Goal: Information Seeking & Learning: Learn about a topic

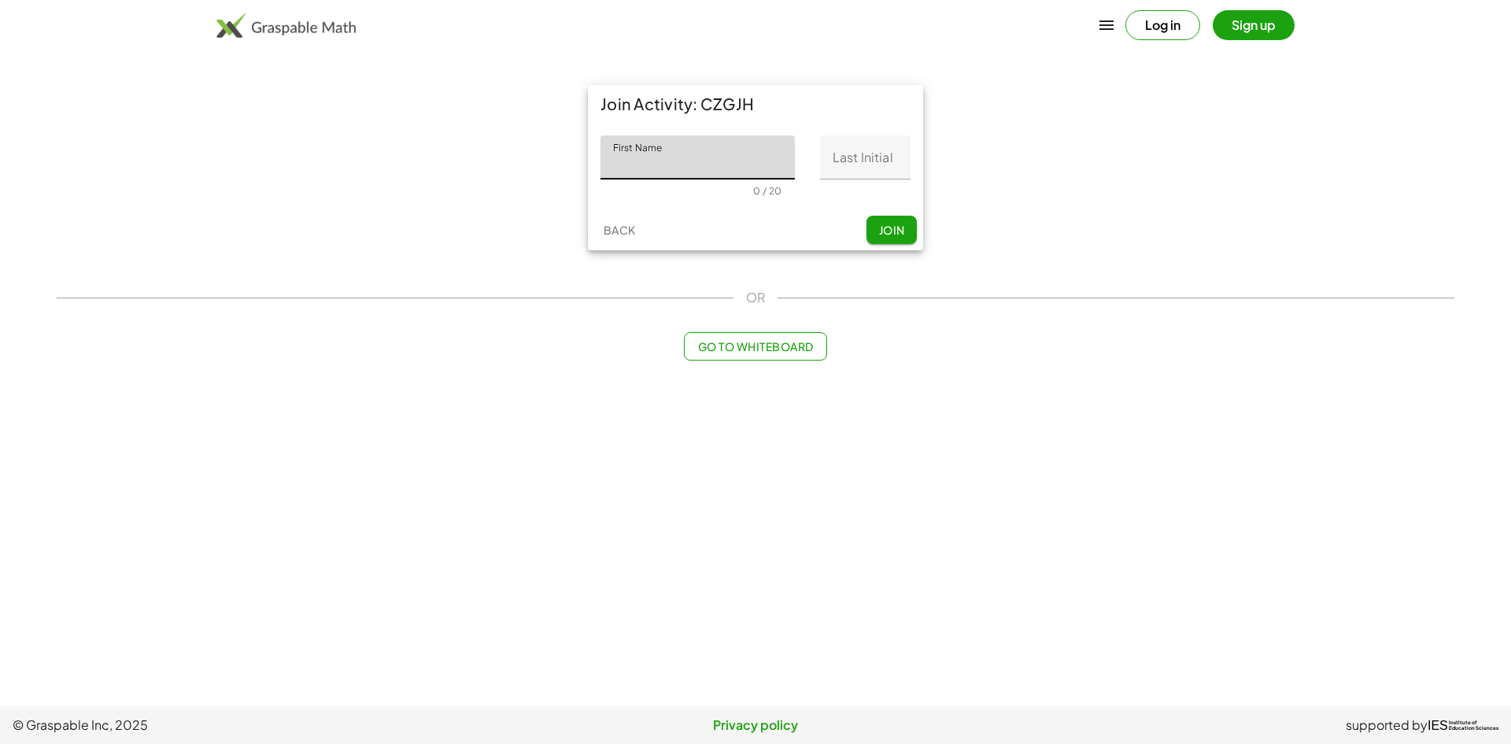
click at [1258, 34] on button "Sign up" at bounding box center [1253, 25] width 82 height 30
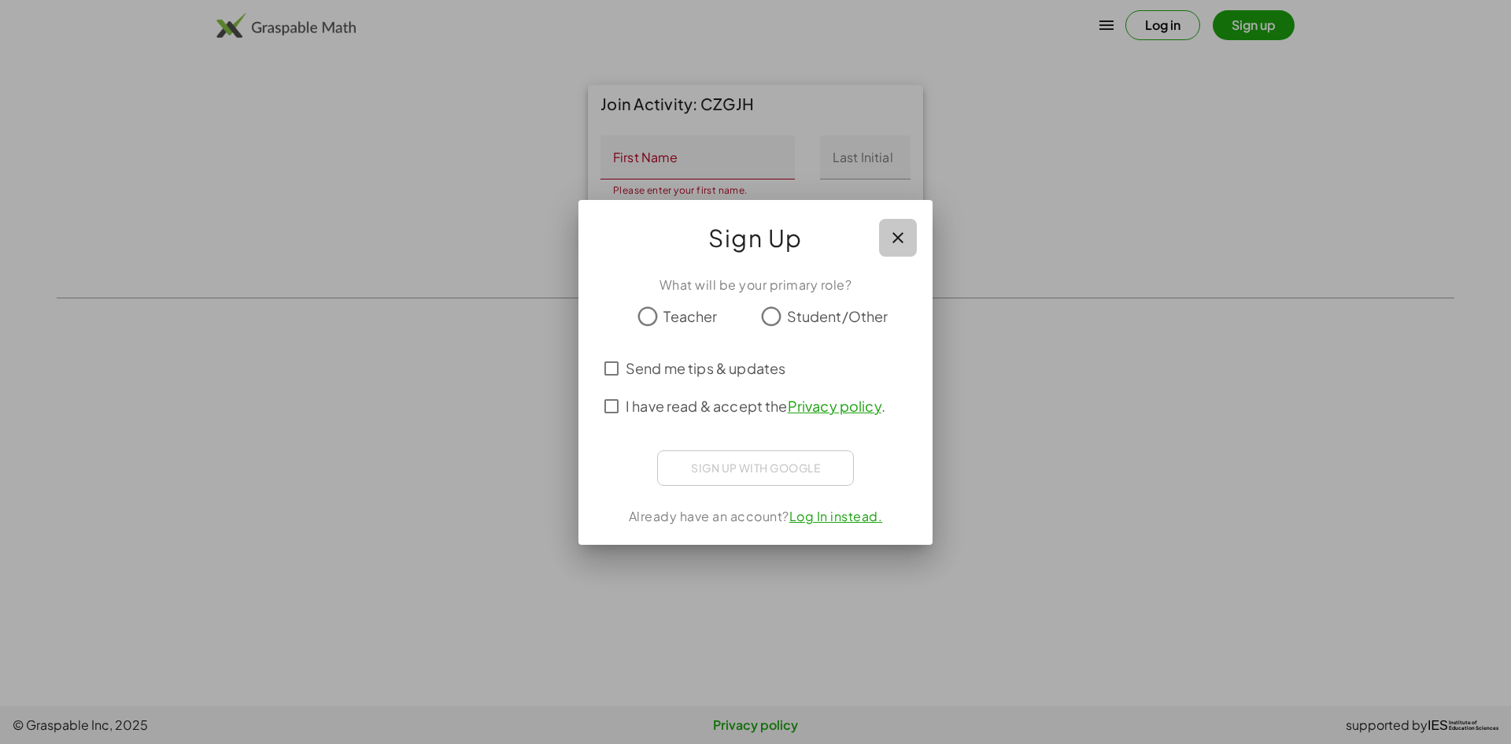
click at [891, 231] on icon "button" at bounding box center [897, 237] width 19 height 19
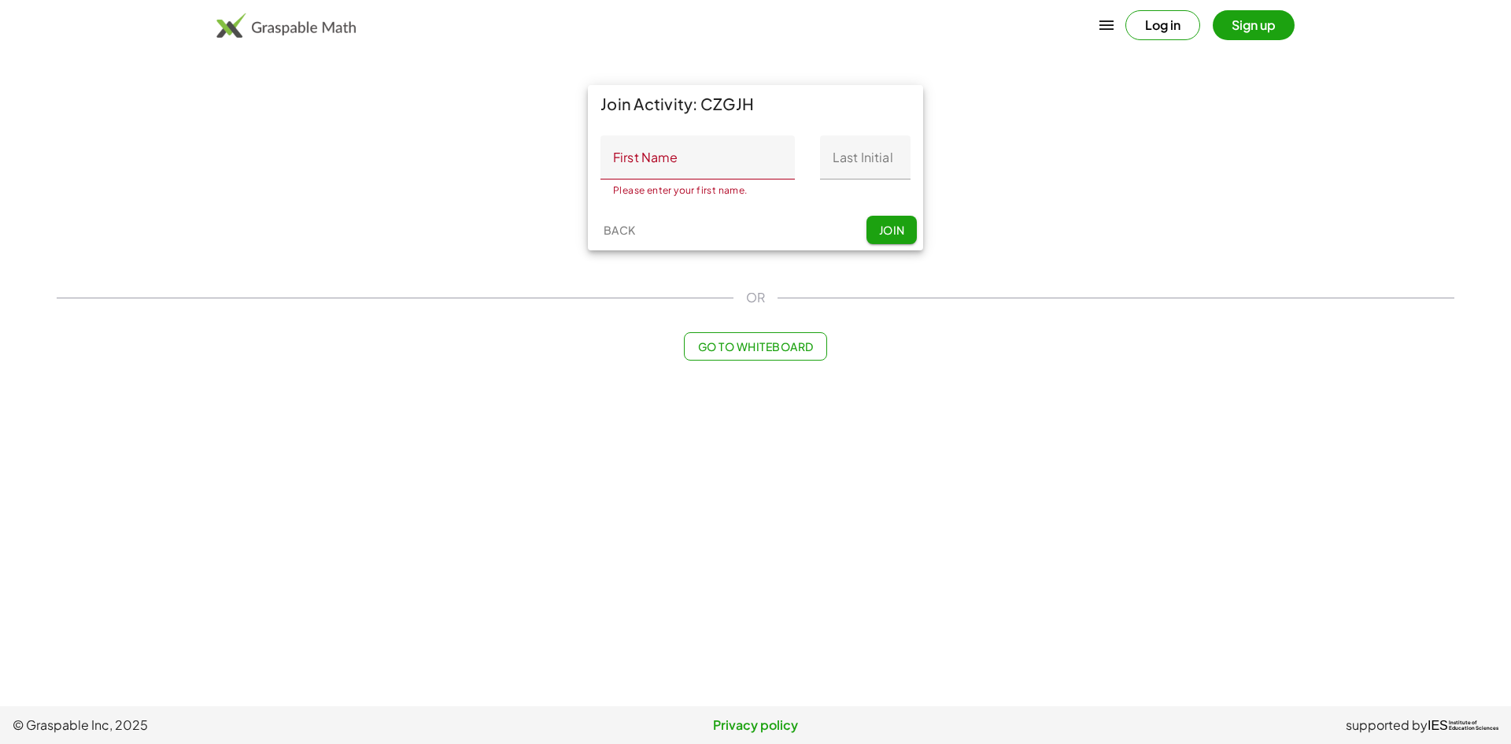
click at [1147, 31] on button "Log in" at bounding box center [1162, 25] width 75 height 30
click at [682, 179] on div "Please enter your first name. 0 / 20" at bounding box center [697, 187] width 194 height 17
click at [692, 169] on input "First Name" at bounding box center [697, 157] width 194 height 44
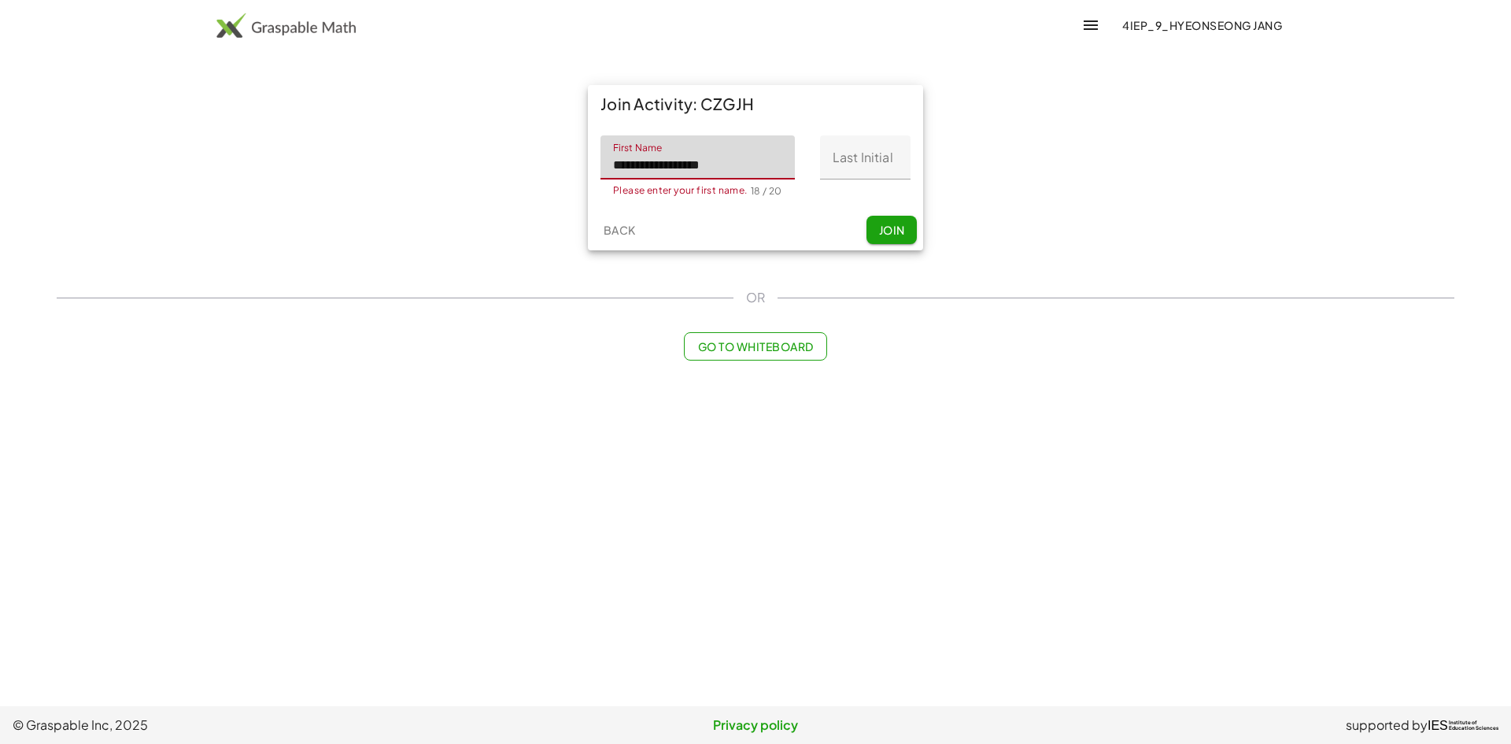
type input "**********"
click at [872, 176] on input "Last Initial" at bounding box center [865, 157] width 90 height 44
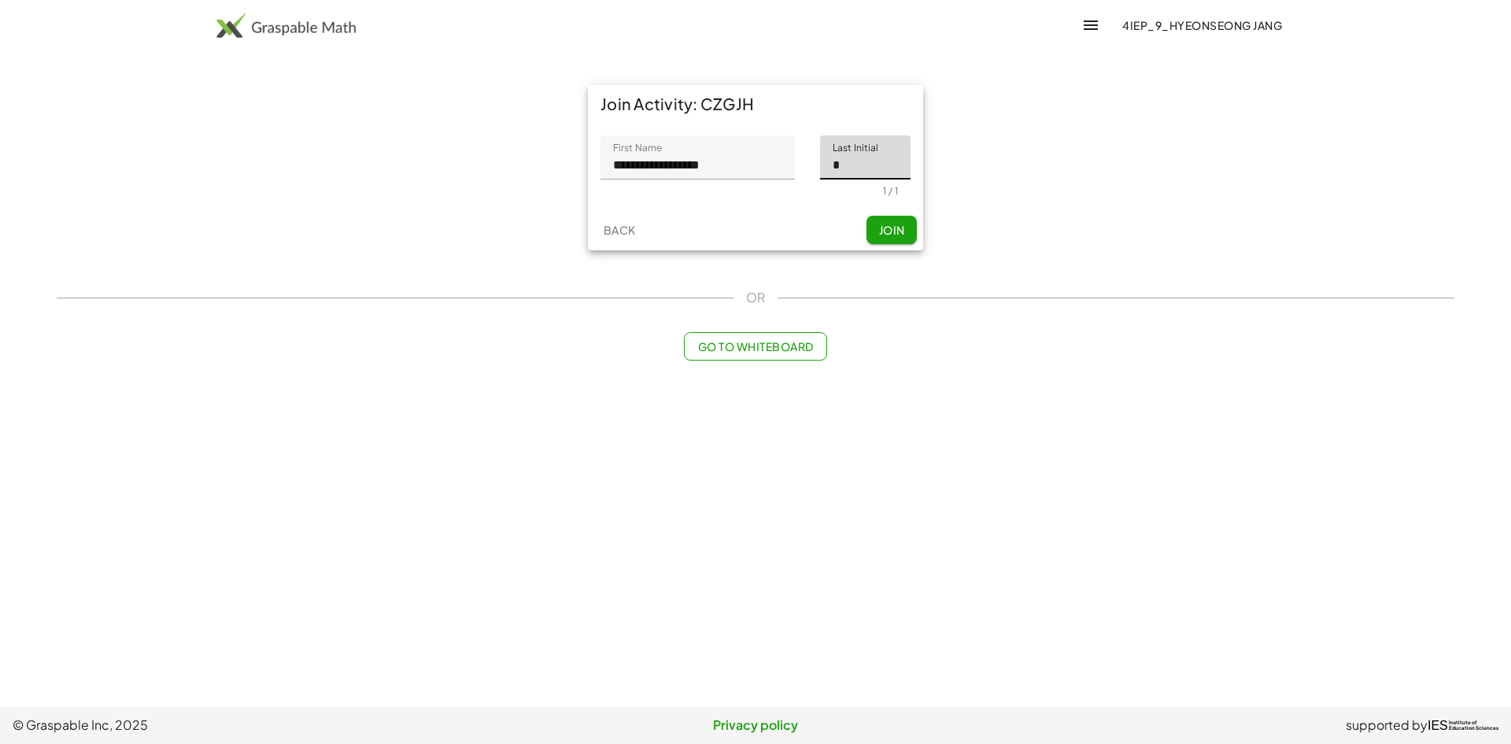
type input "*"
click at [785, 168] on input "**********" at bounding box center [697, 157] width 194 height 44
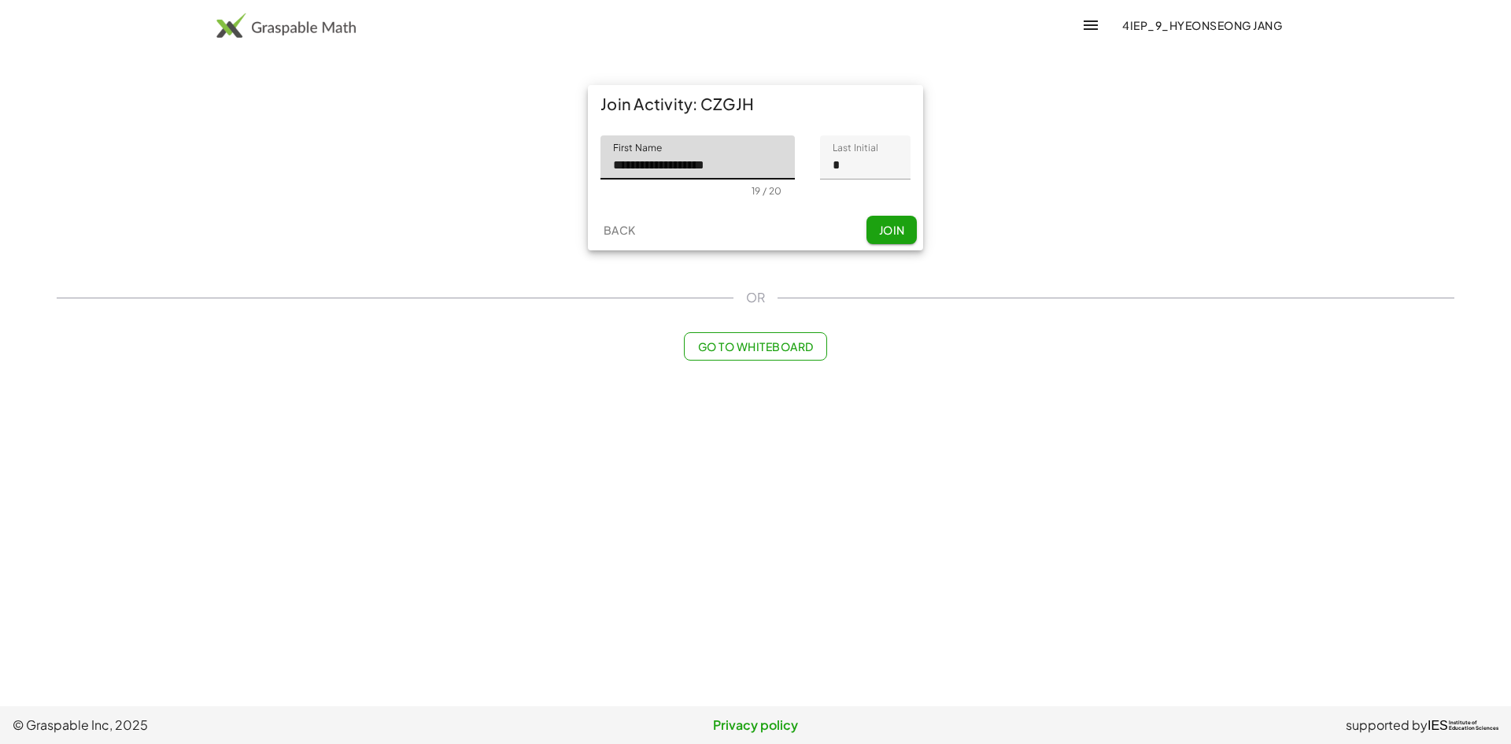
type input "**********"
click at [896, 234] on span "Join" at bounding box center [891, 230] width 26 height 14
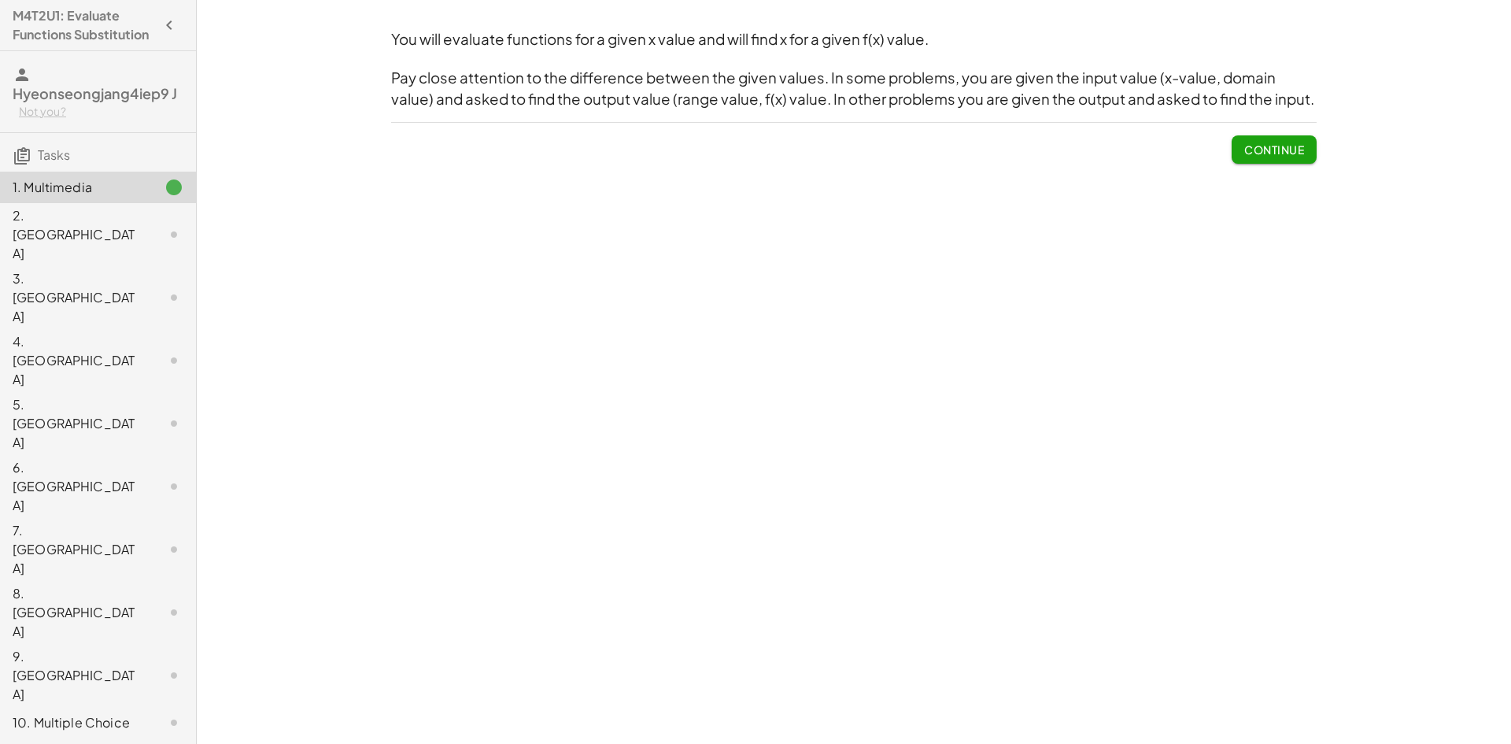
click at [1299, 153] on span "Continue" at bounding box center [1274, 149] width 60 height 14
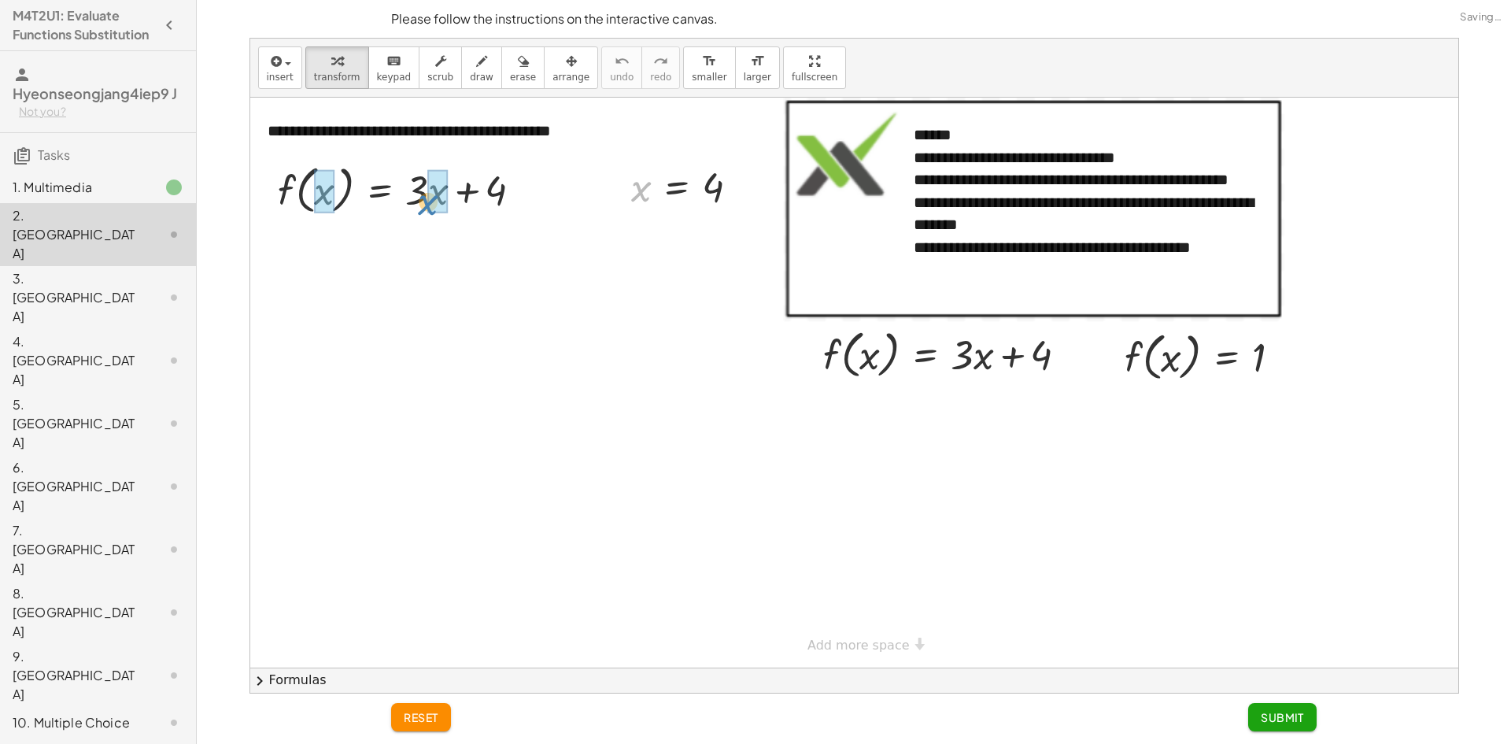
drag, startPoint x: 646, startPoint y: 189, endPoint x: 433, endPoint y: 203, distance: 213.7
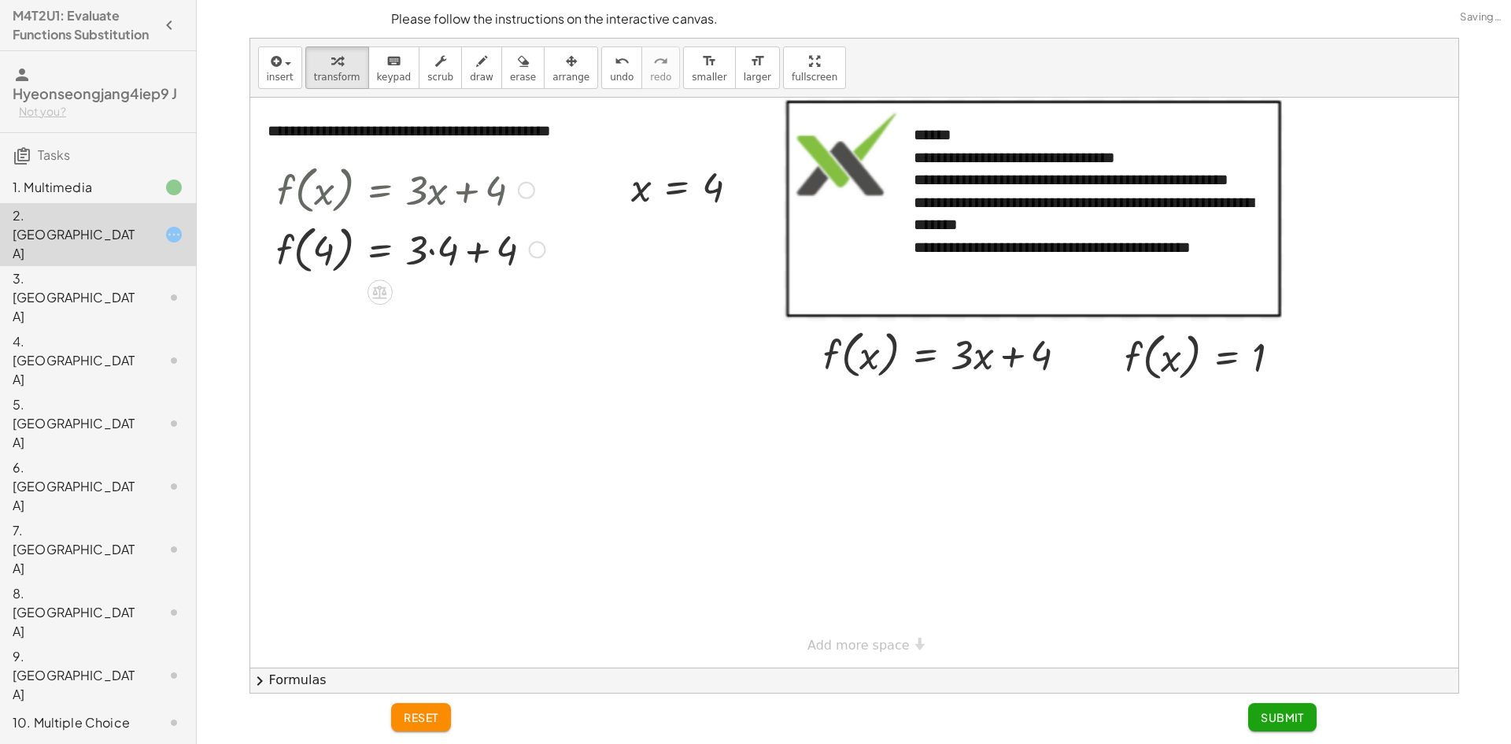
click at [434, 254] on div at bounding box center [410, 249] width 285 height 60
click at [452, 259] on div at bounding box center [405, 249] width 274 height 60
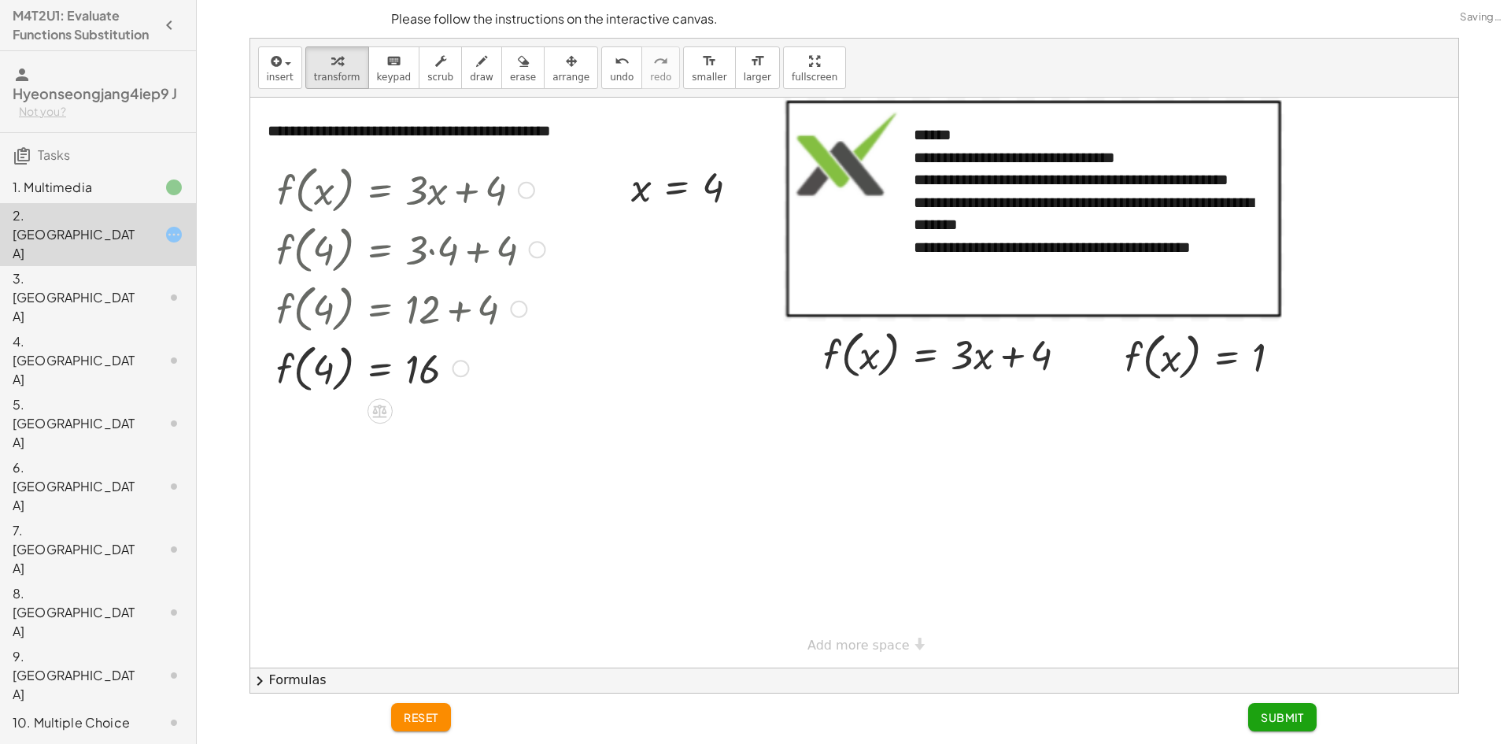
click at [364, 377] on div at bounding box center [410, 368] width 285 height 60
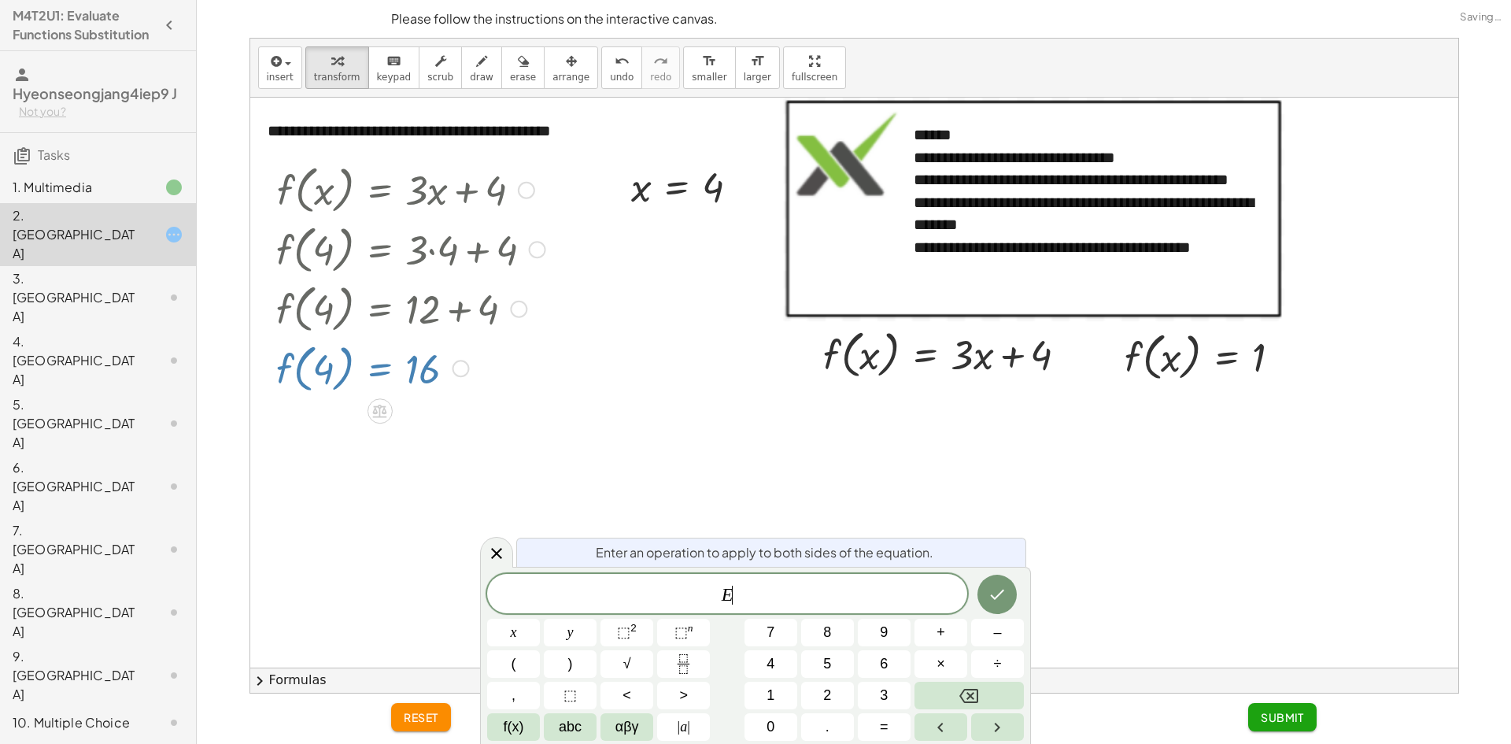
click at [319, 375] on div at bounding box center [410, 368] width 285 height 60
click at [494, 562] on icon at bounding box center [496, 553] width 19 height 19
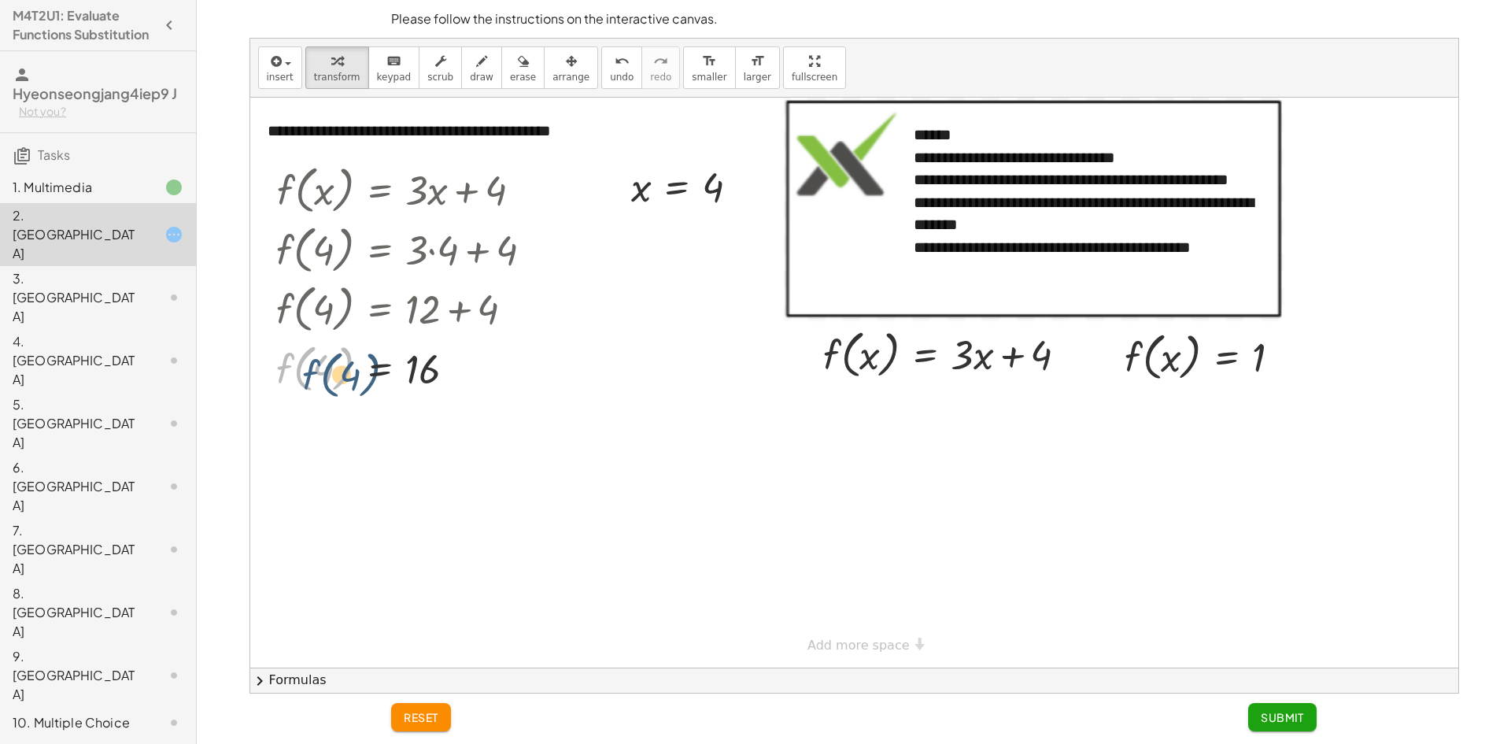
drag, startPoint x: 279, startPoint y: 382, endPoint x: 273, endPoint y: 388, distance: 8.4
click at [264, 388] on div "f ( , x ) = + · 3 · x + 4 f ( , 4 ) = + · 3 · 4 + 4 f ( , 4 ) = + 12 + 4 f ( , …" at bounding box center [405, 277] width 304 height 245
drag, startPoint x: 417, startPoint y: 369, endPoint x: 424, endPoint y: 380, distance: 13.1
click at [424, 380] on div at bounding box center [410, 368] width 285 height 60
drag, startPoint x: 1101, startPoint y: 392, endPoint x: 848, endPoint y: 349, distance: 257.0
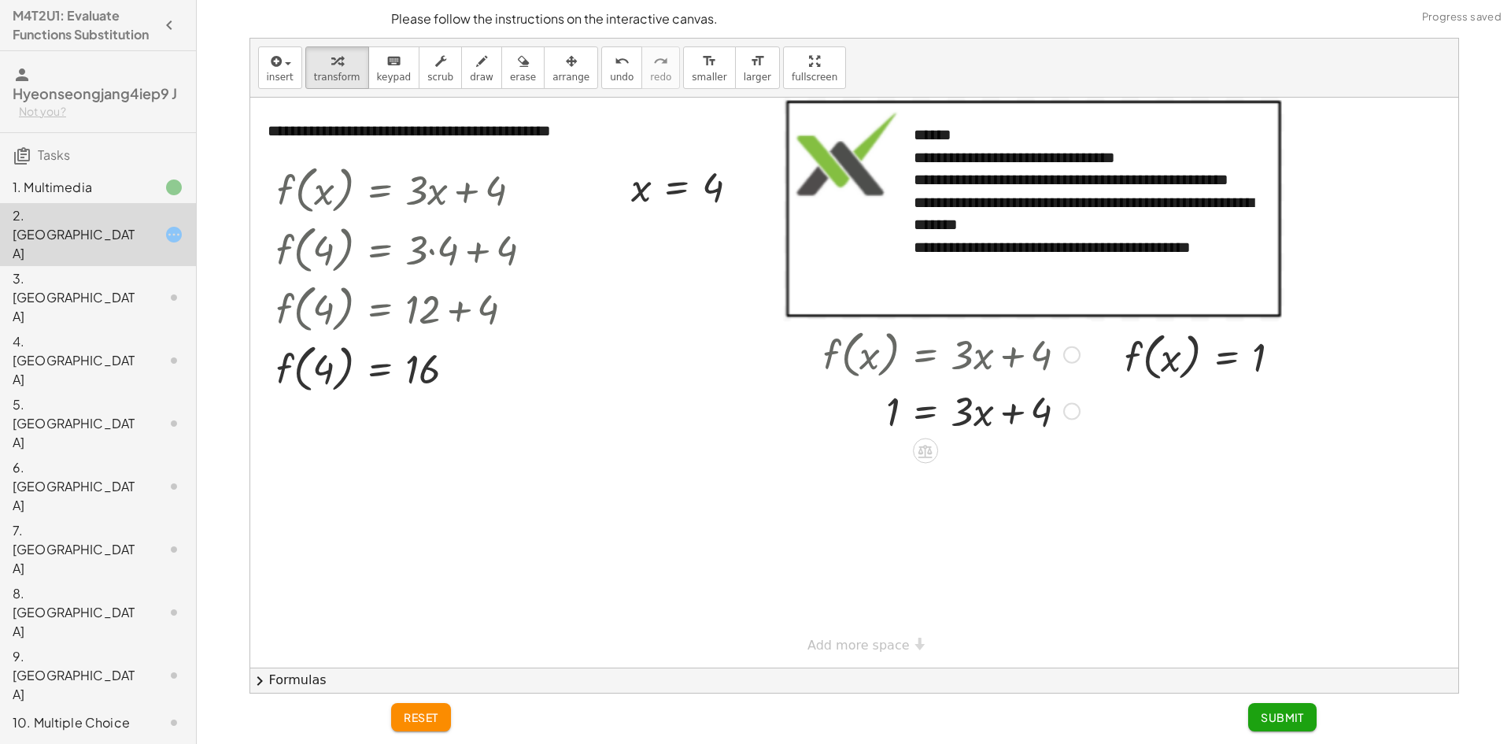
click at [980, 411] on div at bounding box center [951, 410] width 272 height 54
click at [998, 410] on div at bounding box center [951, 410] width 272 height 54
click at [1008, 411] on div at bounding box center [951, 410] width 272 height 54
drag, startPoint x: 976, startPoint y: 434, endPoint x: 1058, endPoint y: 416, distance: 84.4
click at [1058, 416] on div at bounding box center [951, 410] width 272 height 54
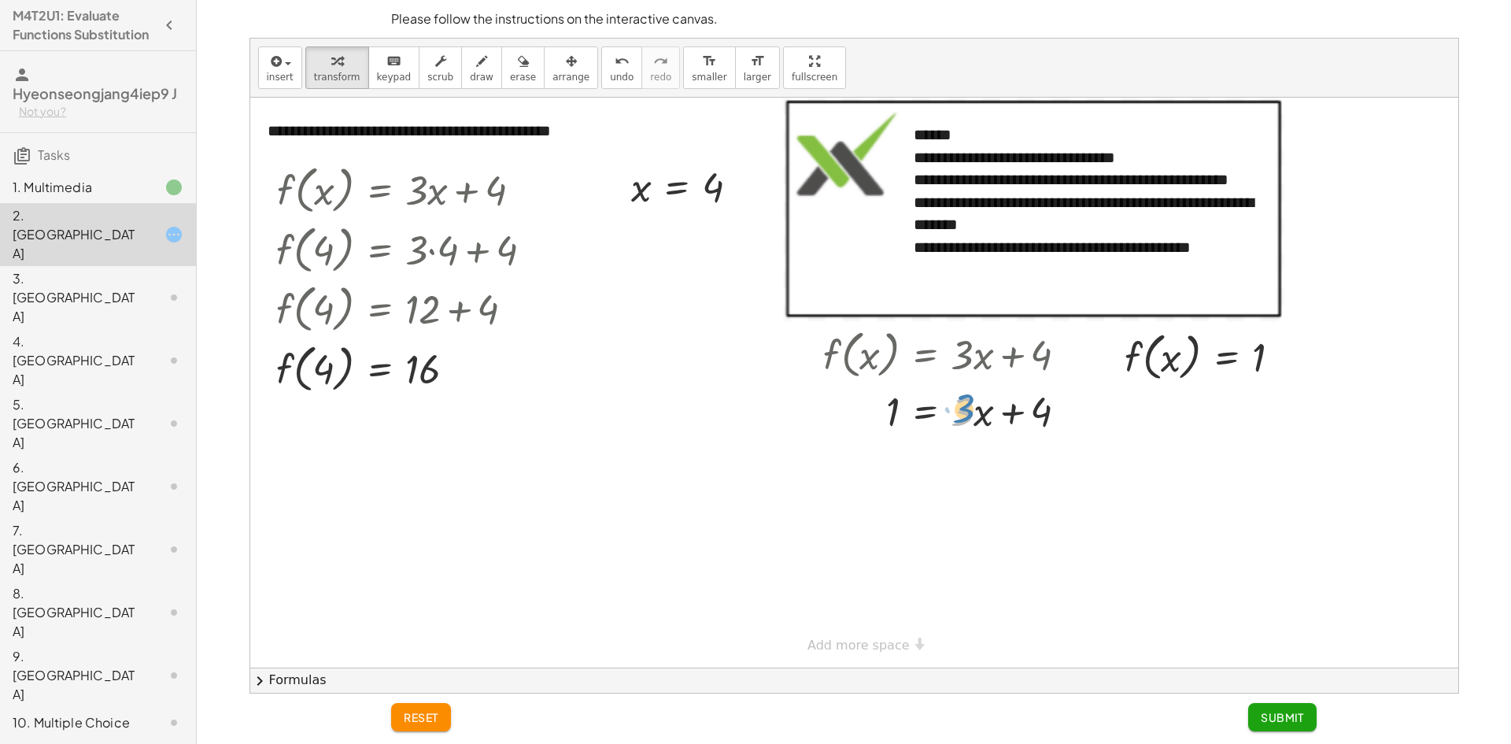
drag, startPoint x: 956, startPoint y: 420, endPoint x: 980, endPoint y: 417, distance: 23.8
click at [975, 417] on div at bounding box center [951, 410] width 272 height 54
drag, startPoint x: 1028, startPoint y: 413, endPoint x: 869, endPoint y: 436, distance: 160.6
click at [869, 436] on div at bounding box center [951, 410] width 272 height 54
click at [895, 430] on div at bounding box center [961, 410] width 356 height 54
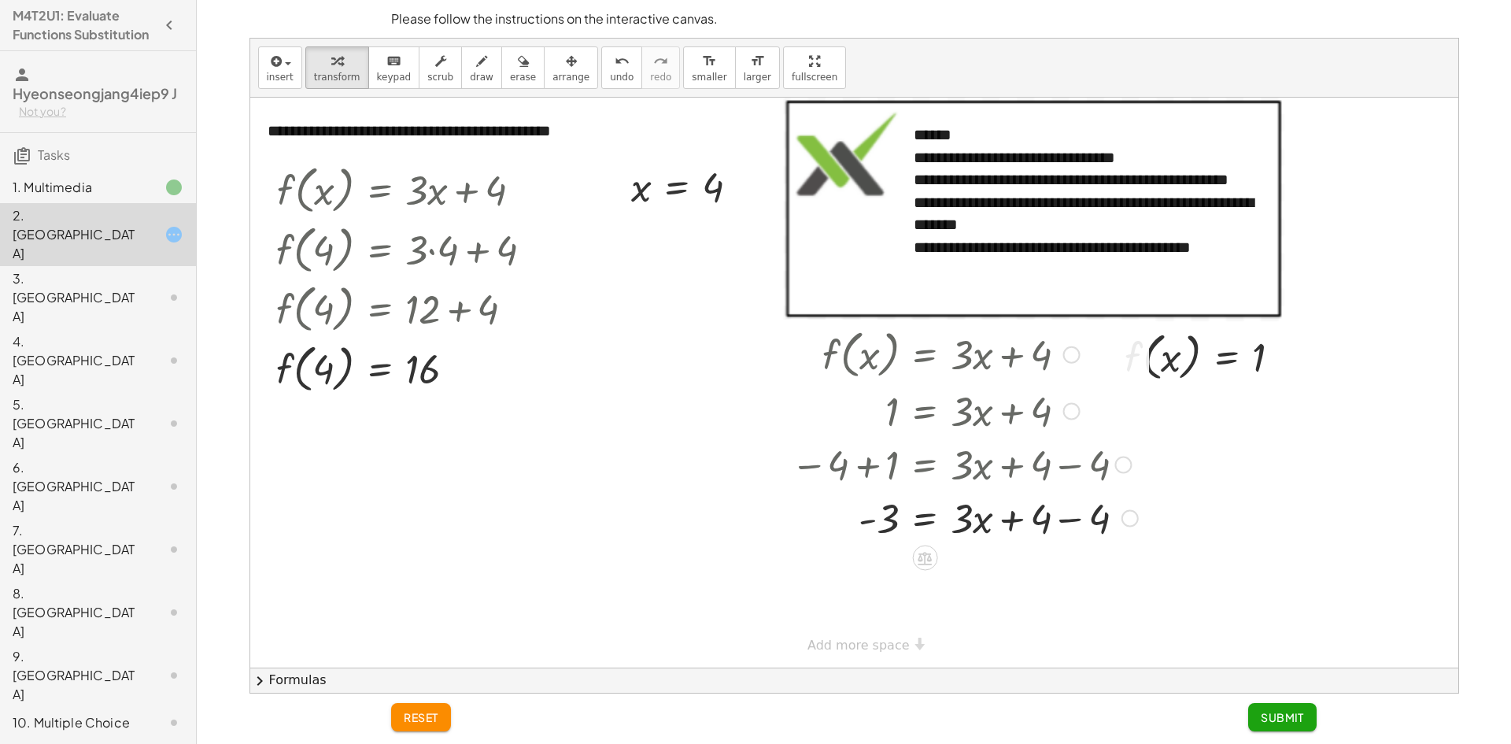
click at [1063, 445] on div at bounding box center [964, 464] width 363 height 54
click at [1023, 515] on div at bounding box center [964, 517] width 363 height 54
click at [1068, 526] on div at bounding box center [964, 517] width 363 height 54
drag, startPoint x: 933, startPoint y: 541, endPoint x: 882, endPoint y: 541, distance: 51.1
click at [884, 540] on div at bounding box center [961, 516] width 356 height 79
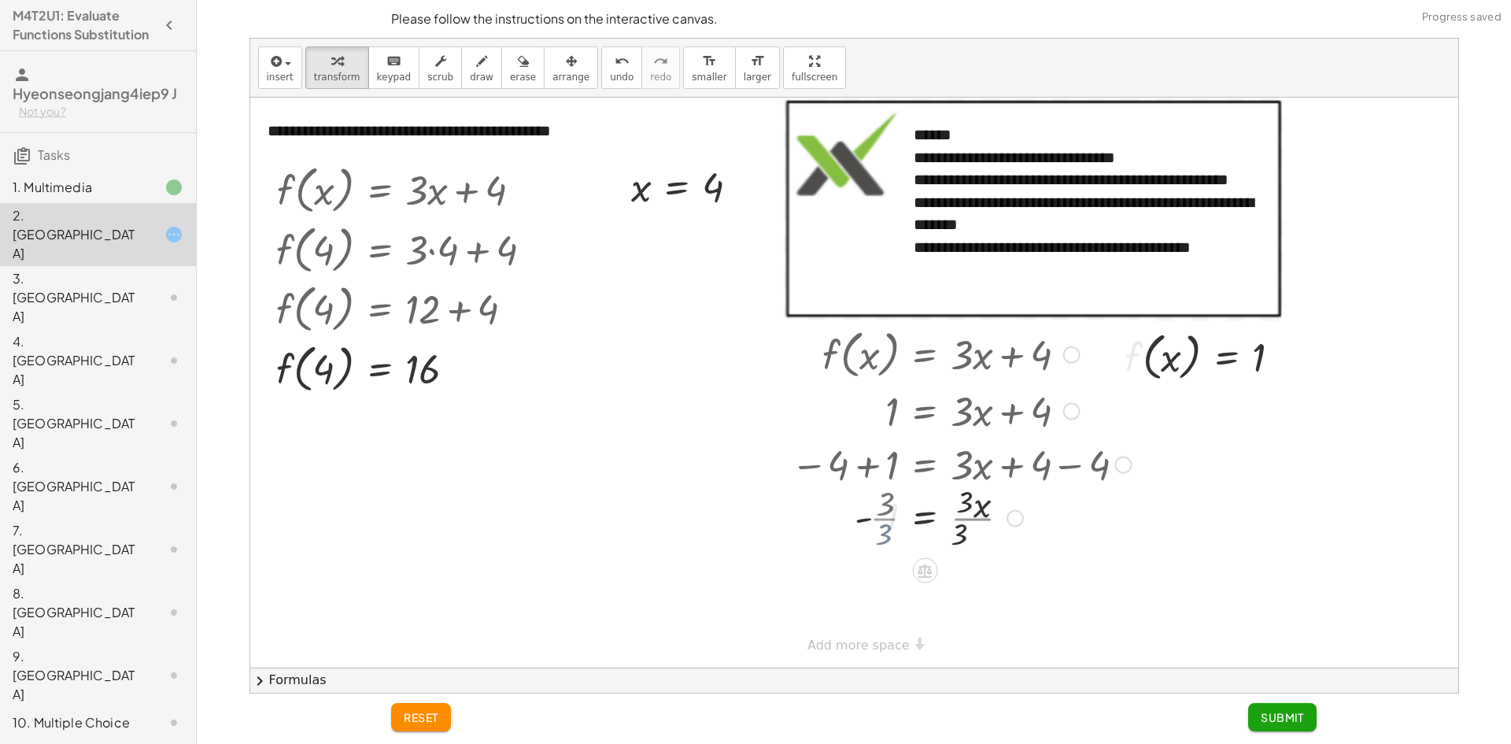
click at [888, 544] on div at bounding box center [961, 516] width 356 height 79
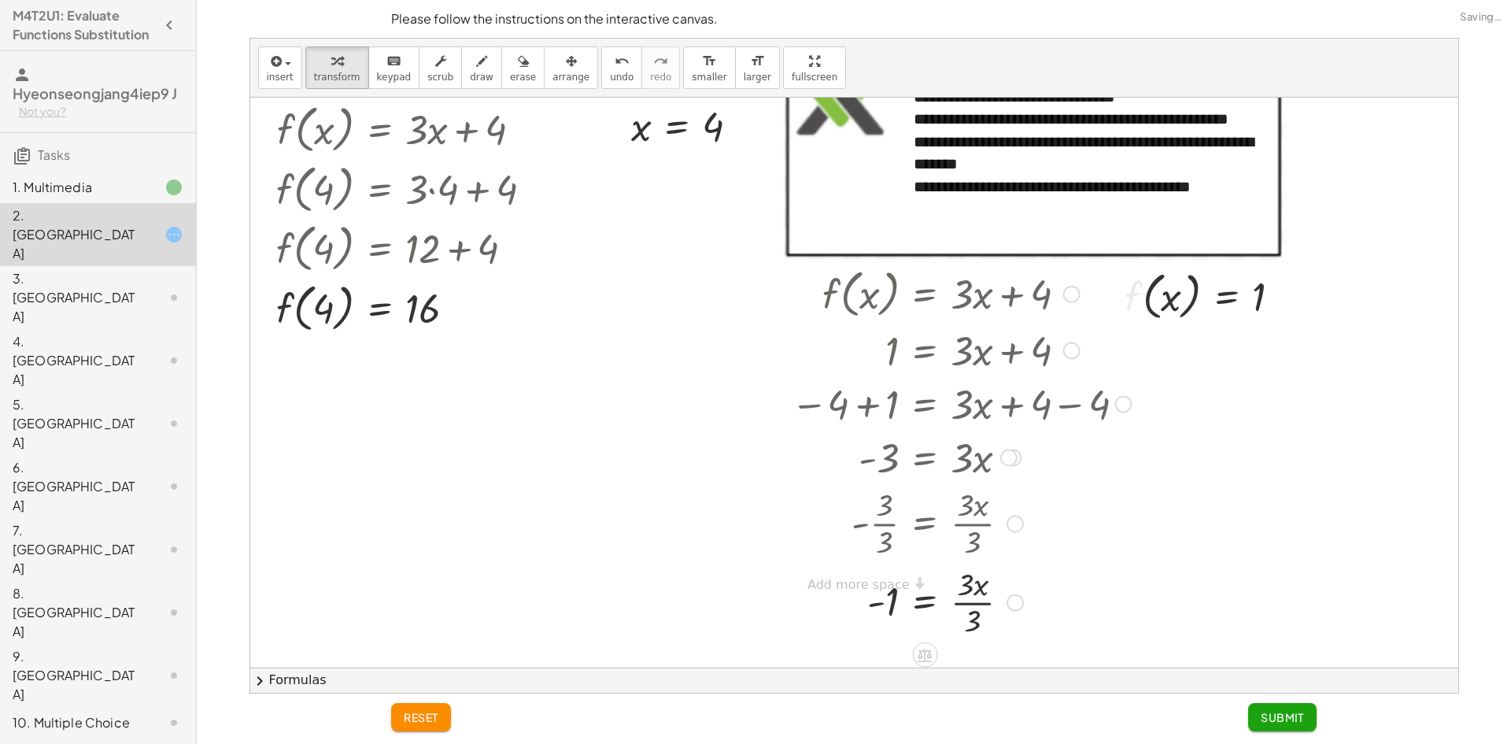
click at [956, 602] on div at bounding box center [961, 601] width 356 height 79
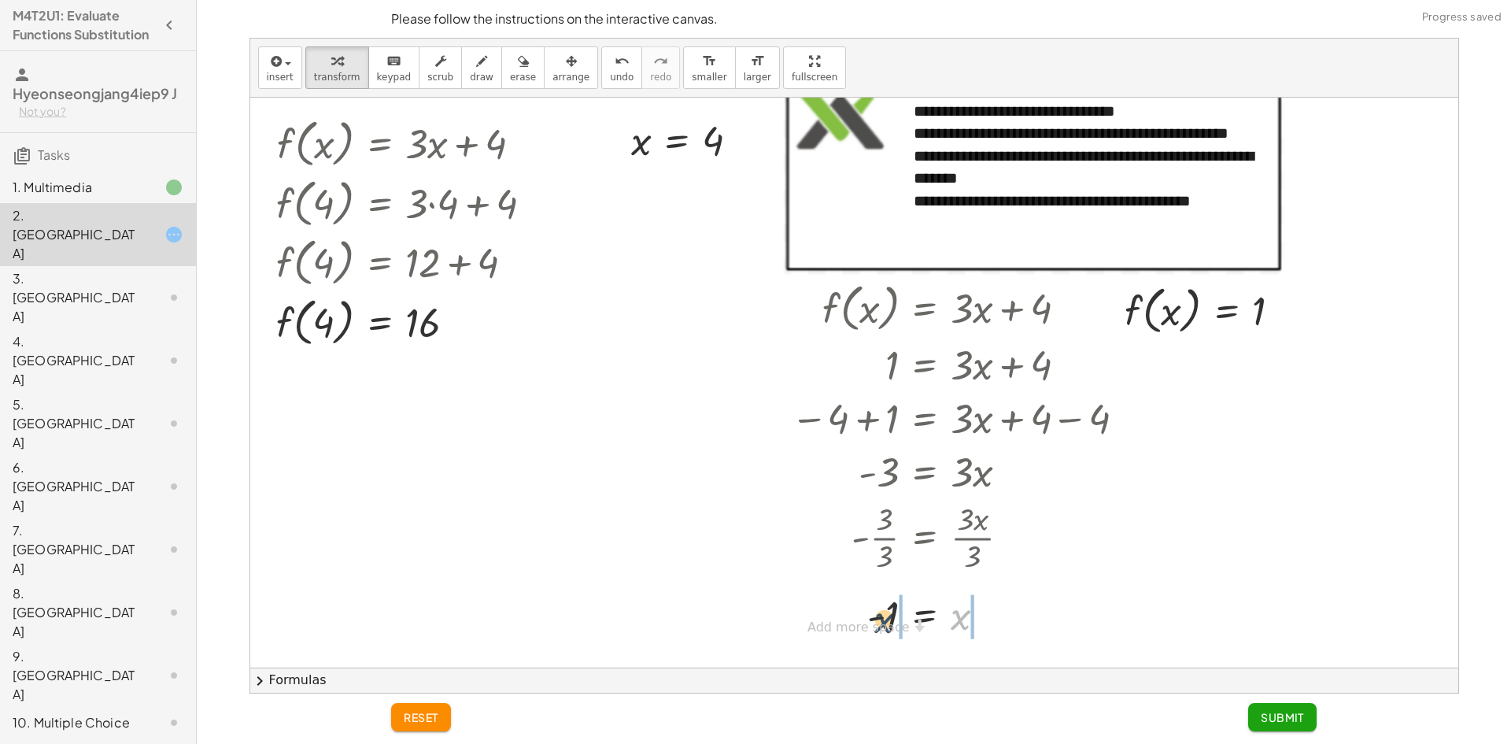
drag, startPoint x: 952, startPoint y: 625, endPoint x: 876, endPoint y: 623, distance: 75.5
click at [876, 623] on div "**********" at bounding box center [854, 349] width 1208 height 597
click at [832, 618] on div "**********" at bounding box center [854, 349] width 1208 height 597
click at [974, 620] on div at bounding box center [961, 616] width 356 height 54
drag, startPoint x: 839, startPoint y: 627, endPoint x: 987, endPoint y: 627, distance: 147.1
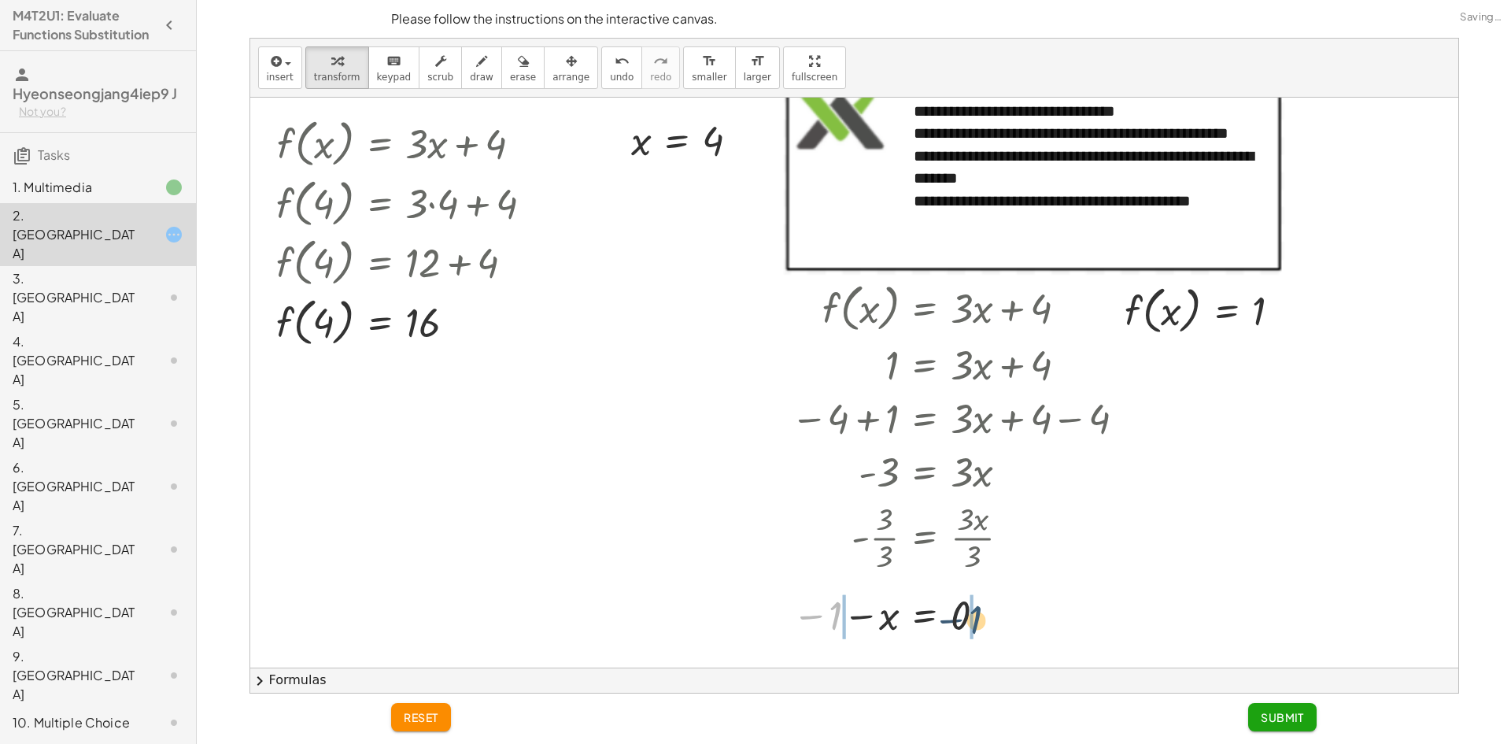
click at [987, 627] on div at bounding box center [961, 615] width 356 height 52
click at [821, 628] on div at bounding box center [936, 615] width 405 height 52
click at [946, 623] on div at bounding box center [961, 615] width 356 height 52
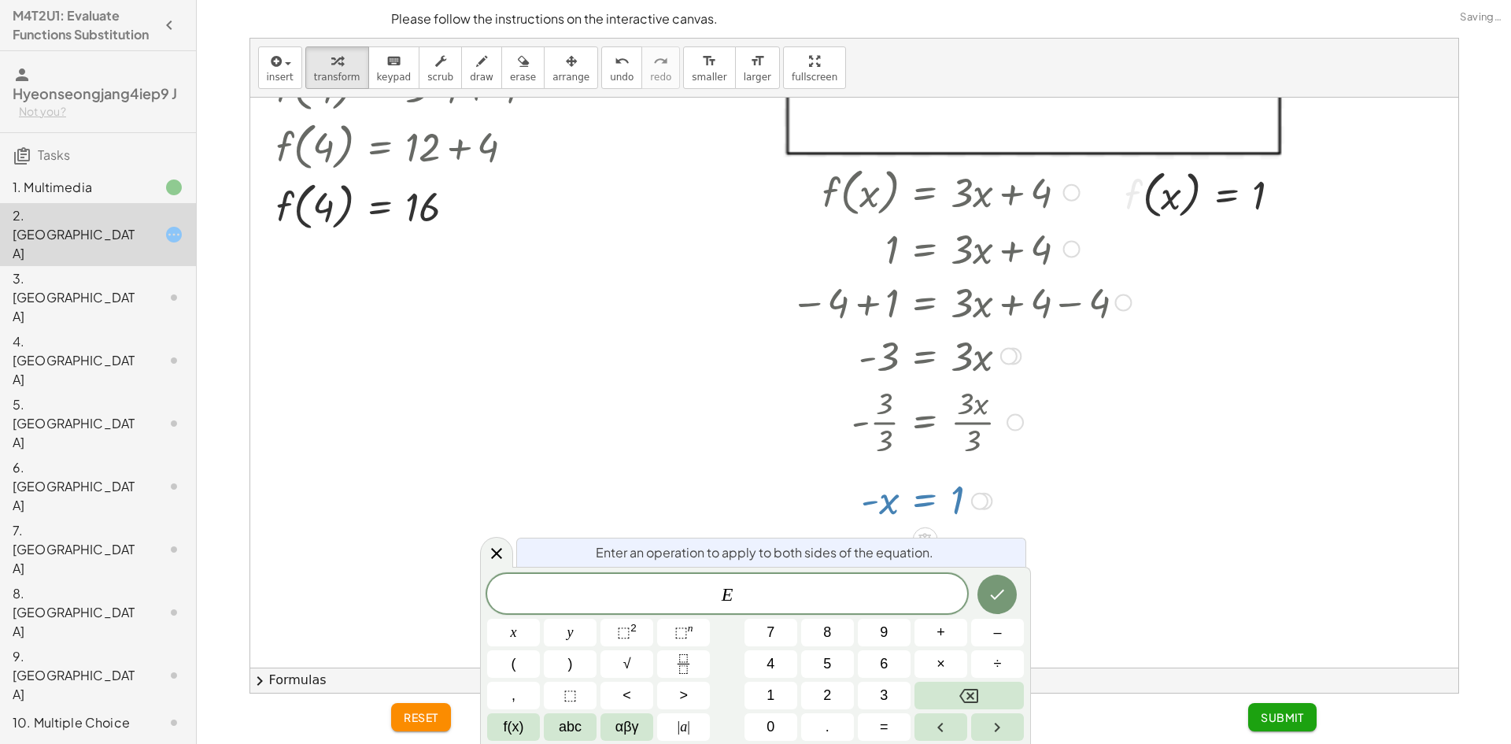
scroll to position [164, 0]
click at [935, 657] on button "×" at bounding box center [940, 664] width 53 height 28
click at [983, 633] on button "–" at bounding box center [997, 632] width 53 height 28
click at [755, 686] on button "1" at bounding box center [770, 695] width 53 height 28
click at [1002, 601] on icon "Done" at bounding box center [996, 594] width 19 height 19
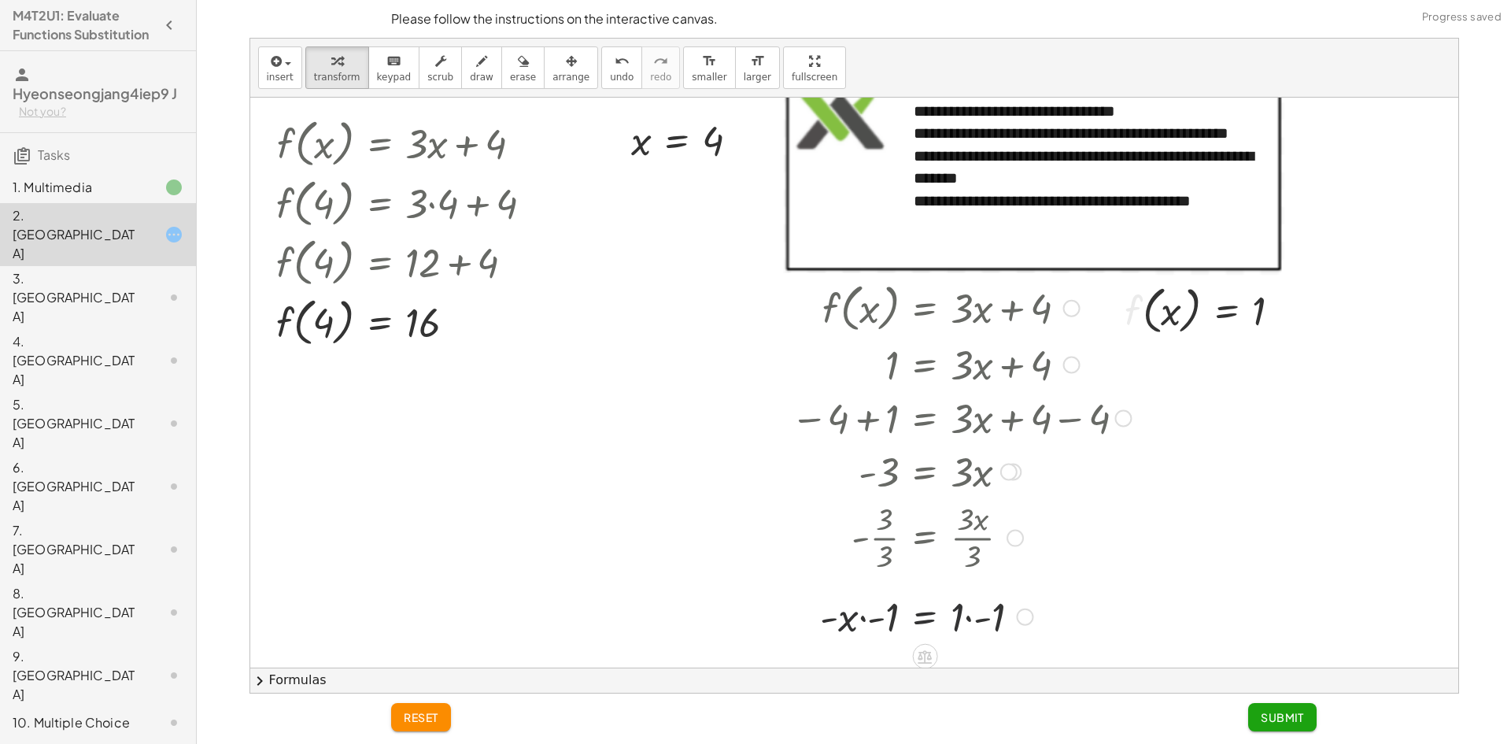
click at [873, 614] on div at bounding box center [961, 616] width 356 height 54
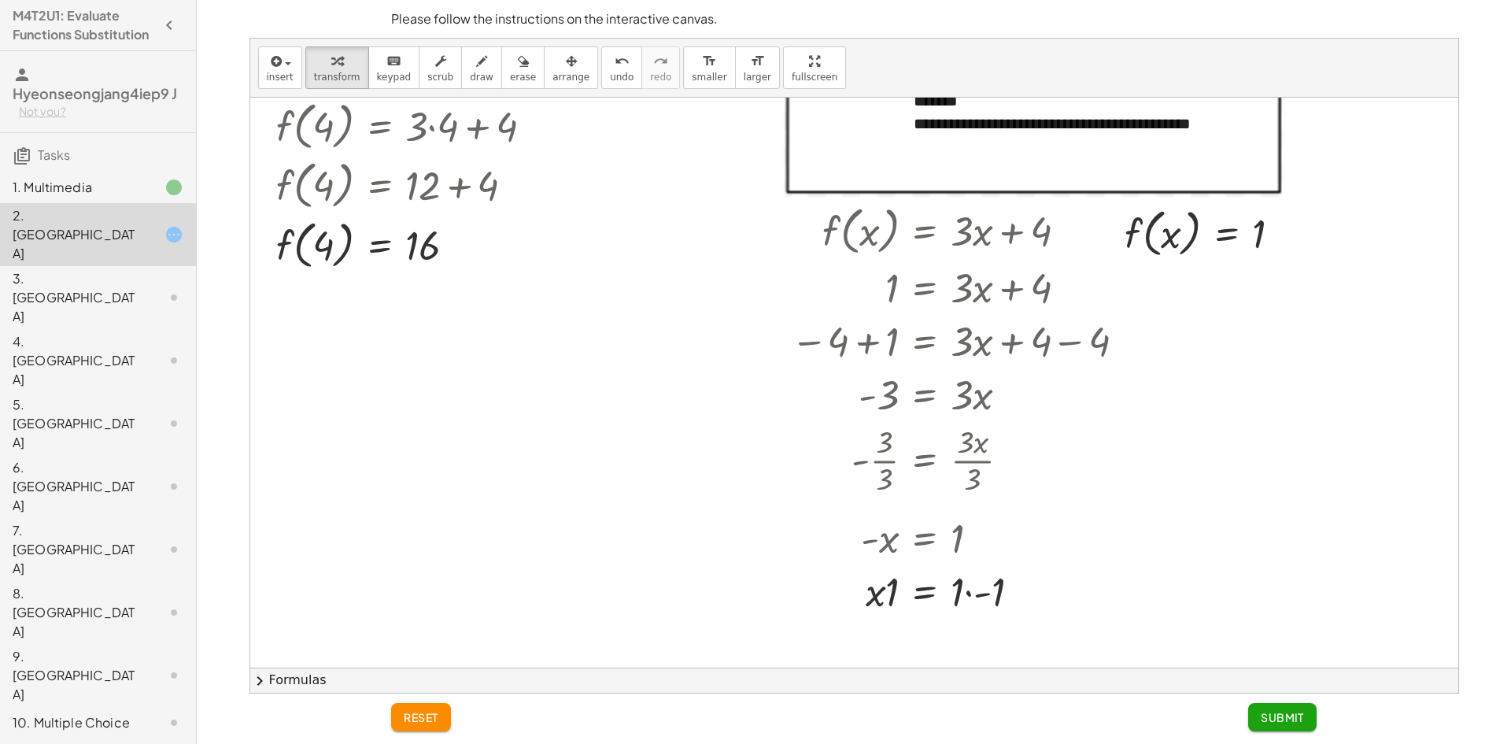
scroll to position [361, 0]
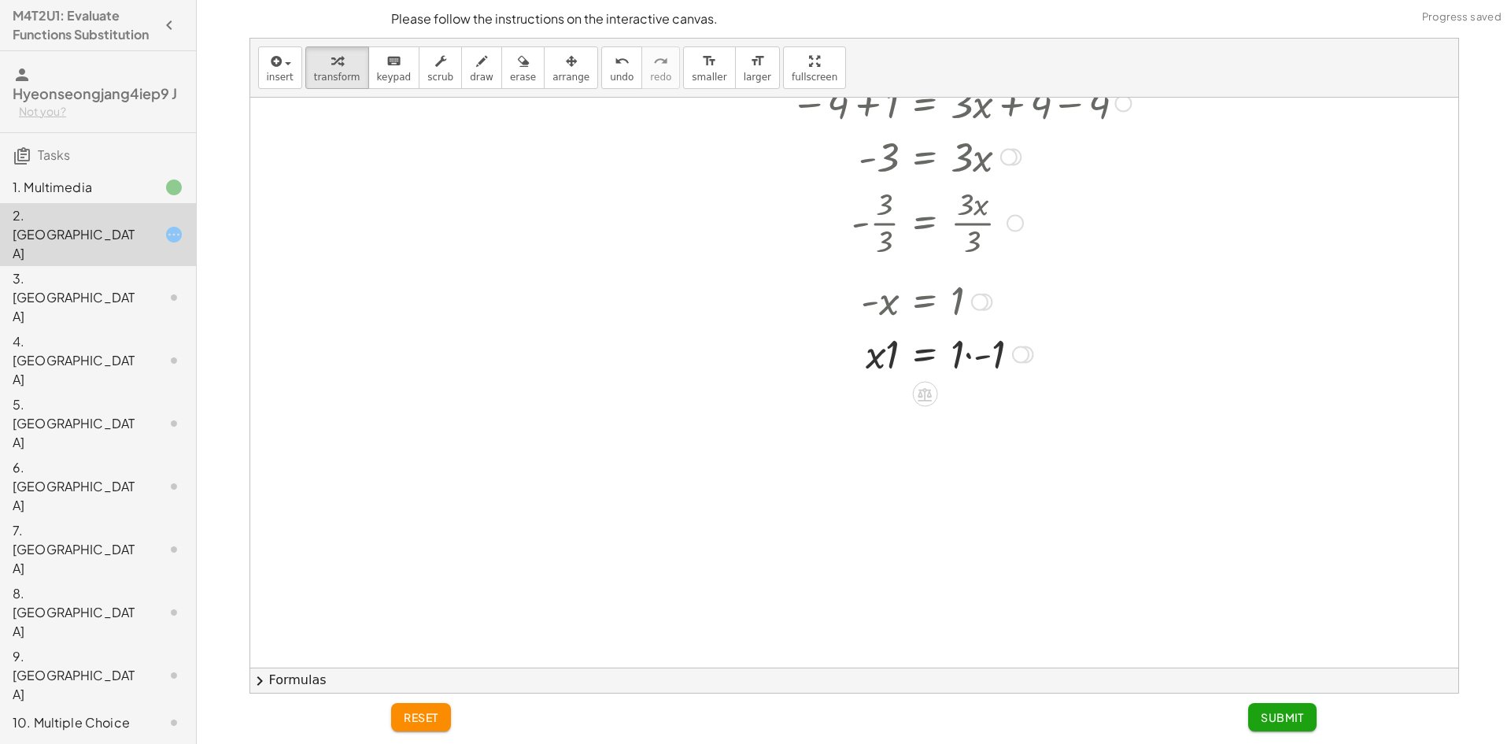
click at [972, 360] on div at bounding box center [961, 353] width 356 height 54
click at [888, 421] on div at bounding box center [961, 406] width 356 height 54
drag, startPoint x: 1002, startPoint y: 459, endPoint x: 1020, endPoint y: 349, distance: 111.6
click at [924, 354] on div "= x 1 -" at bounding box center [924, 354] width 0 height 0
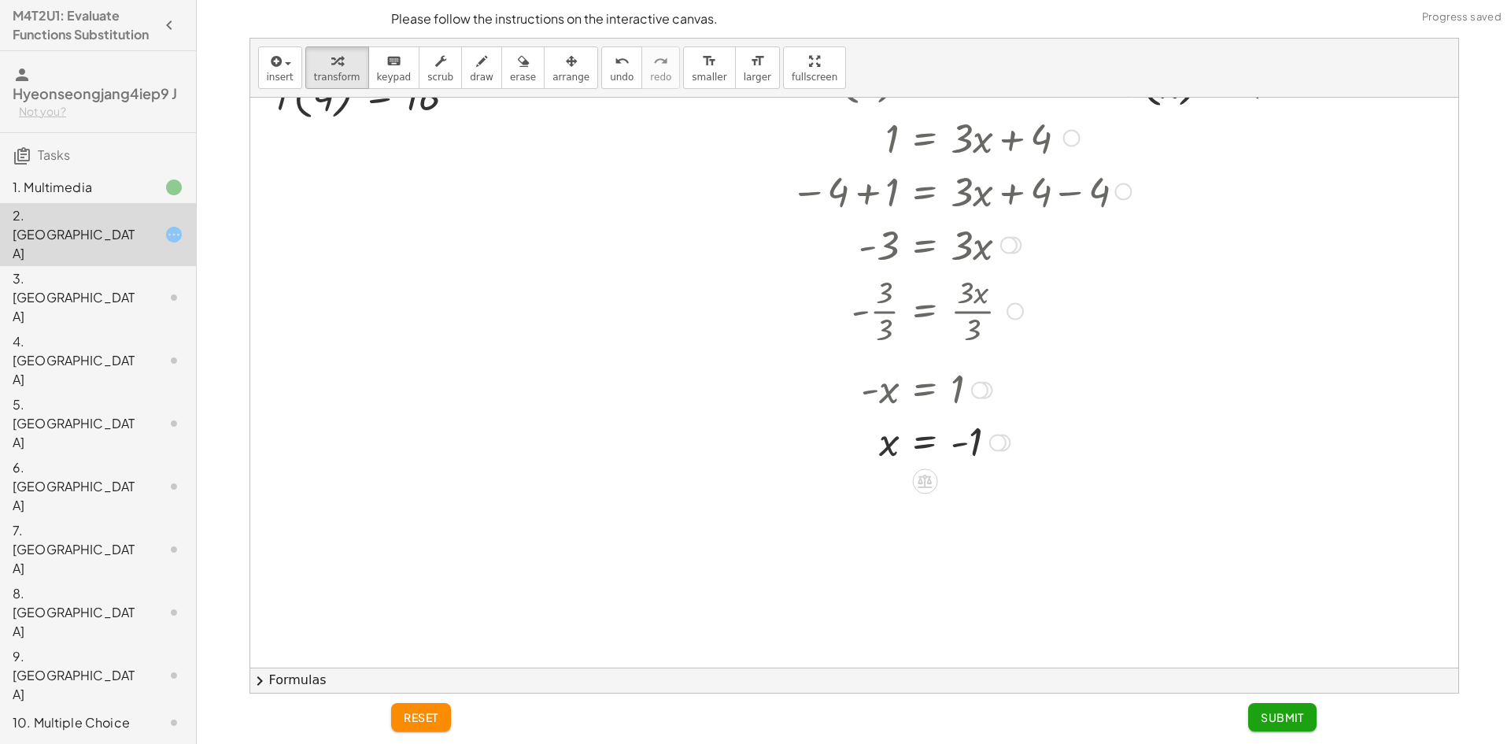
scroll to position [282, 0]
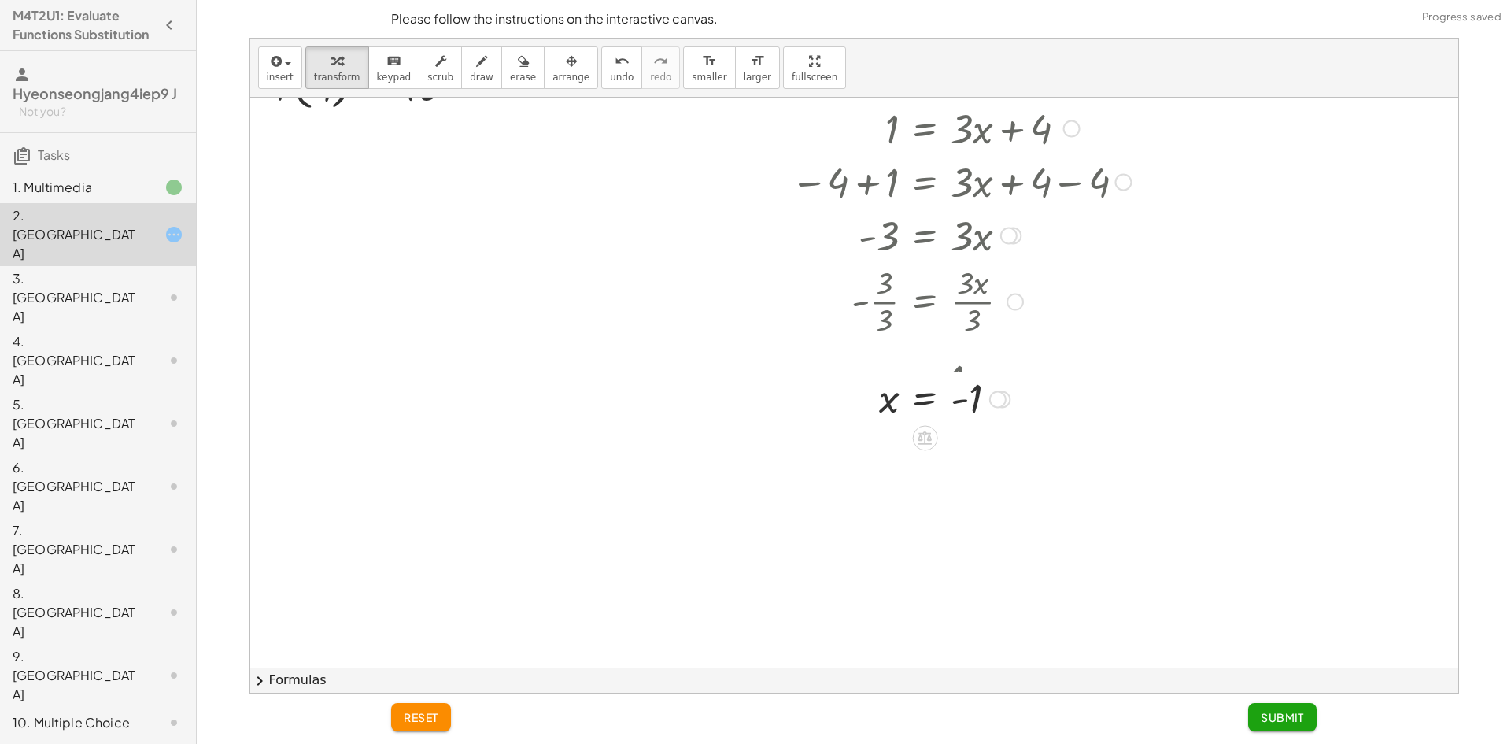
drag, startPoint x: 994, startPoint y: 430, endPoint x: 993, endPoint y: 393, distance: 36.2
click at [993, 393] on div at bounding box center [996, 398] width 17 height 17
click at [972, 321] on div at bounding box center [961, 299] width 356 height 79
drag, startPoint x: 972, startPoint y: 316, endPoint x: 963, endPoint y: 297, distance: 21.8
click at [963, 297] on div at bounding box center [961, 299] width 356 height 79
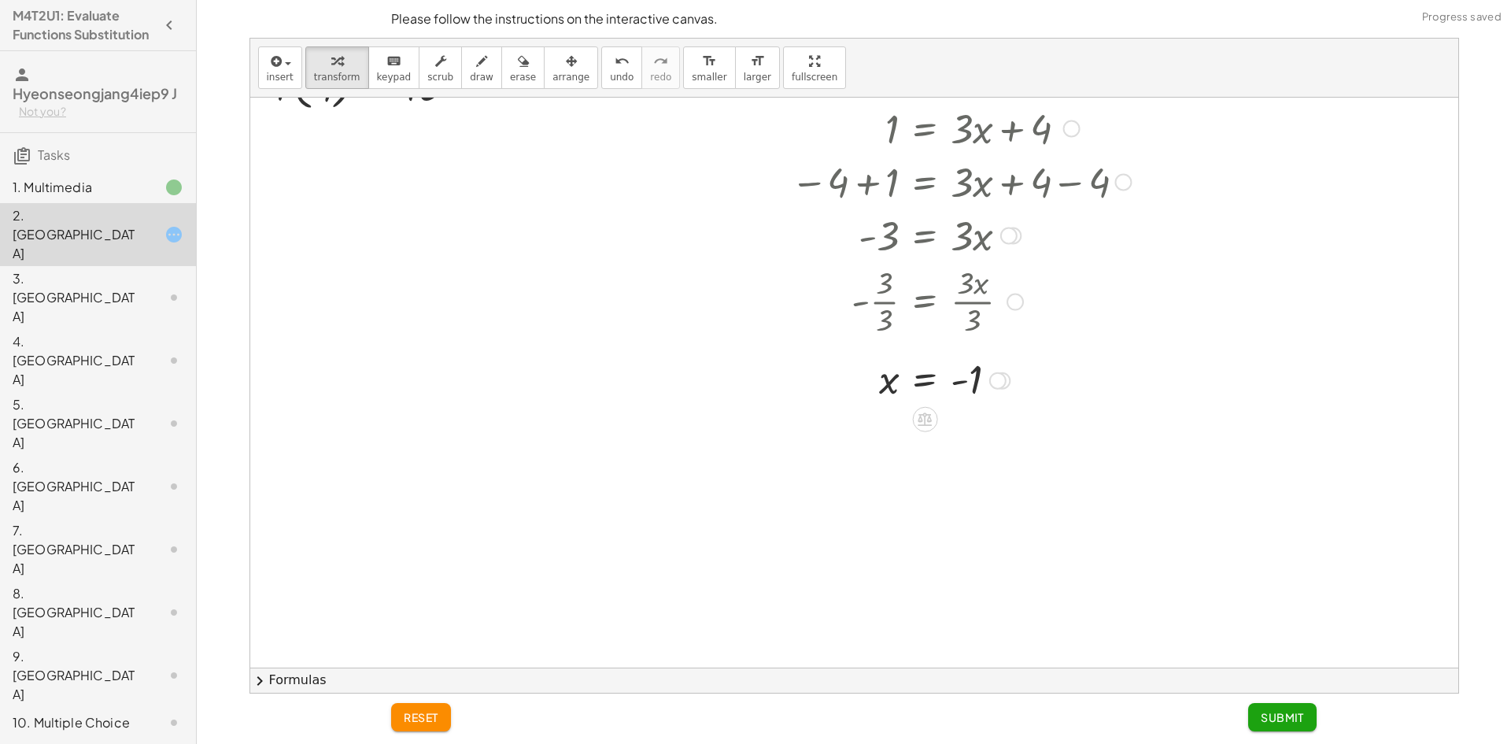
drag, startPoint x: 972, startPoint y: 315, endPoint x: 961, endPoint y: 290, distance: 27.5
click at [961, 290] on div at bounding box center [961, 299] width 356 height 79
drag, startPoint x: 879, startPoint y: 317, endPoint x: 887, endPoint y: 283, distance: 34.9
click at [887, 283] on div at bounding box center [961, 299] width 356 height 79
click at [887, 285] on div at bounding box center [961, 299] width 356 height 79
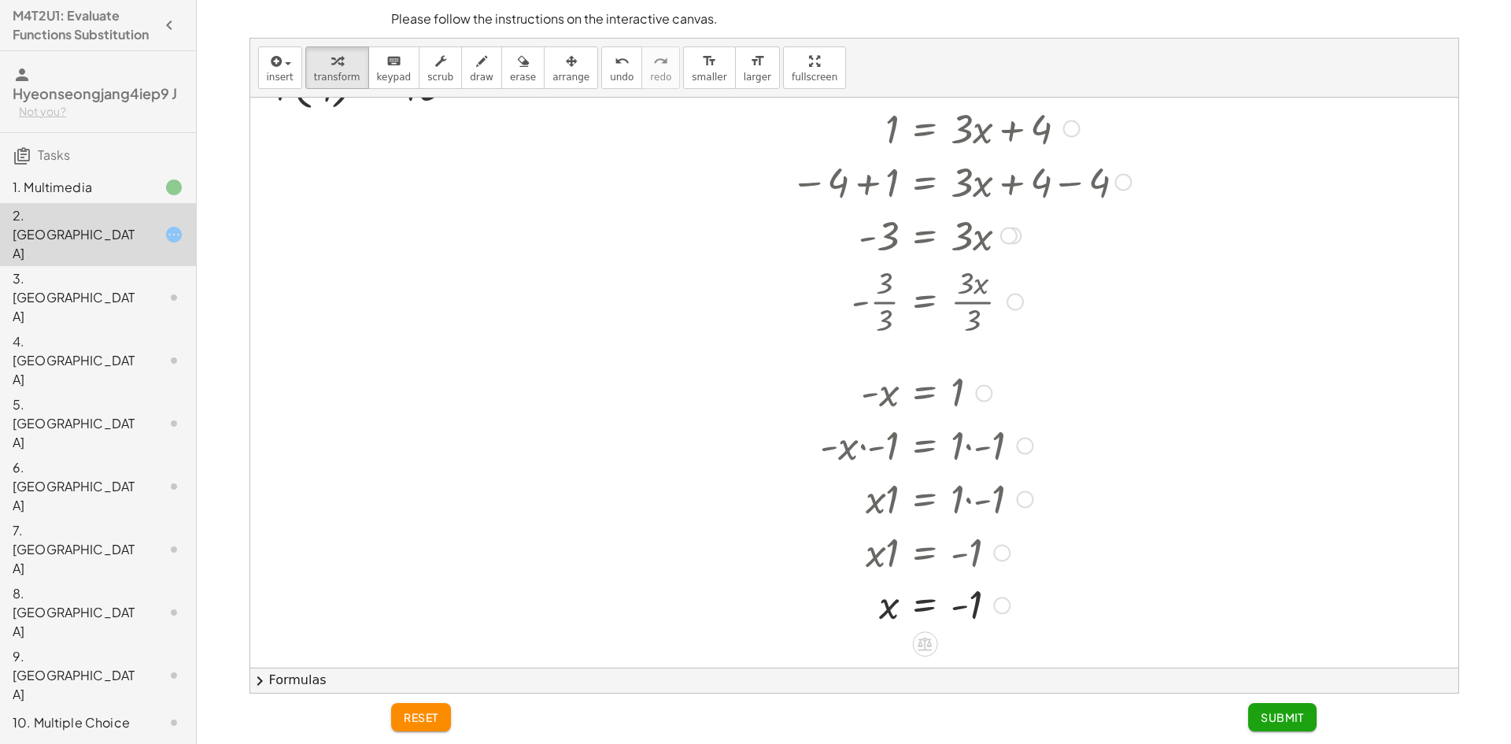
drag, startPoint x: 1001, startPoint y: 378, endPoint x: 1020, endPoint y: 616, distance: 239.1
click at [924, 605] on div "= x 1 -" at bounding box center [924, 605] width 0 height 0
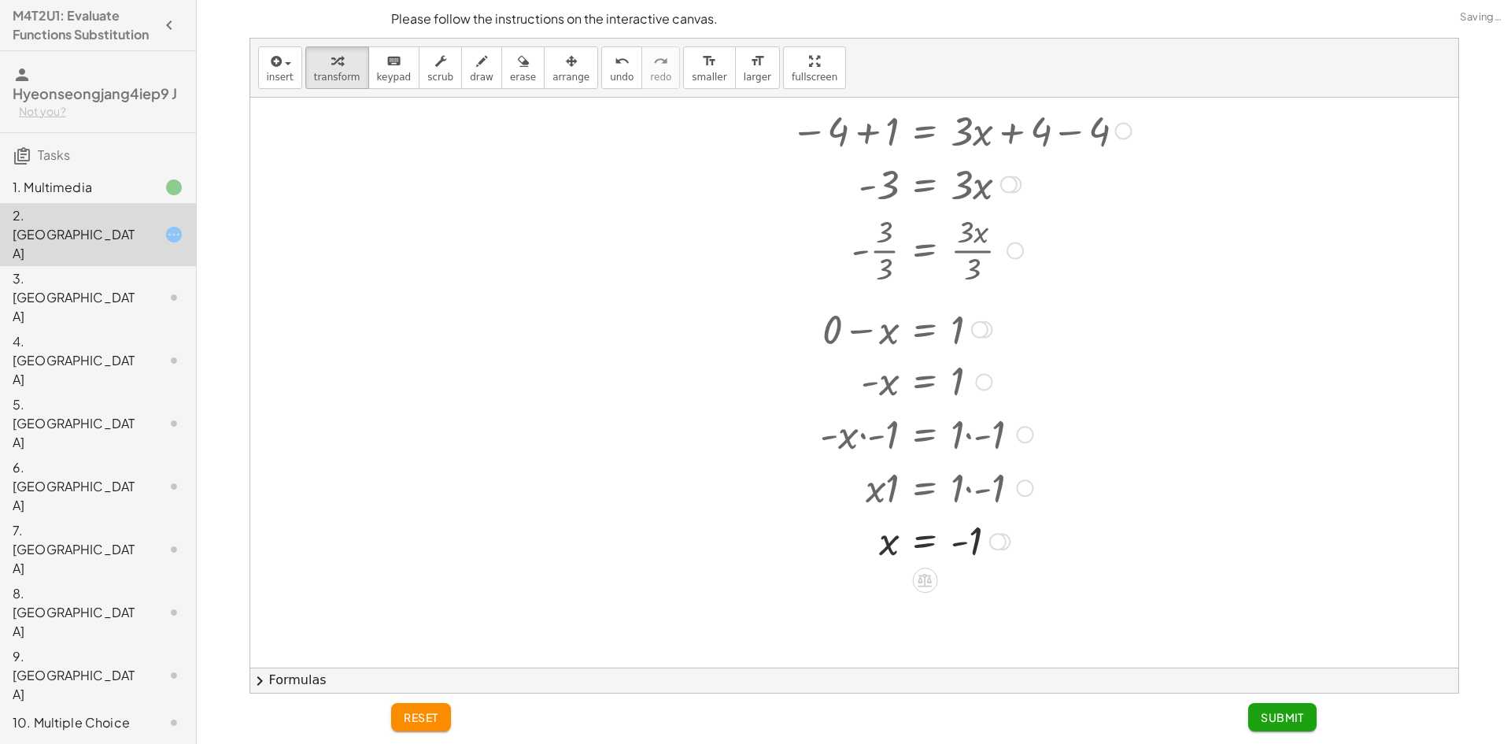
scroll to position [361, 0]
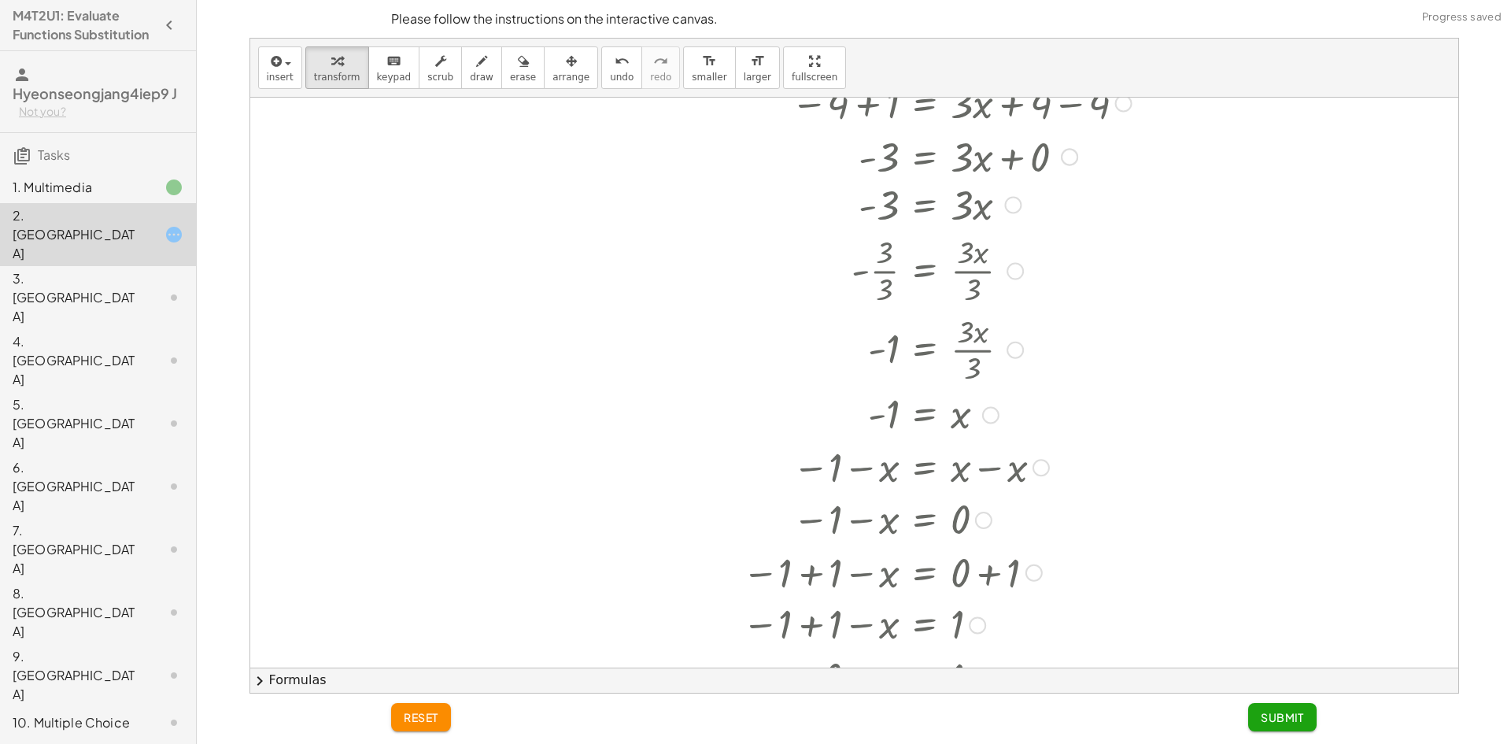
drag, startPoint x: 983, startPoint y: 316, endPoint x: 1065, endPoint y: 707, distance: 398.6
click at [0, 0] on div "**********" at bounding box center [0, 0] width 0 height 0
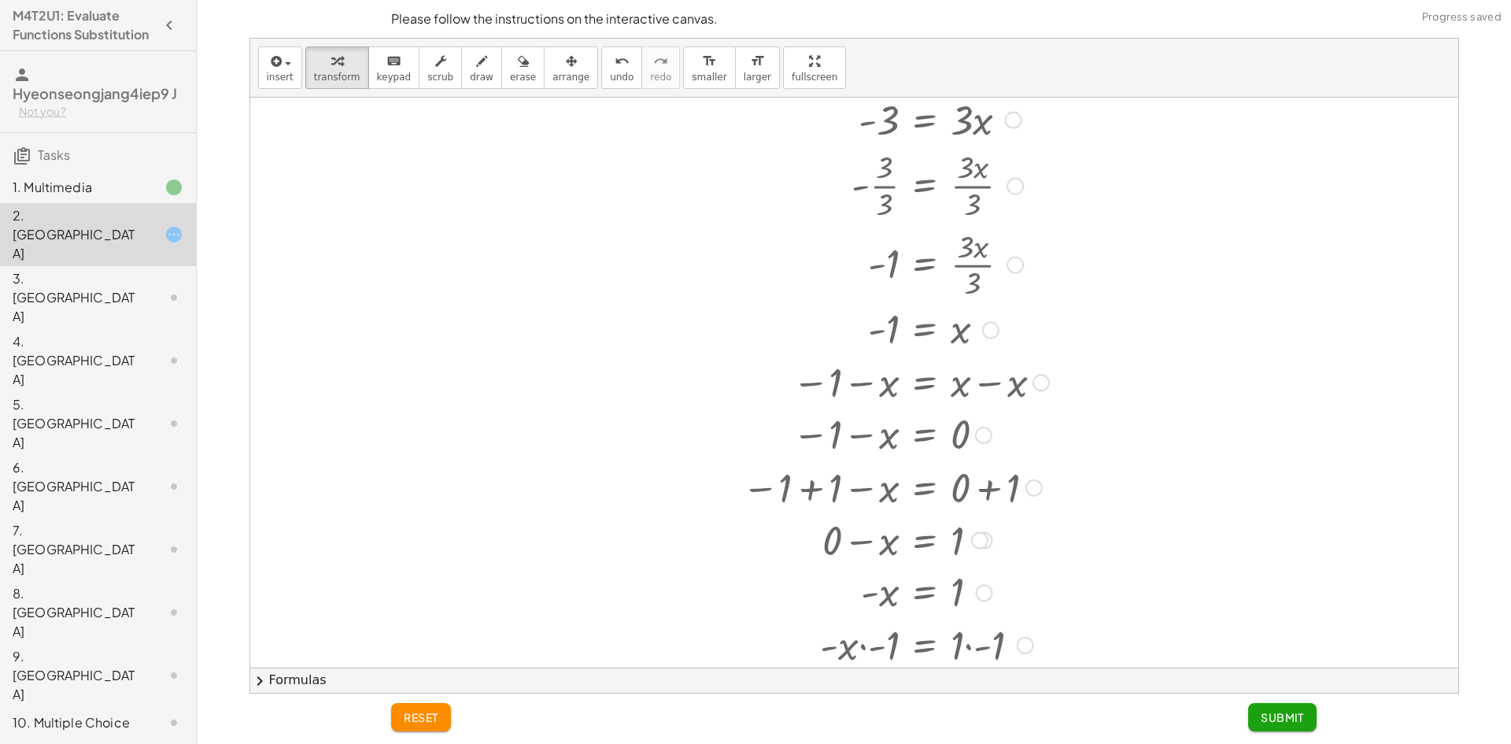
scroll to position [518, 0]
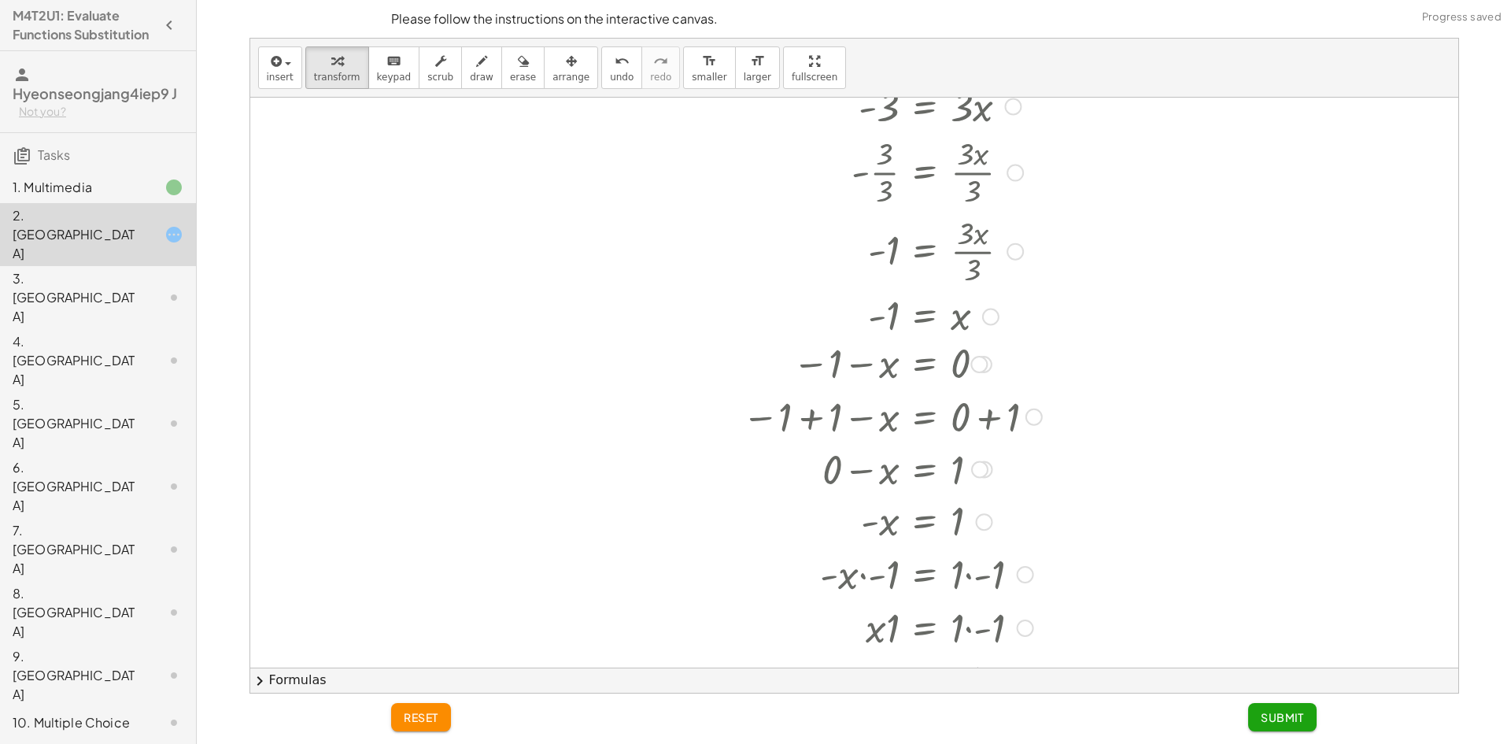
drag, startPoint x: 979, startPoint y: 422, endPoint x: 978, endPoint y: 358, distance: 63.7
click at [924, 364] on div "− 1 − x = 0" at bounding box center [924, 364] width 0 height 0
drag, startPoint x: 991, startPoint y: 468, endPoint x: 979, endPoint y: 419, distance: 50.2
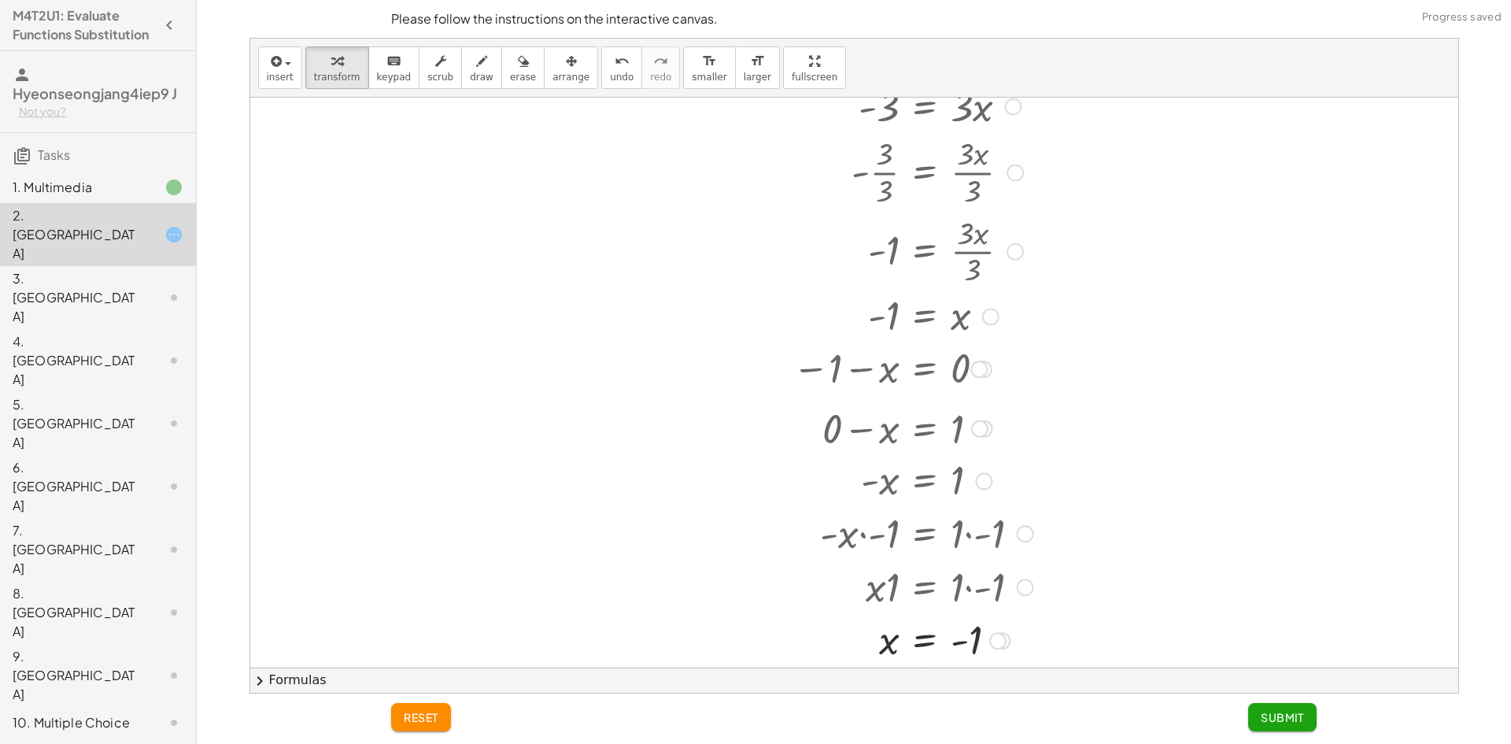
drag, startPoint x: 980, startPoint y: 474, endPoint x: 977, endPoint y: 439, distance: 34.8
click at [977, 437] on div at bounding box center [979, 428] width 17 height 17
drag, startPoint x: 980, startPoint y: 470, endPoint x: 976, endPoint y: 416, distance: 53.7
click at [924, 429] on div "- x = 1" at bounding box center [924, 429] width 0 height 0
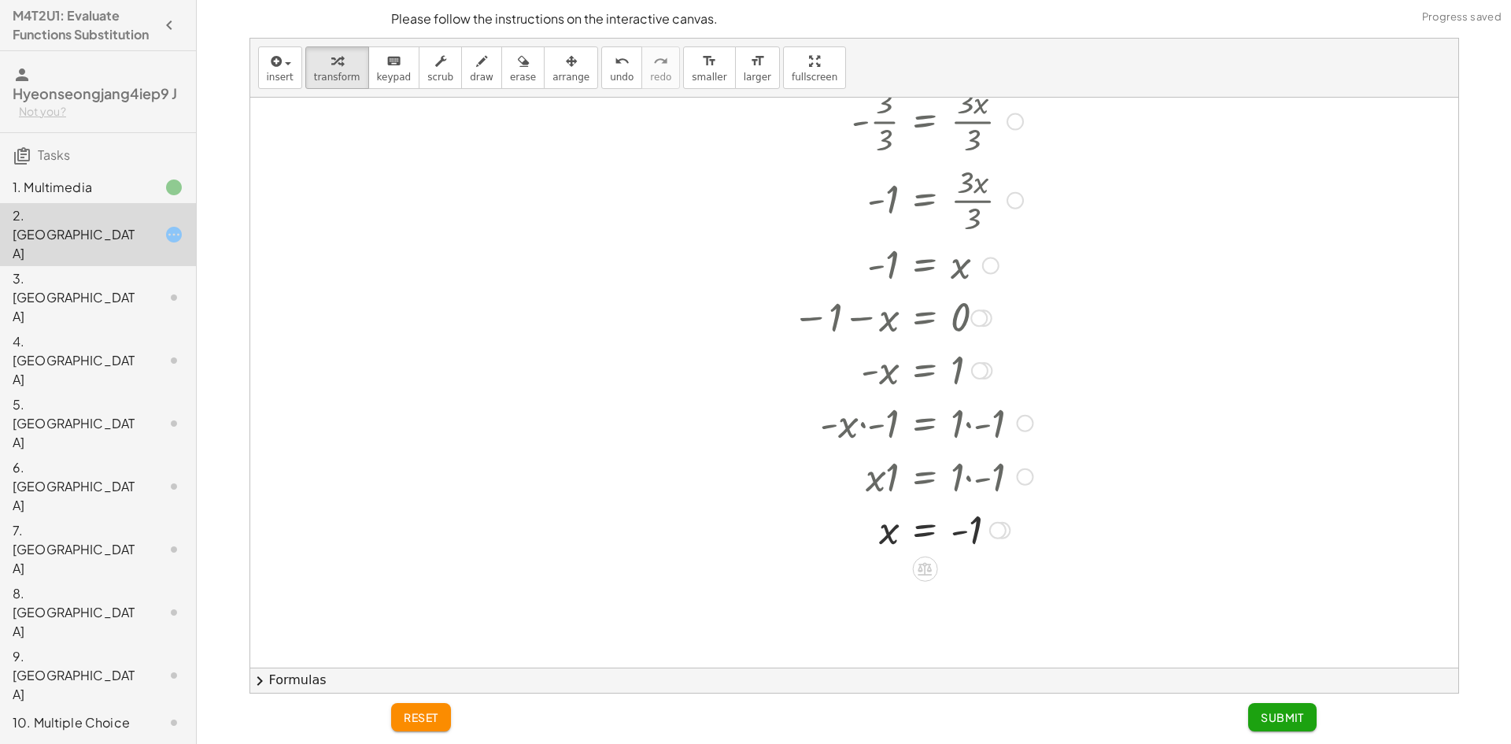
scroll to position [597, 0]
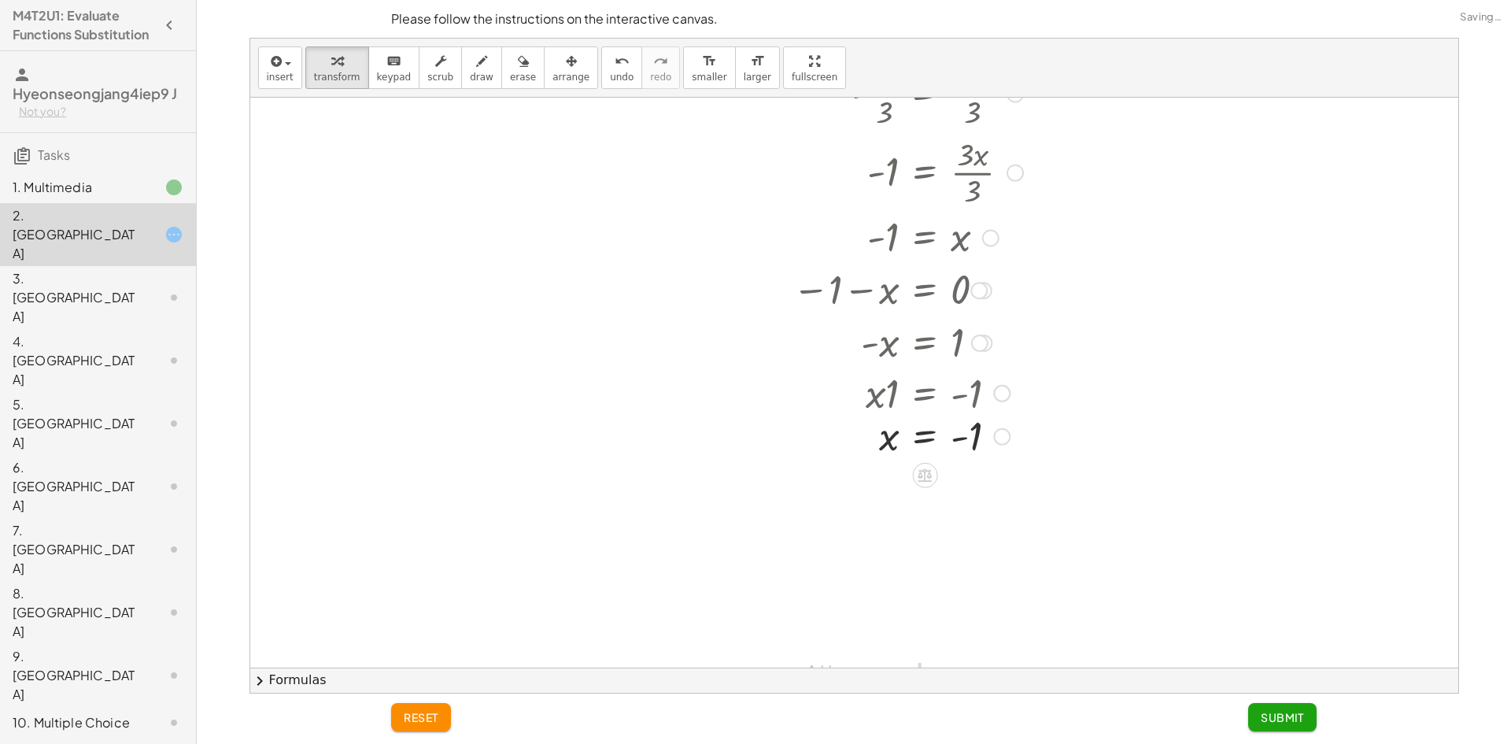
drag, startPoint x: 995, startPoint y: 500, endPoint x: 983, endPoint y: 427, distance: 74.1
click at [924, 437] on div "= x 1 -" at bounding box center [924, 437] width 0 height 0
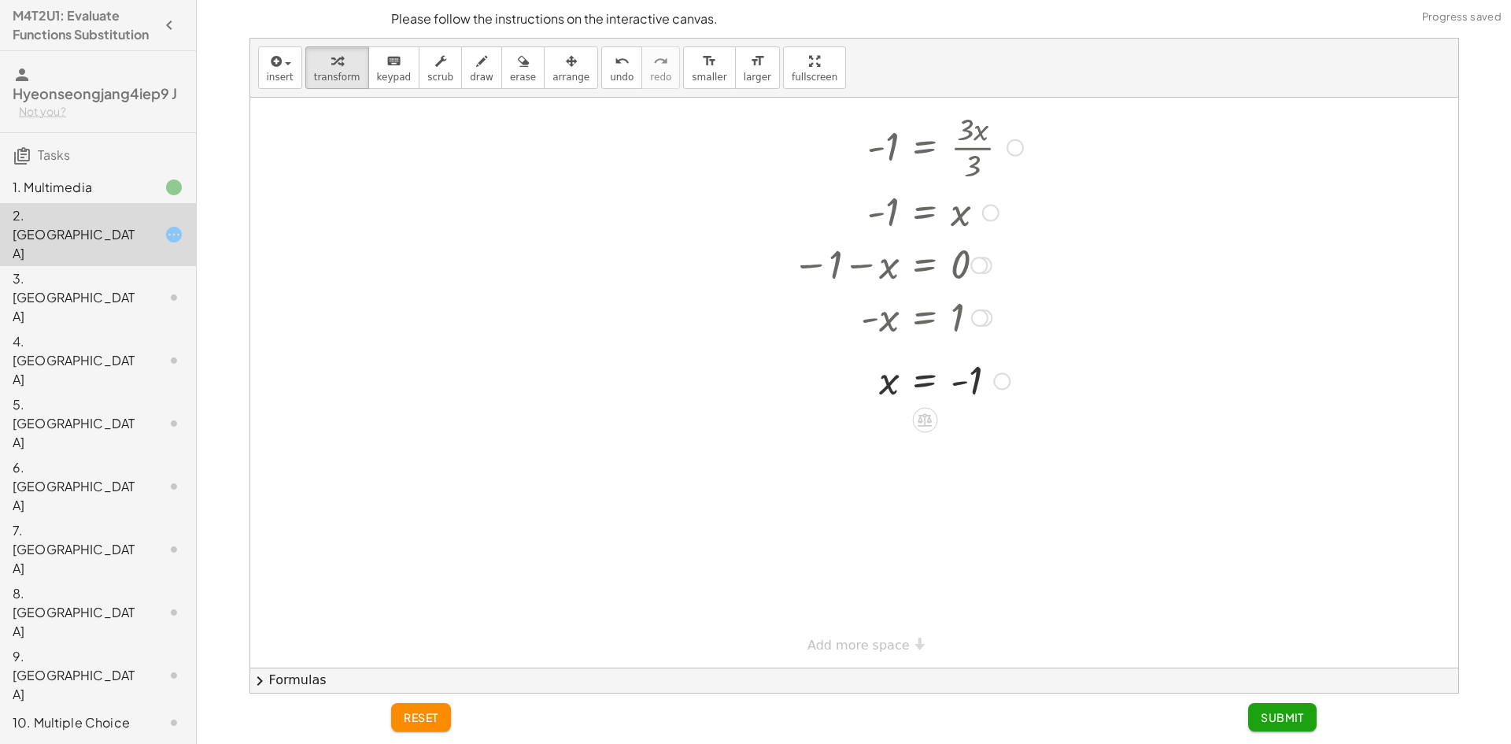
drag, startPoint x: 1003, startPoint y: 420, endPoint x: 998, endPoint y: 371, distance: 49.8
click at [924, 382] on div "= x 1 -" at bounding box center [924, 382] width 0 height 0
click at [1273, 711] on span "Submit" at bounding box center [1281, 717] width 43 height 14
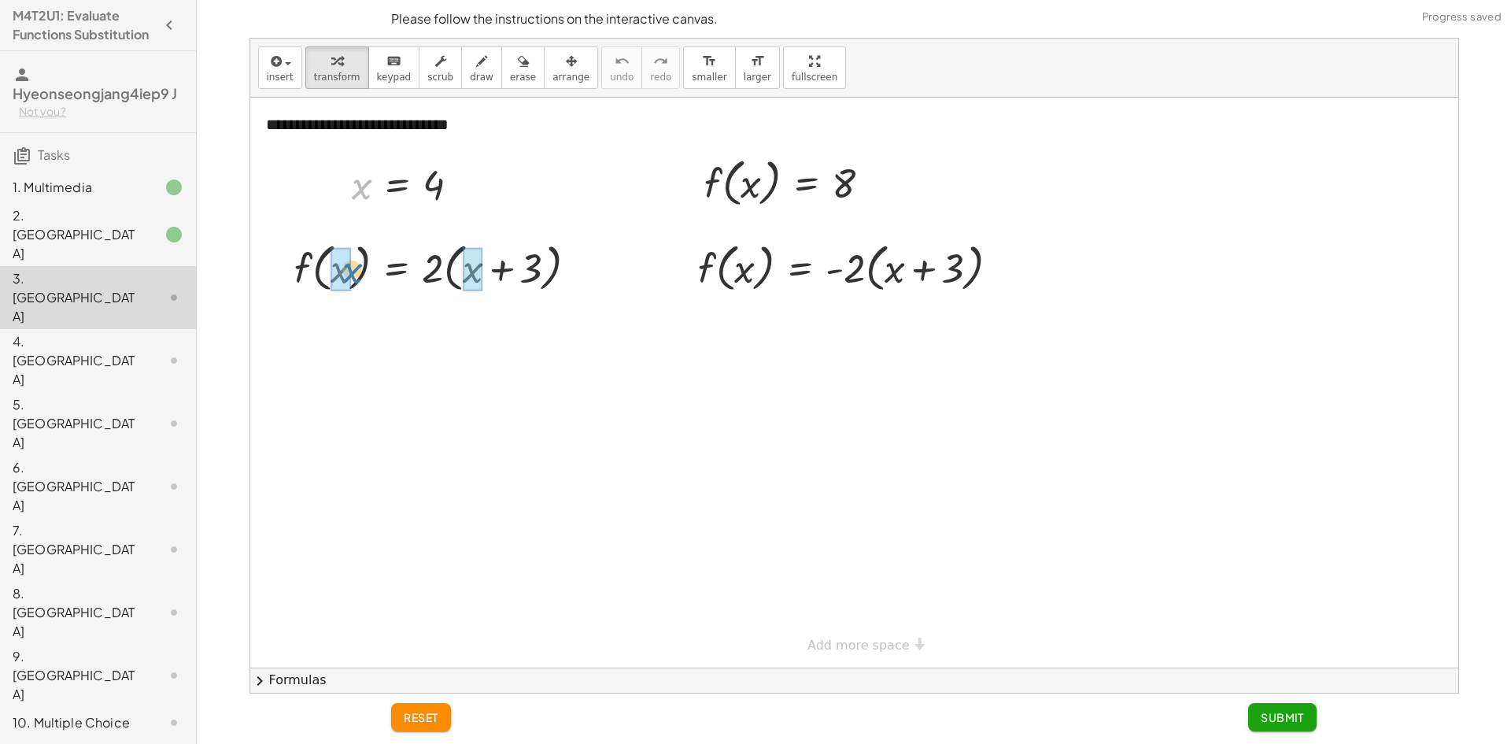
drag, startPoint x: 363, startPoint y: 195, endPoint x: 355, endPoint y: 279, distance: 83.8
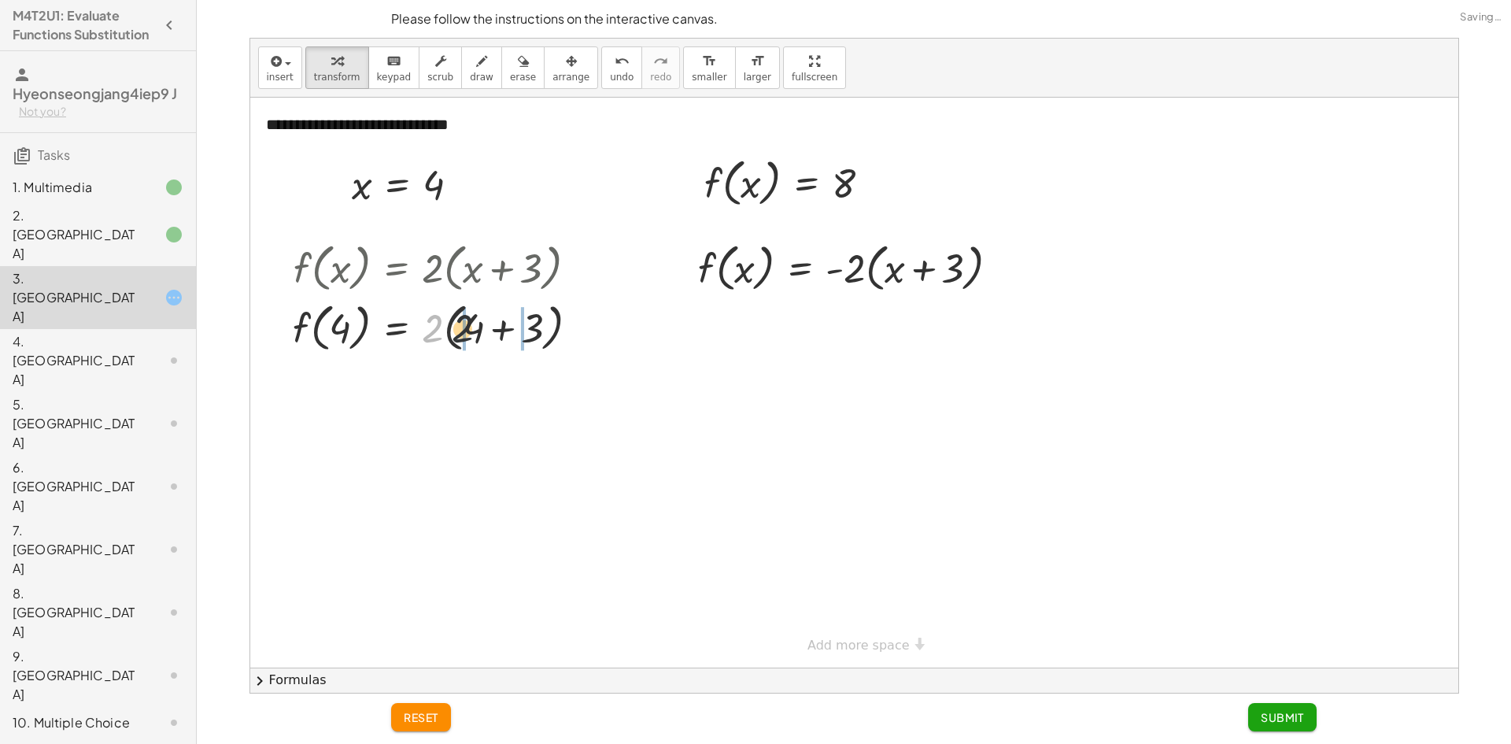
drag, startPoint x: 424, startPoint y: 328, endPoint x: 460, endPoint y: 328, distance: 36.2
click at [460, 328] on div at bounding box center [442, 327] width 314 height 60
click at [457, 352] on div at bounding box center [442, 334] width 315 height 60
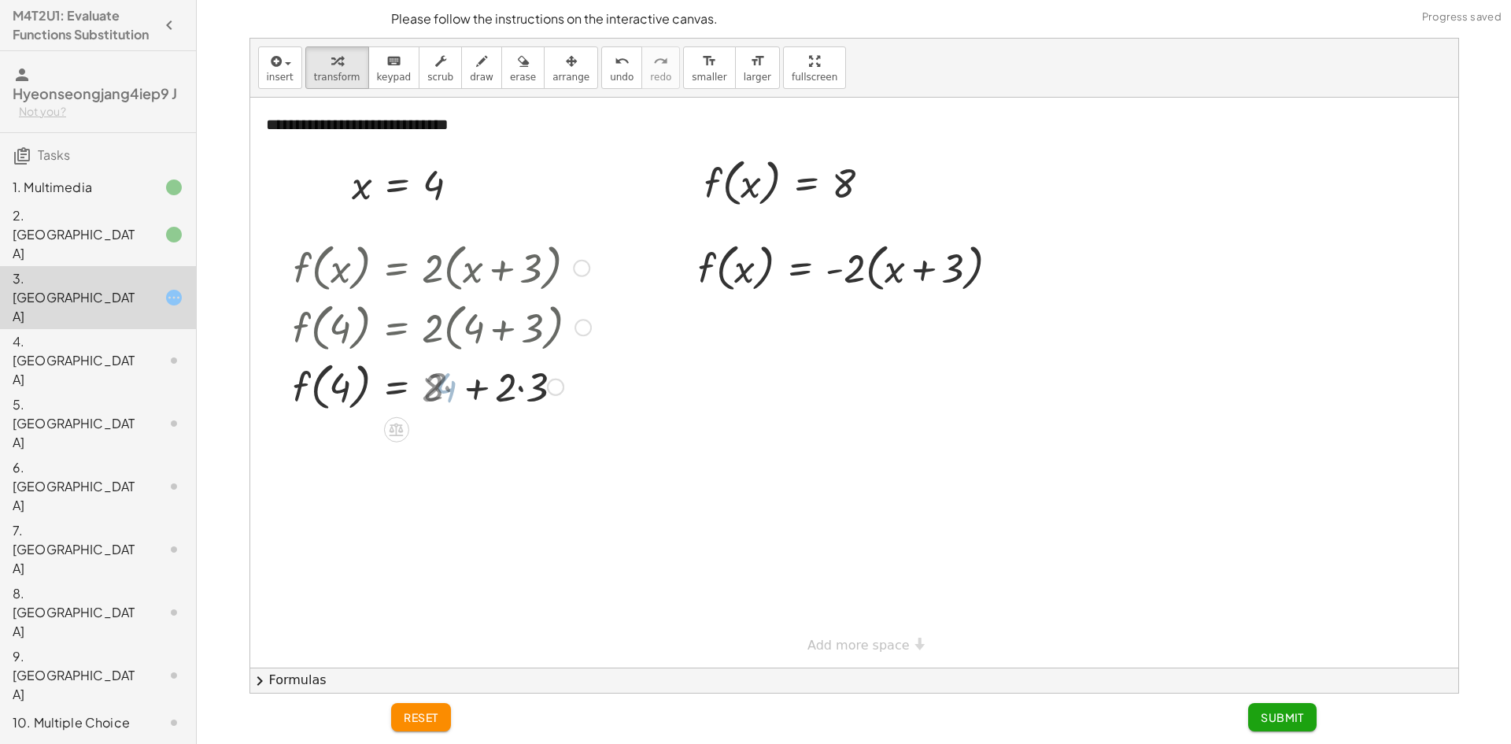
click at [504, 397] on div at bounding box center [442, 386] width 314 height 60
click at [448, 399] on div at bounding box center [442, 386] width 315 height 60
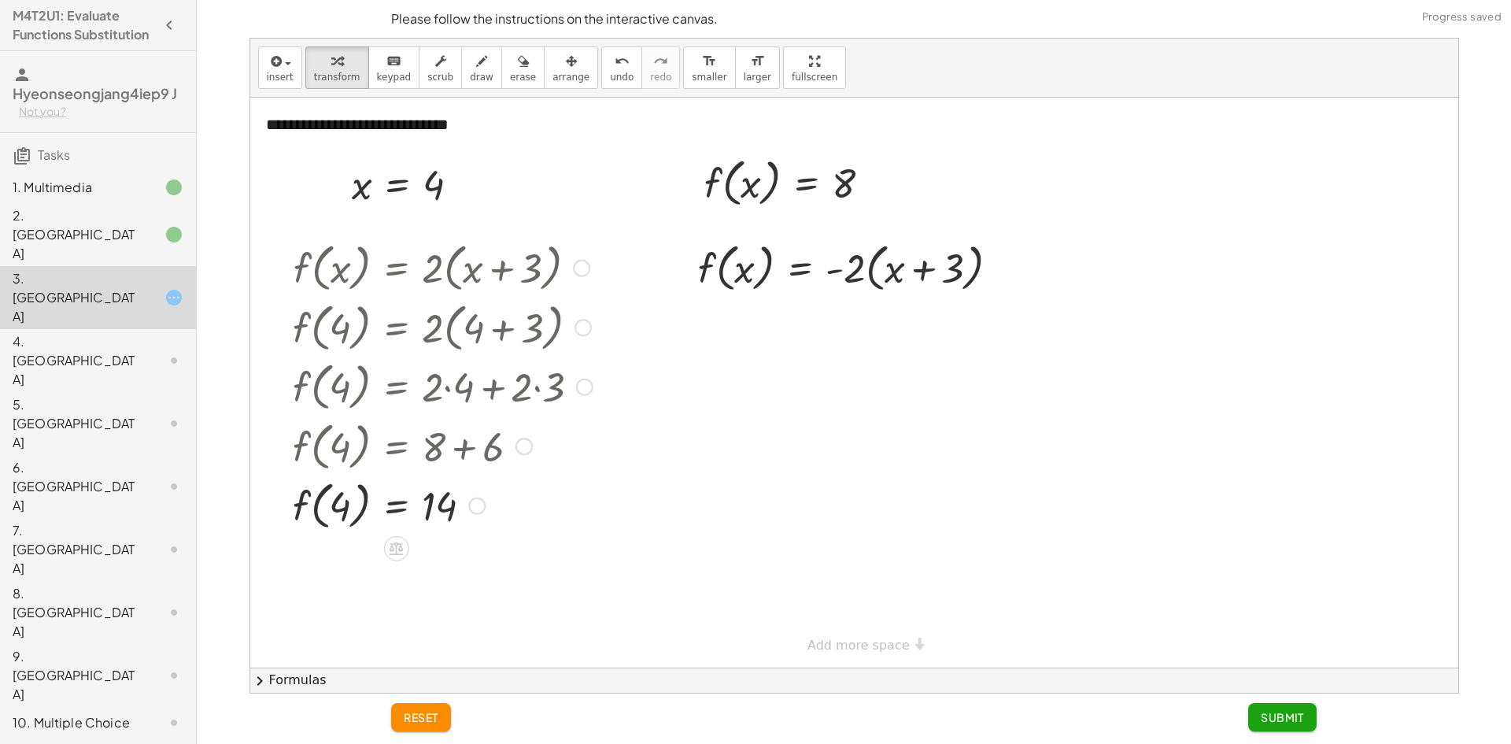
click at [325, 516] on div at bounding box center [442, 504] width 315 height 60
click at [423, 500] on div at bounding box center [442, 504] width 315 height 60
click at [303, 511] on div at bounding box center [442, 504] width 315 height 60
drag, startPoint x: 698, startPoint y: 223, endPoint x: 773, endPoint y: 223, distance: 75.5
click at [861, 323] on div at bounding box center [854, 327] width 329 height 60
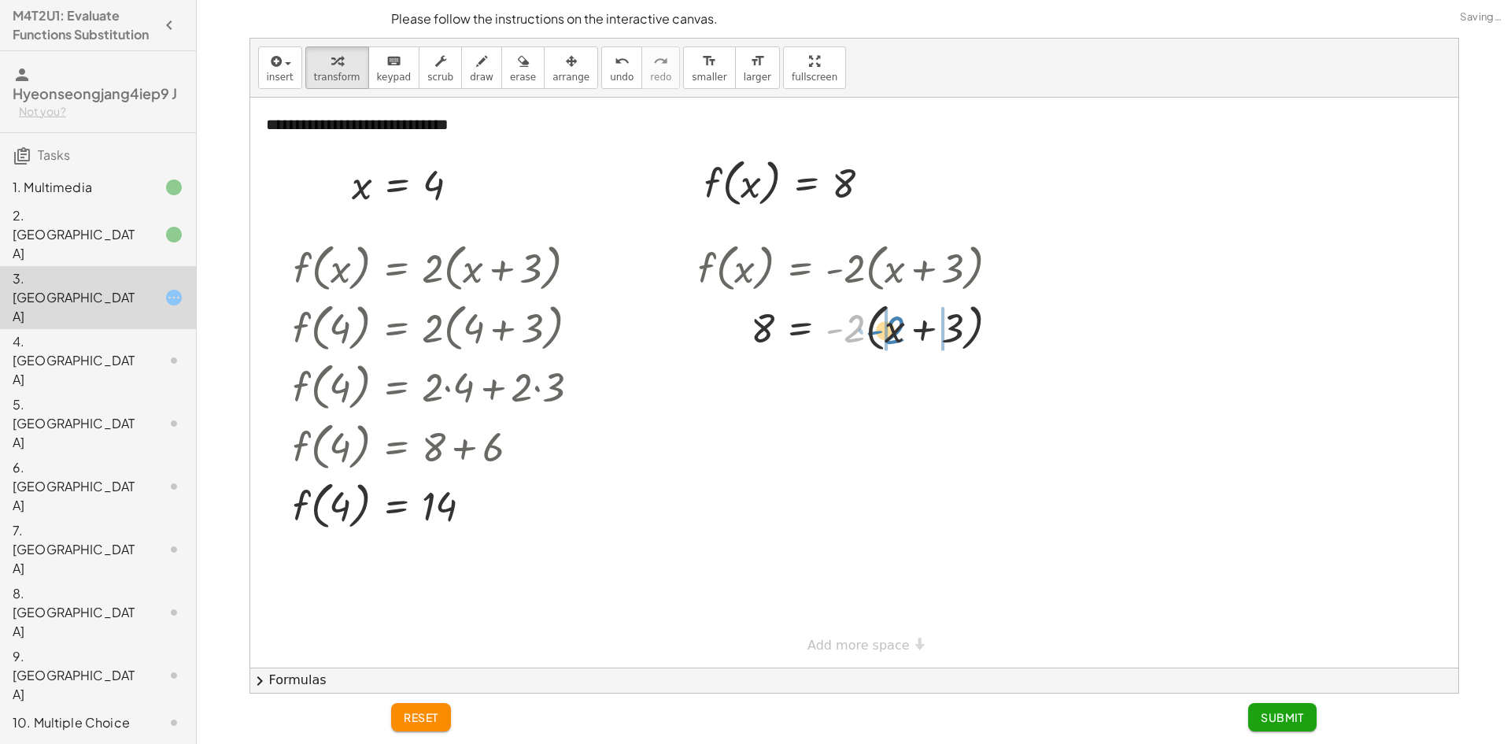
drag, startPoint x: 857, startPoint y: 335, endPoint x: 897, endPoint y: 337, distance: 40.2
click at [897, 337] on div at bounding box center [854, 327] width 329 height 60
click at [853, 353] on div "f ( , x ) = · - 2 · ( + x + 3 ) · - 2 = · - 2 · ( + x + 3 ) 8 · - 2 · · - 2 · 8…" at bounding box center [853, 295] width 359 height 124
click at [861, 342] on div at bounding box center [859, 326] width 339 height 54
click at [942, 359] on div at bounding box center [859, 368] width 339 height 54
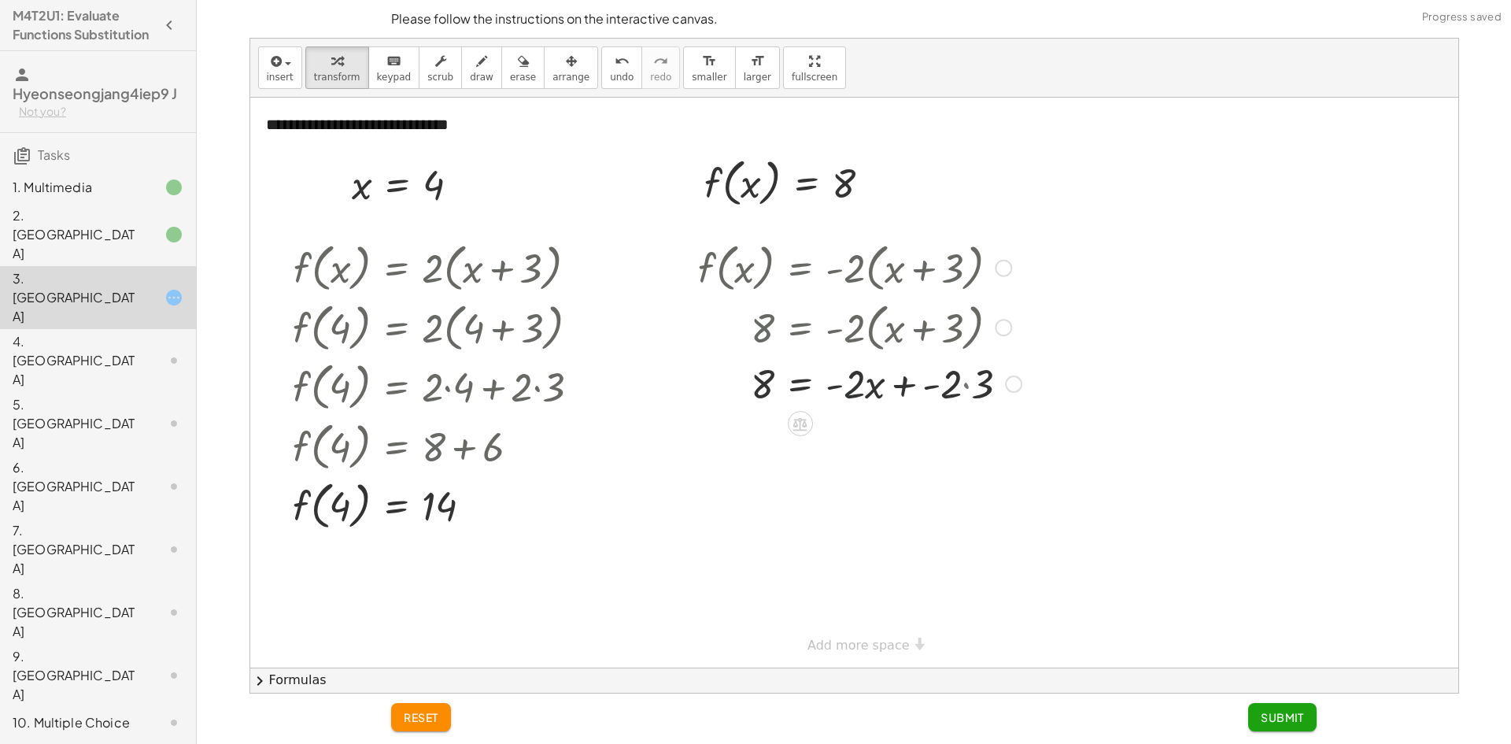
click at [873, 389] on div at bounding box center [859, 383] width 339 height 54
drag, startPoint x: 964, startPoint y: 389, endPoint x: 947, endPoint y: 391, distance: 16.7
click at [958, 390] on div at bounding box center [859, 383] width 339 height 54
click at [849, 389] on div at bounding box center [859, 383] width 339 height 54
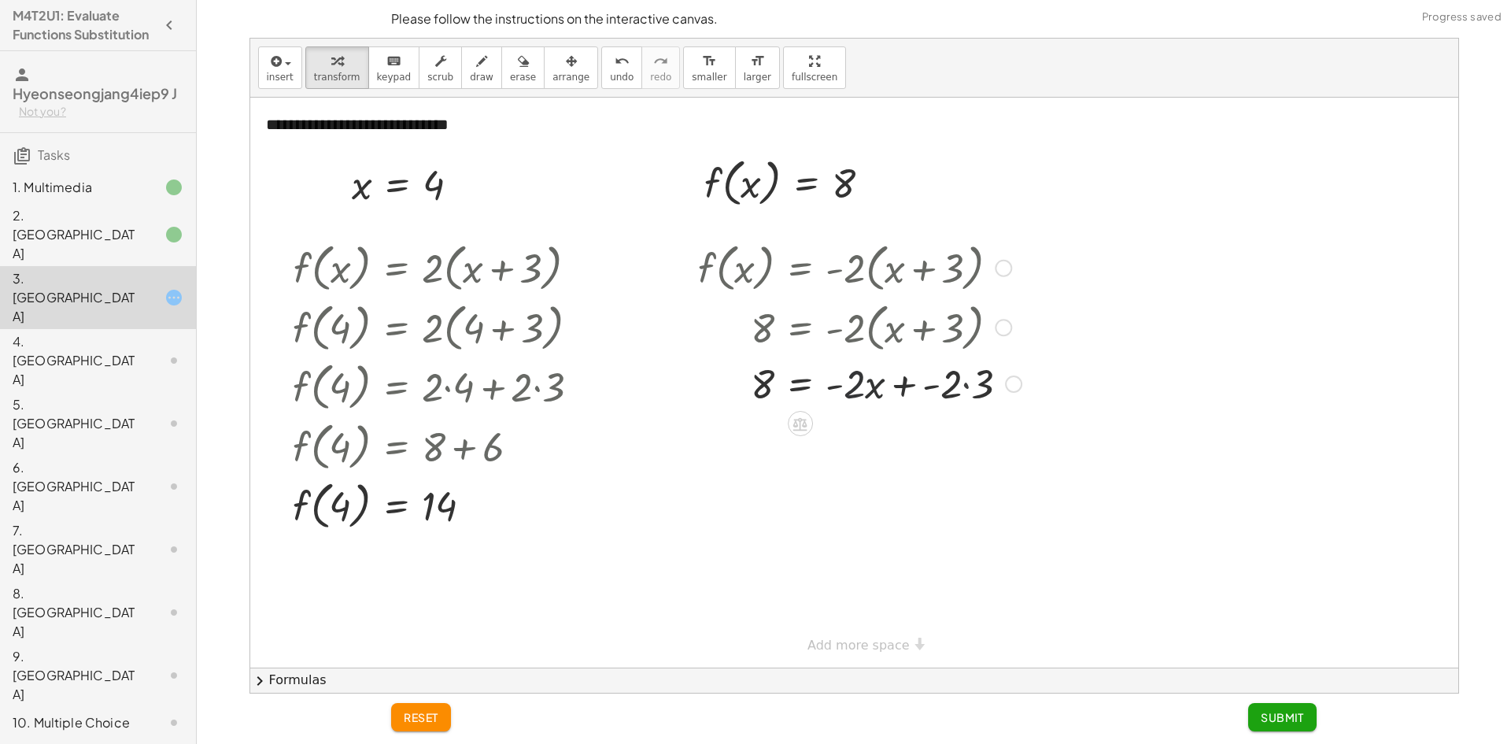
click at [869, 388] on div at bounding box center [859, 383] width 339 height 54
click at [937, 386] on div at bounding box center [859, 383] width 339 height 54
drag, startPoint x: 958, startPoint y: 389, endPoint x: 968, endPoint y: 388, distance: 10.3
click at [959, 389] on div at bounding box center [859, 383] width 339 height 54
drag, startPoint x: 968, startPoint y: 388, endPoint x: 958, endPoint y: 389, distance: 10.3
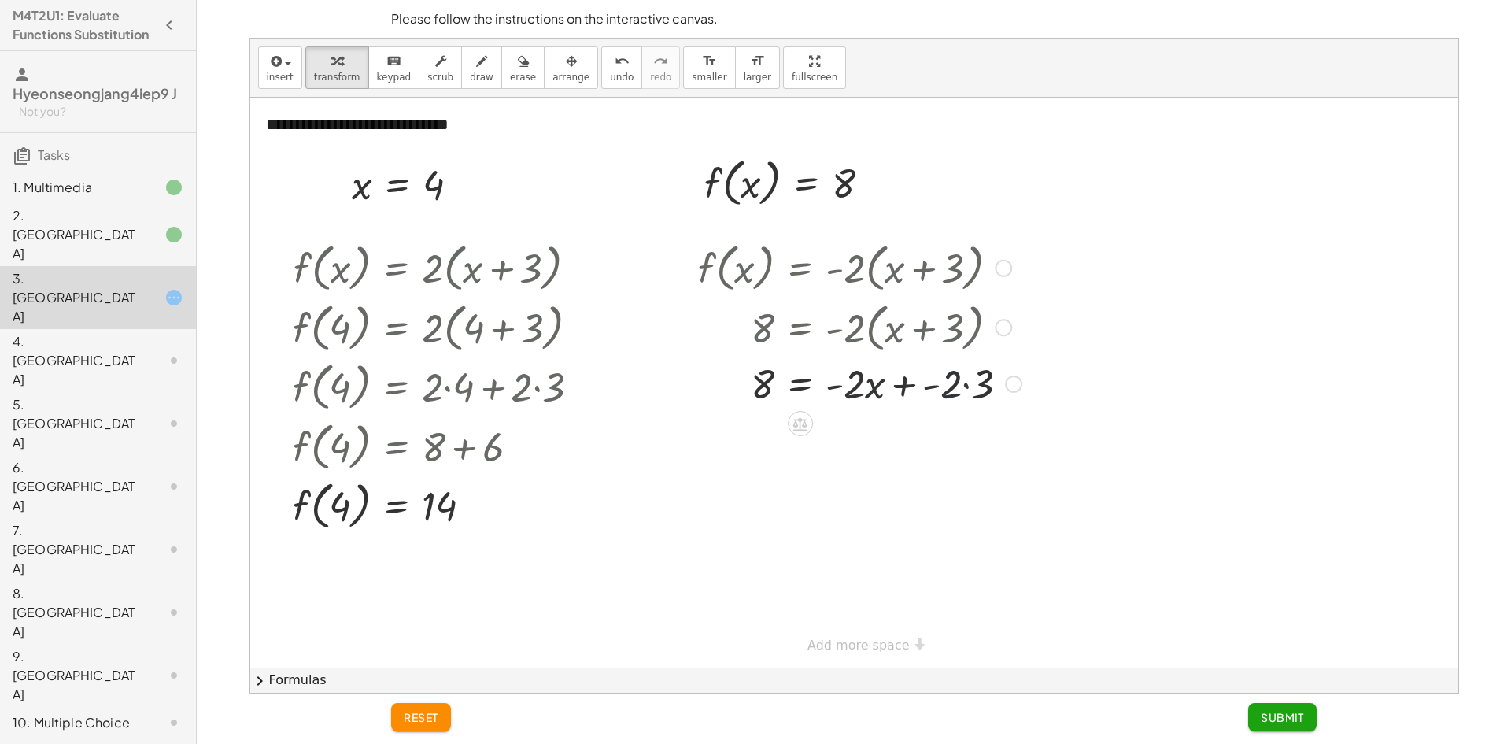
click at [967, 389] on div at bounding box center [859, 383] width 339 height 54
click at [880, 389] on div at bounding box center [859, 383] width 339 height 54
drag, startPoint x: 935, startPoint y: 387, endPoint x: 951, endPoint y: 387, distance: 15.7
click at [943, 387] on div at bounding box center [859, 383] width 339 height 54
click at [952, 387] on div at bounding box center [859, 383] width 339 height 54
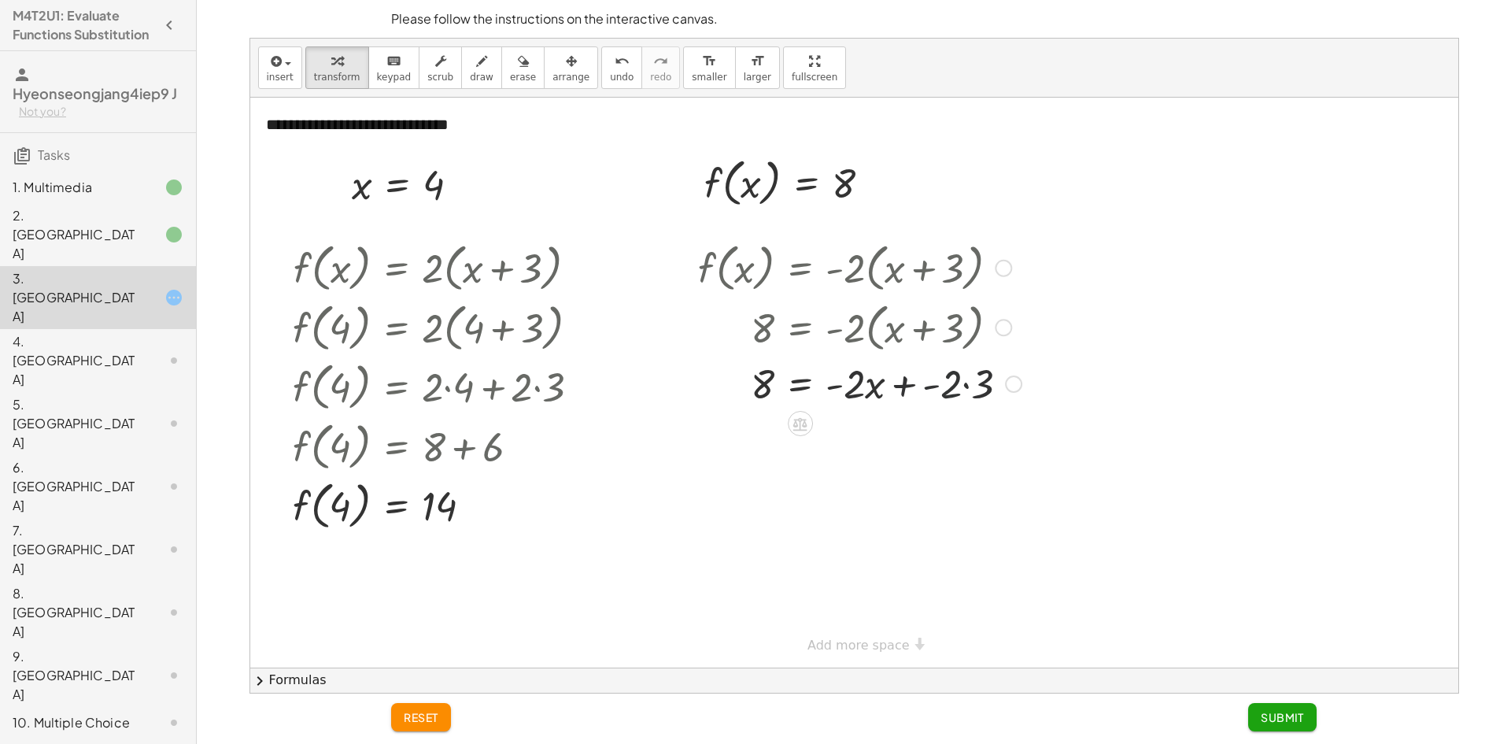
click at [961, 387] on div at bounding box center [859, 383] width 339 height 54
click at [968, 381] on div at bounding box center [859, 383] width 339 height 54
click at [965, 391] on div at bounding box center [854, 383] width 329 height 54
drag, startPoint x: 915, startPoint y: 393, endPoint x: 910, endPoint y: 427, distance: 34.3
click at [800, 268] on div "f ( , x ) = · - 2 · ( + x + 3 ) 8 = · - 2 · ( + x + 3 ) 8 = + · - 2 · x + · - 2…" at bounding box center [800, 268] width 0 height 0
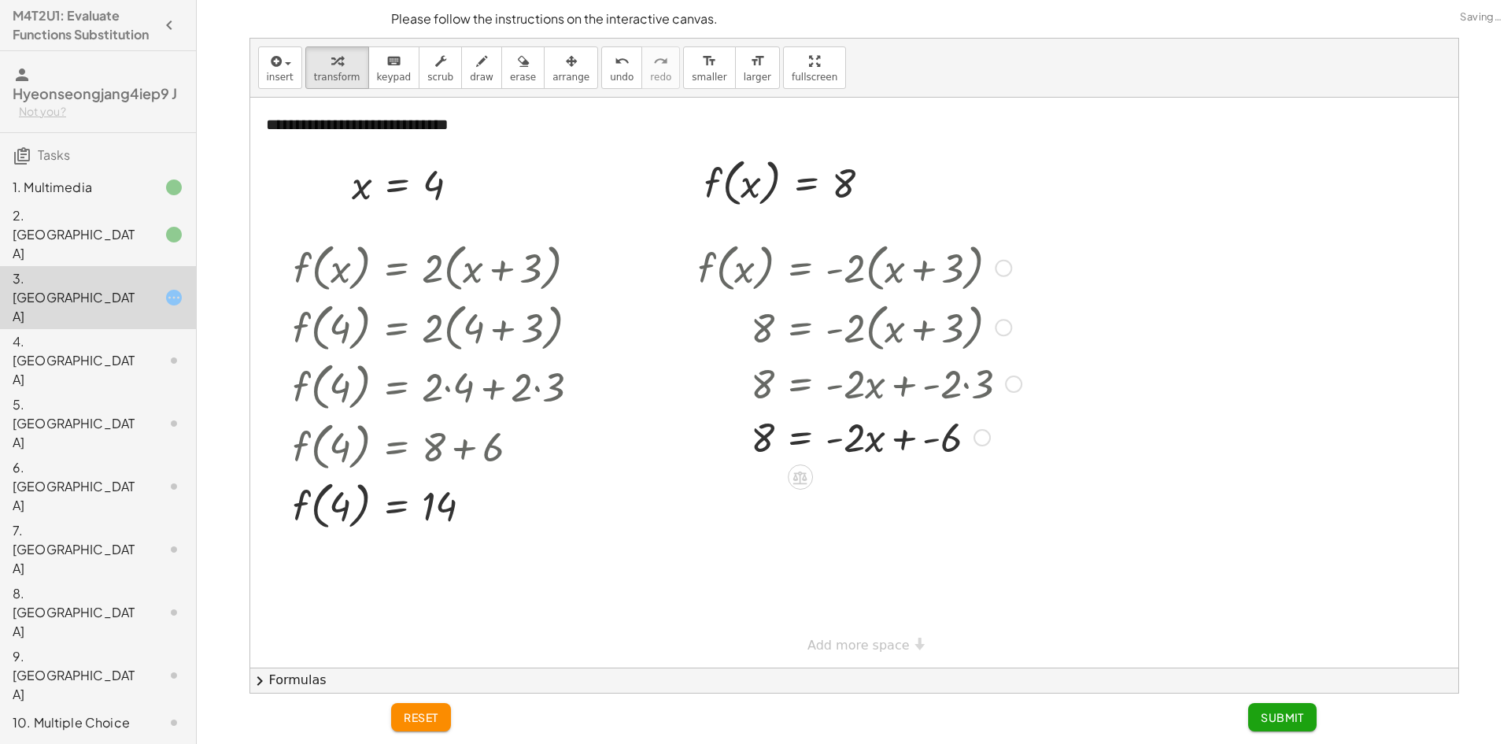
click at [887, 441] on div at bounding box center [859, 436] width 339 height 54
click at [896, 504] on div at bounding box center [859, 490] width 339 height 54
drag, startPoint x: 766, startPoint y: 498, endPoint x: 955, endPoint y: 515, distance: 189.6
click at [955, 515] on div at bounding box center [859, 490] width 339 height 54
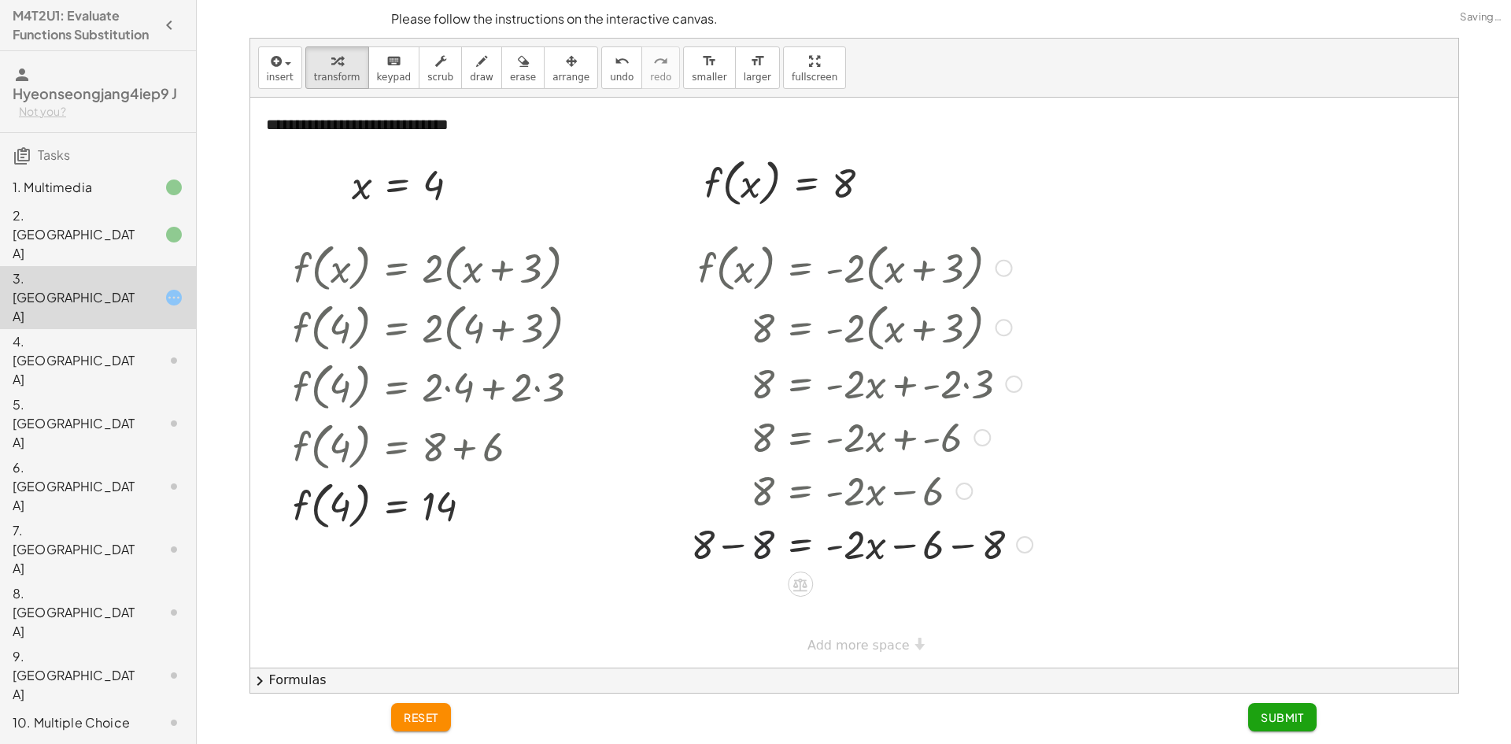
drag, startPoint x: 760, startPoint y: 551, endPoint x: 933, endPoint y: 544, distance: 173.2
click at [766, 548] on div at bounding box center [861, 543] width 357 height 54
click at [935, 544] on div at bounding box center [865, 543] width 350 height 54
drag, startPoint x: 864, startPoint y: 560, endPoint x: 873, endPoint y: 568, distance: 11.7
click at [874, 573] on div at bounding box center [861, 597] width 357 height 54
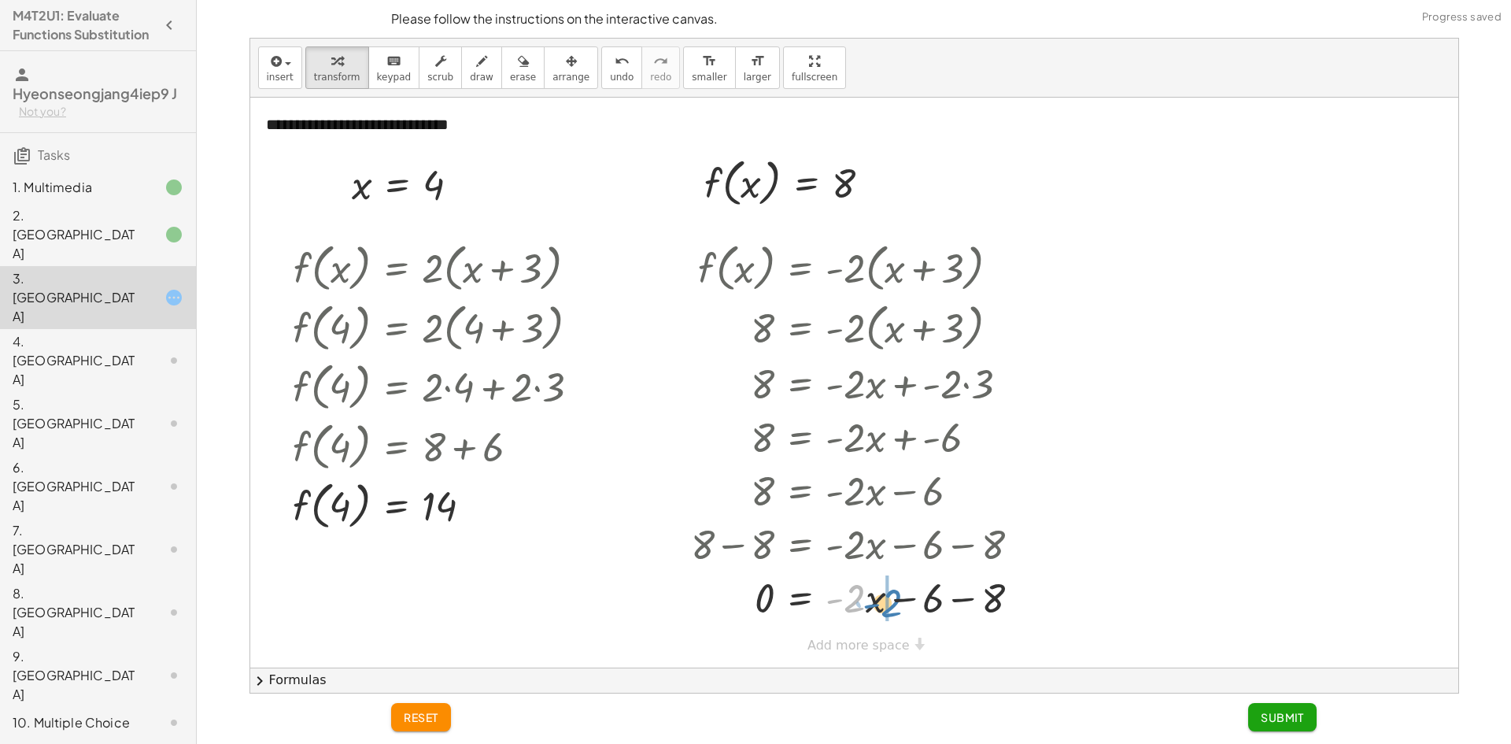
drag, startPoint x: 848, startPoint y: 605, endPoint x: 884, endPoint y: 605, distance: 35.4
click at [884, 610] on div at bounding box center [861, 597] width 357 height 54
click at [864, 552] on div at bounding box center [866, 543] width 367 height 54
click at [1019, 541] on div at bounding box center [1024, 544] width 17 height 17
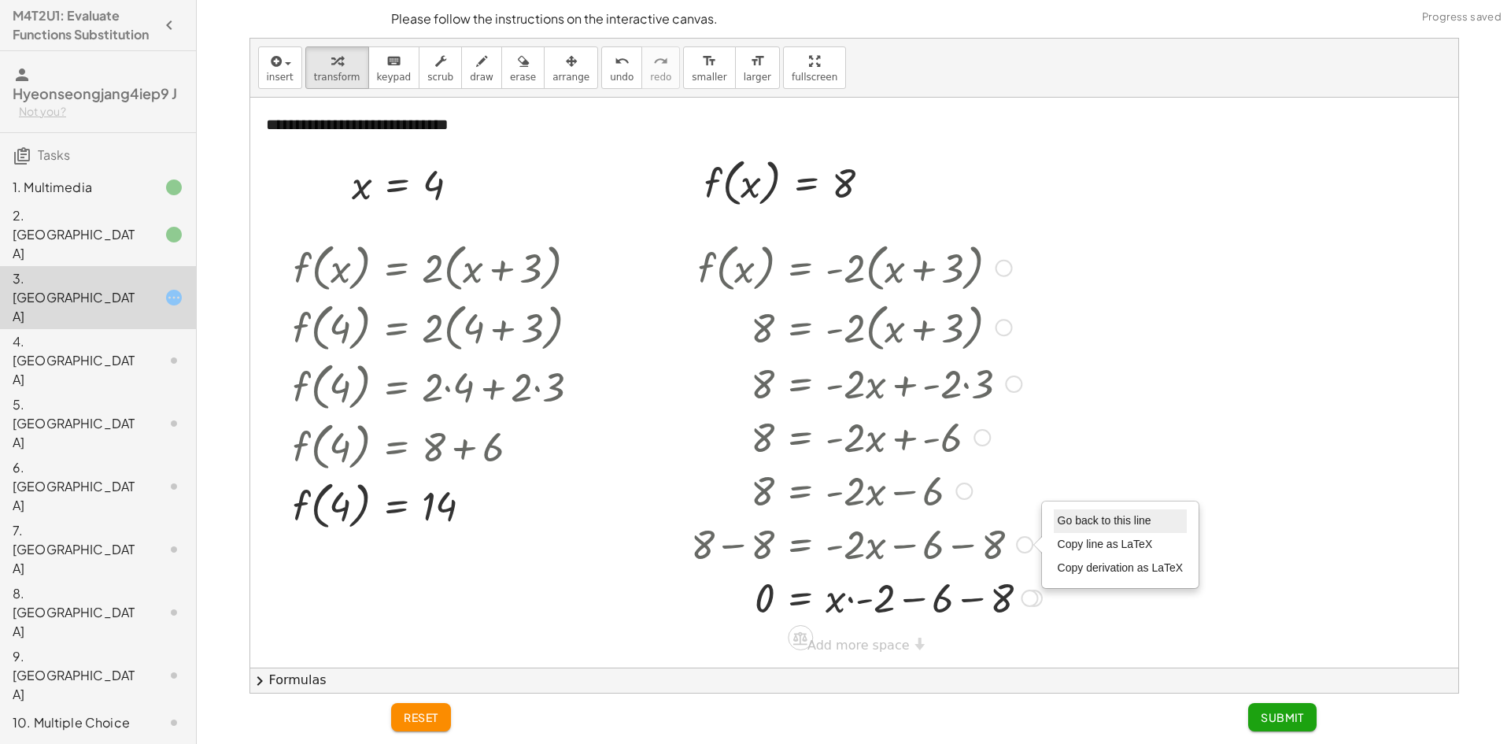
click at [1116, 524] on span "Go back to this line" at bounding box center [1104, 520] width 94 height 13
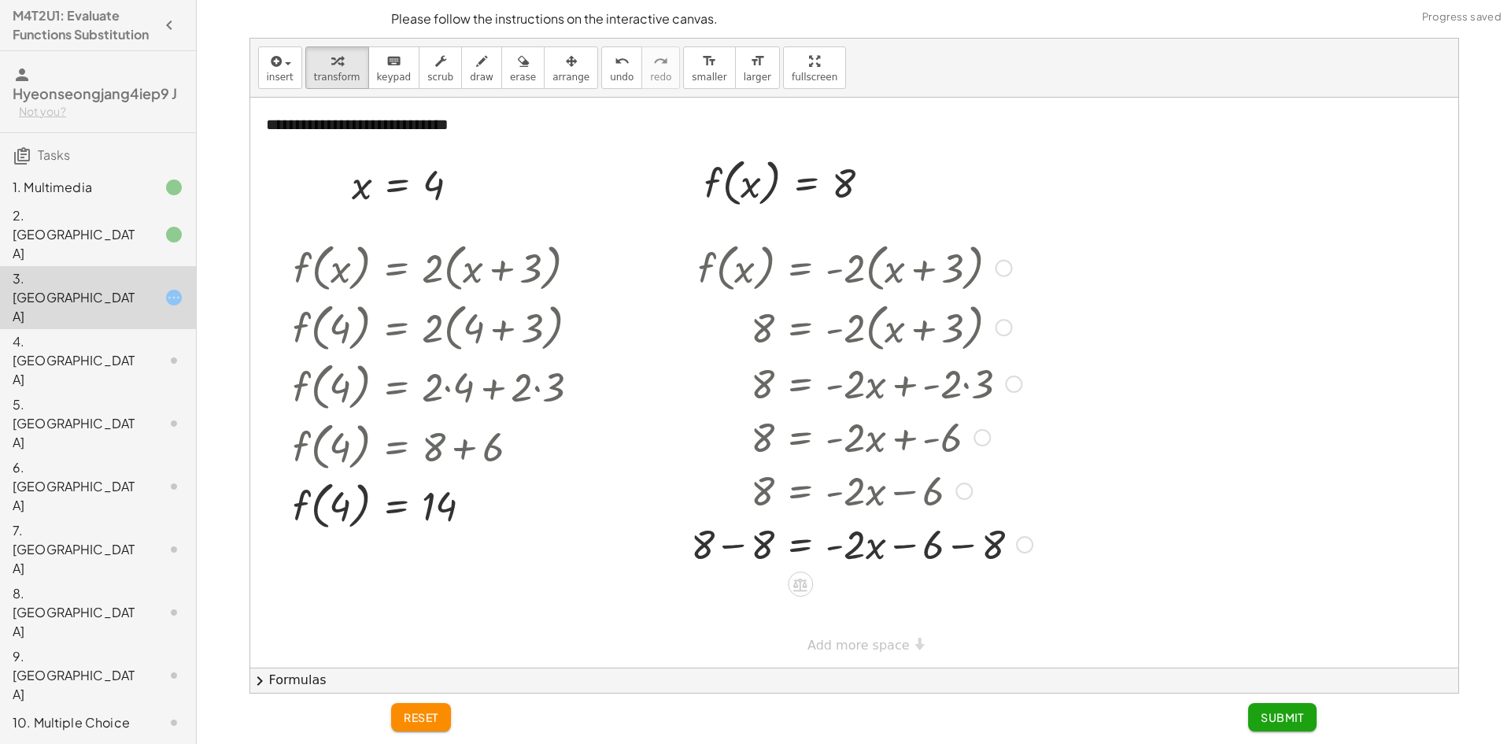
drag, startPoint x: 723, startPoint y: 539, endPoint x: 789, endPoint y: 538, distance: 66.1
click at [724, 539] on div at bounding box center [861, 543] width 357 height 54
click at [965, 551] on div at bounding box center [865, 543] width 350 height 54
click at [832, 603] on div at bounding box center [861, 597] width 357 height 54
click at [871, 607] on div at bounding box center [861, 597] width 357 height 54
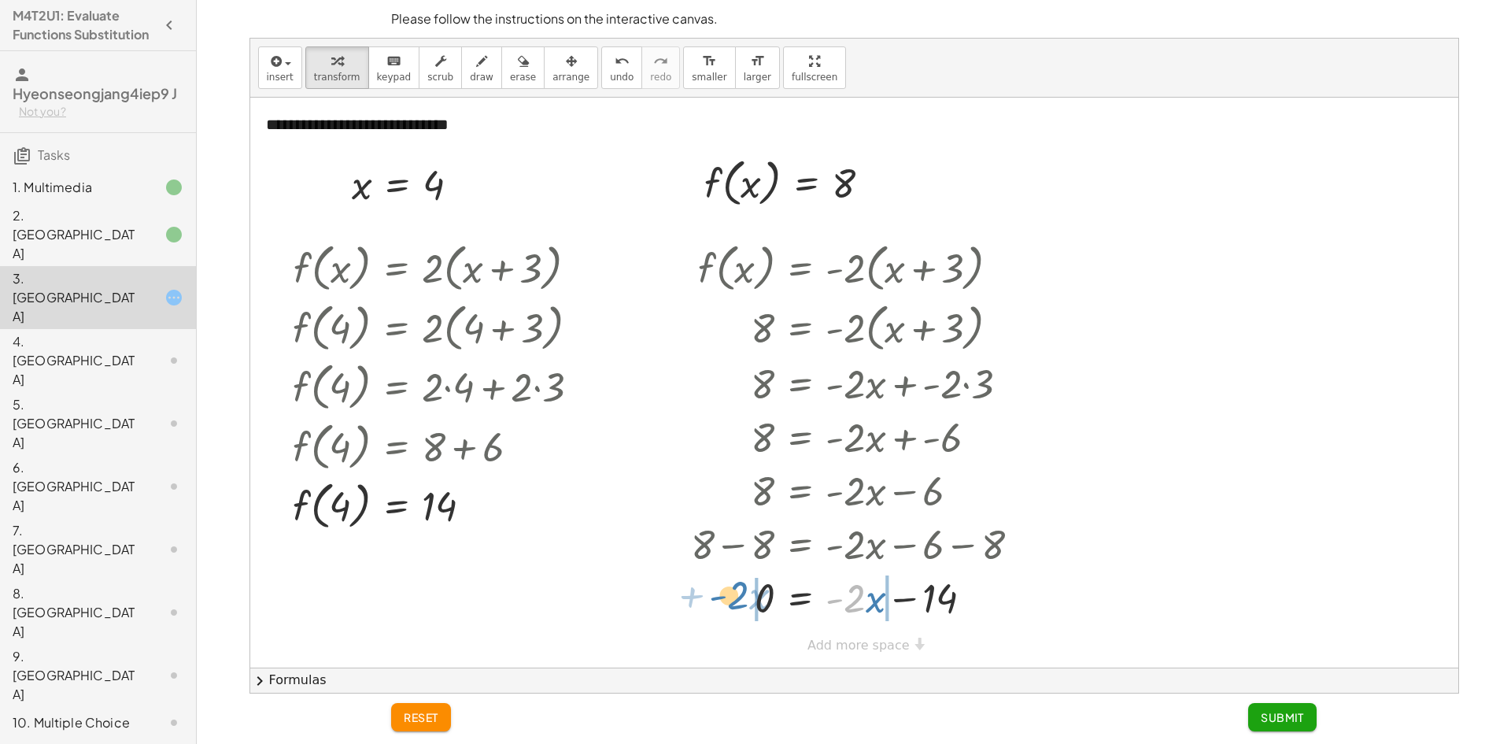
drag, startPoint x: 858, startPoint y: 603, endPoint x: 741, endPoint y: 598, distance: 117.4
click at [741, 598] on div at bounding box center [861, 597] width 357 height 54
click at [899, 603] on div at bounding box center [877, 597] width 389 height 54
drag, startPoint x: 738, startPoint y: 603, endPoint x: 850, endPoint y: 616, distance: 112.5
click at [850, 616] on div at bounding box center [861, 597] width 357 height 54
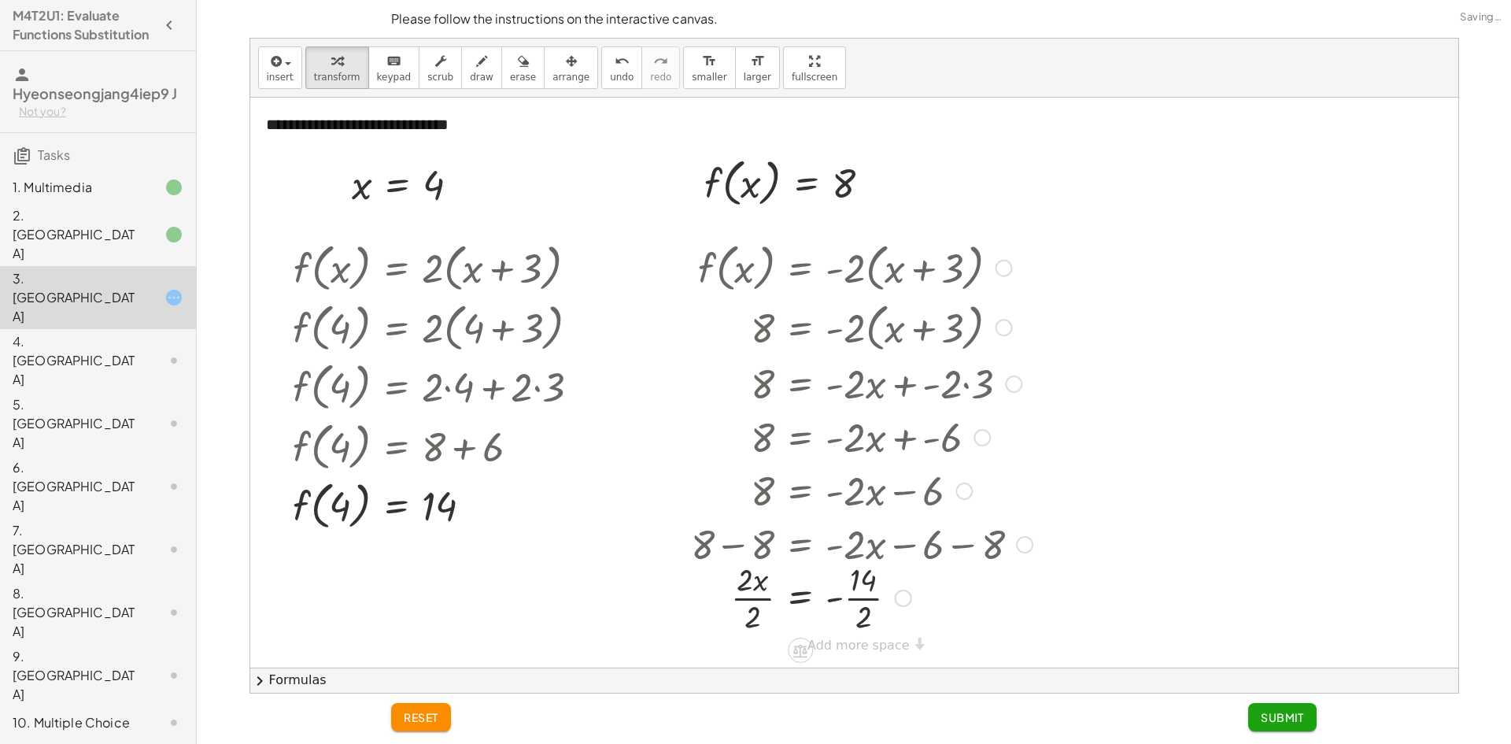
click at [746, 607] on div at bounding box center [861, 596] width 357 height 79
click at [851, 600] on div at bounding box center [861, 596] width 357 height 79
drag, startPoint x: 286, startPoint y: 509, endPoint x: 303, endPoint y: 506, distance: 16.8
click at [286, 510] on div at bounding box center [281, 385] width 24 height 305
click at [326, 507] on div at bounding box center [442, 505] width 315 height 60
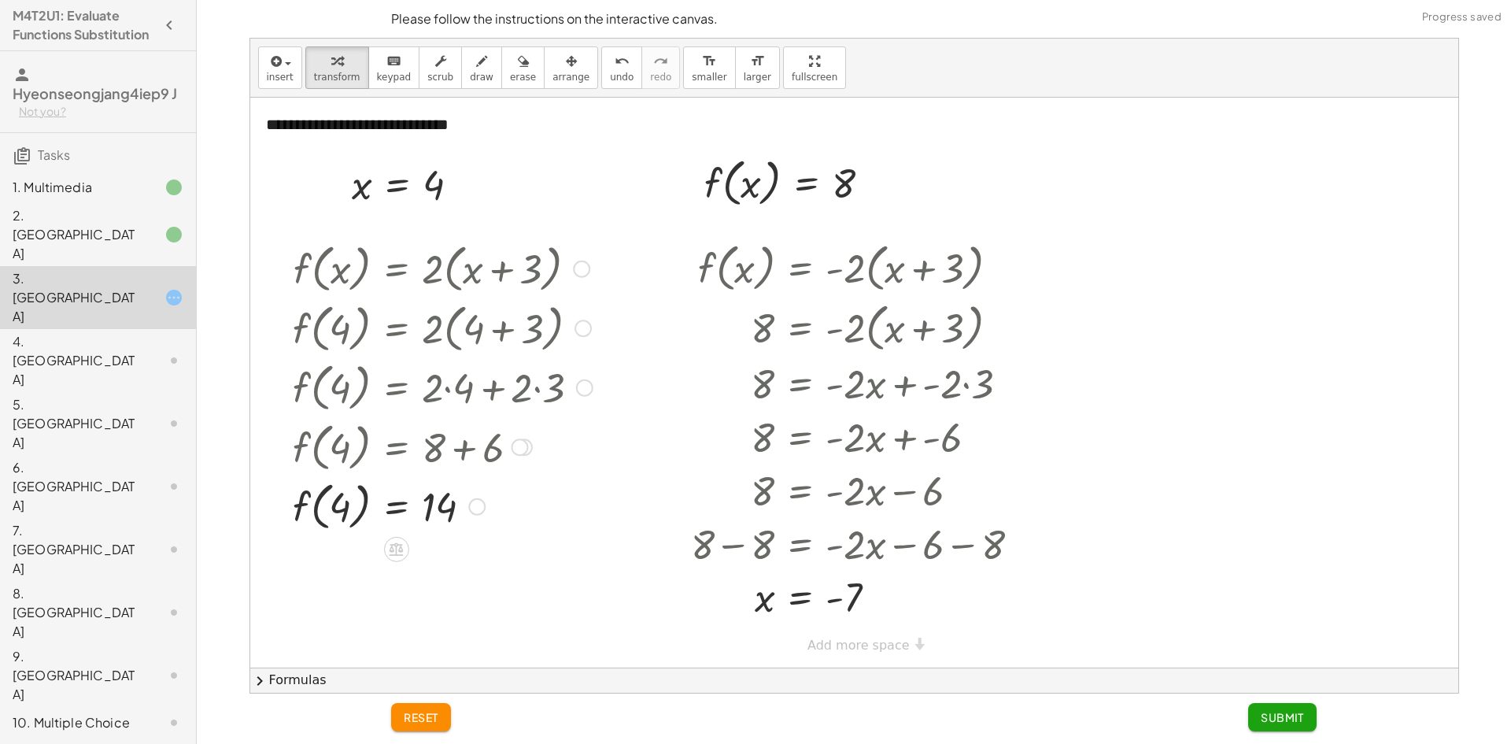
drag, startPoint x: 393, startPoint y: 504, endPoint x: 437, endPoint y: 507, distance: 44.1
click at [393, 504] on div at bounding box center [442, 505] width 315 height 60
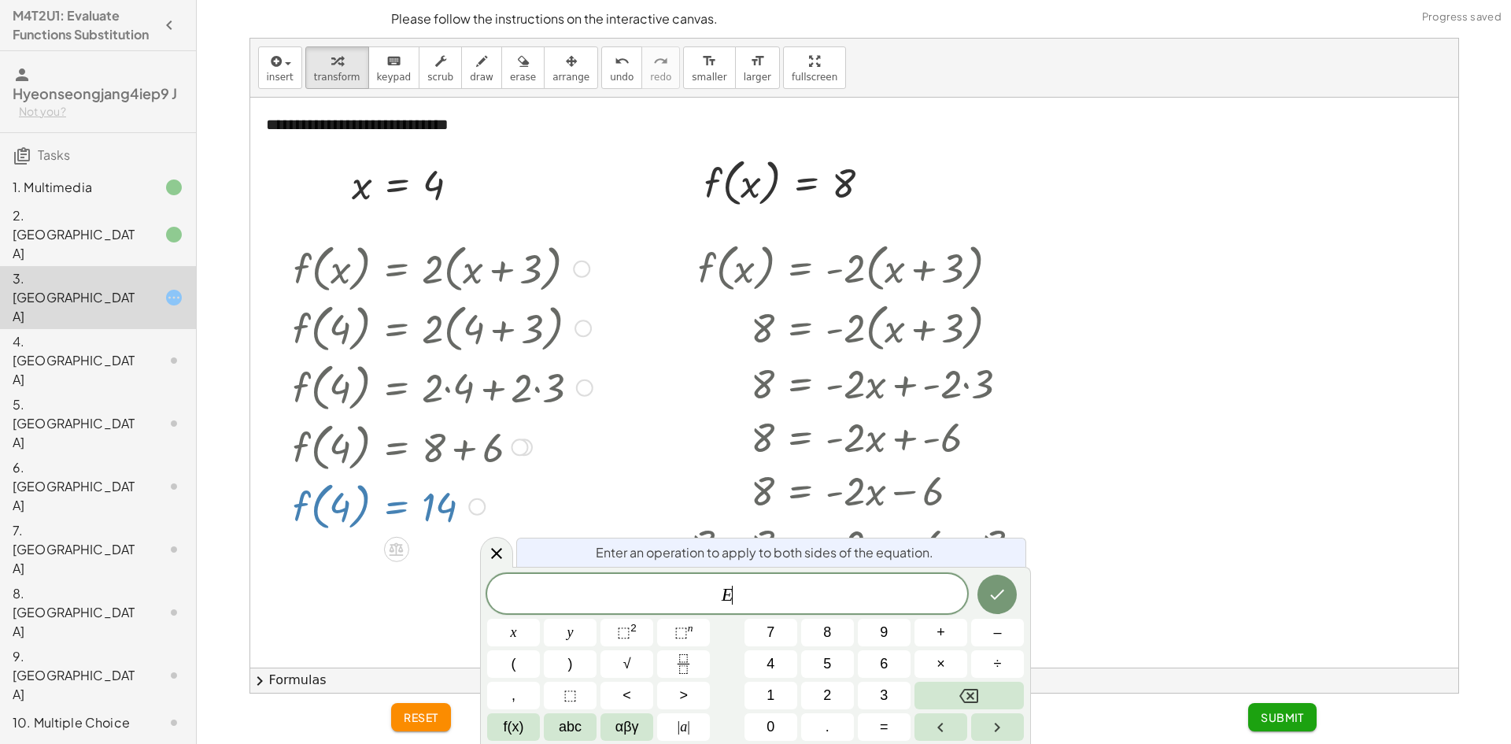
click at [437, 507] on div at bounding box center [442, 505] width 315 height 60
click at [500, 557] on icon at bounding box center [496, 553] width 11 height 11
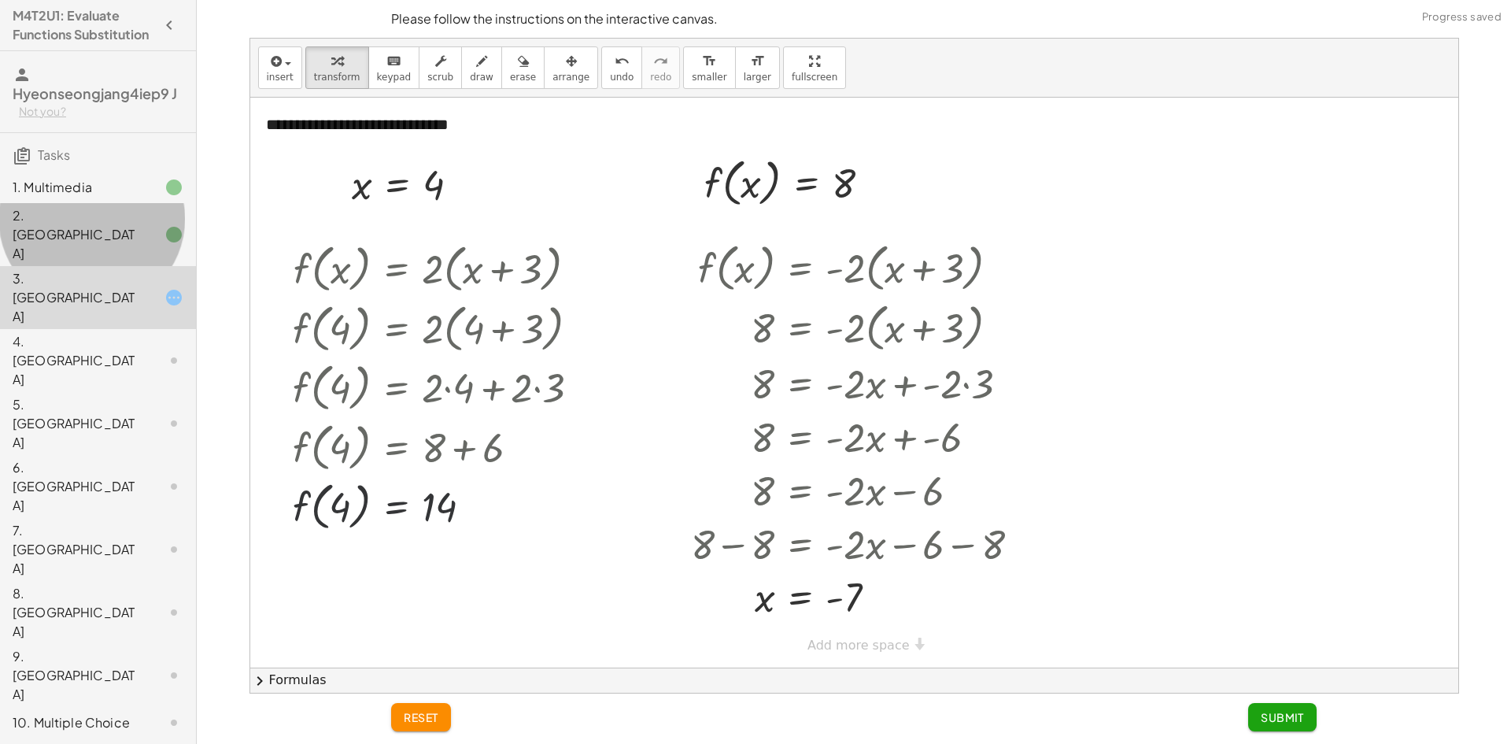
click at [139, 244] on div at bounding box center [161, 234] width 44 height 19
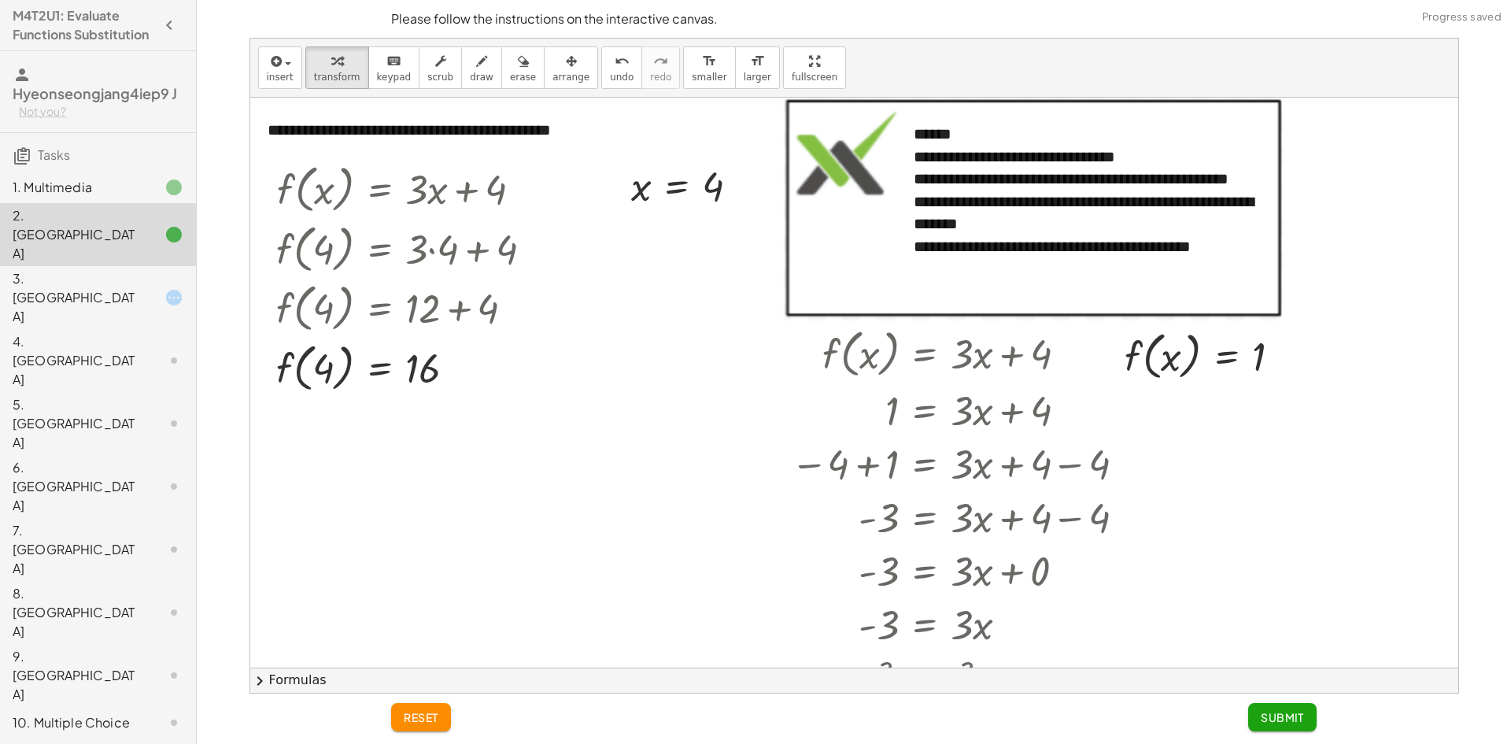
scroll to position [0, 0]
click at [144, 293] on div at bounding box center [161, 297] width 44 height 19
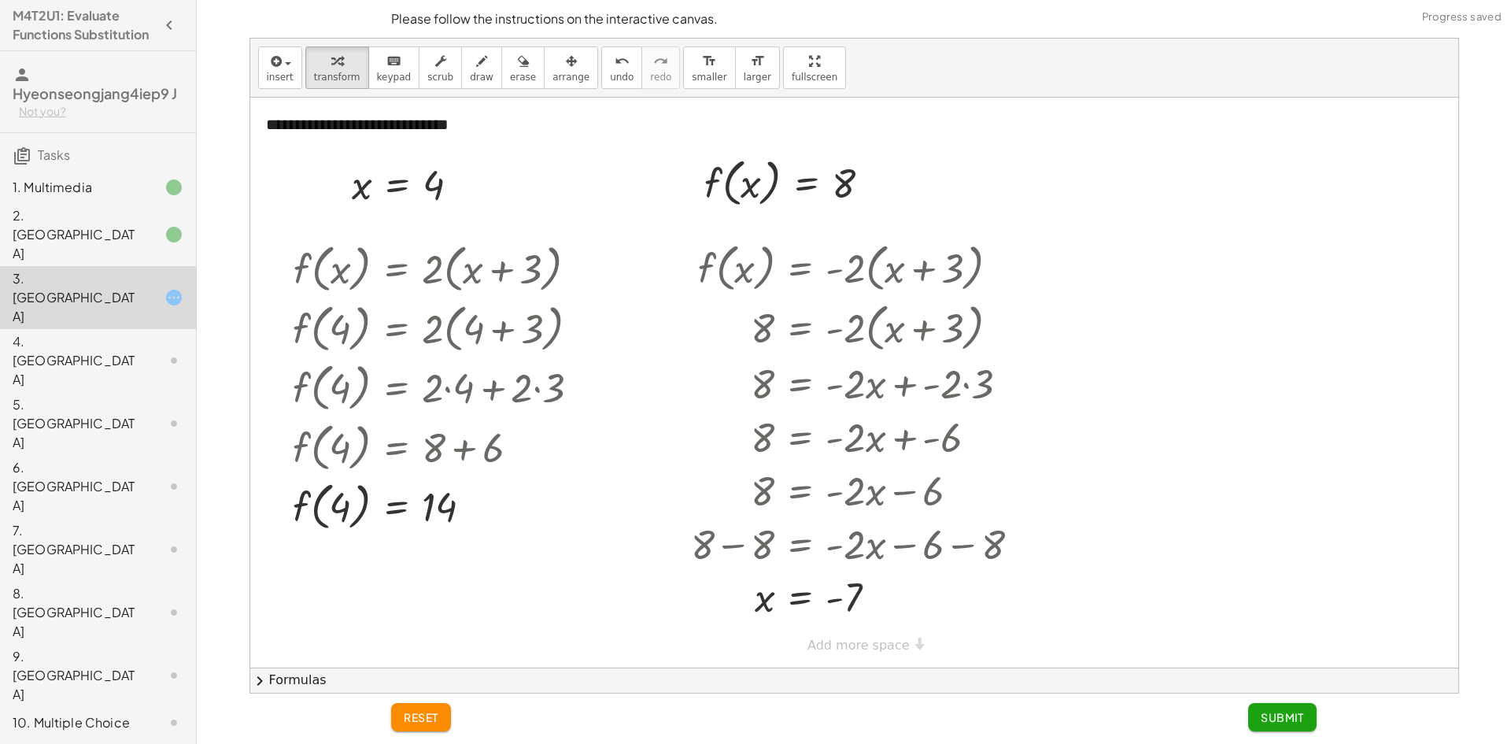
click at [1275, 710] on span "Submit" at bounding box center [1281, 717] width 43 height 14
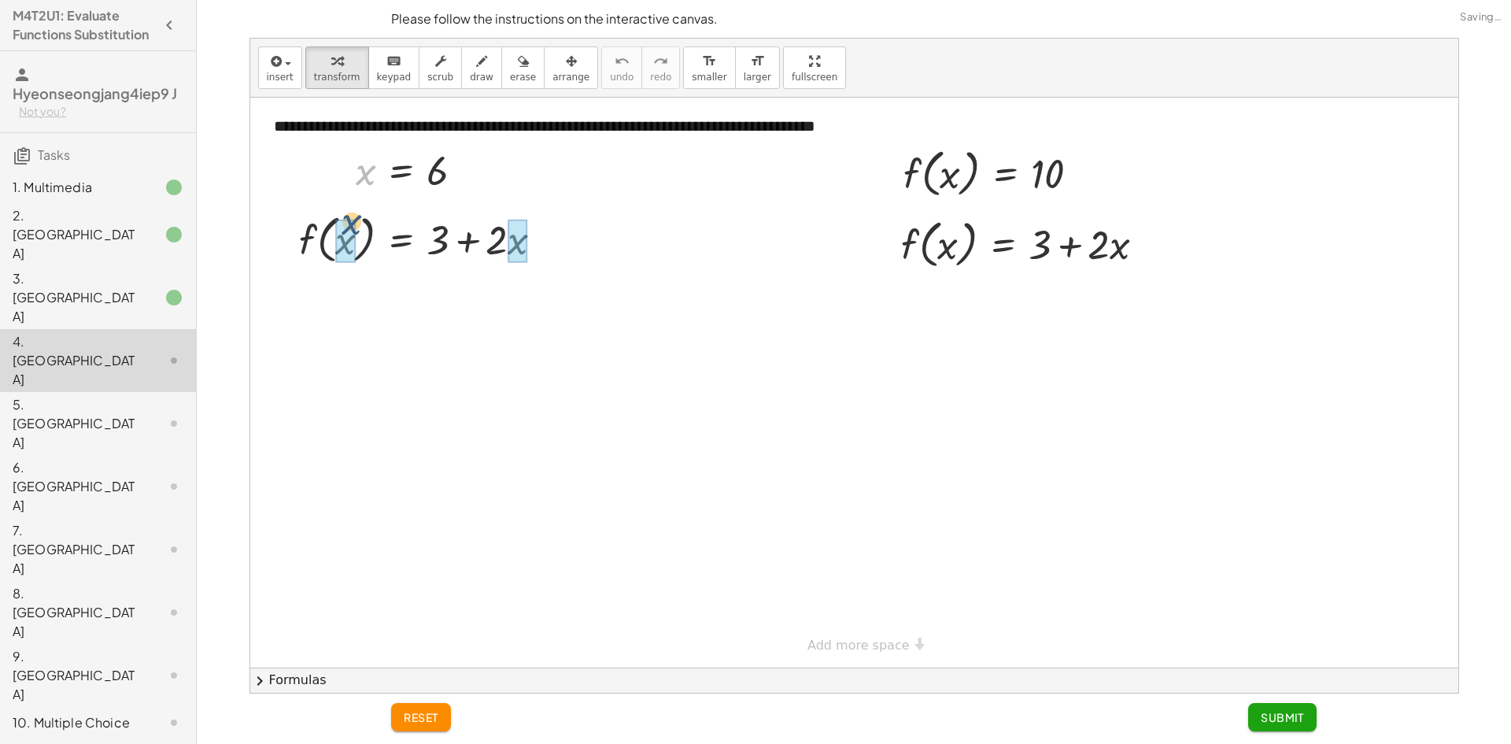
drag, startPoint x: 351, startPoint y: 225, endPoint x: 522, endPoint y: 271, distance: 176.9
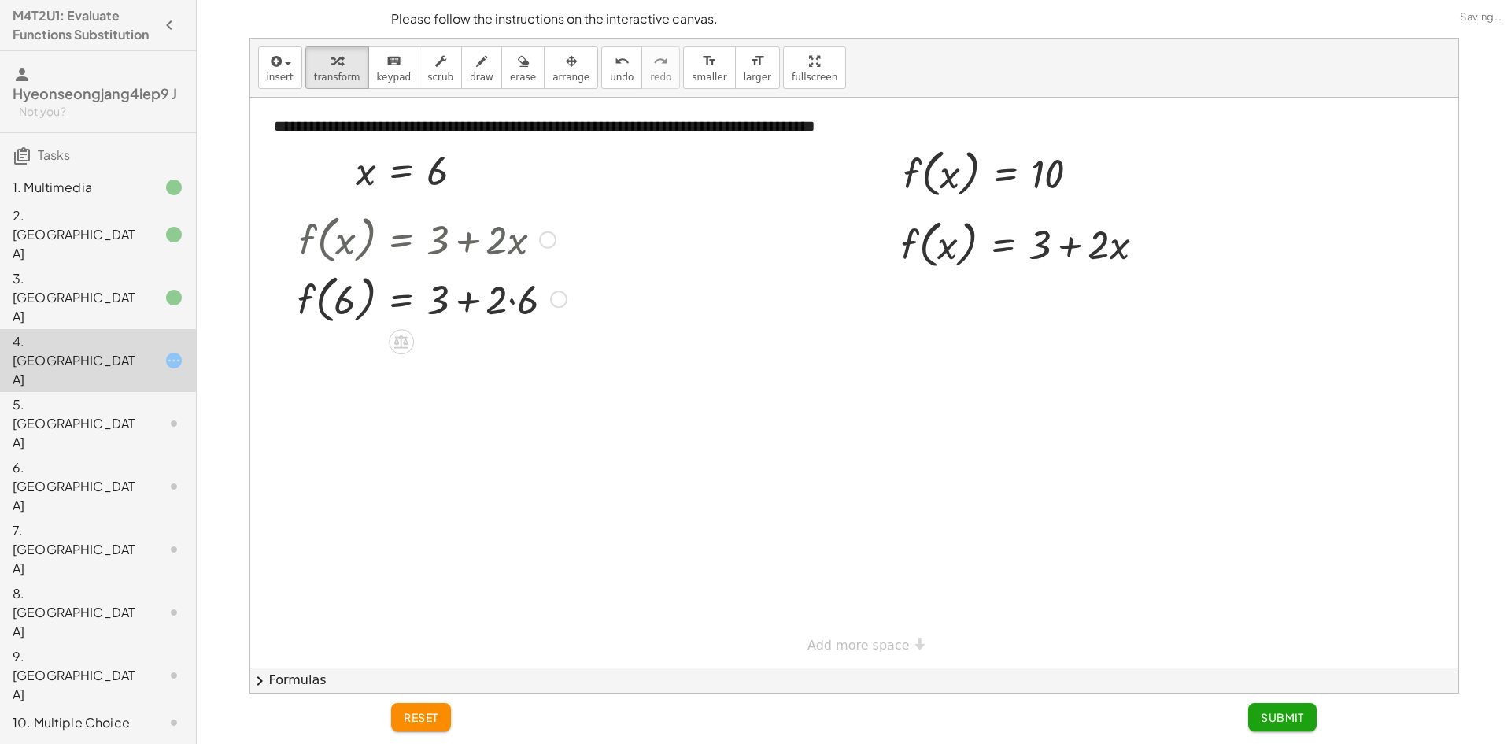
drag, startPoint x: 481, startPoint y: 315, endPoint x: 493, endPoint y: 311, distance: 13.4
click at [485, 314] on div at bounding box center [432, 298] width 285 height 60
drag, startPoint x: 462, startPoint y: 310, endPoint x: 472, endPoint y: 308, distance: 10.3
click at [468, 309] on div at bounding box center [432, 298] width 285 height 60
click at [507, 301] on div at bounding box center [432, 298] width 285 height 60
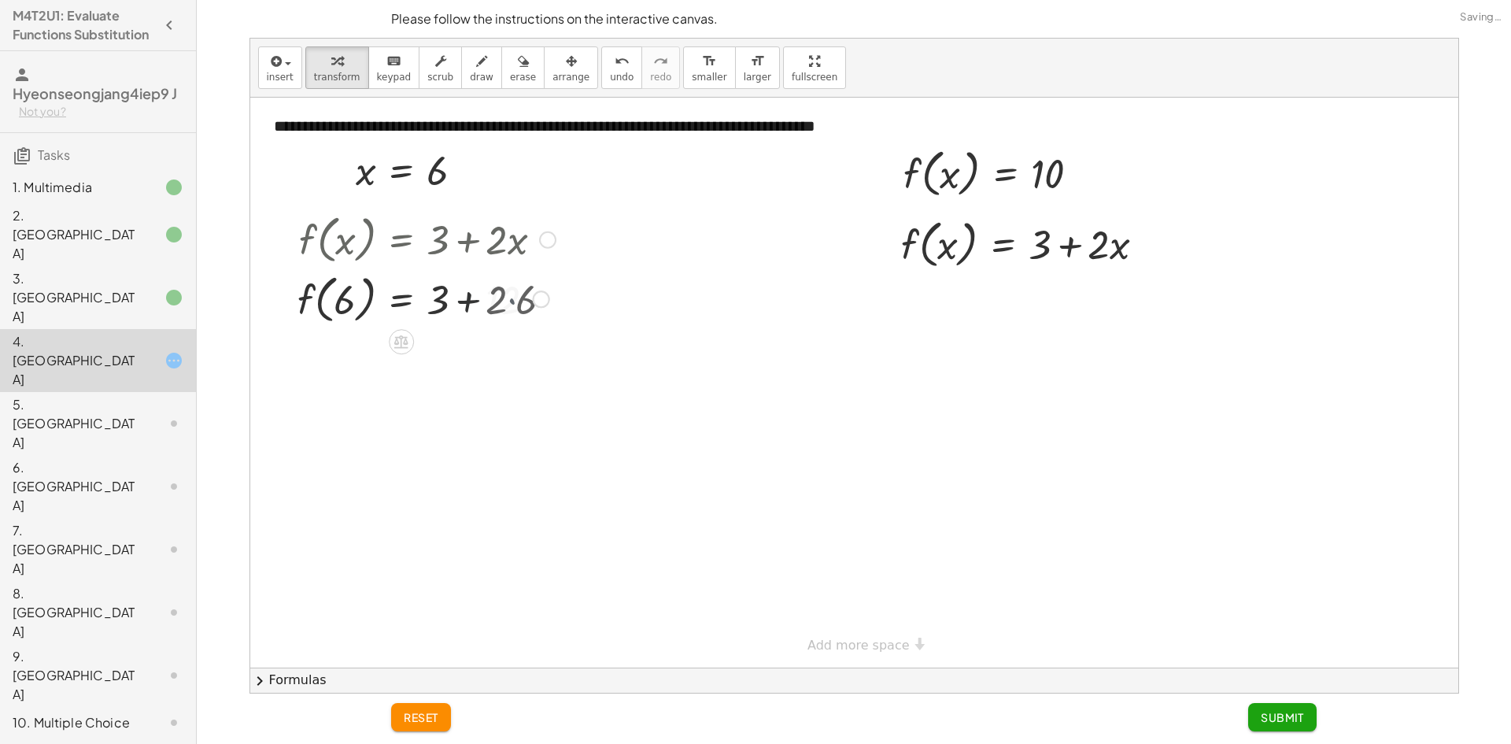
click at [459, 304] on div at bounding box center [427, 298] width 274 height 60
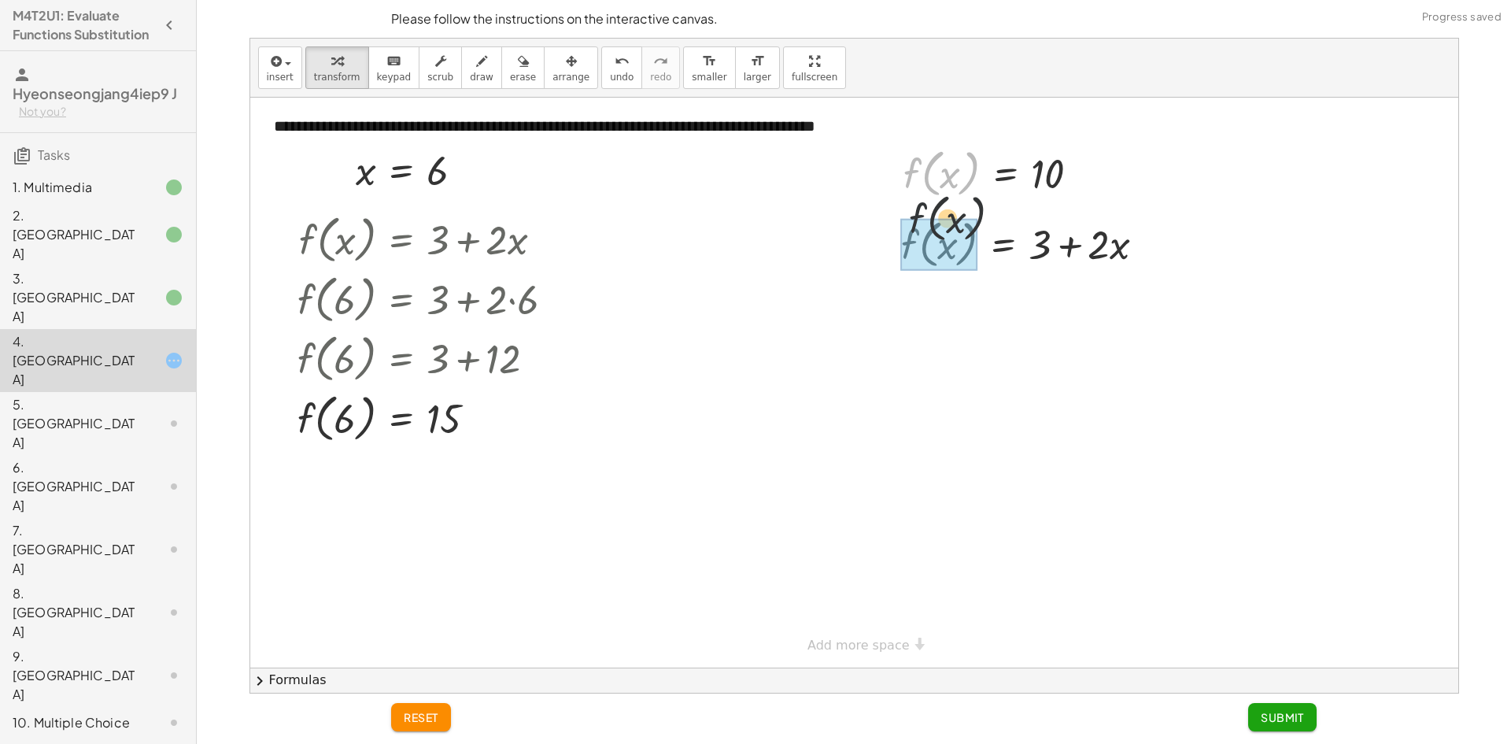
drag, startPoint x: 910, startPoint y: 176, endPoint x: 914, endPoint y: 234, distance: 57.6
click at [1076, 256] on div at bounding box center [1029, 243] width 272 height 54
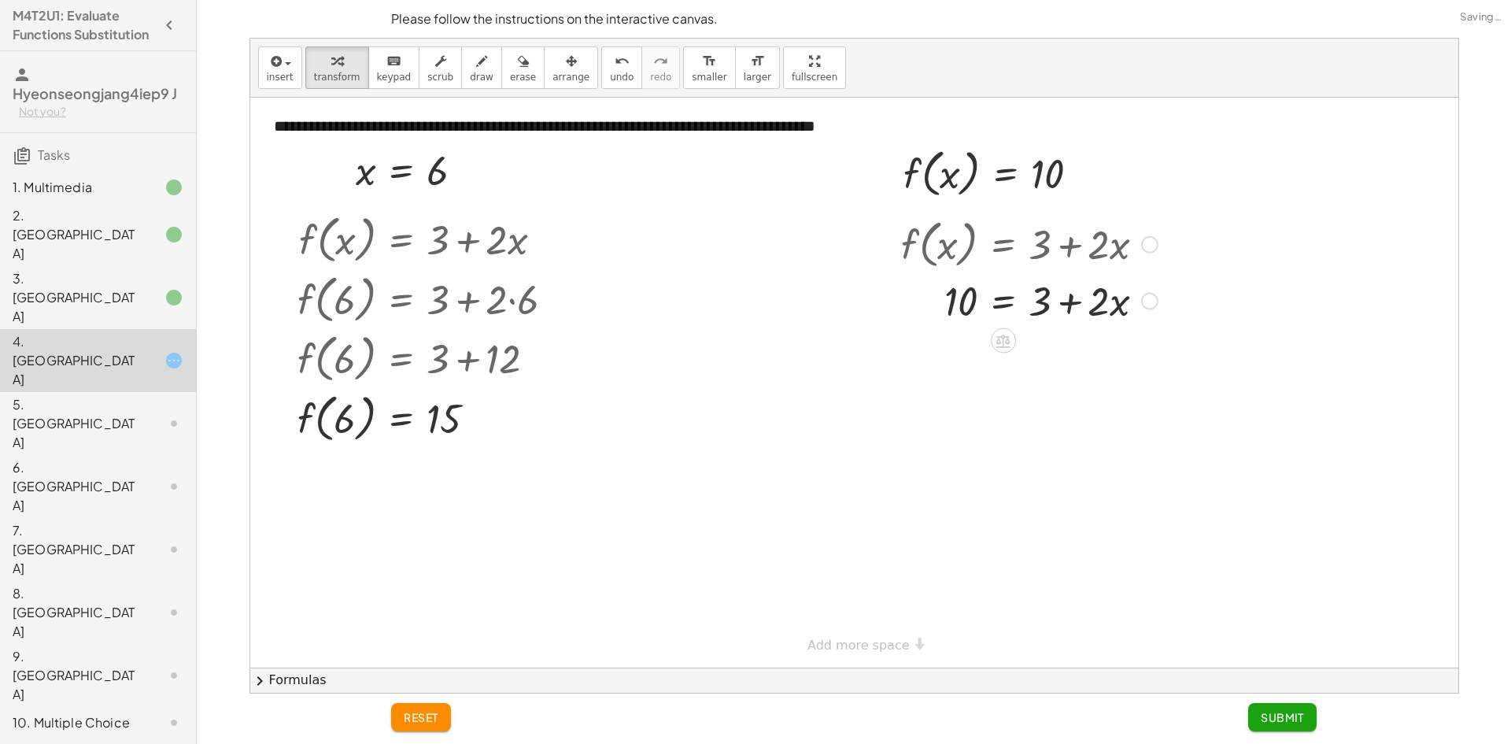
drag, startPoint x: 947, startPoint y: 310, endPoint x: 966, endPoint y: 308, distance: 19.0
click at [953, 310] on div at bounding box center [1029, 300] width 272 height 54
drag, startPoint x: 1084, startPoint y: 327, endPoint x: 914, endPoint y: 298, distance: 172.3
click at [914, 298] on div at bounding box center [1029, 300] width 272 height 54
click at [952, 336] on div at bounding box center [1029, 354] width 416 height 54
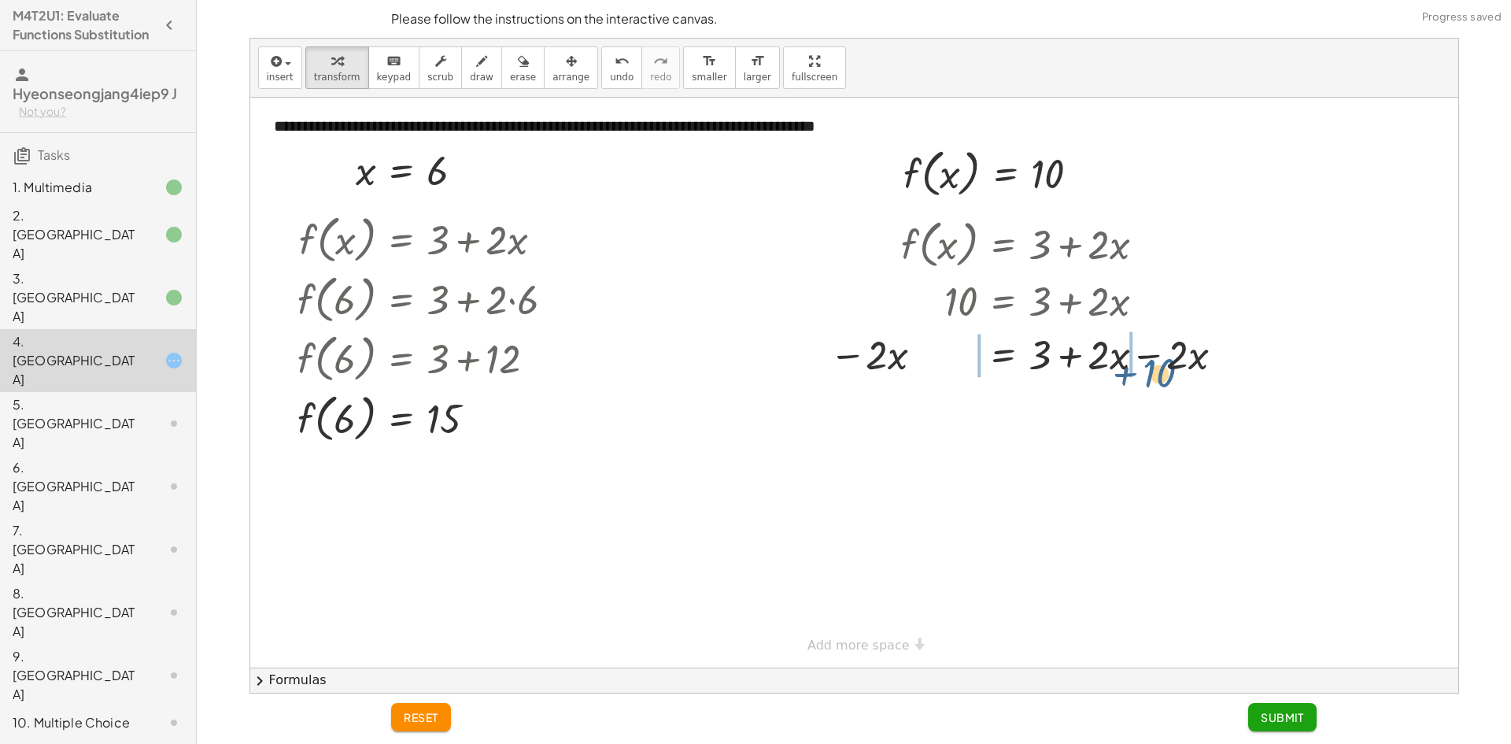
drag, startPoint x: 948, startPoint y: 363, endPoint x: 1148, endPoint y: 375, distance: 200.2
click at [1148, 375] on div at bounding box center [1029, 354] width 416 height 54
click at [886, 368] on div at bounding box center [1028, 354] width 555 height 54
drag, startPoint x: 907, startPoint y: 357, endPoint x: 1013, endPoint y: 350, distance: 105.7
click at [908, 356] on div at bounding box center [1028, 354] width 555 height 54
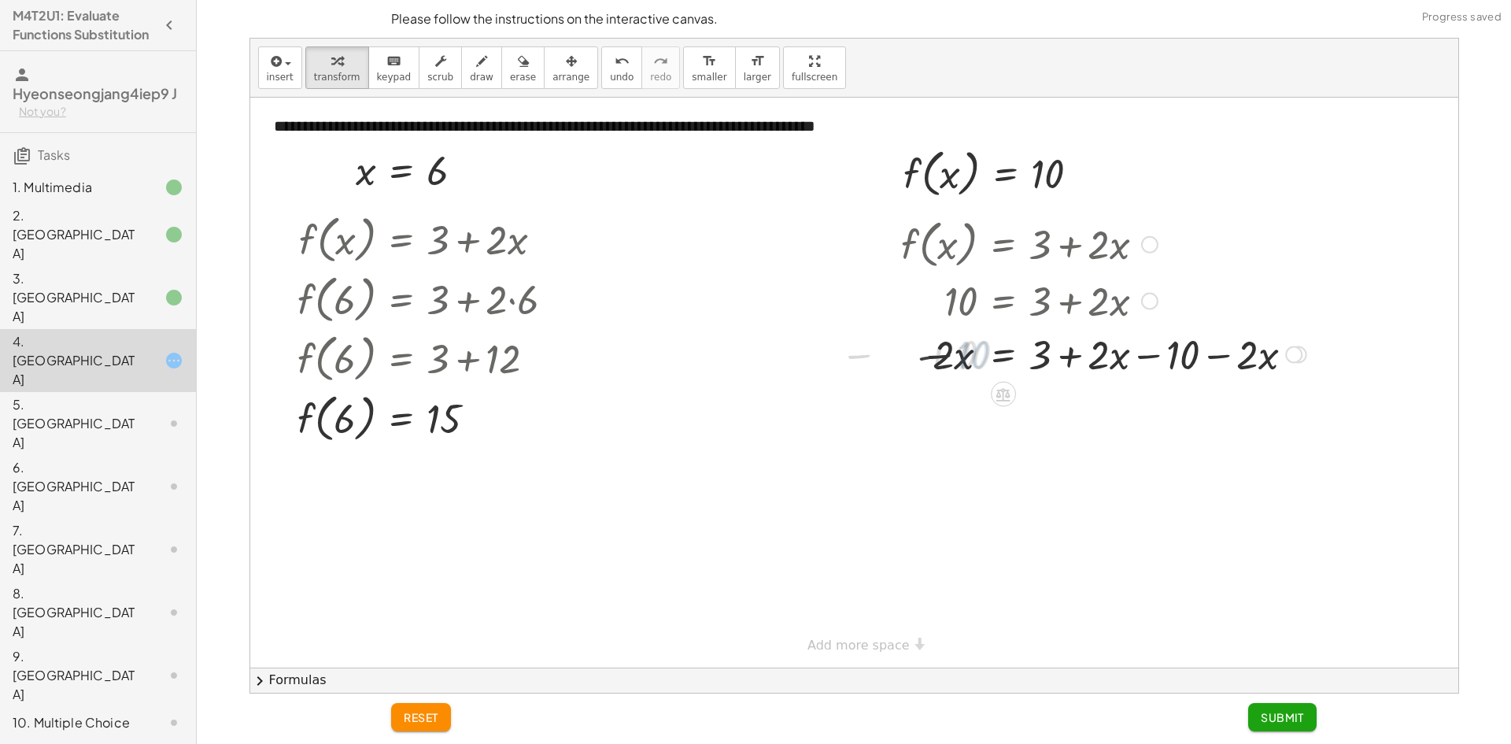
click at [1201, 356] on div at bounding box center [1103, 354] width 421 height 54
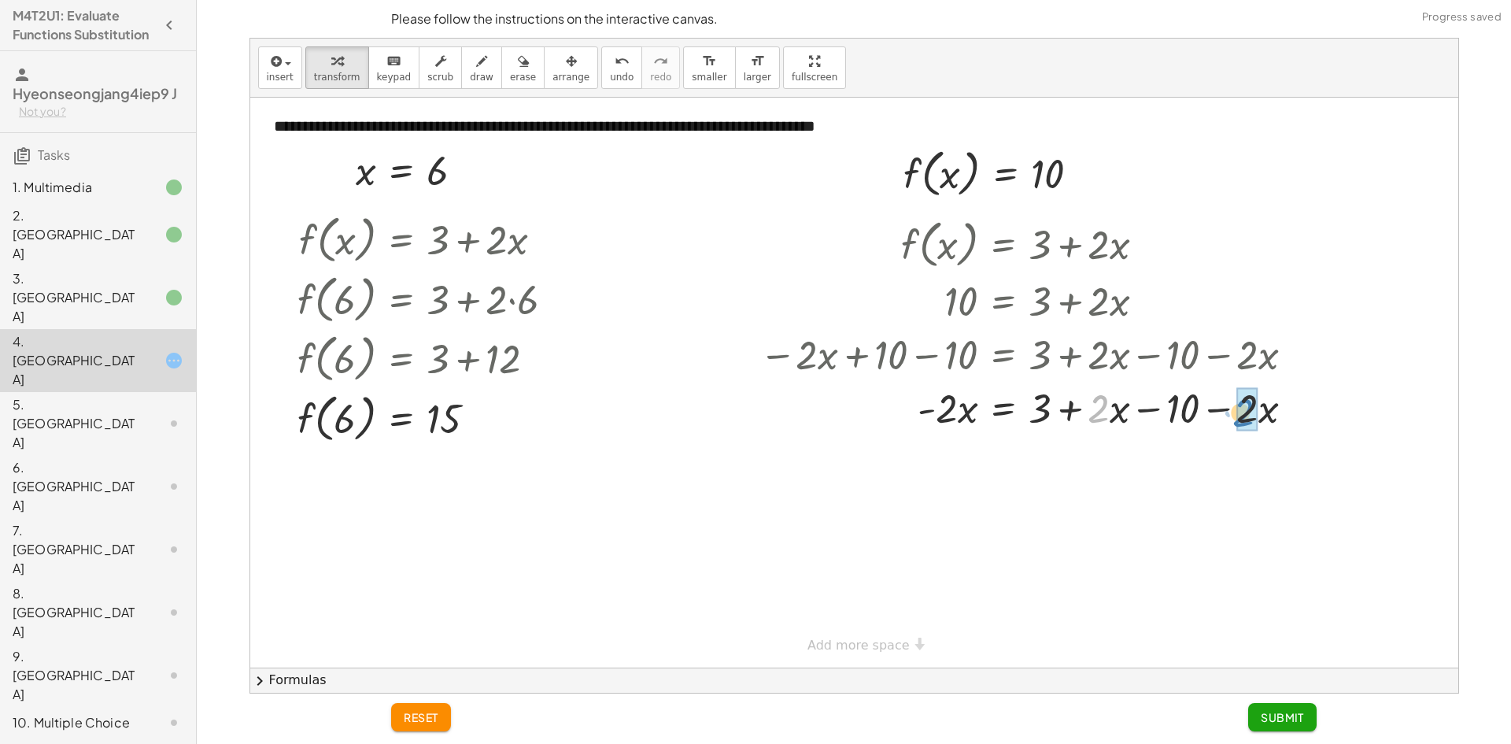
drag, startPoint x: 1109, startPoint y: 409, endPoint x: 1252, endPoint y: 408, distance: 143.2
click at [1235, 418] on div at bounding box center [1041, 407] width 580 height 60
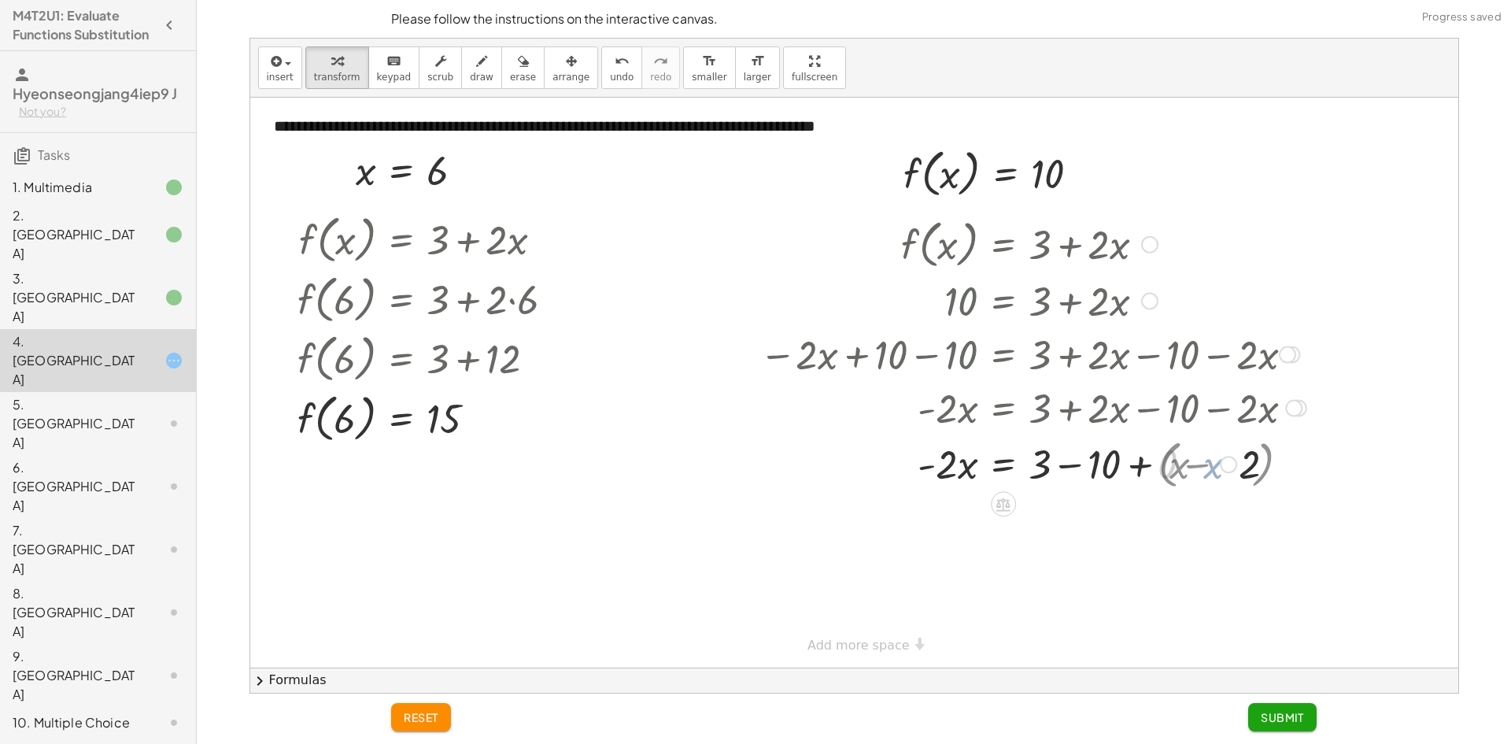
click at [1211, 471] on div at bounding box center [1032, 463] width 563 height 54
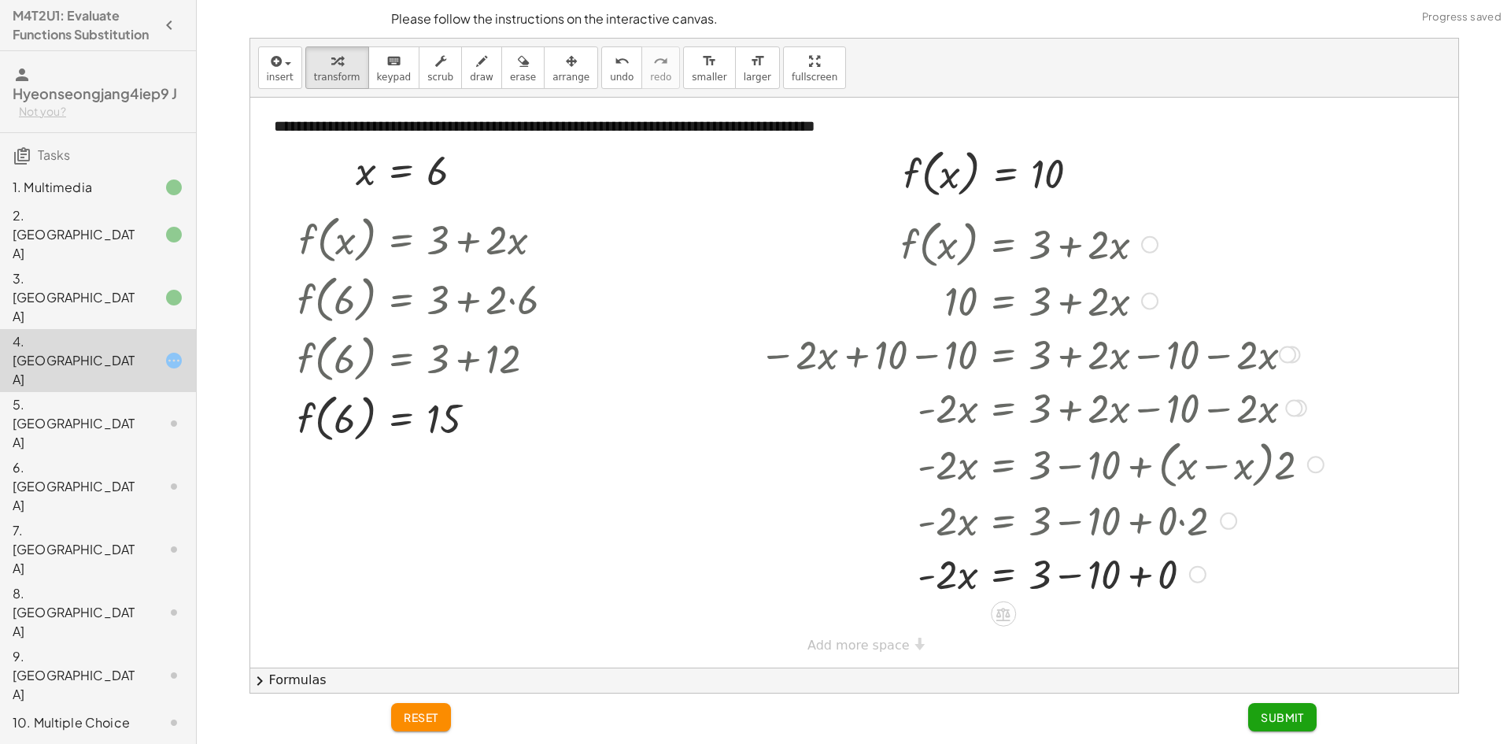
drag, startPoint x: 1149, startPoint y: 478, endPoint x: 1144, endPoint y: 485, distance: 9.0
click at [1149, 478] on div at bounding box center [1041, 464] width 580 height 60
drag, startPoint x: 1124, startPoint y: 579, endPoint x: 1126, endPoint y: 568, distance: 11.1
click at [1126, 578] on div at bounding box center [1041, 573] width 580 height 54
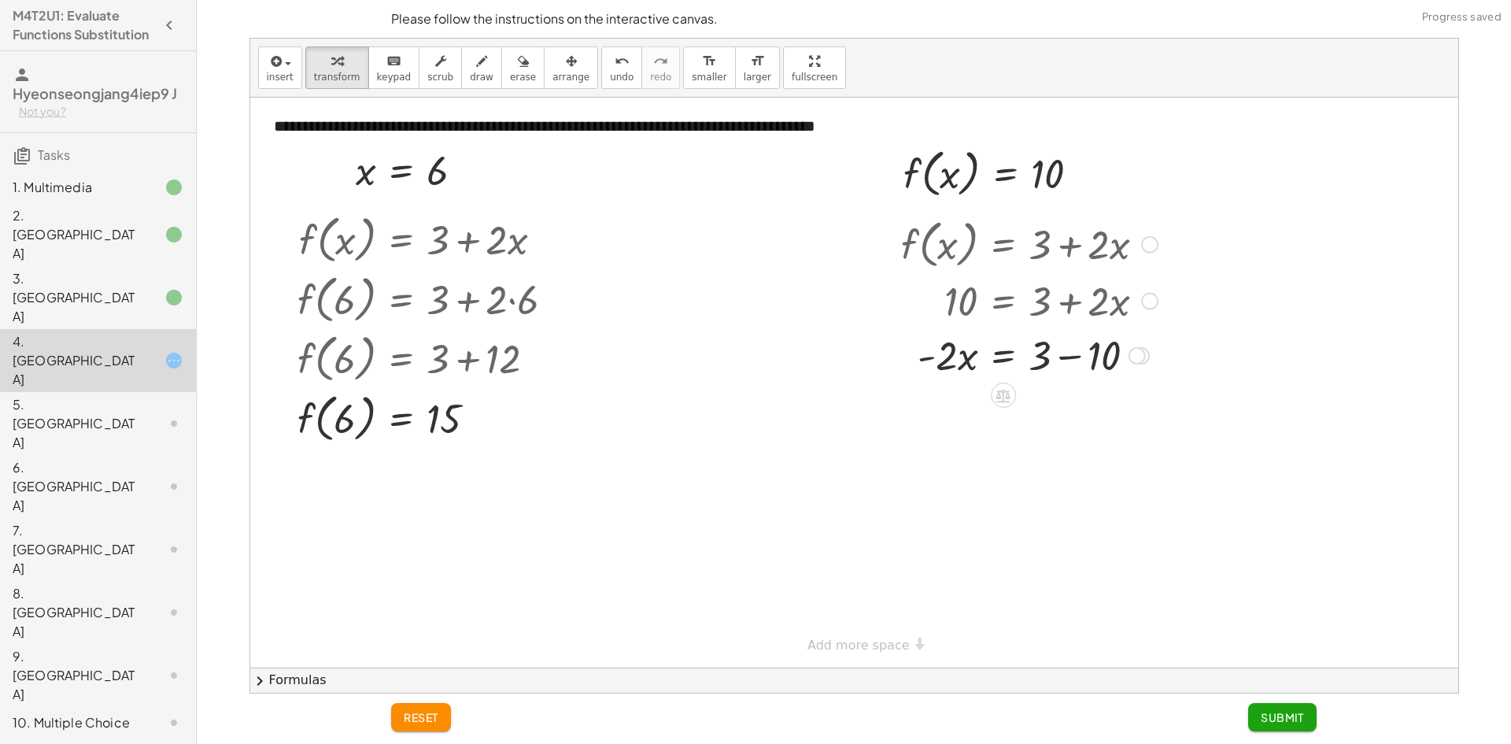
drag, startPoint x: 1138, startPoint y: 611, endPoint x: 1155, endPoint y: 340, distance: 271.2
click at [1003, 356] on div "= + 3 · 2 · x − 10 -" at bounding box center [1003, 356] width 0 height 0
click at [1090, 352] on div at bounding box center [1029, 354] width 272 height 54
drag, startPoint x: 961, startPoint y: 361, endPoint x: 1018, endPoint y: 356, distance: 57.6
click at [972, 360] on div at bounding box center [1029, 354] width 272 height 54
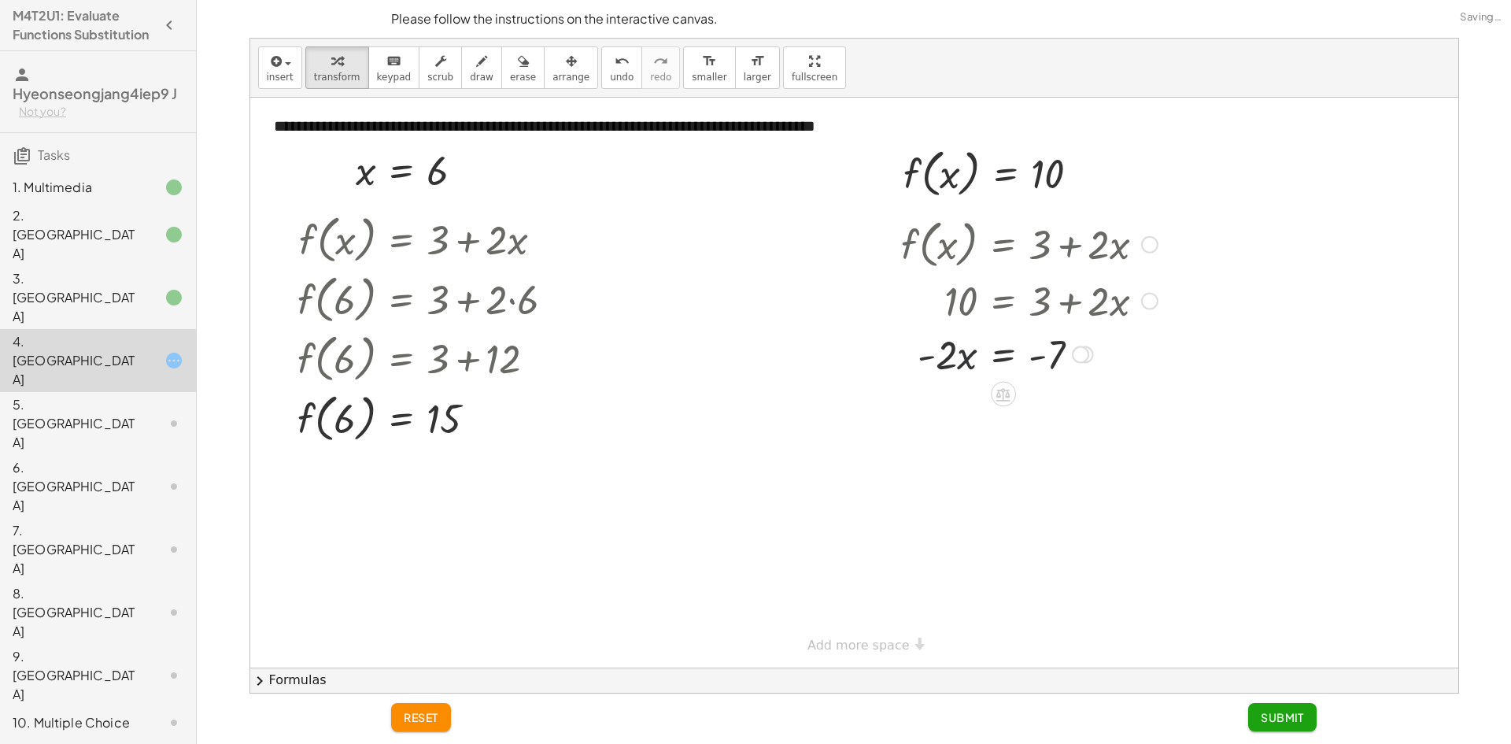
click at [1017, 356] on div at bounding box center [1029, 354] width 272 height 54
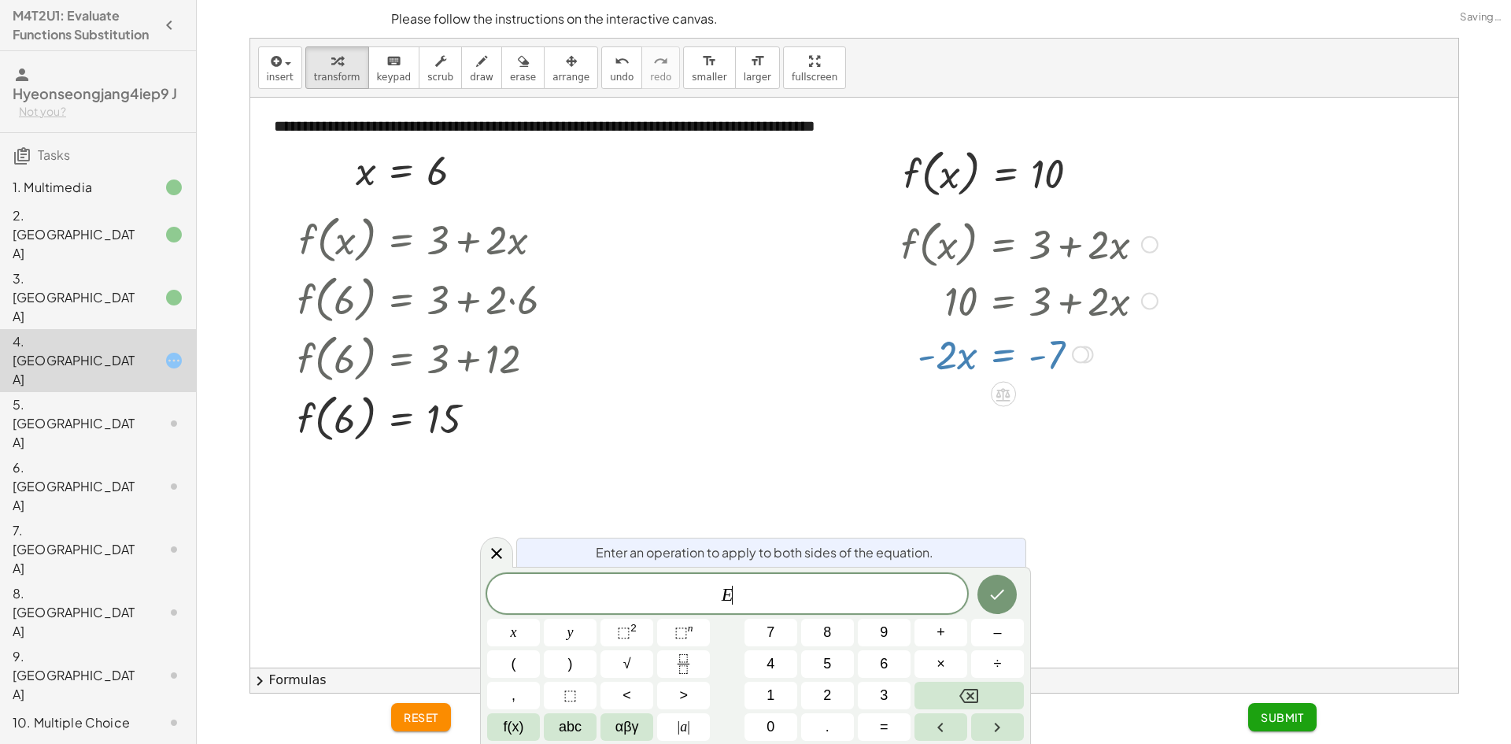
click at [1050, 357] on div at bounding box center [1029, 354] width 272 height 54
click at [496, 548] on icon at bounding box center [496, 553] width 19 height 19
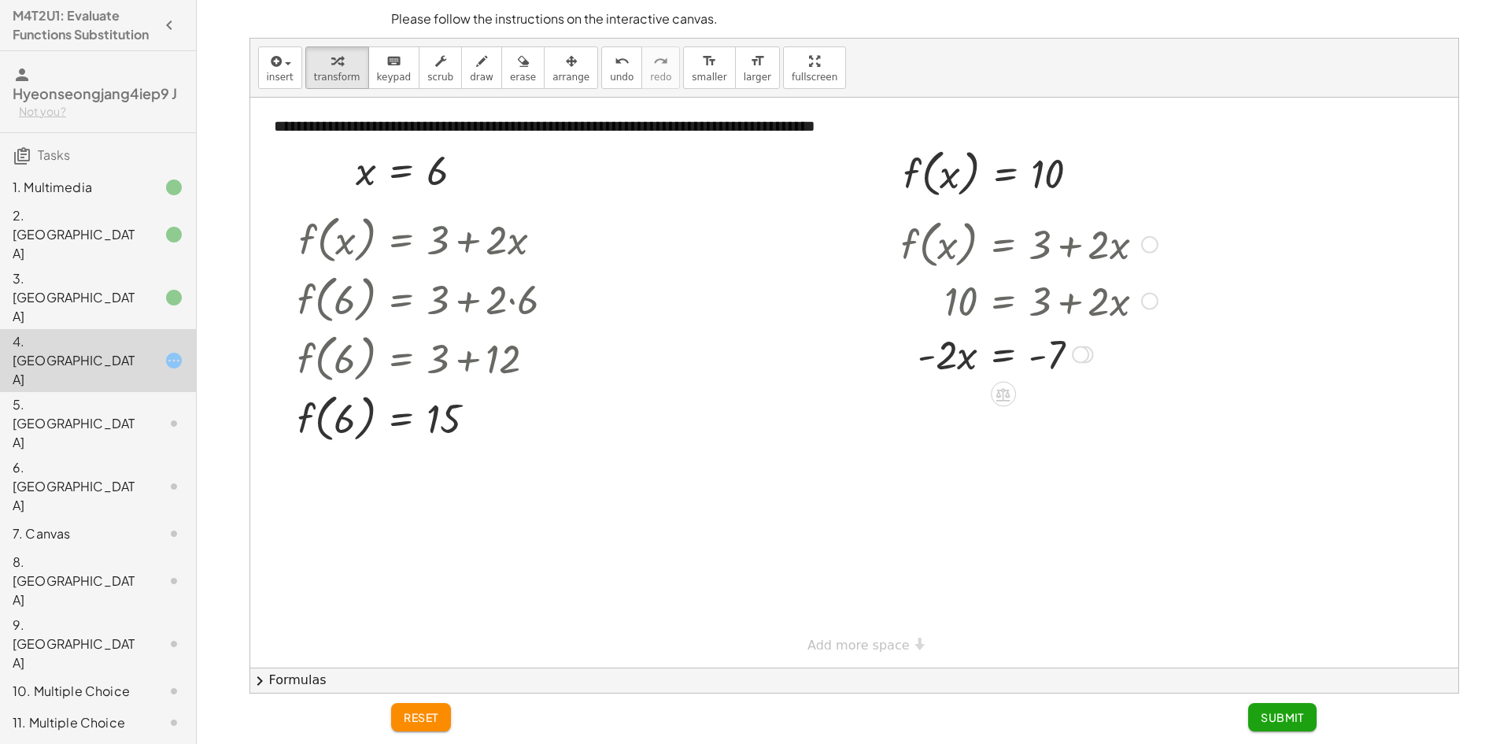
click at [1014, 361] on div at bounding box center [1029, 354] width 272 height 54
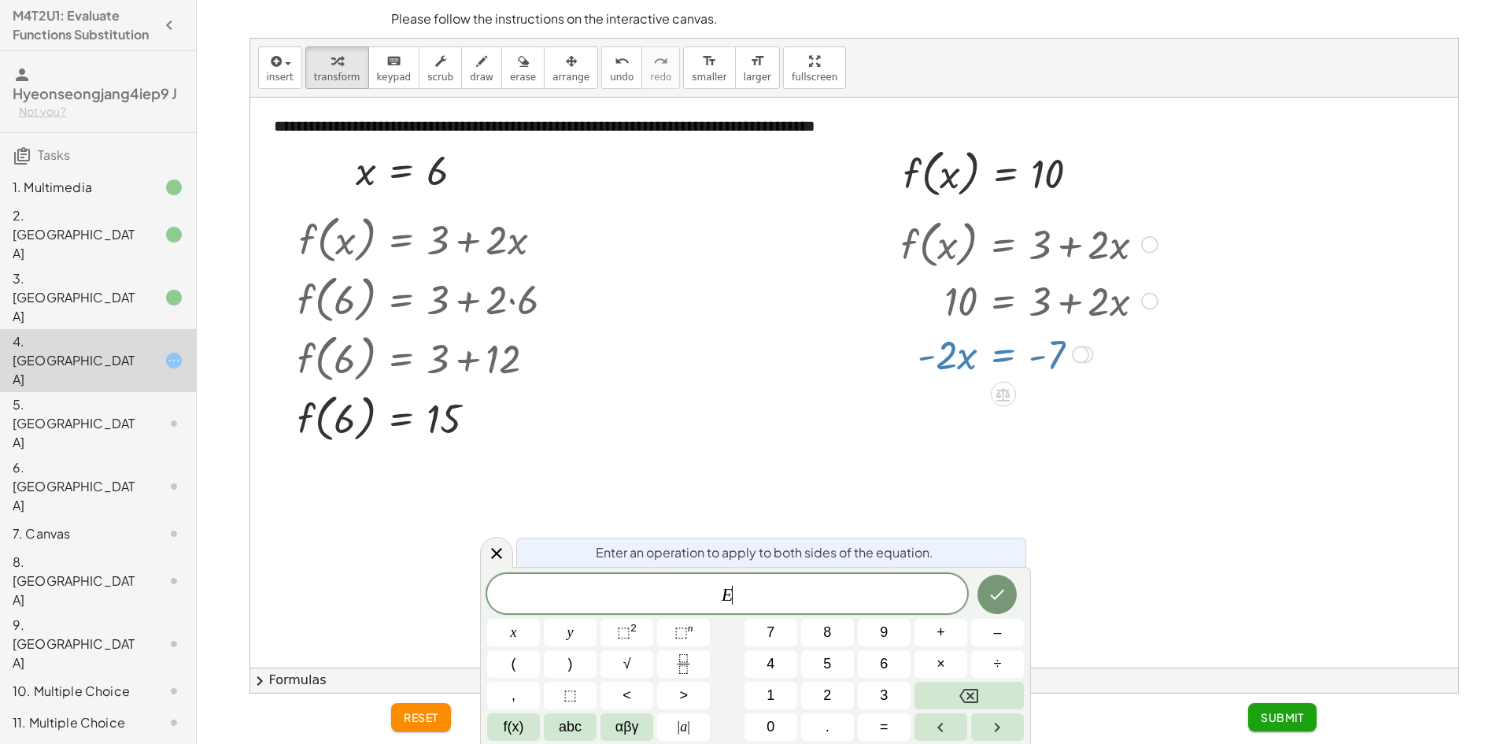
click at [929, 356] on div at bounding box center [1029, 354] width 272 height 54
click at [494, 561] on icon at bounding box center [496, 553] width 19 height 19
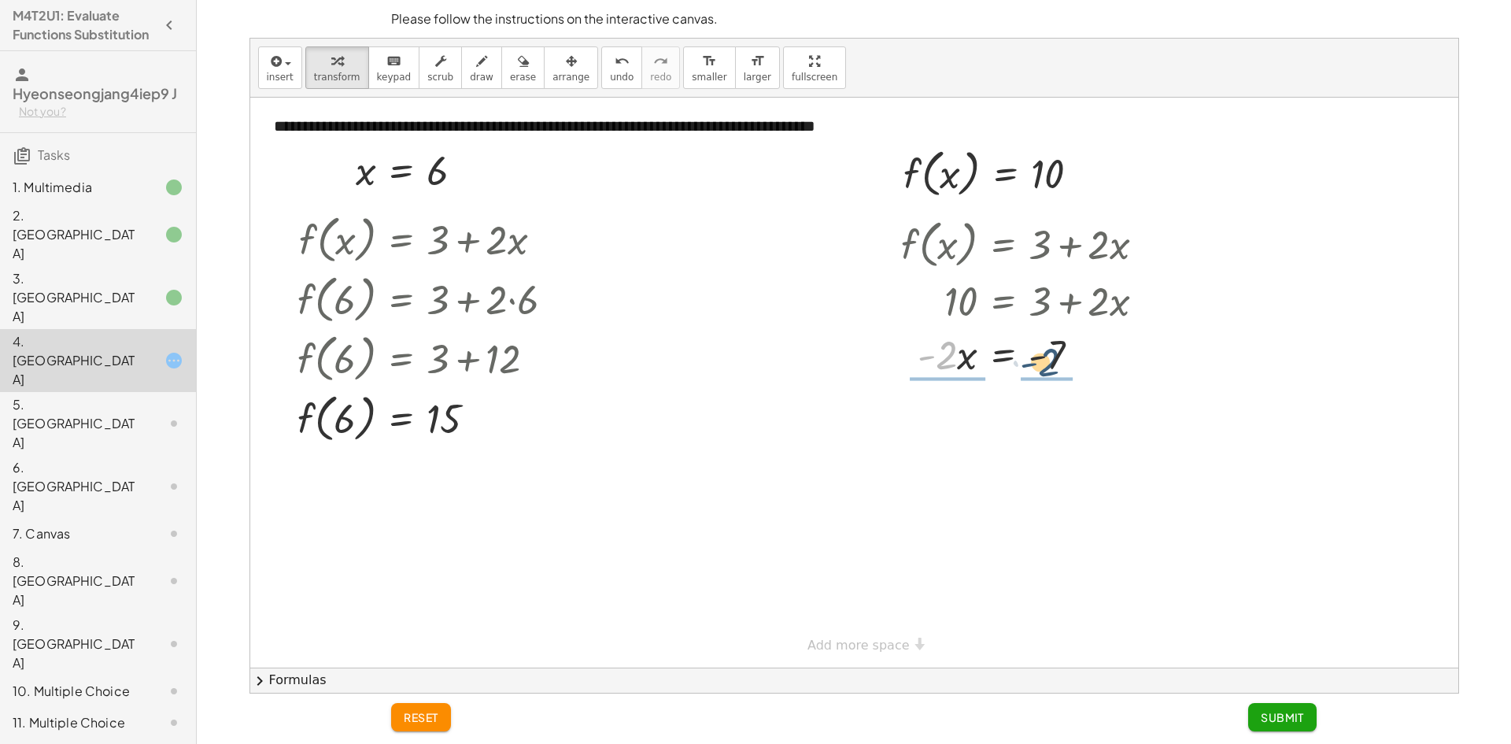
drag, startPoint x: 946, startPoint y: 360, endPoint x: 1049, endPoint y: 366, distance: 103.3
click at [1049, 366] on div at bounding box center [1029, 354] width 272 height 54
drag, startPoint x: 946, startPoint y: 440, endPoint x: 971, endPoint y: 441, distance: 25.2
click at [948, 440] on div at bounding box center [1029, 418] width 272 height 79
click at [1058, 428] on div at bounding box center [1029, 419] width 272 height 79
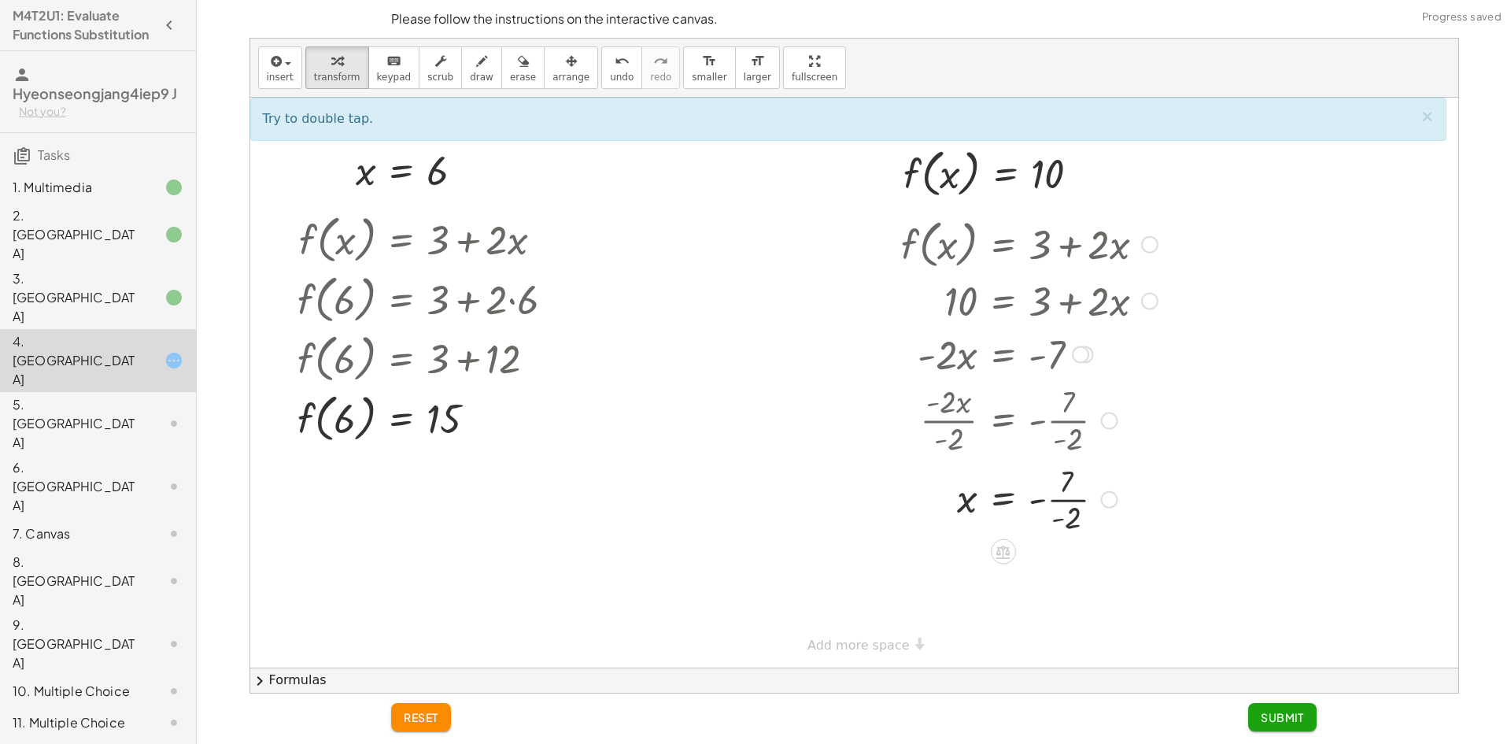
click at [1067, 528] on div at bounding box center [1029, 498] width 272 height 79
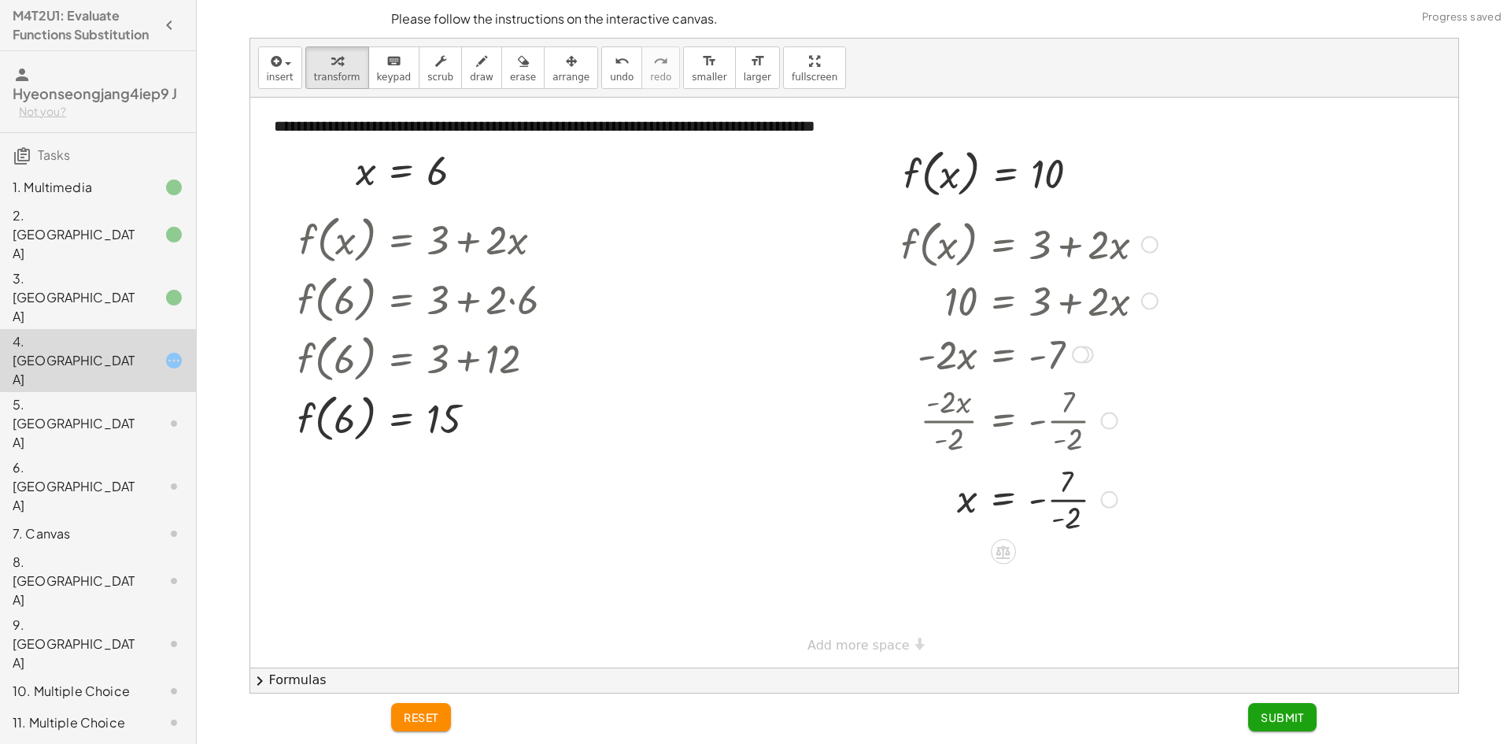
click at [1063, 489] on div at bounding box center [1029, 498] width 272 height 79
click at [153, 518] on div "5. [GEOGRAPHIC_DATA]" at bounding box center [98, 533] width 196 height 31
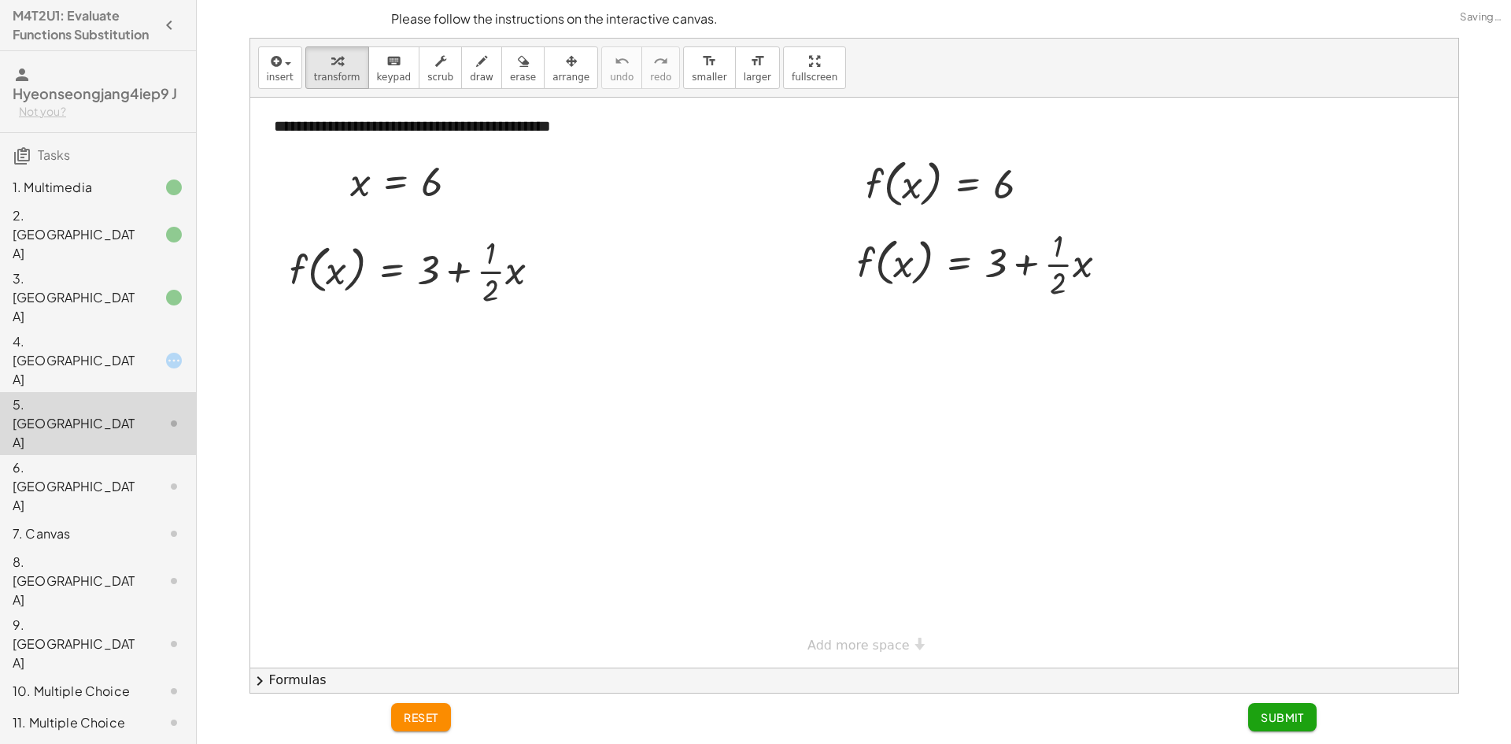
click at [151, 351] on div at bounding box center [161, 360] width 44 height 19
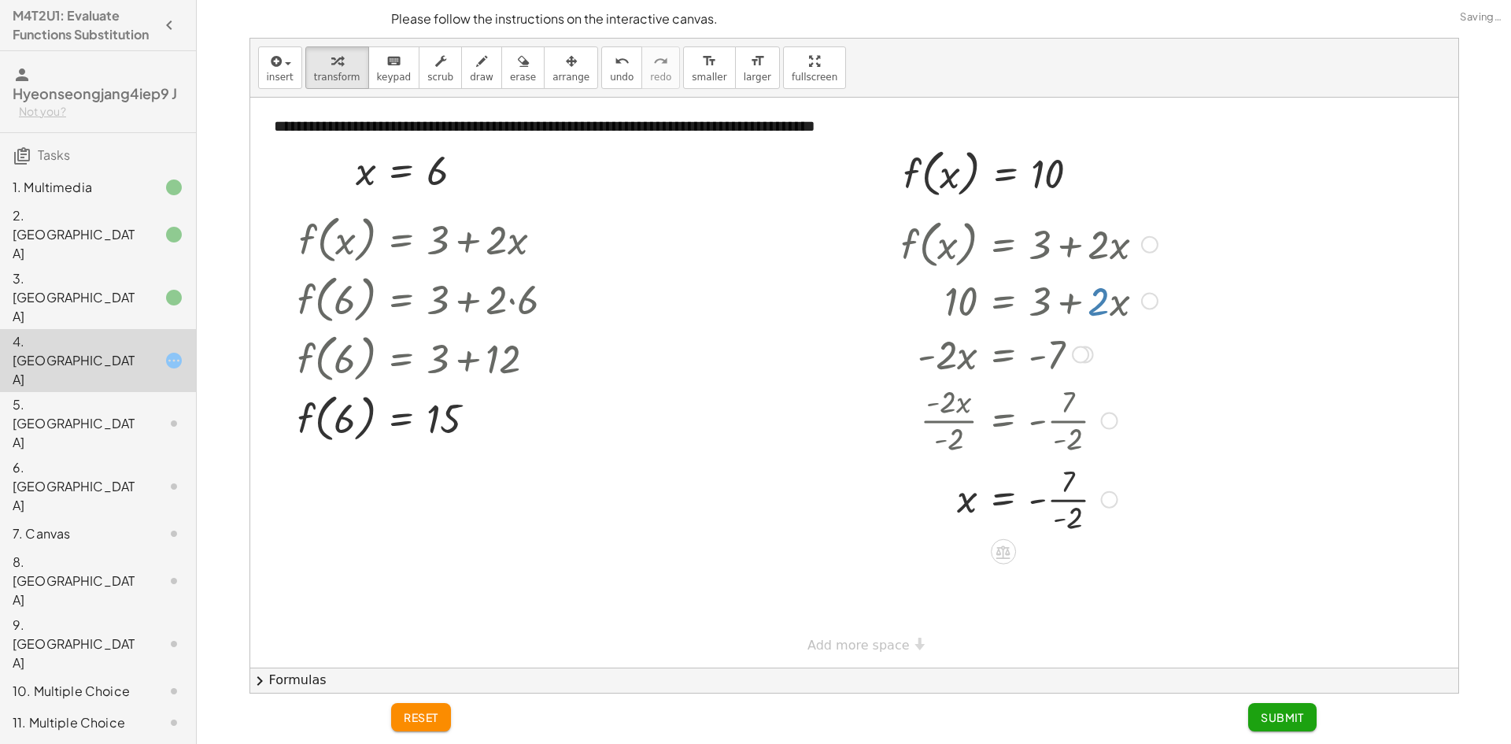
click at [1072, 308] on div at bounding box center [1029, 300] width 272 height 54
click at [1095, 304] on div at bounding box center [1029, 300] width 272 height 54
drag, startPoint x: 1100, startPoint y: 306, endPoint x: 1112, endPoint y: 304, distance: 11.9
click at [1101, 306] on div at bounding box center [1029, 300] width 272 height 54
click at [950, 442] on div at bounding box center [1010, 418] width 310 height 79
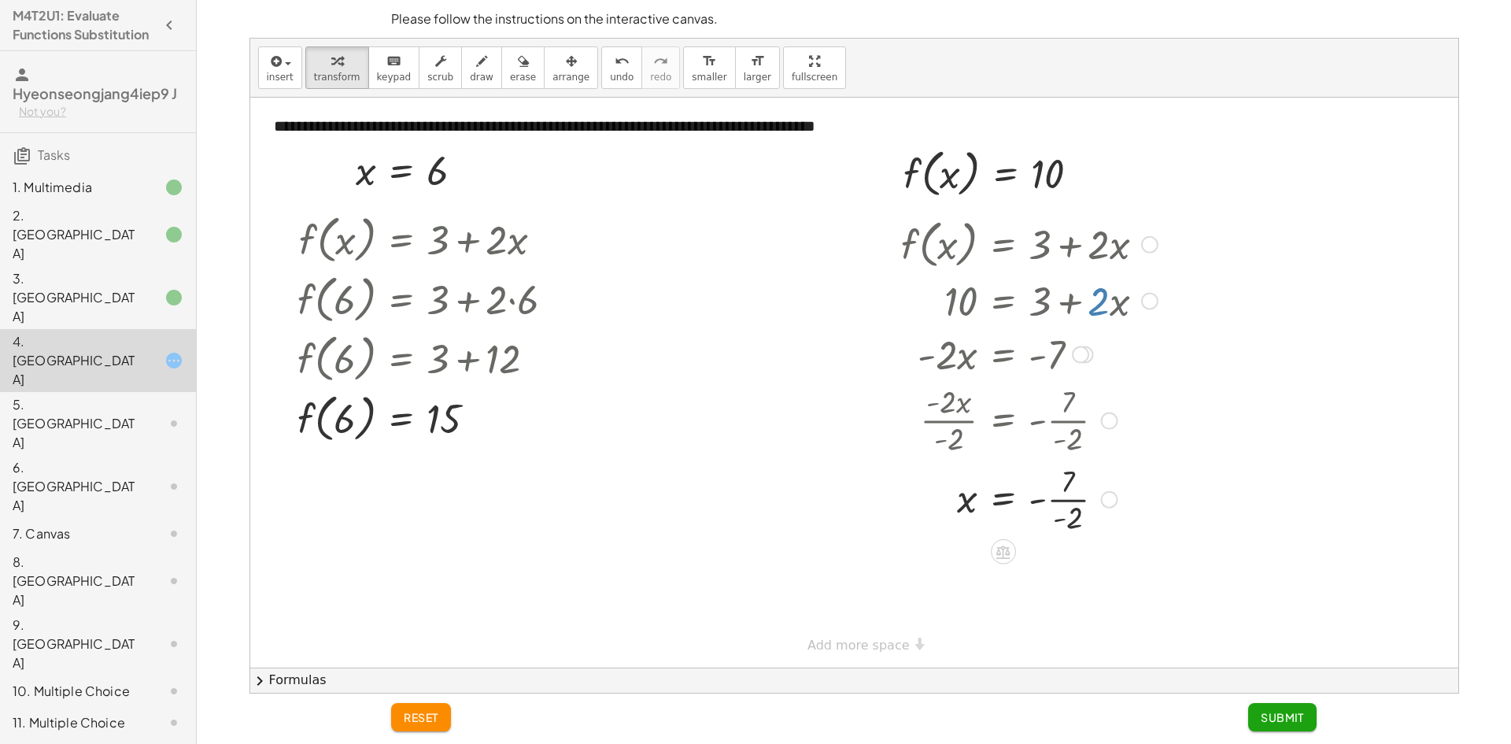
click at [1076, 429] on div at bounding box center [1010, 418] width 310 height 79
drag, startPoint x: 1061, startPoint y: 520, endPoint x: 1046, endPoint y: 506, distance: 20.6
click at [1046, 506] on div at bounding box center [1029, 498] width 272 height 79
click at [1043, 581] on div at bounding box center [1029, 576] width 272 height 79
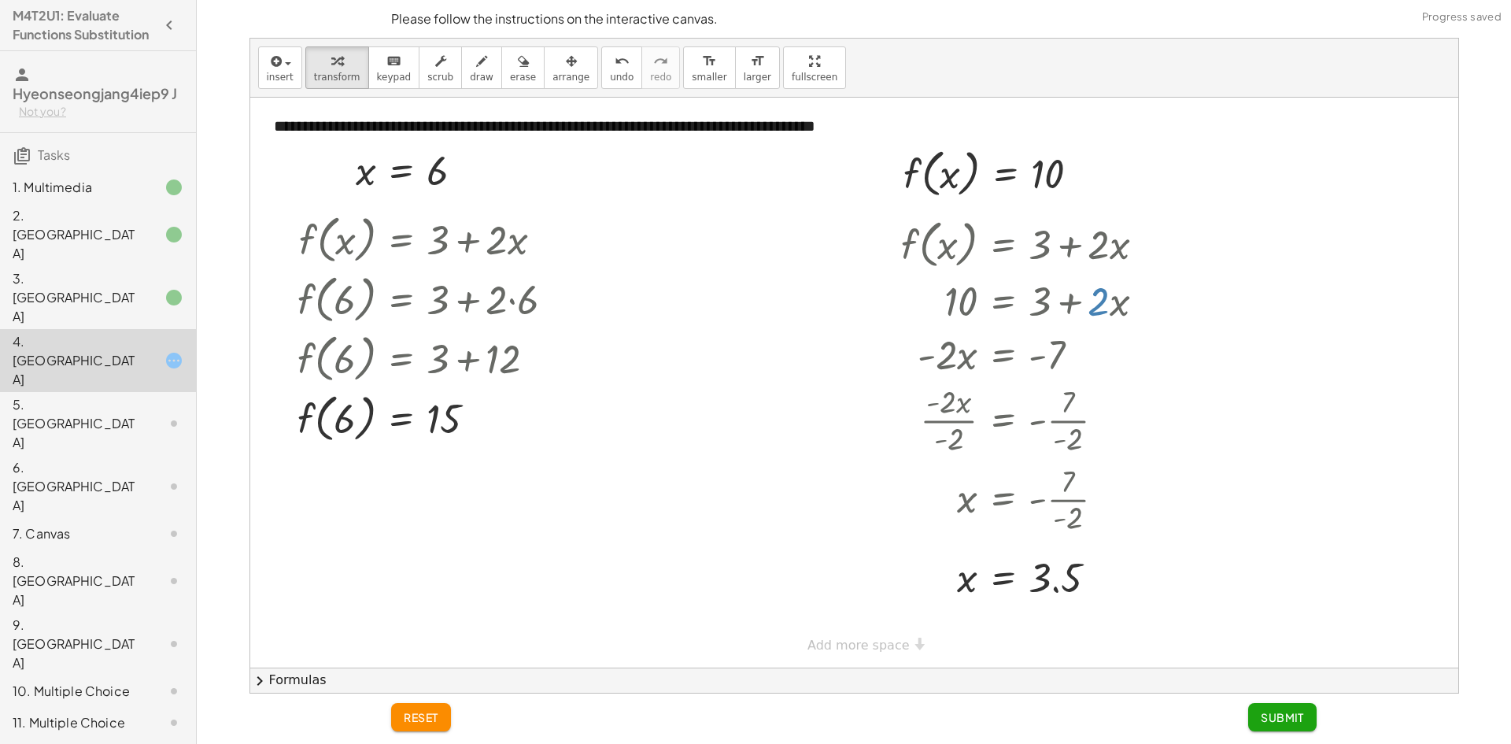
click at [1294, 719] on span "Submit" at bounding box center [1281, 717] width 43 height 14
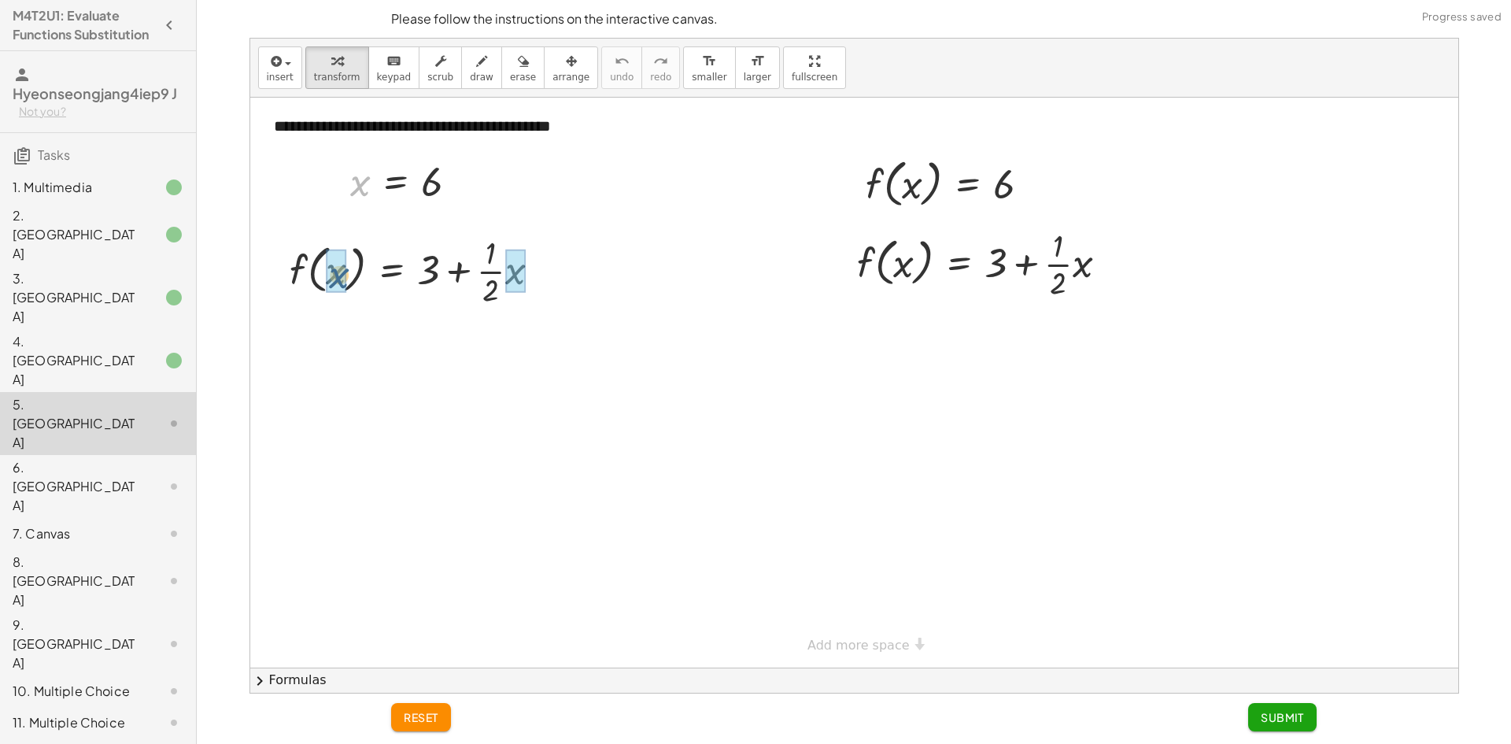
drag, startPoint x: 358, startPoint y: 190, endPoint x: 345, endPoint y: 253, distance: 63.6
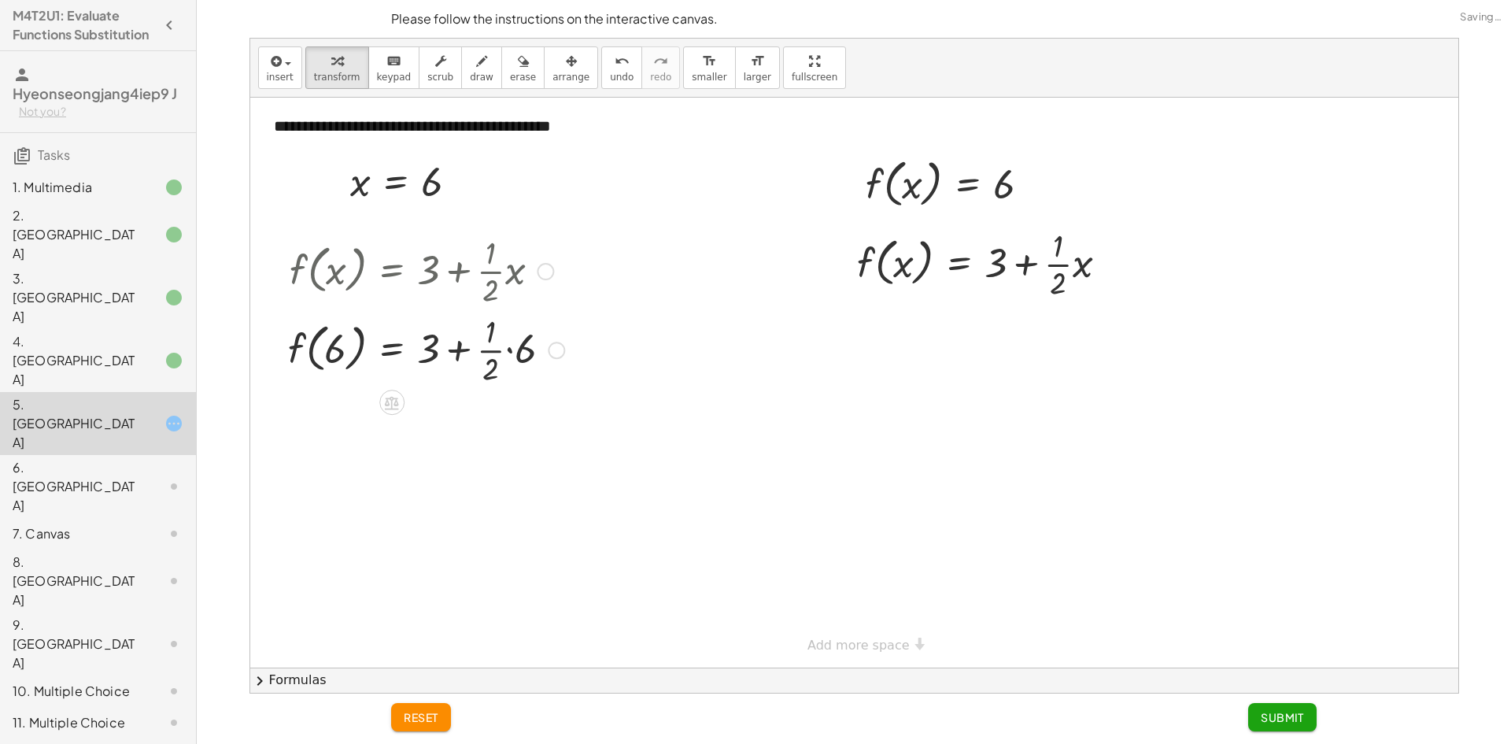
click at [505, 363] on div at bounding box center [426, 348] width 292 height 79
click at [494, 434] on div at bounding box center [426, 427] width 292 height 79
click at [470, 444] on div at bounding box center [426, 428] width 292 height 60
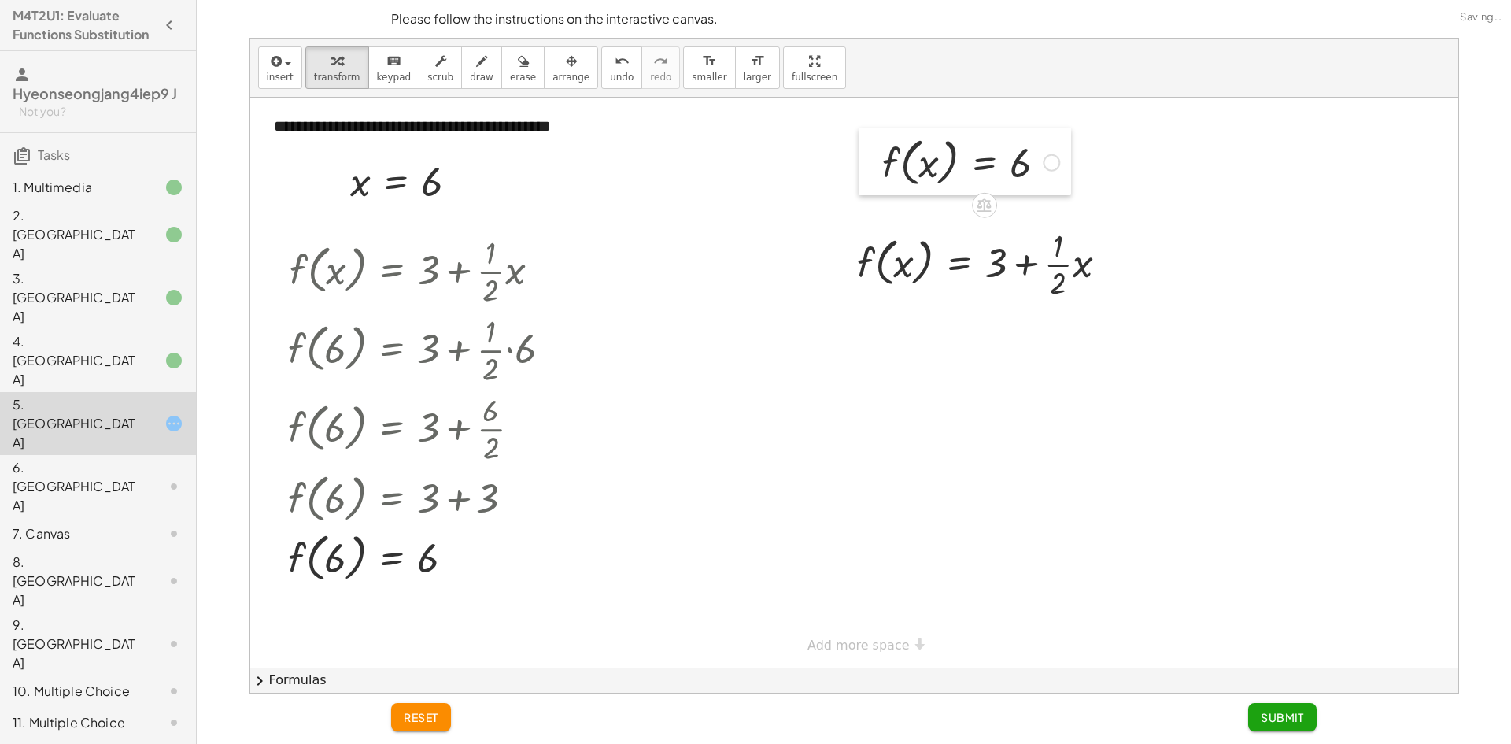
drag, startPoint x: 865, startPoint y: 186, endPoint x: 868, endPoint y: 155, distance: 31.6
click at [868, 155] on div at bounding box center [870, 161] width 24 height 68
drag, startPoint x: 884, startPoint y: 160, endPoint x: 883, endPoint y: 245, distance: 85.0
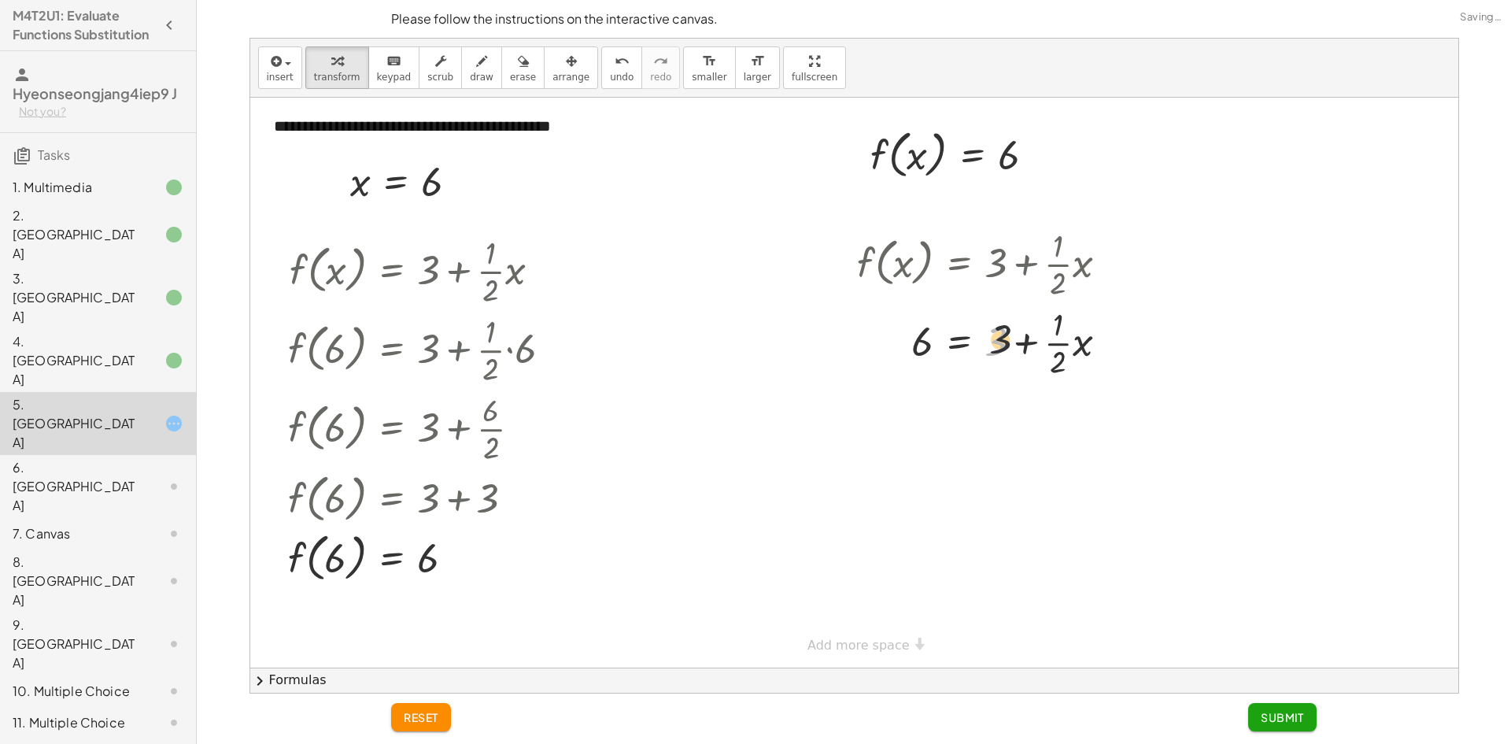
drag, startPoint x: 987, startPoint y: 355, endPoint x: 995, endPoint y: 350, distance: 9.9
click at [995, 350] on div at bounding box center [988, 341] width 279 height 79
click at [1048, 356] on div at bounding box center [988, 341] width 279 height 79
click at [1026, 352] on div at bounding box center [988, 341] width 279 height 79
click at [1031, 349] on div at bounding box center [988, 341] width 279 height 79
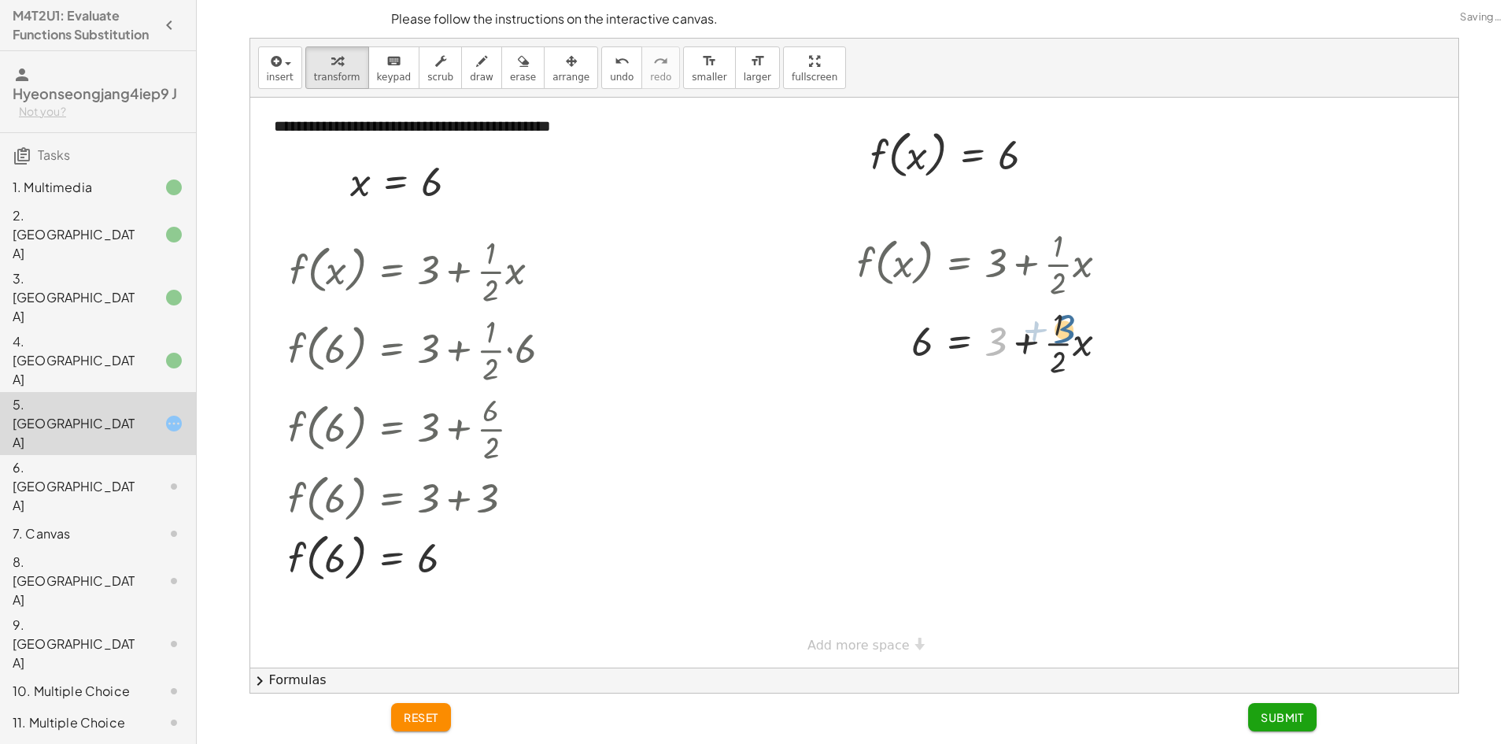
drag, startPoint x: 994, startPoint y: 342, endPoint x: 1031, endPoint y: 336, distance: 37.5
click at [1061, 328] on div at bounding box center [988, 341] width 279 height 79
drag, startPoint x: 1031, startPoint y: 343, endPoint x: 897, endPoint y: 354, distance: 135.0
click at [897, 354] on div at bounding box center [988, 341] width 279 height 79
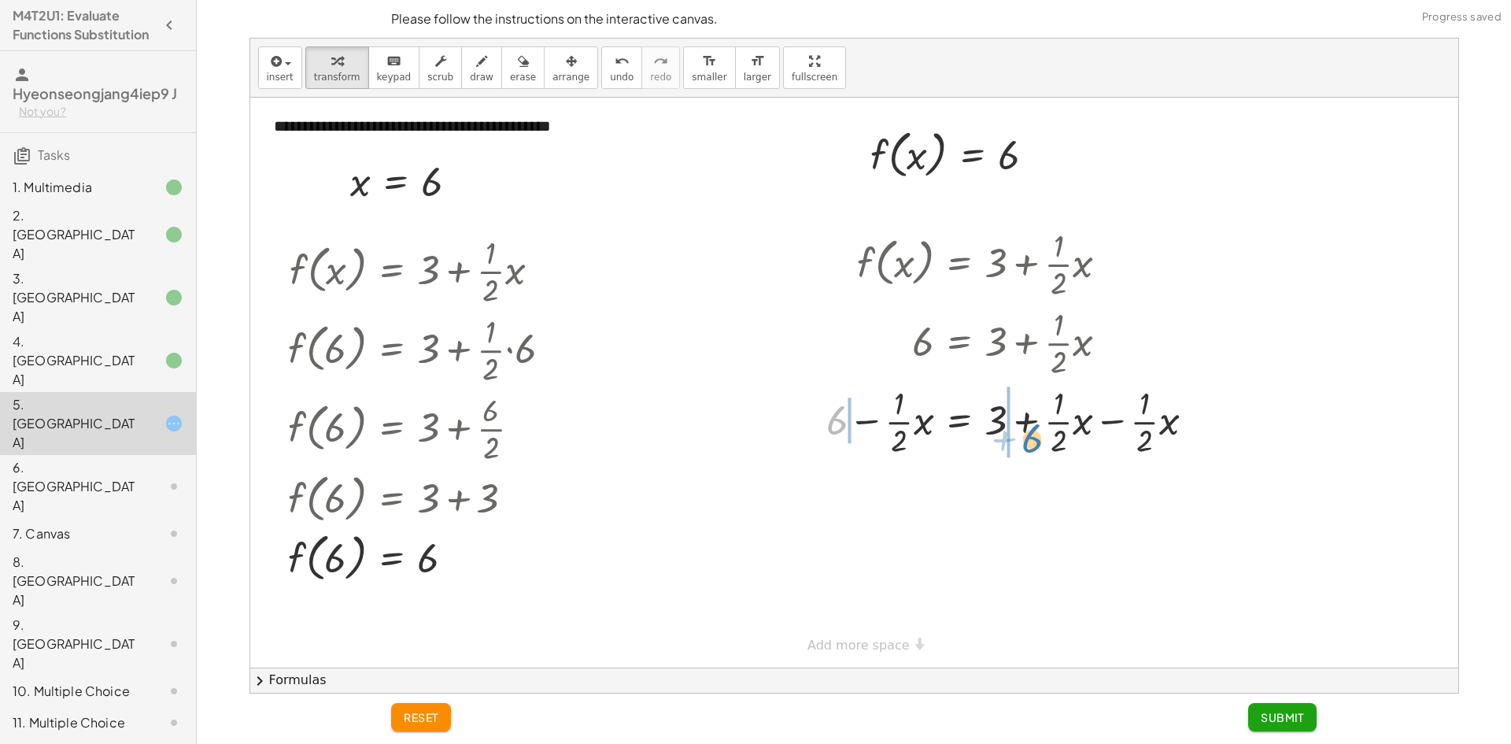
drag, startPoint x: 838, startPoint y: 416, endPoint x: 1031, endPoint y: 434, distance: 194.3
click at [1031, 434] on div at bounding box center [1016, 420] width 397 height 79
click at [1040, 435] on div at bounding box center [1016, 420] width 514 height 79
click at [1101, 434] on div at bounding box center [1001, 420] width 485 height 79
click at [1107, 445] on div at bounding box center [1016, 420] width 514 height 79
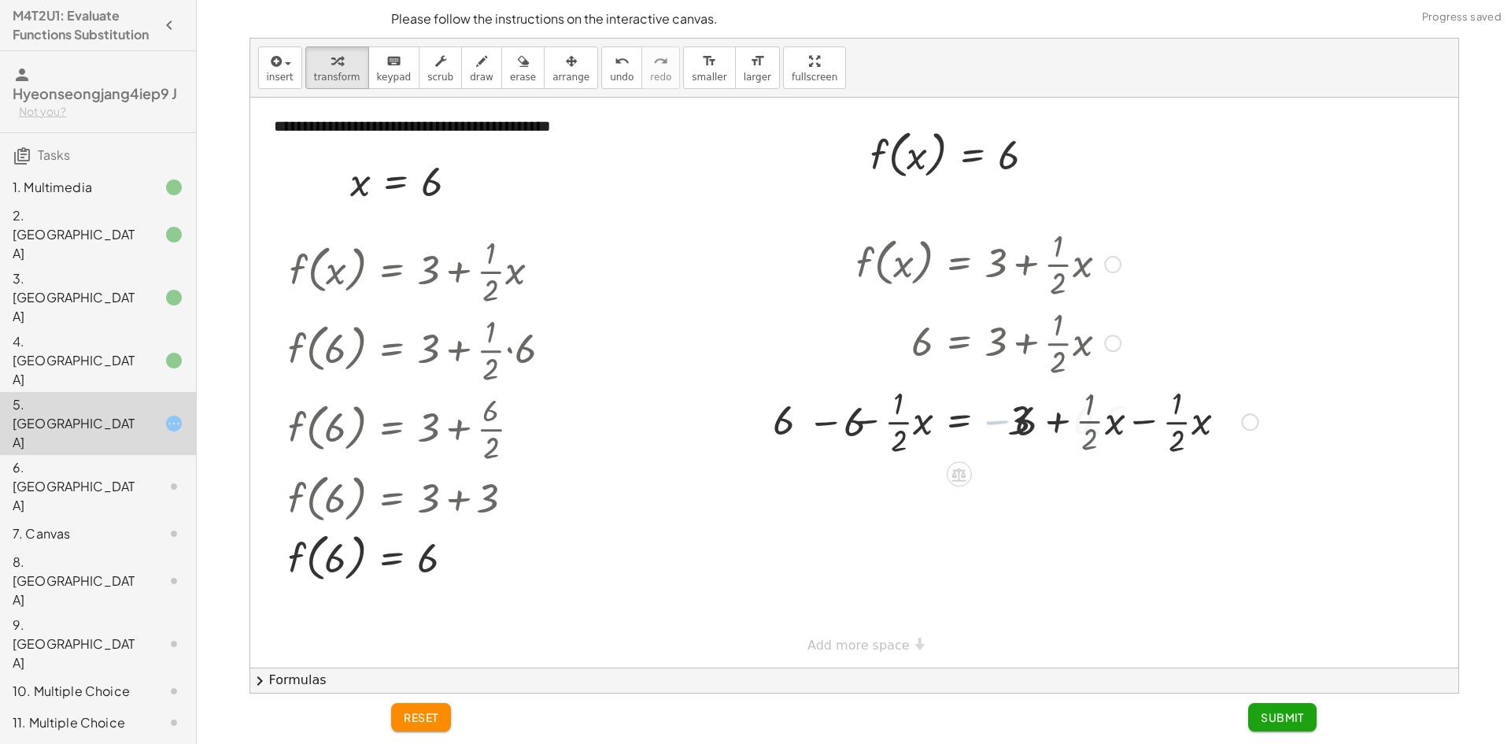
drag, startPoint x: 1097, startPoint y: 444, endPoint x: 1094, endPoint y: 435, distance: 9.0
click at [1097, 443] on div at bounding box center [1016, 420] width 514 height 79
click at [1072, 437] on div at bounding box center [1016, 420] width 514 height 79
click at [958, 264] on div "f ( , x ) = + 3 + · · 1 · 2 · x 6 = + 3 + · · 1 · 2 · x + 6 = + 3 6 + − · · 1 ·…" at bounding box center [958, 264] width 0 height 0
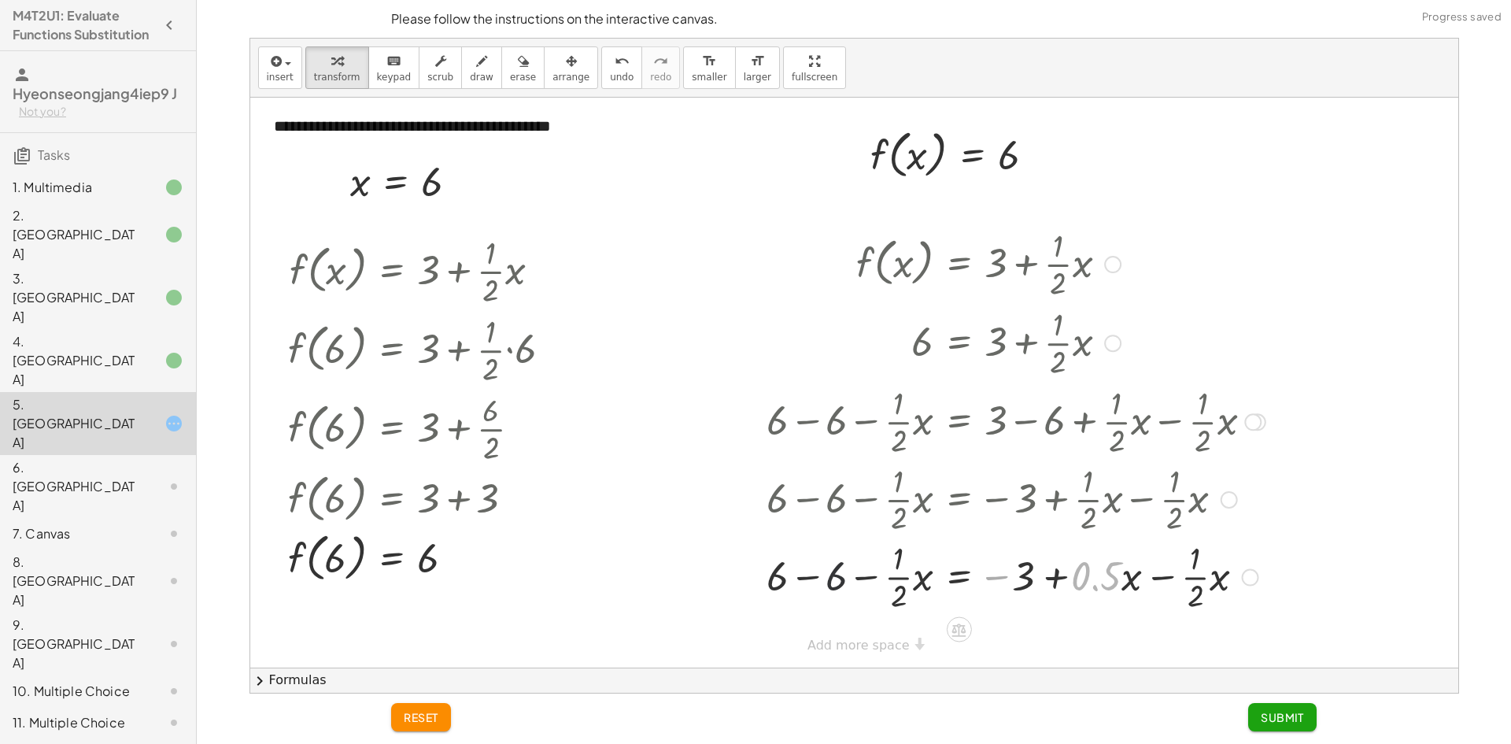
click at [862, 432] on div at bounding box center [1016, 420] width 514 height 79
click at [889, 578] on div at bounding box center [1016, 578] width 514 height 79
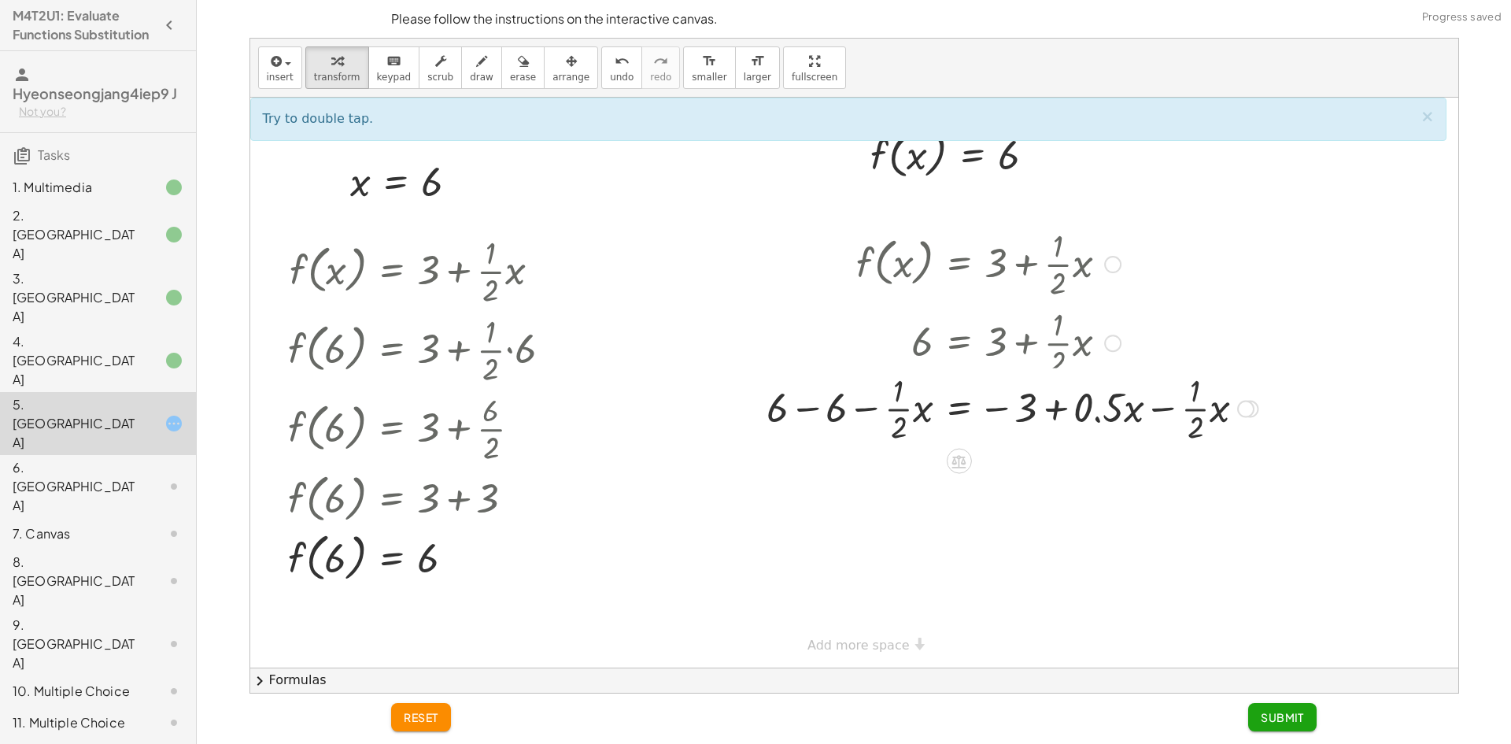
drag, startPoint x: 1248, startPoint y: 581, endPoint x: 1190, endPoint y: 408, distance: 181.6
click at [958, 409] on div "= 3 − · · 1 · 2 · x + · · x − · · 1 · 2 · x + 6 − 6 − 0.5" at bounding box center [958, 409] width 0 height 0
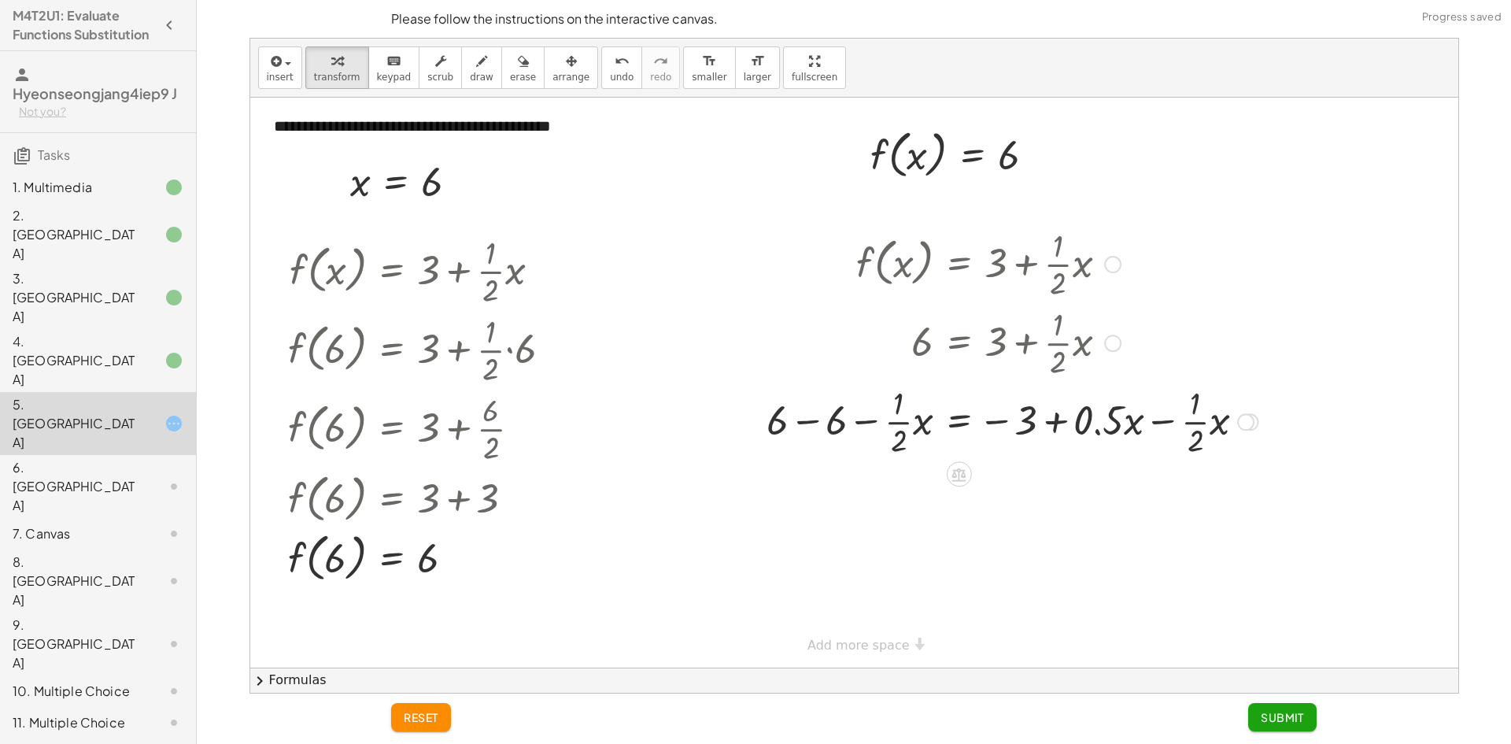
click at [1061, 410] on div at bounding box center [1012, 420] width 507 height 79
drag, startPoint x: 1061, startPoint y: 419, endPoint x: 1085, endPoint y: 420, distance: 23.6
click at [1065, 419] on div at bounding box center [1012, 420] width 507 height 79
click at [610, 68] on div "undo" at bounding box center [622, 60] width 24 height 19
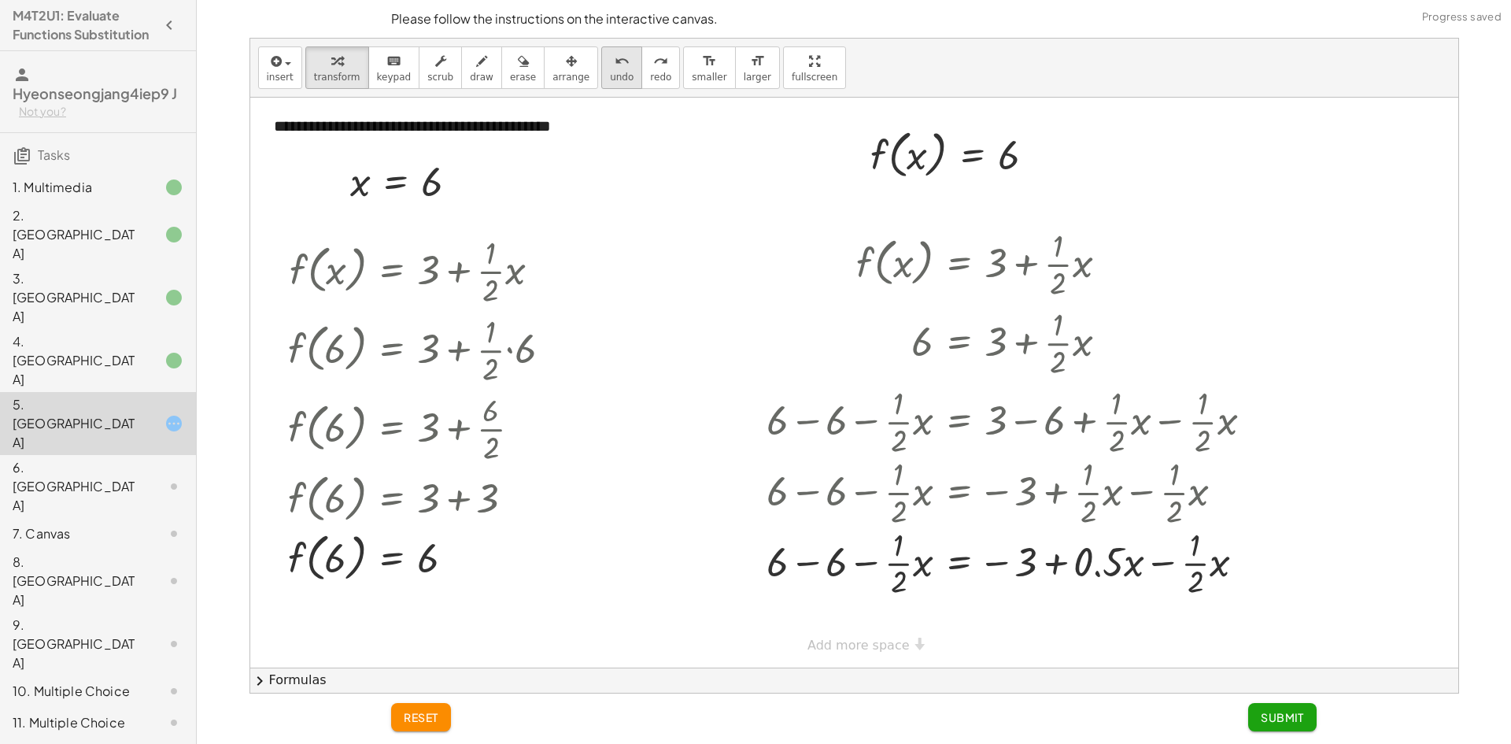
click at [610, 68] on div "undo" at bounding box center [622, 60] width 24 height 19
click at [610, 67] on div "undo" at bounding box center [622, 60] width 24 height 19
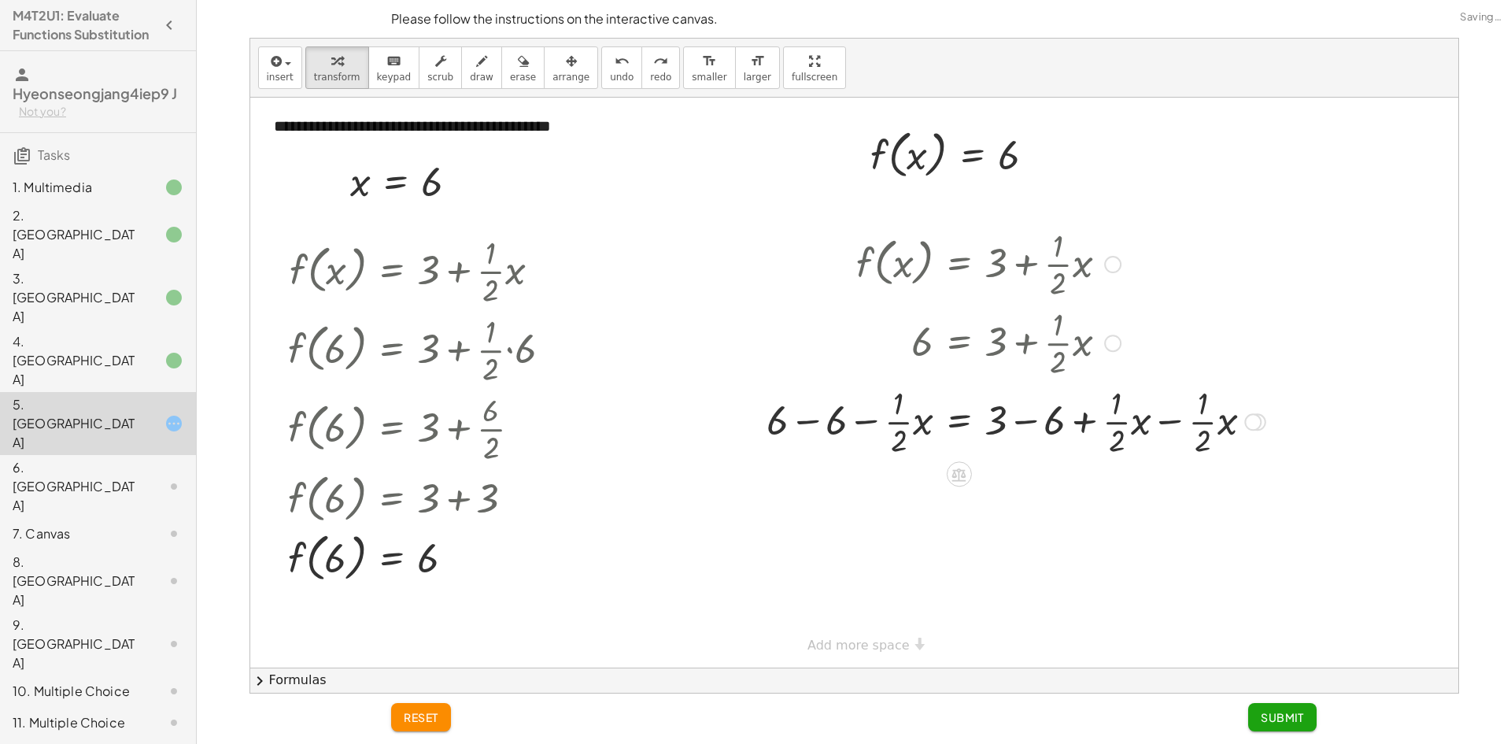
click at [1169, 422] on div at bounding box center [1016, 420] width 514 height 79
click at [1068, 486] on div at bounding box center [1016, 498] width 514 height 79
drag, startPoint x: 1087, startPoint y: 502, endPoint x: 1012, endPoint y: 403, distance: 124.6
click at [1077, 413] on div at bounding box center [1080, 421] width 17 height 17
drag, startPoint x: 810, startPoint y: 429, endPoint x: 875, endPoint y: 429, distance: 65.3
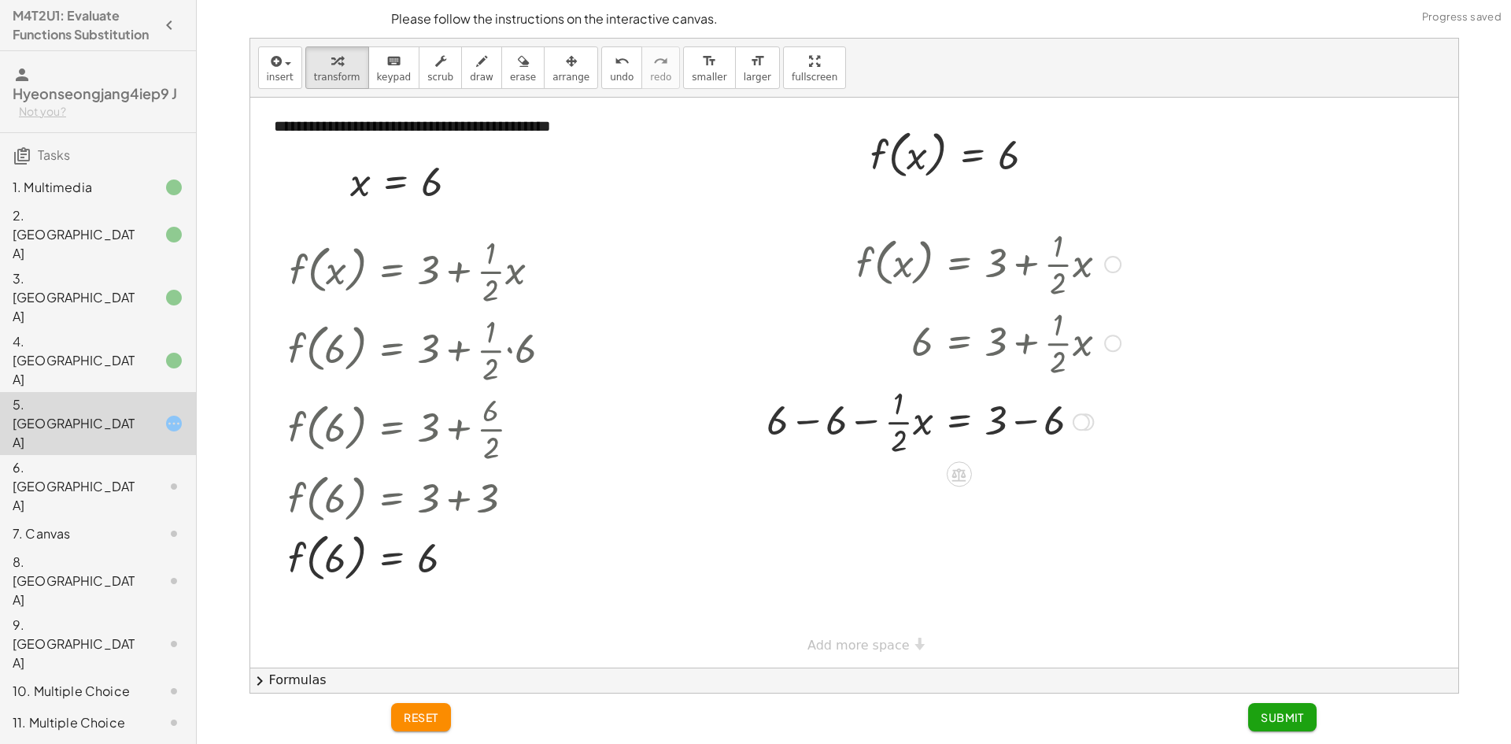
click at [823, 428] on div at bounding box center [943, 420] width 369 height 79
drag, startPoint x: 868, startPoint y: 424, endPoint x: 859, endPoint y: 423, distance: 8.8
click at [865, 423] on div at bounding box center [943, 420] width 369 height 79
click at [825, 423] on div at bounding box center [943, 420] width 369 height 79
click at [816, 423] on div at bounding box center [854, 383] width 1208 height 570
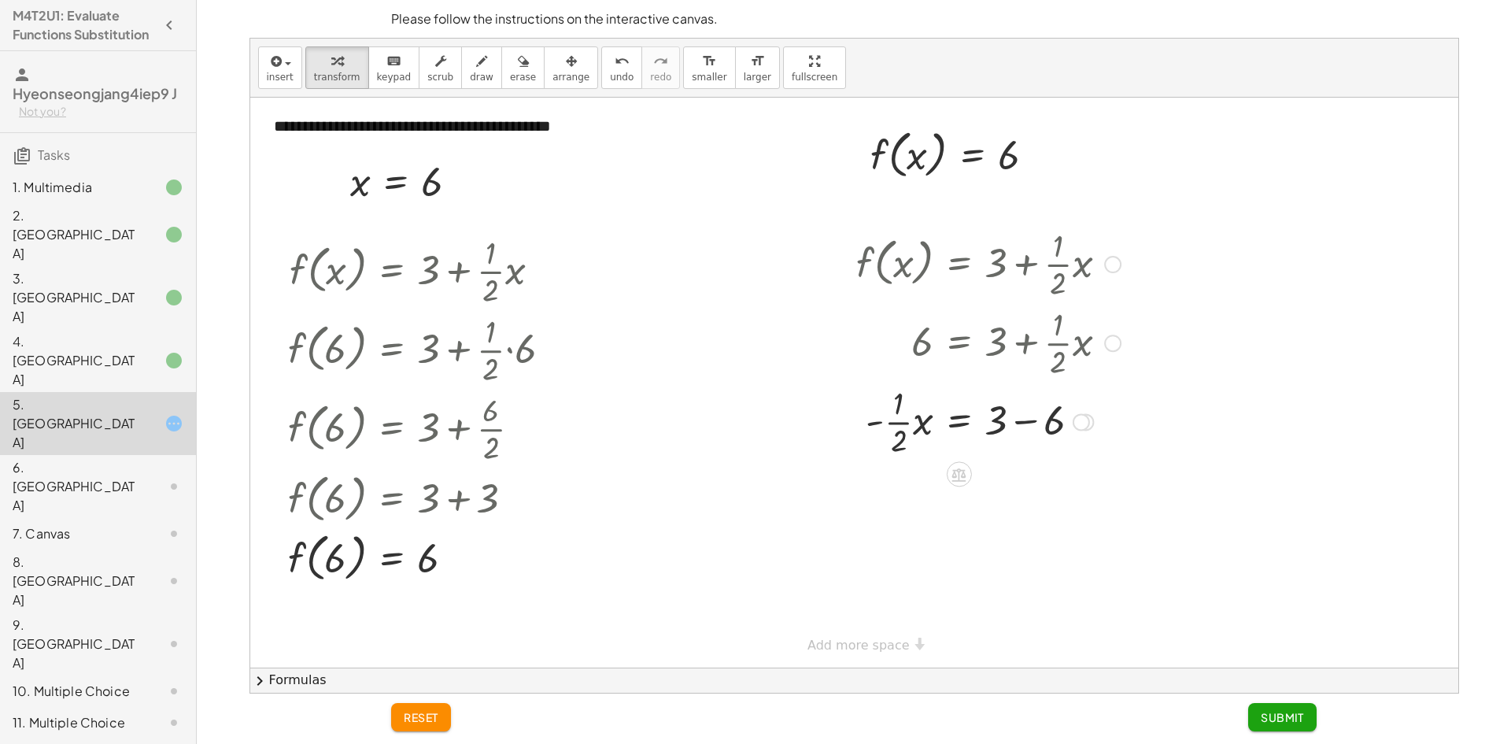
click at [1019, 430] on div at bounding box center [943, 420] width 369 height 79
drag, startPoint x: 1048, startPoint y: 580, endPoint x: 1050, endPoint y: 422, distance: 158.2
click at [958, 438] on div "· · 1 · 2 · x = 3 - -" at bounding box center [958, 438] width 0 height 0
drag, startPoint x: 930, startPoint y: 429, endPoint x: 909, endPoint y: 428, distance: 21.3
click at [924, 429] on div at bounding box center [988, 420] width 279 height 79
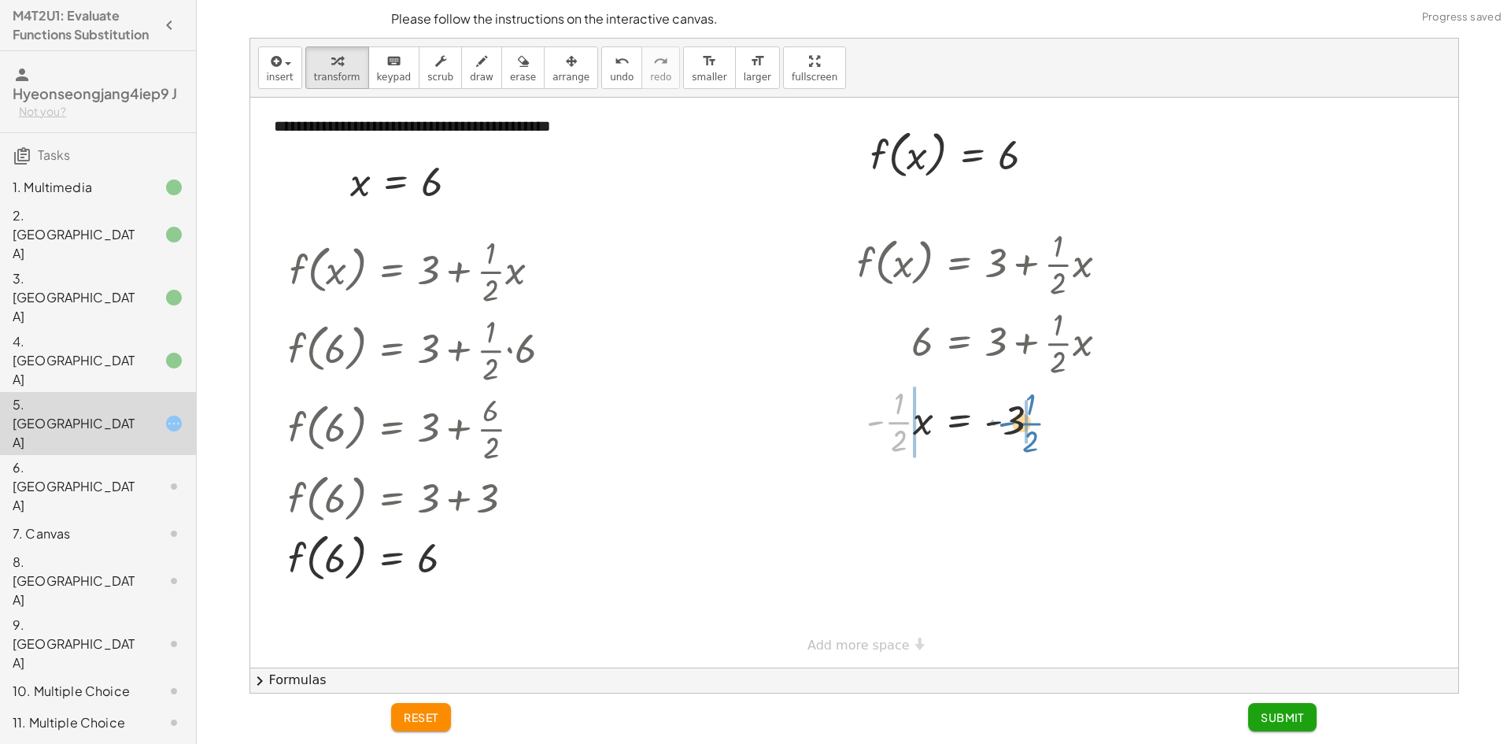
drag, startPoint x: 900, startPoint y: 425, endPoint x: 1032, endPoint y: 426, distance: 132.2
click at [1032, 426] on div at bounding box center [988, 420] width 279 height 79
click at [892, 496] on div at bounding box center [969, 498] width 319 height 79
drag, startPoint x: 874, startPoint y: 500, endPoint x: 876, endPoint y: 508, distance: 8.8
click at [874, 500] on div at bounding box center [987, 498] width 283 height 79
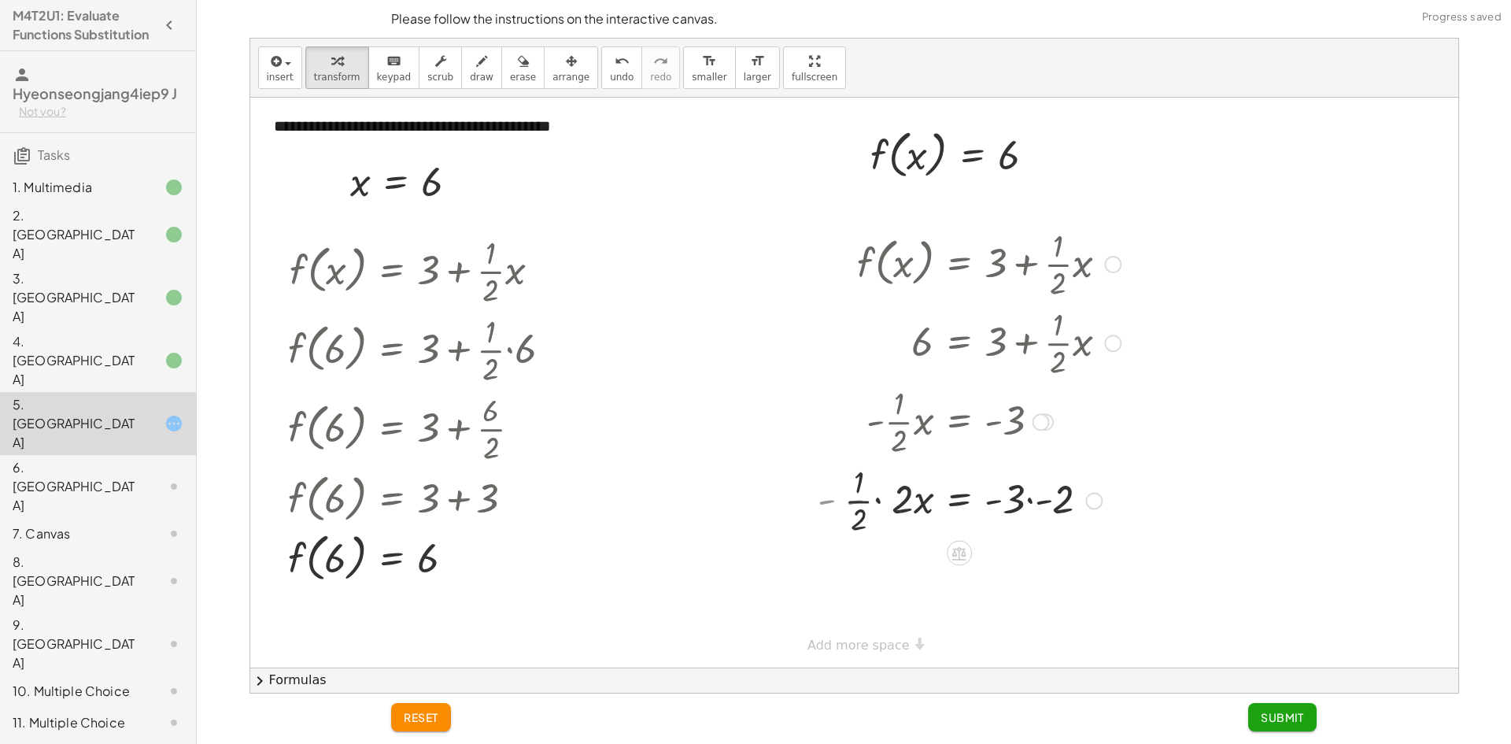
click at [876, 509] on div at bounding box center [969, 498] width 319 height 79
click at [879, 509] on div at bounding box center [969, 499] width 319 height 54
click at [883, 509] on div at bounding box center [969, 499] width 319 height 54
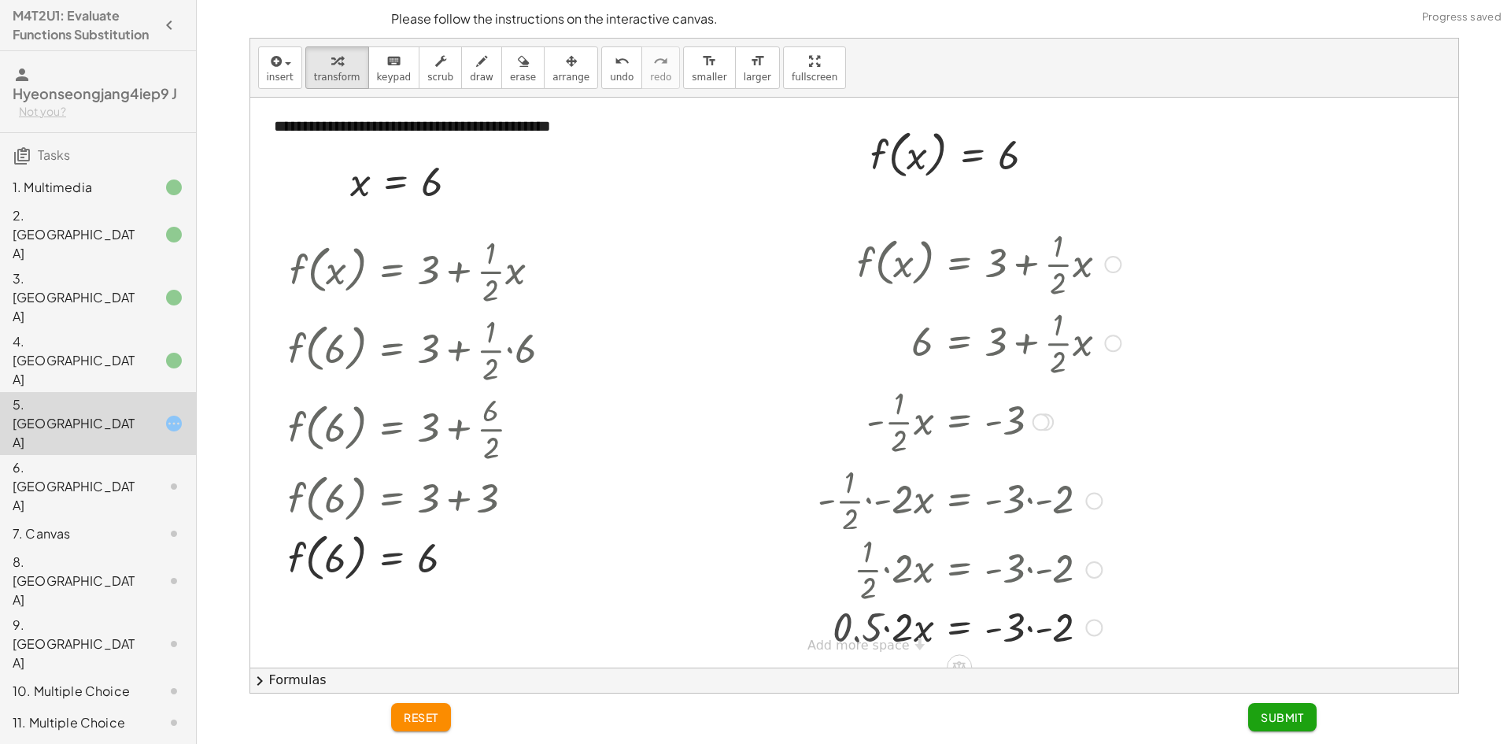
click at [959, 264] on div "f ( , x ) = + 3 + · · 1 · 2 · x 6 = + 3 + · · 1 · 2 · x + 6 − · · 1 · 2 · x = +…" at bounding box center [959, 264] width 0 height 0
drag, startPoint x: 906, startPoint y: 631, endPoint x: 899, endPoint y: 637, distance: 9.5
click at [906, 630] on div at bounding box center [969, 645] width 319 height 54
click at [897, 638] on div at bounding box center [969, 645] width 319 height 54
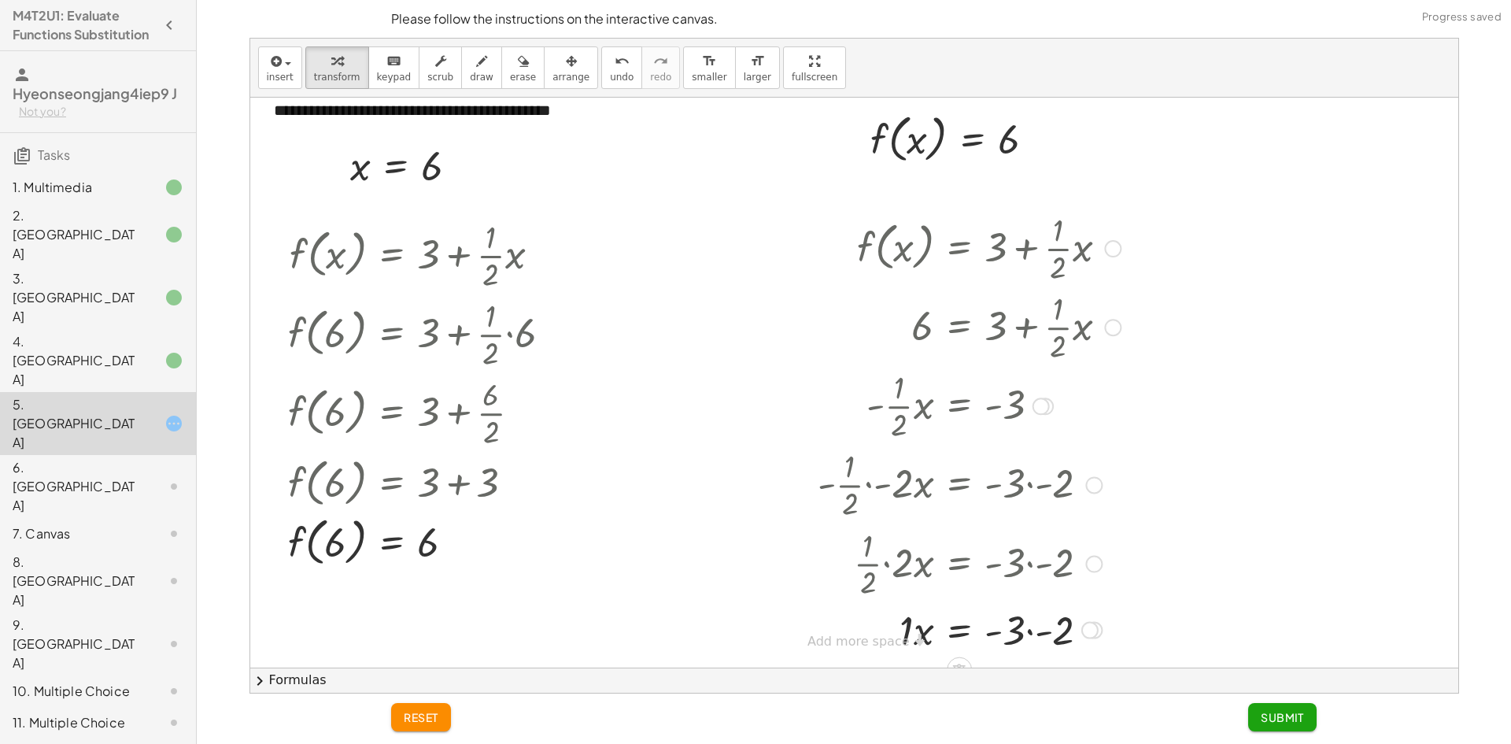
scroll to position [31, 0]
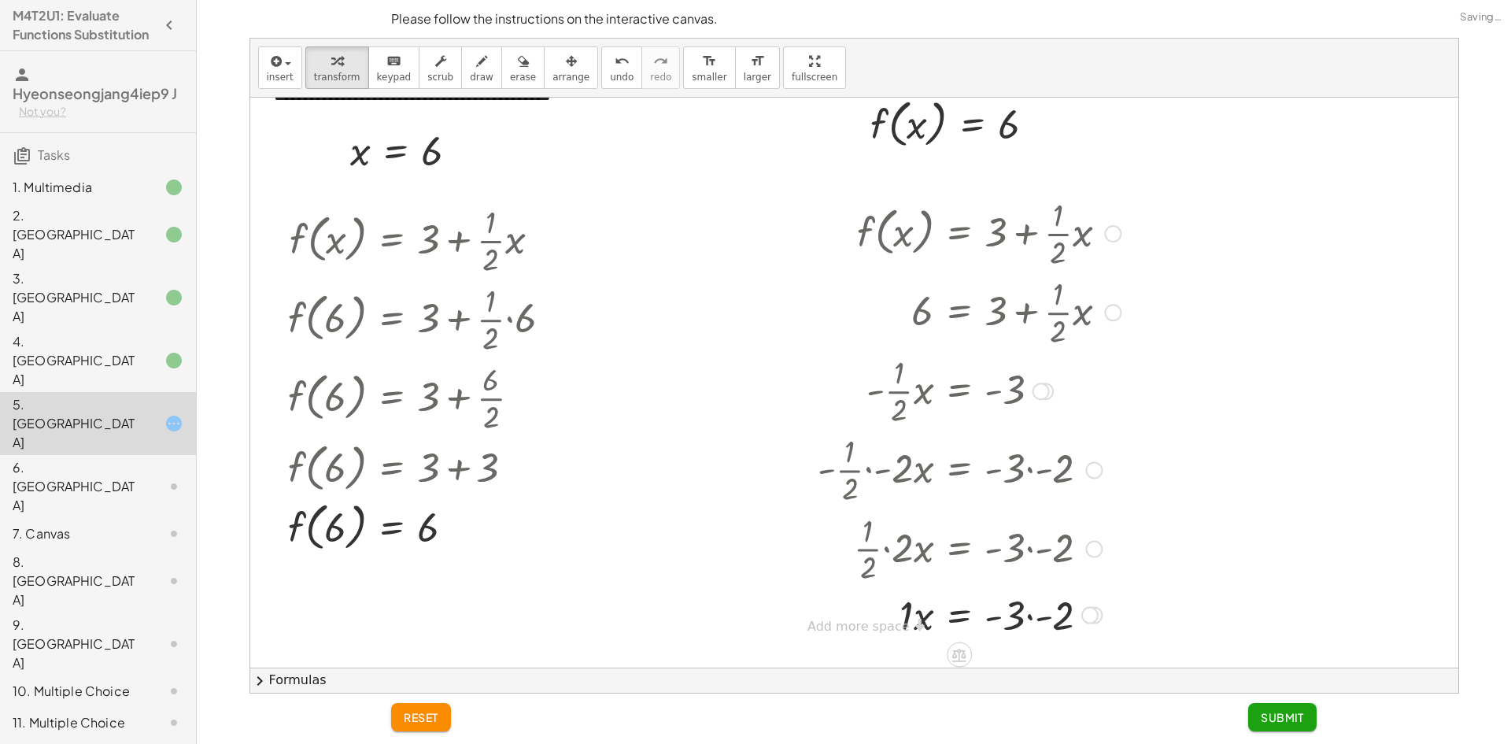
click at [1038, 614] on div at bounding box center [969, 614] width 319 height 54
click at [912, 619] on div at bounding box center [969, 614] width 319 height 54
click at [926, 616] on div at bounding box center [969, 615] width 319 height 52
click at [1275, 715] on span "Submit" at bounding box center [1281, 717] width 43 height 14
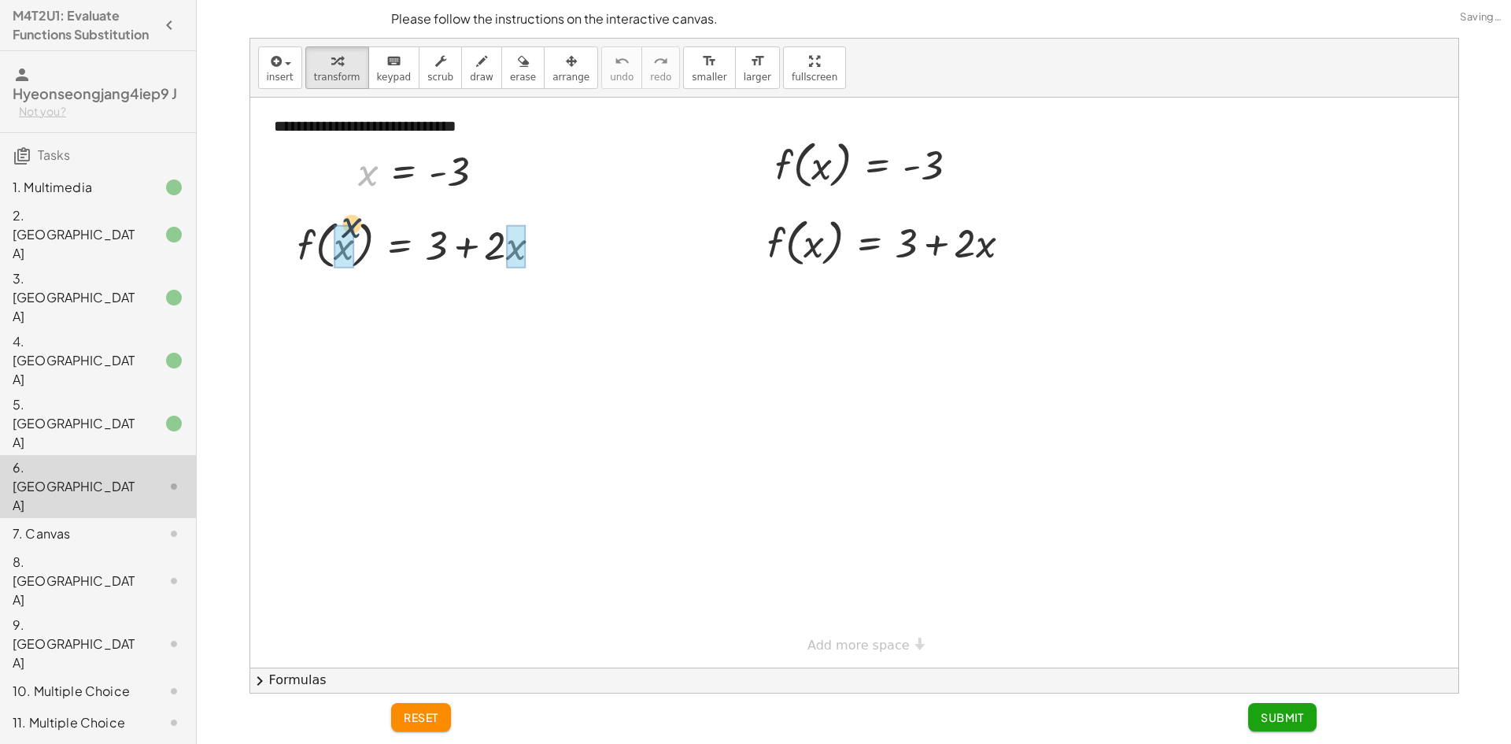
drag, startPoint x: 368, startPoint y: 183, endPoint x: 350, endPoint y: 249, distance: 68.5
click at [353, 253] on div at bounding box center [430, 244] width 322 height 60
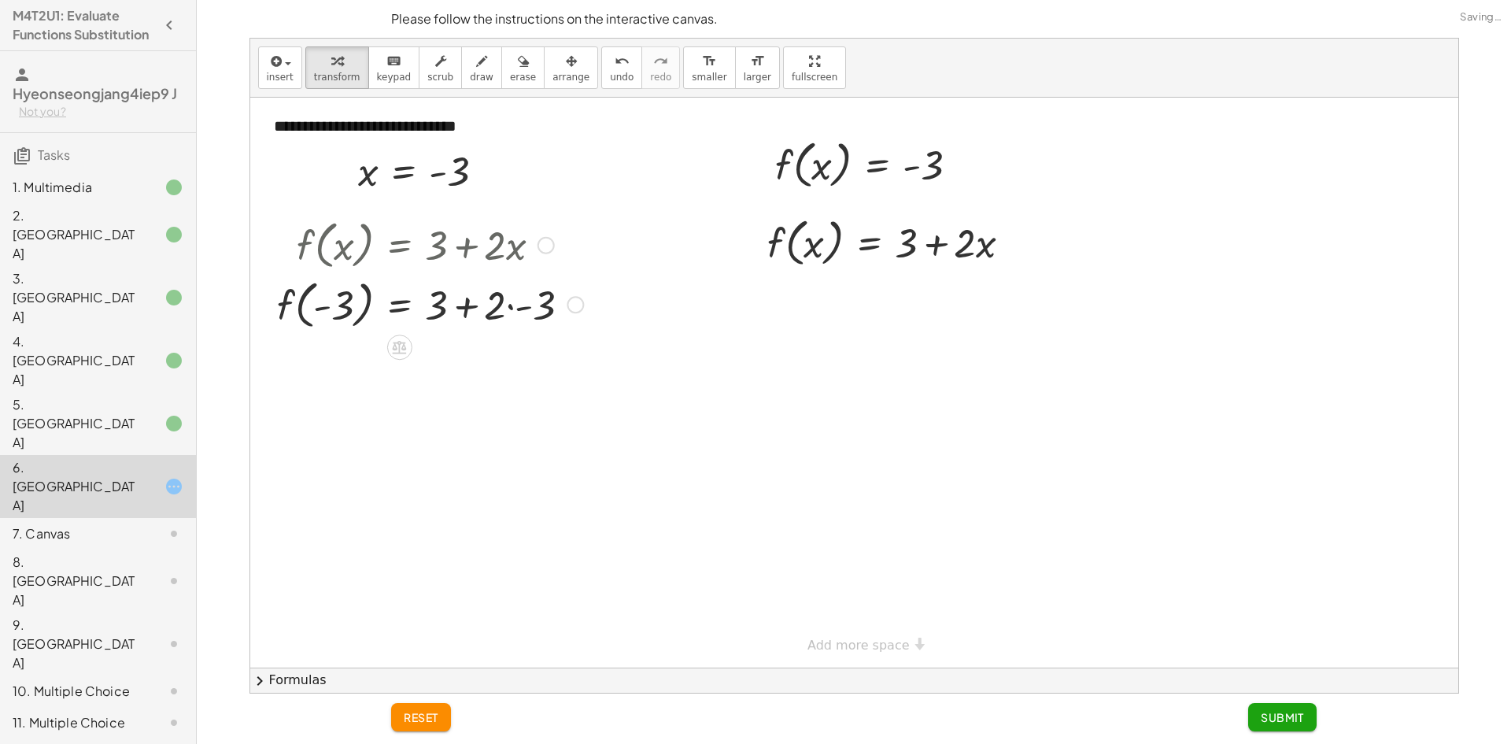
click at [487, 318] on div at bounding box center [430, 304] width 322 height 60
click at [491, 313] on div at bounding box center [430, 304] width 322 height 60
click at [506, 313] on div at bounding box center [430, 304] width 322 height 60
drag, startPoint x: 505, startPoint y: 308, endPoint x: 487, endPoint y: 305, distance: 18.2
click at [503, 307] on div at bounding box center [415, 304] width 293 height 60
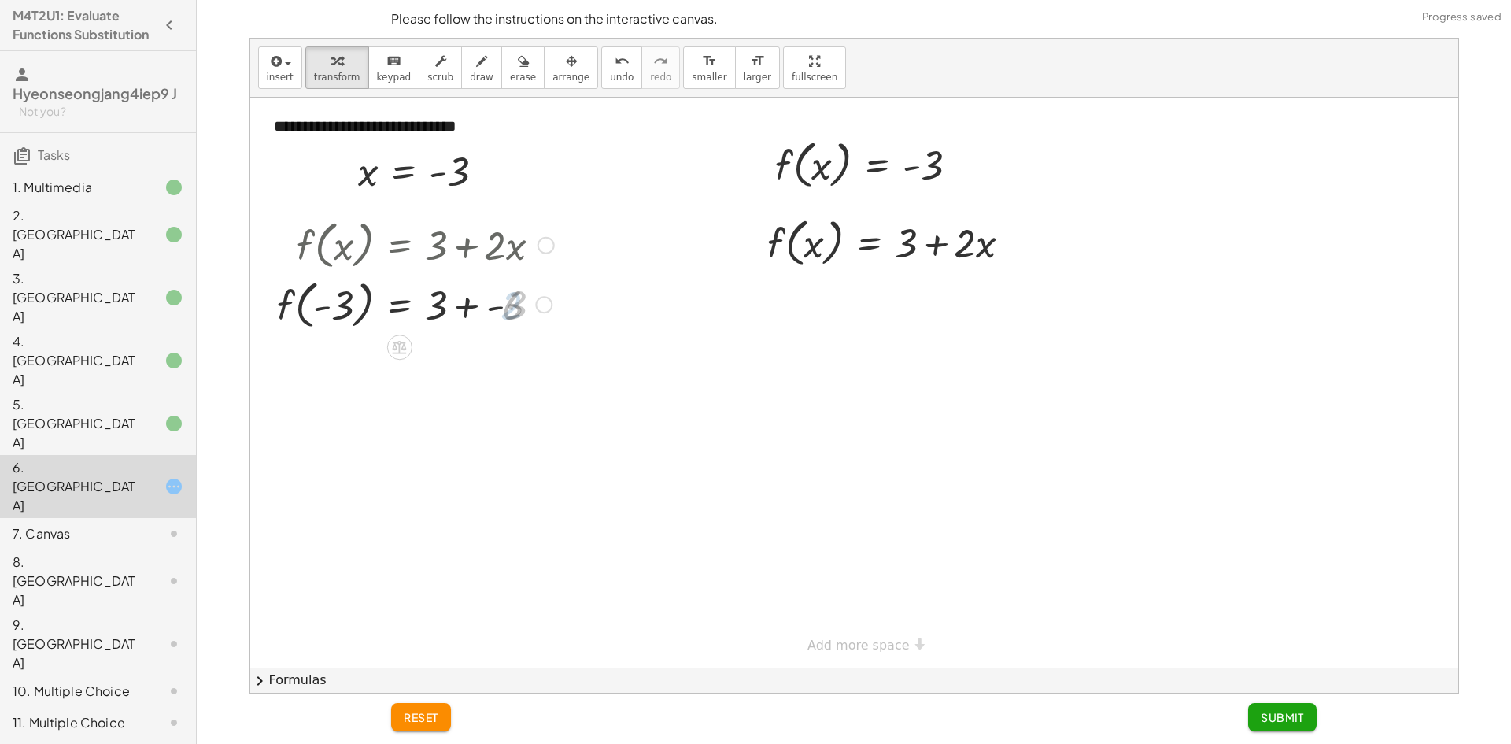
click at [474, 317] on div at bounding box center [430, 304] width 322 height 60
click at [0, 0] on div "f ( , x ) = + 3 + · 2 · x - f ( , ) = + 3 + · 2 · - 3 - 3 6 − - f ( , - 3 ) = +…" at bounding box center [0, 0] width 0 height 0
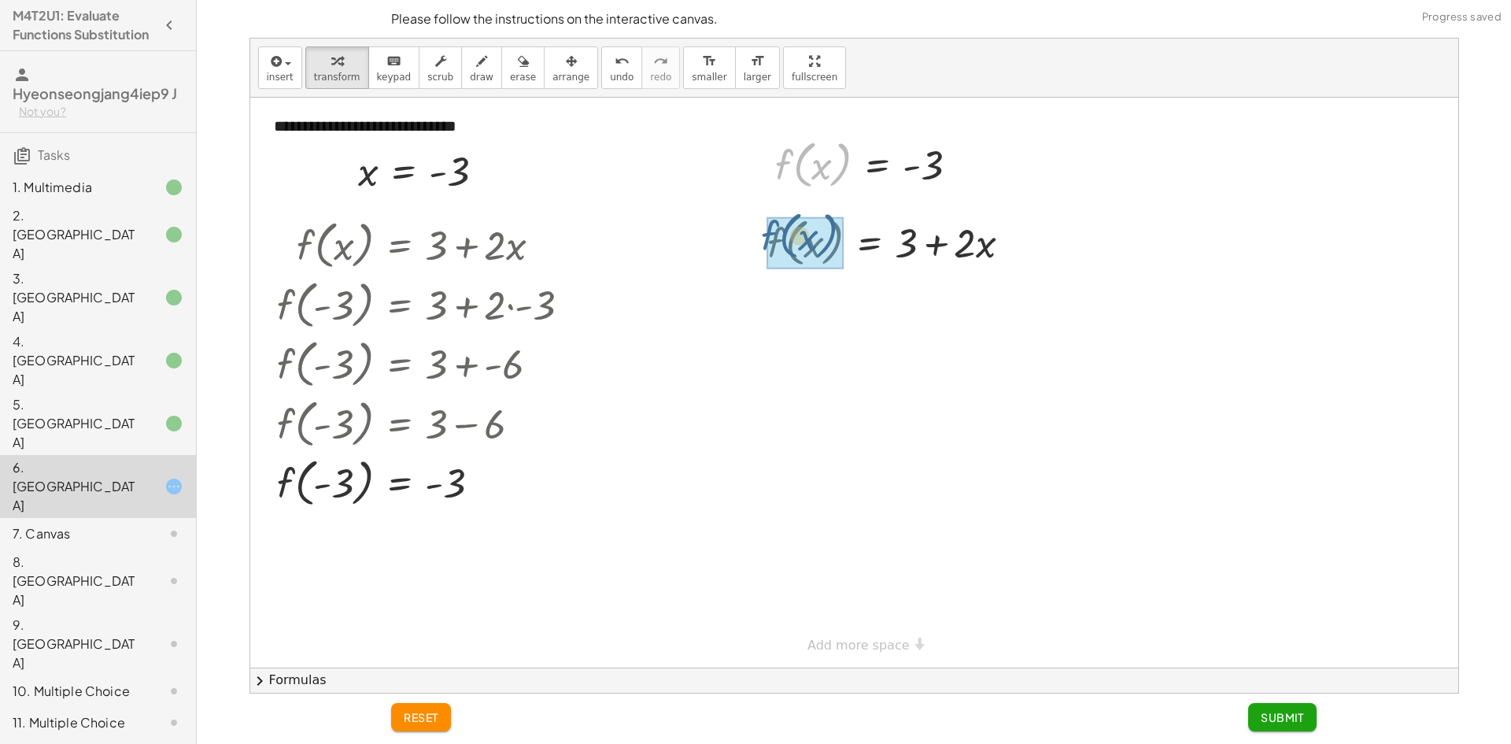
drag, startPoint x: 784, startPoint y: 171, endPoint x: 795, endPoint y: 245, distance: 74.7
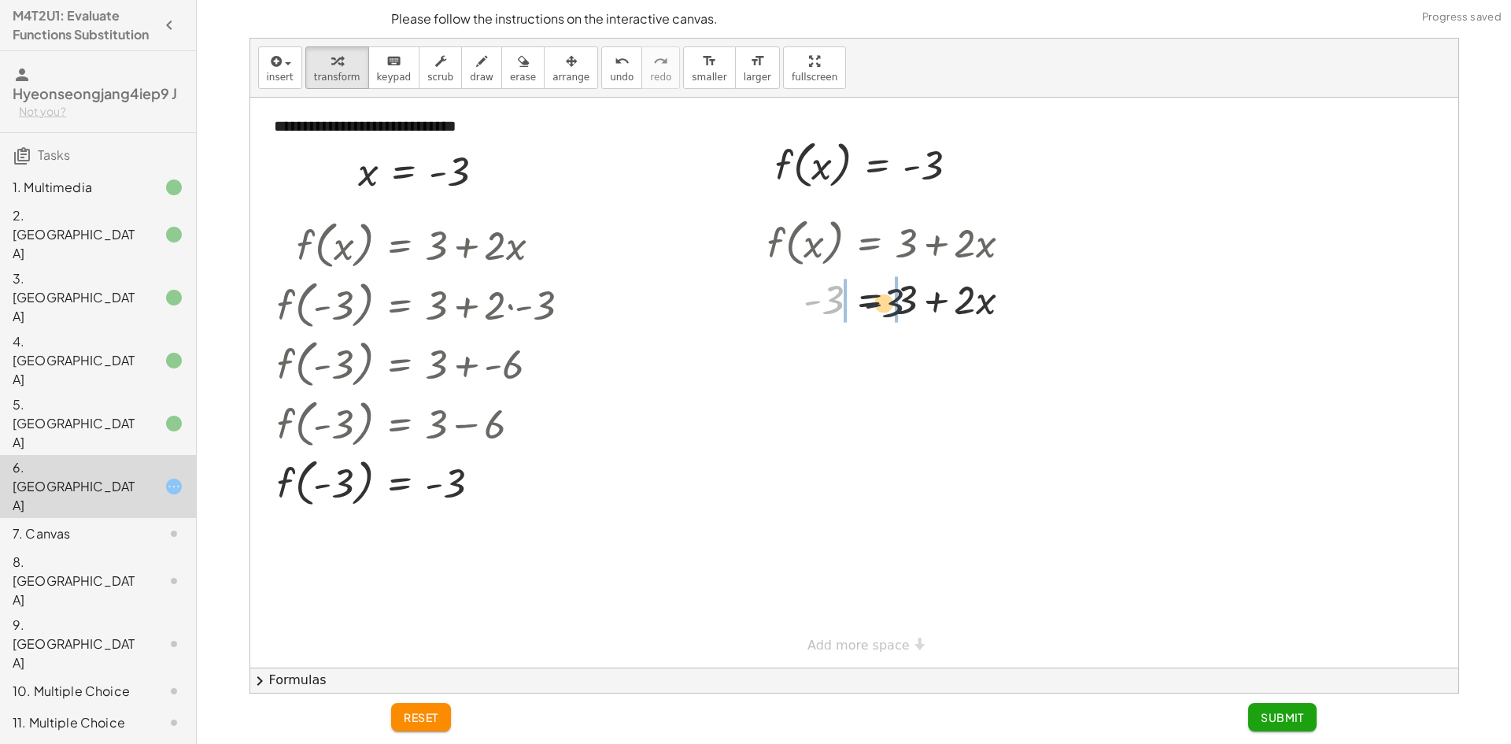
drag, startPoint x: 833, startPoint y: 305, endPoint x: 912, endPoint y: 305, distance: 78.7
click at [912, 305] on div at bounding box center [895, 298] width 272 height 54
click at [910, 302] on div at bounding box center [901, 298] width 367 height 54
click at [906, 309] on div at bounding box center [901, 298] width 367 height 54
click at [805, 345] on div at bounding box center [901, 352] width 367 height 54
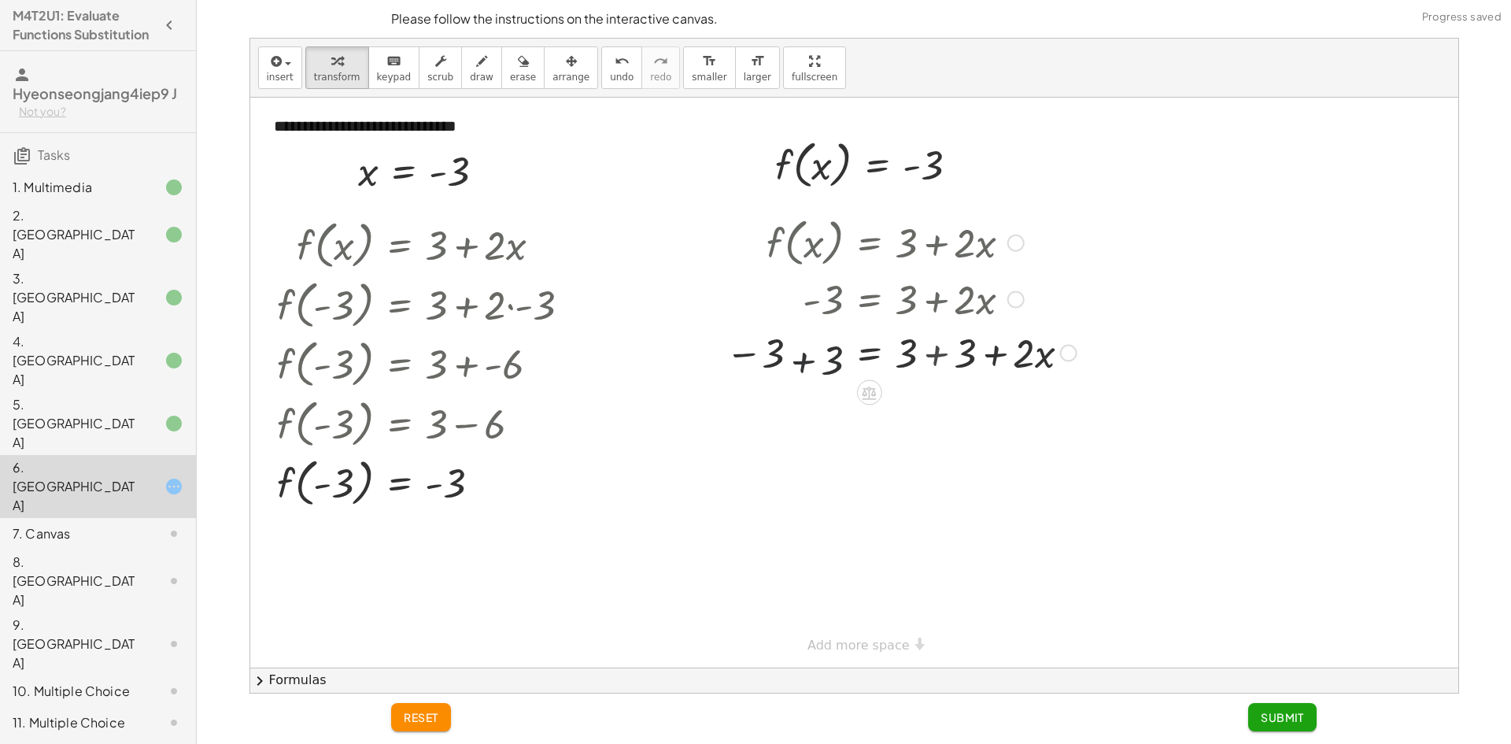
click at [807, 351] on div at bounding box center [901, 352] width 367 height 54
click at [939, 363] on div at bounding box center [924, 352] width 331 height 54
drag, startPoint x: 938, startPoint y: 409, endPoint x: 825, endPoint y: 419, distance: 113.0
click at [825, 419] on div at bounding box center [901, 405] width 367 height 54
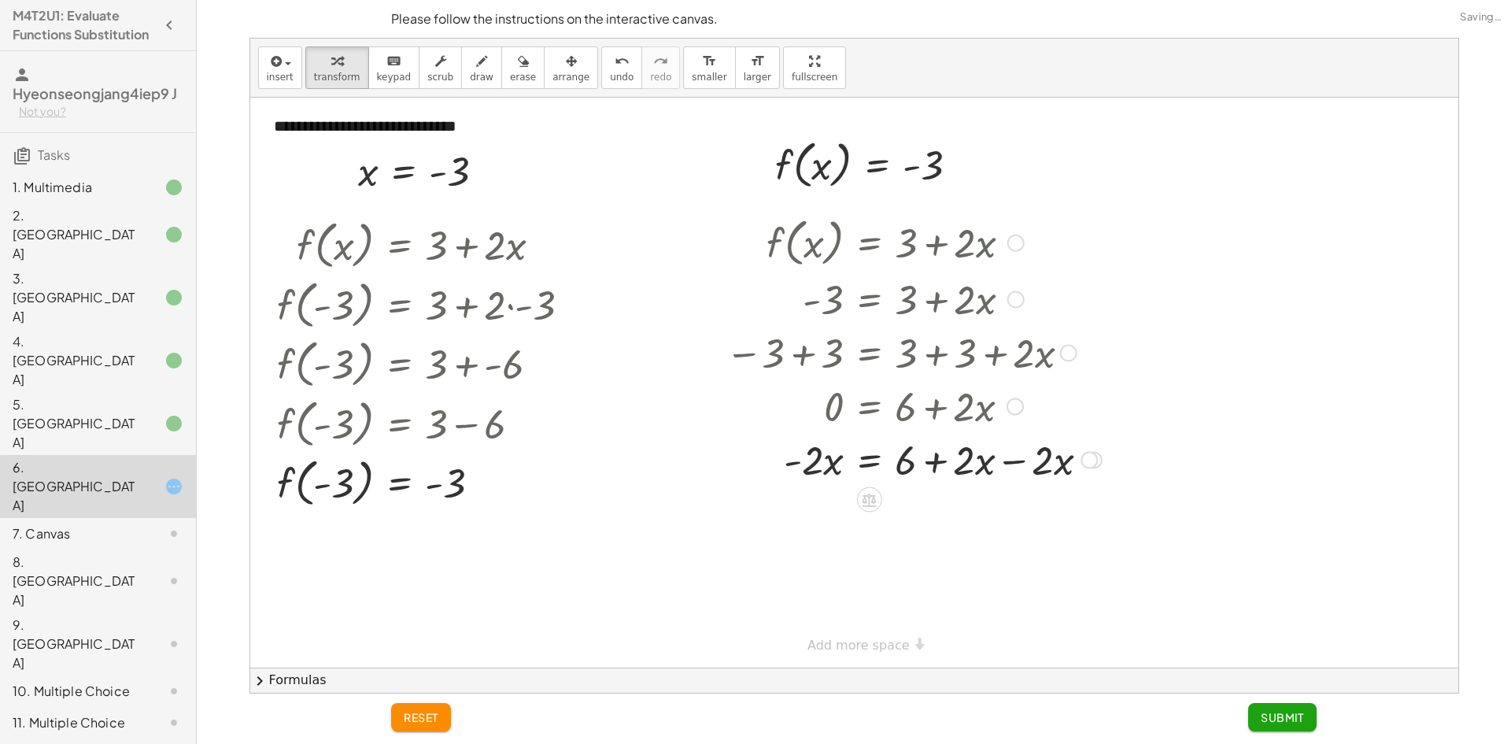
click at [979, 463] on div at bounding box center [914, 459] width 392 height 54
click at [967, 470] on div at bounding box center [914, 459] width 392 height 54
click at [1001, 463] on div at bounding box center [914, 459] width 392 height 54
drag, startPoint x: 806, startPoint y: 513, endPoint x: 910, endPoint y: 530, distance: 105.3
click at [910, 530] on div at bounding box center [914, 512] width 392 height 54
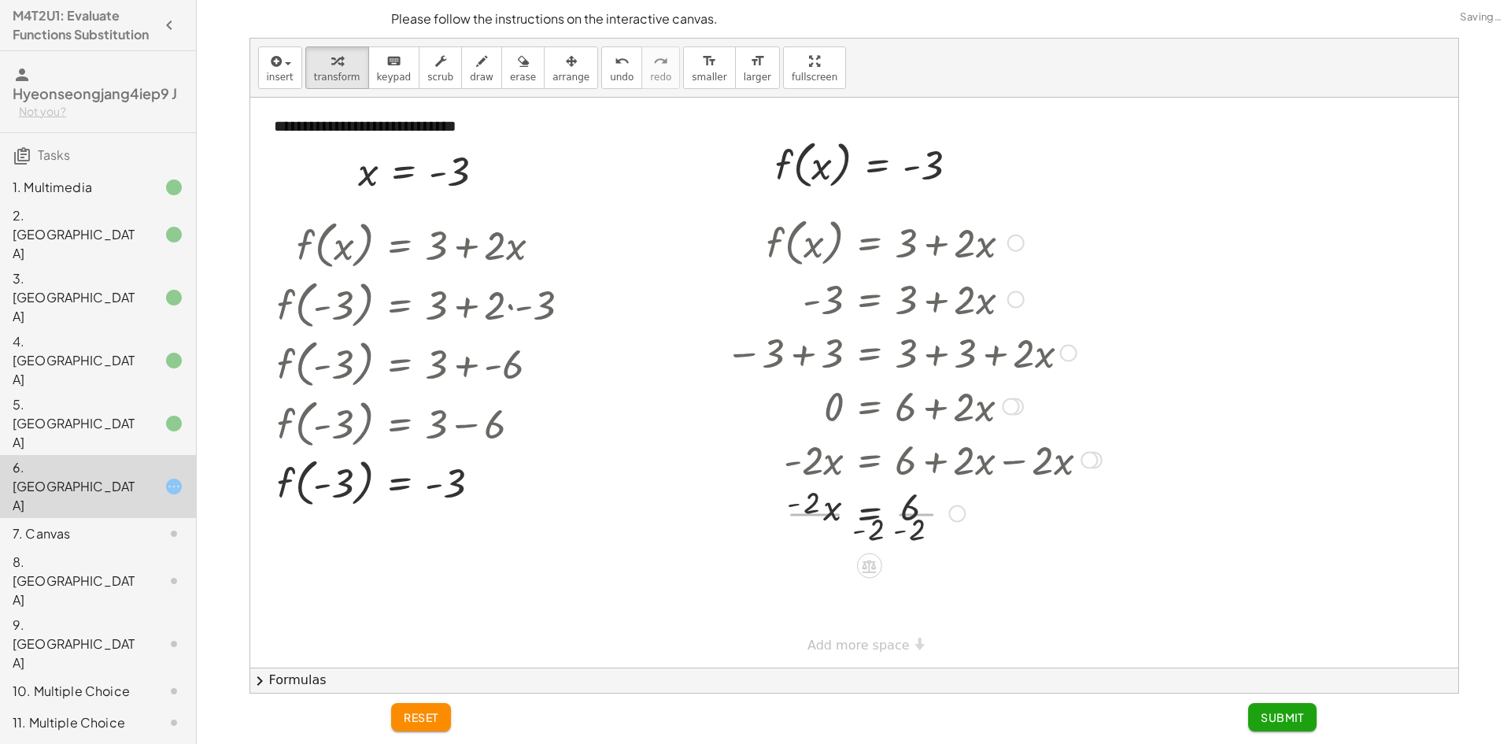
click at [825, 528] on div at bounding box center [914, 511] width 392 height 79
click at [916, 542] on div at bounding box center [914, 511] width 392 height 79
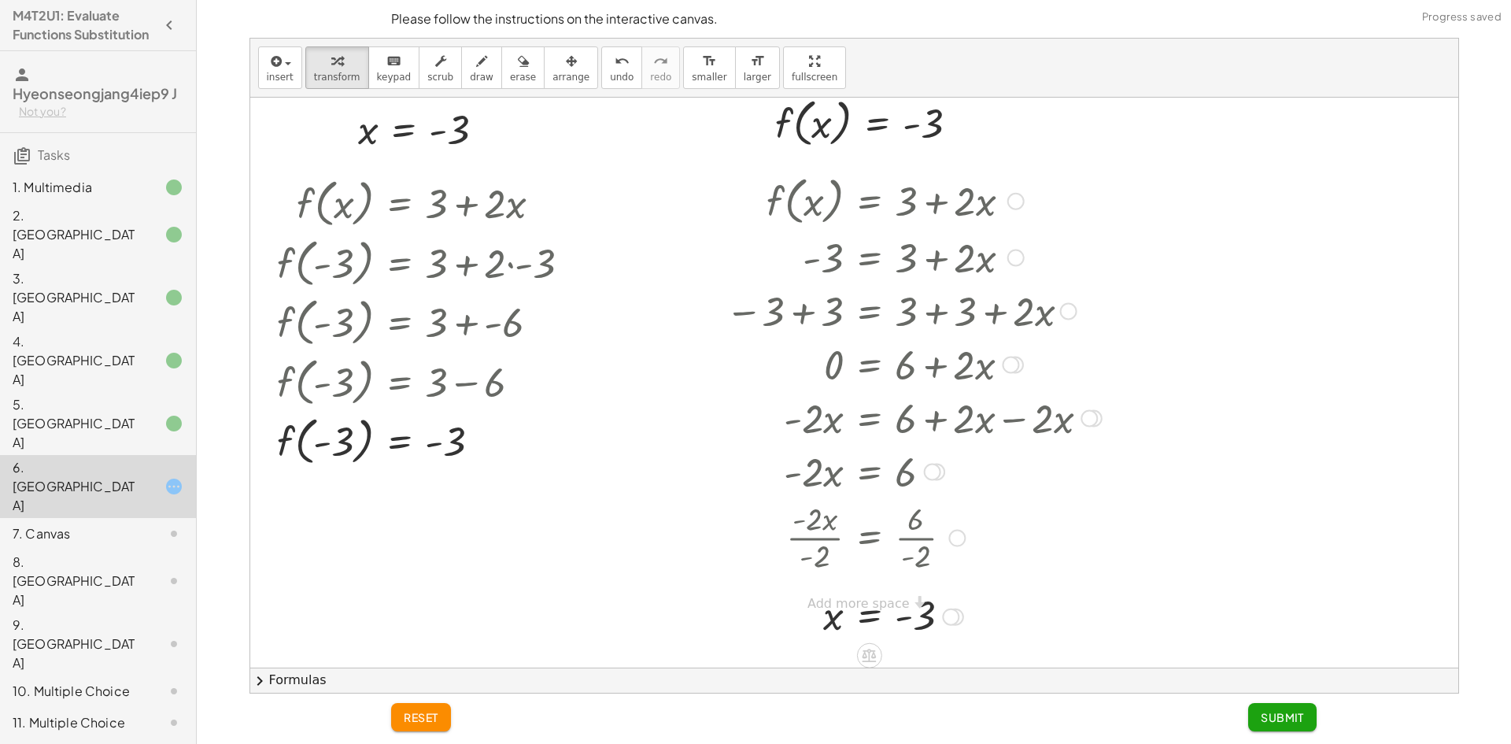
click at [922, 616] on div at bounding box center [914, 615] width 392 height 52
click at [910, 611] on div at bounding box center [914, 615] width 392 height 52
click at [821, 610] on div "**********" at bounding box center [854, 341] width 1208 height 570
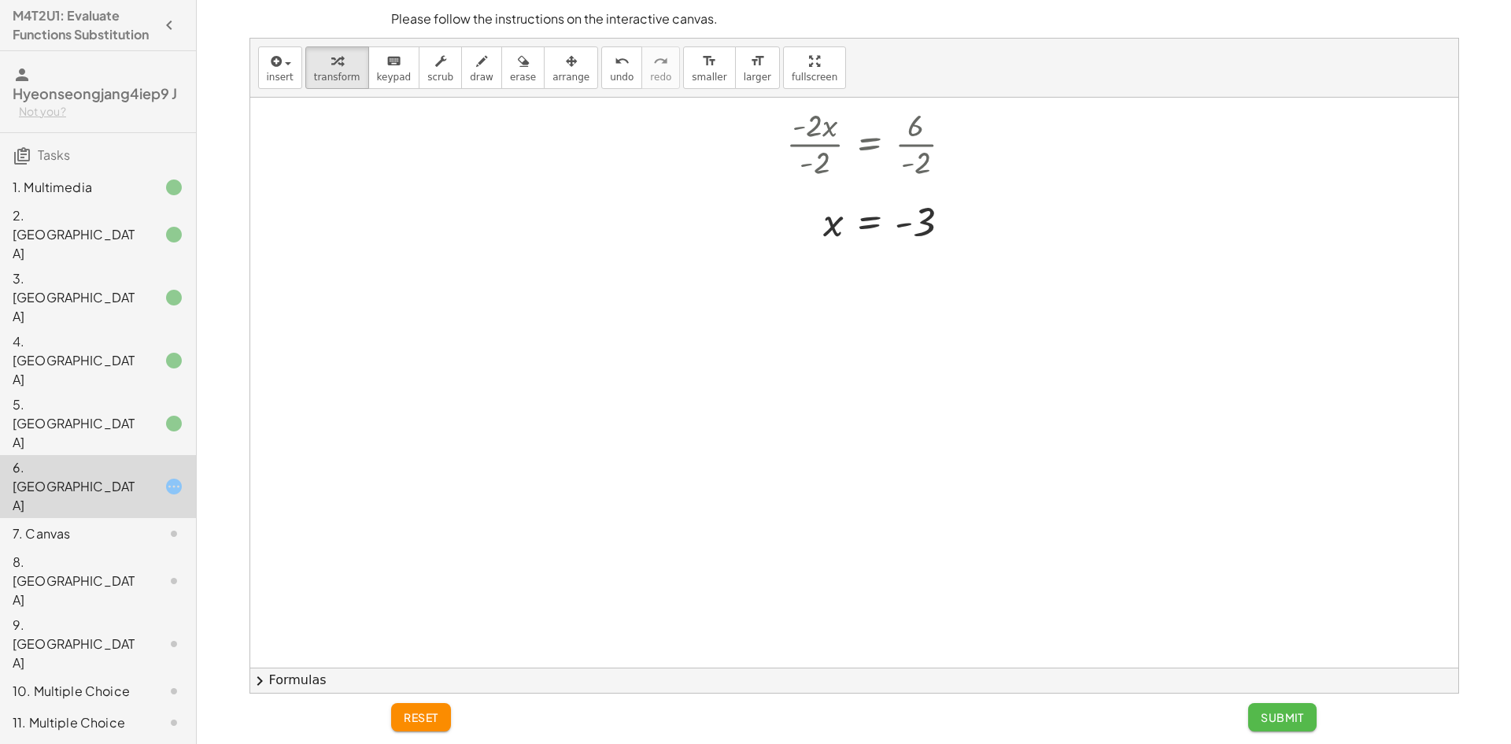
click at [1270, 714] on span "Submit" at bounding box center [1281, 717] width 43 height 14
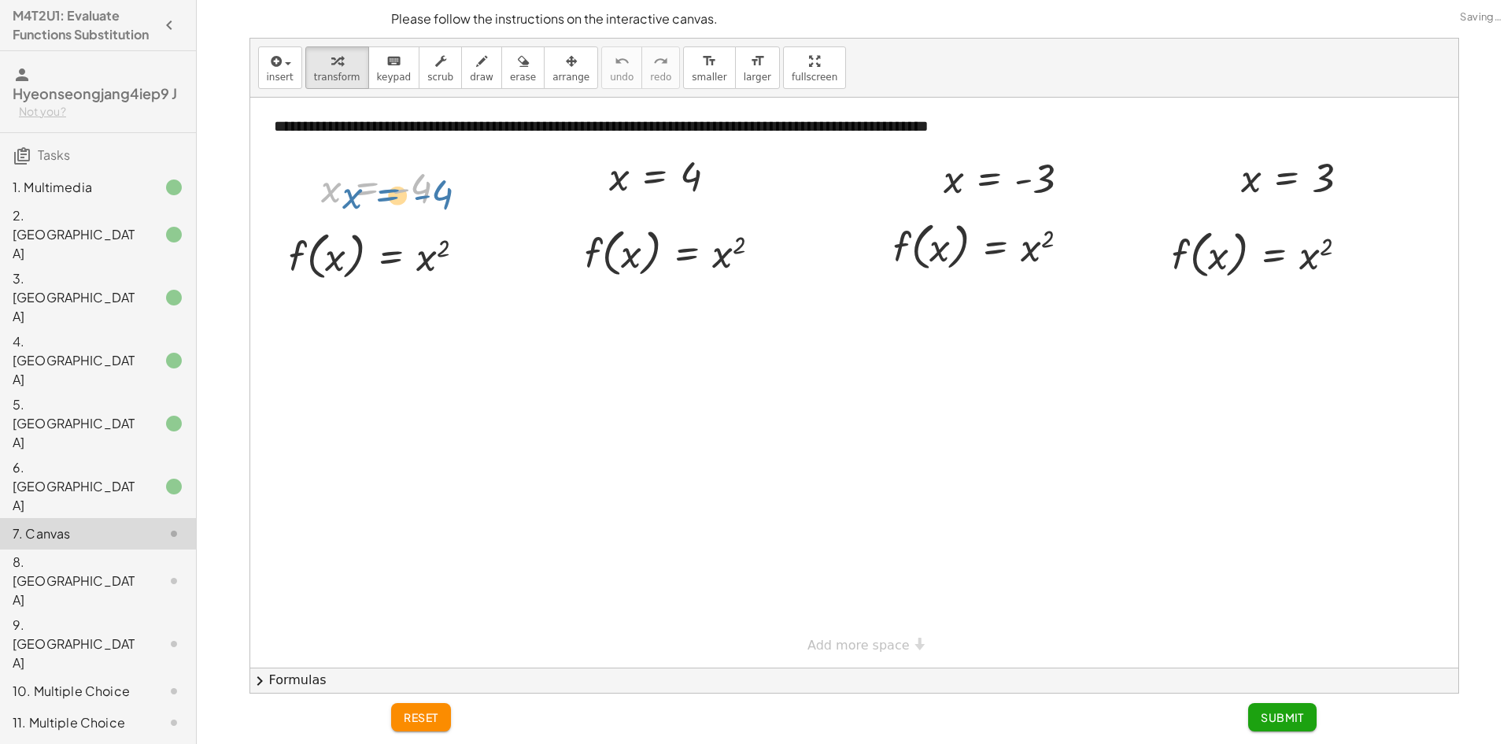
drag, startPoint x: 349, startPoint y: 206, endPoint x: 368, endPoint y: 207, distance: 18.9
click at [369, 208] on div at bounding box center [390, 187] width 154 height 52
drag, startPoint x: 323, startPoint y: 235, endPoint x: 334, endPoint y: 249, distance: 17.9
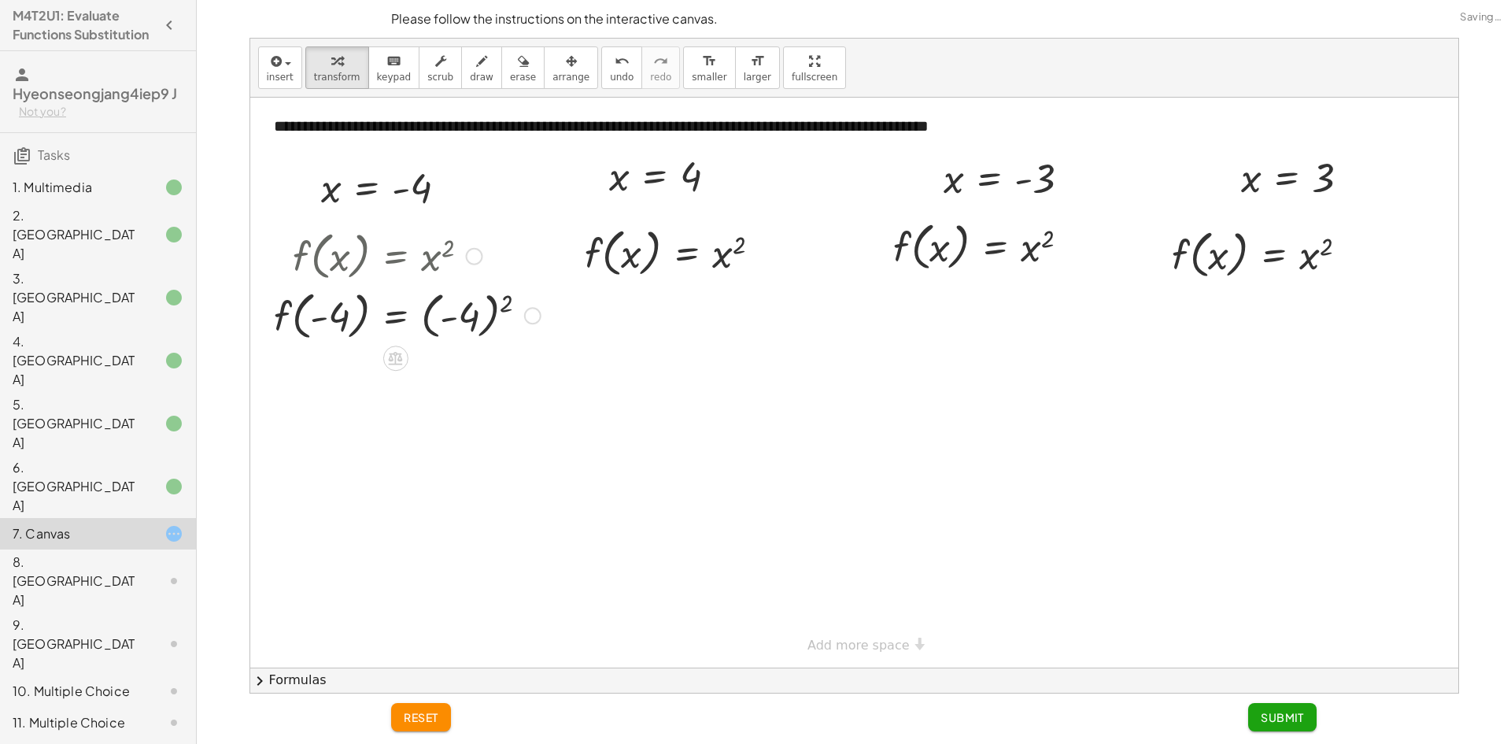
click at [451, 330] on div at bounding box center [407, 315] width 282 height 60
click at [451, 324] on div at bounding box center [407, 315] width 282 height 60
click at [395, 315] on div "- f ( , ) = 2 - 4 ( - 4 )" at bounding box center [395, 315] width 0 height 0
click at [434, 315] on div at bounding box center [378, 315] width 225 height 60
click at [434, 324] on div at bounding box center [379, 315] width 226 height 60
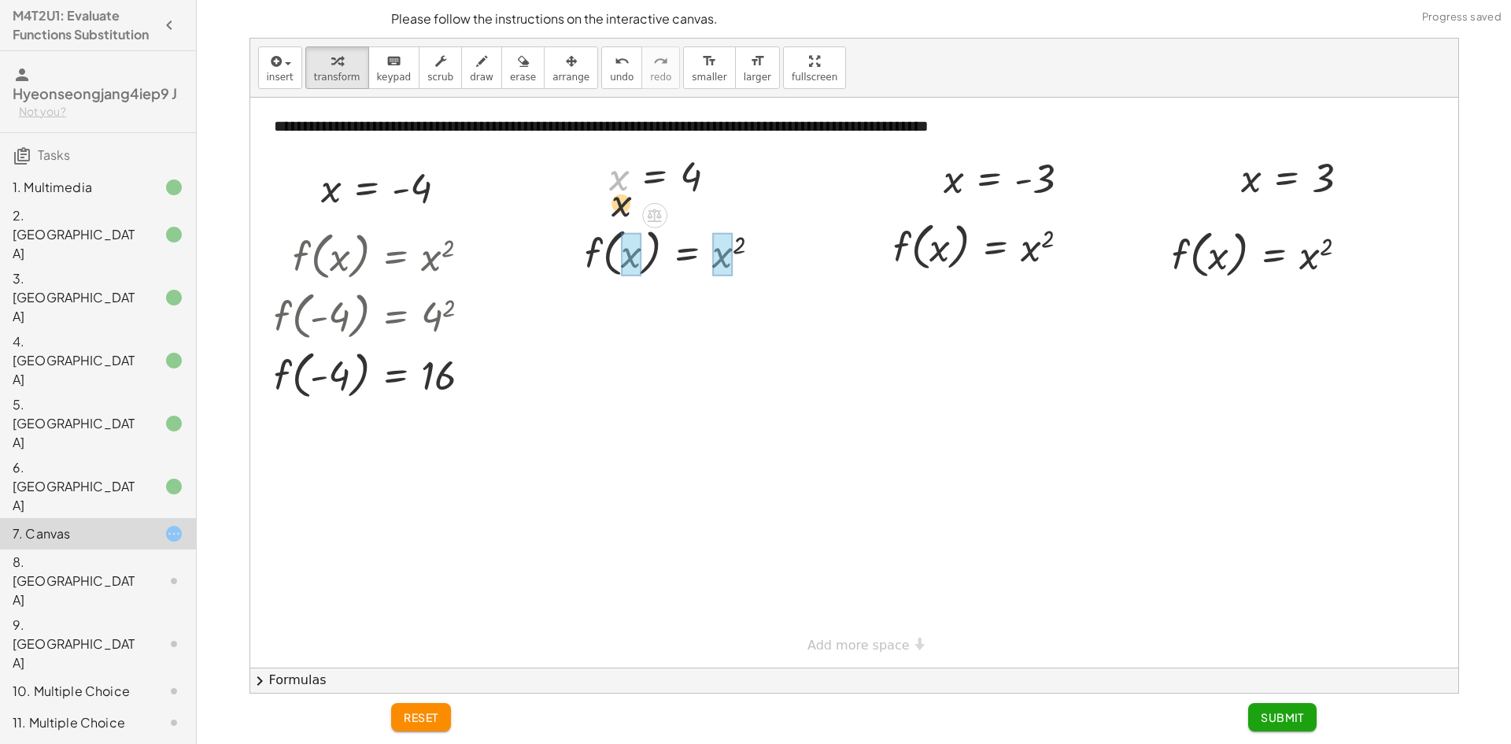
drag, startPoint x: 625, startPoint y: 241, endPoint x: 626, endPoint y: 187, distance: 53.5
click at [625, 231] on div "**********" at bounding box center [854, 383] width 1208 height 570
click at [711, 316] on div at bounding box center [678, 312] width 207 height 60
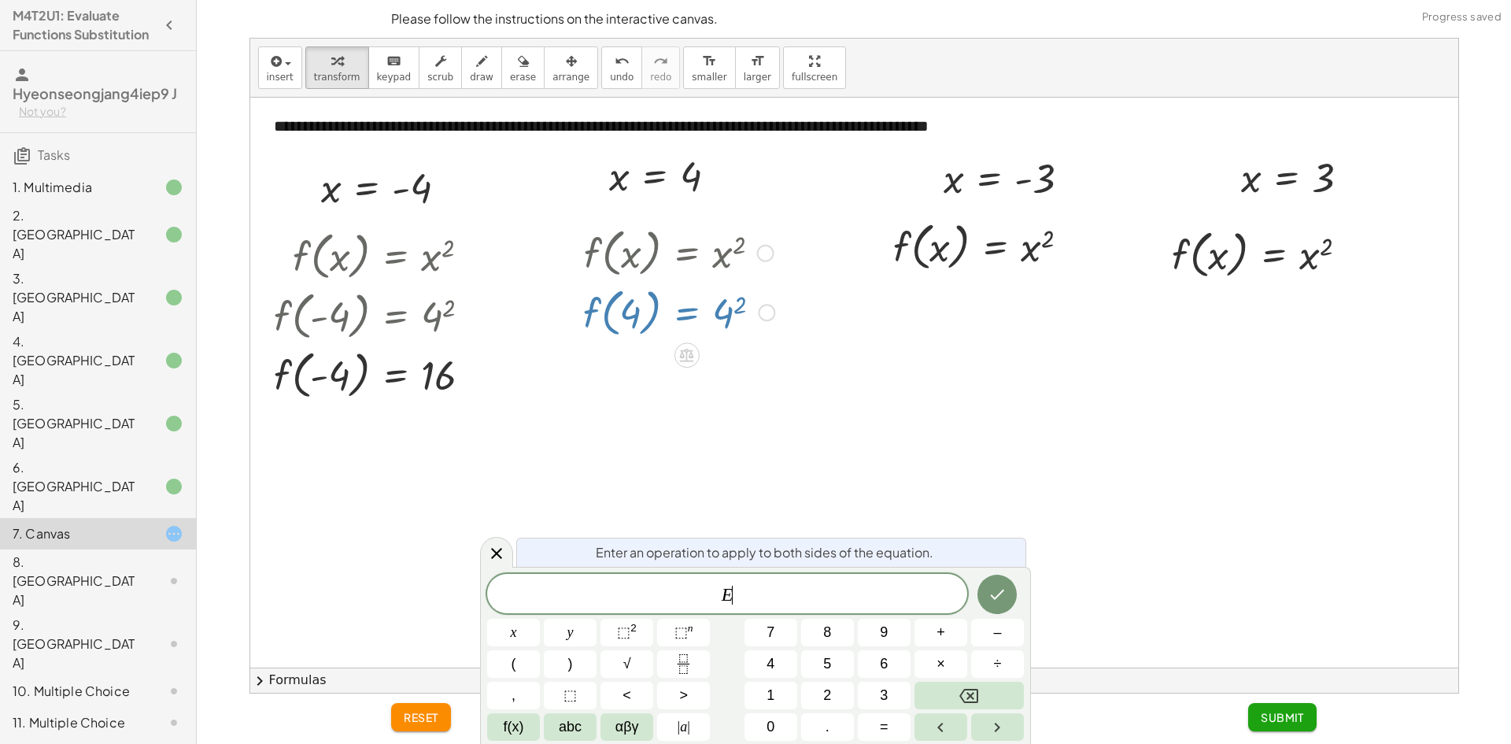
click at [726, 313] on div at bounding box center [678, 312] width 207 height 60
click at [511, 548] on div at bounding box center [496, 552] width 33 height 31
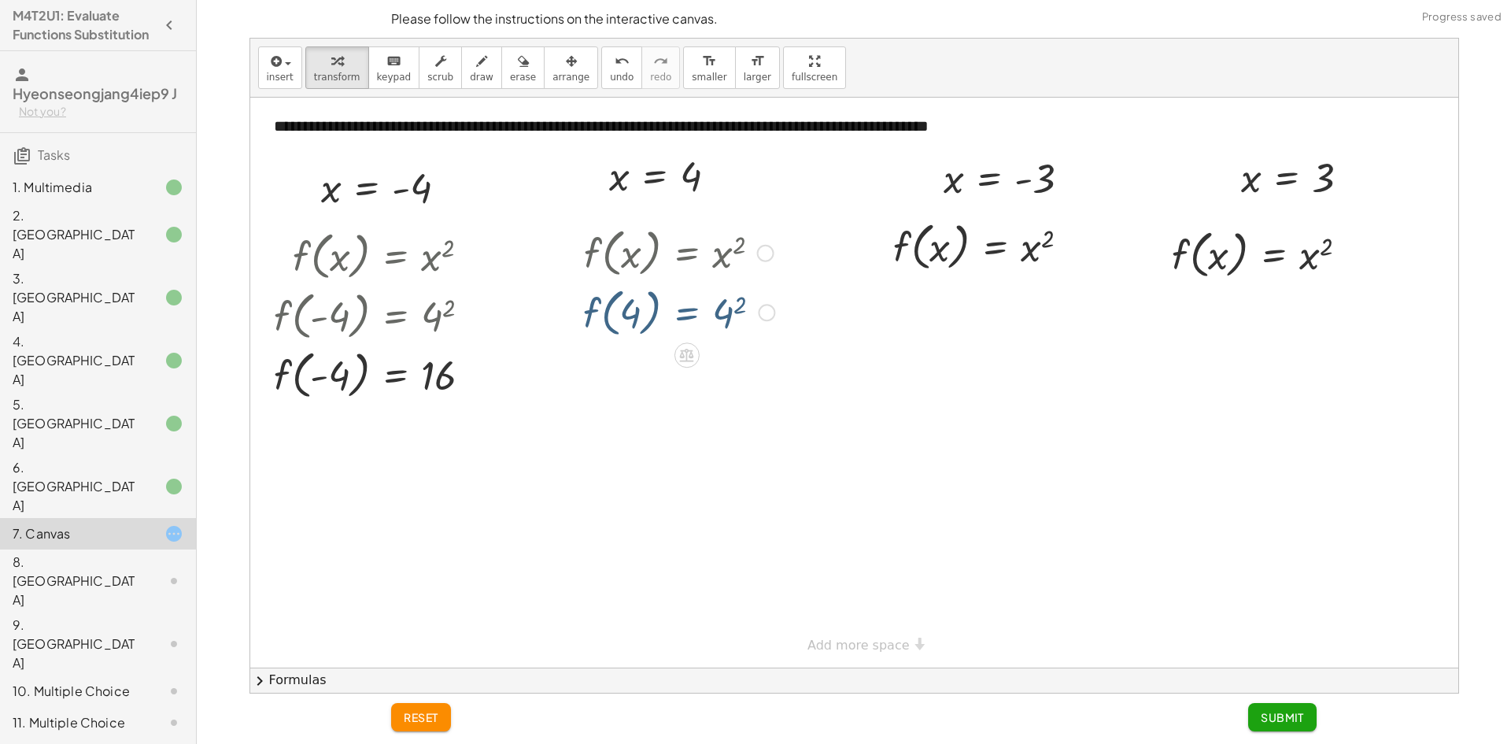
click at [742, 316] on div at bounding box center [678, 312] width 207 height 60
drag, startPoint x: 955, startPoint y: 184, endPoint x: 930, endPoint y: 255, distance: 75.2
drag, startPoint x: 958, startPoint y: 230, endPoint x: 968, endPoint y: 233, distance: 10.7
click at [1045, 252] on div at bounding box center [1007, 246] width 284 height 60
click at [1051, 258] on div at bounding box center [978, 246] width 227 height 60
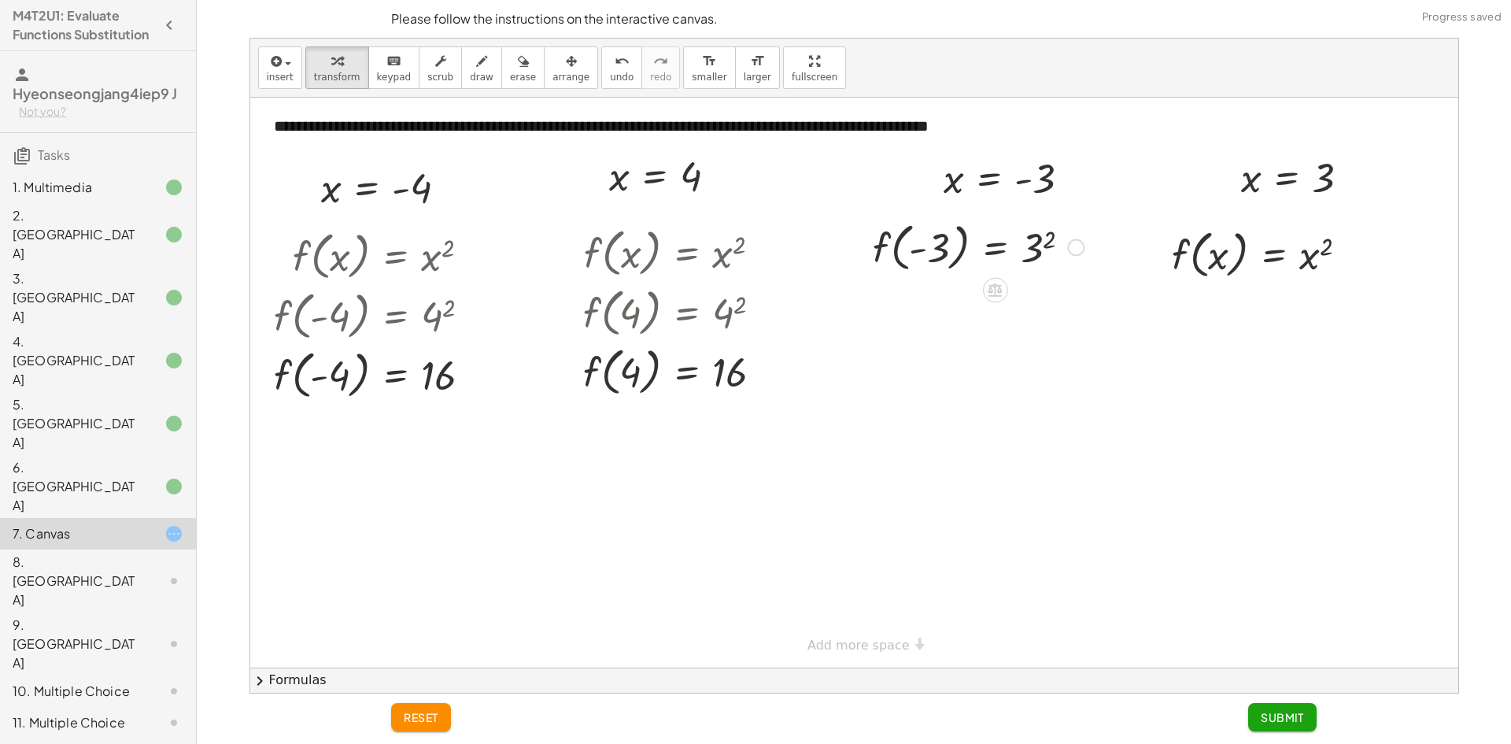
click at [930, 273] on div at bounding box center [1007, 246] width 284 height 60
click at [943, 307] on div at bounding box center [1007, 305] width 284 height 60
click at [1037, 307] on div at bounding box center [1007, 305] width 284 height 60
click at [1035, 307] on div at bounding box center [1007, 305] width 284 height 60
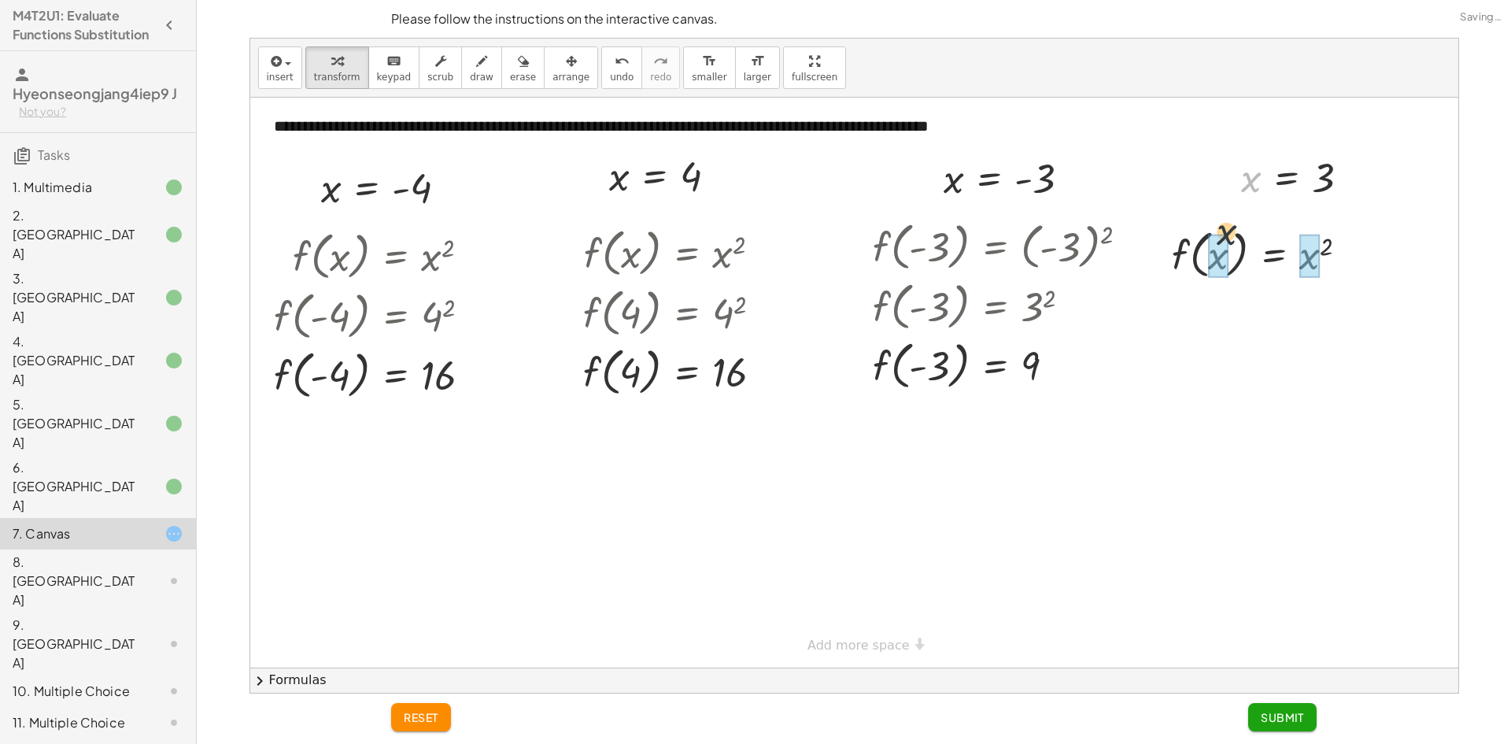
drag, startPoint x: 1250, startPoint y: 190, endPoint x: 1218, endPoint y: 260, distance: 77.1
click at [1297, 257] on div at bounding box center [1265, 253] width 208 height 60
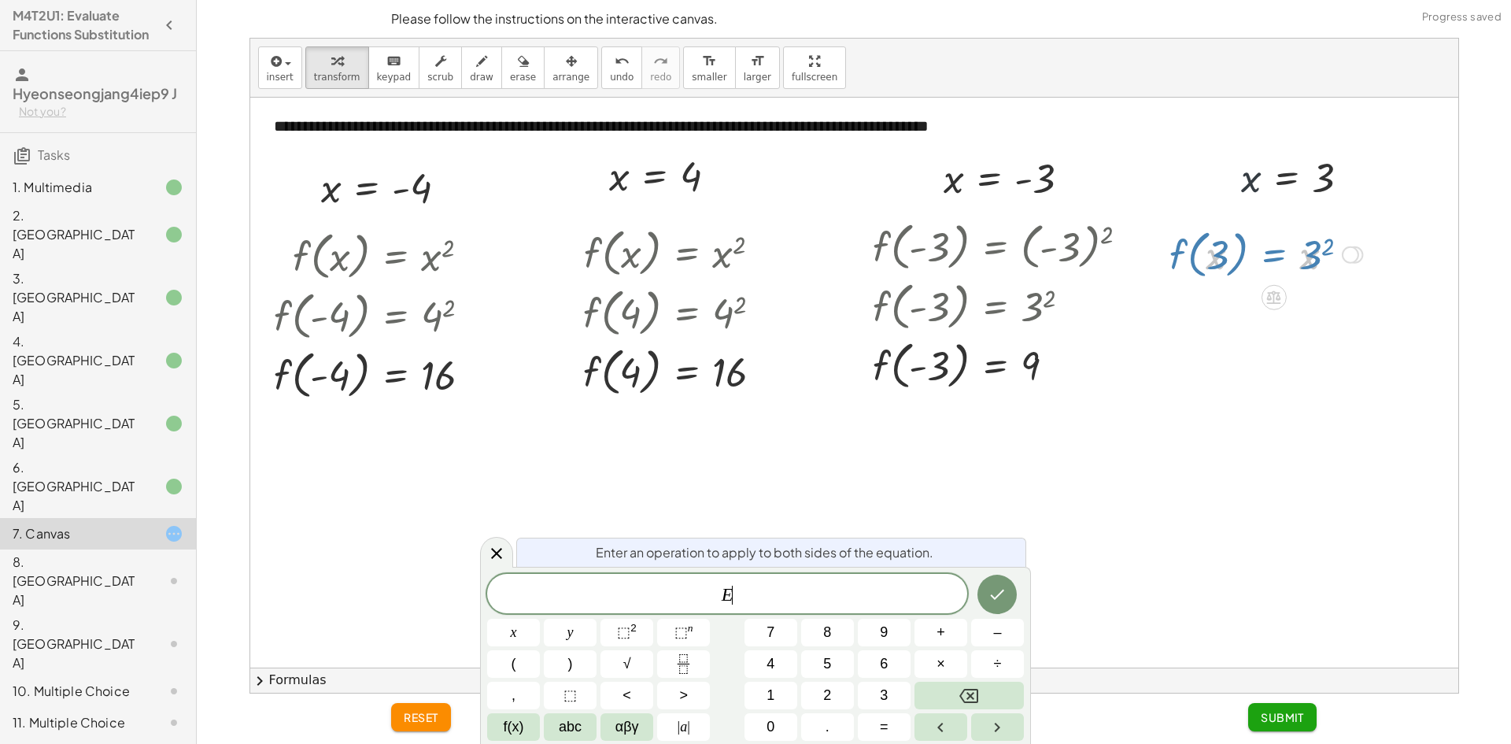
click at [1326, 270] on div at bounding box center [1265, 253] width 208 height 60
click at [495, 566] on div at bounding box center [496, 552] width 33 height 31
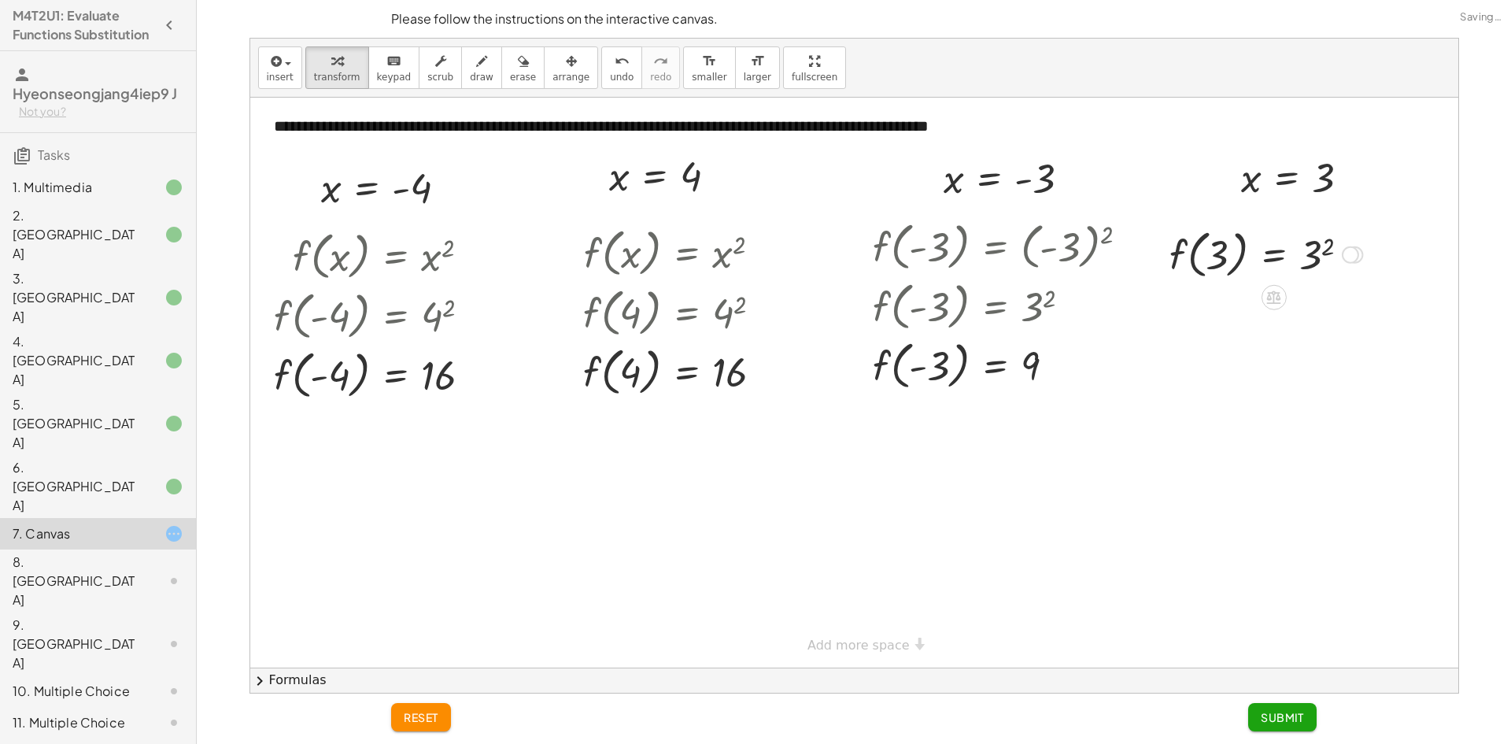
click at [1301, 256] on div at bounding box center [1265, 253] width 208 height 60
click at [1315, 261] on div at bounding box center [1257, 253] width 193 height 60
click at [1308, 268] on div at bounding box center [1257, 253] width 193 height 60
click at [1223, 271] on div at bounding box center [1257, 253] width 193 height 60
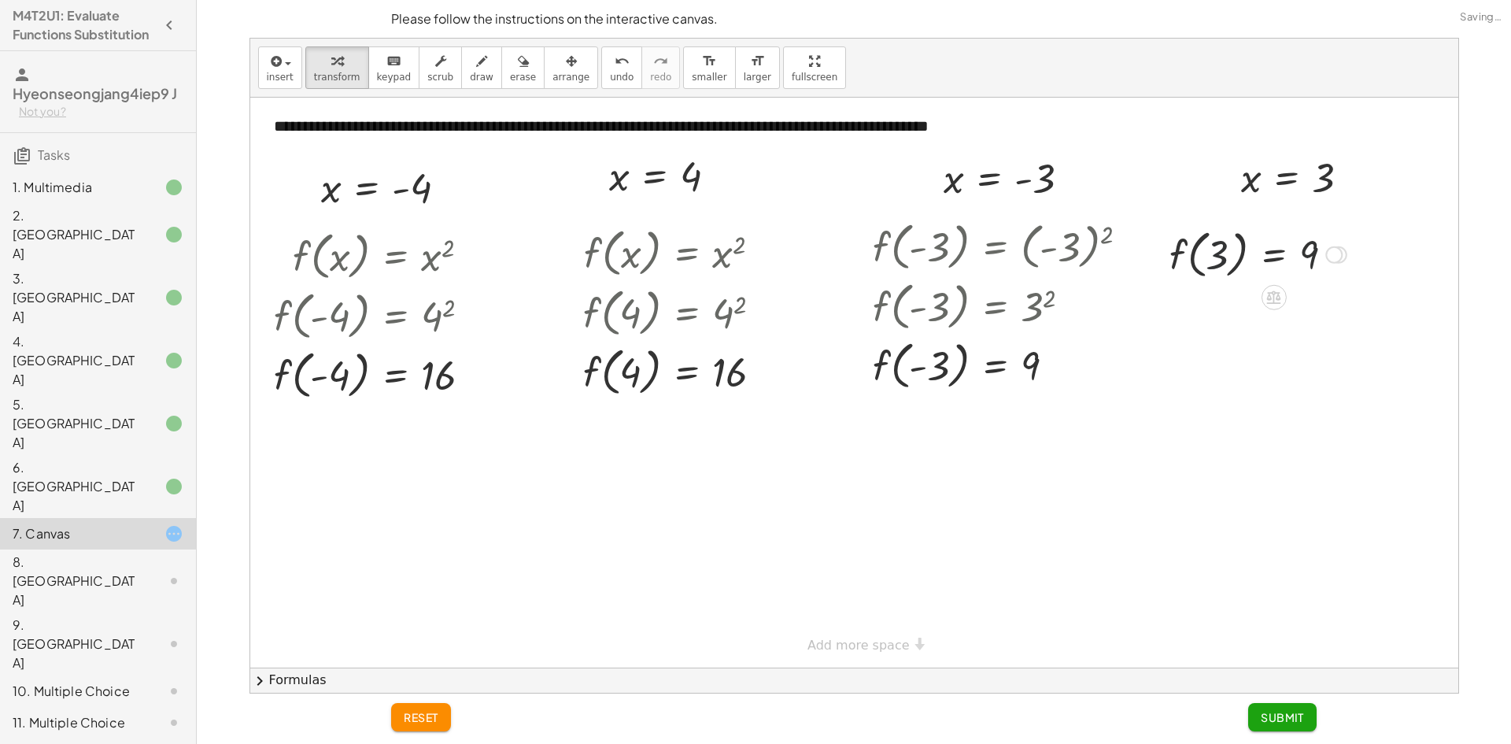
click at [1191, 265] on div at bounding box center [1257, 253] width 193 height 60
click at [1156, 259] on div at bounding box center [1158, 255] width 24 height 68
click at [1179, 265] on div at bounding box center [1259, 256] width 193 height 60
click at [1194, 262] on div at bounding box center [1259, 256] width 193 height 60
click at [1231, 258] on div at bounding box center [1259, 256] width 193 height 60
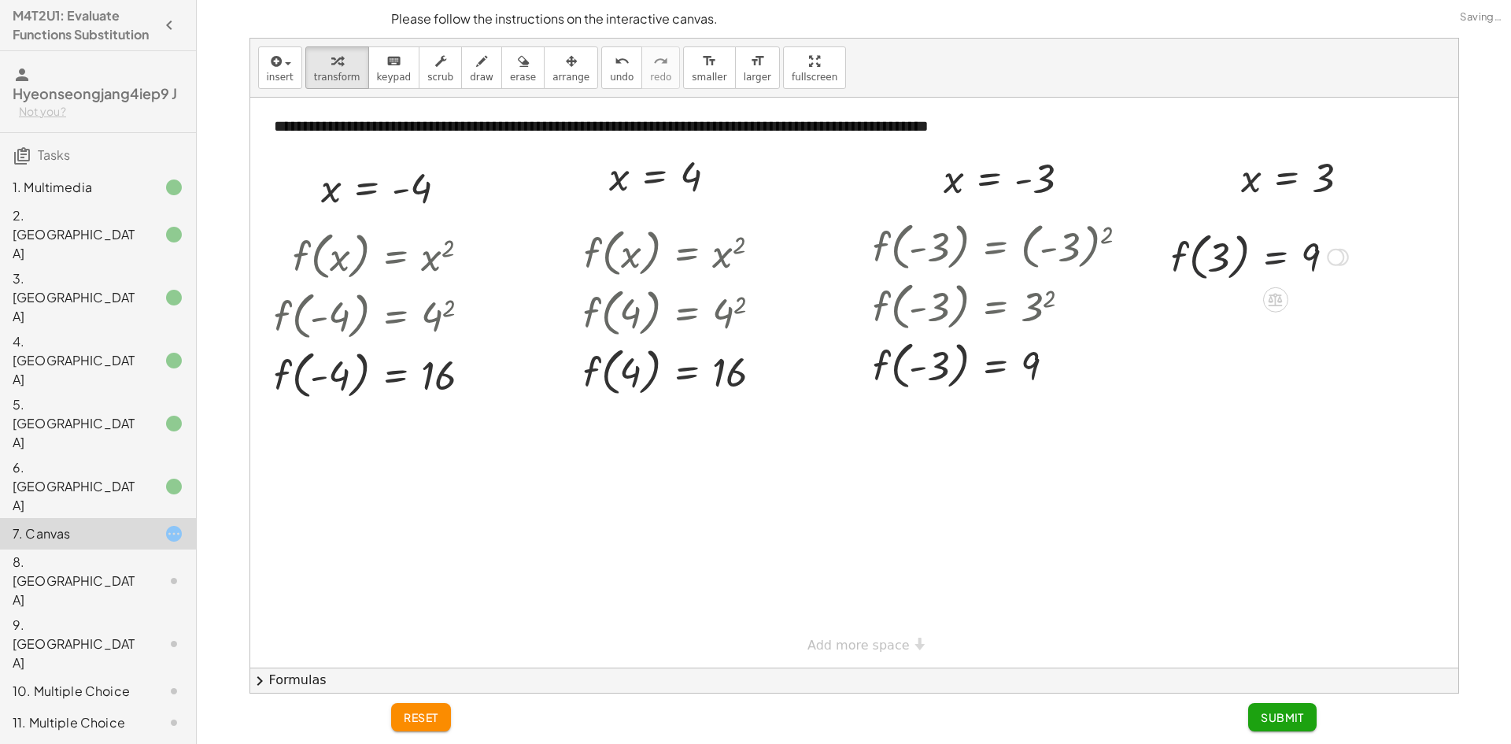
click at [1262, 257] on div at bounding box center [1259, 256] width 193 height 60
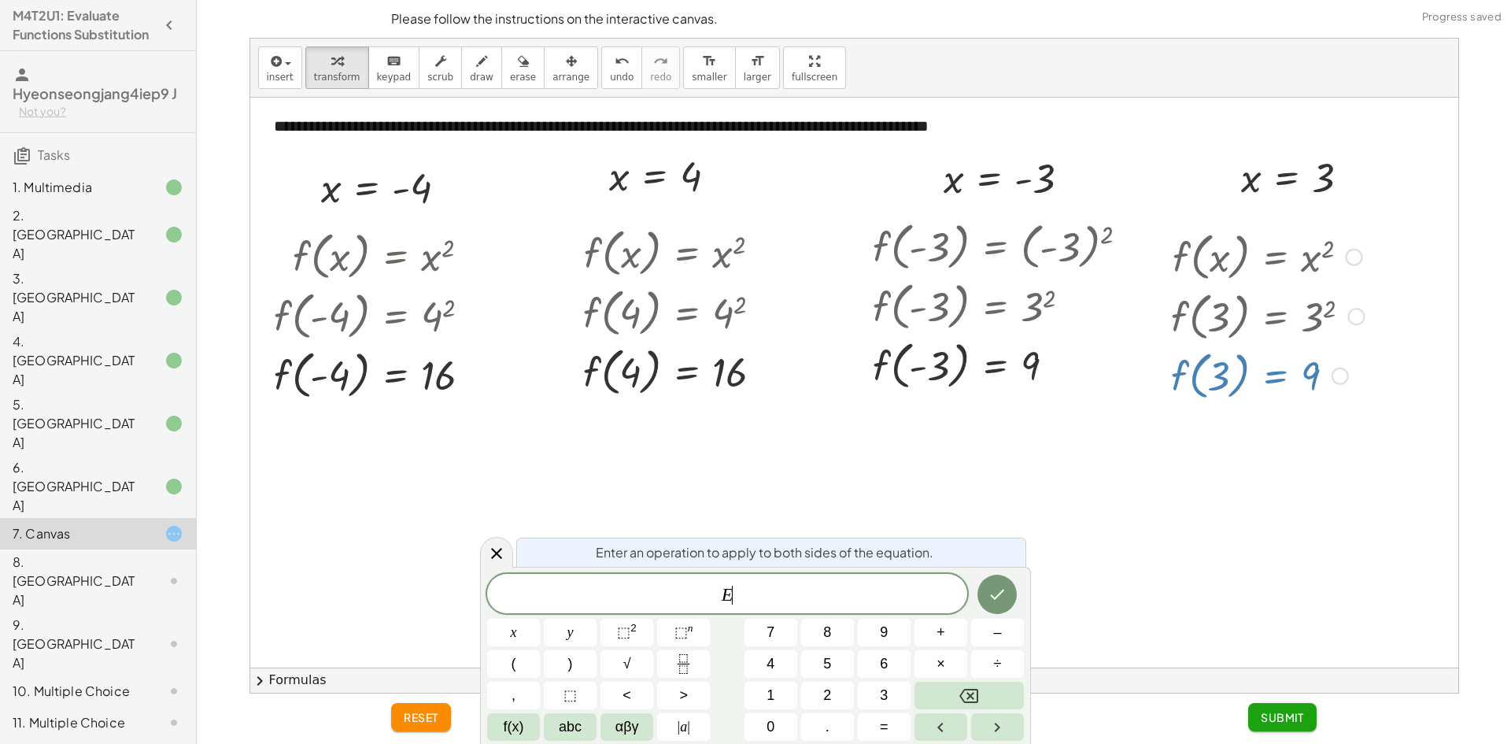
drag, startPoint x: 1344, startPoint y: 264, endPoint x: 1386, endPoint y: 467, distance: 208.2
click at [1386, 474] on div "**********" at bounding box center [854, 383] width 1208 height 570
drag, startPoint x: 1394, startPoint y: 460, endPoint x: 1391, endPoint y: 448, distance: 13.0
click at [1394, 457] on div at bounding box center [854, 383] width 1208 height 570
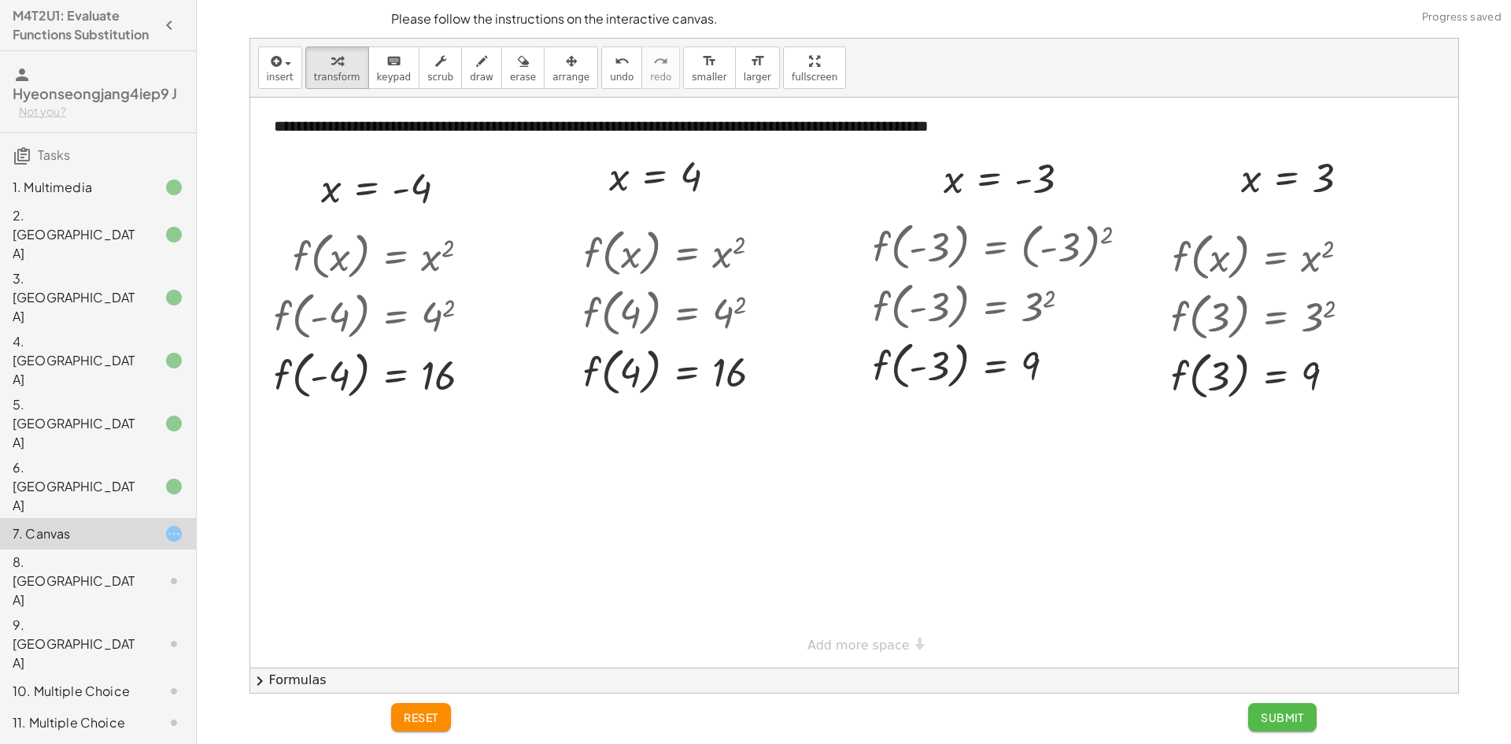
click at [1281, 717] on span "Submit" at bounding box center [1281, 717] width 43 height 14
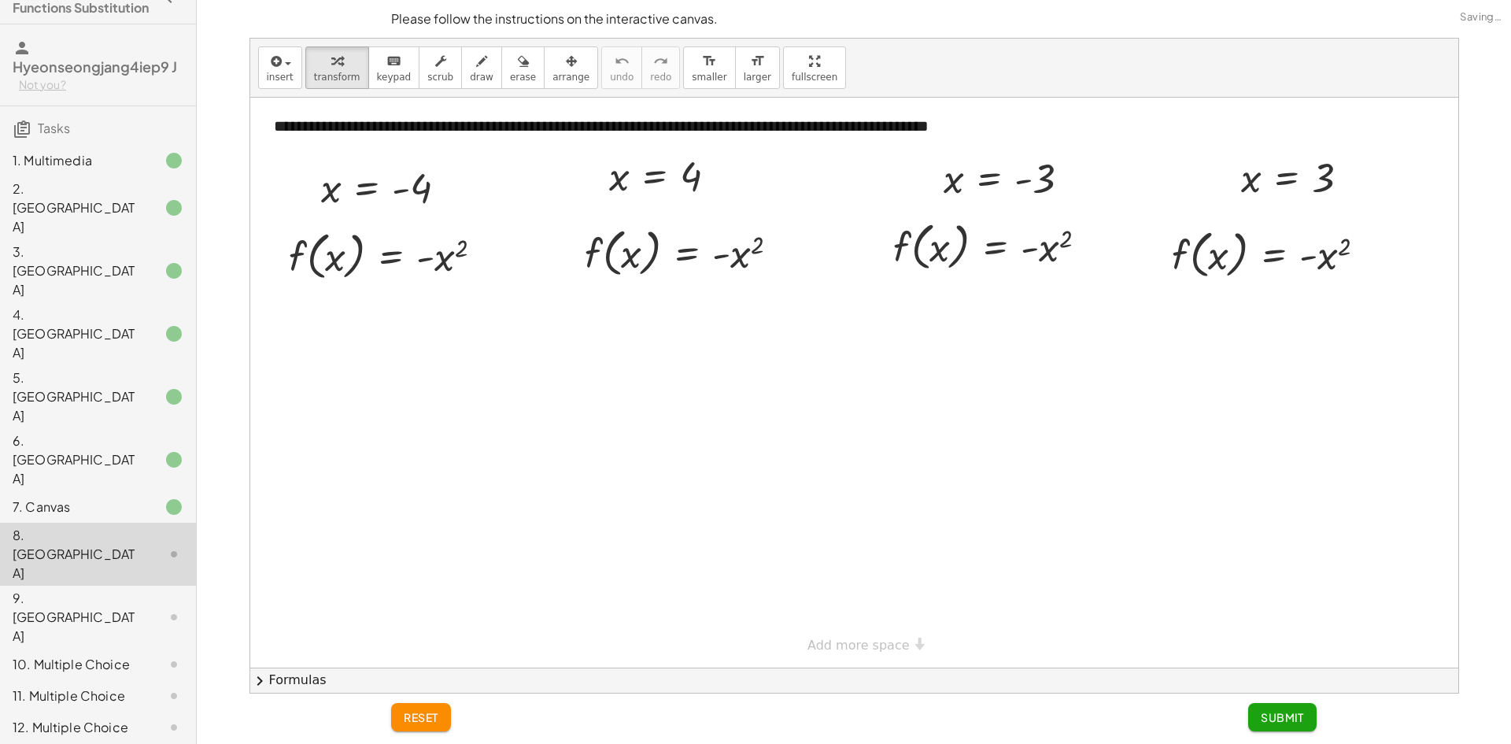
scroll to position [20, 0]
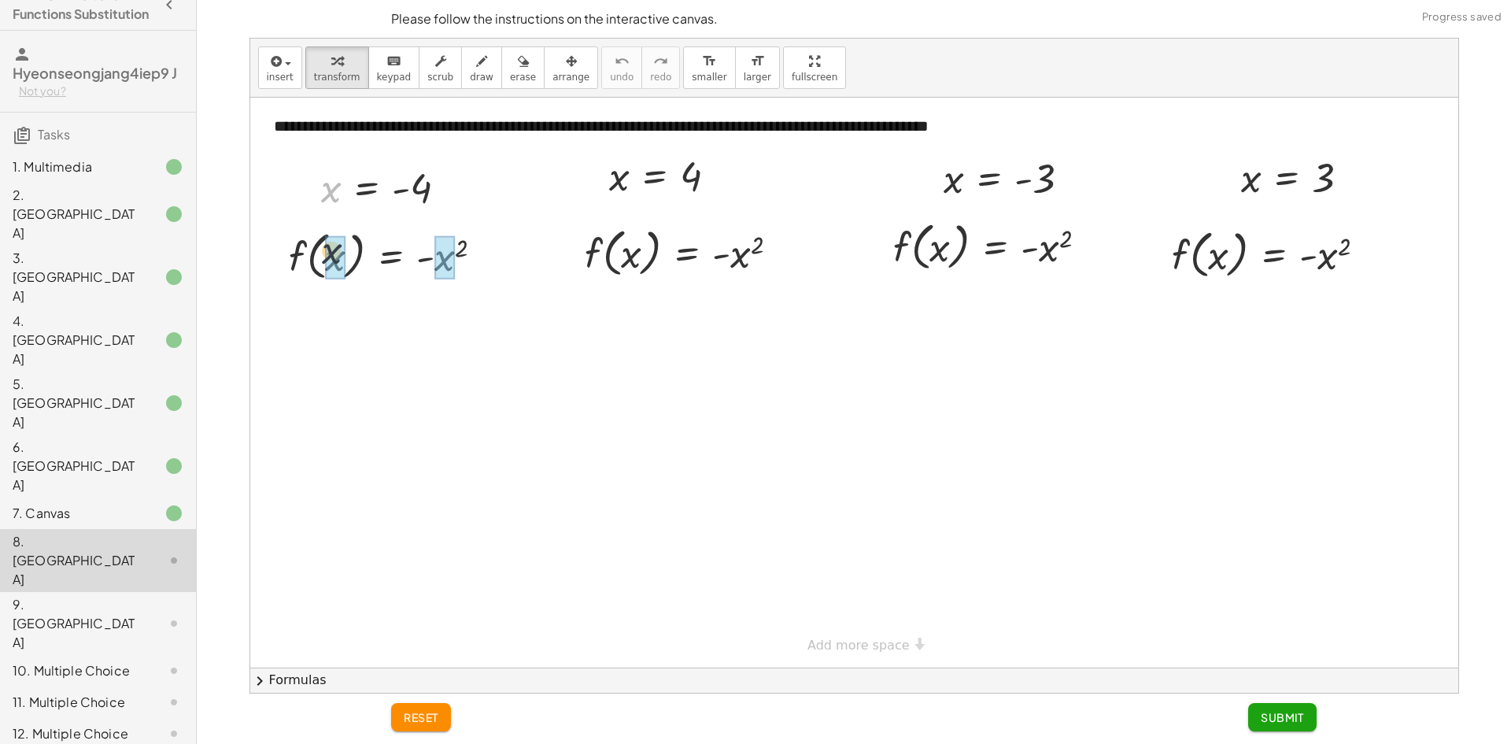
drag, startPoint x: 327, startPoint y: 197, endPoint x: 328, endPoint y: 246, distance: 48.8
click at [442, 260] on div at bounding box center [416, 255] width 301 height 60
click at [467, 257] on div at bounding box center [388, 255] width 244 height 60
drag, startPoint x: 448, startPoint y: 262, endPoint x: 431, endPoint y: 278, distance: 23.4
click at [447, 265] on div at bounding box center [416, 255] width 301 height 60
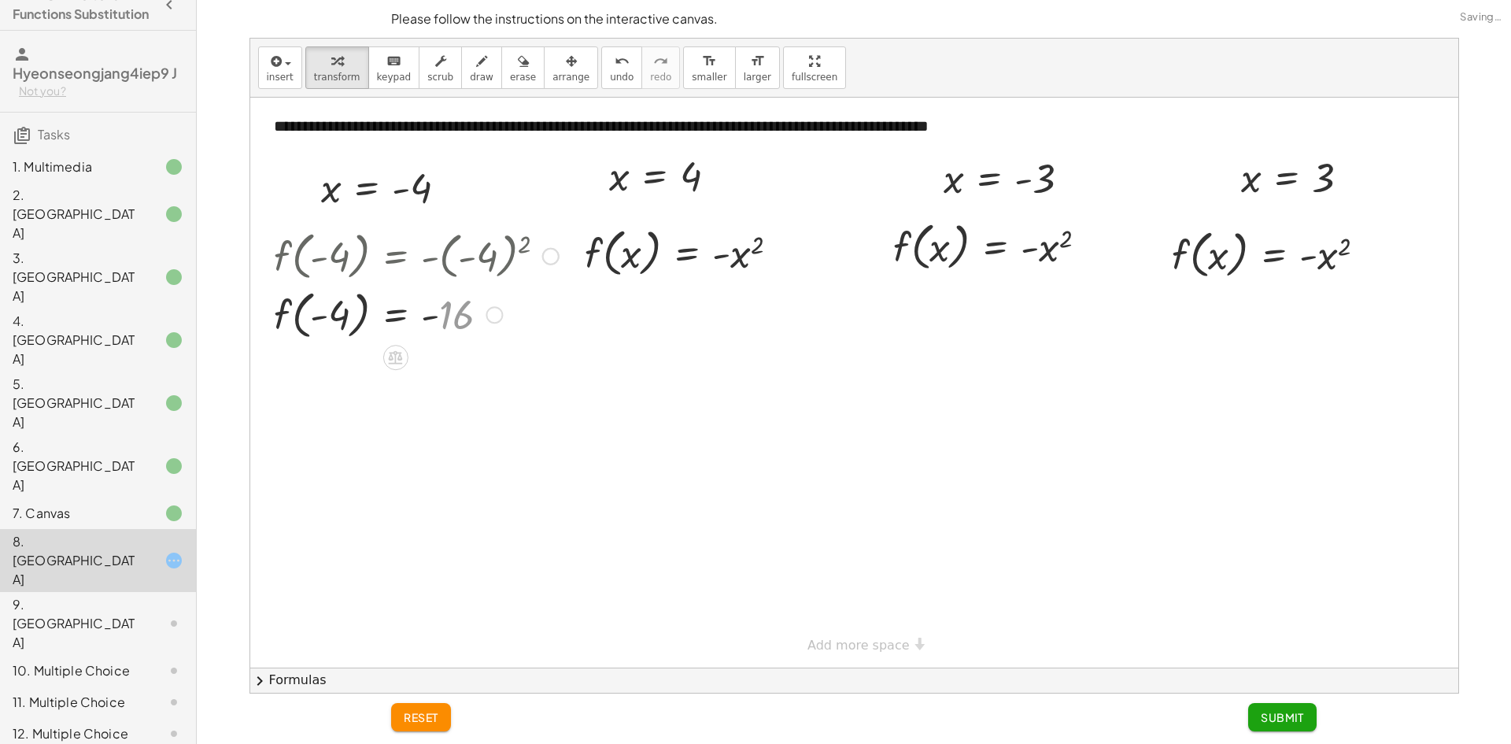
click at [433, 282] on div at bounding box center [416, 255] width 301 height 60
click at [448, 329] on div at bounding box center [416, 315] width 301 height 60
click at [443, 328] on div at bounding box center [416, 315] width 301 height 60
click at [441, 328] on div at bounding box center [416, 315] width 301 height 60
click at [420, 324] on div at bounding box center [416, 315] width 301 height 60
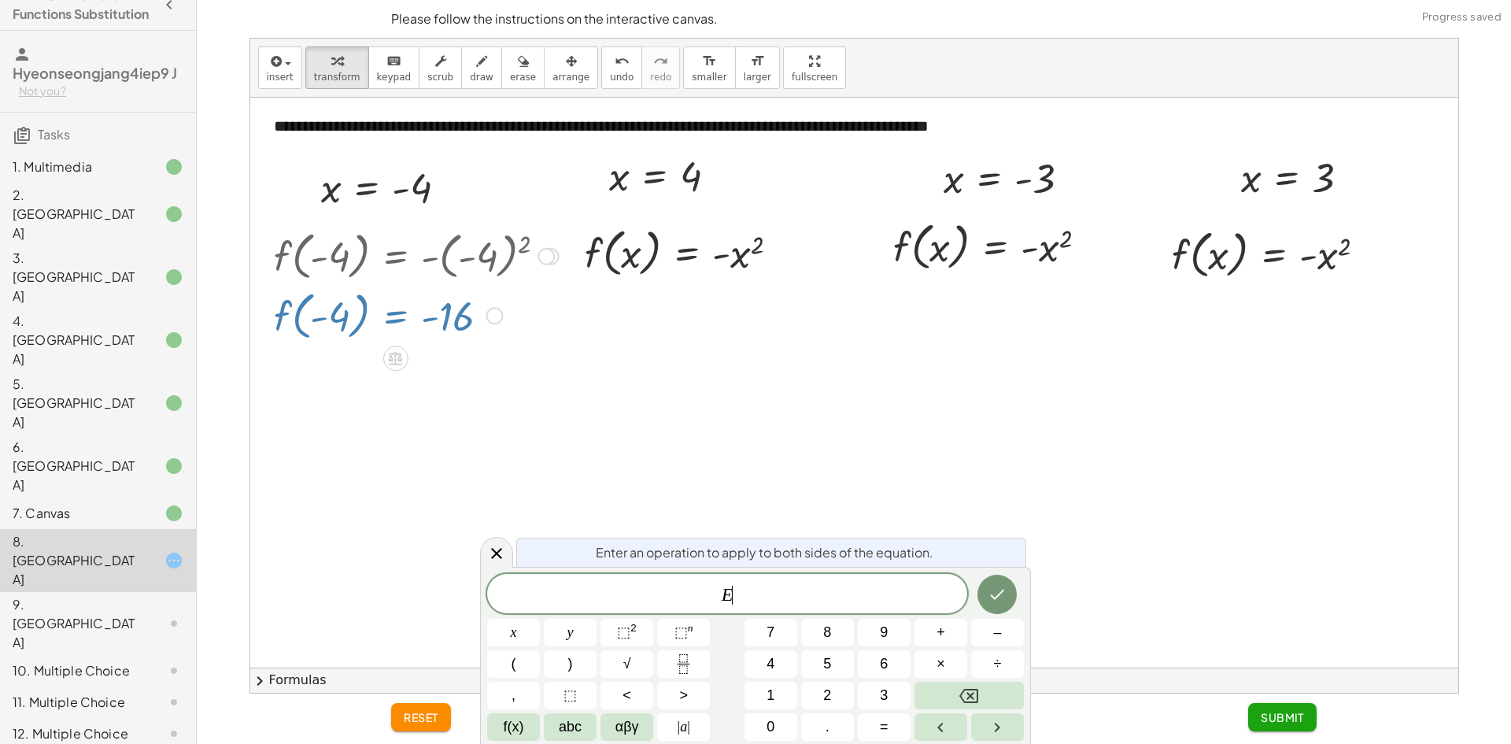
drag, startPoint x: 295, startPoint y: 323, endPoint x: 315, endPoint y: 317, distance: 21.2
click at [300, 321] on div at bounding box center [416, 315] width 301 height 60
drag, startPoint x: 504, startPoint y: 544, endPoint x: 482, endPoint y: 518, distance: 34.2
click at [501, 537] on div at bounding box center [496, 552] width 33 height 31
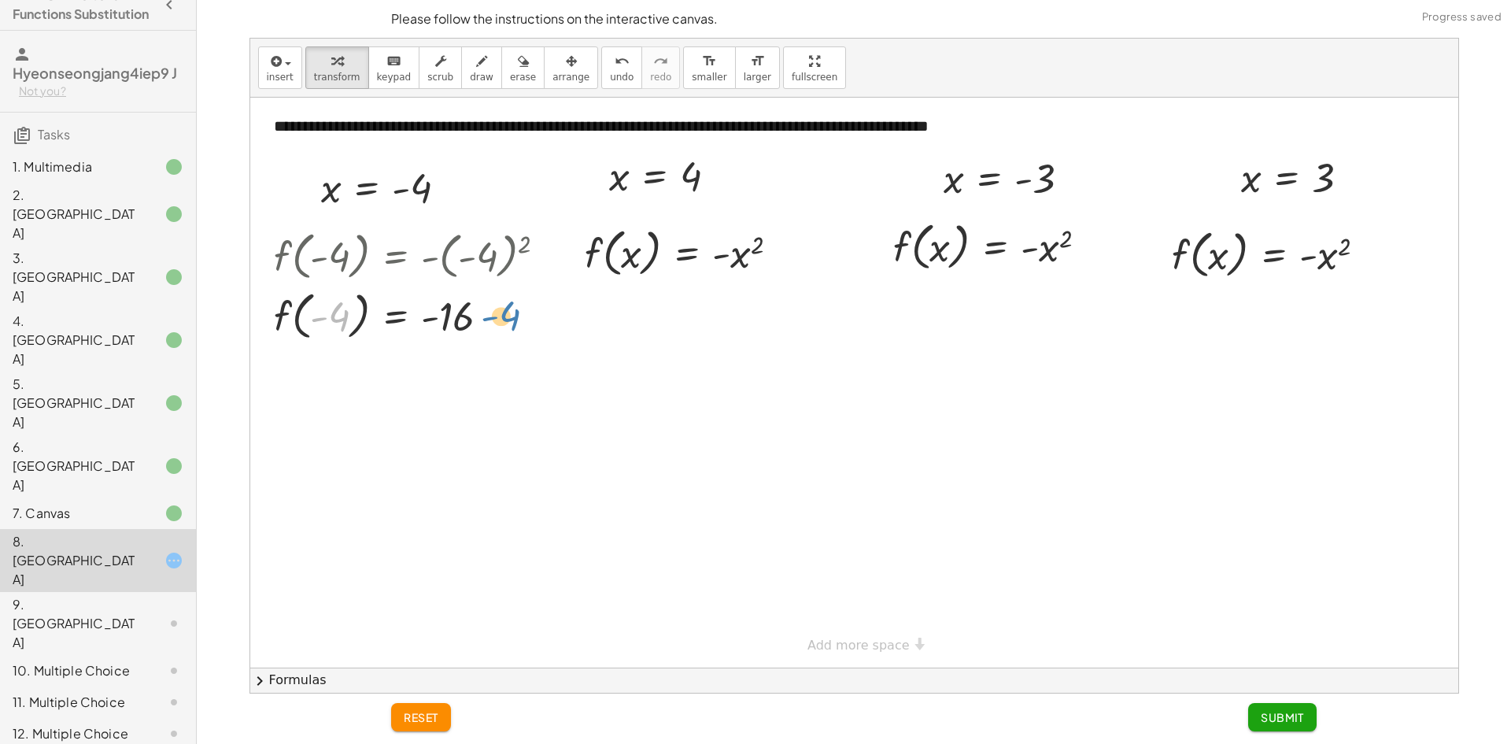
drag, startPoint x: 337, startPoint y: 326, endPoint x: 514, endPoint y: 326, distance: 177.0
click at [514, 326] on div at bounding box center [416, 315] width 301 height 60
drag, startPoint x: 637, startPoint y: 231, endPoint x: 640, endPoint y: 263, distance: 32.5
click at [640, 265] on div "**********" at bounding box center [854, 383] width 1208 height 570
drag, startPoint x: 620, startPoint y: 183, endPoint x: 631, endPoint y: 261, distance: 79.4
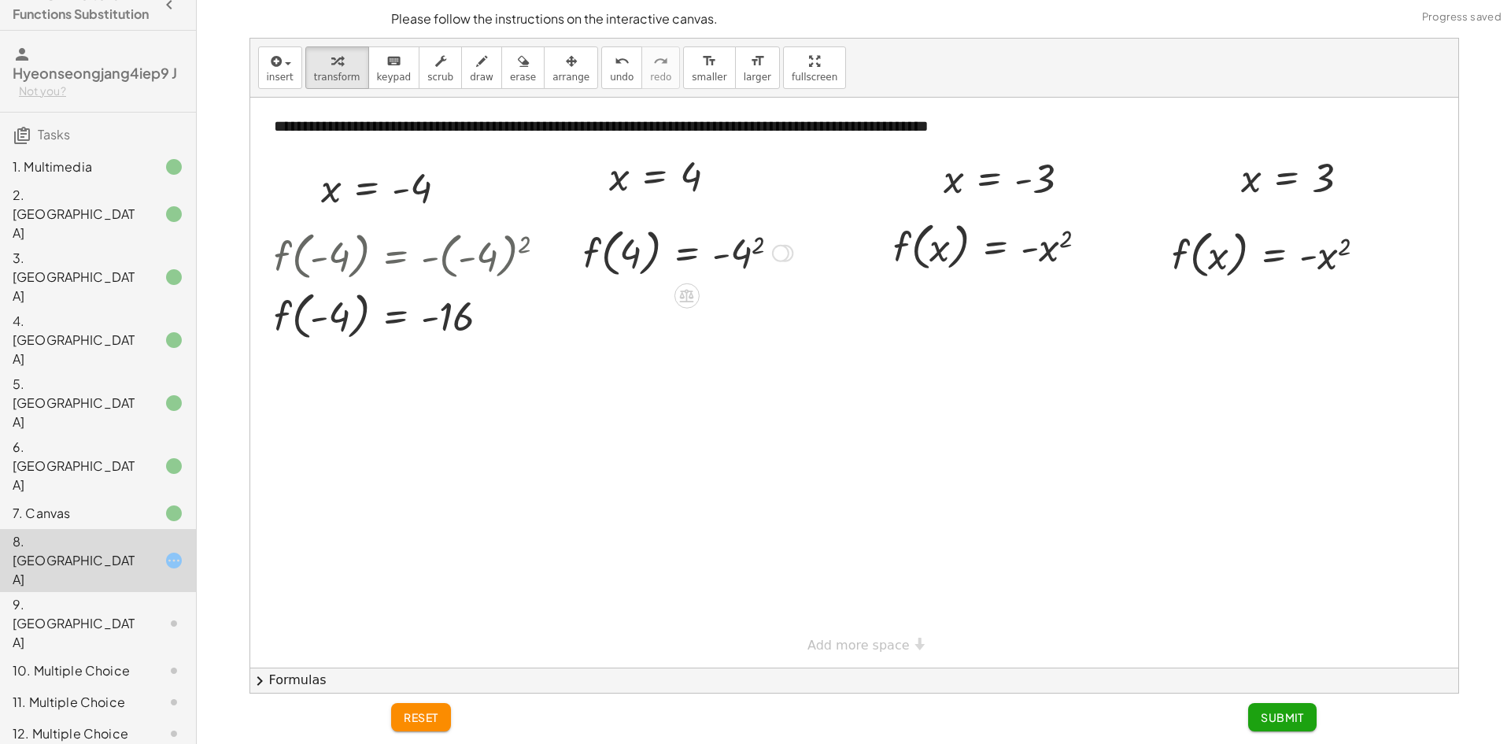
click at [736, 271] on div at bounding box center [687, 252] width 225 height 60
click at [728, 262] on div at bounding box center [688, 252] width 226 height 60
click at [733, 266] on div at bounding box center [688, 252] width 226 height 60
click at [0, 0] on div "f ( , x ) = - x 2 f ( , 4 ) = - 4 2 f ( , ) = - 4 16" at bounding box center [0, 0] width 0 height 0
drag, startPoint x: 734, startPoint y: 268, endPoint x: 734, endPoint y: 259, distance: 9.4
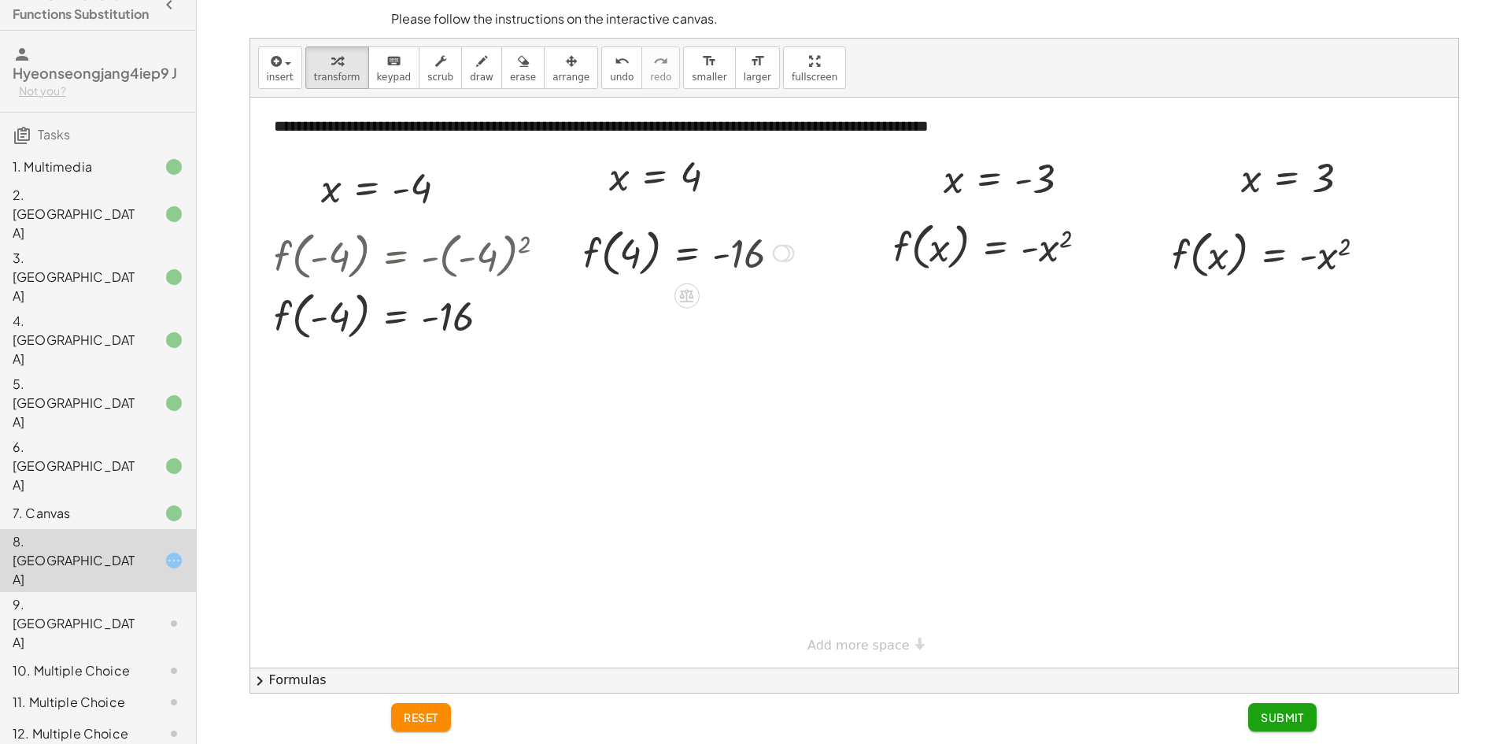
click at [734, 264] on div at bounding box center [688, 252] width 226 height 60
click at [736, 256] on div at bounding box center [688, 252] width 226 height 60
click at [740, 254] on div at bounding box center [688, 252] width 226 height 60
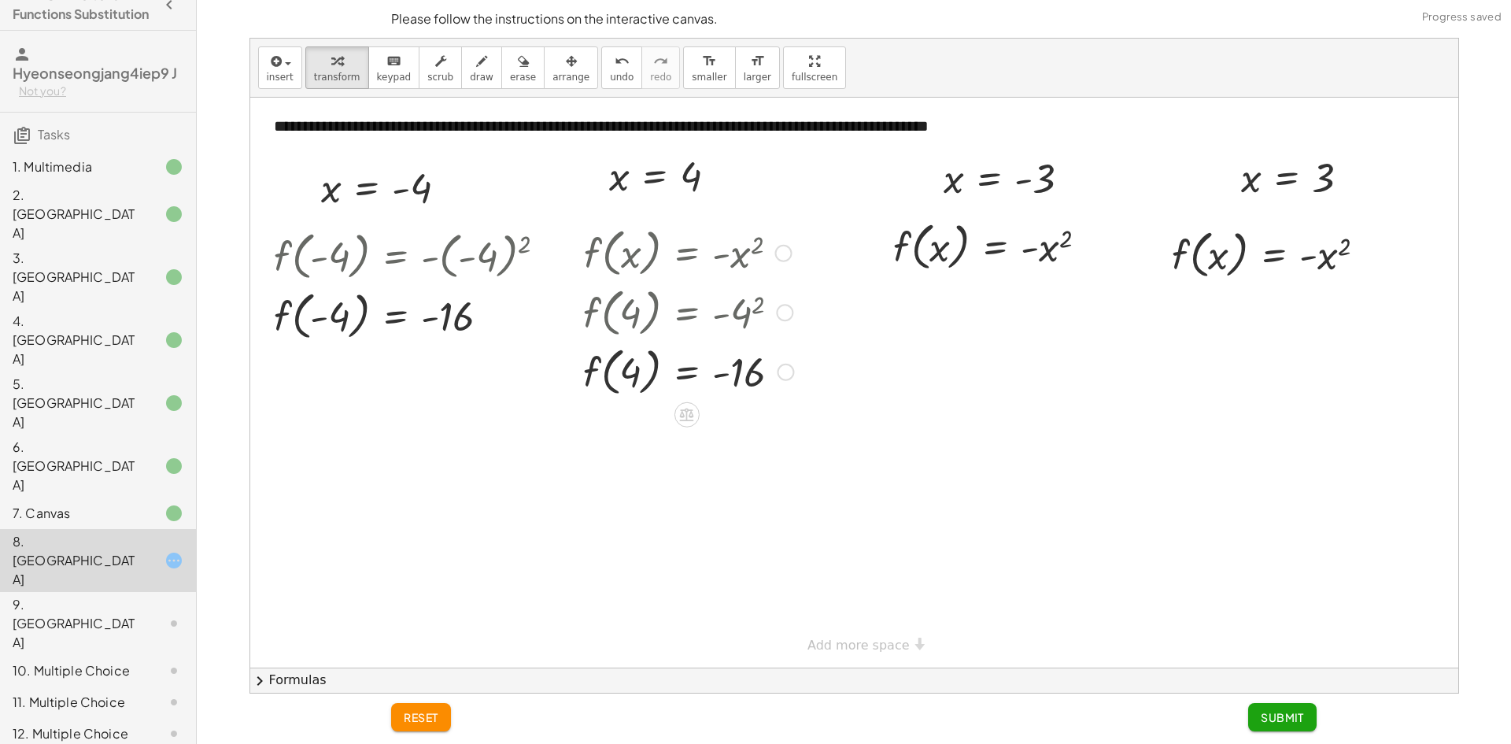
drag, startPoint x: 785, startPoint y: 254, endPoint x: 807, endPoint y: 502, distance: 248.8
click at [800, 508] on div "**********" at bounding box center [854, 383] width 1208 height 570
drag, startPoint x: 785, startPoint y: 318, endPoint x: 780, endPoint y: 372, distance: 54.5
click at [686, 312] on div "f ( , ) = - 4 16" at bounding box center [686, 312] width 0 height 0
drag, startPoint x: 949, startPoint y: 213, endPoint x: 938, endPoint y: 168, distance: 46.2
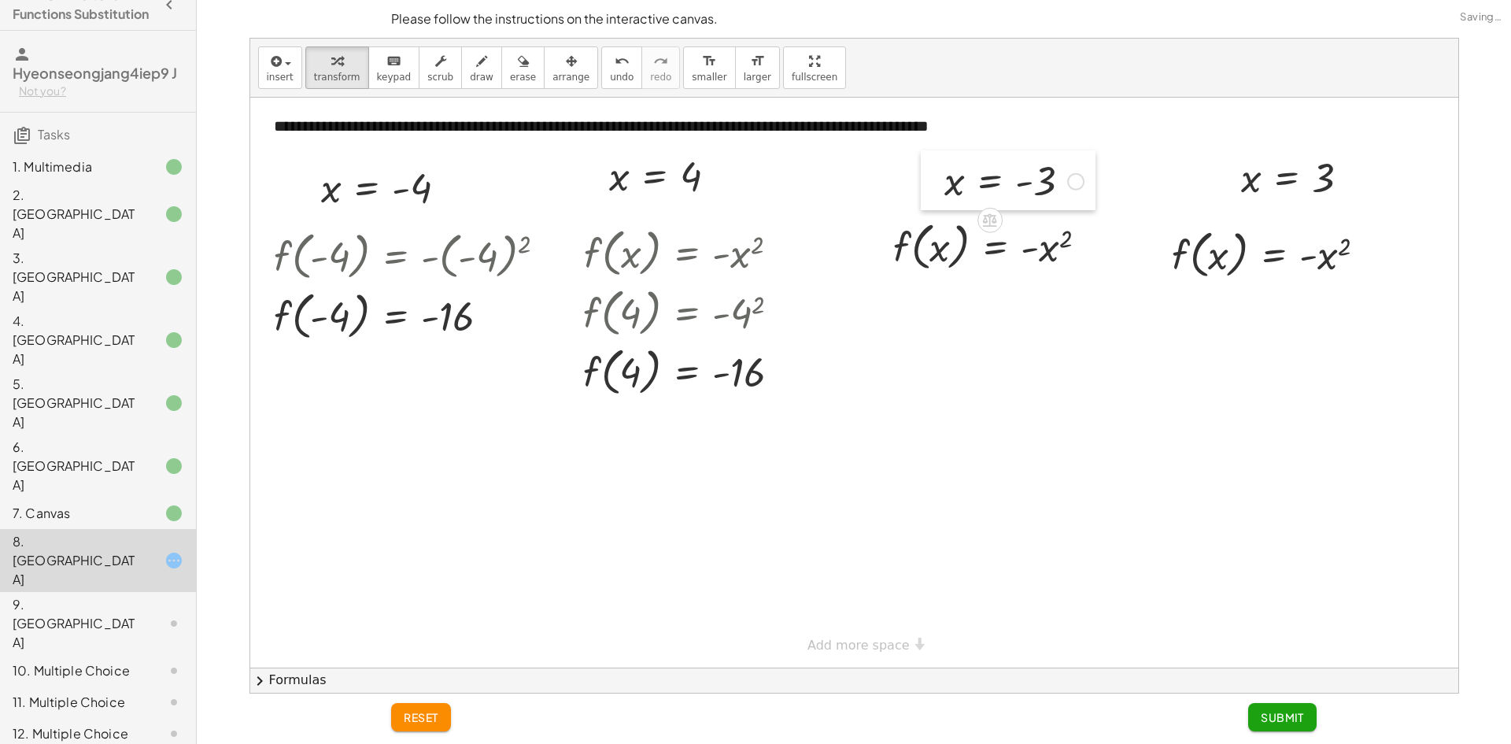
click at [0, 0] on div at bounding box center [0, 0] width 0 height 0
drag, startPoint x: 937, startPoint y: 220, endPoint x: 936, endPoint y: 236, distance: 15.8
click at [1068, 245] on div at bounding box center [1016, 246] width 302 height 60
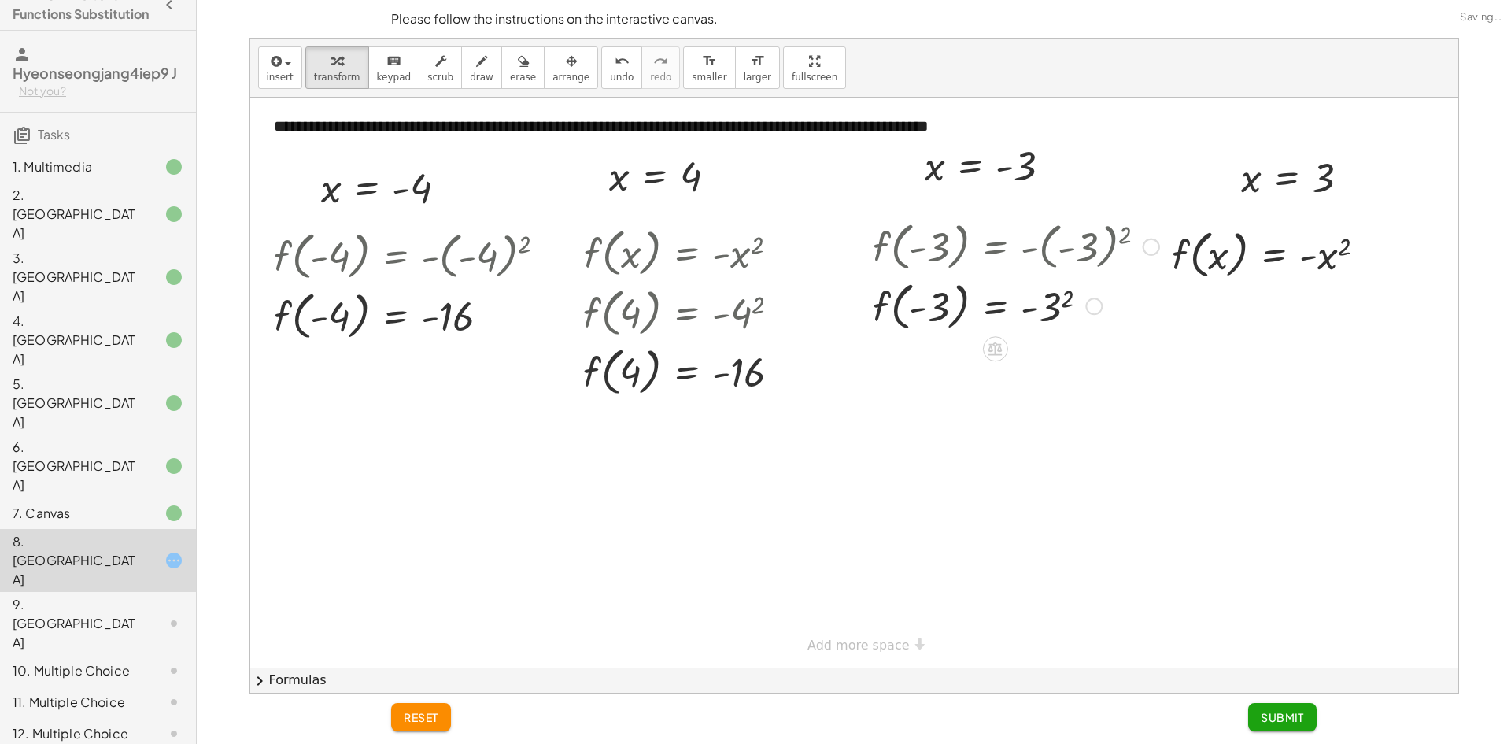
click at [1044, 297] on div at bounding box center [1016, 305] width 302 height 60
click at [1042, 367] on div at bounding box center [1016, 364] width 302 height 60
drag, startPoint x: 1232, startPoint y: 227, endPoint x: 1227, endPoint y: 238, distance: 12.3
click at [1325, 253] on div at bounding box center [1274, 253] width 227 height 60
click at [1331, 265] on div at bounding box center [1266, 253] width 211 height 60
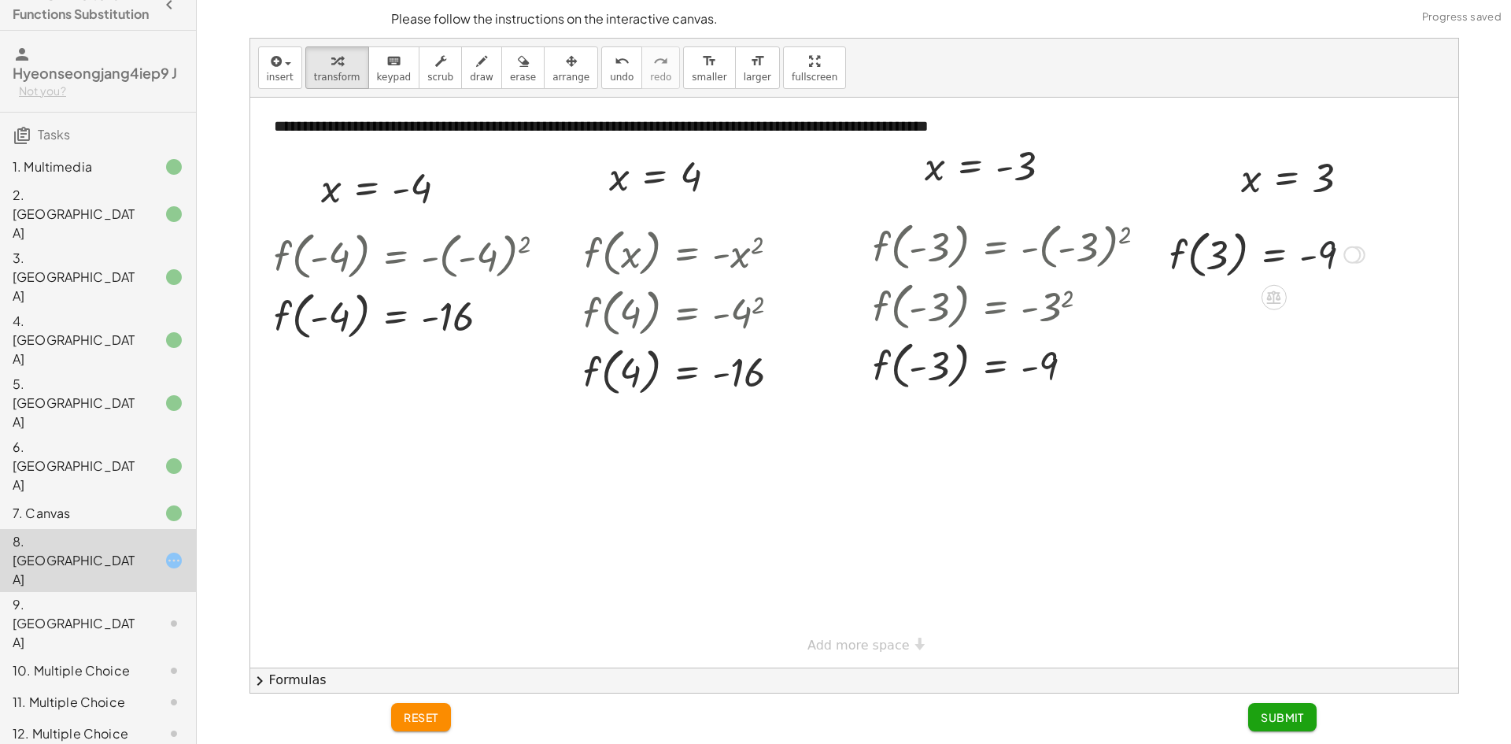
click at [1331, 266] on div at bounding box center [1266, 253] width 211 height 60
drag, startPoint x: 1345, startPoint y: 260, endPoint x: 1356, endPoint y: 408, distance: 148.3
click at [1360, 409] on div "**********" at bounding box center [854, 383] width 1208 height 570
click at [1332, 315] on div at bounding box center [1274, 313] width 227 height 60
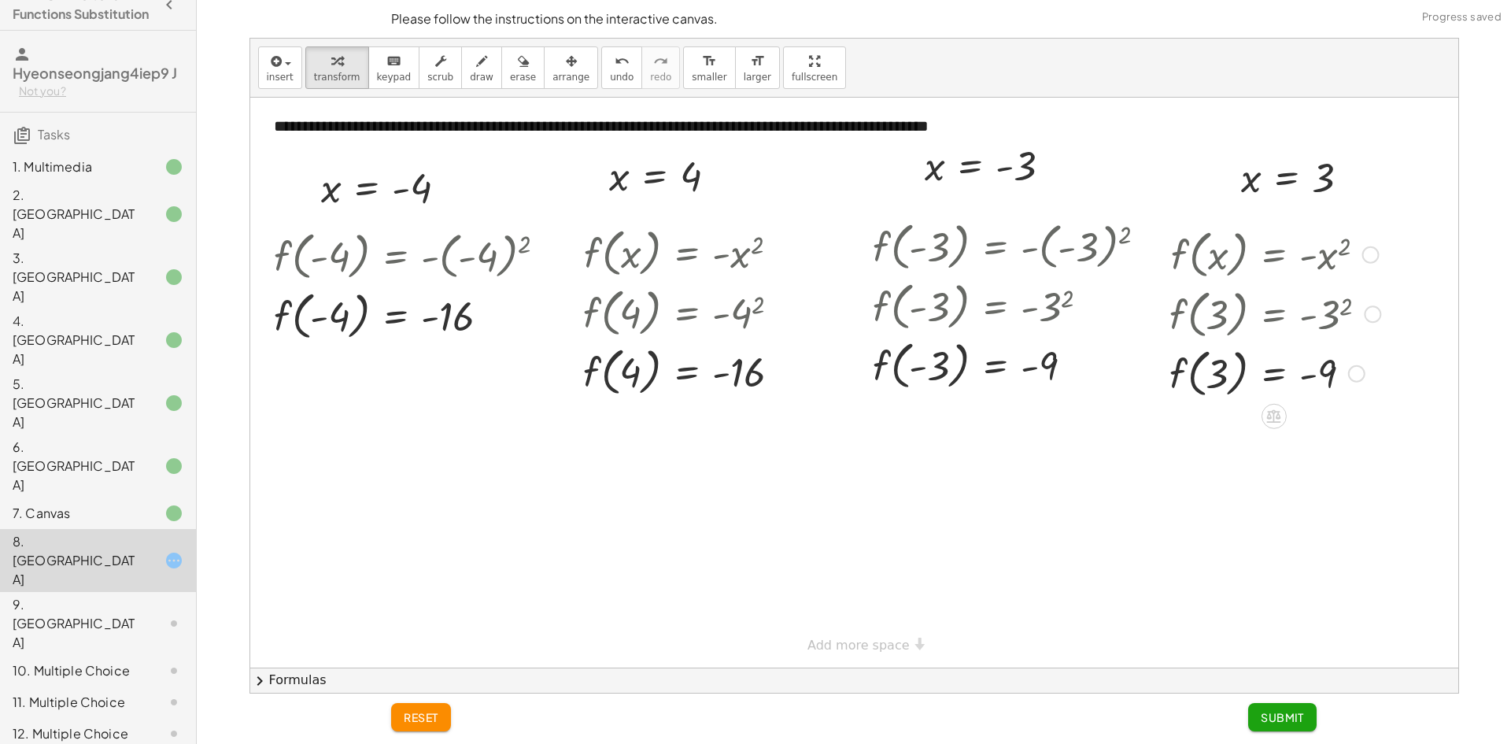
click at [1320, 328] on div at bounding box center [1274, 313] width 227 height 60
click at [1319, 382] on div at bounding box center [1274, 372] width 227 height 60
drag, startPoint x: 1318, startPoint y: 375, endPoint x: 1323, endPoint y: 367, distance: 9.2
click at [1319, 374] on div at bounding box center [1274, 372] width 227 height 60
click at [1334, 308] on div at bounding box center [1274, 313] width 227 height 60
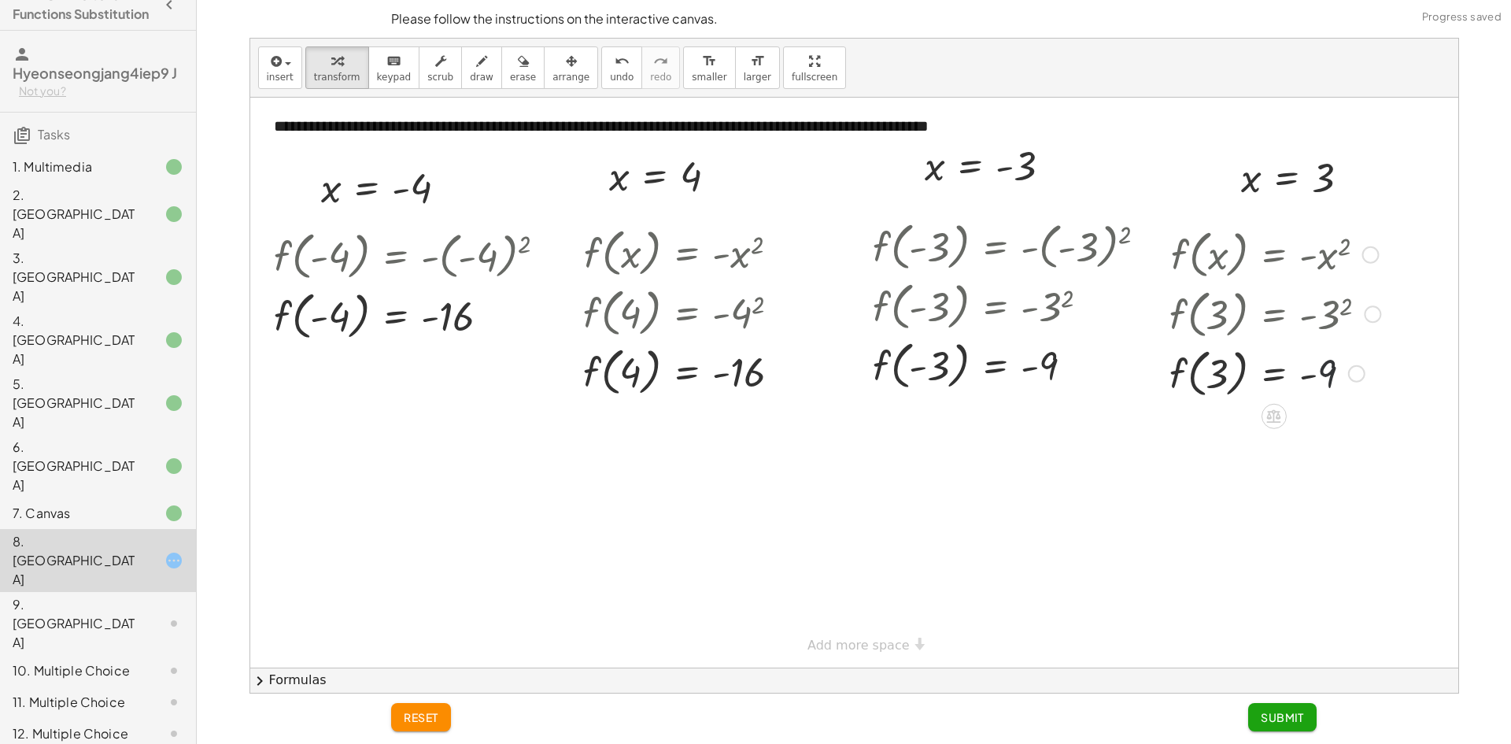
click at [1312, 315] on div at bounding box center [1274, 313] width 227 height 60
click at [1341, 307] on div at bounding box center [1274, 313] width 227 height 60
click at [0, 0] on div at bounding box center [0, 0] width 0 height 0
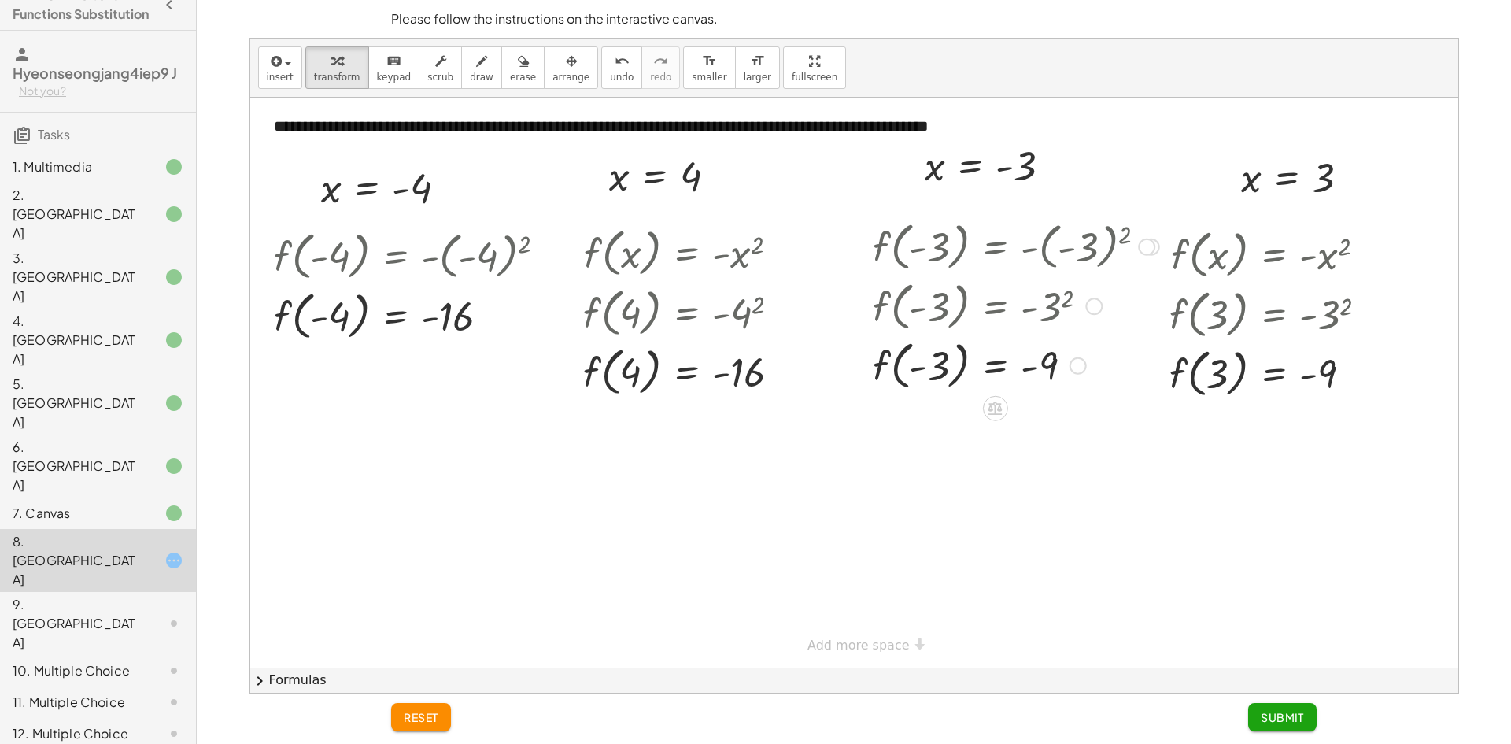
drag, startPoint x: 1062, startPoint y: 299, endPoint x: 1048, endPoint y: 301, distance: 14.4
click at [1057, 299] on div at bounding box center [1016, 305] width 302 height 60
click at [1048, 301] on div at bounding box center [1016, 305] width 302 height 60
click at [1043, 308] on div at bounding box center [1016, 305] width 302 height 60
click at [1040, 326] on div at bounding box center [1016, 305] width 302 height 60
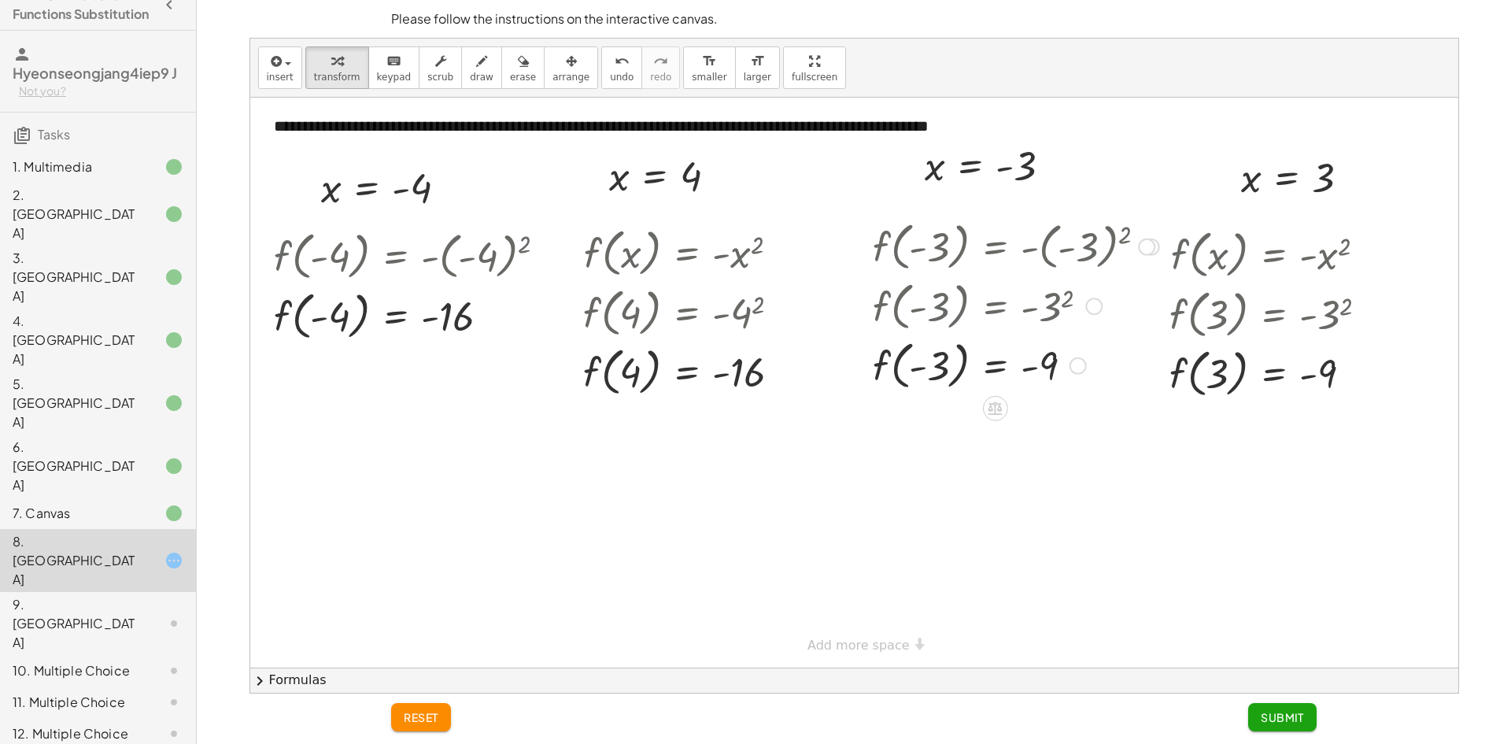
click at [1049, 361] on div at bounding box center [1016, 364] width 302 height 60
click at [1052, 286] on div at bounding box center [1016, 305] width 302 height 60
click at [1068, 301] on div at bounding box center [1016, 305] width 302 height 60
click at [1047, 307] on div at bounding box center [1016, 305] width 302 height 60
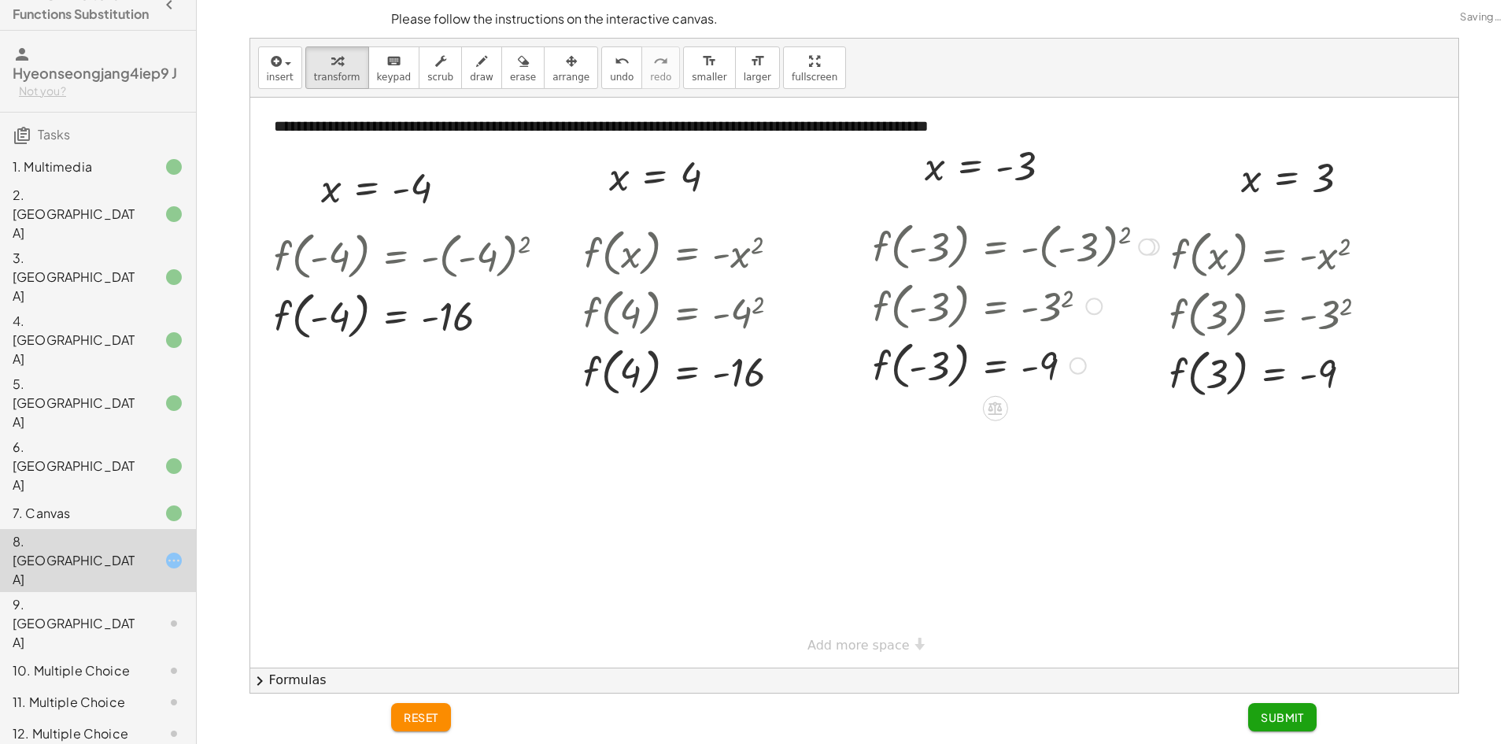
click at [1054, 303] on div at bounding box center [1016, 305] width 302 height 60
drag, startPoint x: 1057, startPoint y: 306, endPoint x: 960, endPoint y: 324, distance: 98.5
click at [1057, 304] on div at bounding box center [1016, 305] width 302 height 60
drag, startPoint x: 695, startPoint y: 307, endPoint x: 737, endPoint y: 305, distance: 42.5
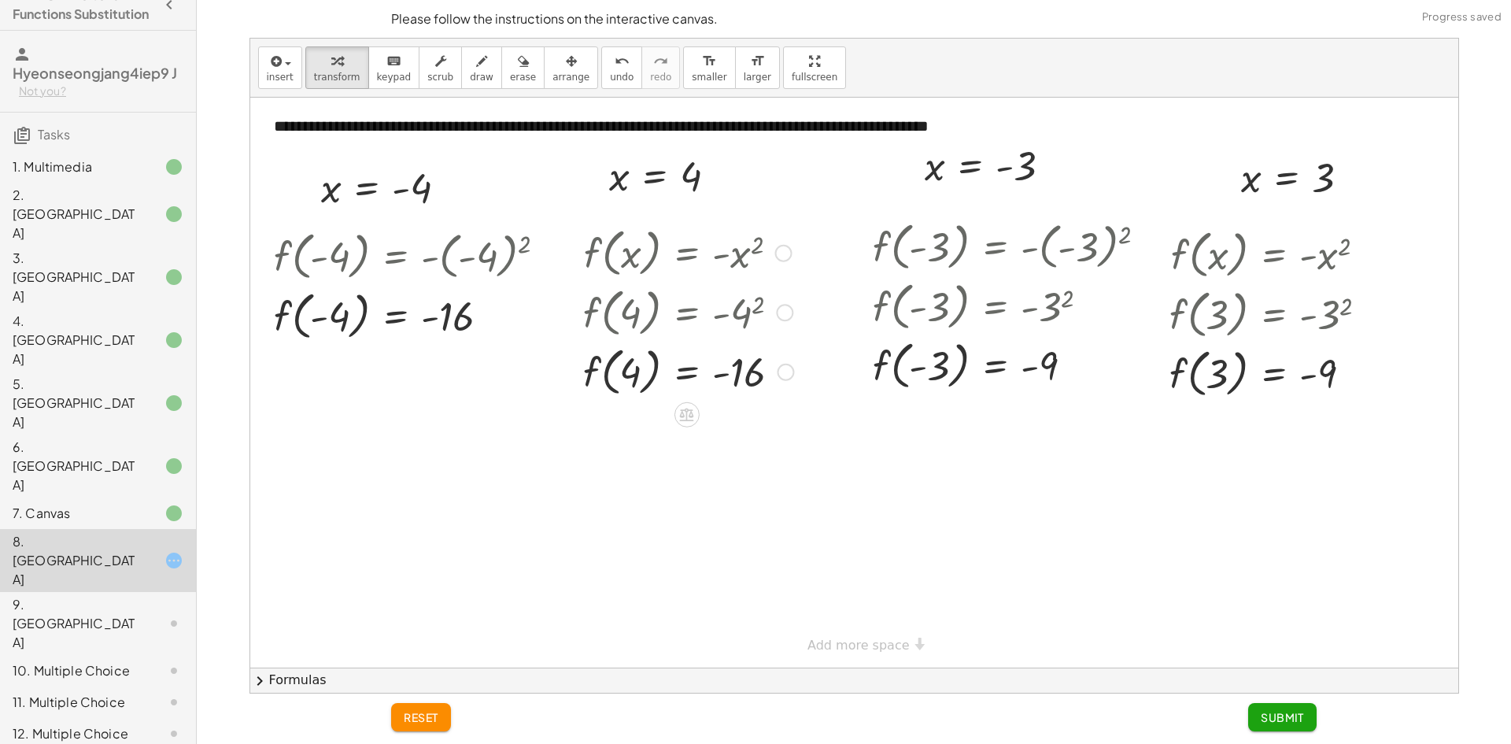
click at [724, 307] on div at bounding box center [688, 312] width 226 height 60
click at [725, 311] on div at bounding box center [688, 312] width 226 height 60
drag, startPoint x: 723, startPoint y: 312, endPoint x: 752, endPoint y: 305, distance: 30.0
click at [727, 311] on div at bounding box center [688, 312] width 226 height 60
click at [755, 304] on div at bounding box center [688, 312] width 226 height 60
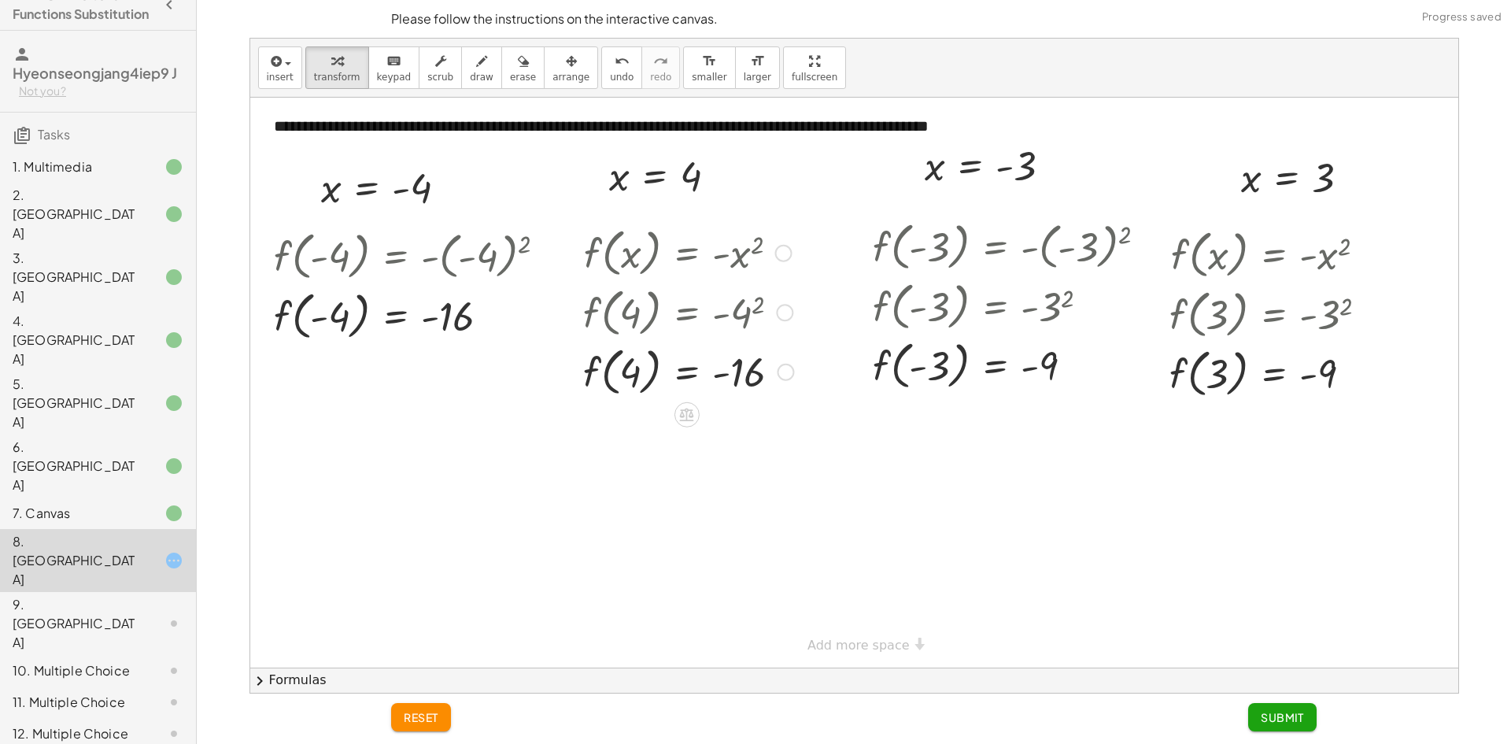
click at [759, 303] on div at bounding box center [688, 312] width 226 height 60
drag, startPoint x: 732, startPoint y: 301, endPoint x: 1042, endPoint y: 529, distance: 384.3
click at [732, 301] on div at bounding box center [688, 312] width 226 height 60
drag, startPoint x: 1271, startPoint y: 720, endPoint x: 423, endPoint y: 430, distance: 896.5
click at [1271, 719] on span "Submit" at bounding box center [1281, 717] width 43 height 14
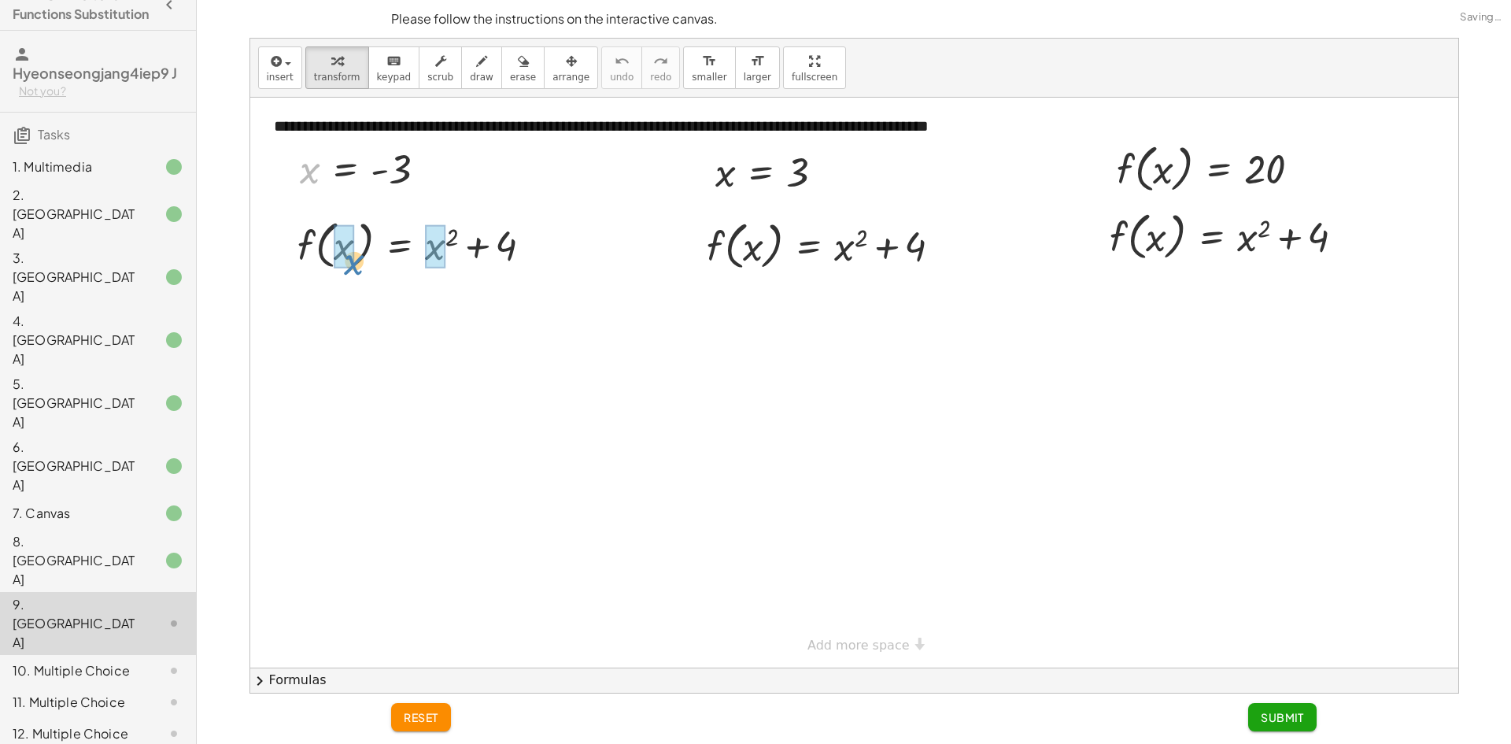
drag, startPoint x: 334, startPoint y: 260, endPoint x: 350, endPoint y: 264, distance: 17.0
drag, startPoint x: 445, startPoint y: 260, endPoint x: 464, endPoint y: 265, distance: 20.4
click at [451, 260] on div at bounding box center [440, 244] width 342 height 60
drag, startPoint x: 463, startPoint y: 249, endPoint x: 433, endPoint y: 259, distance: 31.4
click at [439, 253] on div at bounding box center [412, 244] width 286 height 60
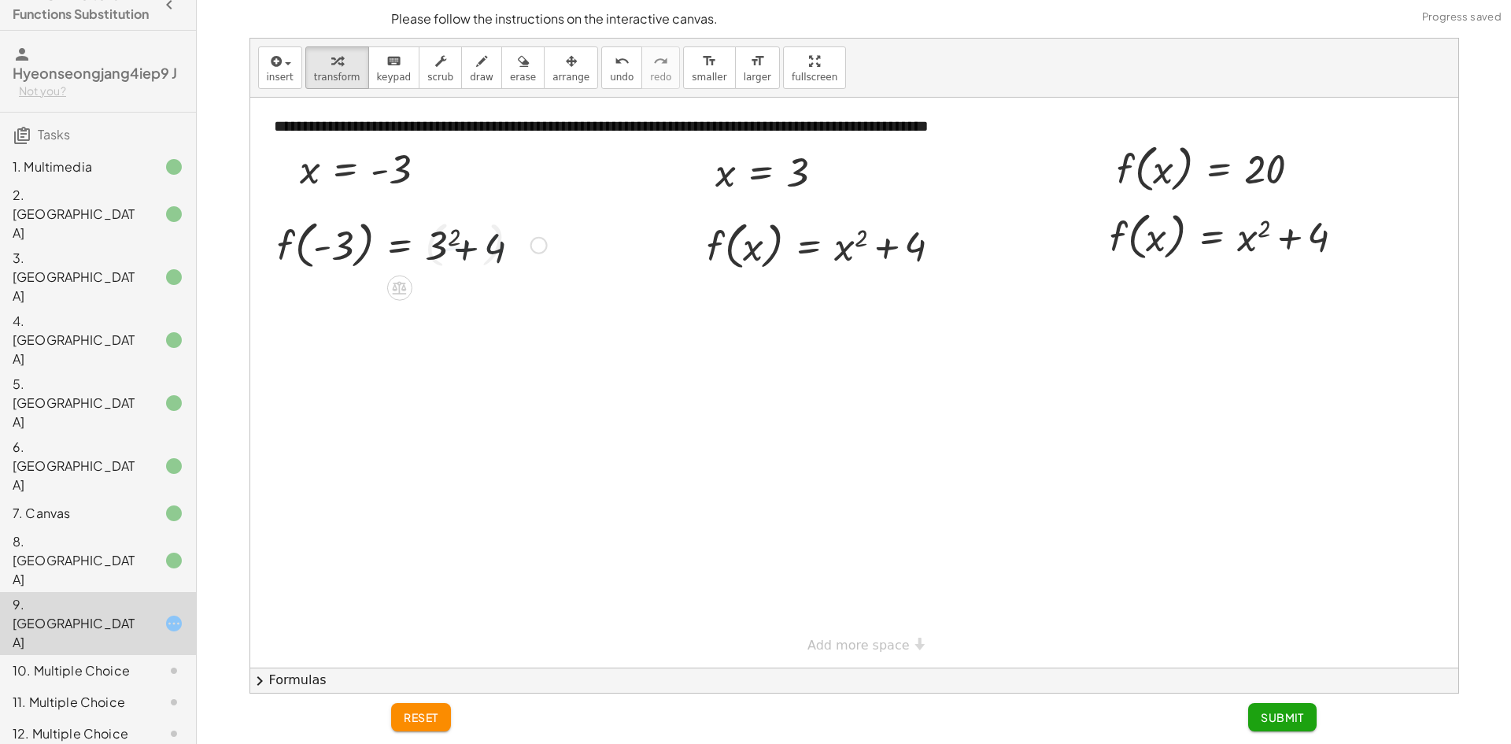
click at [432, 260] on div at bounding box center [440, 244] width 342 height 60
click at [445, 251] on div at bounding box center [440, 244] width 342 height 60
click at [444, 259] on div at bounding box center [440, 244] width 342 height 60
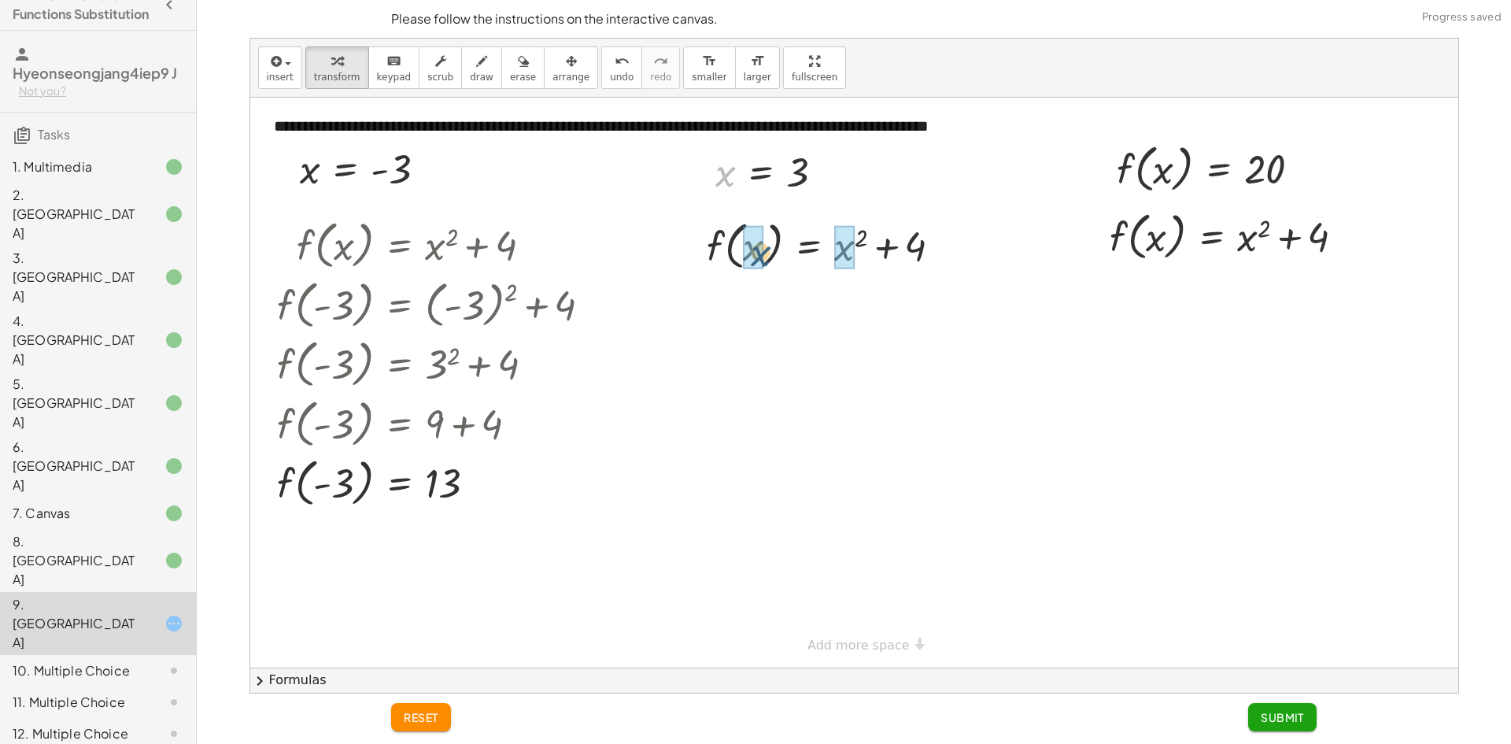
drag, startPoint x: 725, startPoint y: 177, endPoint x: 762, endPoint y: 260, distance: 90.9
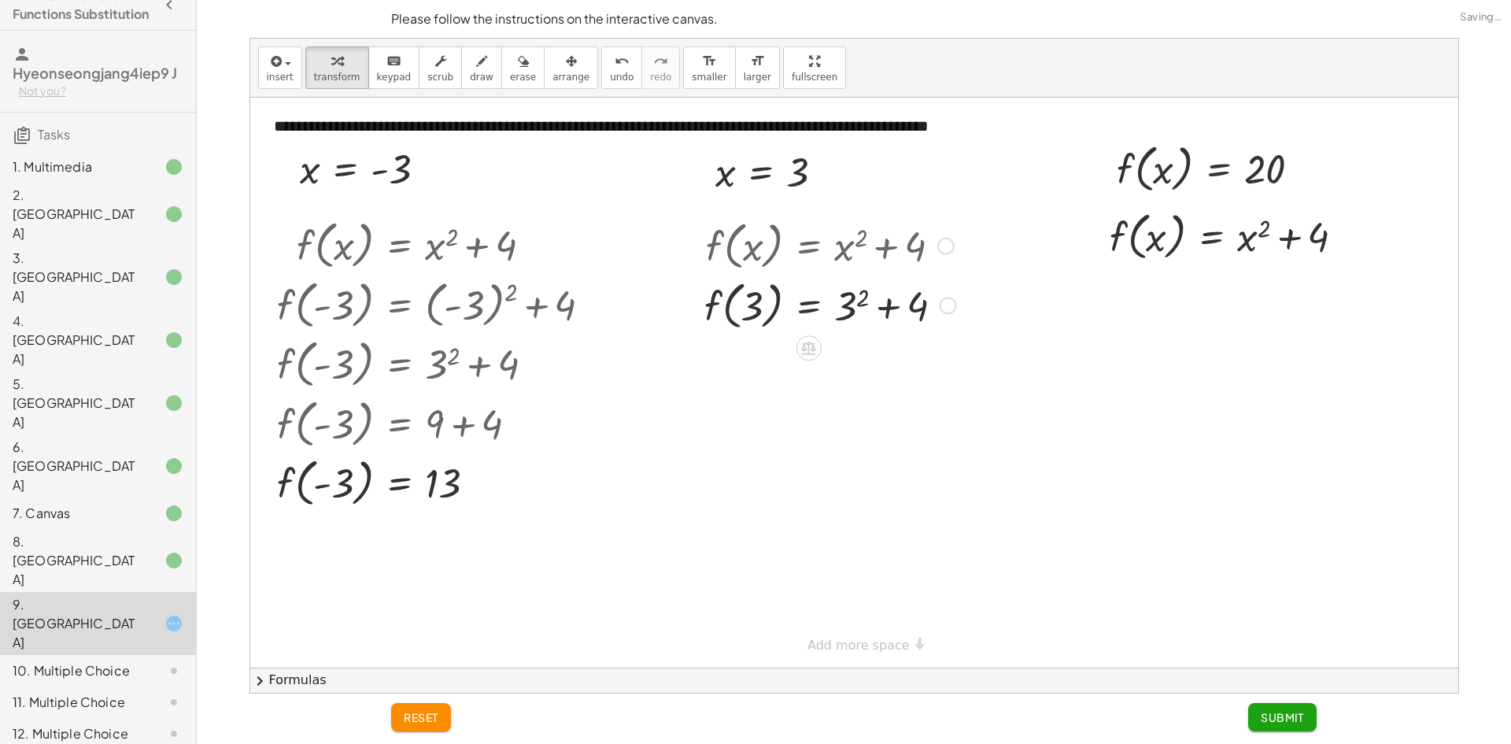
click at [858, 301] on div at bounding box center [830, 305] width 268 height 60
click at [862, 315] on div at bounding box center [828, 305] width 265 height 60
click at [848, 327] on div at bounding box center [830, 305] width 268 height 60
drag, startPoint x: 875, startPoint y: 395, endPoint x: 866, endPoint y: 378, distance: 19.4
click at [875, 393] on div "f ( , x ) = + x 2 + 4 f ( , 3 ) = + 3 2 + 4 f ( , 3 ) = + 9 + 4 f ( , ) = + + 4…" at bounding box center [824, 304] width 287 height 186
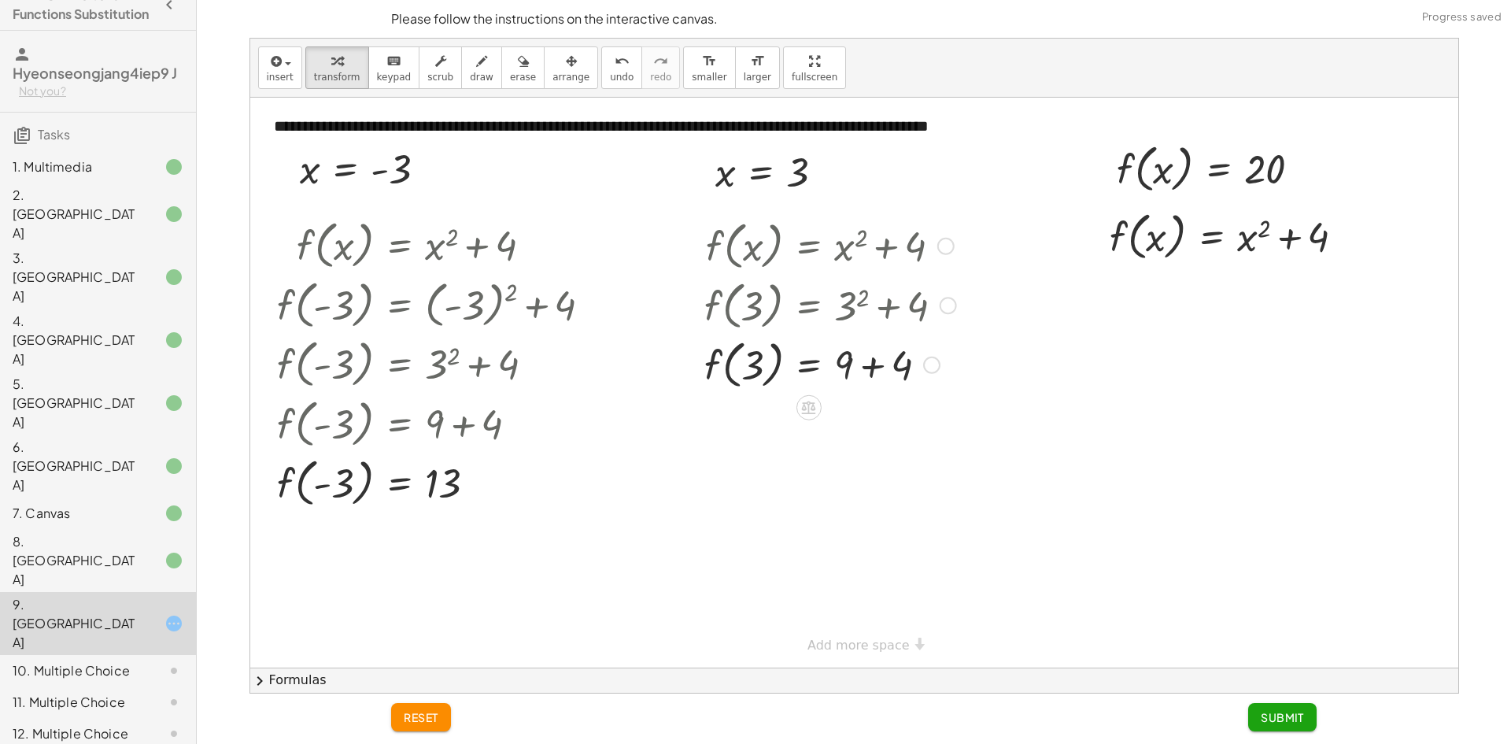
click at [864, 373] on div at bounding box center [830, 364] width 268 height 60
click at [855, 379] on div at bounding box center [830, 364] width 268 height 60
click at [852, 379] on div at bounding box center [830, 364] width 268 height 60
drag, startPoint x: 1156, startPoint y: 154, endPoint x: 1174, endPoint y: 215, distance: 63.2
click at [1151, 225] on div "**********" at bounding box center [854, 383] width 1208 height 570
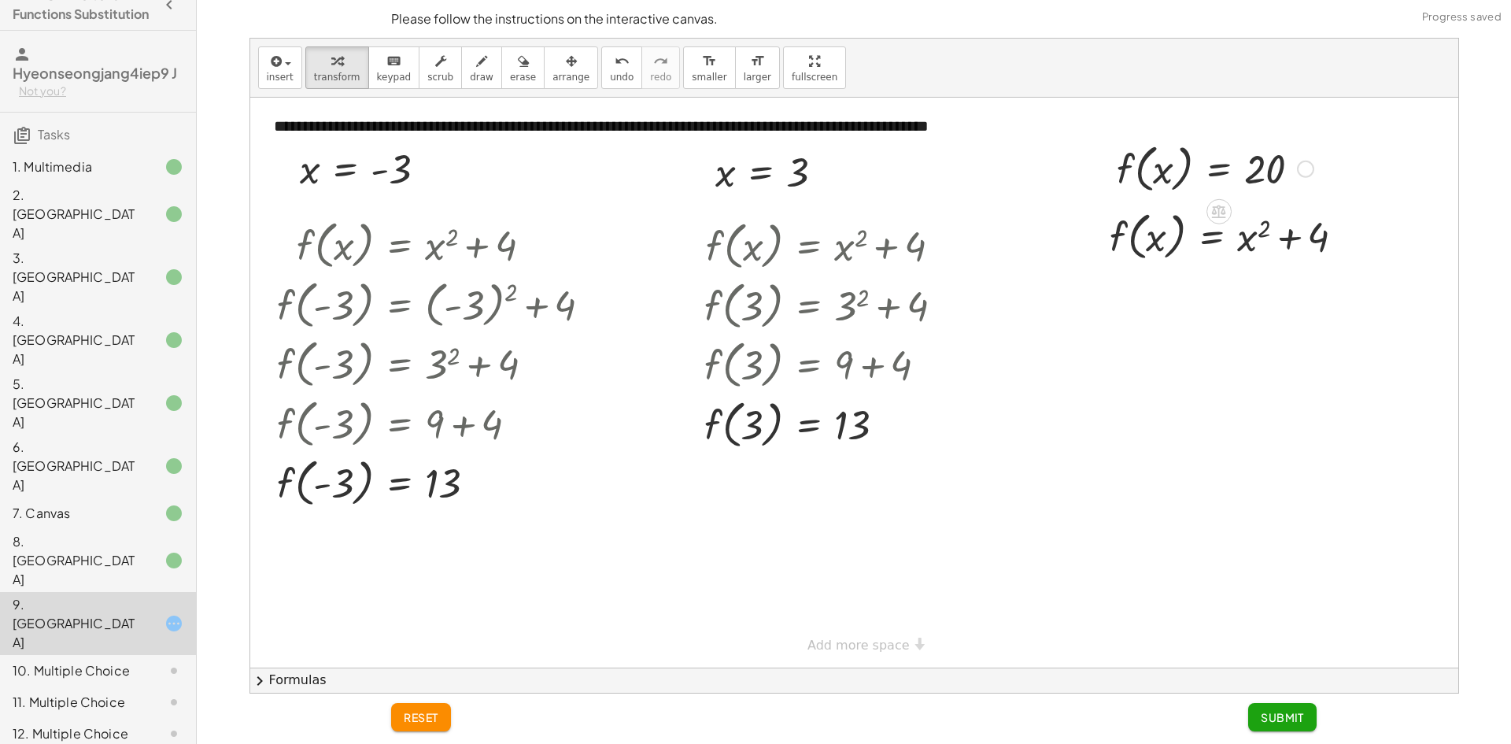
click at [1170, 168] on div at bounding box center [1215, 168] width 212 height 60
drag, startPoint x: 1122, startPoint y: 165, endPoint x: 1205, endPoint y: 220, distance: 99.9
click at [1261, 252] on div at bounding box center [1250, 235] width 227 height 54
click at [1253, 299] on div at bounding box center [1232, 292] width 263 height 54
click at [1279, 294] on div at bounding box center [1232, 292] width 263 height 54
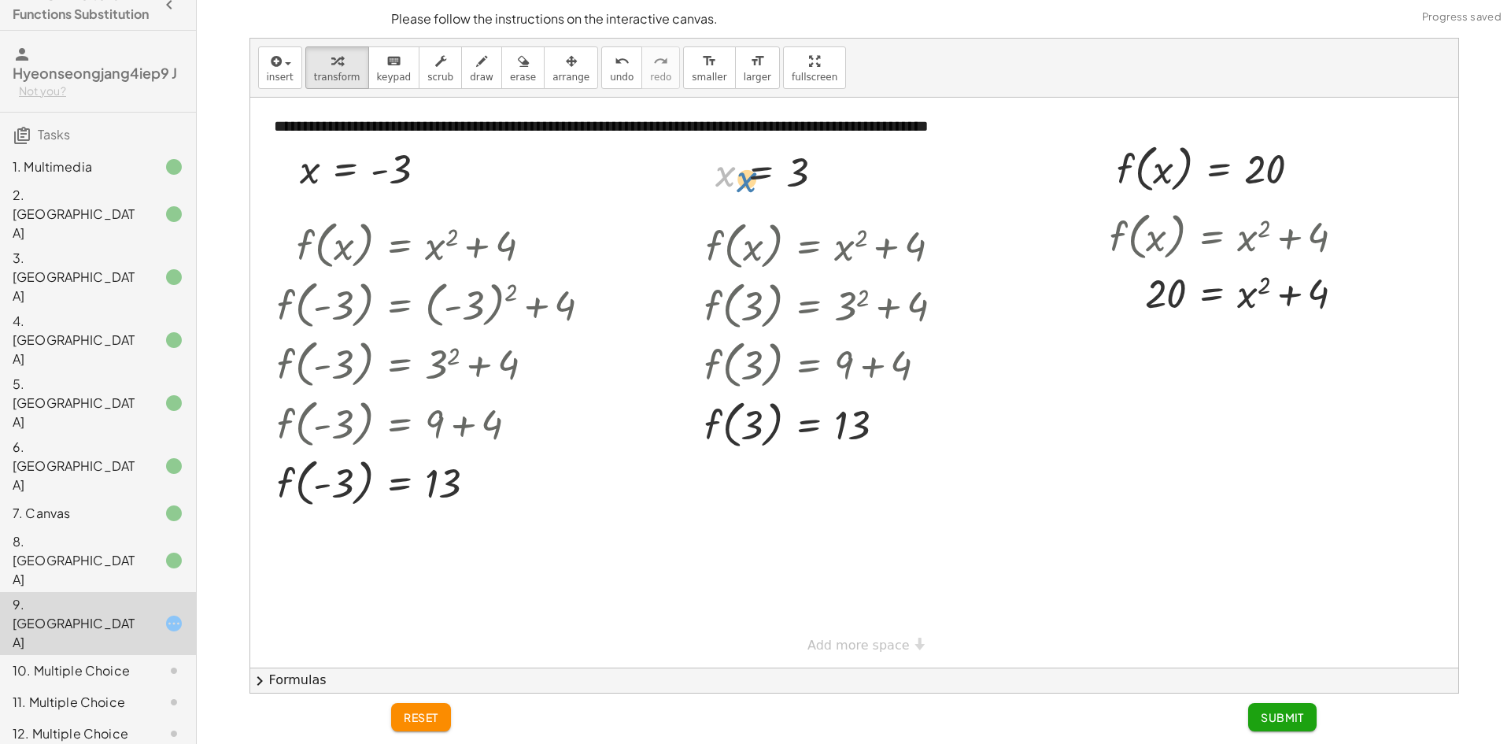
drag, startPoint x: 732, startPoint y: 174, endPoint x: 753, endPoint y: 179, distance: 21.2
click at [753, 179] on div at bounding box center [775, 172] width 137 height 52
click at [862, 418] on div at bounding box center [830, 423] width 268 height 60
click at [875, 369] on div at bounding box center [830, 364] width 268 height 60
click at [603, 71] on button "undo undo" at bounding box center [621, 67] width 41 height 42
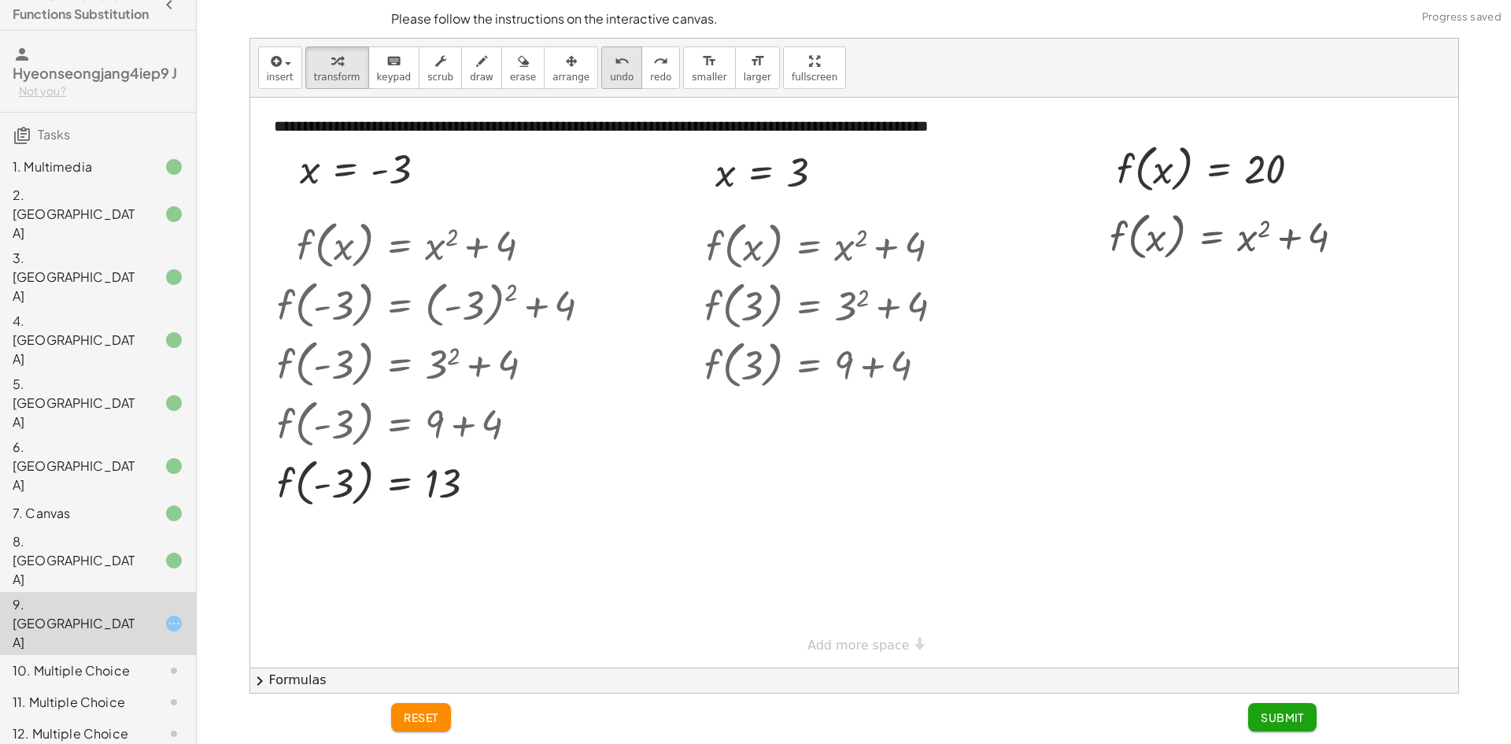
click at [603, 71] on button "undo undo" at bounding box center [621, 67] width 41 height 42
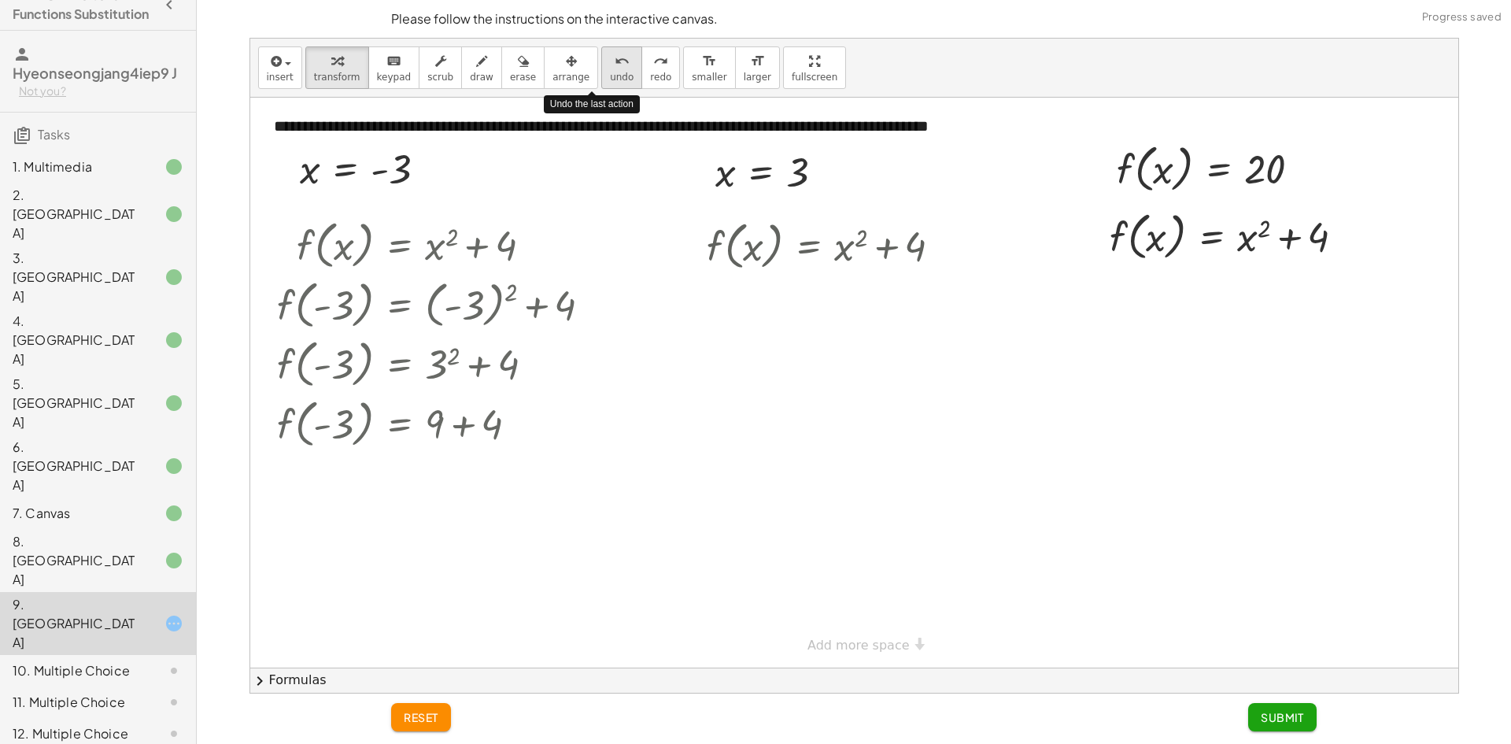
click at [603, 71] on button "undo undo" at bounding box center [621, 67] width 41 height 42
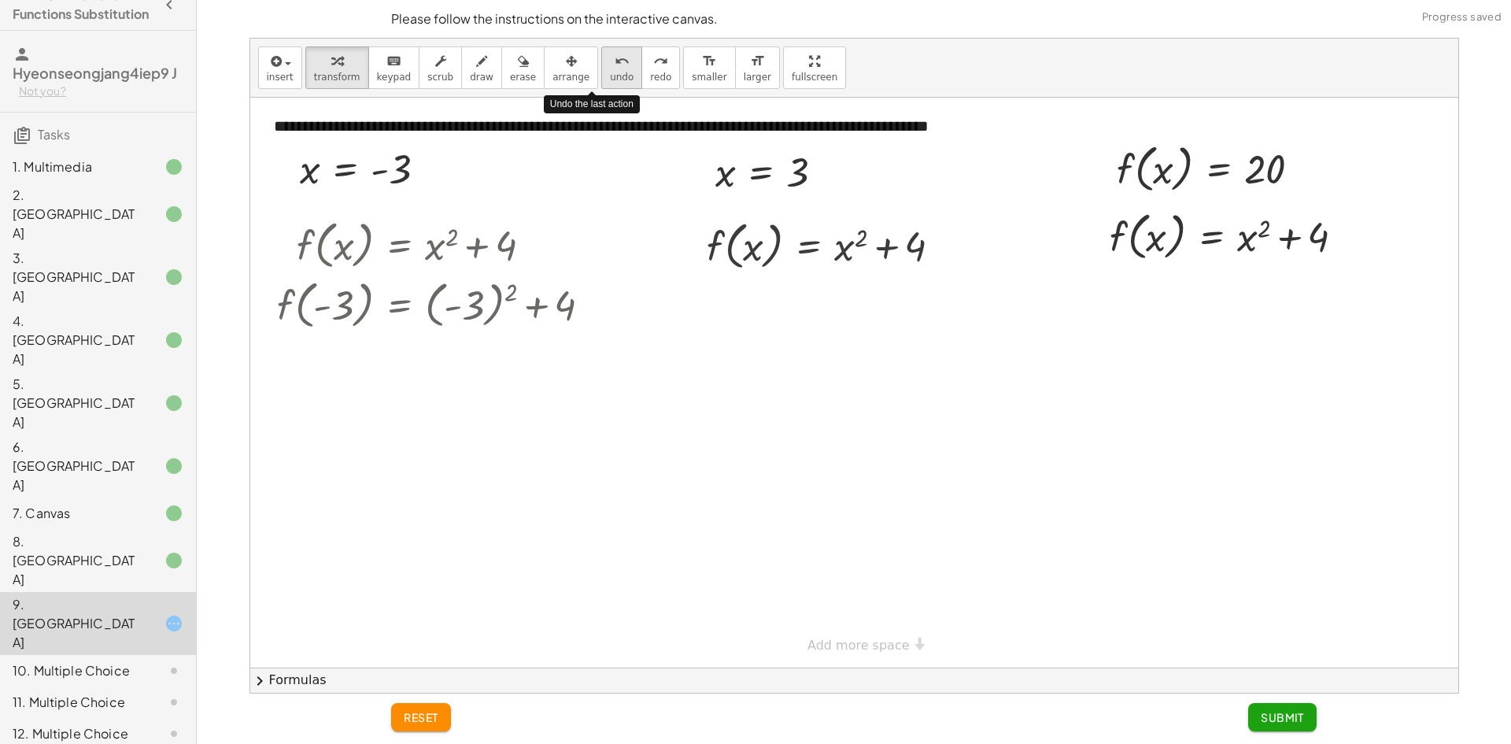
click at [603, 71] on button "undo undo" at bounding box center [621, 67] width 41 height 42
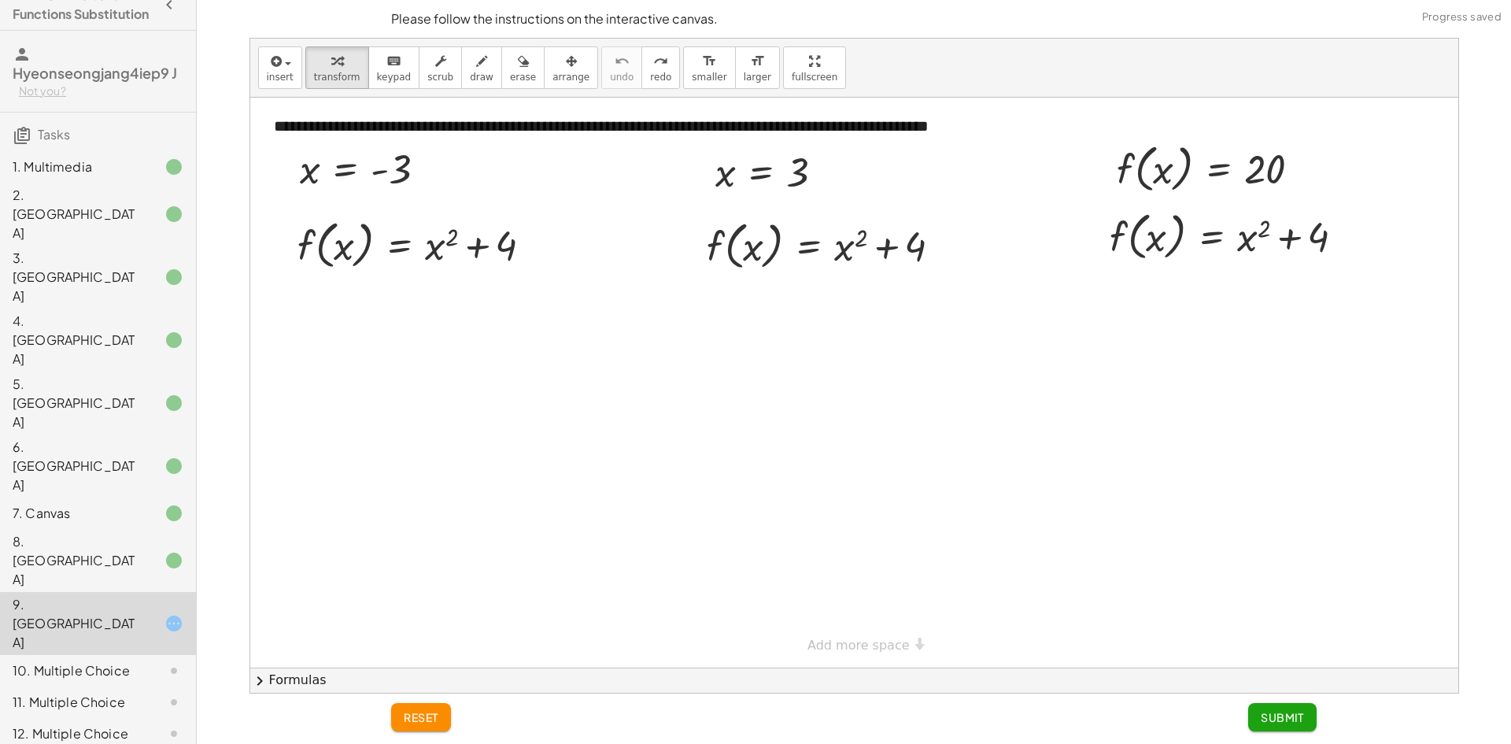
click at [415, 441] on div at bounding box center [854, 383] width 1208 height 570
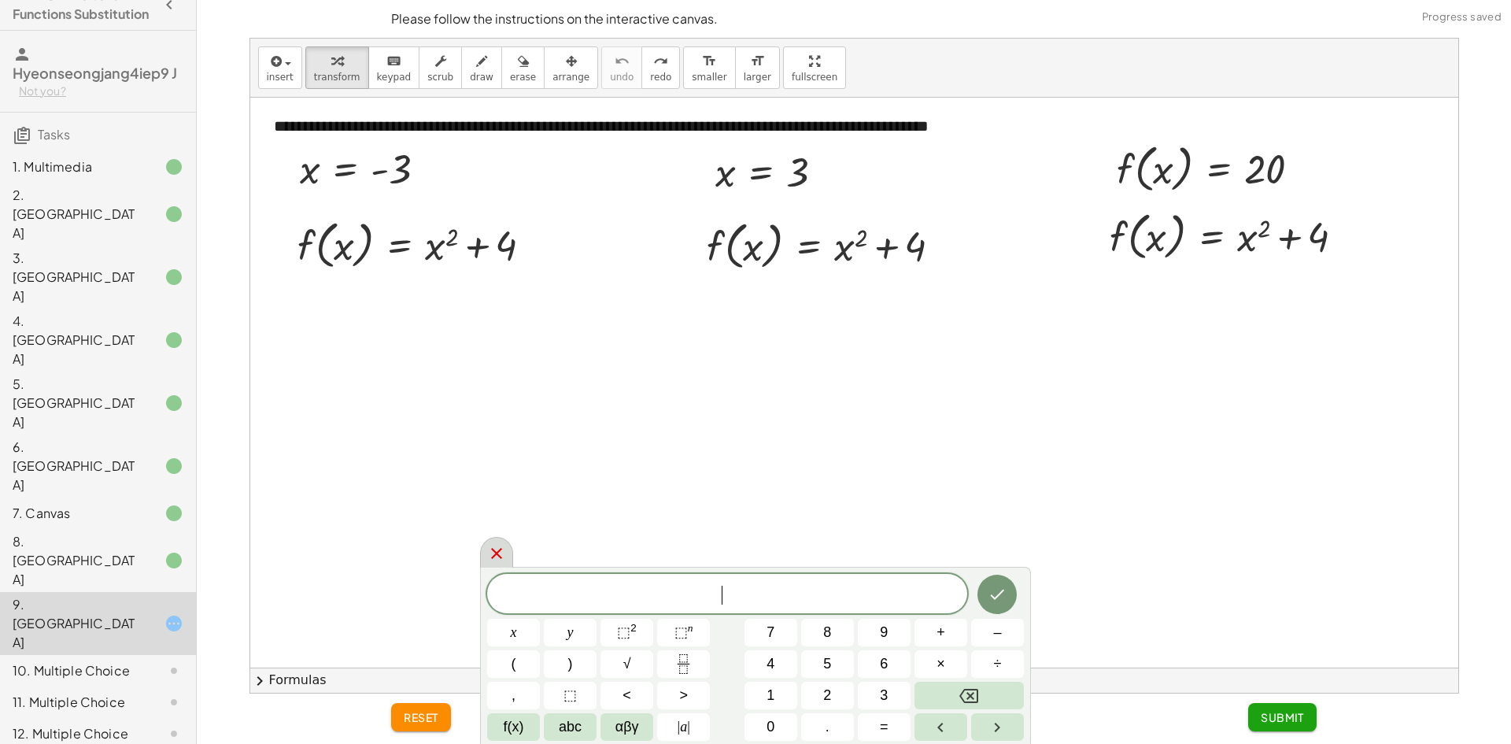
click at [493, 566] on div "​ x y ⬚ 2 ⬚ n 7 8 9 + – ( ) √ 4 5 6 × ÷ , ⬚ < > 1 2 3 f(x) abc αβγ | a | 0 . =" at bounding box center [755, 654] width 551 height 177
click at [495, 557] on icon at bounding box center [496, 552] width 19 height 19
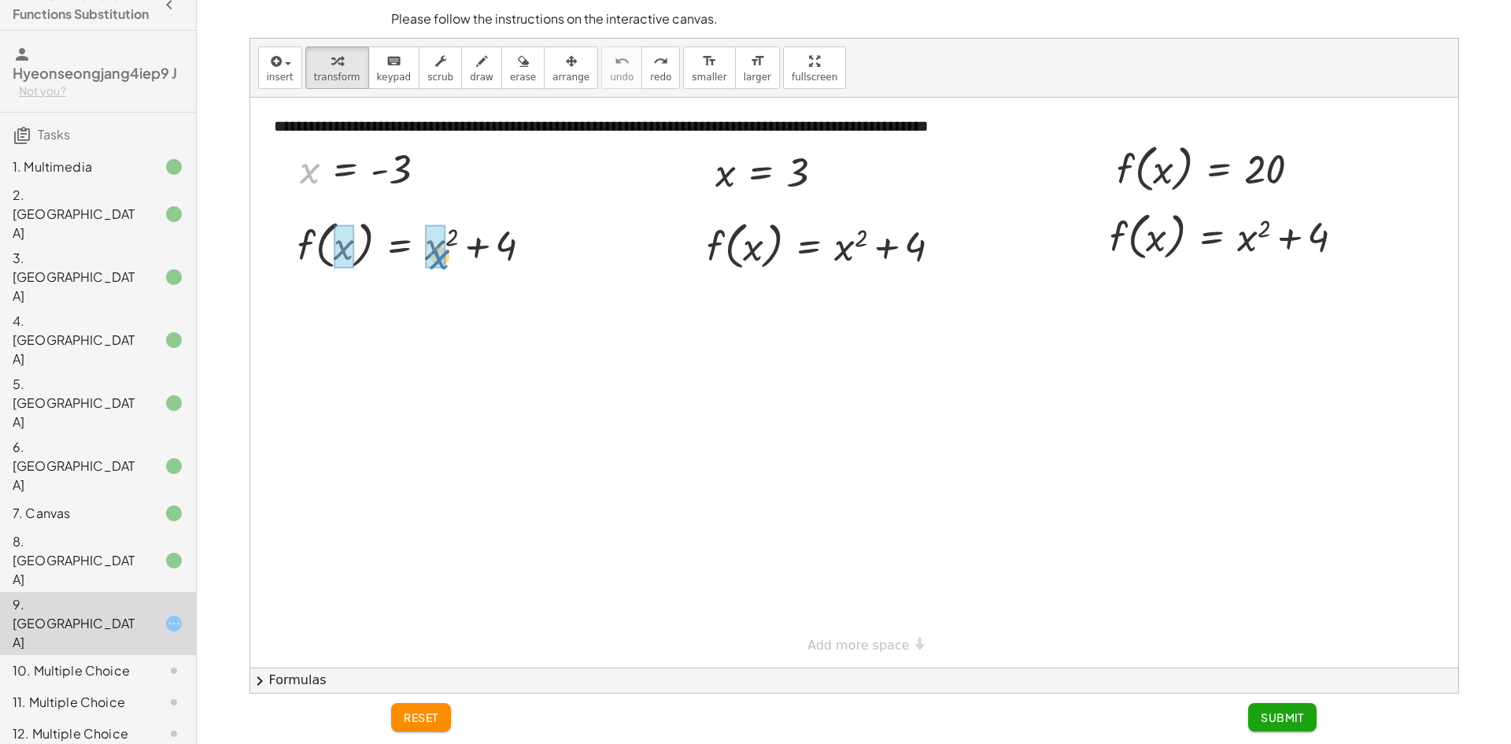
drag, startPoint x: 316, startPoint y: 180, endPoint x: 447, endPoint y: 265, distance: 155.8
click at [449, 265] on div "**********" at bounding box center [854, 383] width 1208 height 570
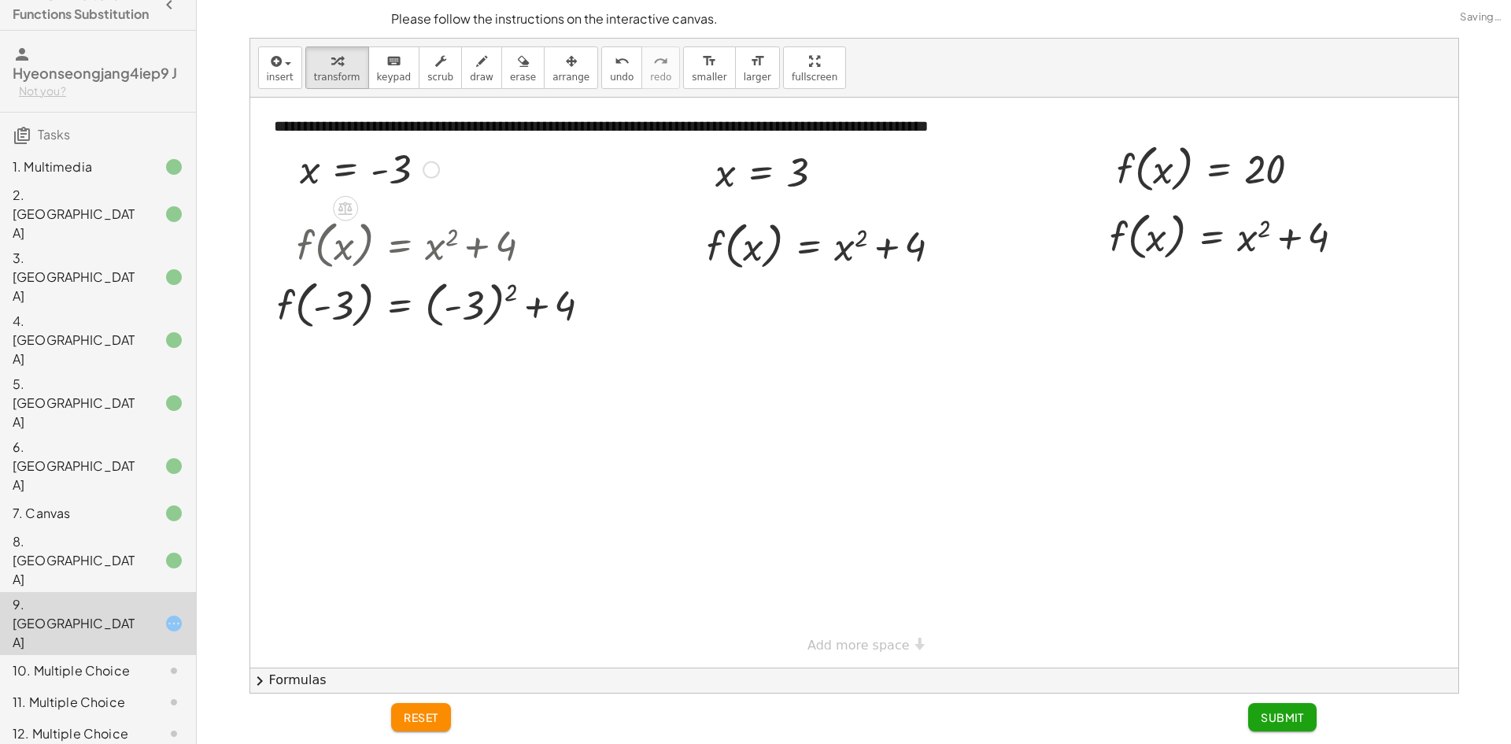
click at [482, 298] on div at bounding box center [440, 304] width 342 height 60
click at [447, 352] on div at bounding box center [440, 363] width 342 height 60
click at [489, 384] on div at bounding box center [440, 363] width 342 height 60
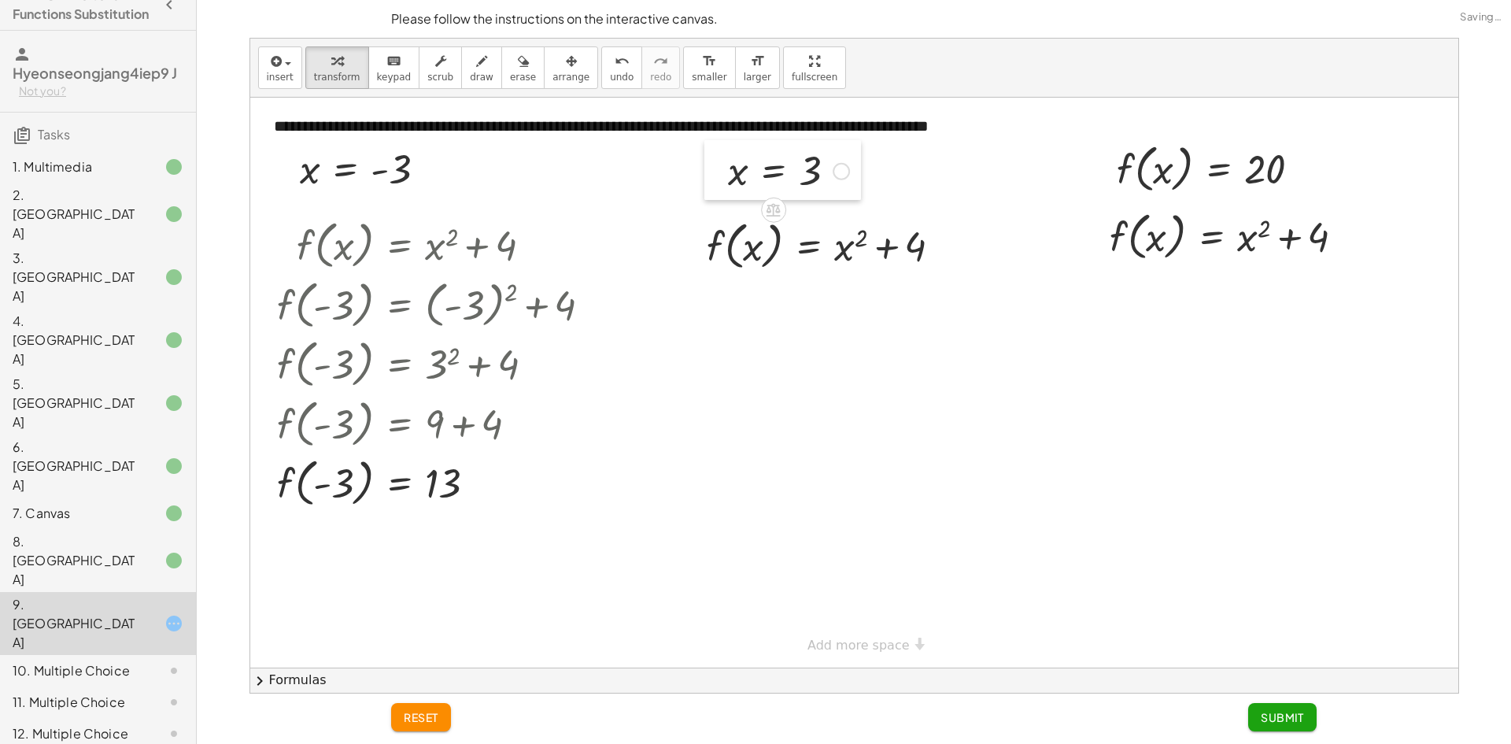
drag, startPoint x: 711, startPoint y: 181, endPoint x: 724, endPoint y: 179, distance: 12.7
click at [724, 179] on div at bounding box center [716, 170] width 24 height 60
drag, startPoint x: 730, startPoint y: 179, endPoint x: 754, endPoint y: 263, distance: 86.7
click at [836, 308] on div at bounding box center [830, 305] width 268 height 60
click at [769, 314] on div at bounding box center [828, 305] width 265 height 60
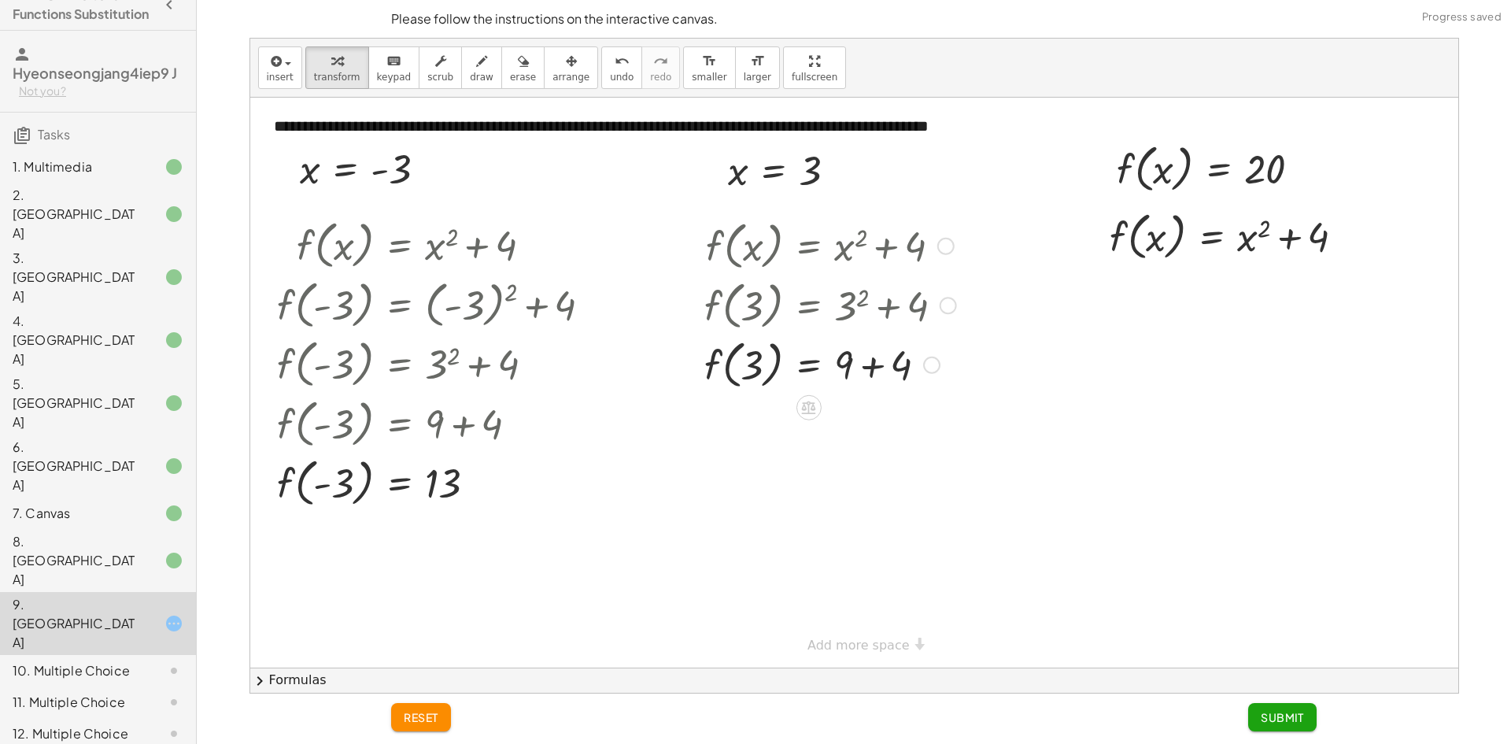
click at [848, 372] on div at bounding box center [830, 364] width 268 height 60
click at [869, 372] on div at bounding box center [830, 364] width 268 height 60
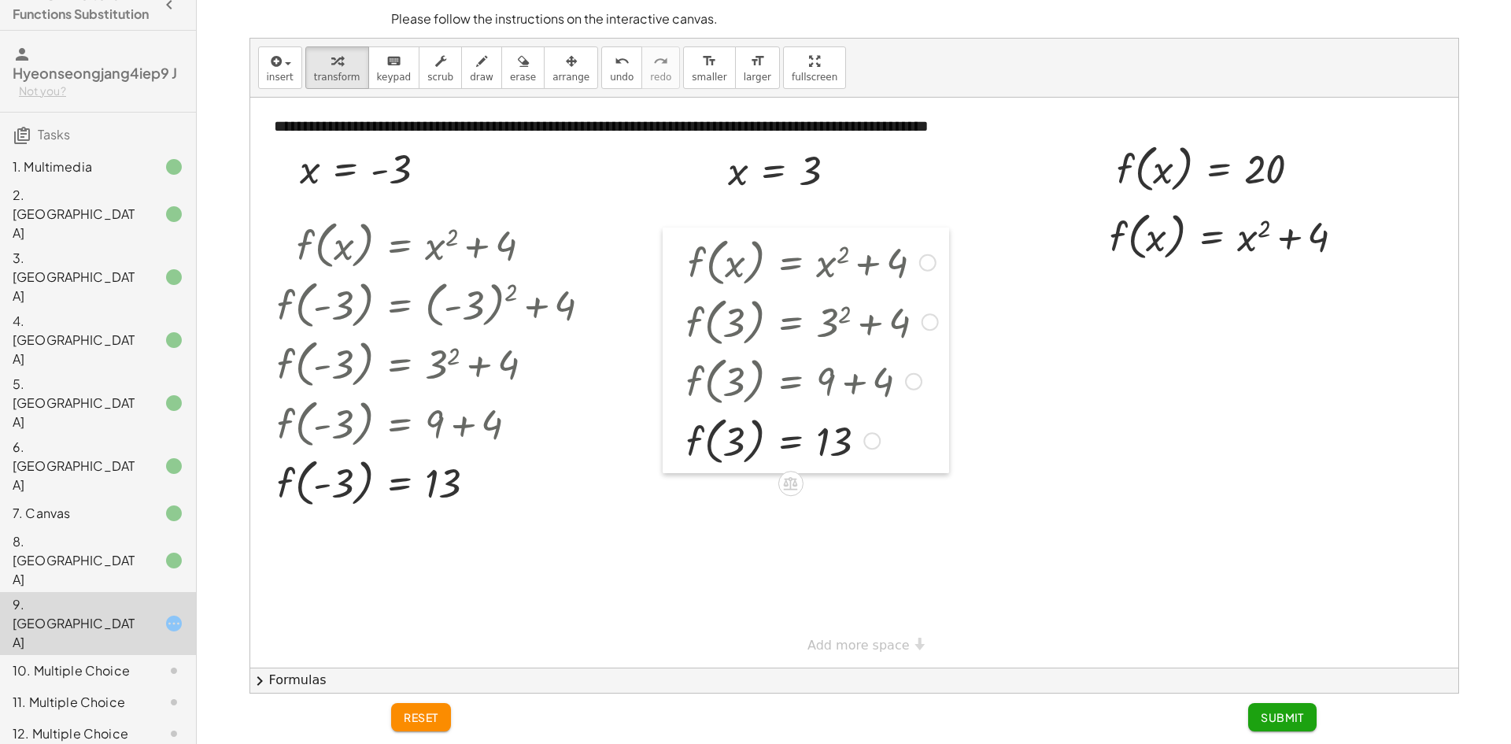
drag, startPoint x: 702, startPoint y: 436, endPoint x: 664, endPoint y: 459, distance: 44.1
click at [683, 452] on div at bounding box center [674, 349] width 24 height 245
drag, startPoint x: 1127, startPoint y: 164, endPoint x: 1105, endPoint y: 235, distance: 75.1
click at [1105, 235] on div "**********" at bounding box center [854, 383] width 1208 height 570
click at [1260, 302] on div at bounding box center [1232, 292] width 263 height 54
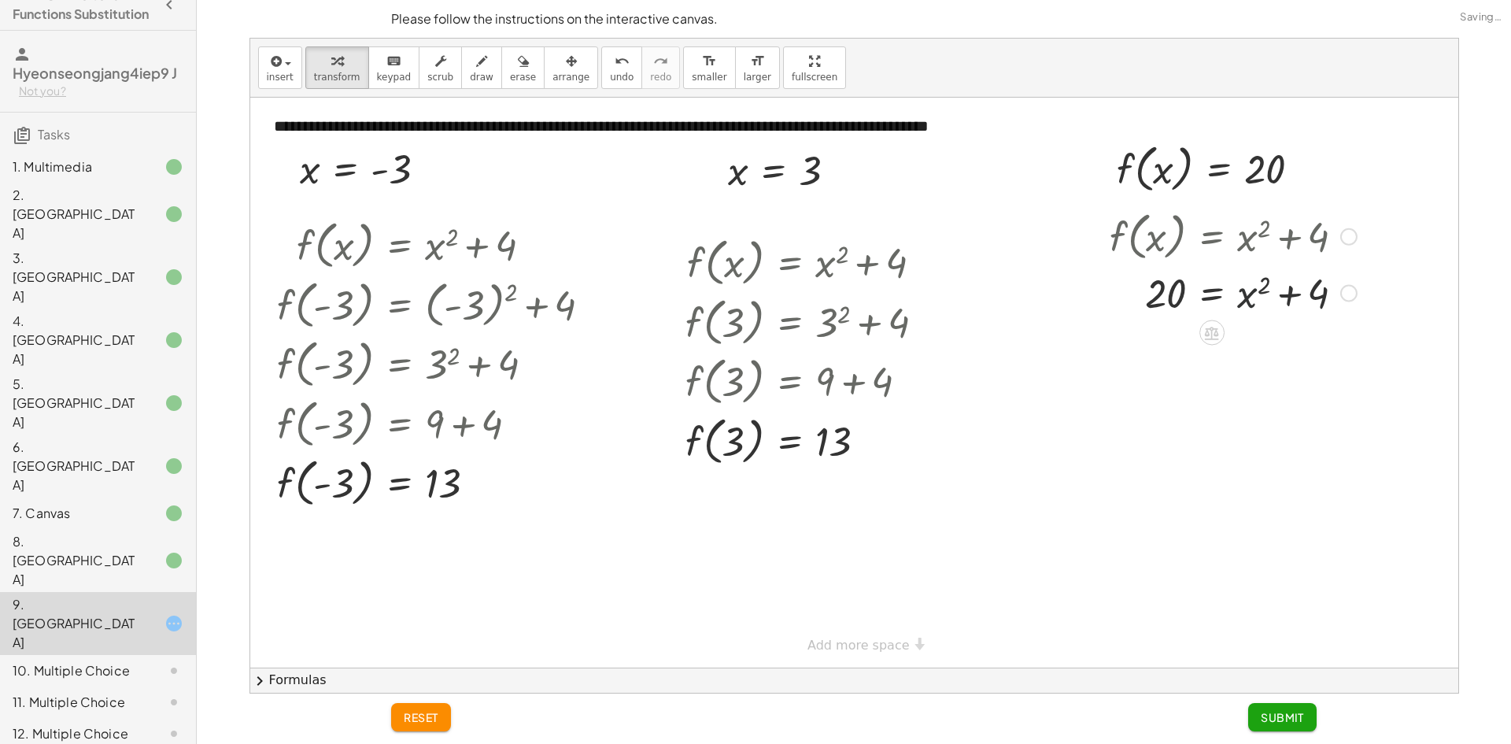
click at [1253, 302] on div at bounding box center [1232, 292] width 263 height 54
drag, startPoint x: 732, startPoint y: 446, endPoint x: 1253, endPoint y: 287, distance: 545.3
click at [1249, 301] on div at bounding box center [1233, 292] width 265 height 54
click at [1277, 301] on div at bounding box center [1232, 292] width 263 height 54
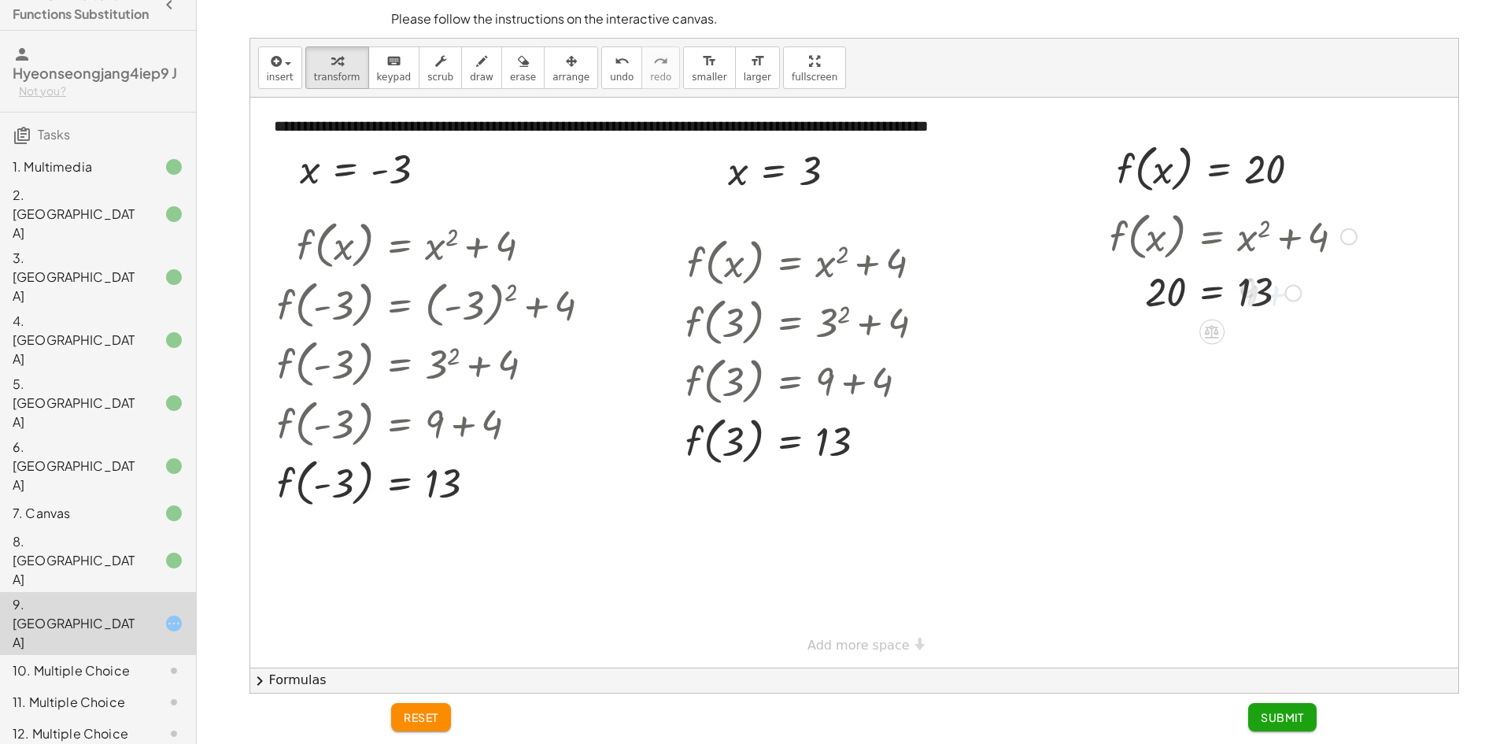
click at [1256, 295] on div at bounding box center [1233, 292] width 265 height 52
click at [1194, 382] on div at bounding box center [1233, 398] width 265 height 52
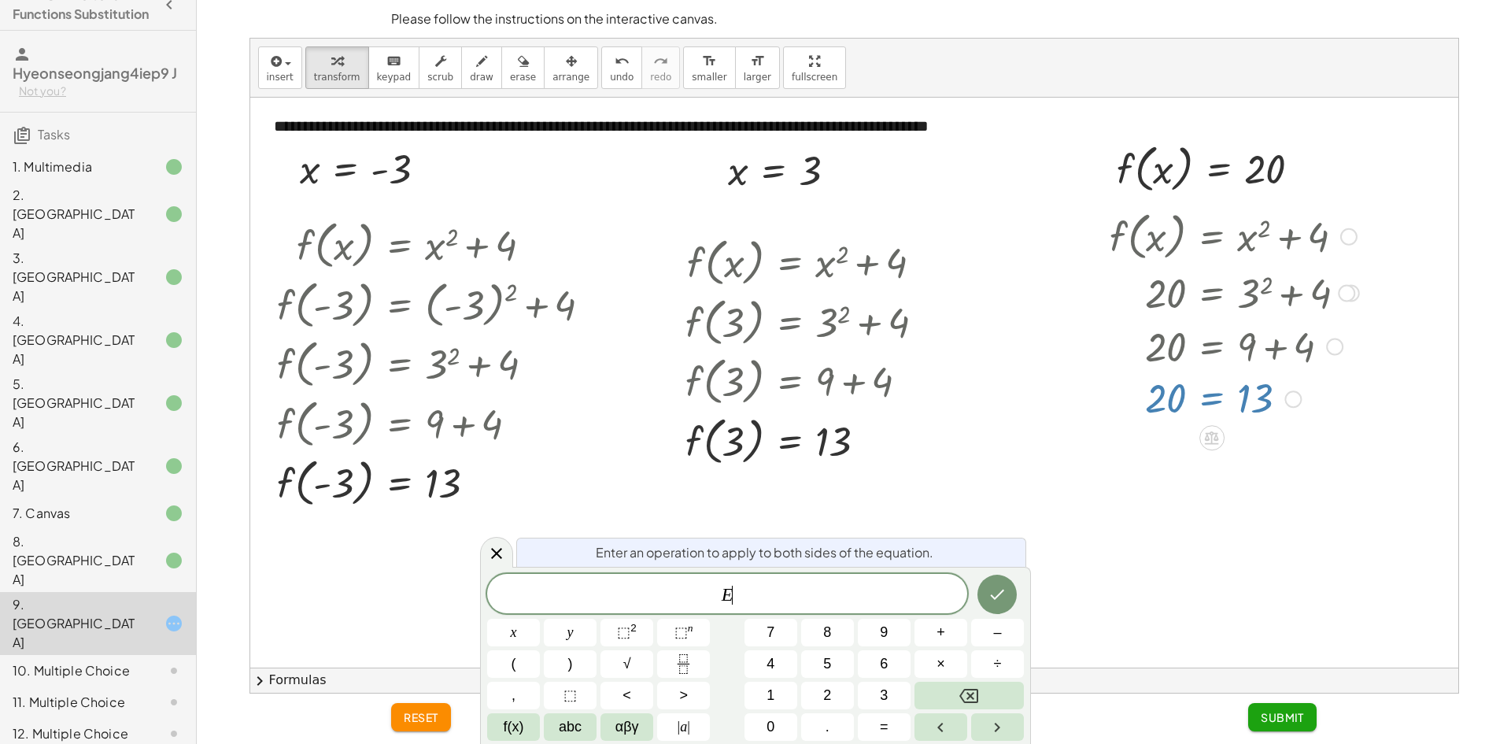
drag, startPoint x: 1166, startPoint y: 400, endPoint x: 1203, endPoint y: 400, distance: 37.0
click at [1170, 400] on div at bounding box center [1233, 398] width 265 height 52
click at [1254, 400] on div at bounding box center [1233, 398] width 265 height 52
click at [508, 555] on div at bounding box center [496, 552] width 33 height 31
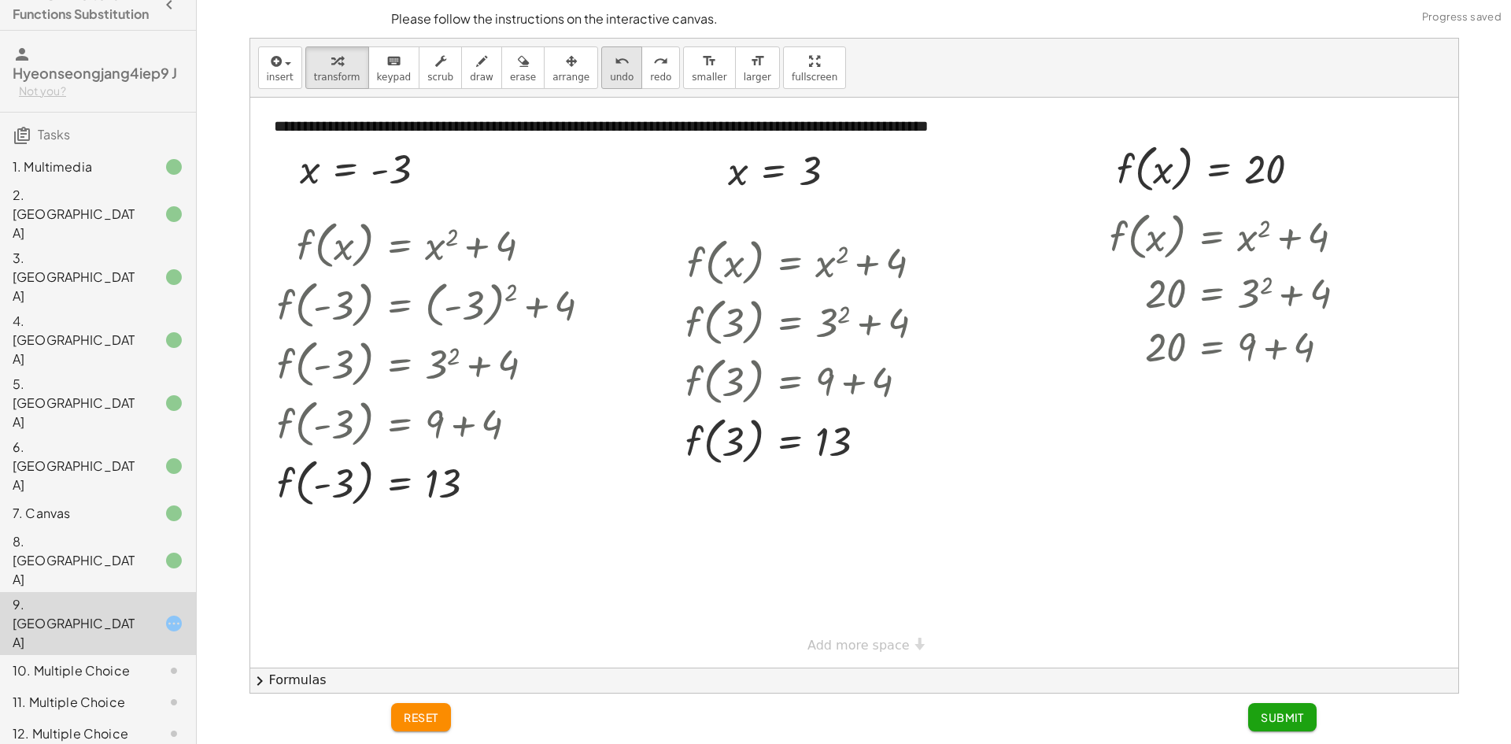
click at [610, 72] on span "undo" at bounding box center [622, 77] width 24 height 11
click at [610, 73] on span "undo" at bounding box center [622, 77] width 24 height 11
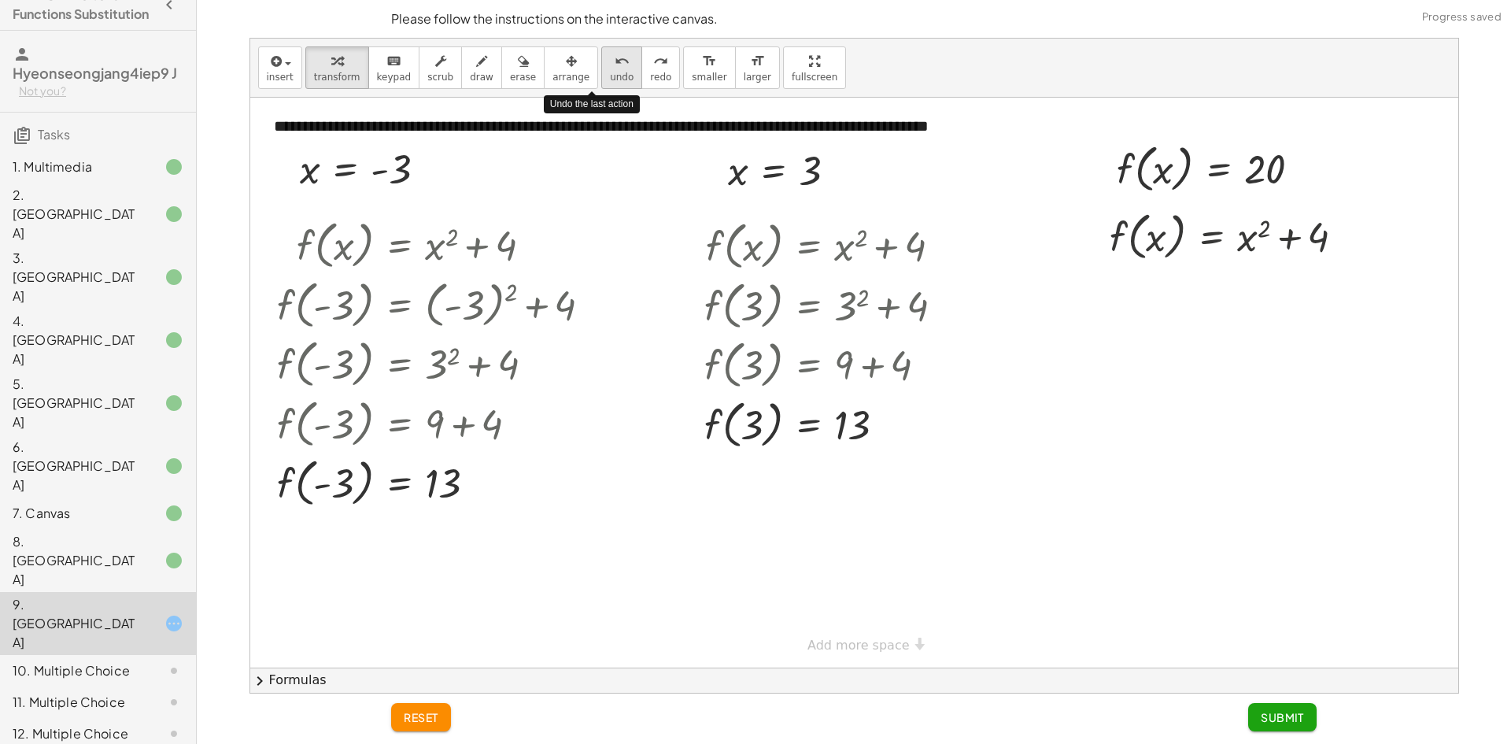
click at [610, 72] on span "undo" at bounding box center [622, 77] width 24 height 11
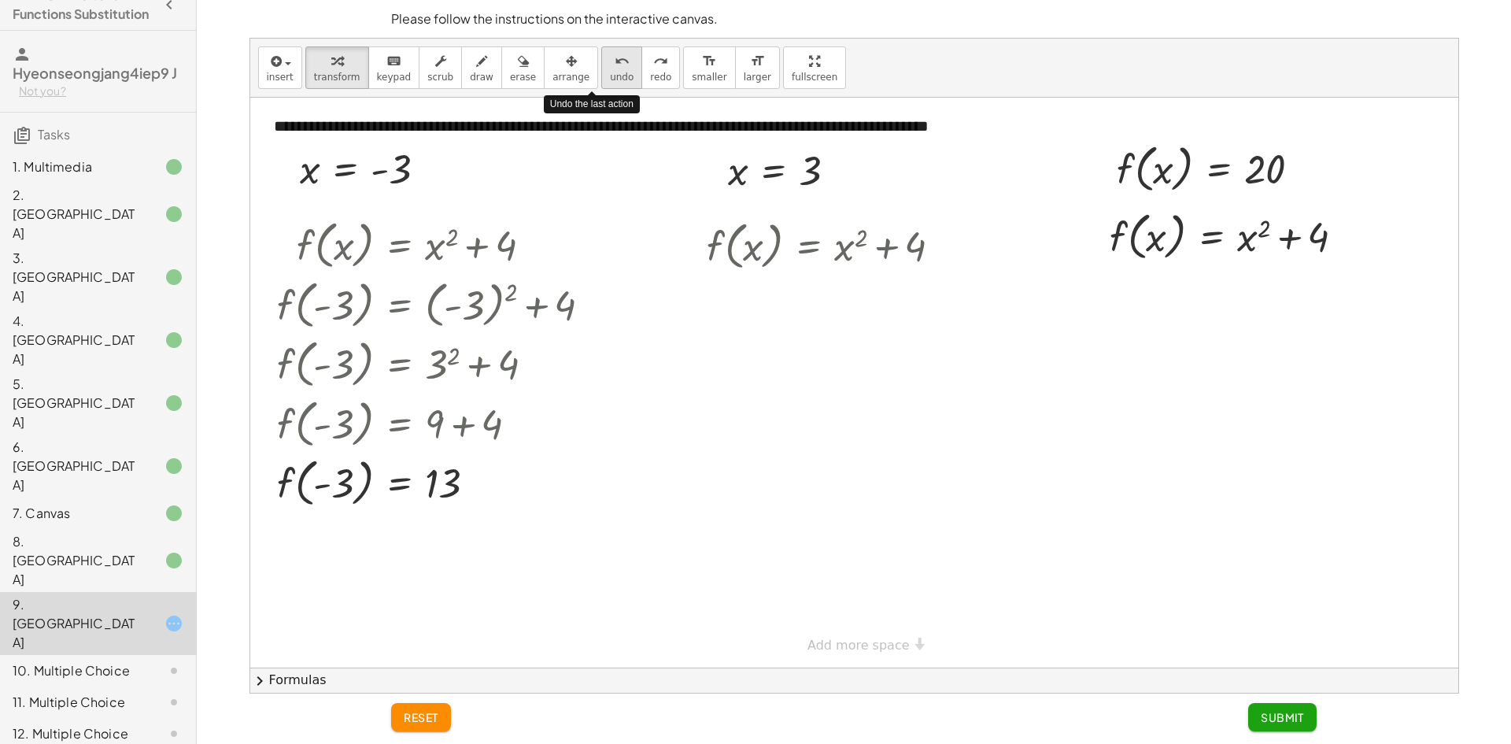
click at [610, 72] on span "undo" at bounding box center [622, 77] width 24 height 11
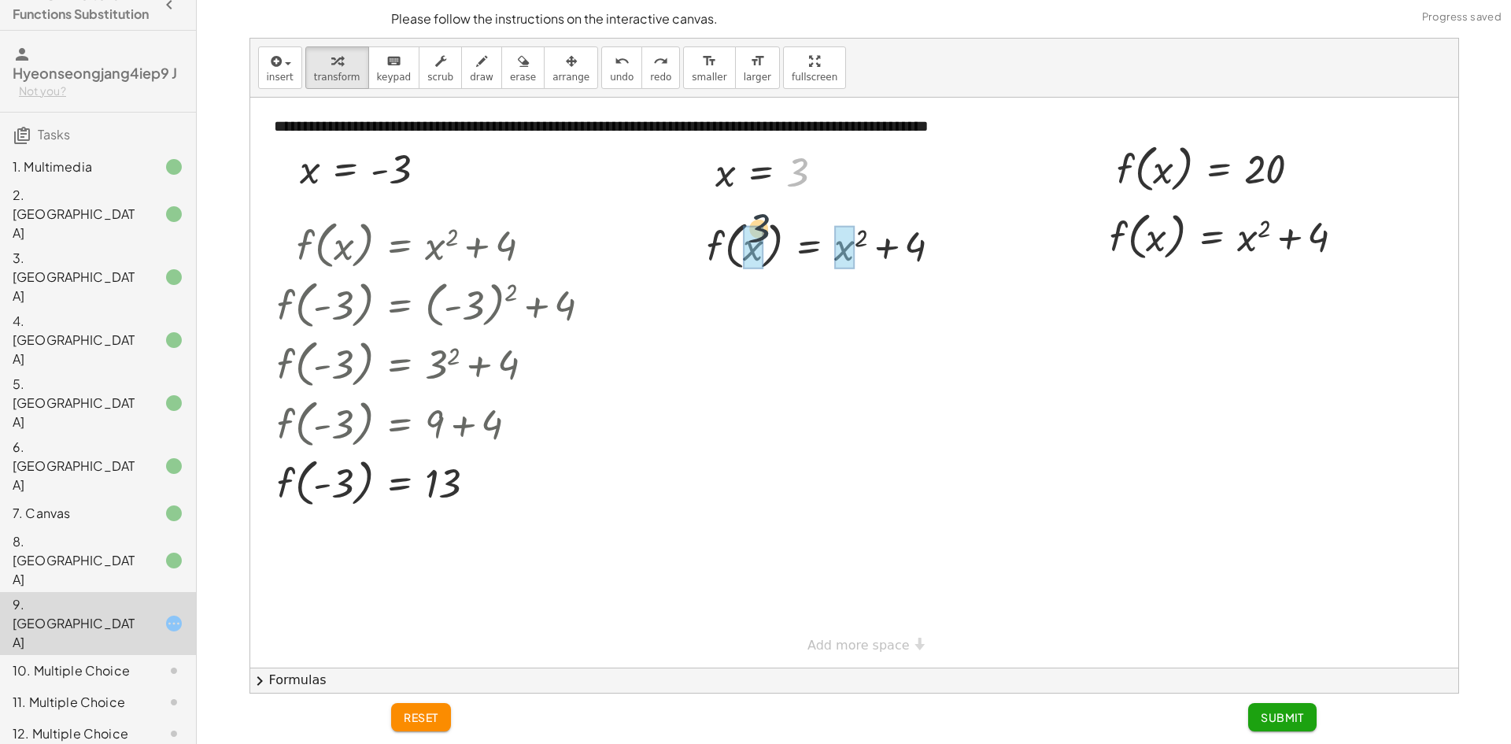
drag, startPoint x: 797, startPoint y: 170, endPoint x: 765, endPoint y: 223, distance: 61.8
click at [759, 259] on div at bounding box center [830, 245] width 268 height 60
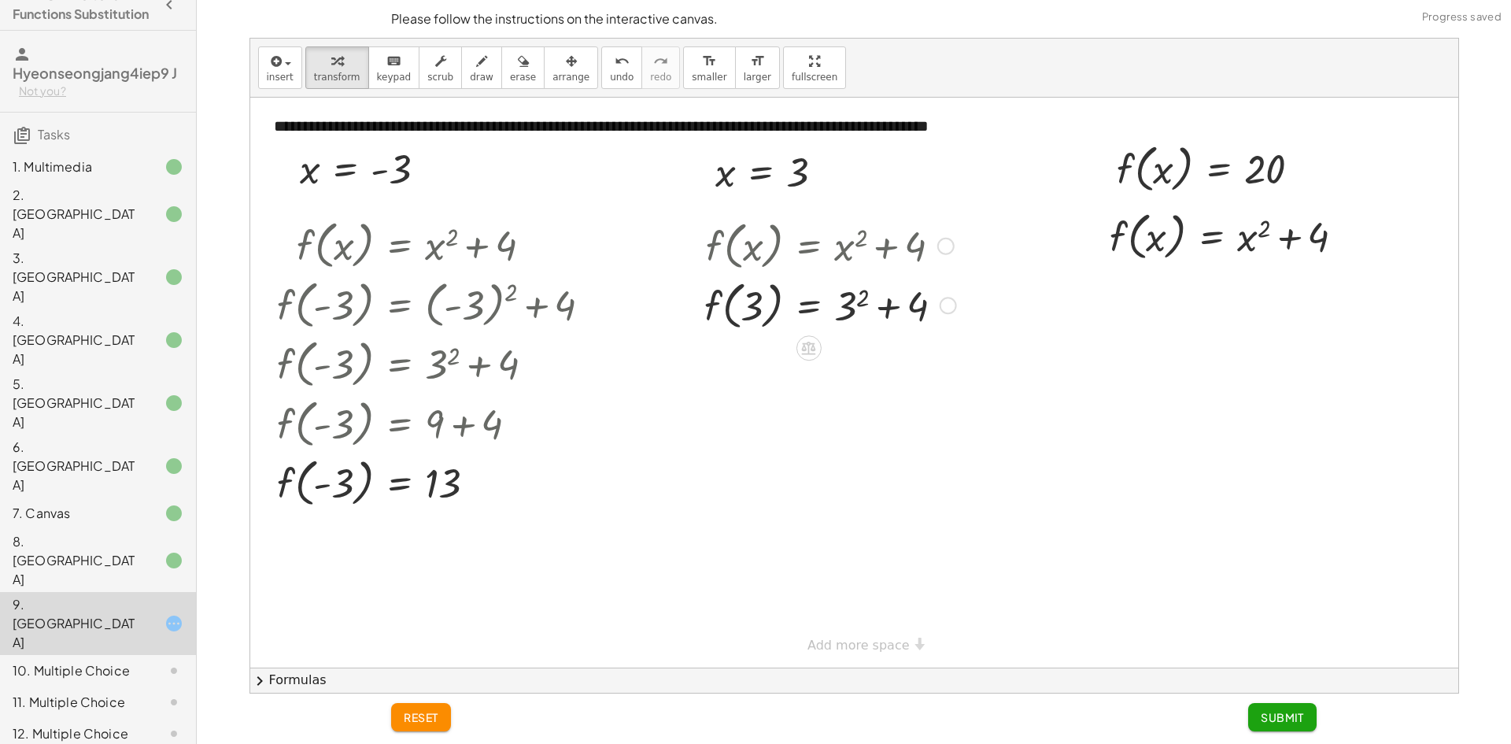
click at [737, 329] on div at bounding box center [830, 305] width 268 height 60
click at [610, 76] on span "undo" at bounding box center [622, 77] width 24 height 11
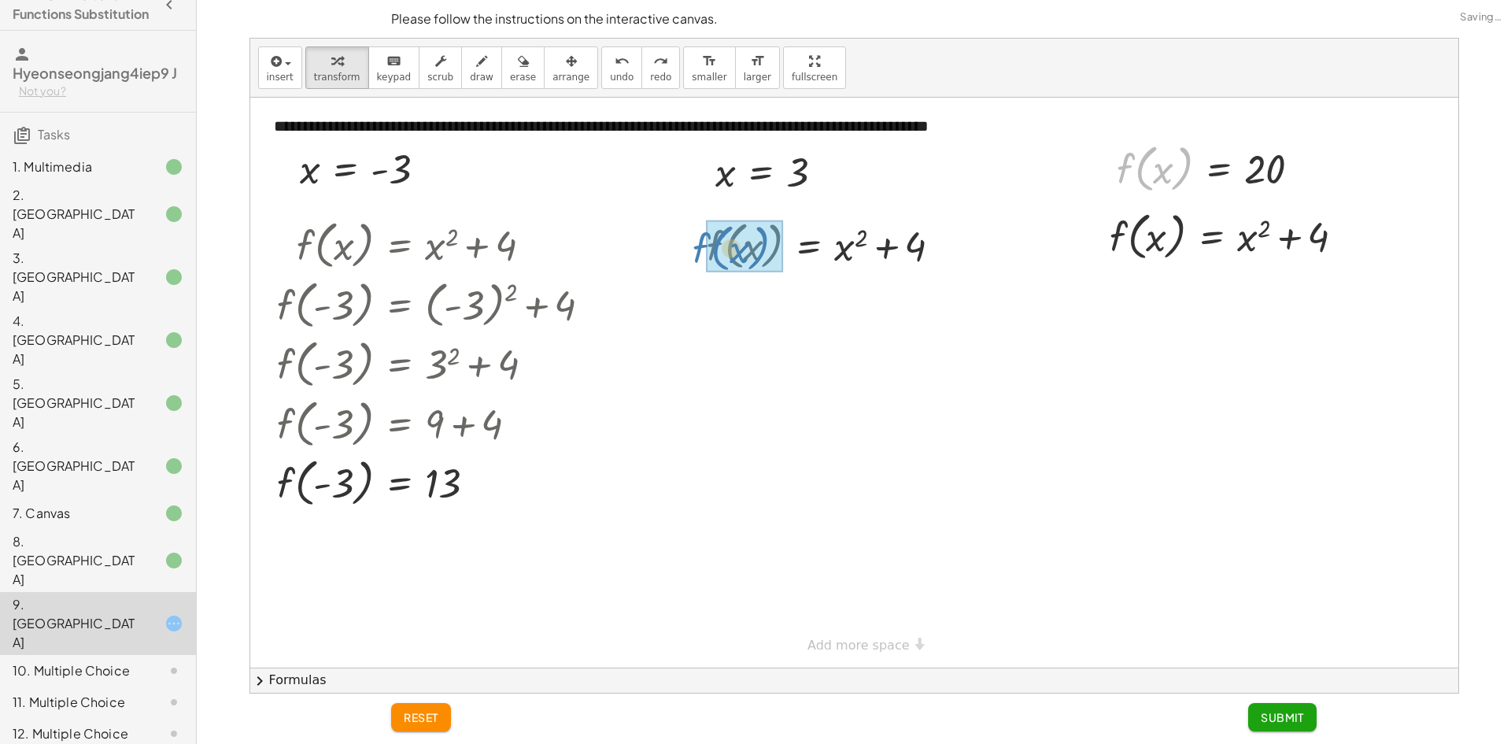
drag, startPoint x: 1133, startPoint y: 184, endPoint x: 740, endPoint y: 268, distance: 402.3
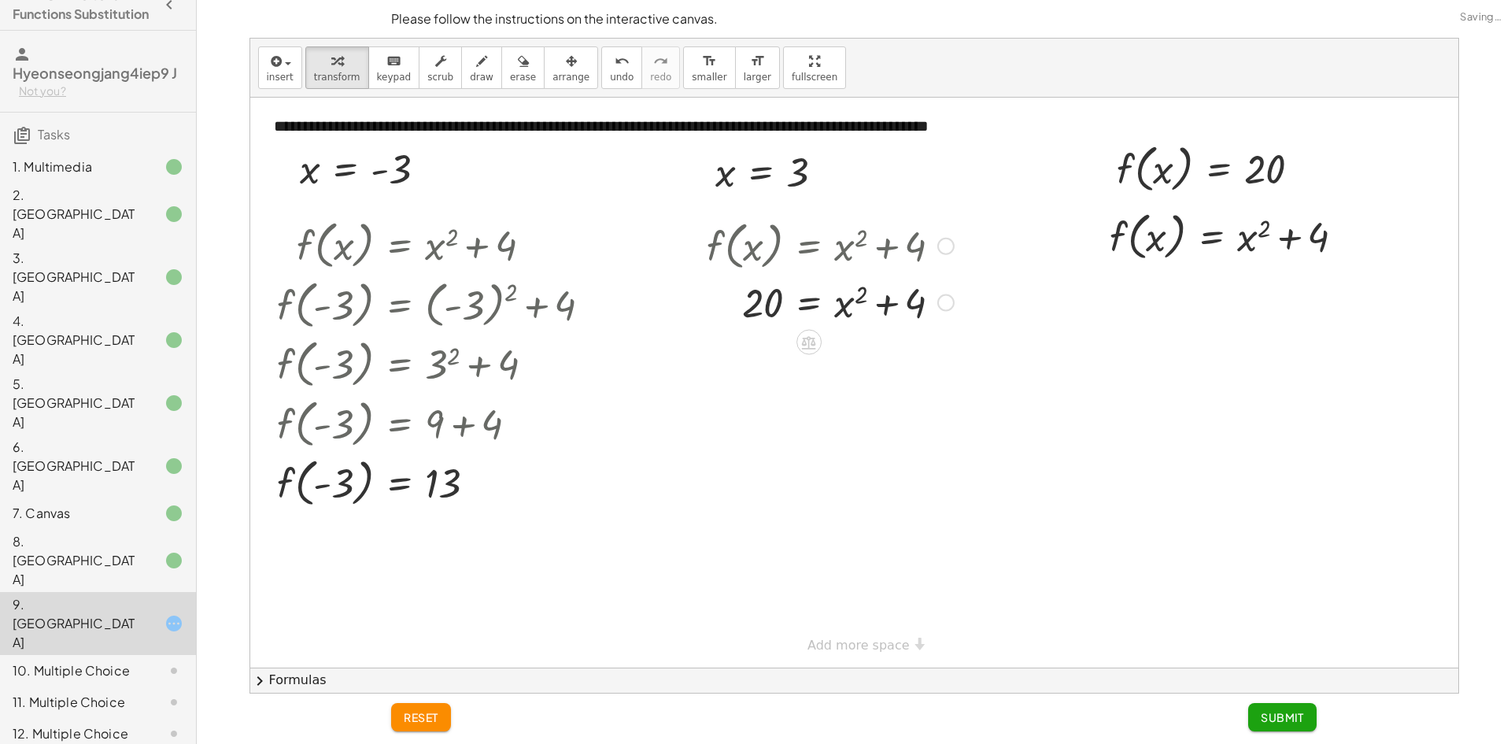
click at [851, 311] on div at bounding box center [830, 302] width 263 height 54
click at [880, 310] on div at bounding box center [830, 302] width 263 height 54
click at [886, 310] on div at bounding box center [830, 302] width 263 height 54
click at [759, 313] on div at bounding box center [830, 302] width 263 height 54
drag, startPoint x: 340, startPoint y: 488, endPoint x: 830, endPoint y: 312, distance: 520.6
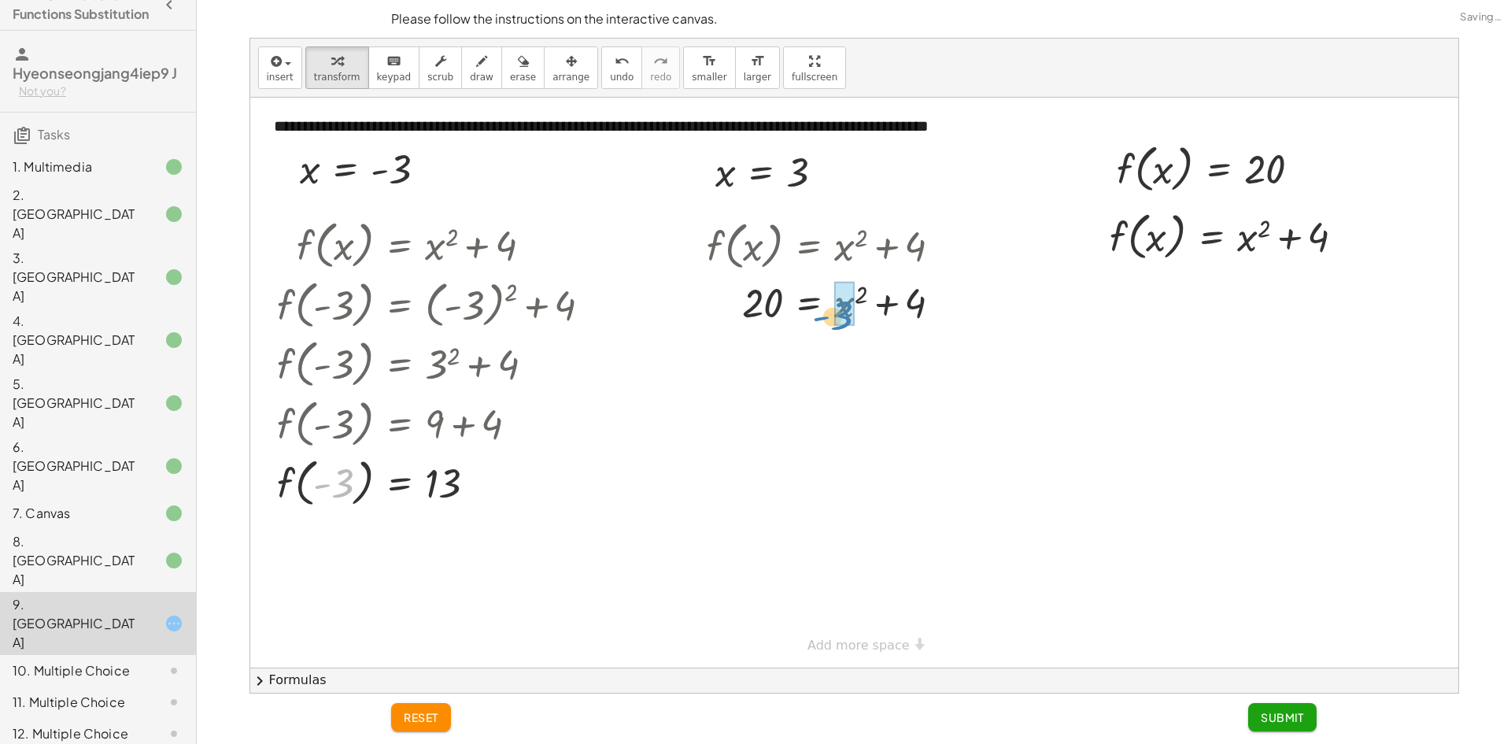
drag, startPoint x: 338, startPoint y: 485, endPoint x: 836, endPoint y: 317, distance: 524.7
click at [842, 317] on div at bounding box center [860, 300] width 322 height 57
click at [844, 315] on div at bounding box center [830, 302] width 263 height 54
click at [847, 378] on div at bounding box center [860, 357] width 322 height 54
click at [854, 374] on div at bounding box center [860, 357] width 322 height 54
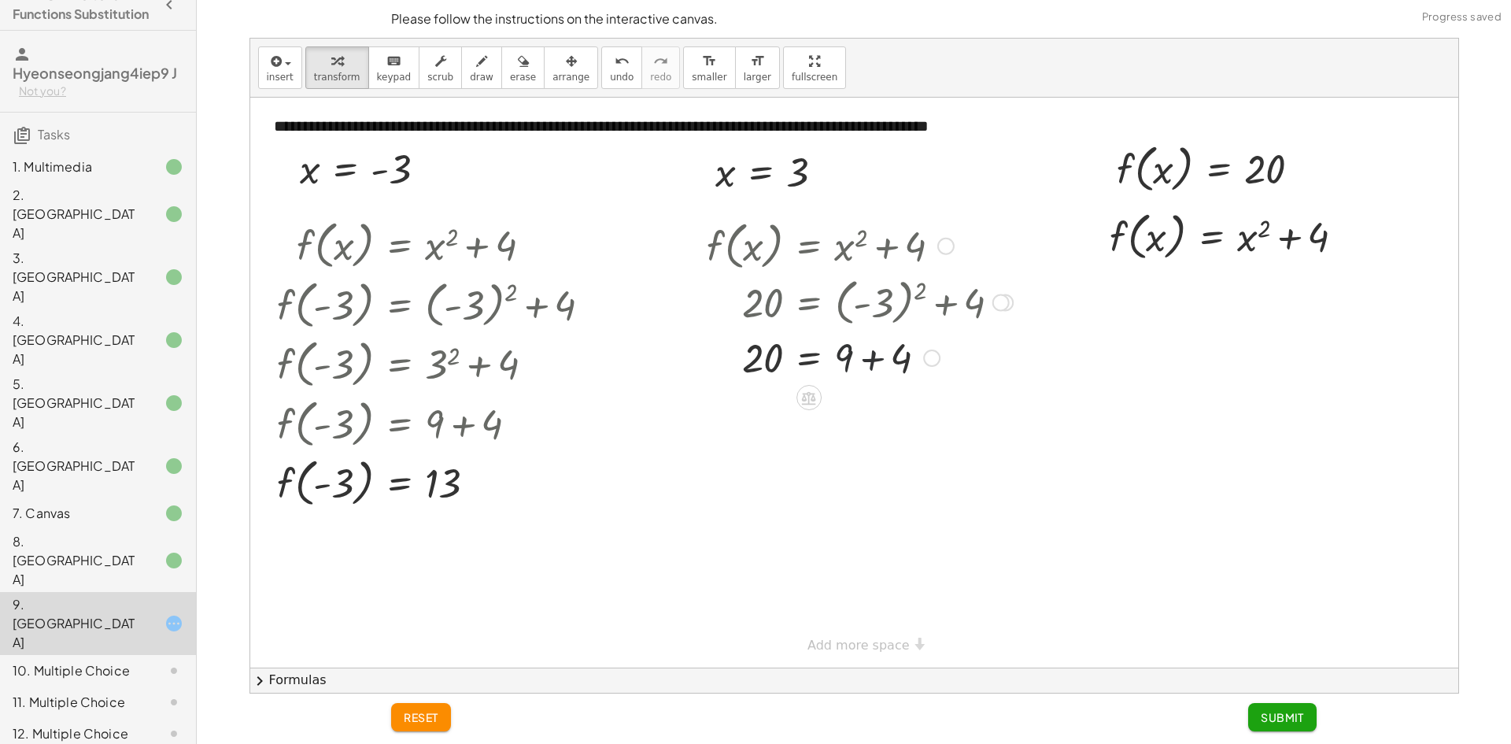
click at [860, 363] on div at bounding box center [860, 357] width 322 height 54
click at [843, 368] on div at bounding box center [860, 356] width 322 height 52
drag, startPoint x: 782, startPoint y: 386, endPoint x: 761, endPoint y: 399, distance: 25.1
click at [778, 390] on div at bounding box center [860, 409] width 322 height 52
drag, startPoint x: 764, startPoint y: 415, endPoint x: 677, endPoint y: 187, distance: 244.3
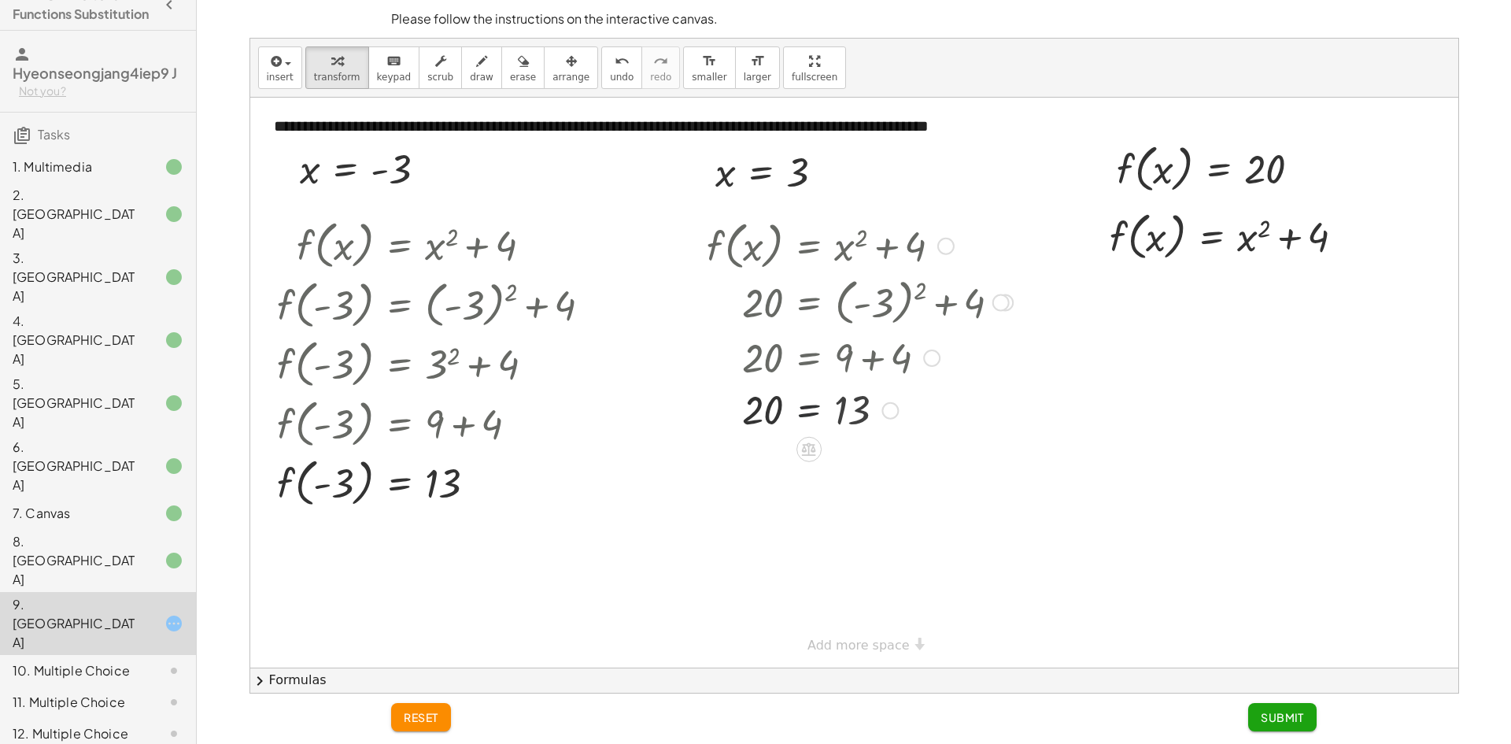
click at [765, 413] on div at bounding box center [860, 409] width 322 height 52
click at [610, 74] on span "undo" at bounding box center [622, 77] width 24 height 11
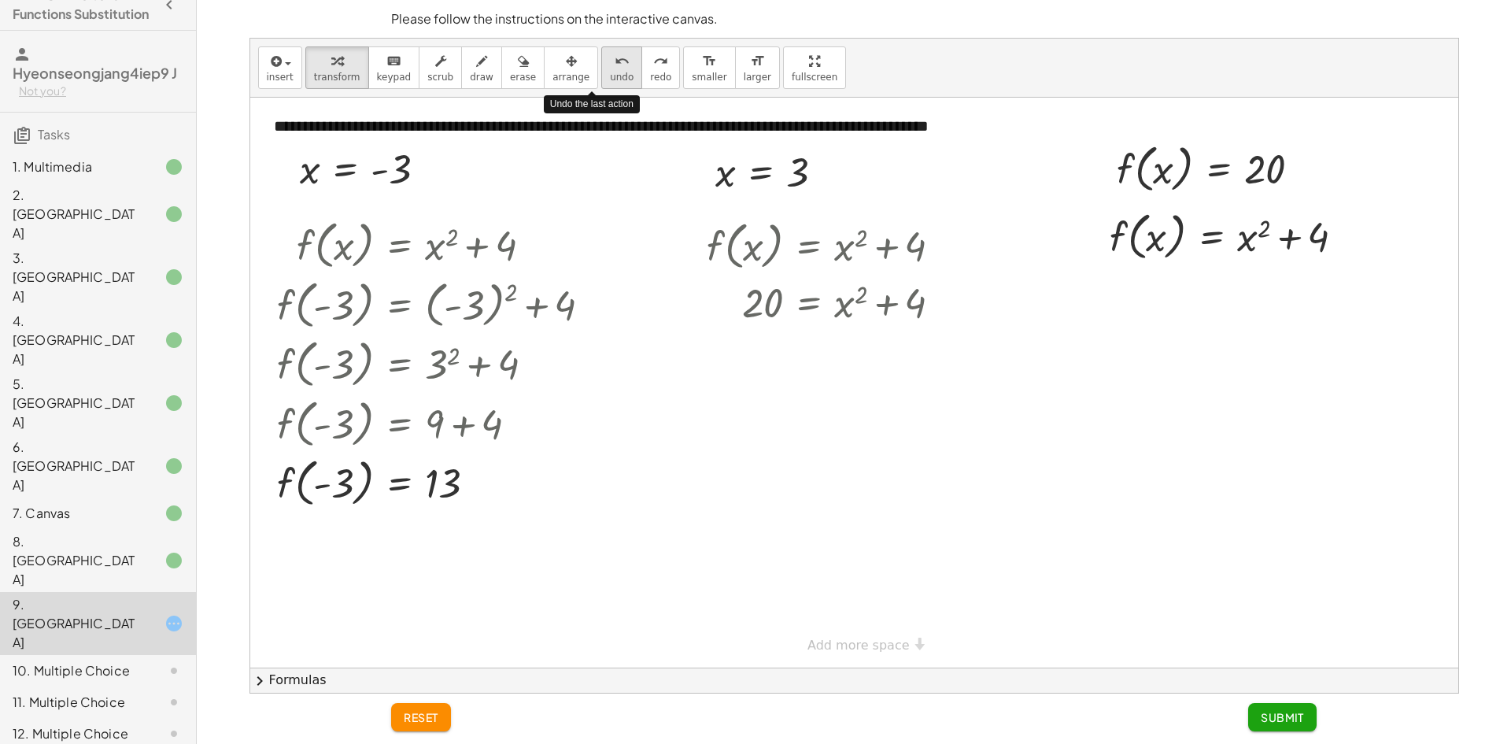
click at [610, 74] on span "undo" at bounding box center [622, 77] width 24 height 11
click at [610, 73] on span "undo" at bounding box center [622, 77] width 24 height 11
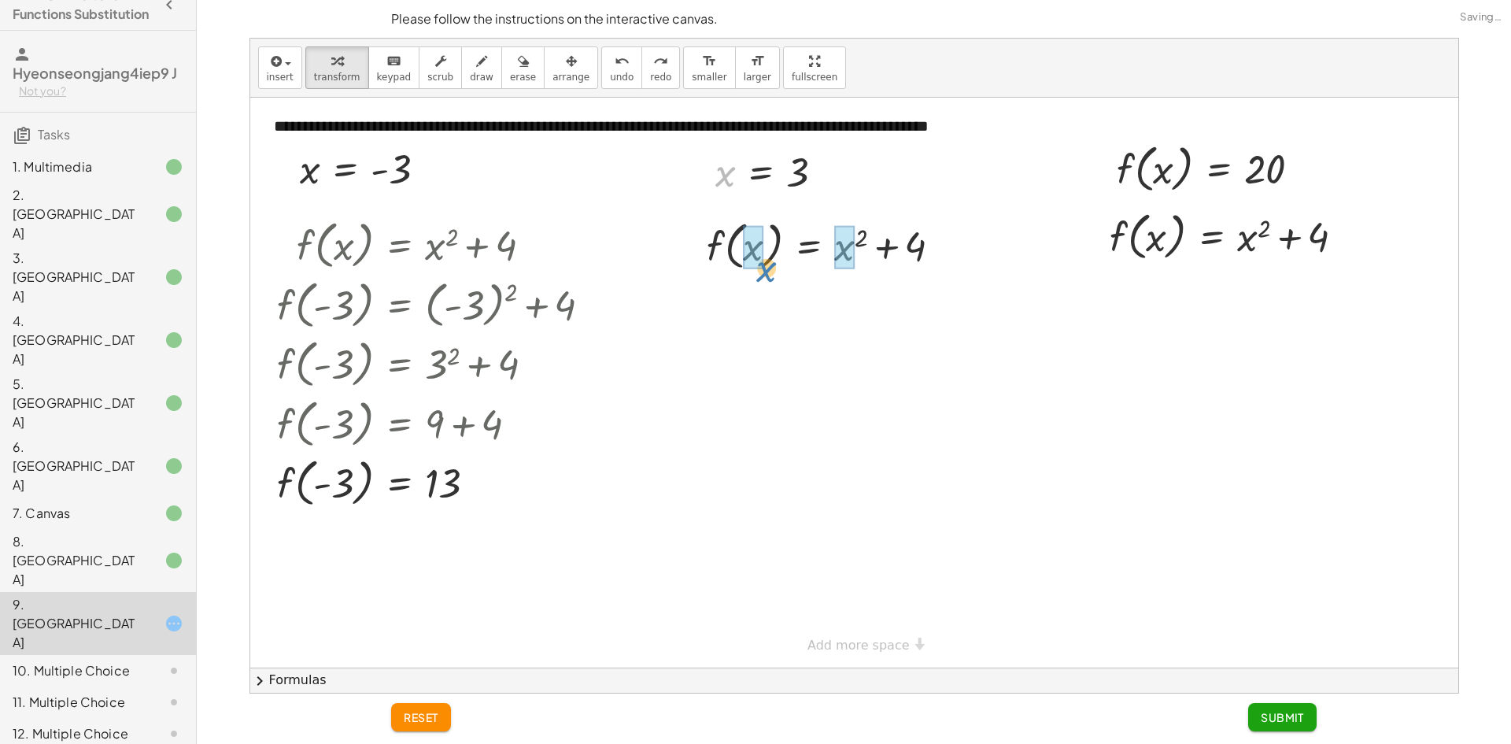
drag, startPoint x: 725, startPoint y: 175, endPoint x: 766, endPoint y: 269, distance: 103.2
click at [855, 259] on div at bounding box center [830, 245] width 268 height 60
click at [858, 256] on div at bounding box center [828, 245] width 265 height 60
click at [848, 262] on div at bounding box center [830, 245] width 268 height 60
click at [853, 262] on div at bounding box center [830, 245] width 268 height 60
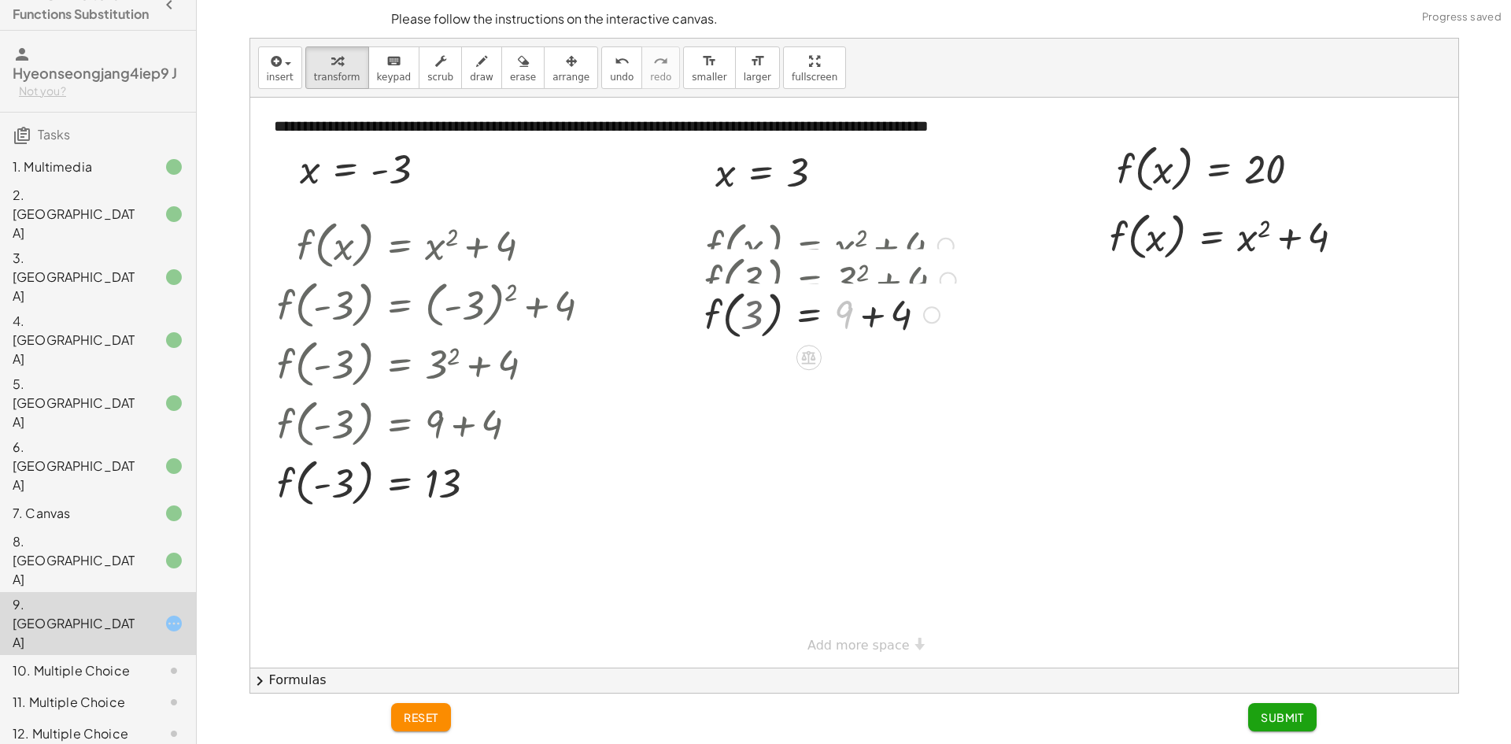
click at [808, 246] on div "f ( , x ) = + x 2 + 4 f ( , 3 ) = + 3 2 + 4 f ( , ) = + + 4 3 9" at bounding box center [808, 246] width 0 height 0
drag, startPoint x: 852, startPoint y: 261, endPoint x: 854, endPoint y: 299, distance: 37.8
click at [851, 262] on div at bounding box center [830, 245] width 268 height 60
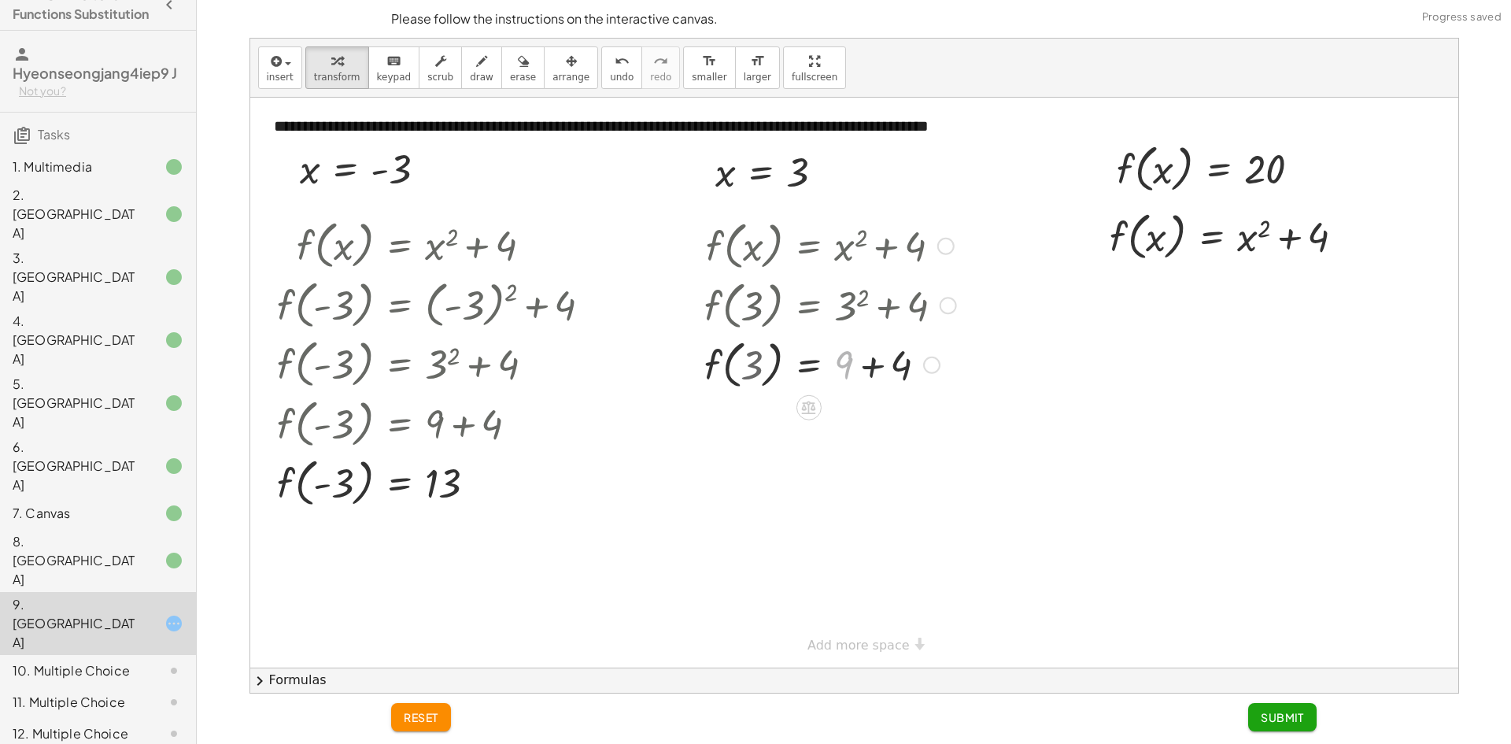
click at [858, 348] on div at bounding box center [830, 364] width 268 height 60
click at [865, 362] on div at bounding box center [830, 364] width 268 height 60
click at [762, 404] on div at bounding box center [830, 423] width 268 height 60
drag, startPoint x: 760, startPoint y: 415, endPoint x: 720, endPoint y: 411, distance: 40.2
click at [750, 415] on div at bounding box center [830, 423] width 268 height 60
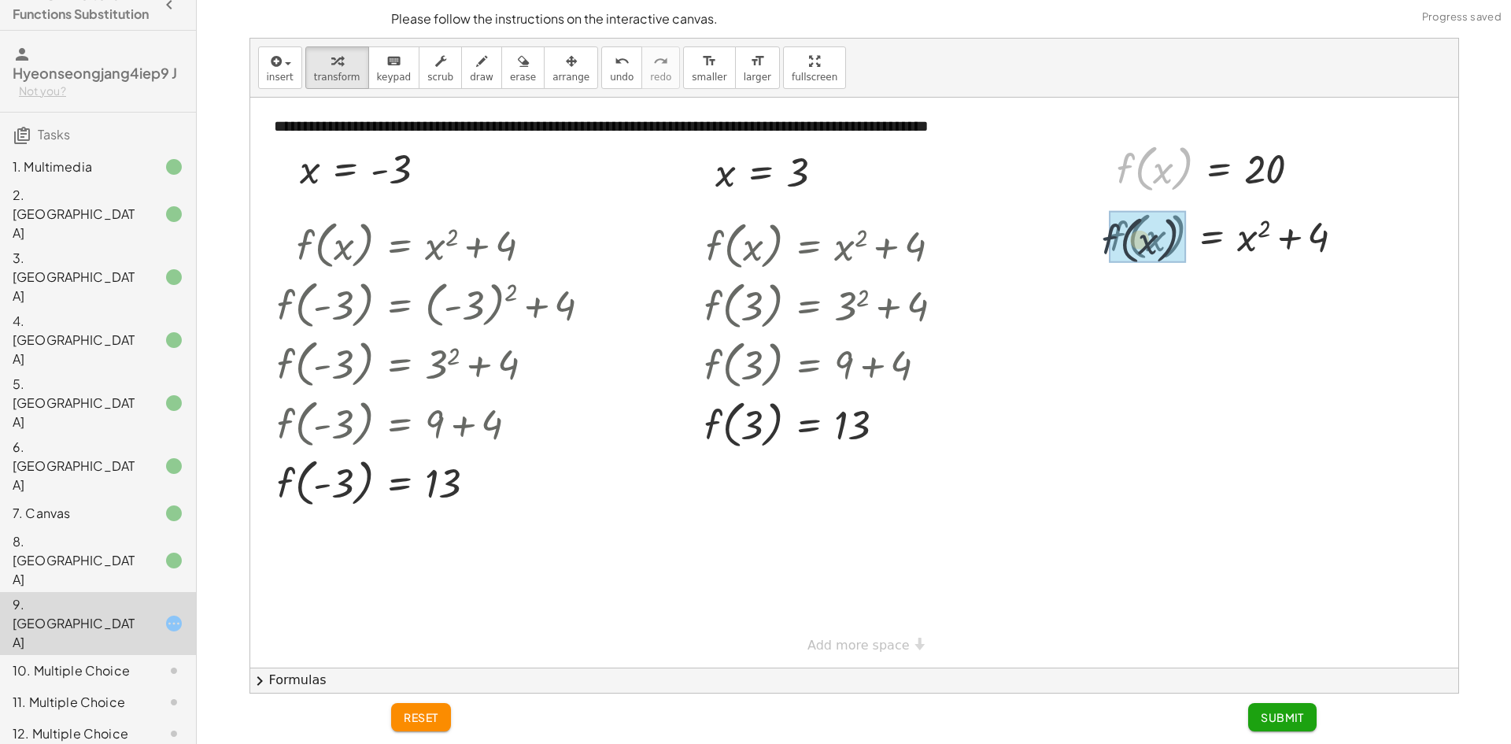
drag, startPoint x: 1119, startPoint y: 164, endPoint x: 1110, endPoint y: 229, distance: 65.1
click at [1103, 235] on div "**********" at bounding box center [854, 383] width 1208 height 570
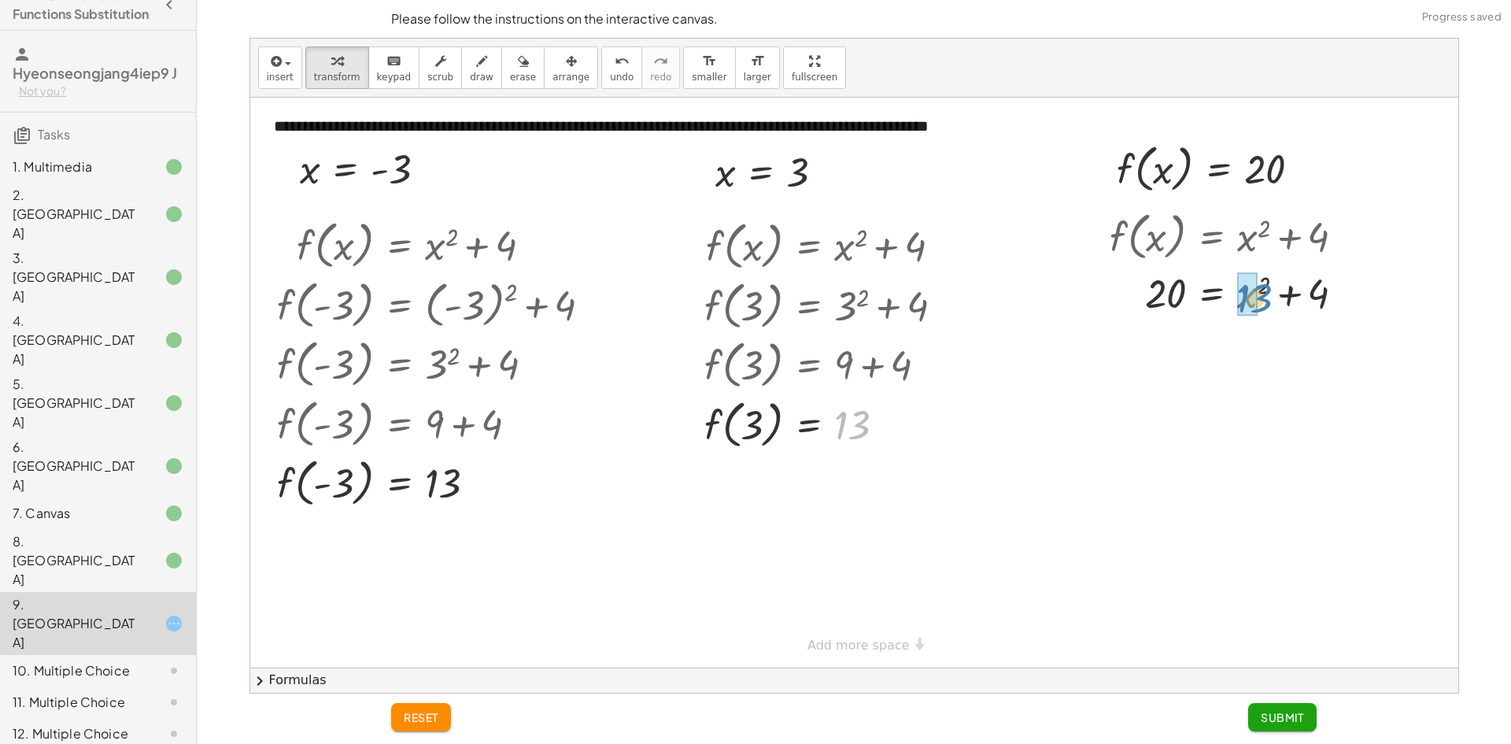
drag, startPoint x: 839, startPoint y: 428, endPoint x: 1246, endPoint y: 299, distance: 427.5
click at [1256, 303] on div at bounding box center [1240, 292] width 279 height 54
click at [1269, 298] on div at bounding box center [1243, 292] width 284 height 54
click at [1269, 300] on div at bounding box center [1243, 292] width 284 height 54
click at [1286, 371] on div at bounding box center [1243, 346] width 284 height 54
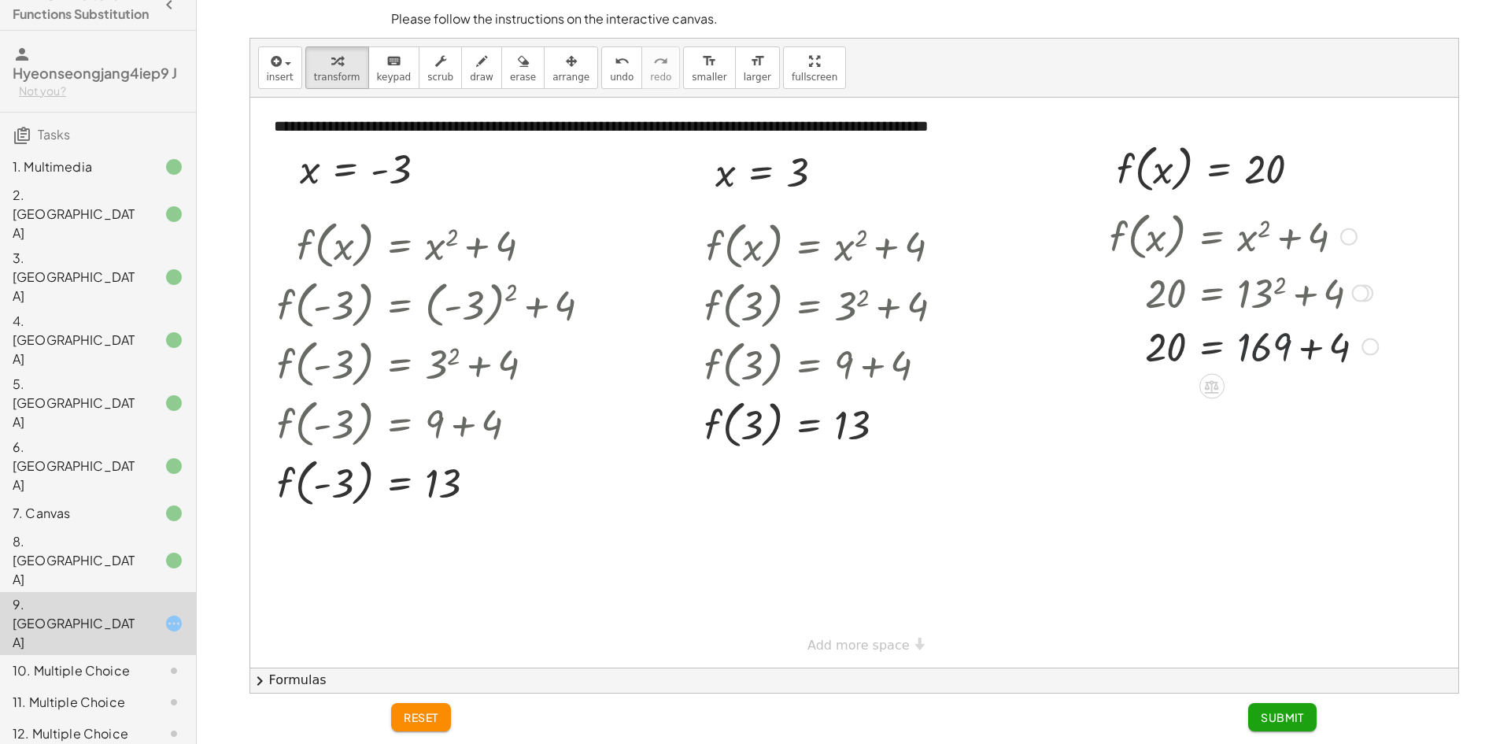
click at [1293, 358] on div at bounding box center [1243, 346] width 284 height 54
click at [1255, 375] on div at bounding box center [1243, 398] width 284 height 52
drag, startPoint x: 1225, startPoint y: 408, endPoint x: 1167, endPoint y: 406, distance: 58.3
click at [1167, 406] on div at bounding box center [1243, 398] width 284 height 52
click at [614, 65] on icon "undo" at bounding box center [621, 61] width 15 height 19
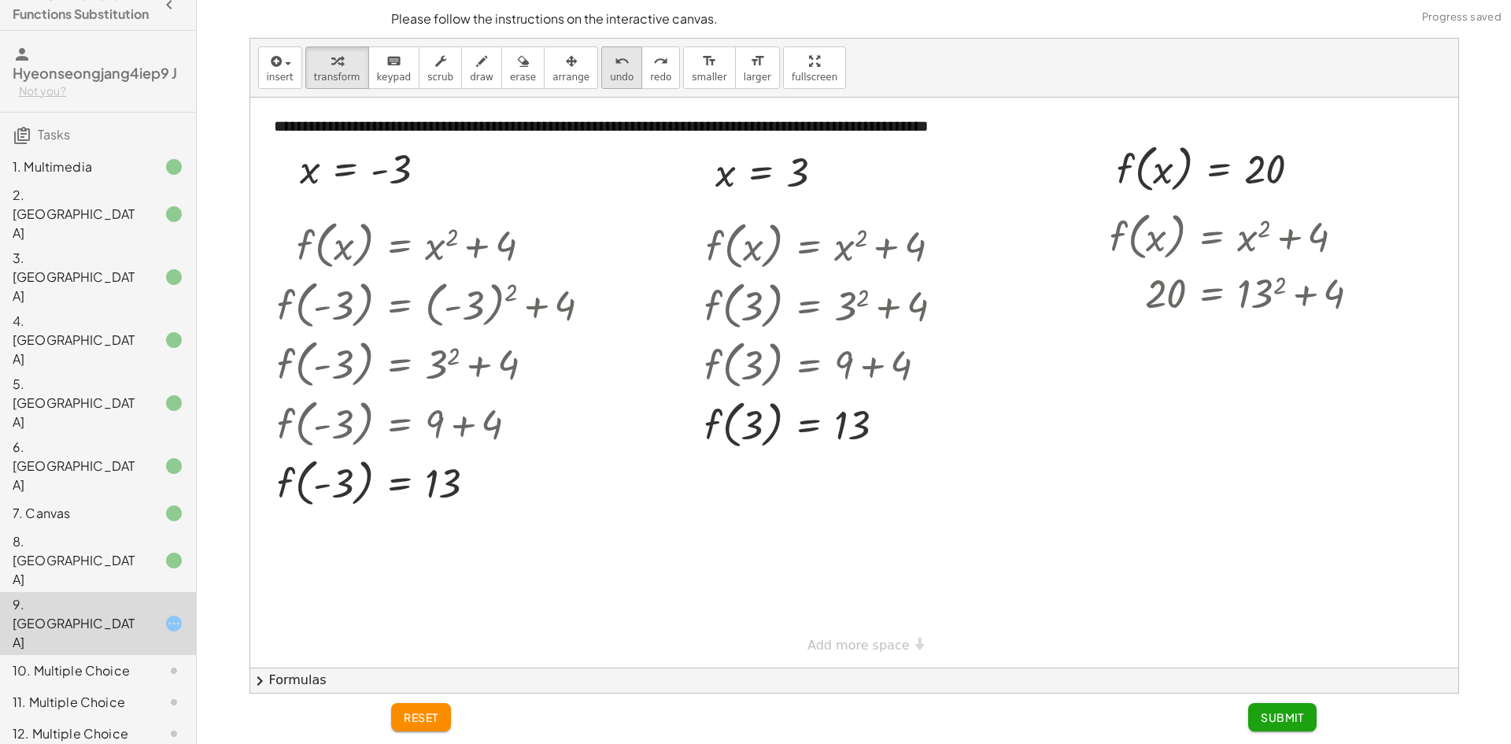
click at [614, 65] on icon "undo" at bounding box center [621, 61] width 15 height 19
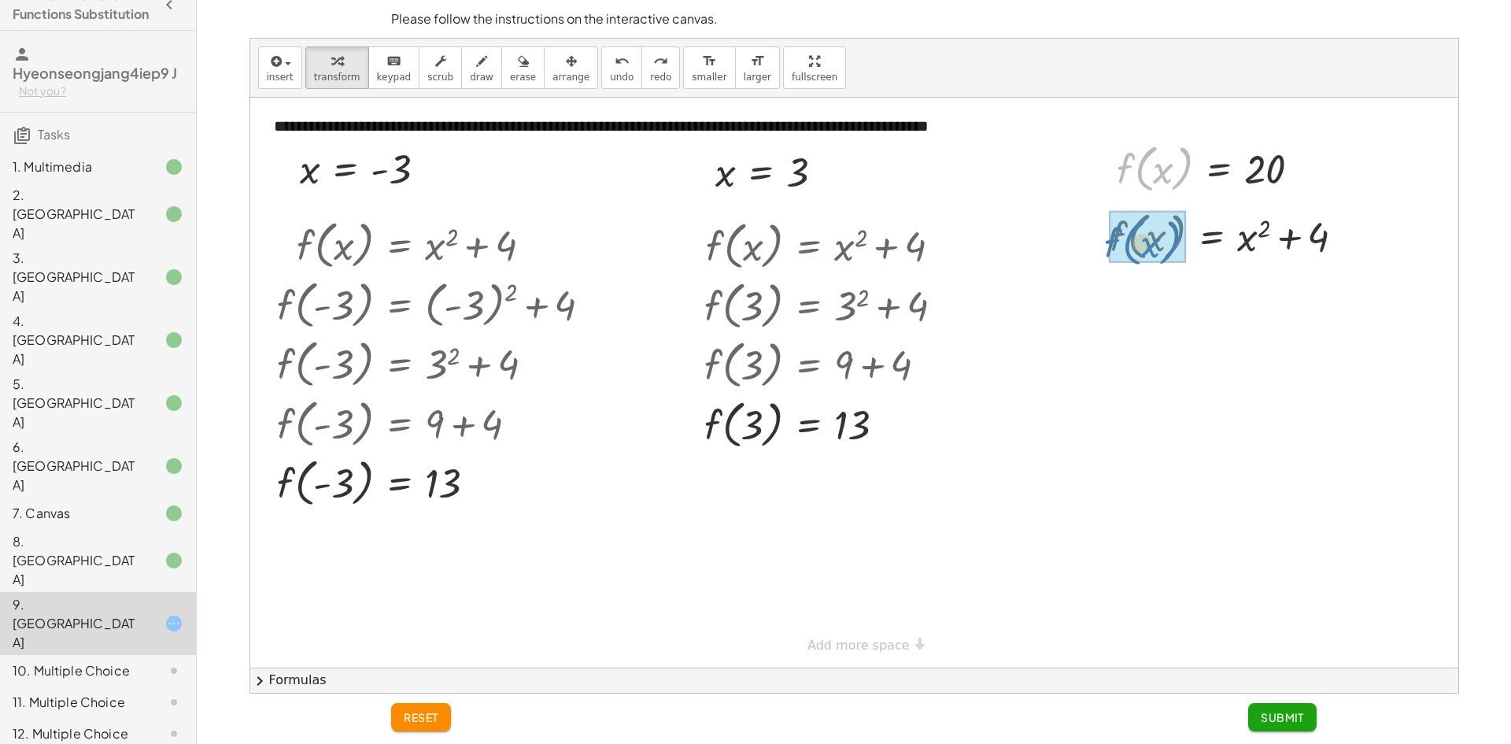
drag, startPoint x: 1150, startPoint y: 138, endPoint x: 1138, endPoint y: 213, distance: 76.6
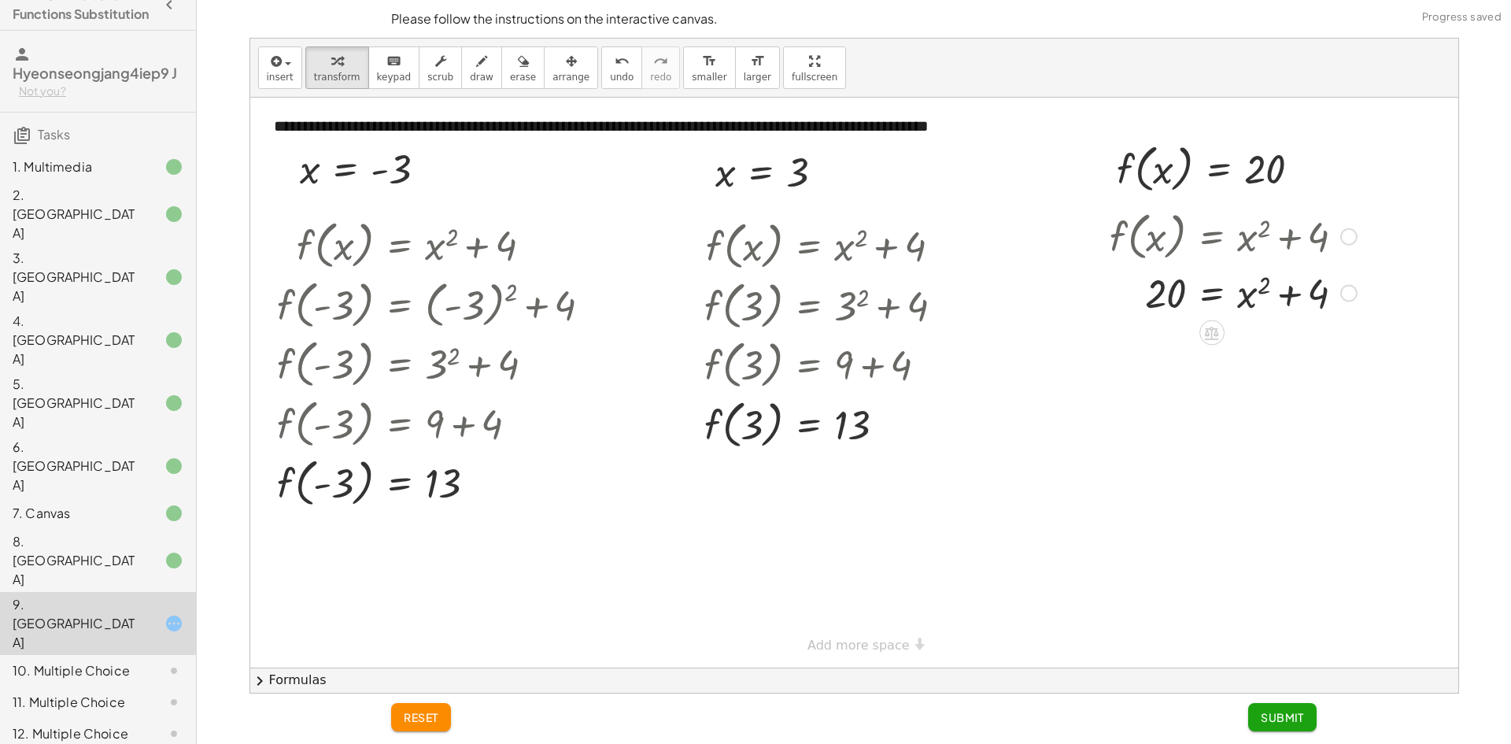
click at [1260, 293] on div at bounding box center [1232, 292] width 263 height 54
click at [1236, 295] on div at bounding box center [1232, 292] width 263 height 54
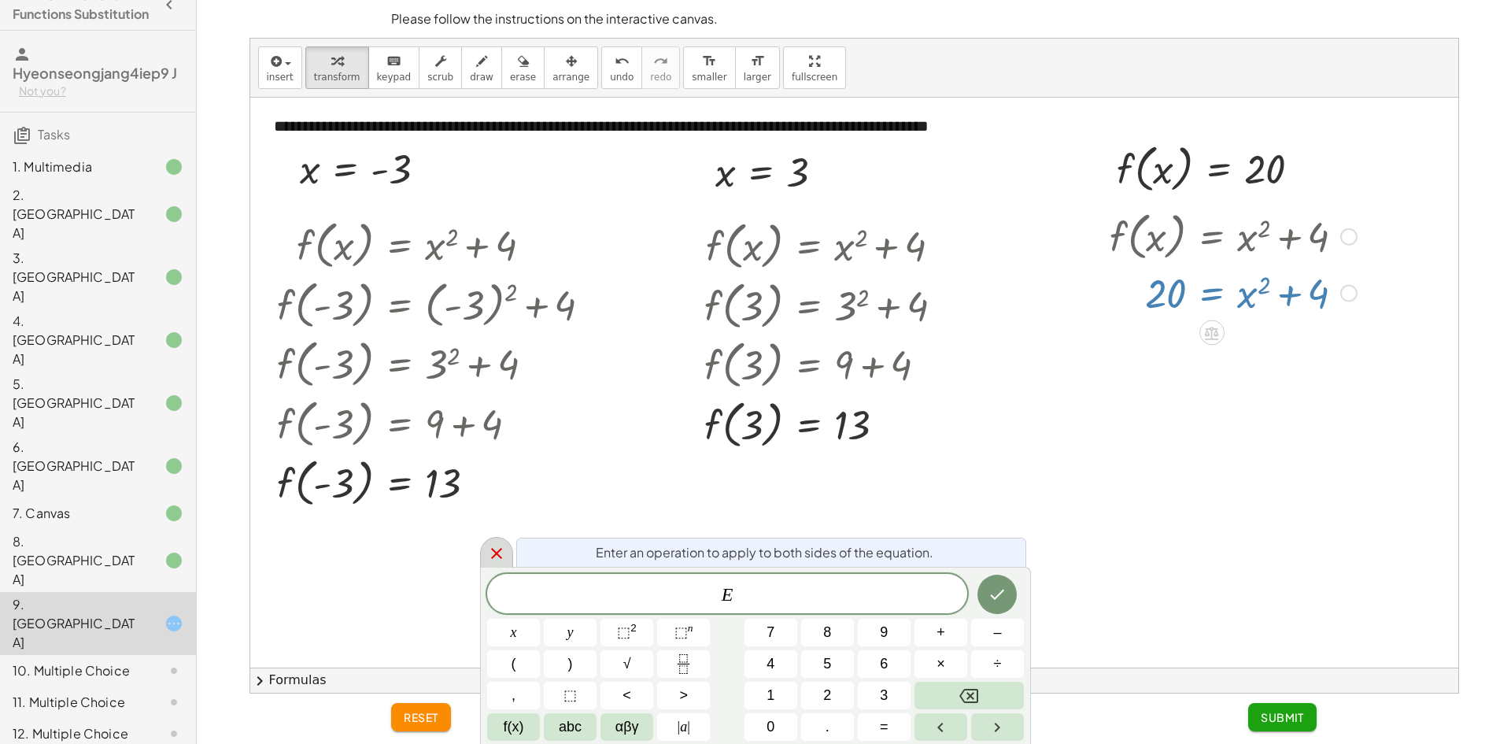
click at [492, 555] on icon at bounding box center [496, 553] width 19 height 19
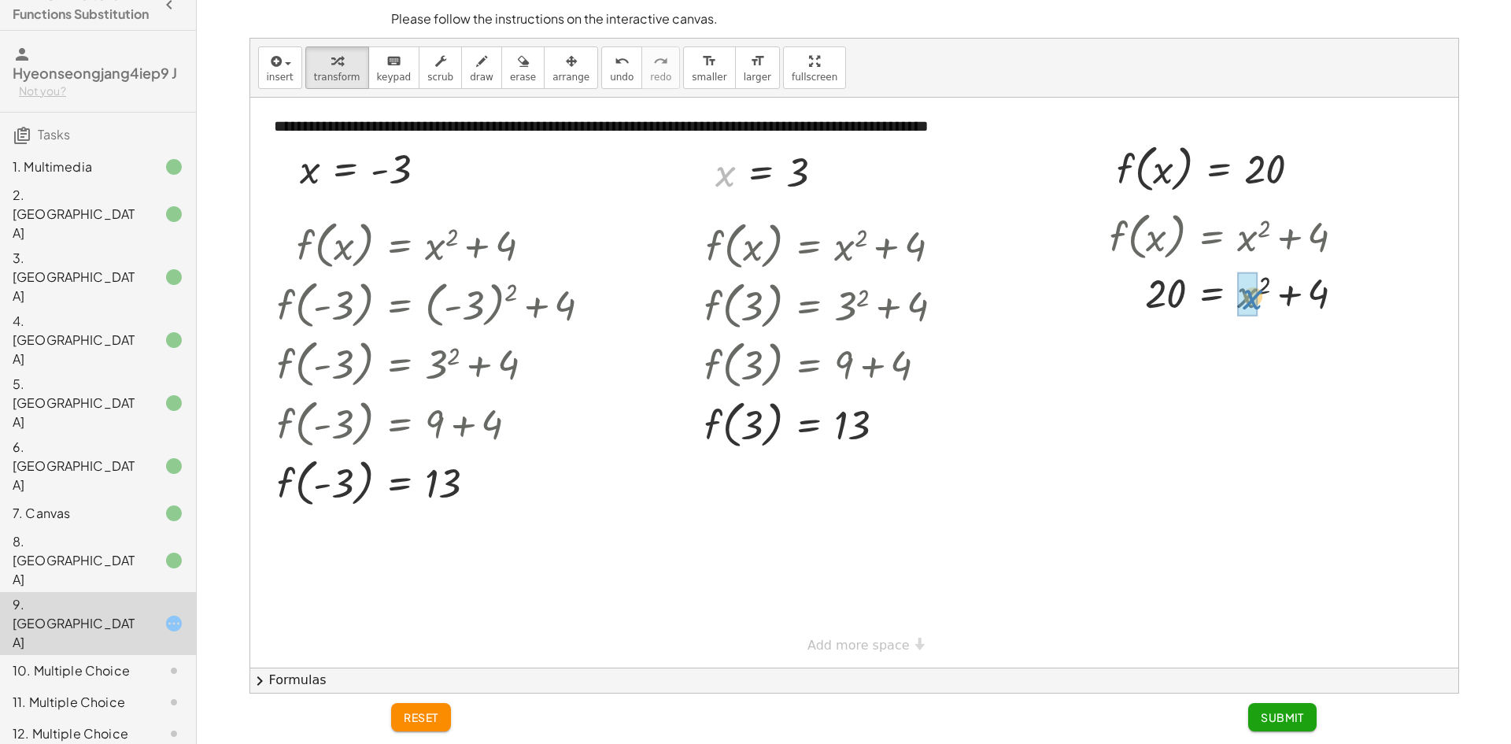
drag, startPoint x: 726, startPoint y: 174, endPoint x: 1253, endPoint y: 297, distance: 541.4
click at [1247, 310] on div at bounding box center [1233, 292] width 265 height 54
click at [1260, 313] on div at bounding box center [1232, 292] width 263 height 54
click at [1251, 314] on div at bounding box center [1233, 292] width 265 height 52
drag, startPoint x: 1174, startPoint y: 420, endPoint x: 1179, endPoint y: 403, distance: 17.9
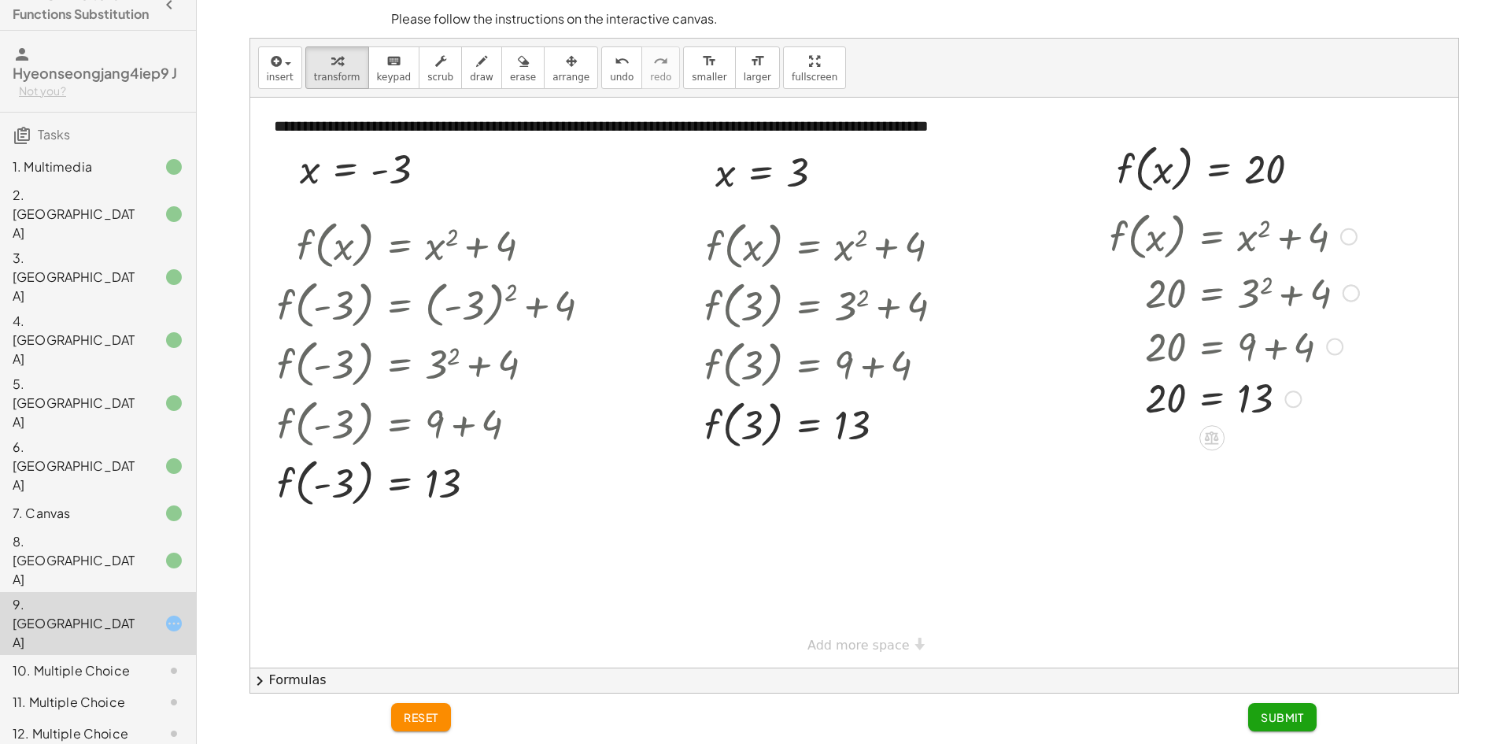
click at [1173, 415] on div at bounding box center [1233, 398] width 265 height 52
click at [1242, 400] on div at bounding box center [1233, 398] width 265 height 52
drag, startPoint x: 1173, startPoint y: 401, endPoint x: 1262, endPoint y: 408, distance: 89.1
click at [1262, 408] on div at bounding box center [1233, 398] width 265 height 52
click at [1145, 457] on div at bounding box center [1238, 450] width 358 height 54
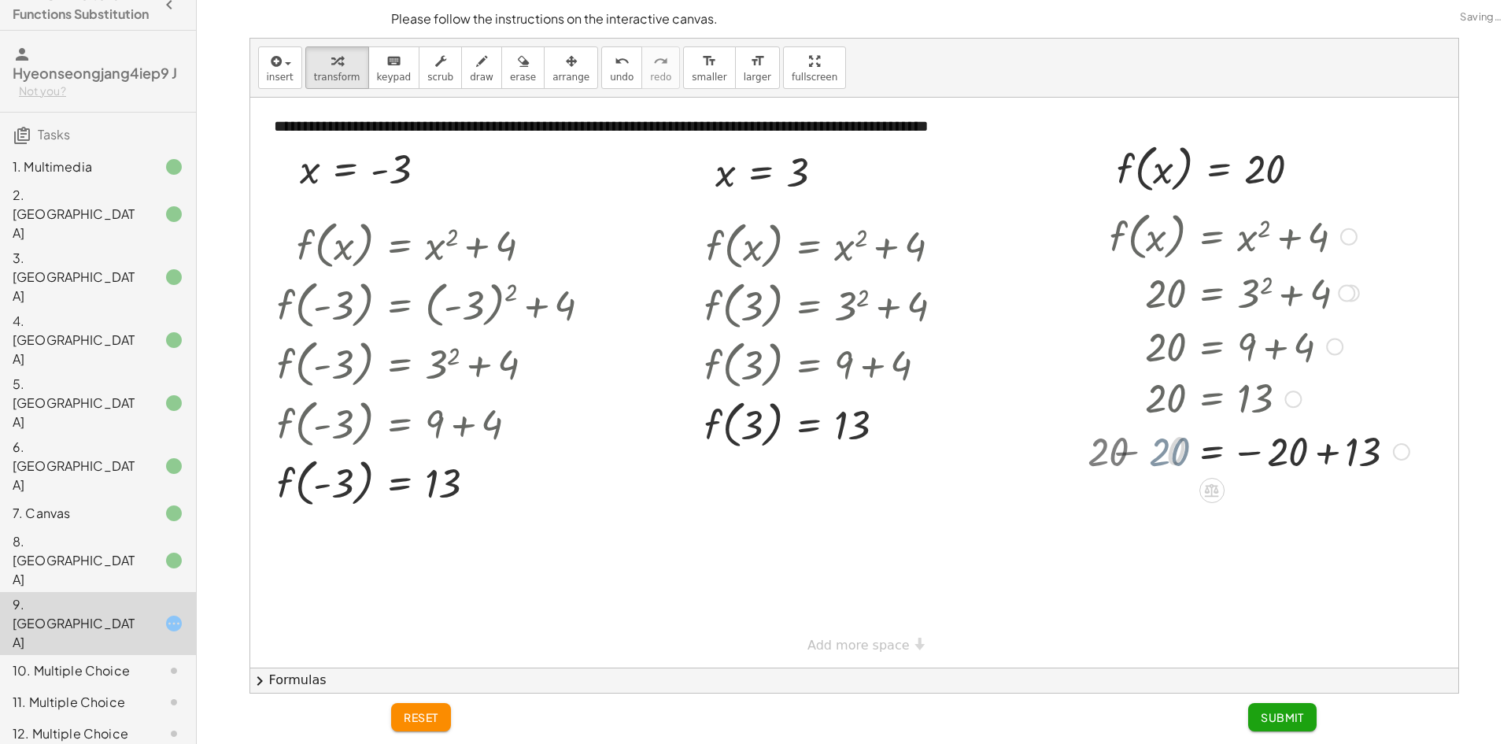
click at [1267, 453] on div at bounding box center [1258, 450] width 315 height 52
click at [1293, 466] on div at bounding box center [1238, 451] width 358 height 52
click at [1313, 515] on div at bounding box center [1238, 503] width 358 height 52
click at [1249, 517] on div at bounding box center [1238, 503] width 358 height 52
click at [1245, 522] on div at bounding box center [1238, 503] width 358 height 52
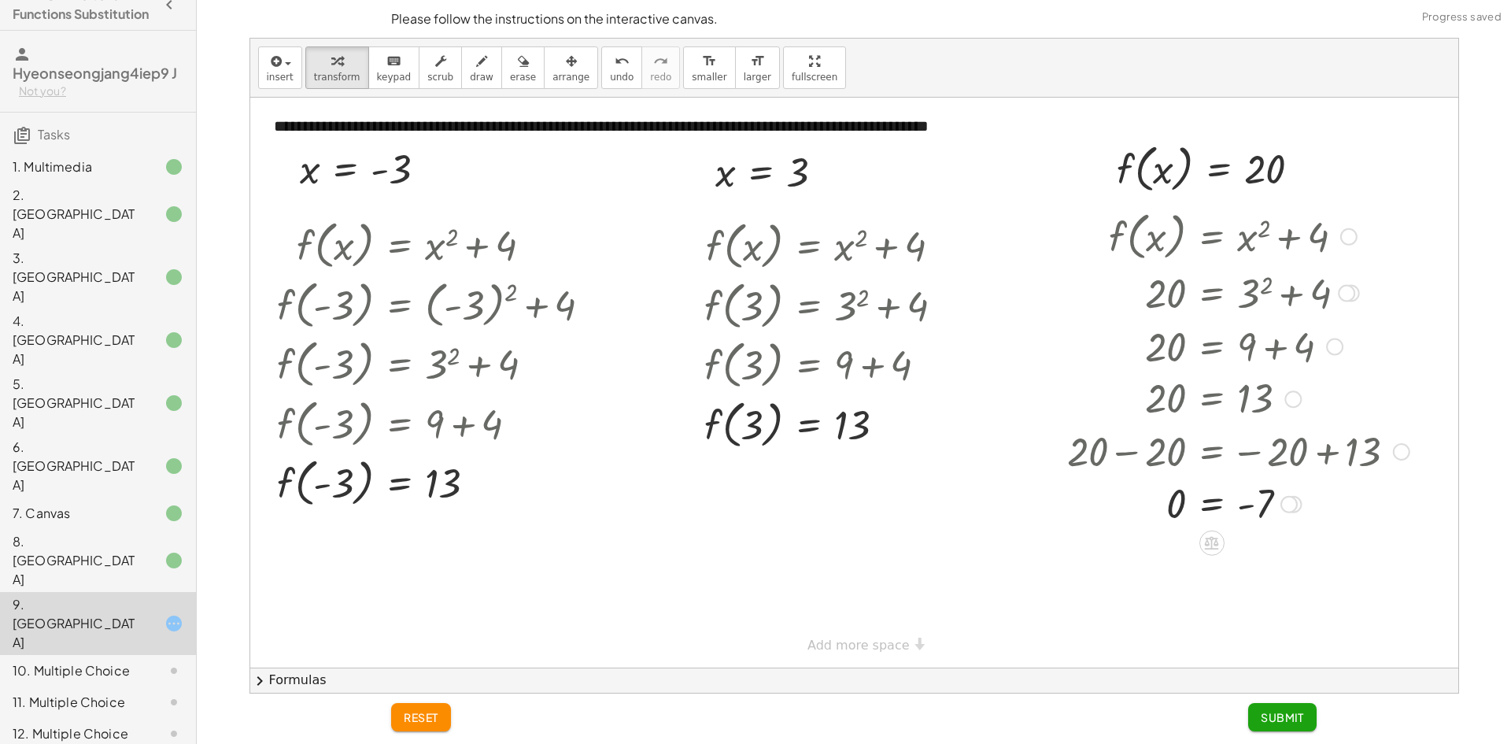
click at [1245, 509] on div at bounding box center [1238, 503] width 358 height 52
drag, startPoint x: 1164, startPoint y: 508, endPoint x: 1228, endPoint y: 509, distance: 64.5
click at [1228, 509] on div at bounding box center [1238, 503] width 358 height 52
click at [1249, 511] on div at bounding box center [1238, 503] width 358 height 54
click at [1212, 237] on div "f ( , x ) = + x 2 + 4 20 = + x 2 + 4 20 = + 3 2 + 4 20 = + 9 + 4 20 = 13 + 20 −…" at bounding box center [1212, 237] width 0 height 0
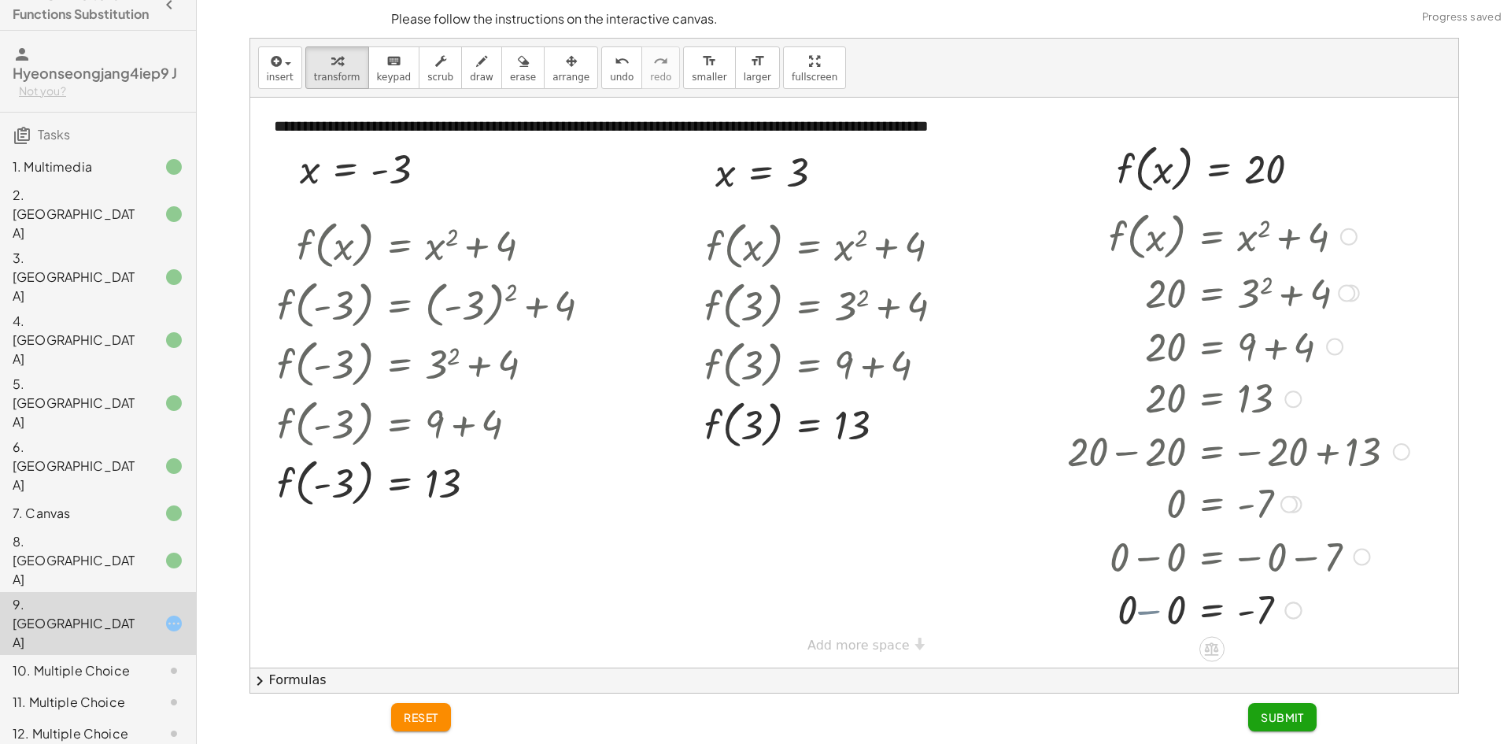
click at [1212, 237] on div "f ( , x ) = + x 2 + 4 20 = + x 2 + 4 20 = + 3 2 + 4 20 = + 9 + 4 20 = 13 + 20 −…" at bounding box center [1212, 237] width 0 height 0
drag, startPoint x: 1291, startPoint y: 613, endPoint x: 1265, endPoint y: 515, distance: 101.7
click at [1212, 512] on div "= - 7 0" at bounding box center [1212, 512] width 0 height 0
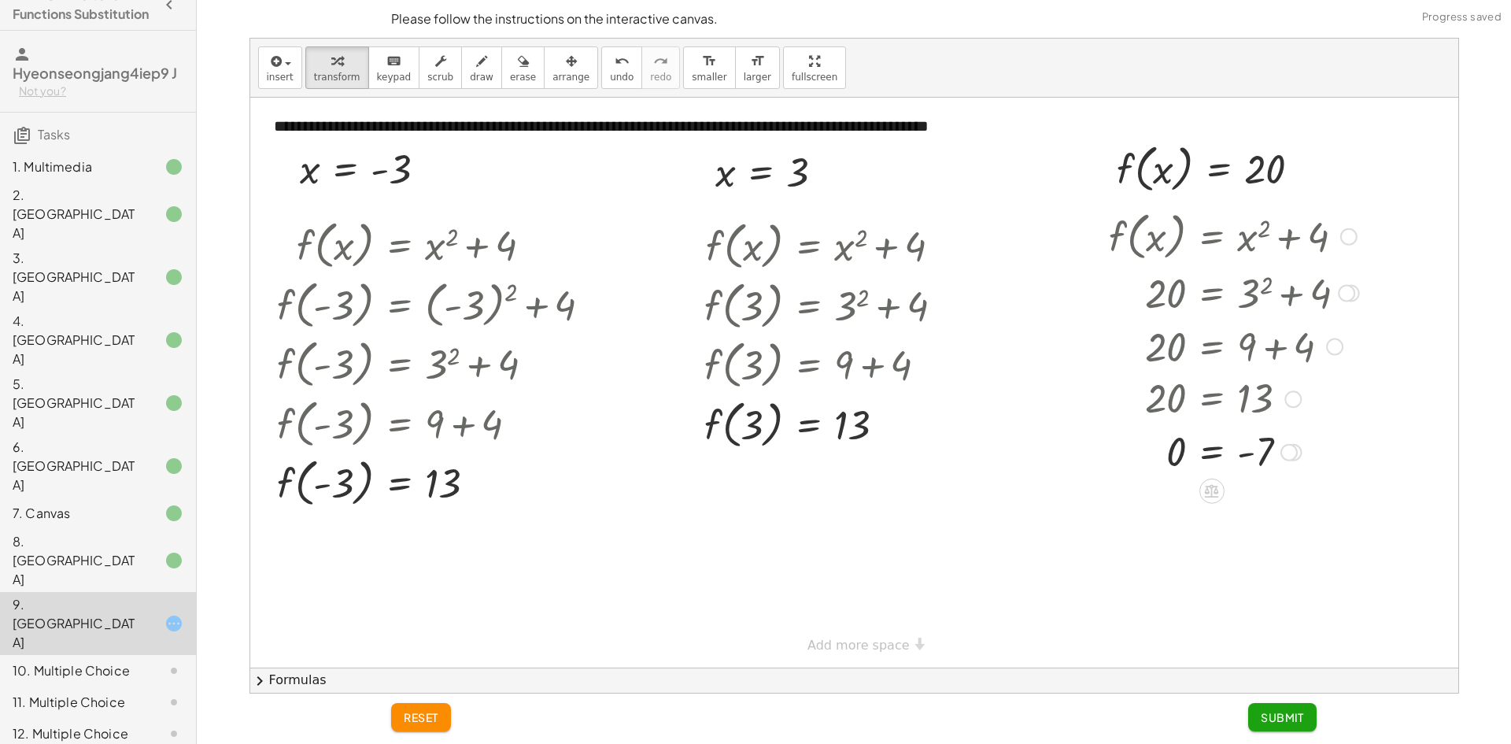
drag, startPoint x: 1287, startPoint y: 500, endPoint x: 1277, endPoint y: 441, distance: 59.1
click at [1212, 452] on div "= - 7 0" at bounding box center [1212, 452] width 0 height 0
click at [1270, 708] on button "Submit" at bounding box center [1282, 717] width 68 height 28
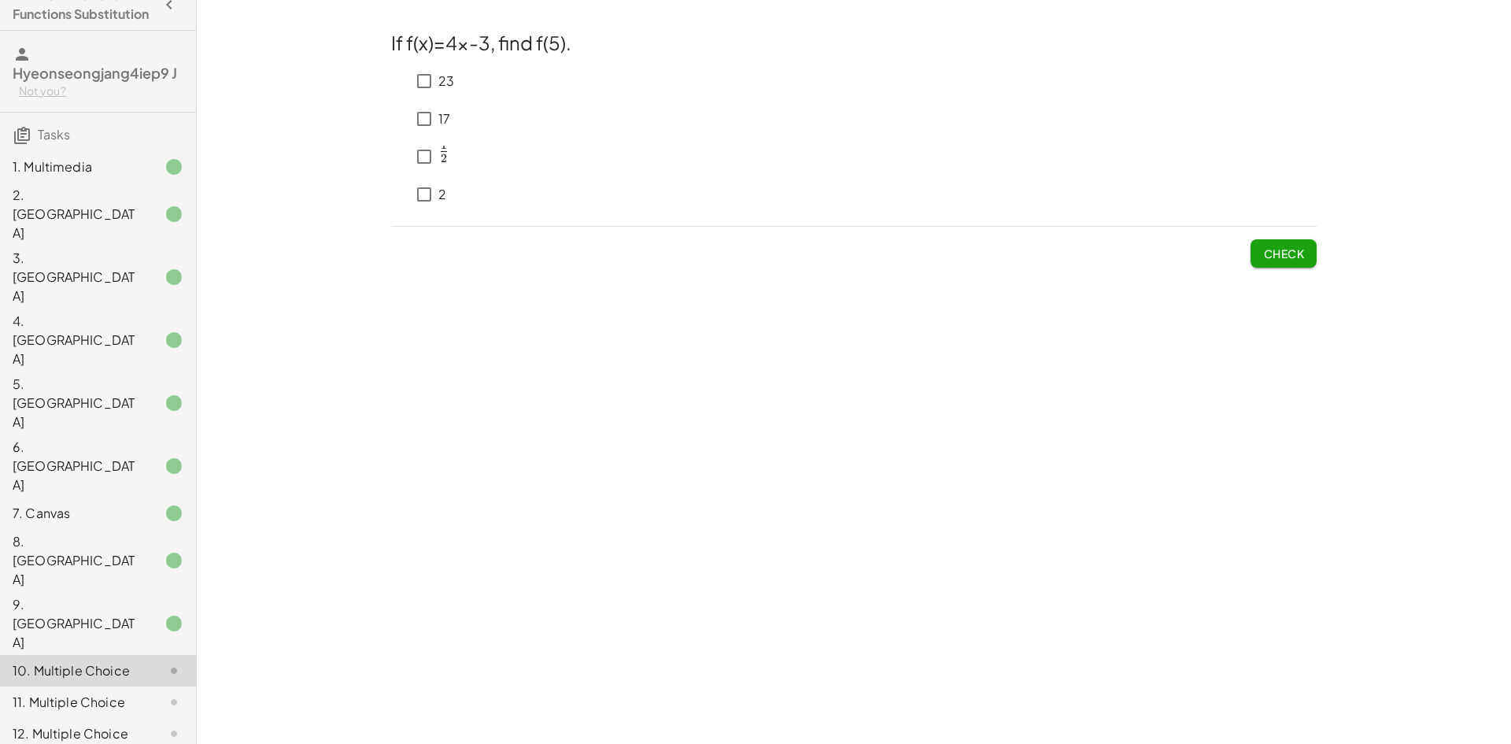
scroll to position [0, 0]
click at [439, 124] on p "17" at bounding box center [444, 119] width 12 height 18
drag, startPoint x: 1226, startPoint y: 249, endPoint x: 1269, endPoint y: 259, distance: 44.3
click at [1252, 256] on div "Check" at bounding box center [853, 247] width 925 height 41
click at [1268, 259] on span "Check" at bounding box center [1283, 253] width 41 height 14
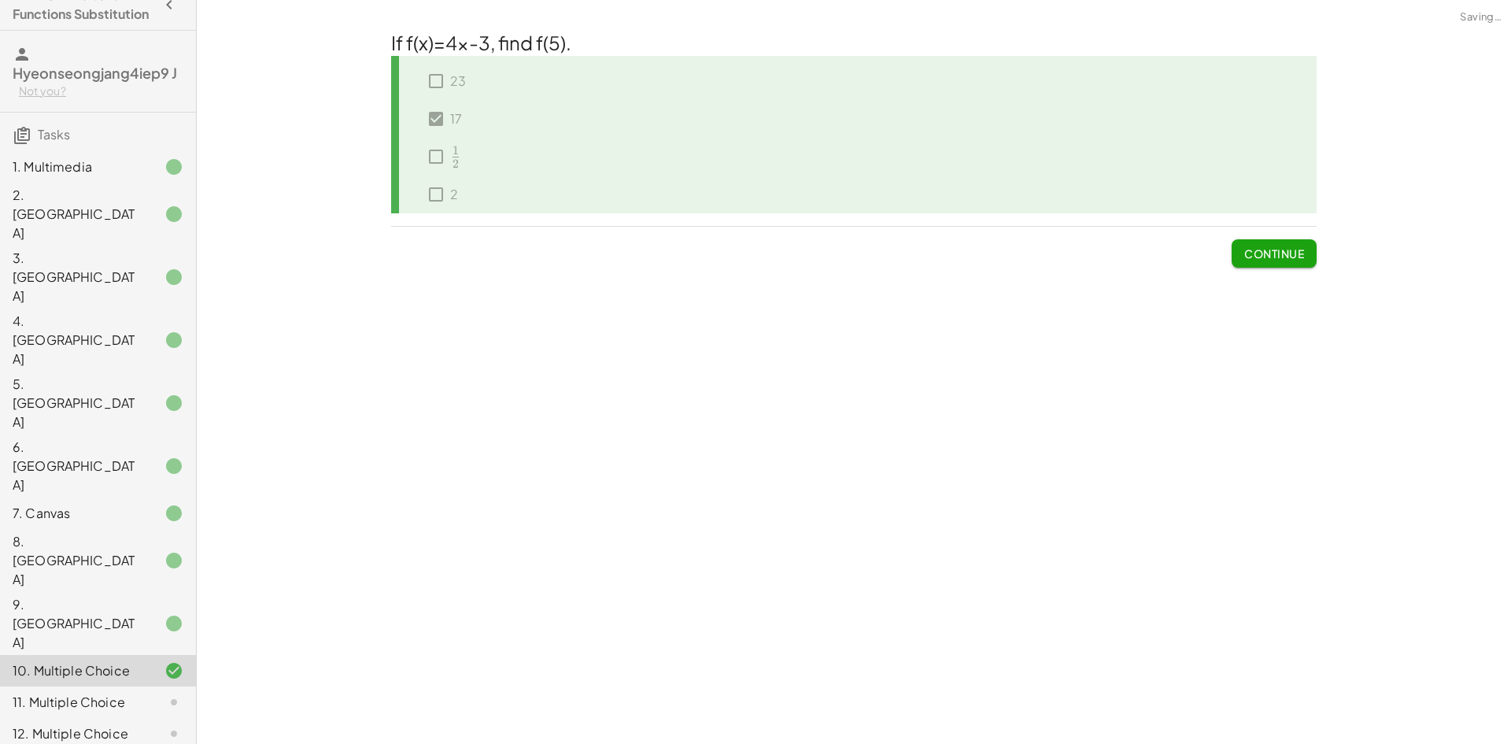
click at [1268, 259] on span "Continue" at bounding box center [1274, 253] width 60 height 14
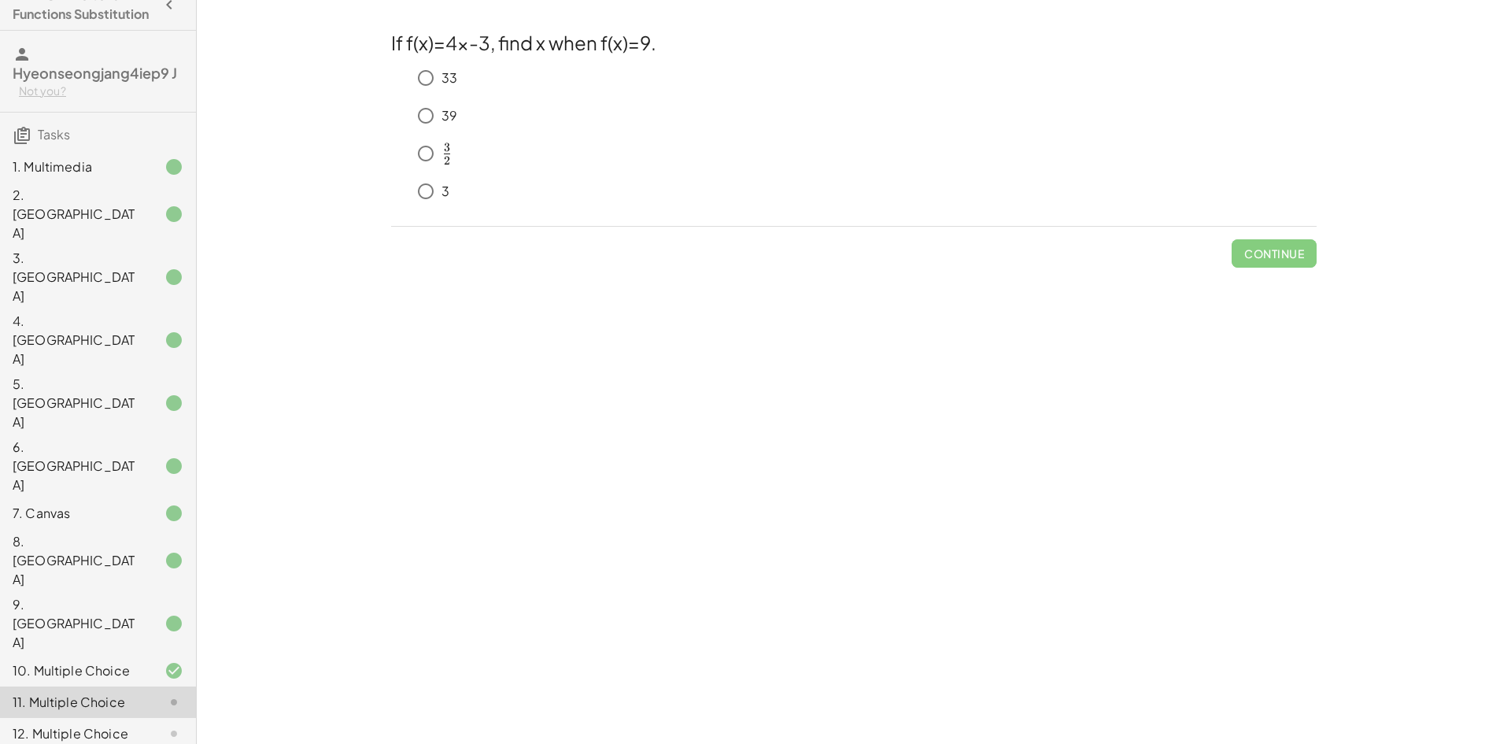
click at [644, 50] on h2 "If f(x)=4x-3, find x when f(x)=9." at bounding box center [853, 42] width 925 height 27
click at [425, 52] on h2 "If f(x)=4x-3, find x when f(x)=9." at bounding box center [853, 42] width 925 height 27
click at [422, 50] on h2 "If f(x)=4x-3, find x when f(x)=9." at bounding box center [853, 42] width 925 height 27
click at [503, 46] on h2 "If f(x)=4x-3, find x when f(x)=9." at bounding box center [853, 42] width 925 height 27
click at [1280, 264] on button "Check" at bounding box center [1283, 253] width 66 height 28
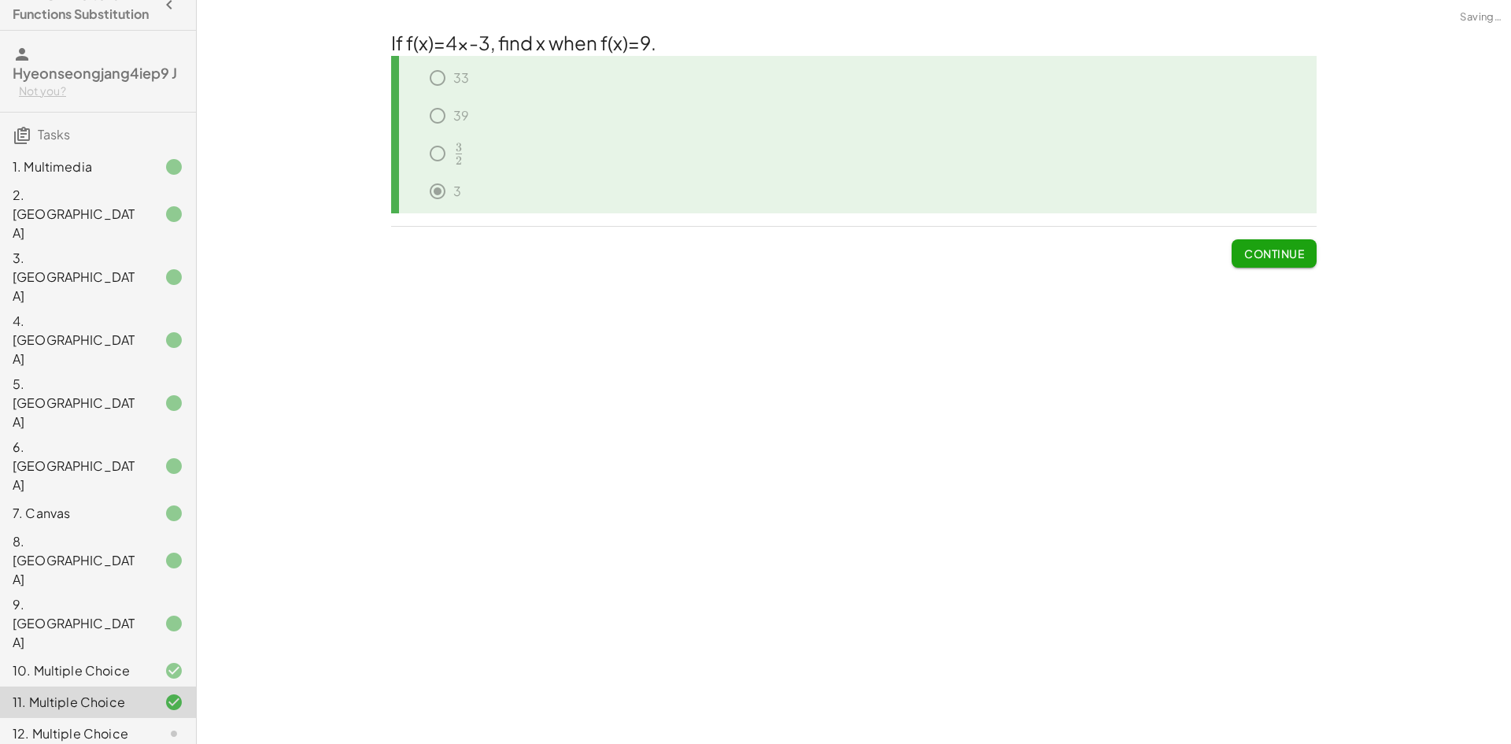
click at [1274, 257] on span "Continue" at bounding box center [1274, 253] width 60 height 14
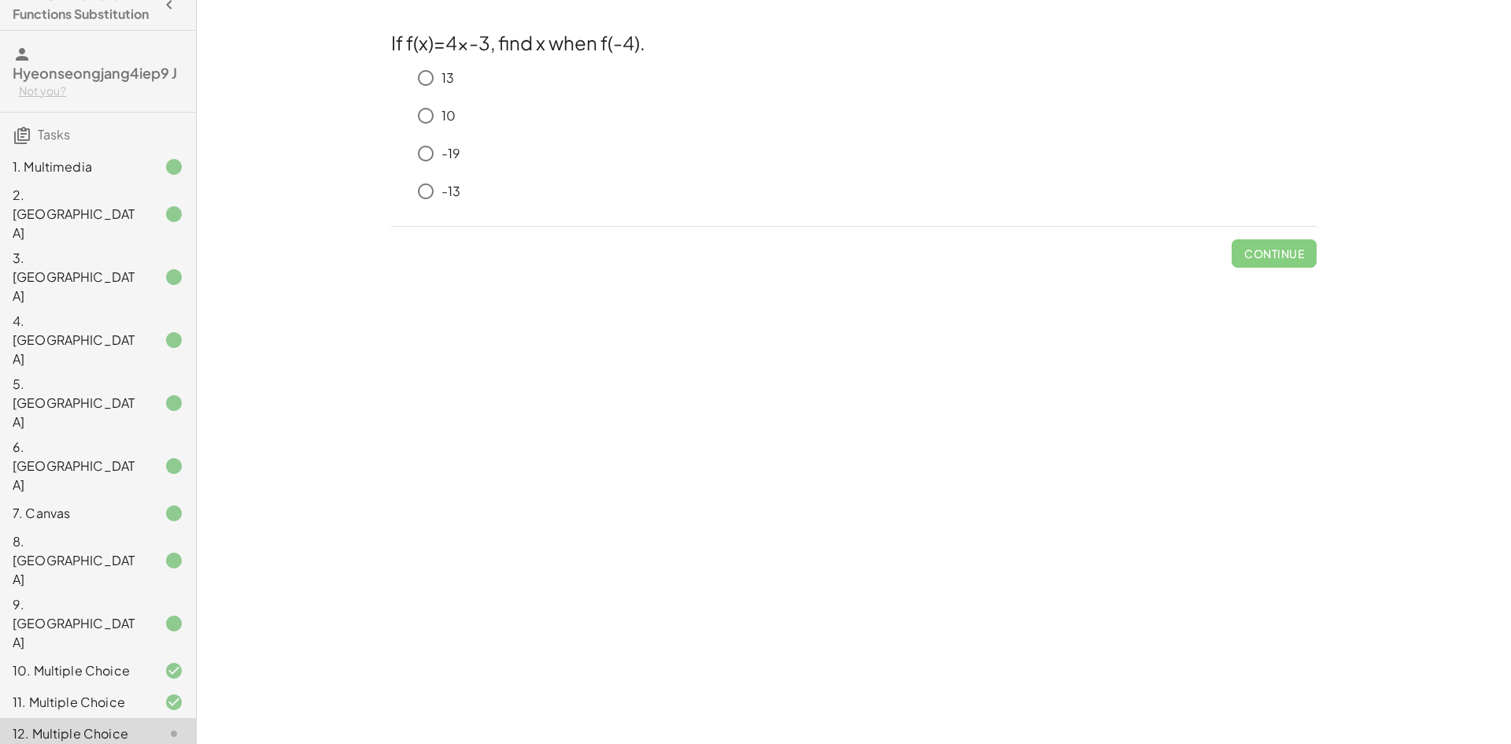
click at [444, 144] on div "-19" at bounding box center [863, 153] width 906 height 31
click at [1286, 250] on span "Check" at bounding box center [1283, 253] width 41 height 14
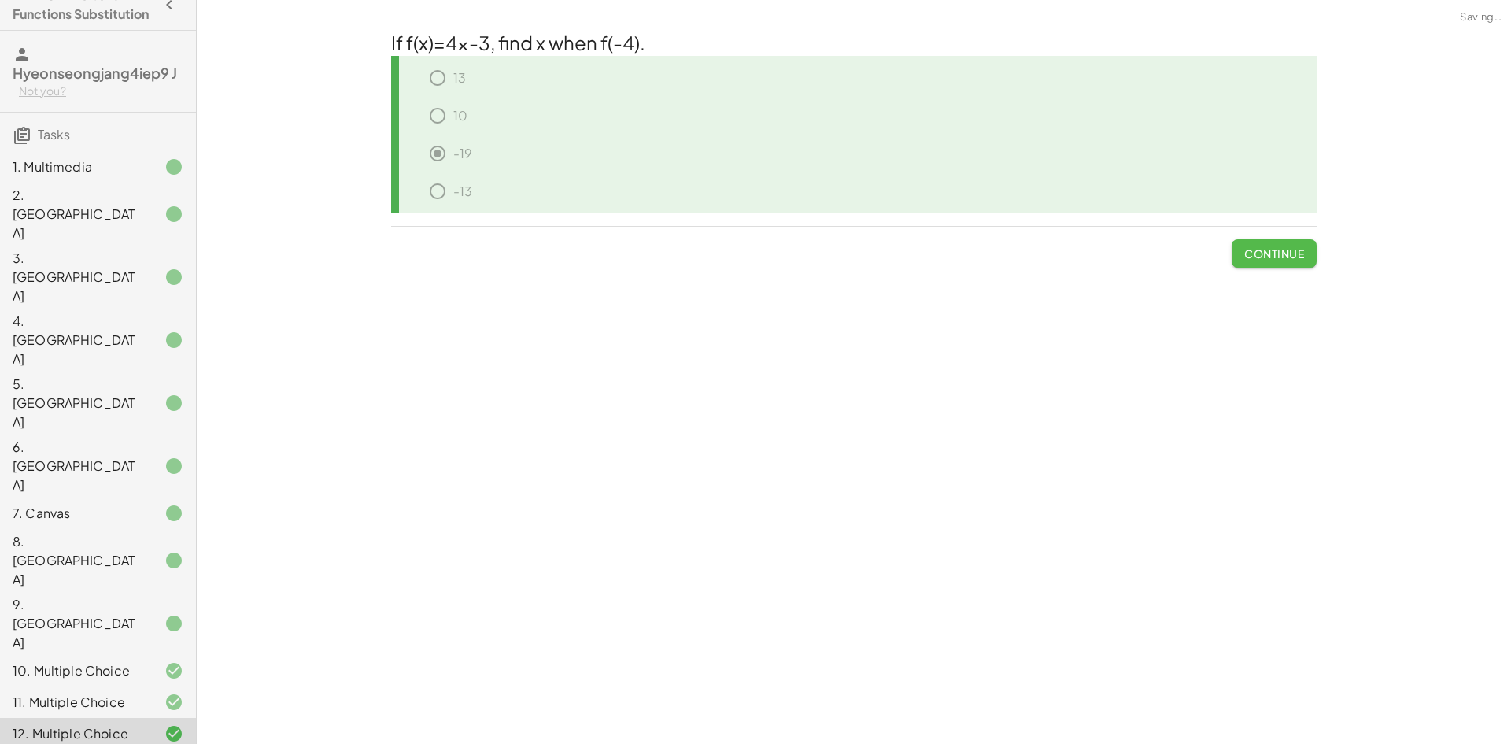
click at [1286, 250] on span "Continue" at bounding box center [1274, 253] width 60 height 14
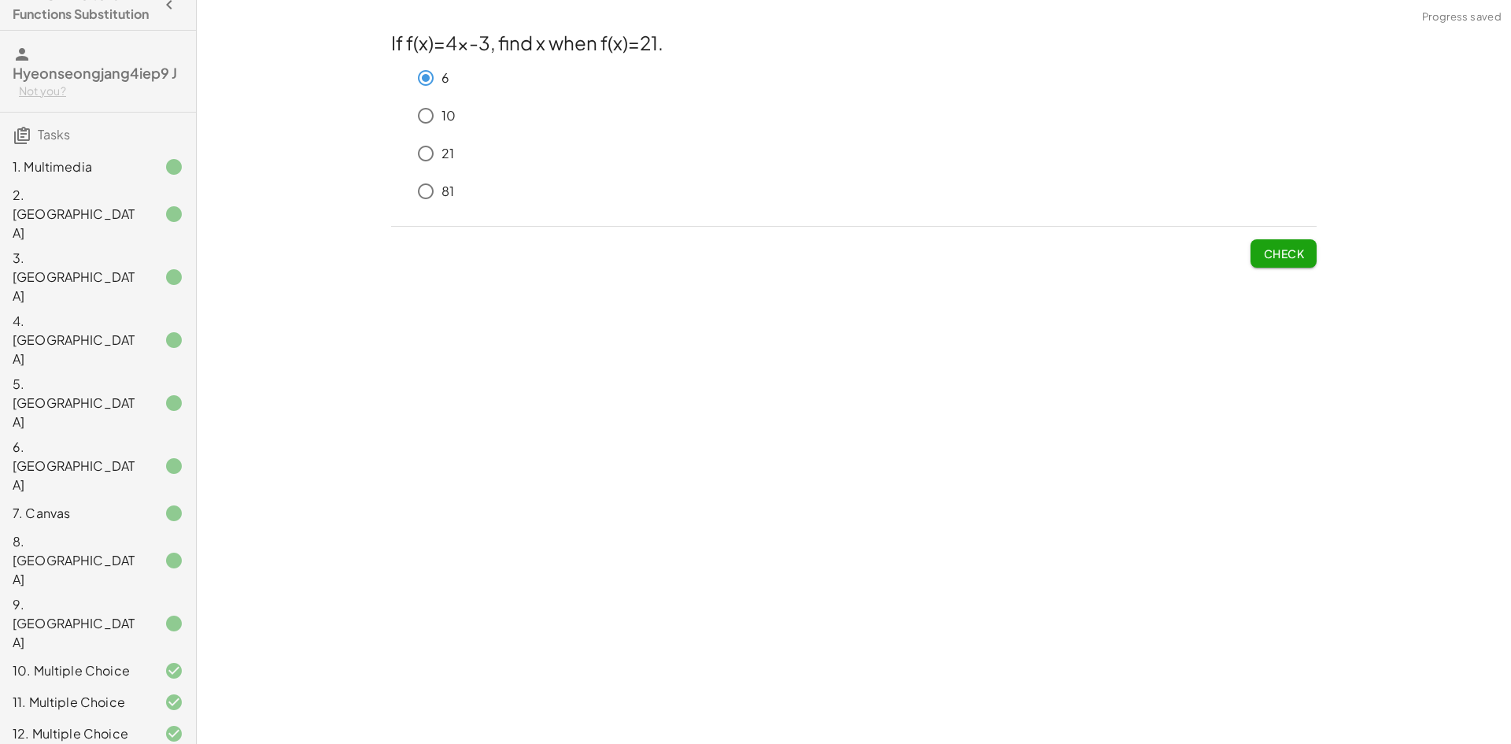
click at [1261, 251] on button "Check" at bounding box center [1283, 253] width 66 height 28
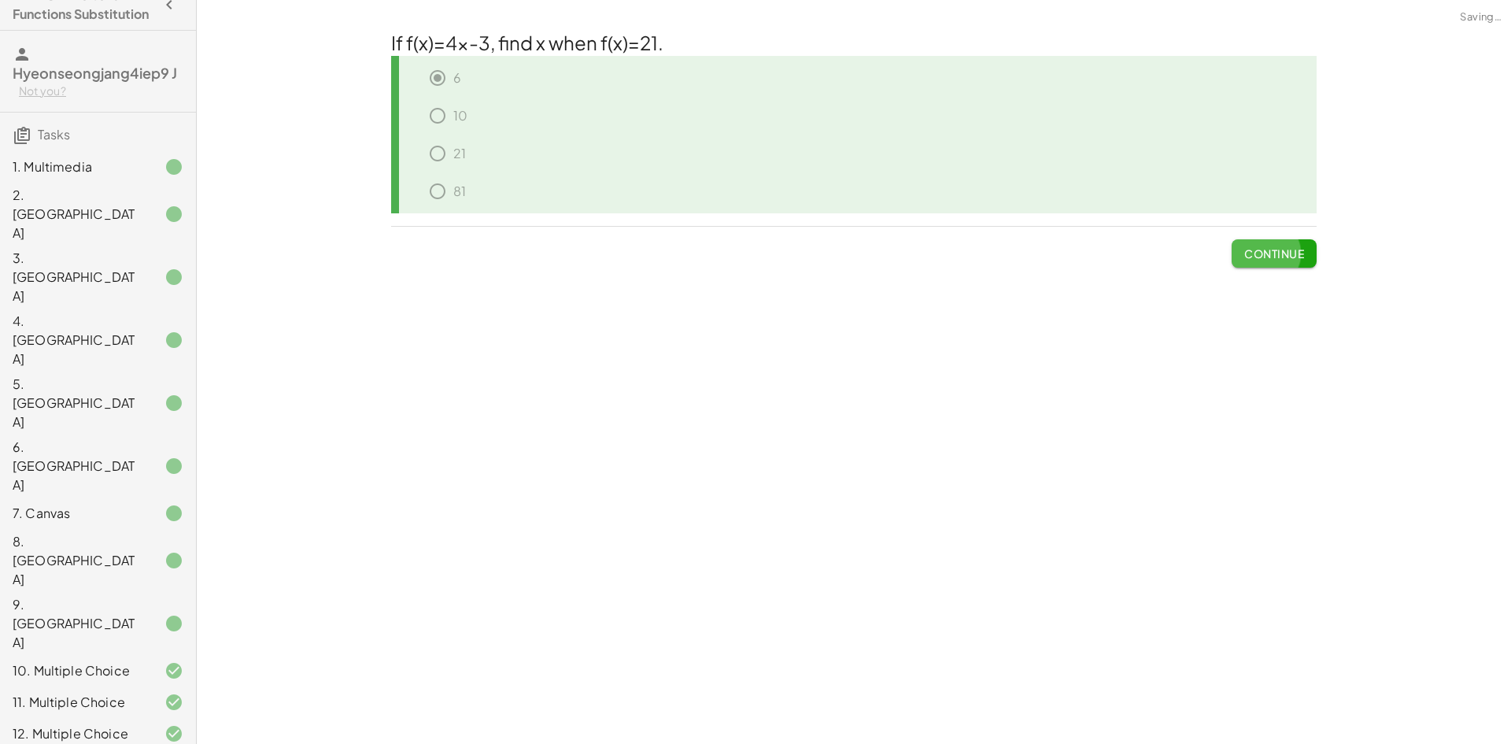
click at [1263, 256] on span "Continue" at bounding box center [1274, 253] width 60 height 14
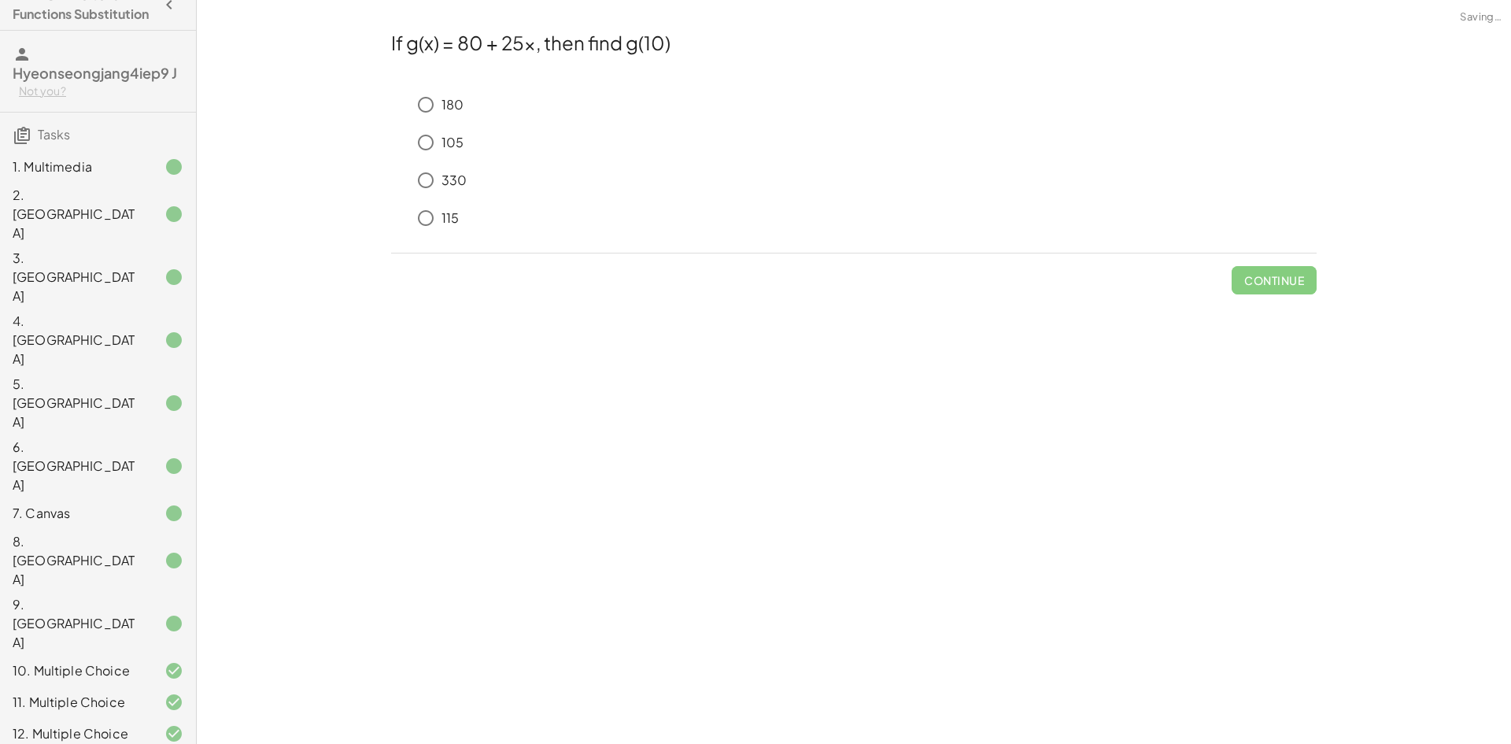
scroll to position [335, 0]
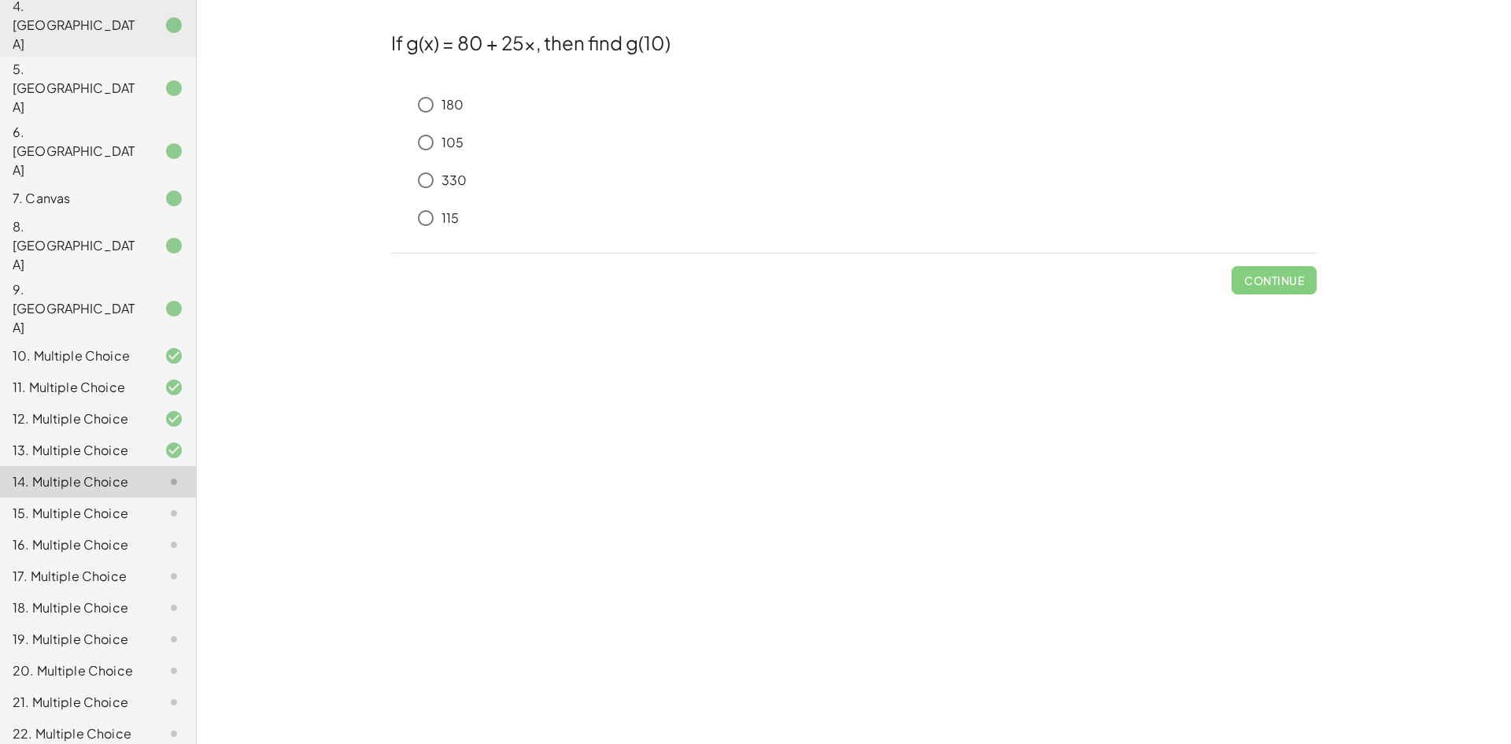
click at [655, 54] on h2 "If g(x) = 80 + 25x, then find g(10)" at bounding box center [853, 42] width 925 height 27
click at [522, 51] on h2 "If g(x) = 80 + 25x, then find g(10)" at bounding box center [853, 42] width 925 height 27
click at [528, 53] on h2 "If g(x) = 80 + 25x, then find g(10)" at bounding box center [853, 42] width 925 height 27
click at [448, 181] on p "330" at bounding box center [453, 181] width 25 height 18
click at [1296, 290] on button "Check" at bounding box center [1283, 280] width 66 height 28
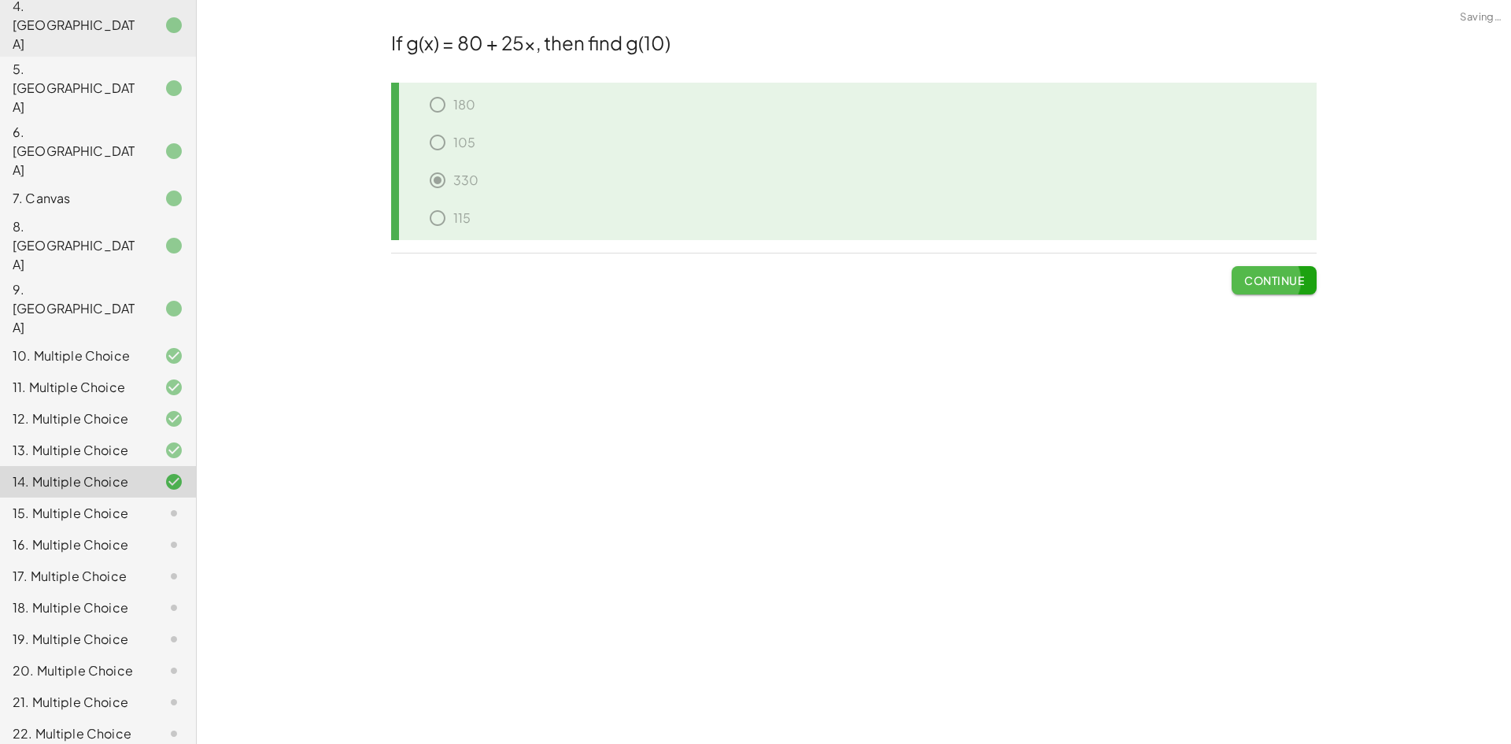
click at [1296, 290] on button "Continue" at bounding box center [1273, 280] width 85 height 28
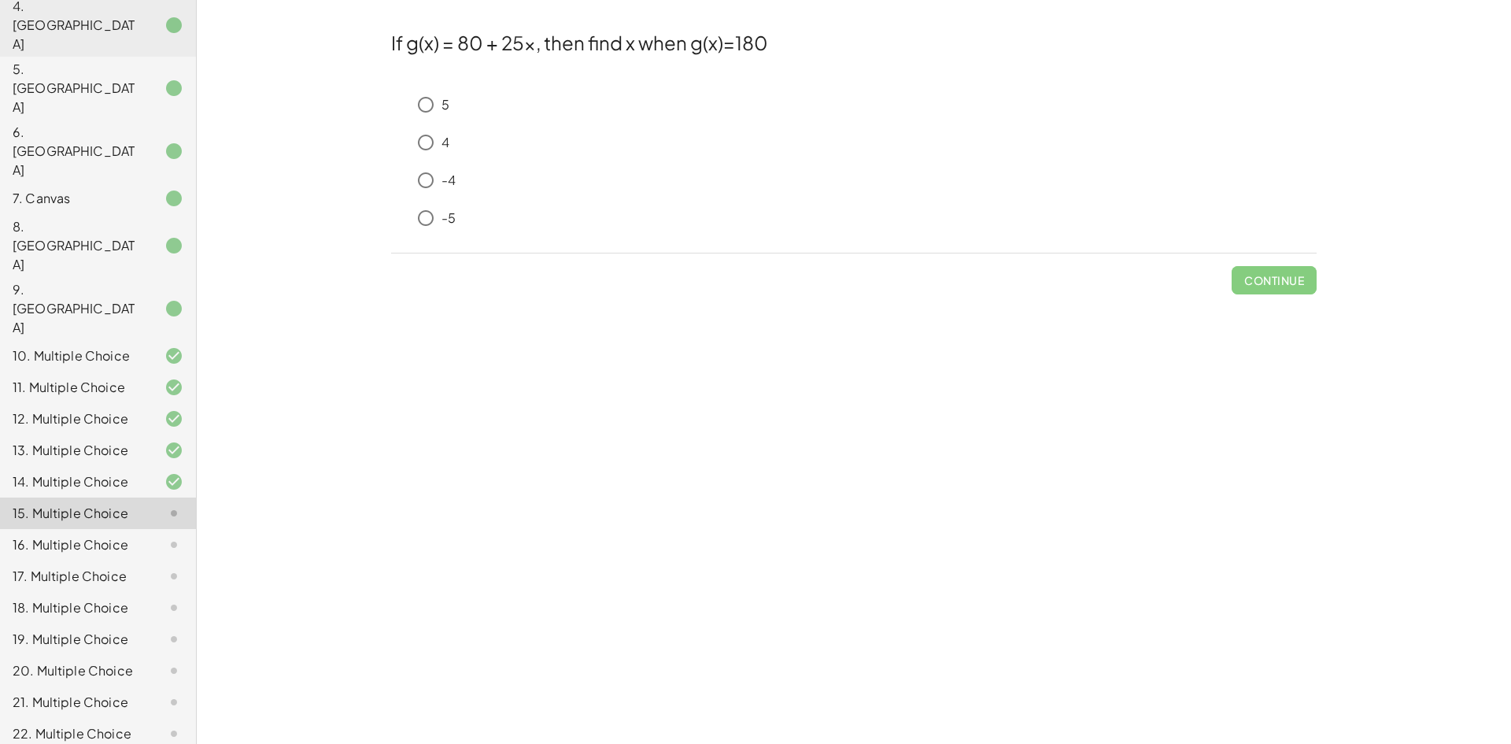
drag, startPoint x: 452, startPoint y: 146, endPoint x: 441, endPoint y: 142, distance: 10.7
click at [451, 145] on div "4" at bounding box center [863, 142] width 906 height 31
click at [448, 184] on p "-4" at bounding box center [448, 181] width 14 height 18
click at [469, 140] on div "4" at bounding box center [863, 142] width 906 height 31
click at [411, 143] on div "4" at bounding box center [853, 146] width 925 height 38
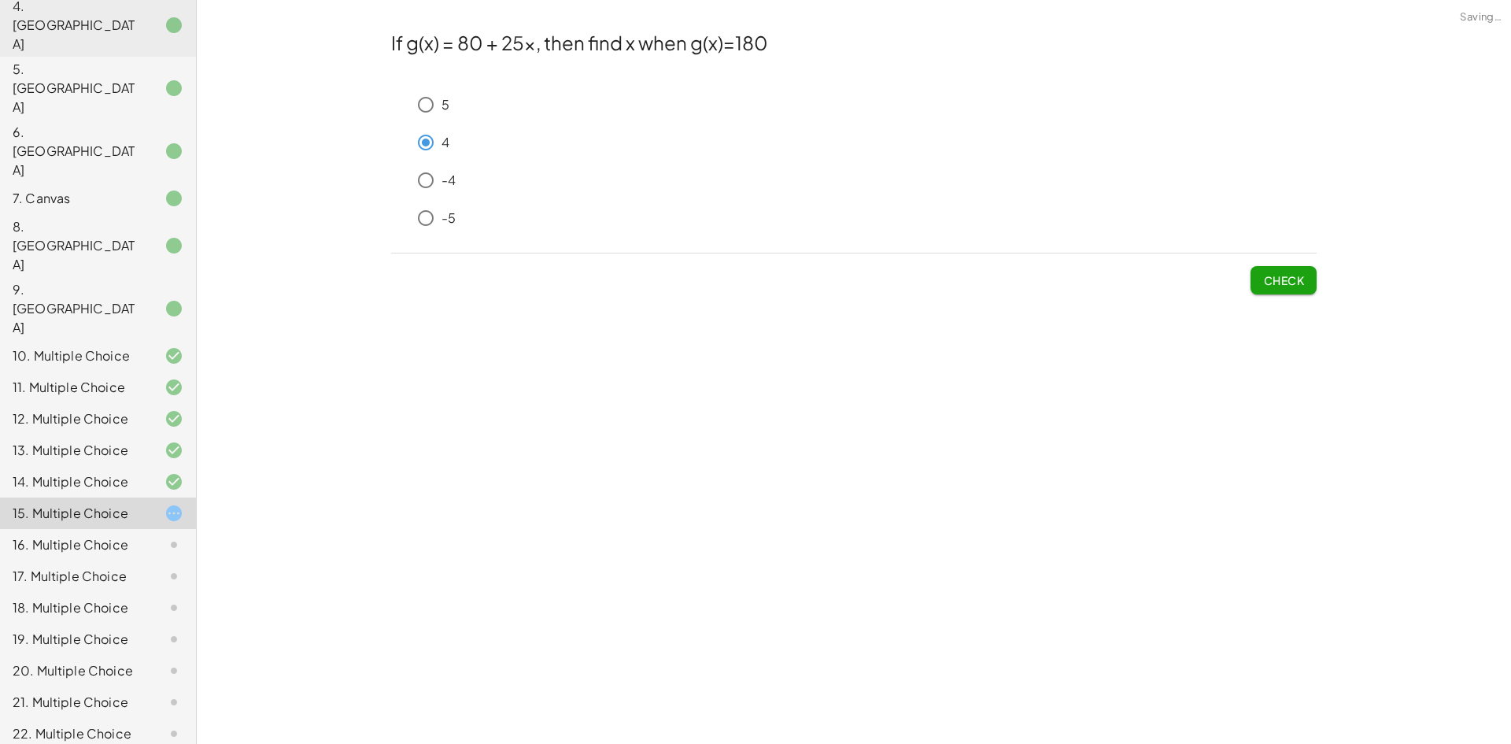
click at [1277, 282] on span "Check" at bounding box center [1283, 280] width 41 height 14
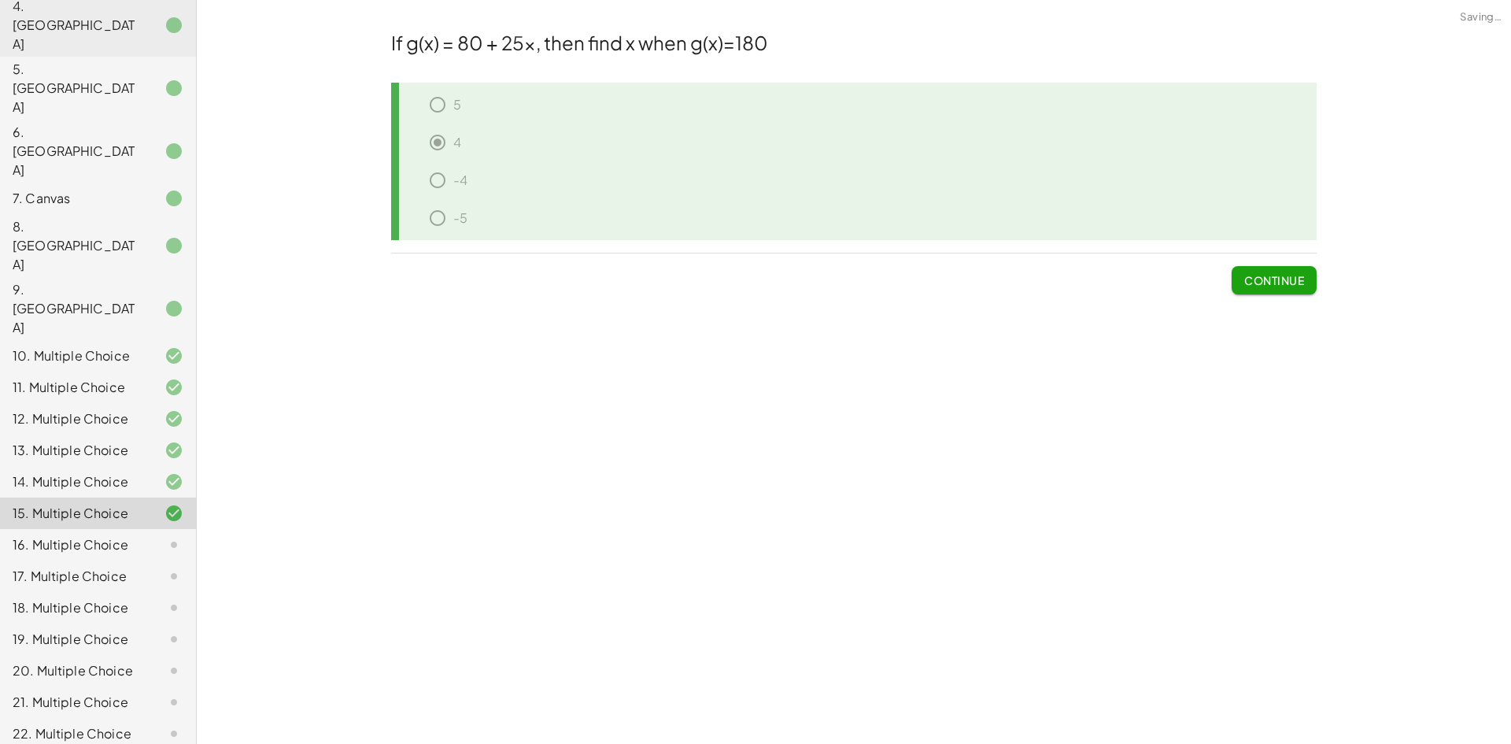
click at [1277, 282] on span "Continue" at bounding box center [1274, 280] width 60 height 14
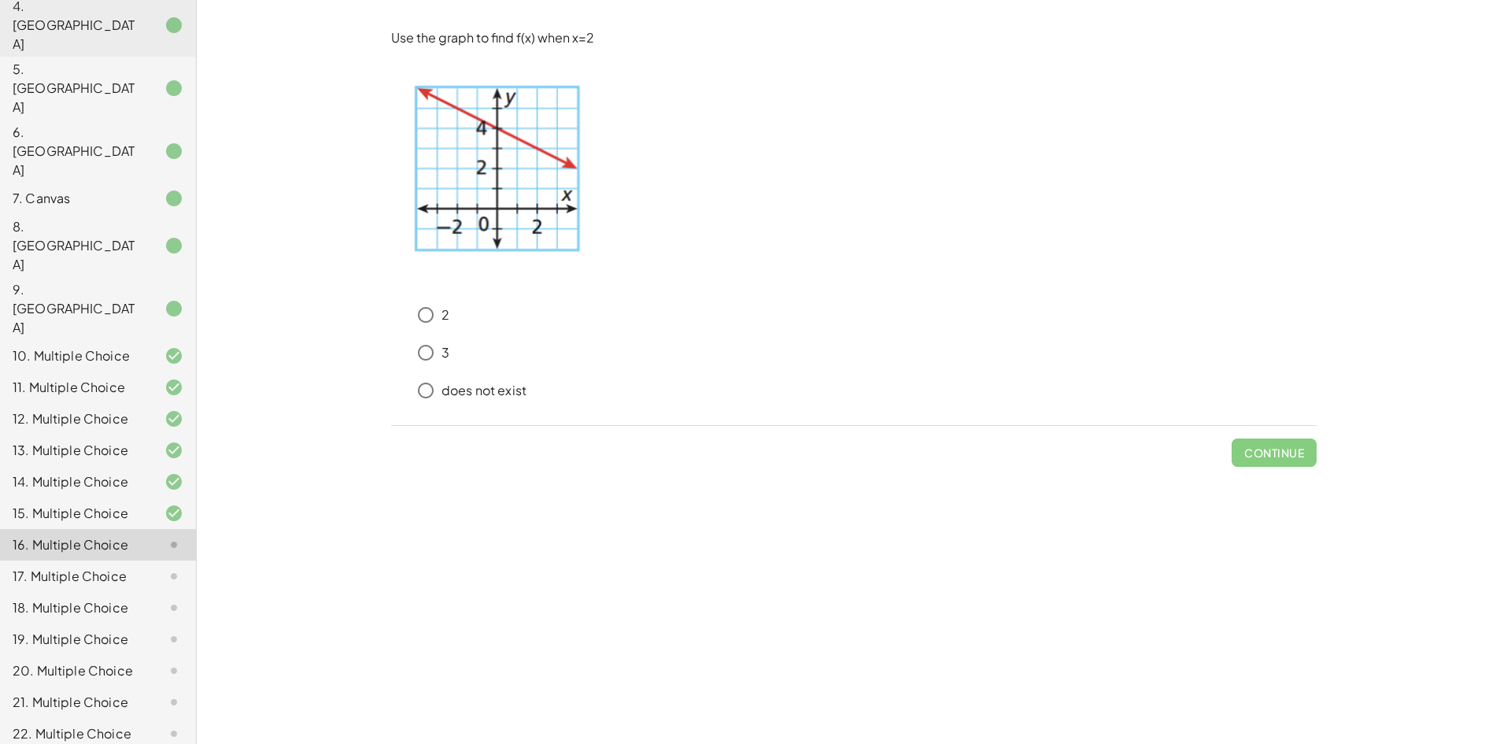
click at [535, 212] on img at bounding box center [495, 158] width 209 height 223
click at [537, 146] on img at bounding box center [495, 158] width 209 height 223
click at [540, 233] on img at bounding box center [495, 158] width 209 height 223
click at [545, 241] on img at bounding box center [495, 158] width 209 height 223
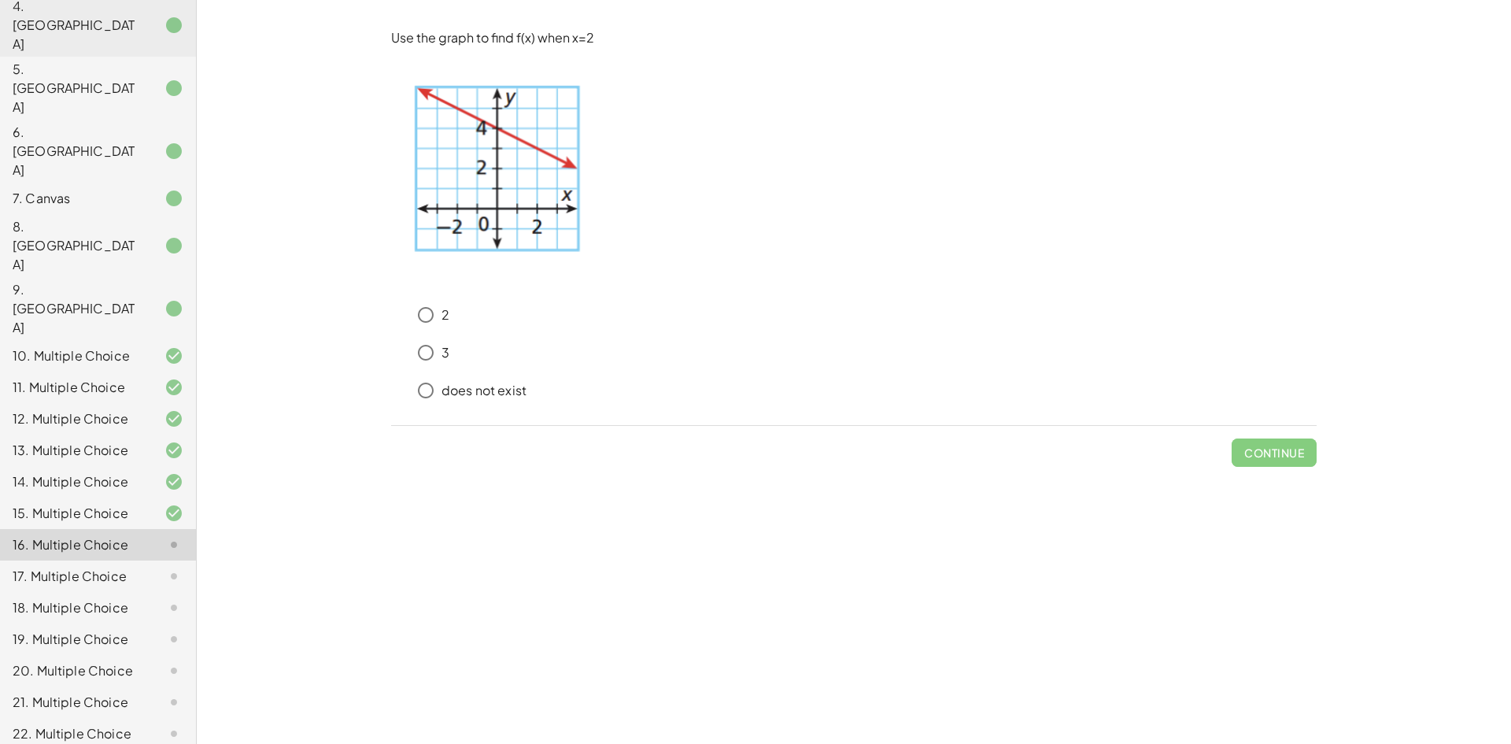
click at [445, 312] on p "2" at bounding box center [445, 315] width 8 height 18
click at [1258, 449] on button "Check" at bounding box center [1283, 452] width 66 height 28
click at [447, 392] on p "does not exist" at bounding box center [483, 391] width 85 height 18
click at [1264, 459] on span "Check" at bounding box center [1283, 452] width 41 height 14
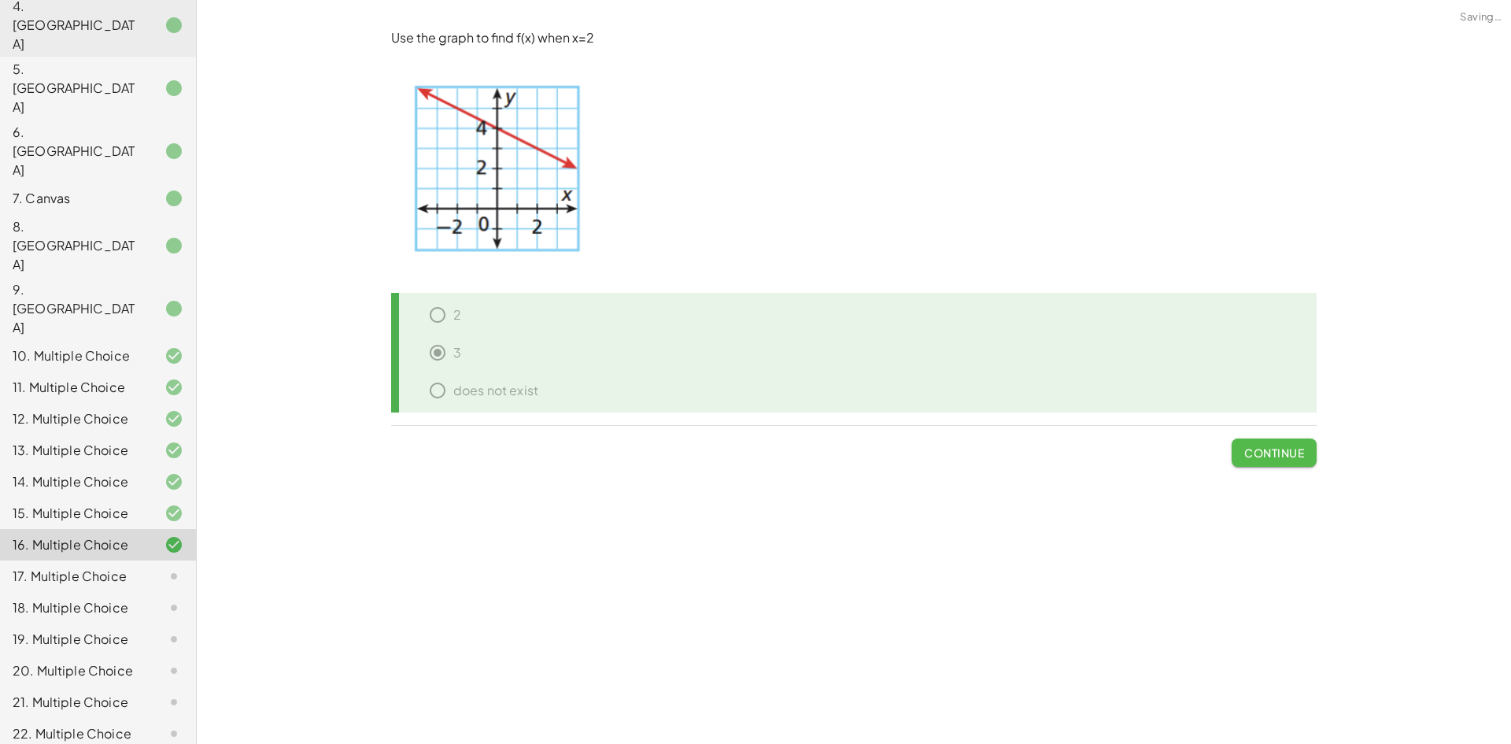
click at [1275, 449] on span "Continue" at bounding box center [1274, 452] width 60 height 14
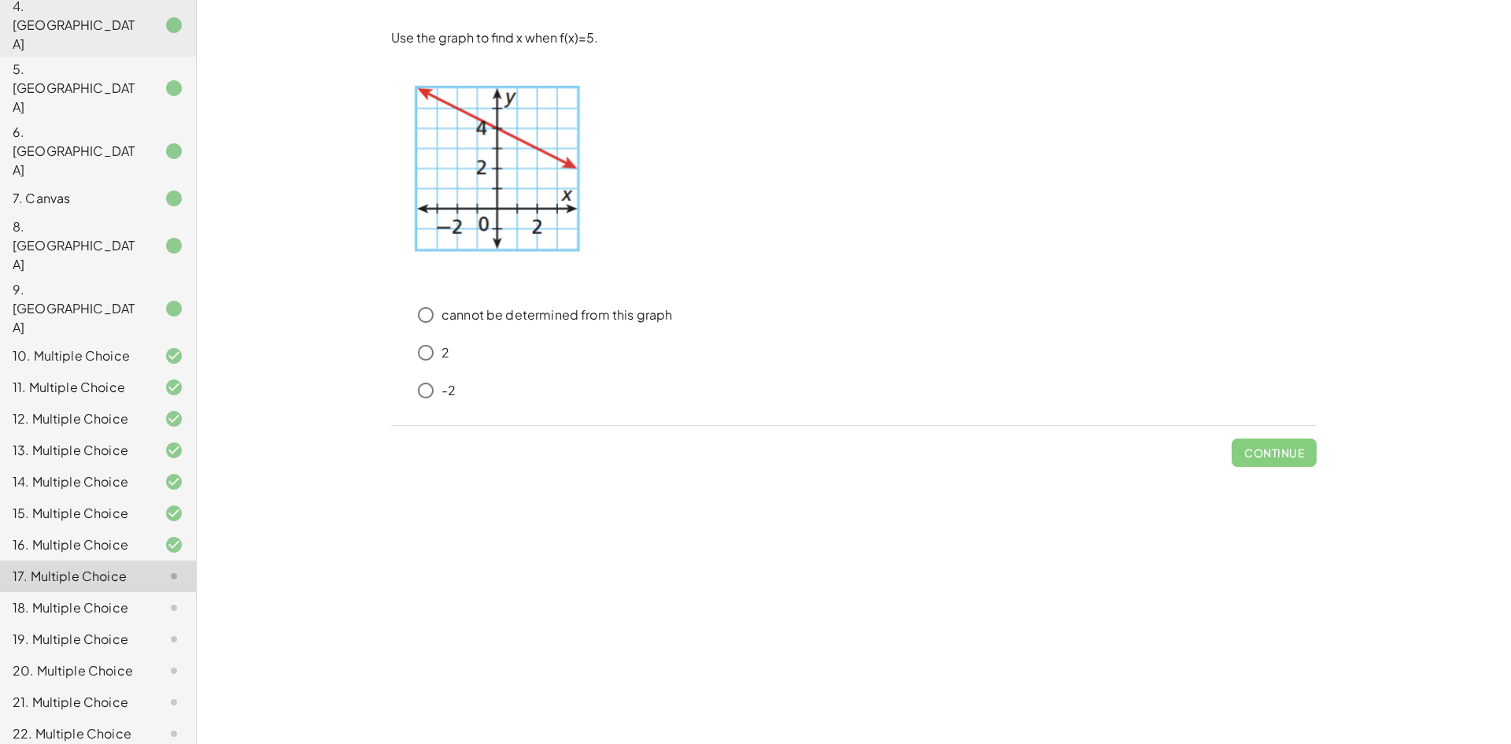
click at [163, 592] on div "16. Multiple Choice" at bounding box center [98, 607] width 196 height 31
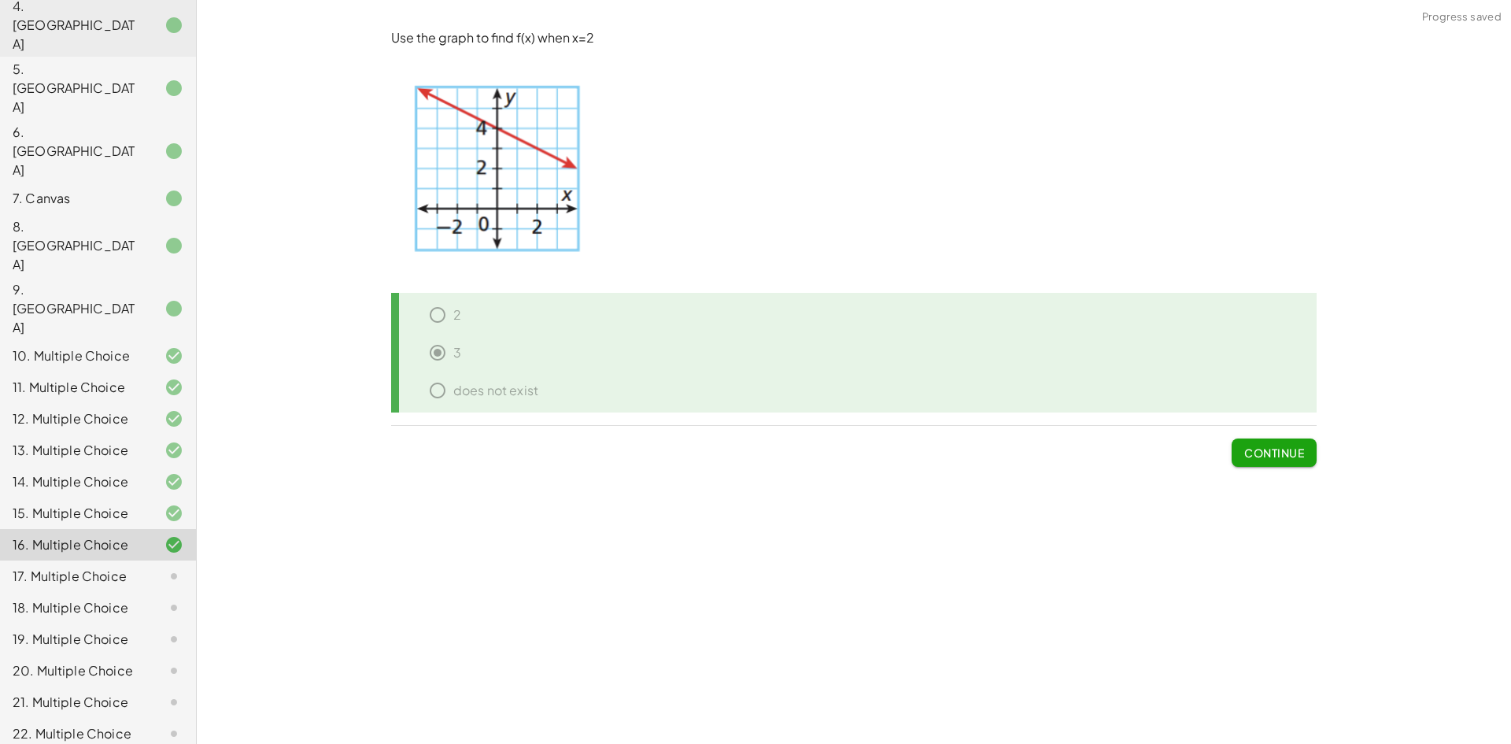
click at [139, 566] on div at bounding box center [161, 575] width 44 height 19
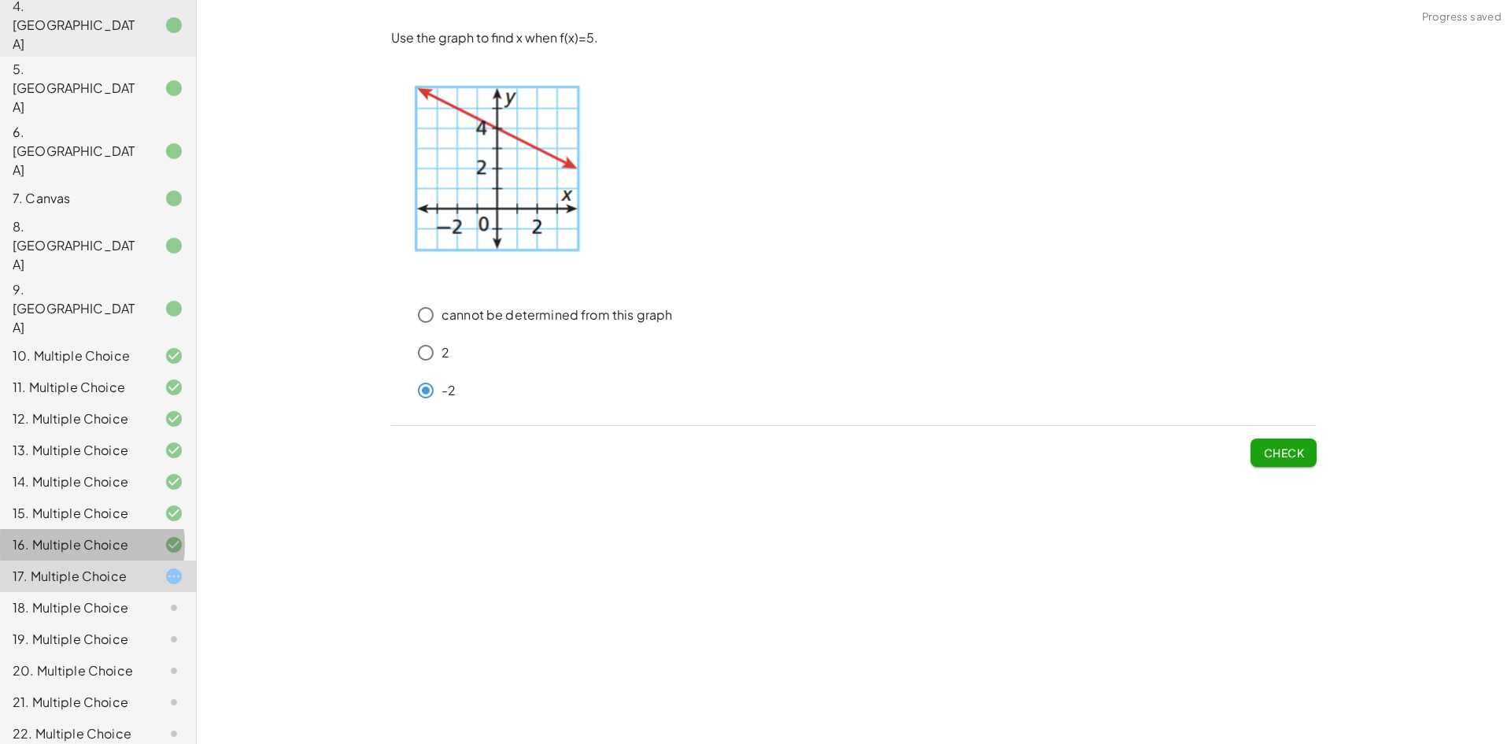
click at [149, 592] on div "16. Multiple Choice" at bounding box center [98, 607] width 196 height 31
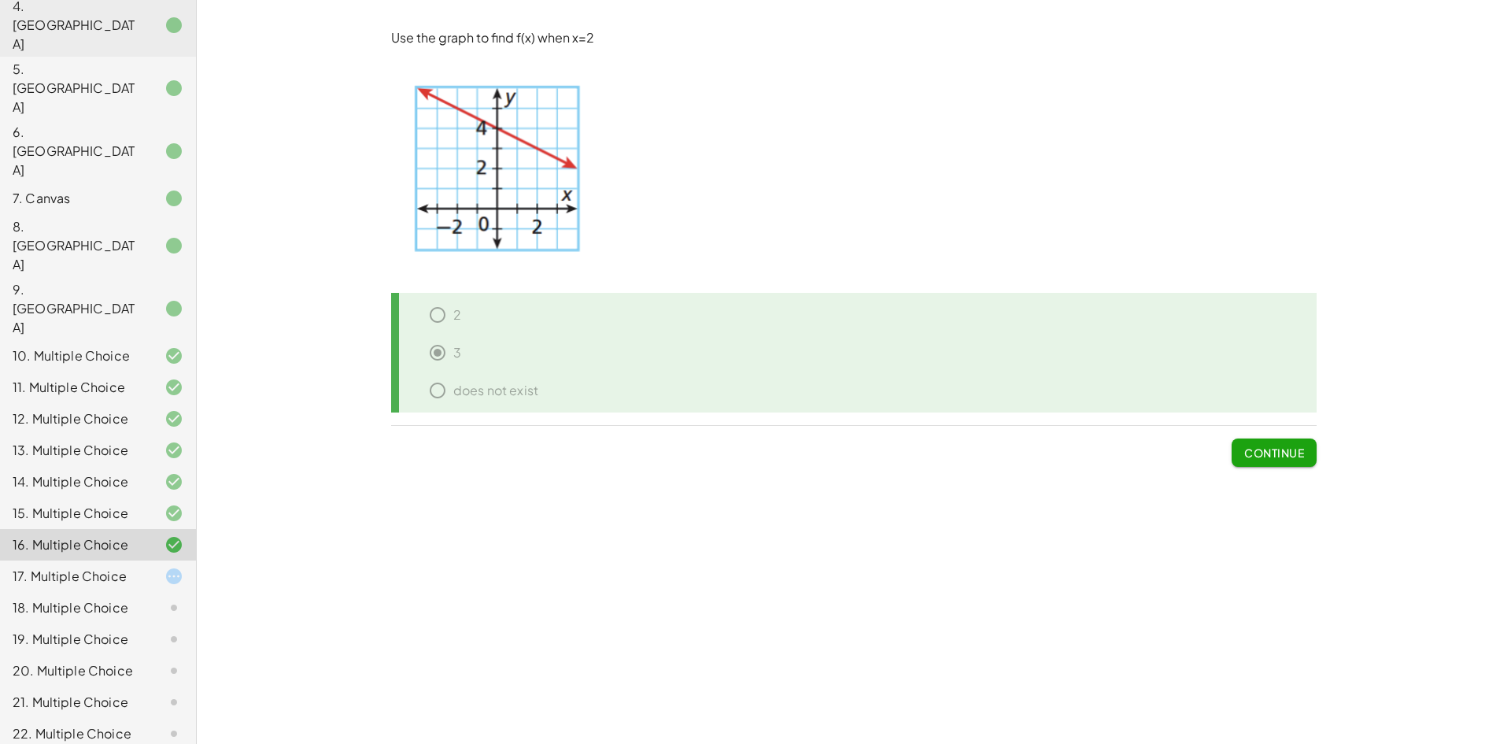
click at [142, 623] on div "17. Multiple Choice" at bounding box center [98, 638] width 196 height 31
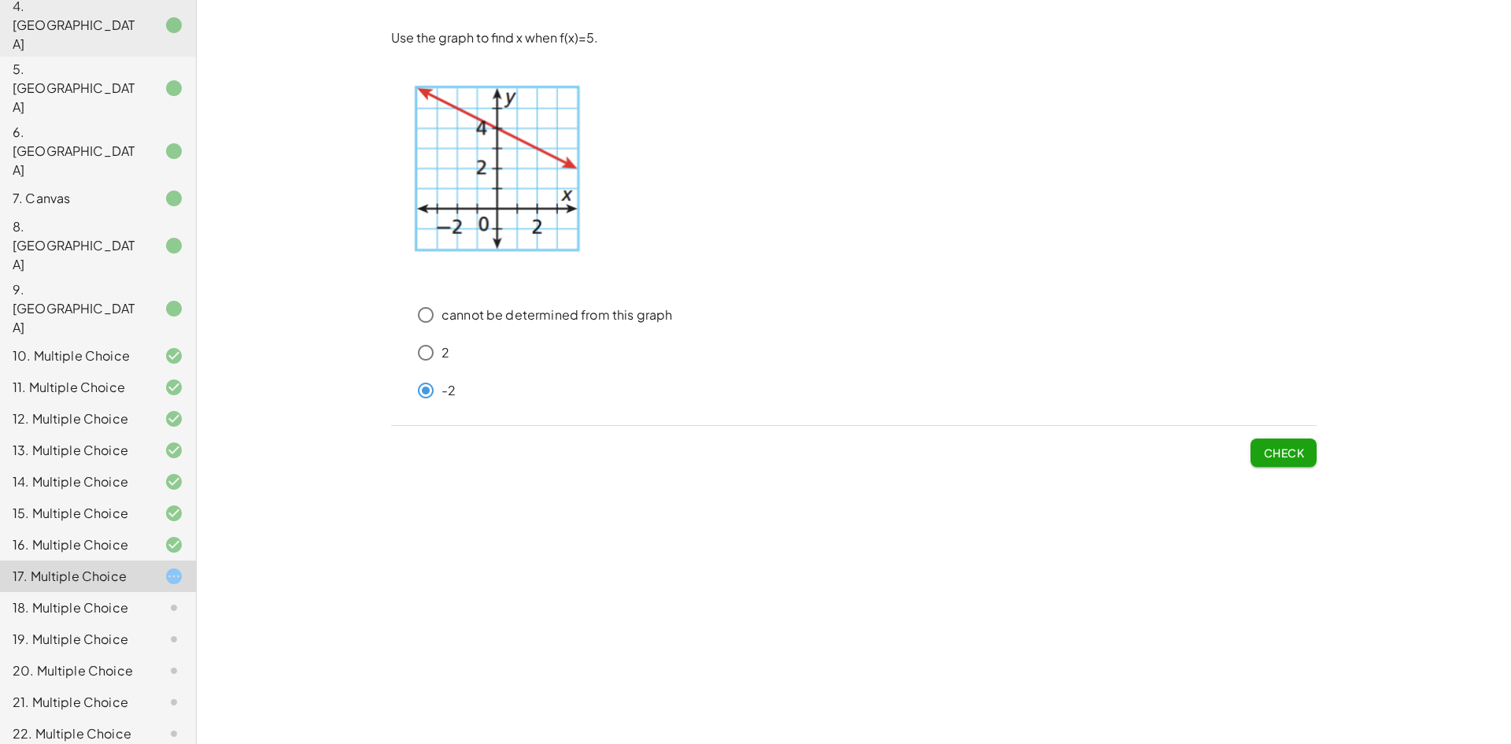
click at [103, 535] on div "16. Multiple Choice" at bounding box center [76, 544] width 127 height 19
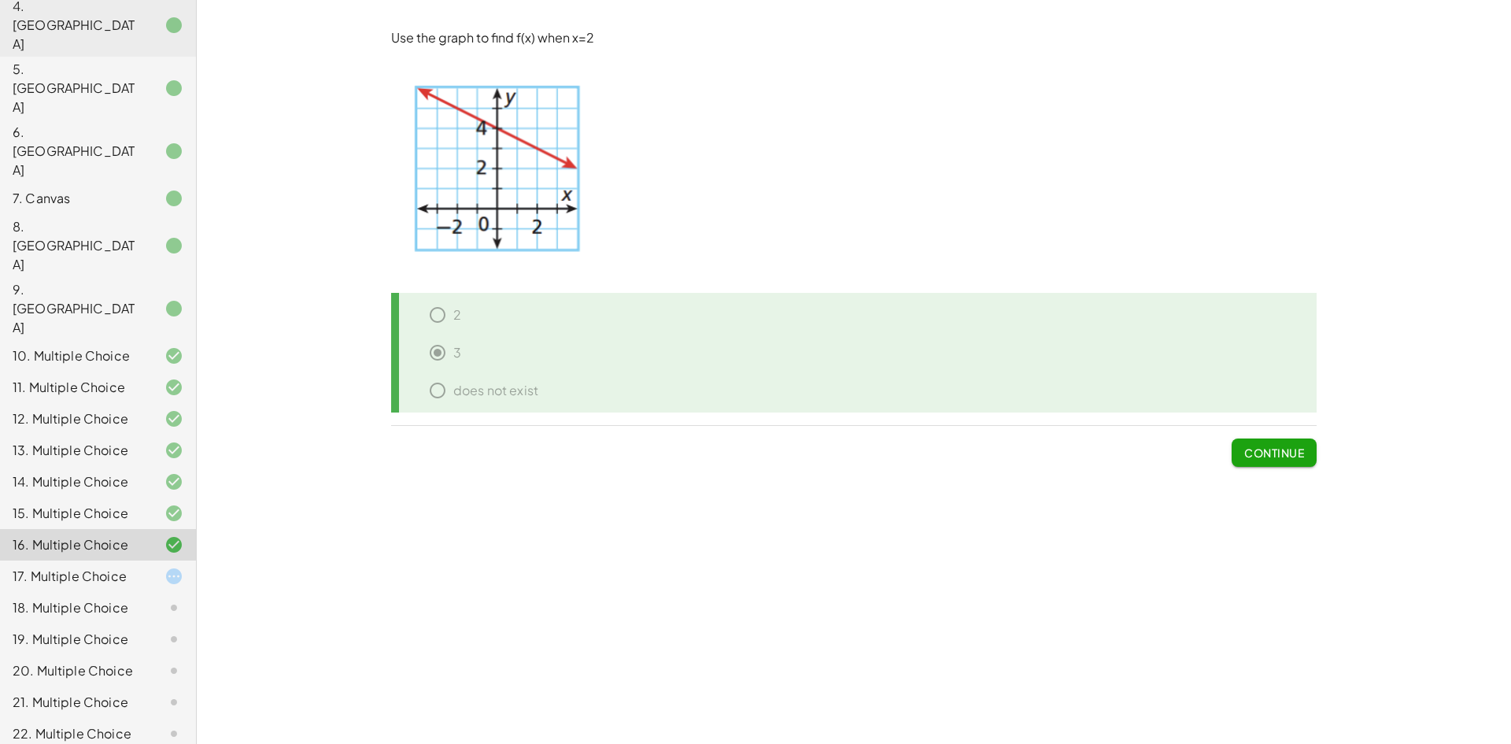
click at [157, 623] on div "17. Multiple Choice" at bounding box center [98, 638] width 196 height 31
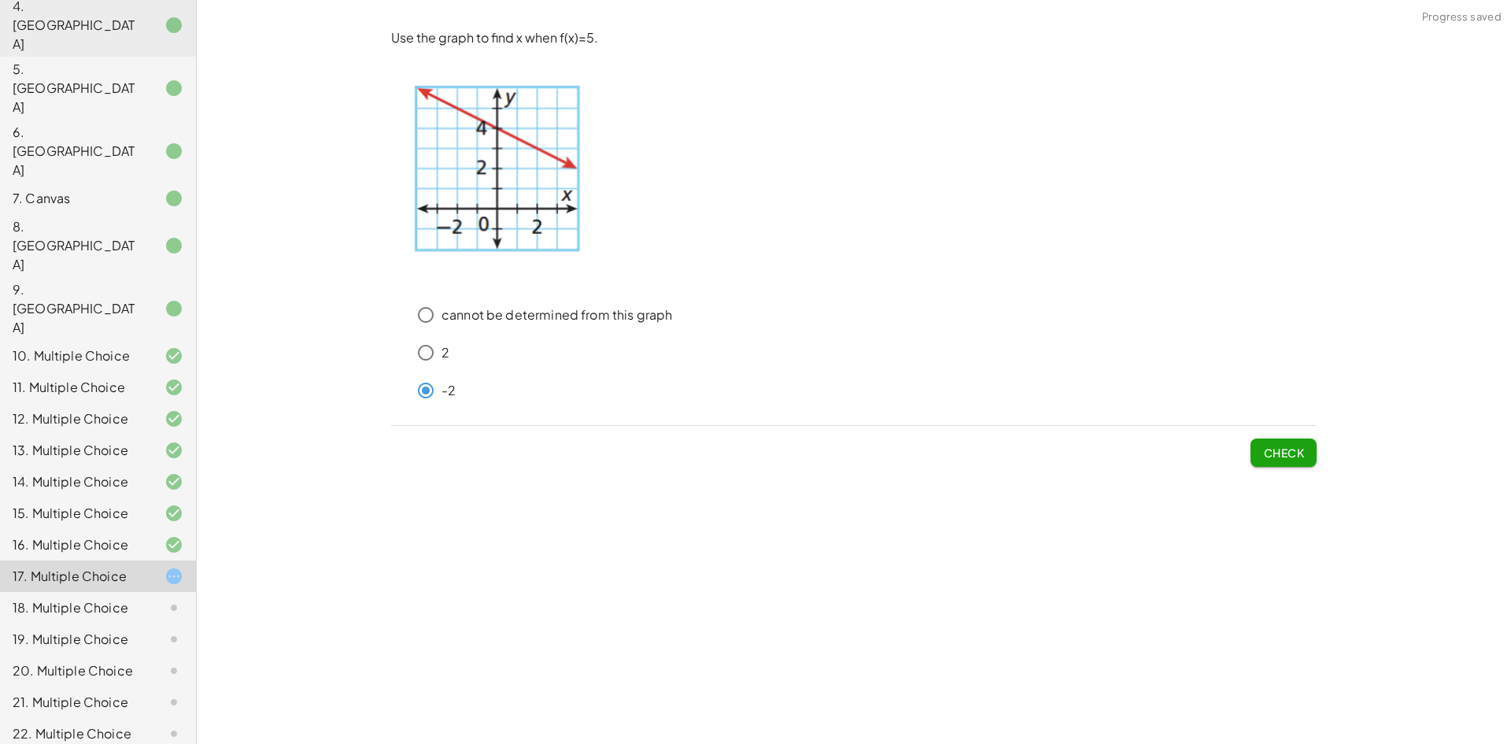
click at [1269, 455] on span "Check" at bounding box center [1283, 452] width 41 height 14
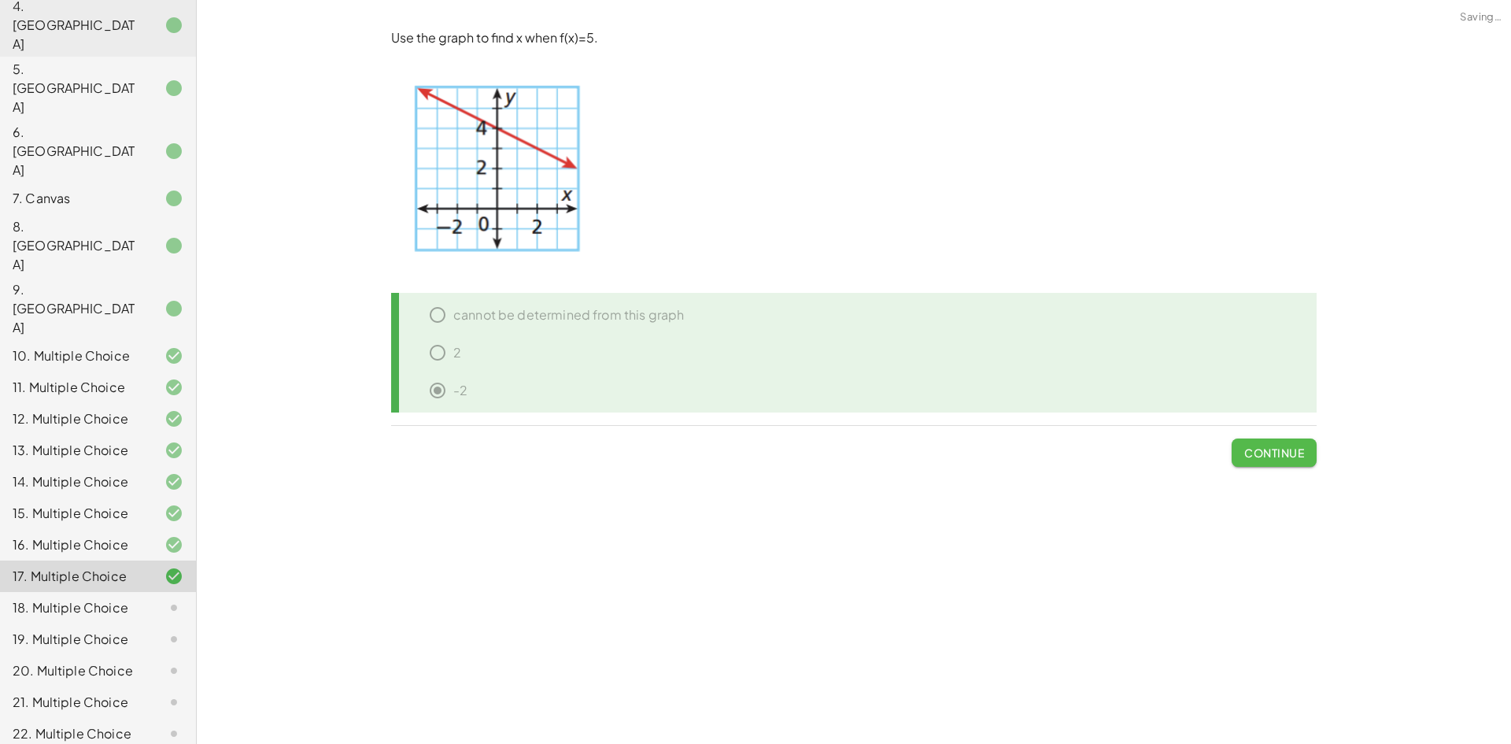
click at [1268, 455] on span "Continue" at bounding box center [1274, 452] width 60 height 14
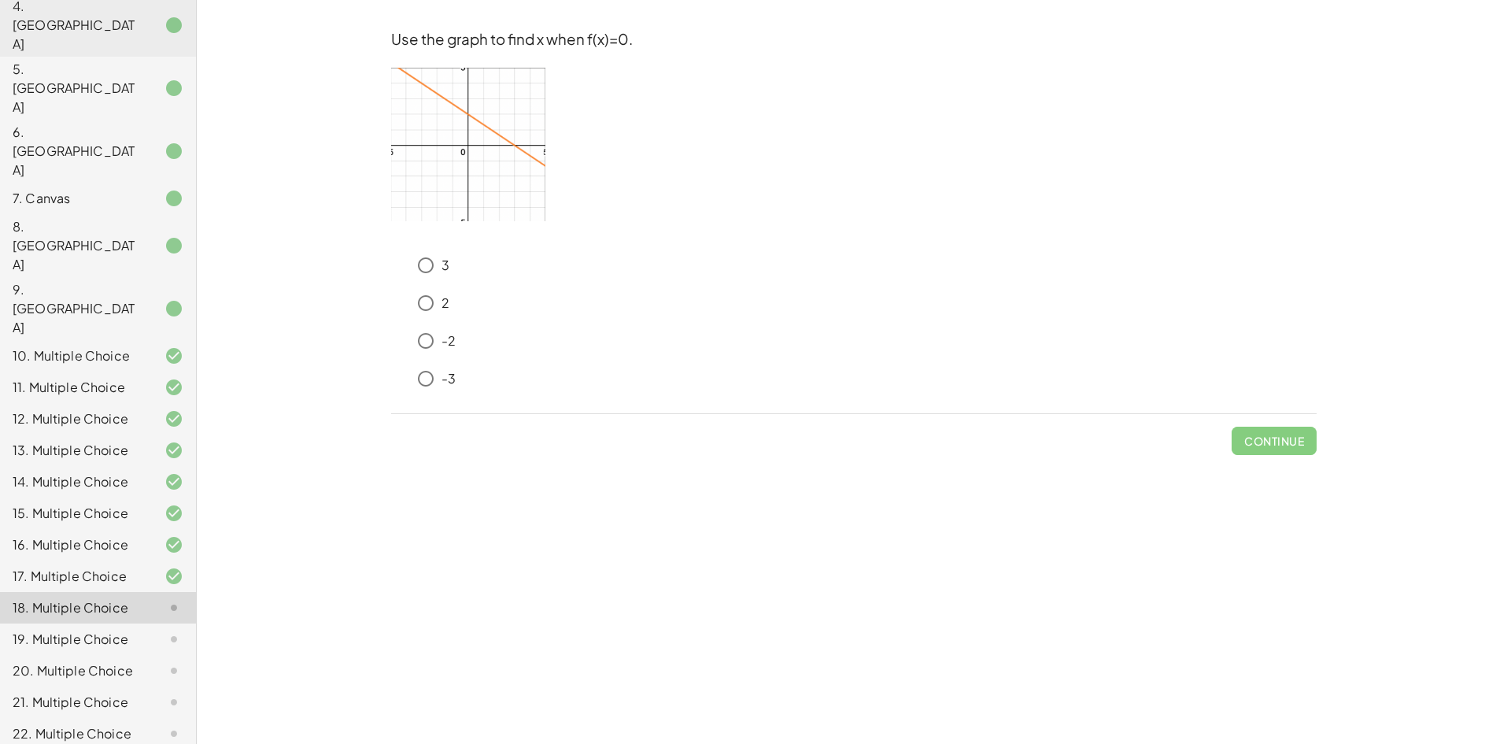
click at [444, 264] on p "3" at bounding box center [445, 265] width 8 height 18
drag, startPoint x: 1281, startPoint y: 426, endPoint x: 1280, endPoint y: 437, distance: 10.3
click at [1280, 437] on button "Check" at bounding box center [1283, 440] width 66 height 28
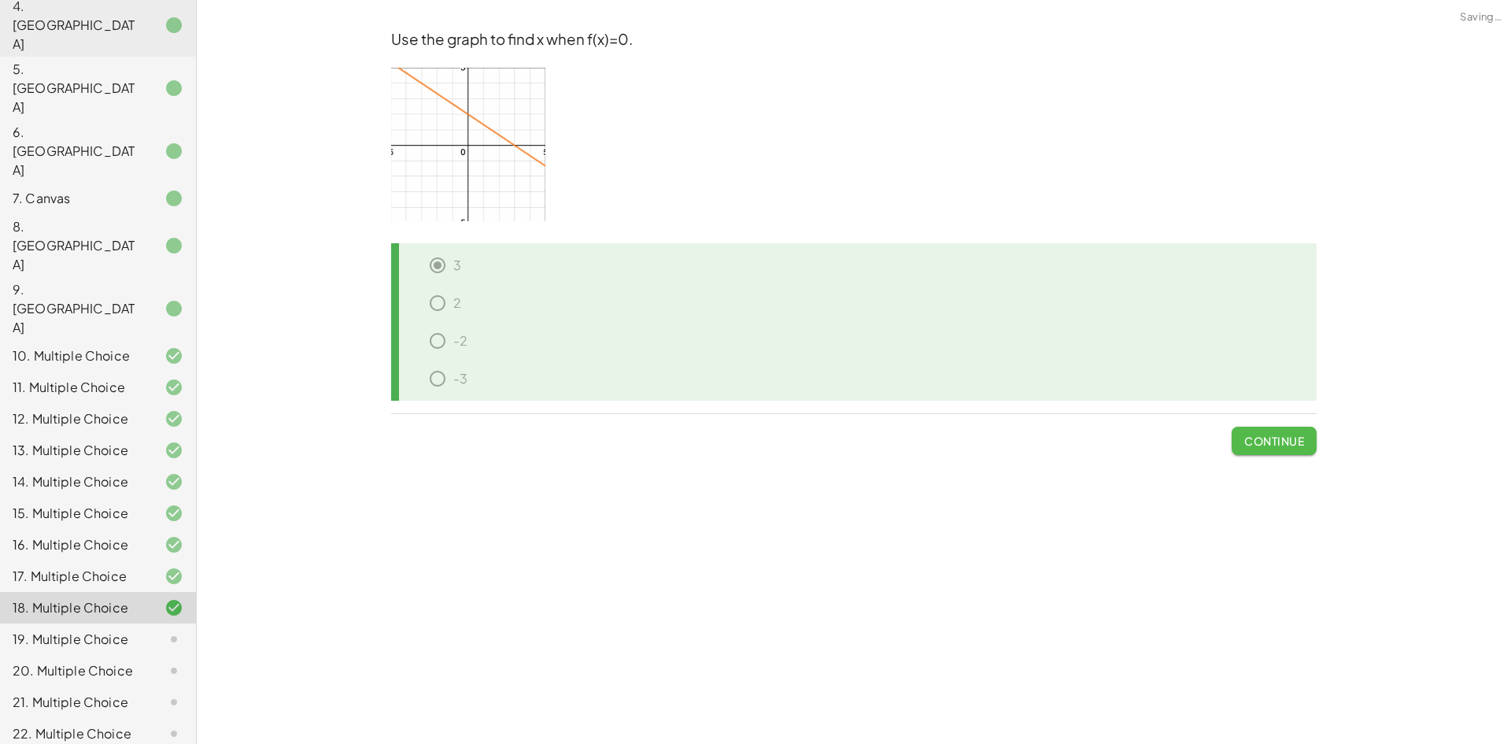
click at [1280, 439] on span "Continue" at bounding box center [1274, 441] width 60 height 14
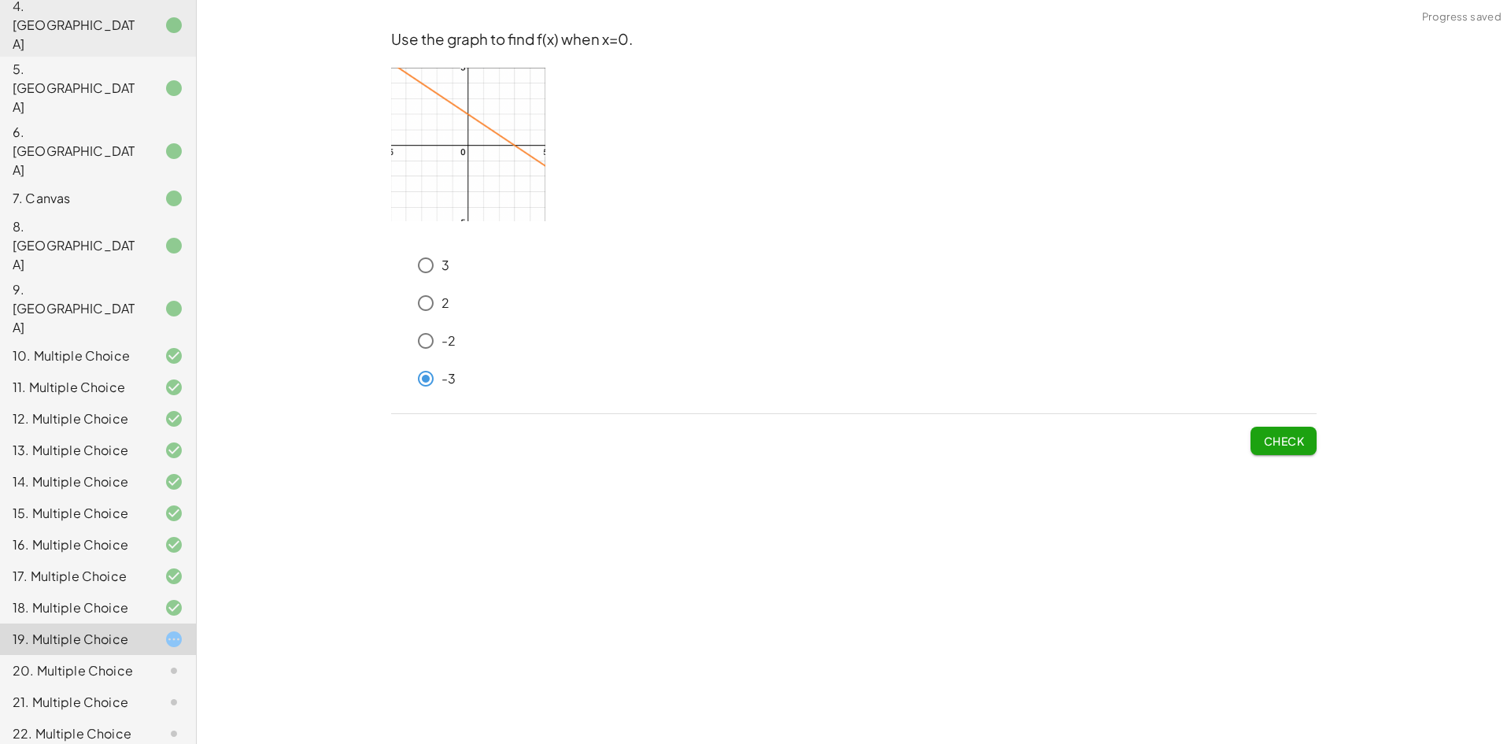
click at [1279, 450] on button "Check" at bounding box center [1283, 440] width 66 height 28
click at [117, 655] on div "18. Multiple Choice" at bounding box center [98, 670] width 196 height 31
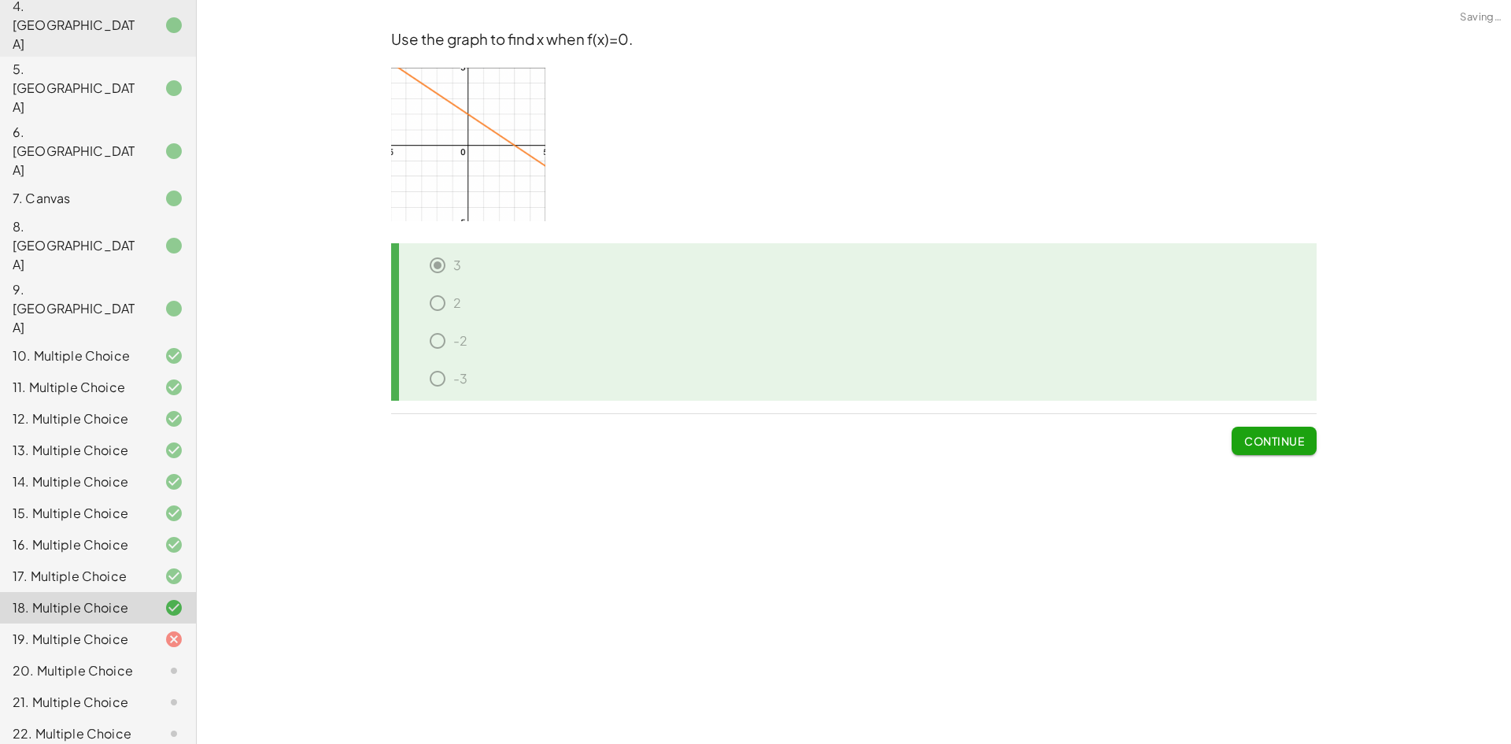
click at [111, 592] on div "18. Multiple Choice" at bounding box center [98, 607] width 196 height 31
click at [139, 686] on div "19. Multiple Choice" at bounding box center [98, 701] width 196 height 31
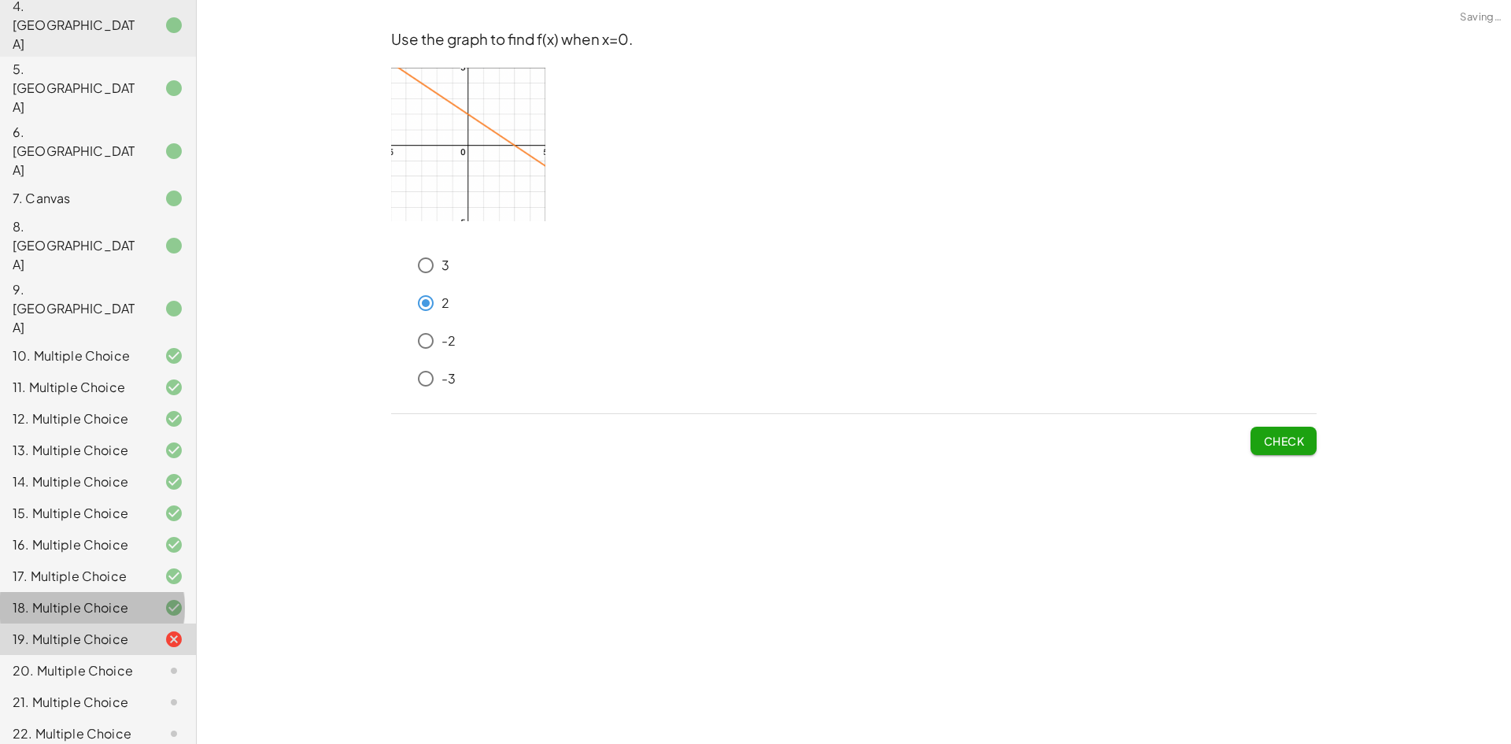
click at [142, 598] on div at bounding box center [161, 607] width 44 height 19
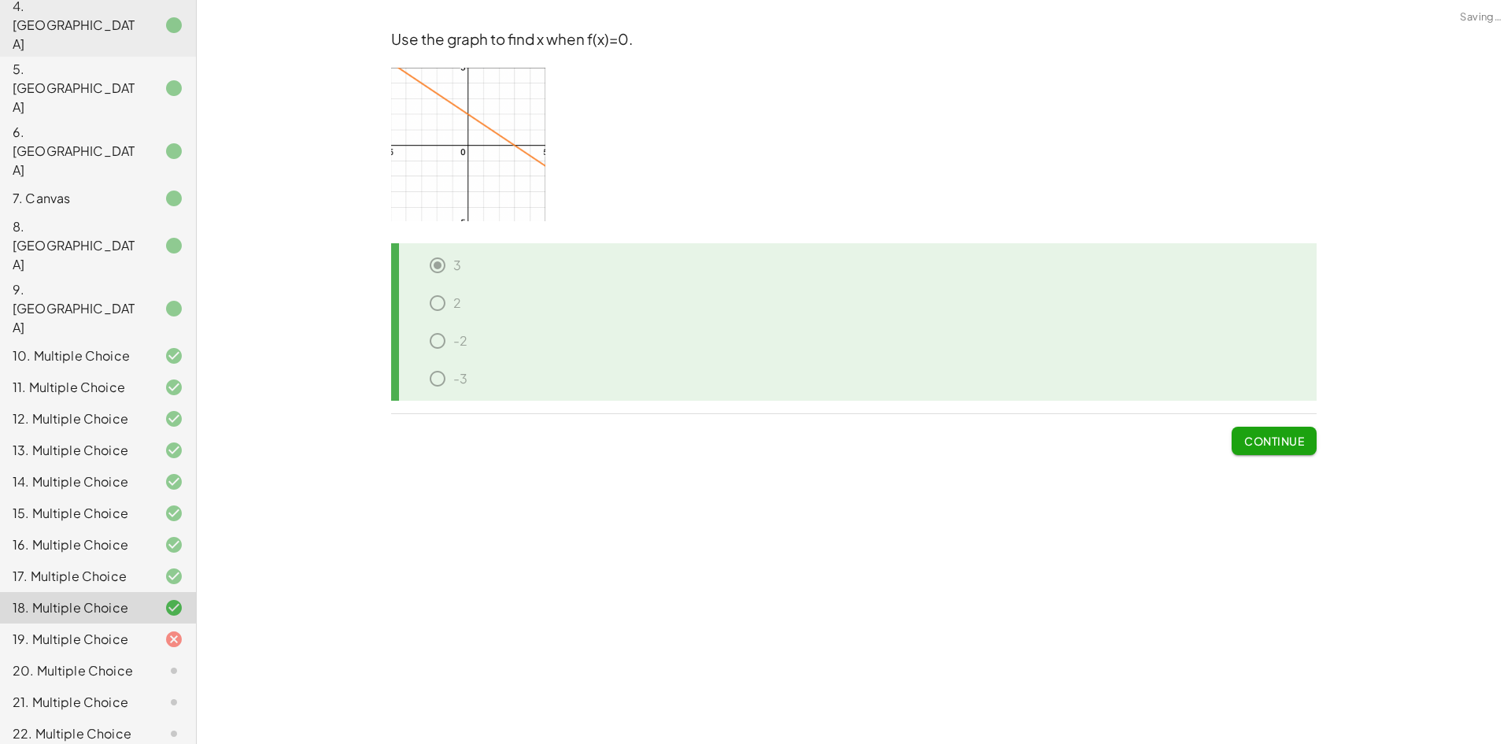
click at [141, 686] on div "19. Multiple Choice" at bounding box center [98, 701] width 196 height 31
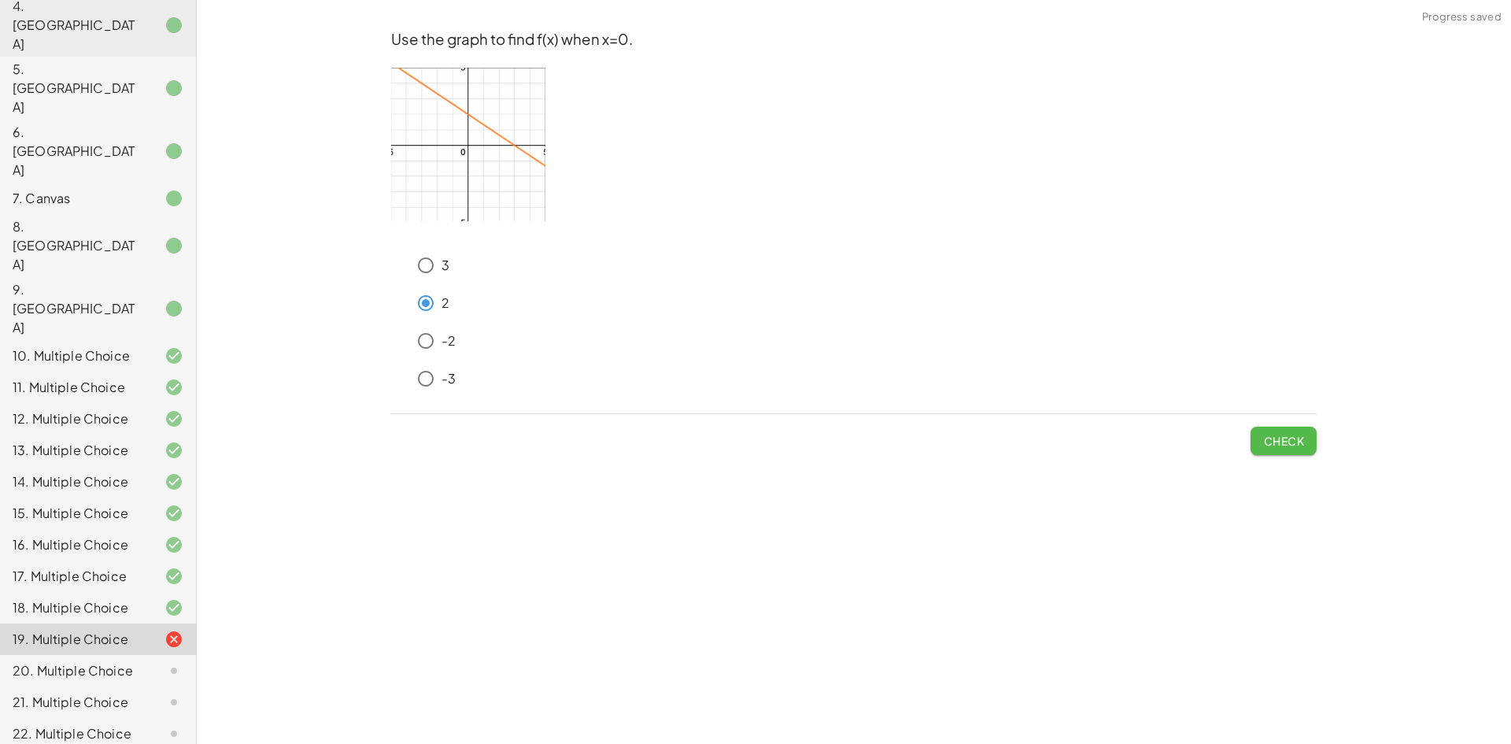
click at [1300, 439] on span "Check" at bounding box center [1283, 441] width 41 height 14
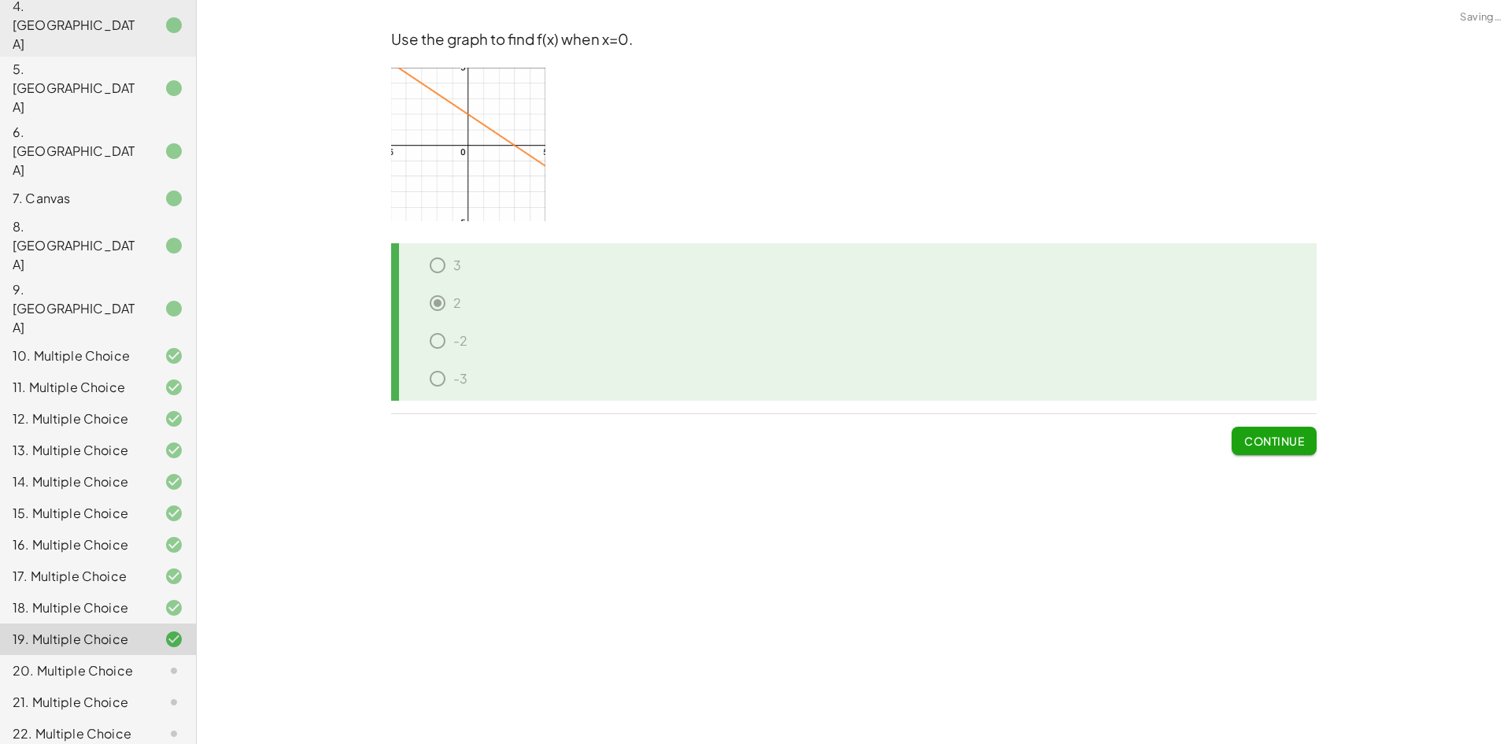
click at [1293, 439] on span "Continue" at bounding box center [1274, 441] width 60 height 14
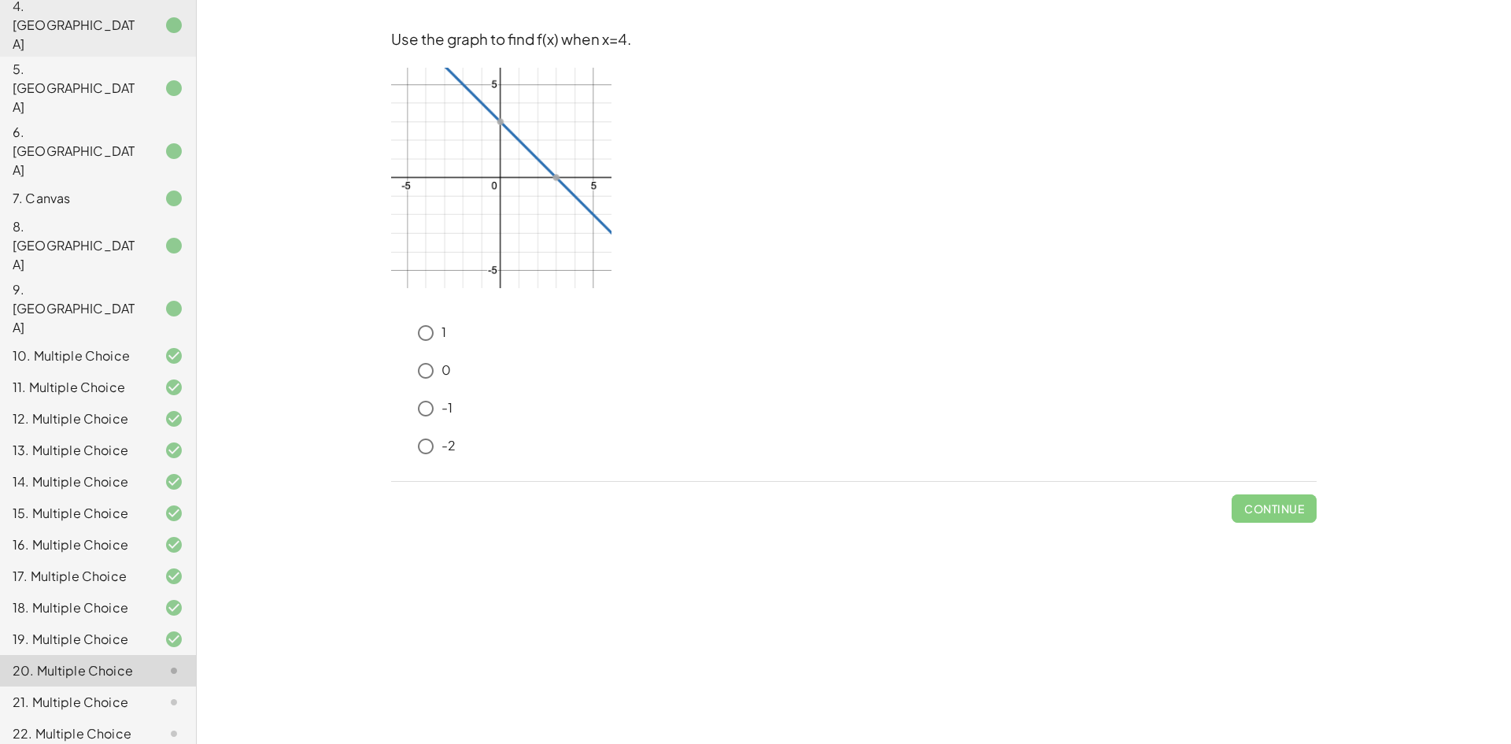
click at [456, 336] on div "1" at bounding box center [863, 332] width 906 height 31
click at [445, 367] on p "0" at bounding box center [445, 370] width 9 height 18
click at [1277, 510] on span "Check" at bounding box center [1283, 508] width 41 height 14
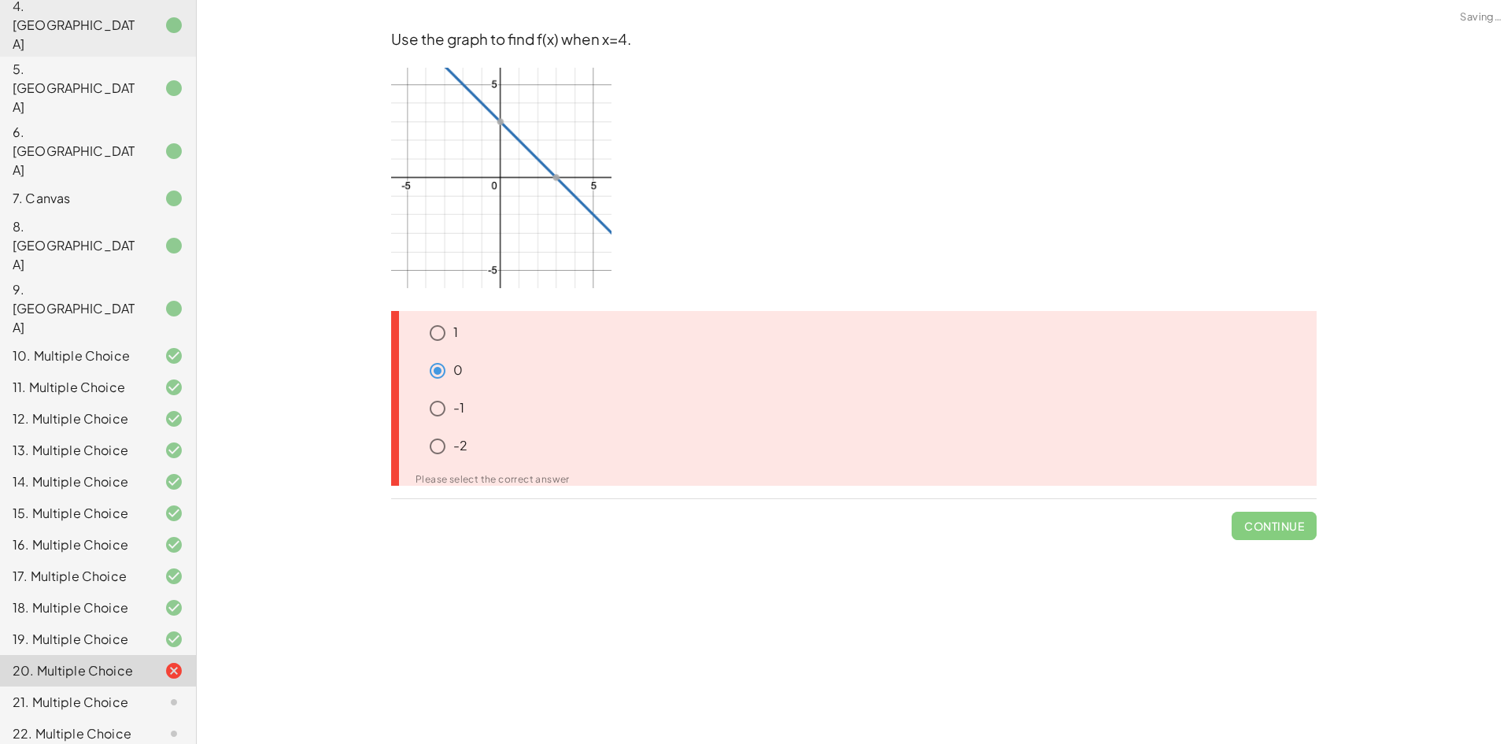
drag, startPoint x: 485, startPoint y: 341, endPoint x: 474, endPoint y: 340, distance: 11.1
click at [482, 341] on div "1" at bounding box center [869, 332] width 895 height 31
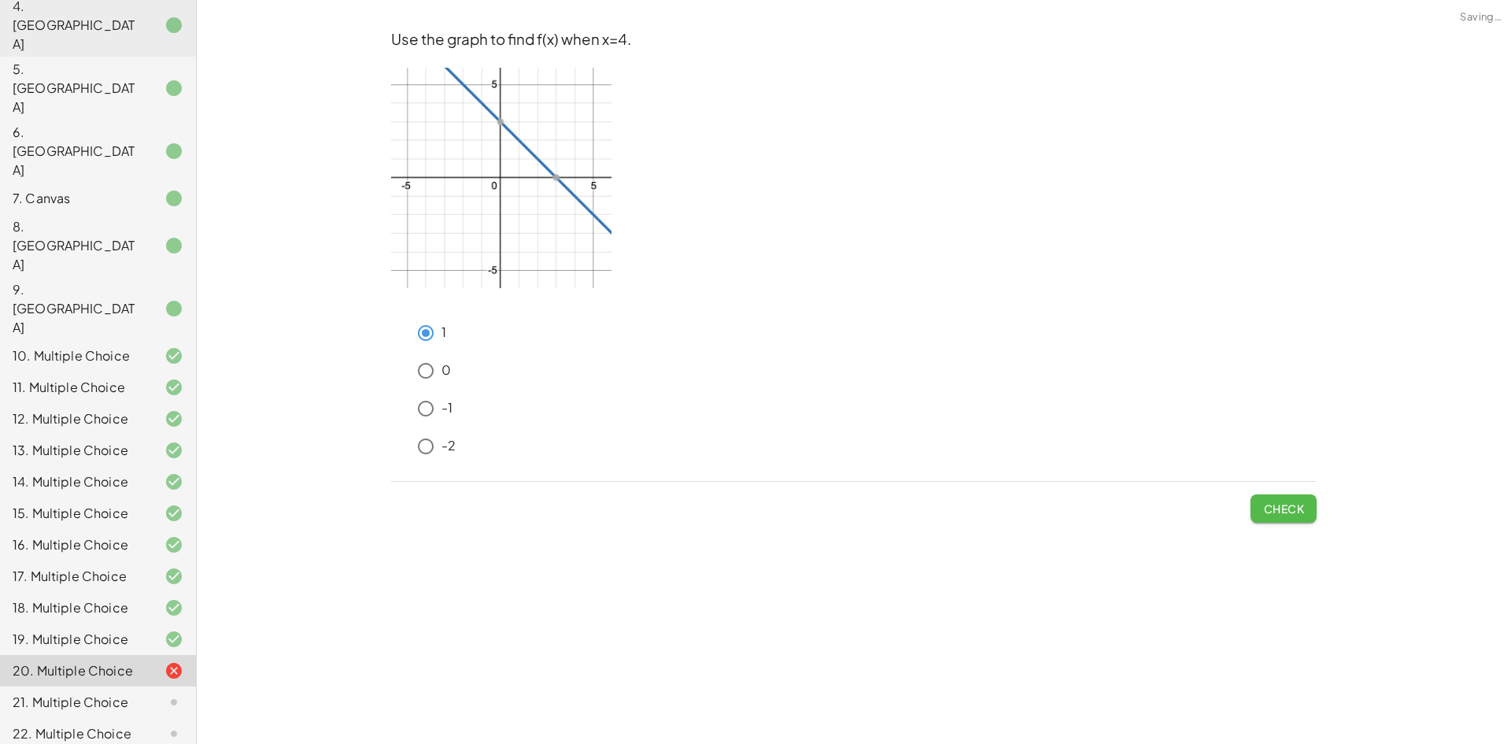
click at [1258, 511] on button "Check" at bounding box center [1283, 508] width 66 height 28
drag, startPoint x: 1315, startPoint y: 507, endPoint x: 1298, endPoint y: 507, distance: 17.3
click at [0, 0] on div "Use the graph to find f(x) when x=4. 1 0 -1 -2 Check" at bounding box center [0, 0] width 0 height 0
click at [1285, 507] on span "Check" at bounding box center [1283, 508] width 41 height 14
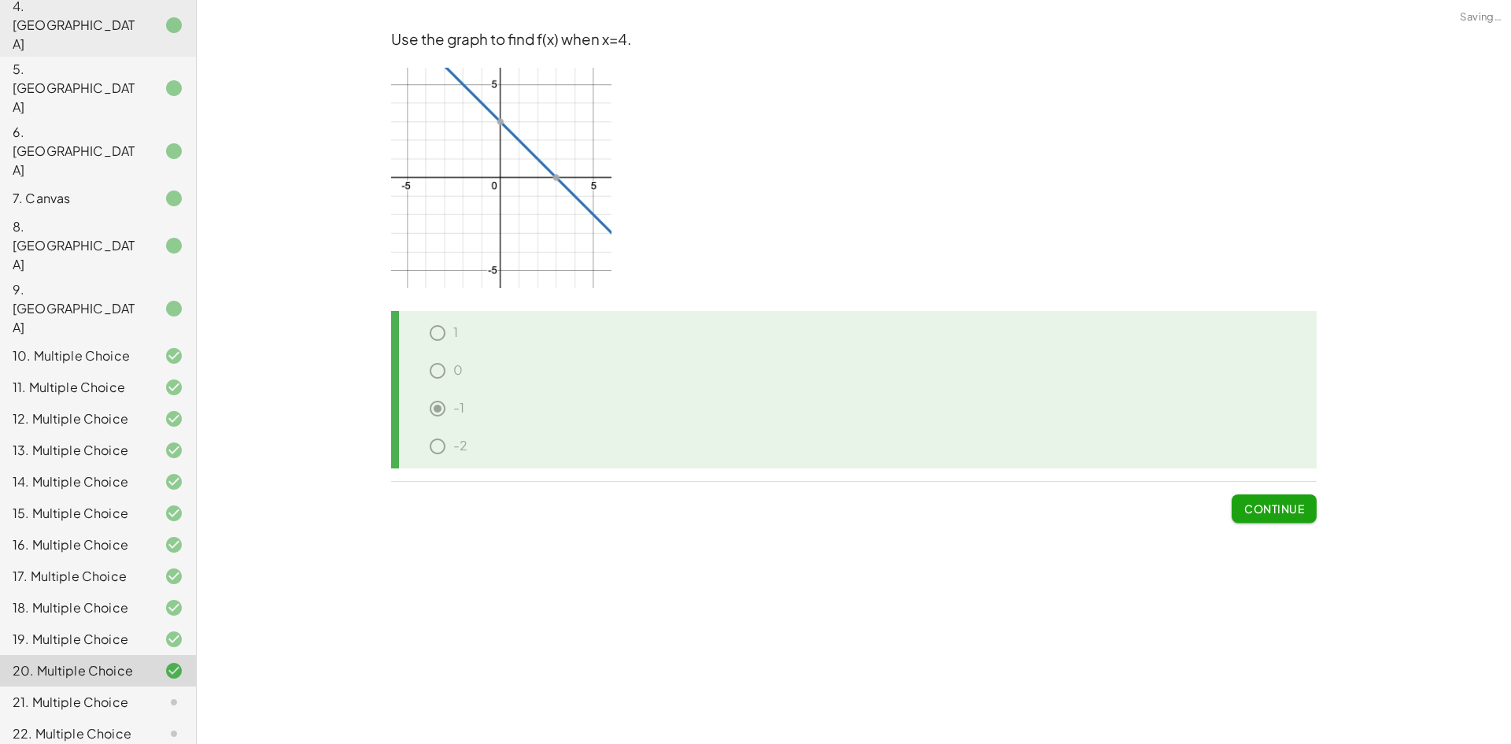
click at [1296, 507] on span "Continue" at bounding box center [1274, 508] width 60 height 14
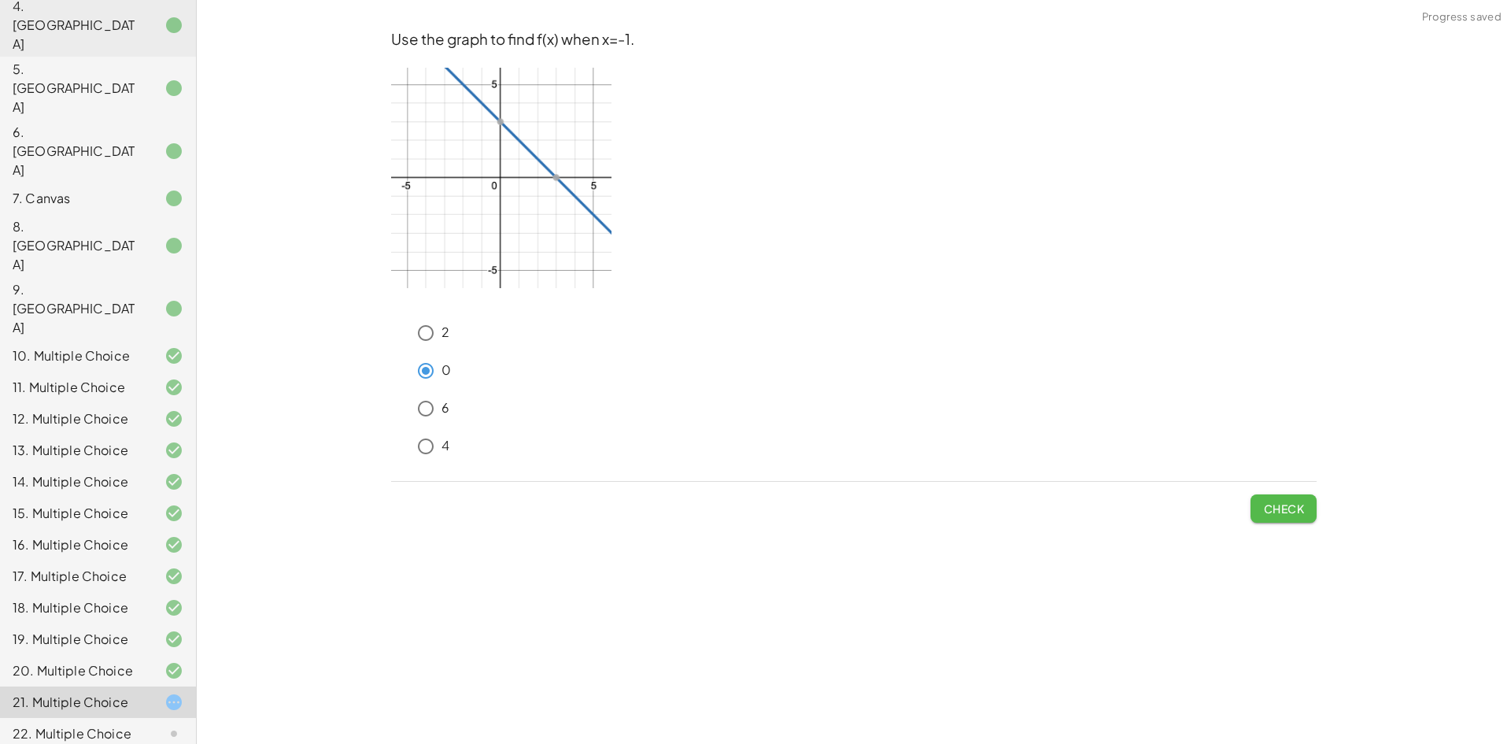
click at [1270, 507] on span "Check" at bounding box center [1283, 508] width 41 height 14
click at [1283, 504] on span "Check" at bounding box center [1283, 508] width 41 height 14
click at [1275, 509] on span "Check" at bounding box center [1283, 508] width 41 height 14
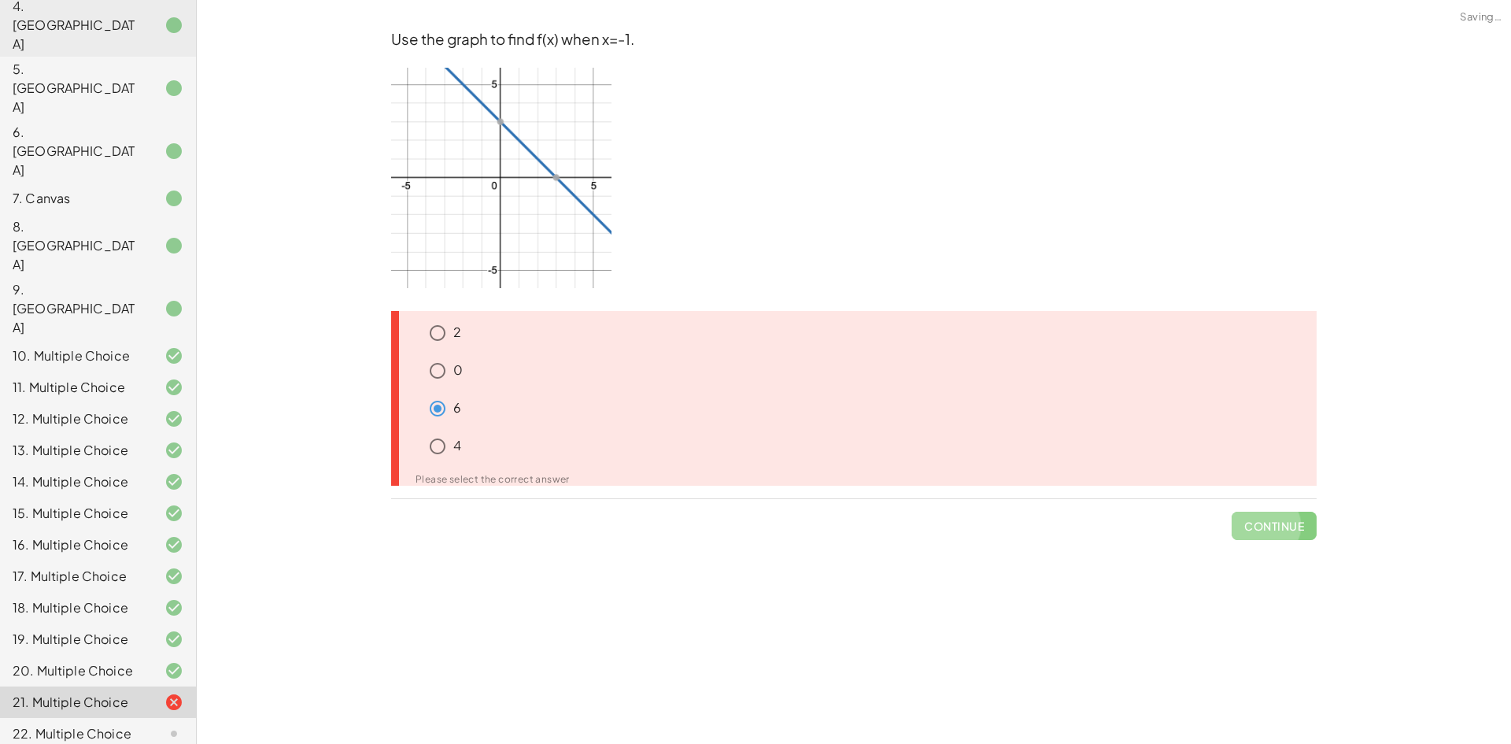
click at [430, 427] on div "6" at bounding box center [859, 412] width 913 height 38
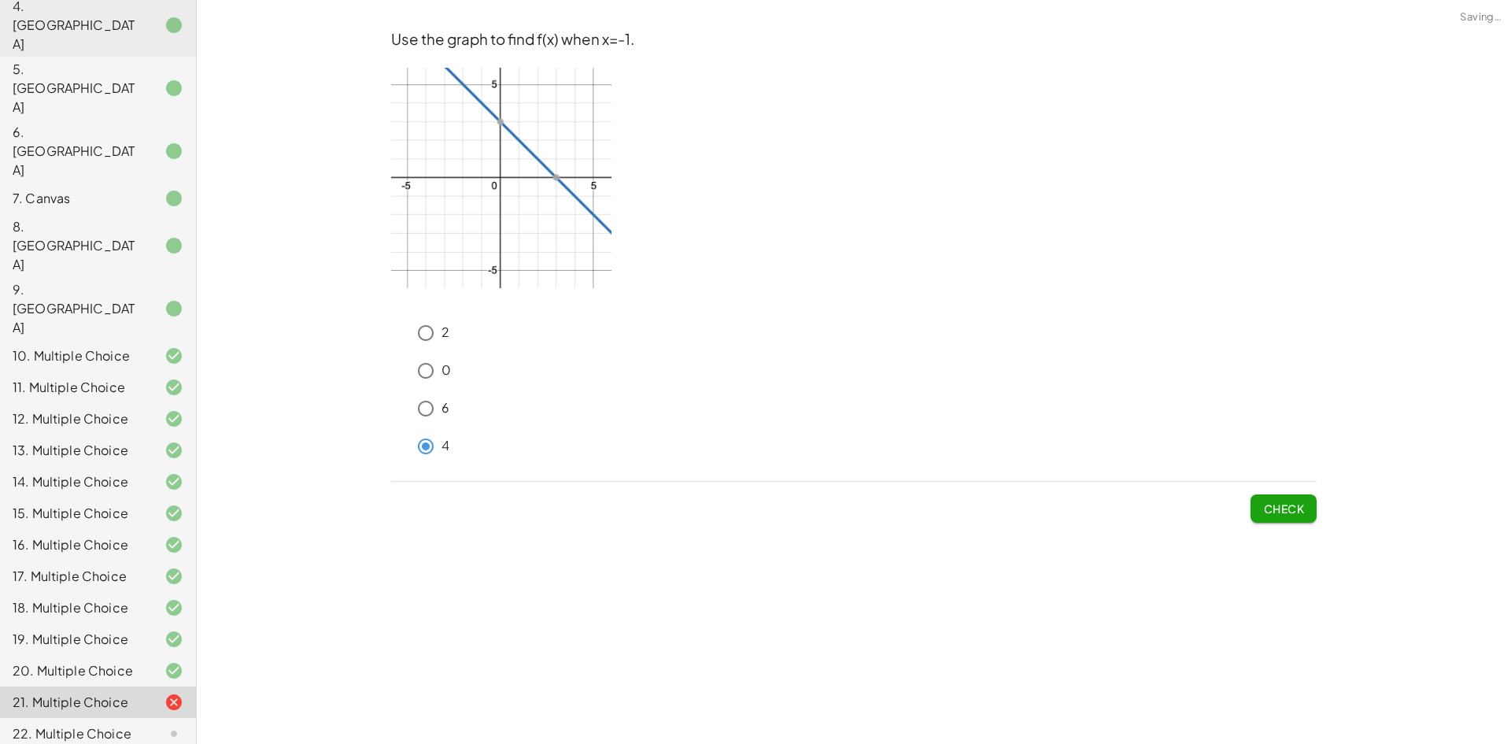
click at [1275, 510] on span "Check" at bounding box center [1283, 508] width 41 height 14
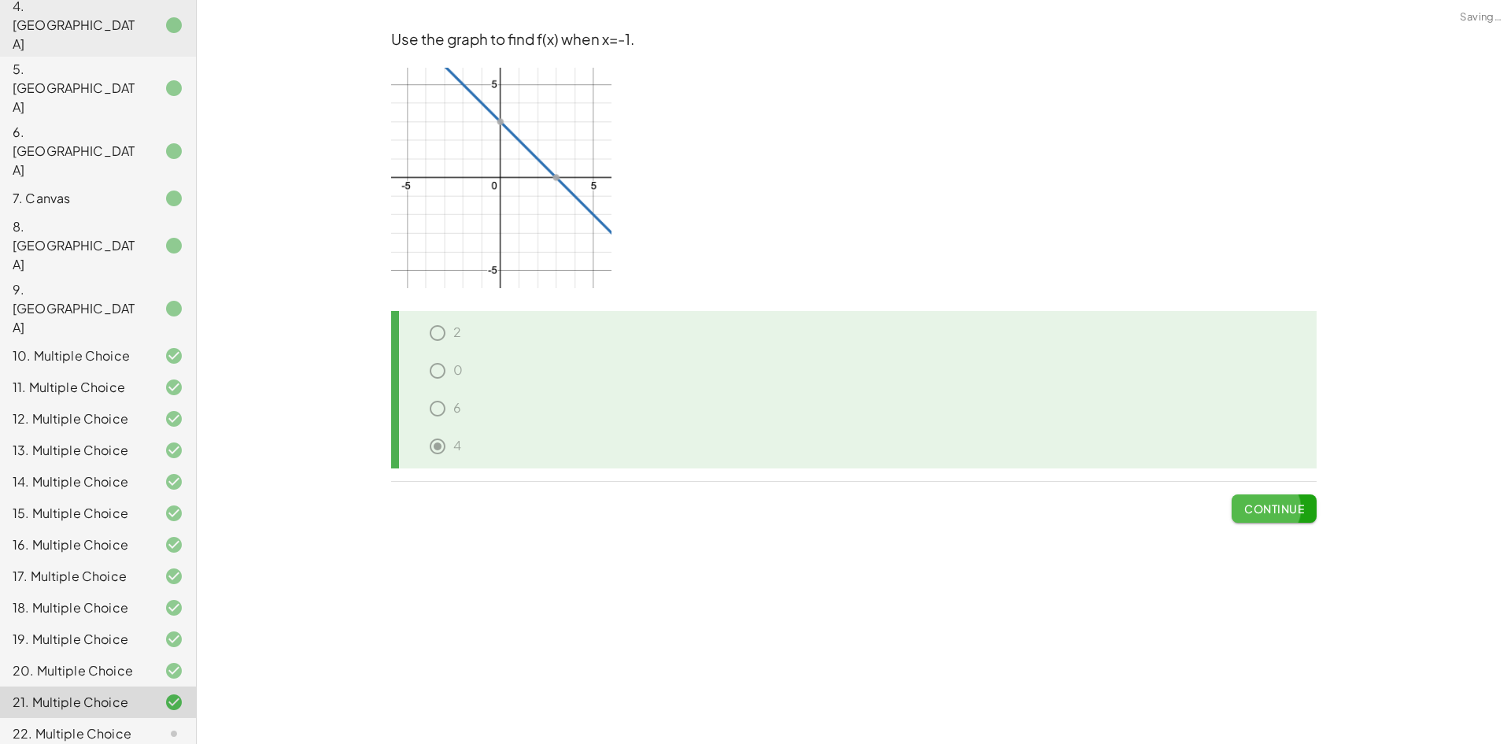
click at [1275, 510] on span "Continue" at bounding box center [1274, 508] width 60 height 14
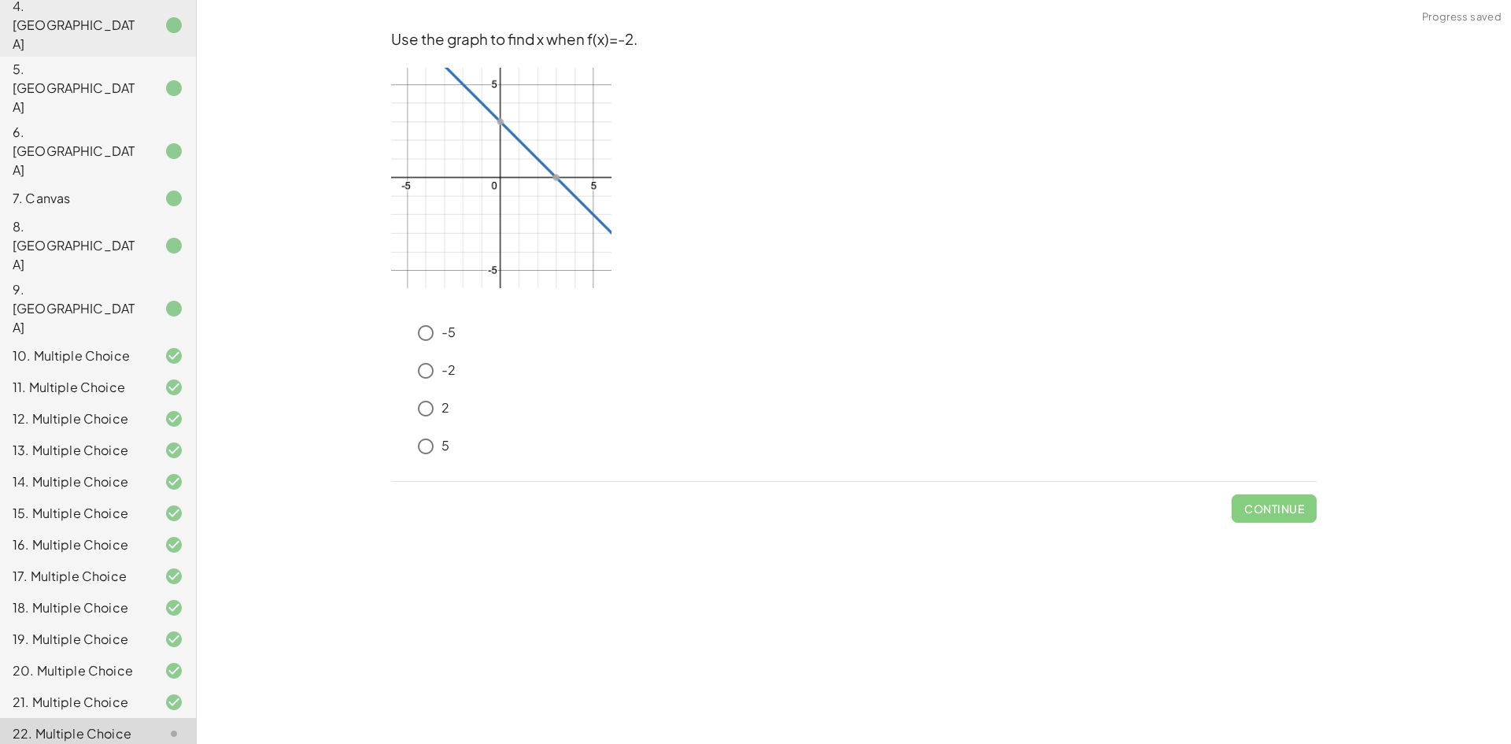
click at [592, 182] on img at bounding box center [501, 178] width 220 height 220
click at [573, 181] on img at bounding box center [501, 178] width 220 height 220
click at [552, 181] on img at bounding box center [501, 178] width 220 height 220
click at [500, 180] on img at bounding box center [501, 178] width 220 height 220
click at [538, 178] on img at bounding box center [501, 178] width 220 height 220
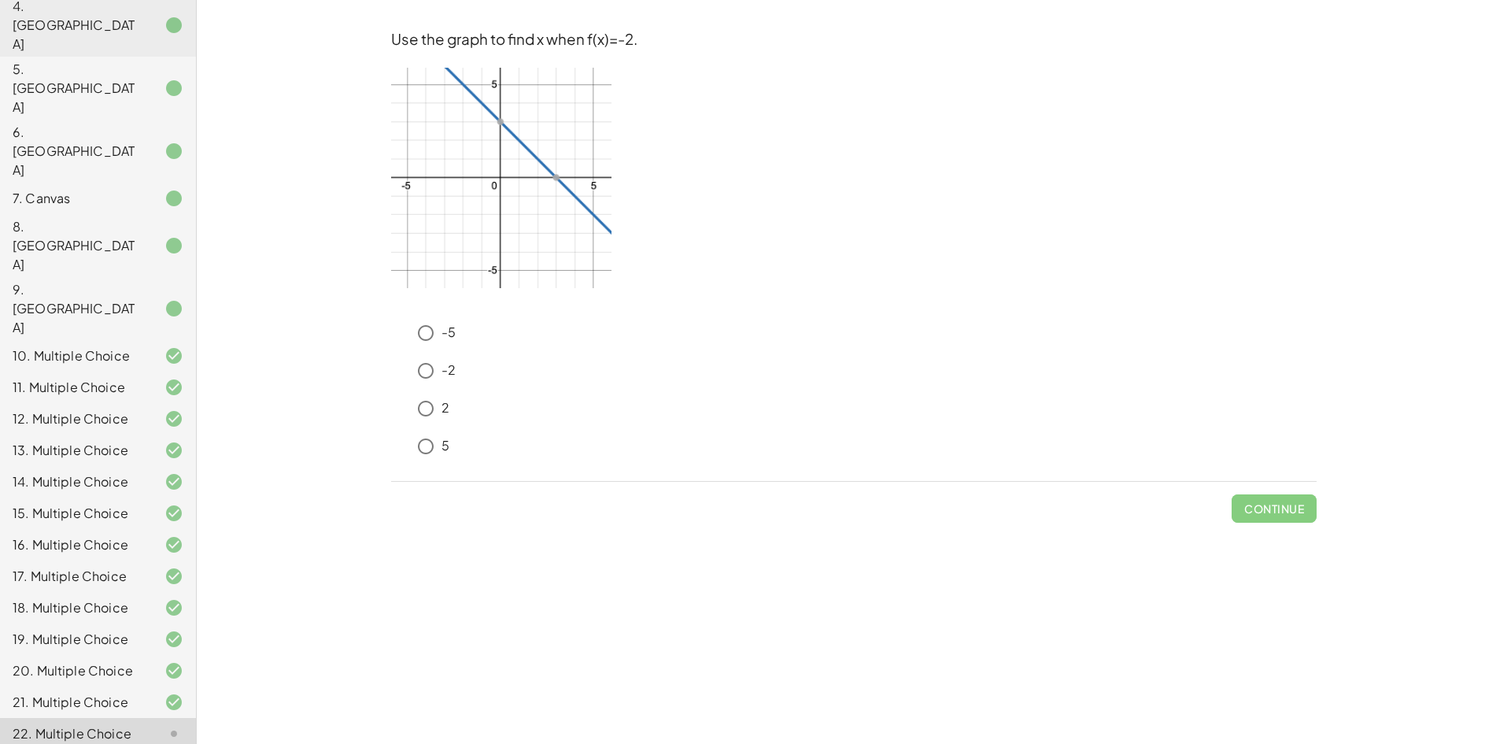
drag, startPoint x: 560, startPoint y: 176, endPoint x: 570, endPoint y: 176, distance: 10.2
click at [559, 176] on img at bounding box center [501, 178] width 220 height 220
drag, startPoint x: 574, startPoint y: 176, endPoint x: 598, endPoint y: 177, distance: 23.6
click at [575, 177] on img at bounding box center [501, 178] width 220 height 220
click at [596, 179] on img at bounding box center [501, 178] width 220 height 220
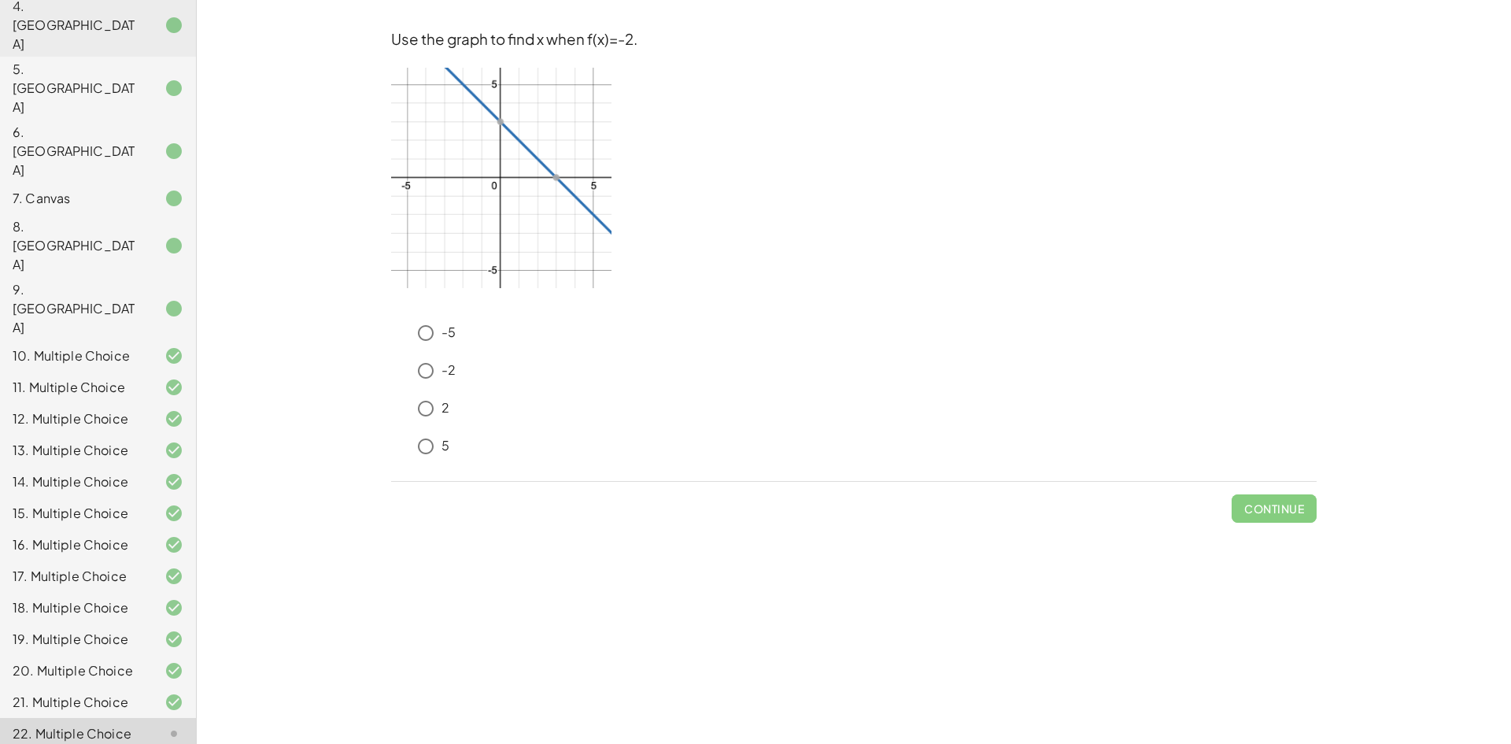
click at [557, 181] on img at bounding box center [501, 178] width 220 height 220
click at [503, 80] on img at bounding box center [501, 178] width 220 height 220
click at [500, 99] on img at bounding box center [501, 178] width 220 height 220
click at [493, 126] on img at bounding box center [501, 178] width 220 height 220
click at [555, 175] on img at bounding box center [501, 178] width 220 height 220
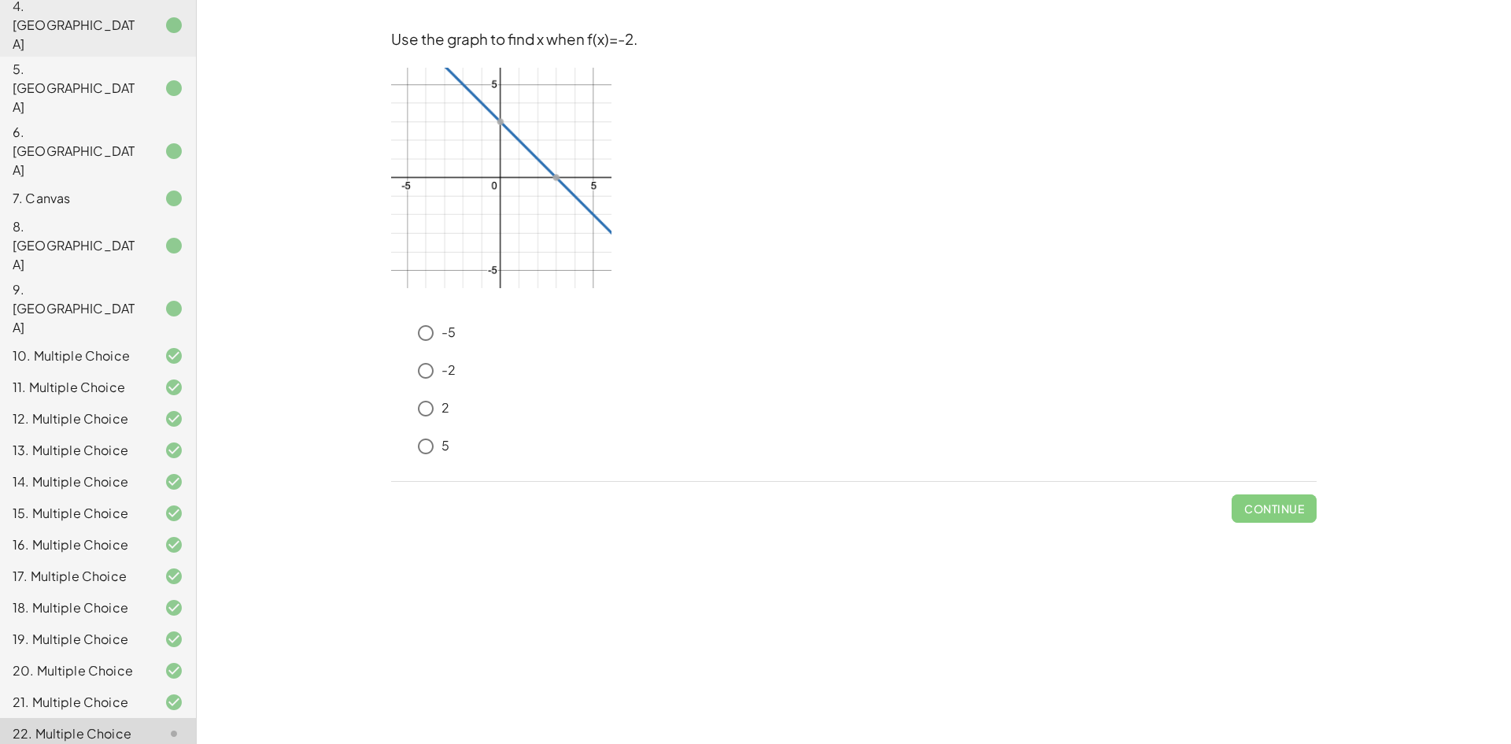
drag, startPoint x: 495, startPoint y: 120, endPoint x: 515, endPoint y: 134, distance: 24.2
click at [495, 120] on img at bounding box center [501, 178] width 220 height 220
drag, startPoint x: 548, startPoint y: 172, endPoint x: 522, endPoint y: 138, distance: 43.3
click at [548, 172] on img at bounding box center [501, 178] width 220 height 220
click at [499, 127] on img at bounding box center [501, 178] width 220 height 220
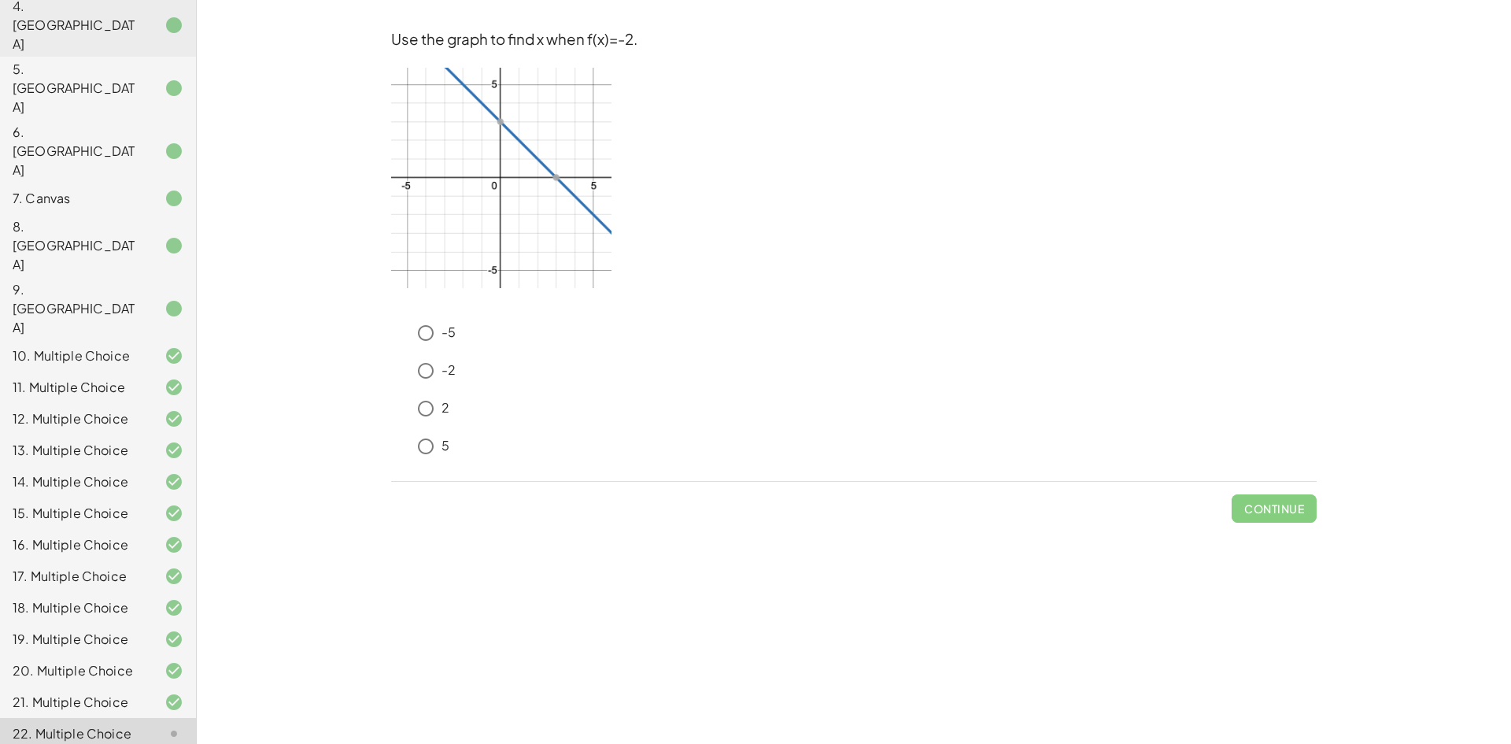
click at [563, 183] on img at bounding box center [501, 178] width 220 height 220
click at [500, 128] on img at bounding box center [501, 178] width 220 height 220
click at [559, 181] on img at bounding box center [501, 178] width 220 height 220
click at [488, 124] on img at bounding box center [501, 178] width 220 height 220
click at [554, 178] on img at bounding box center [501, 178] width 220 height 220
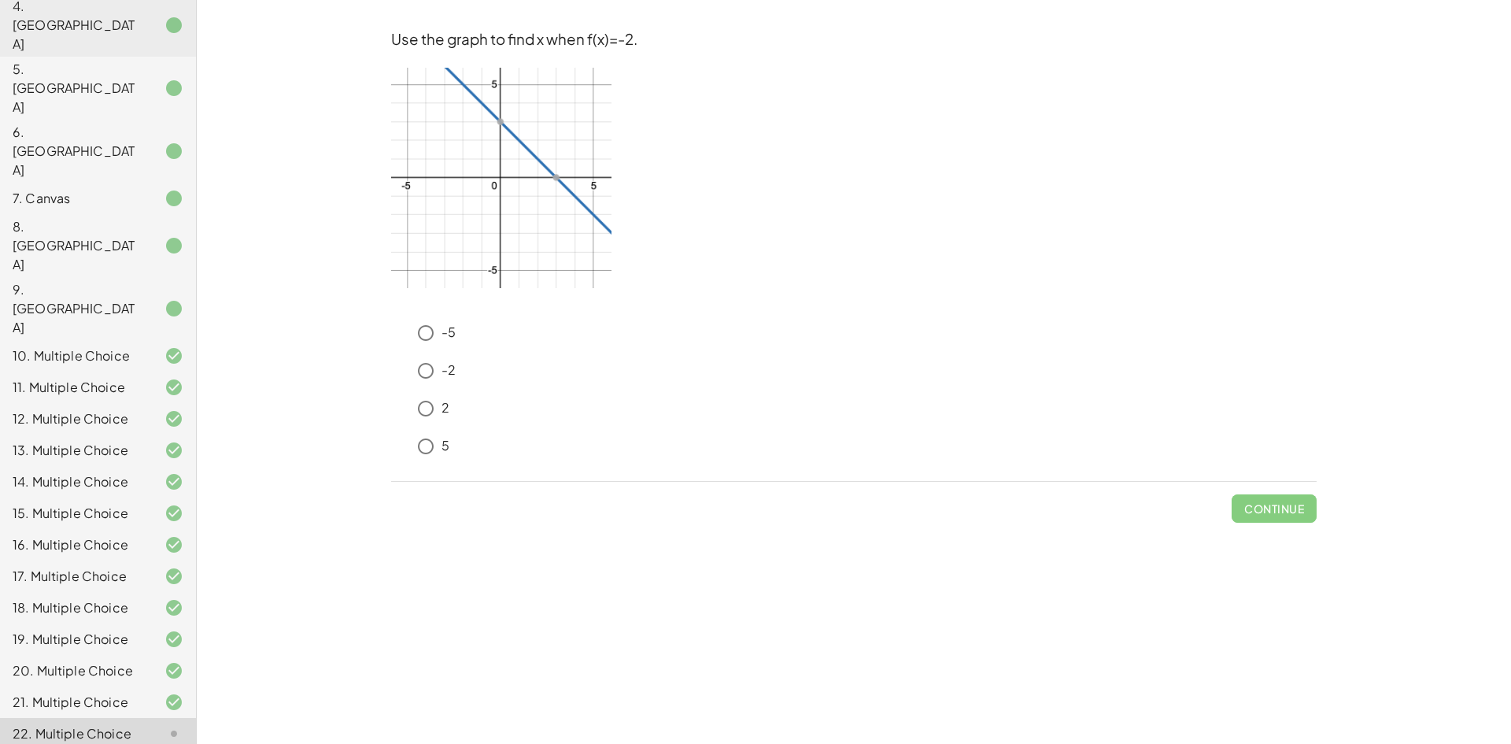
drag, startPoint x: 499, startPoint y: 127, endPoint x: 545, endPoint y: 169, distance: 62.9
click at [500, 127] on img at bounding box center [501, 178] width 220 height 220
click at [555, 179] on img at bounding box center [501, 178] width 220 height 220
click at [504, 127] on img at bounding box center [501, 178] width 220 height 220
drag, startPoint x: 559, startPoint y: 189, endPoint x: 511, endPoint y: 133, distance: 73.6
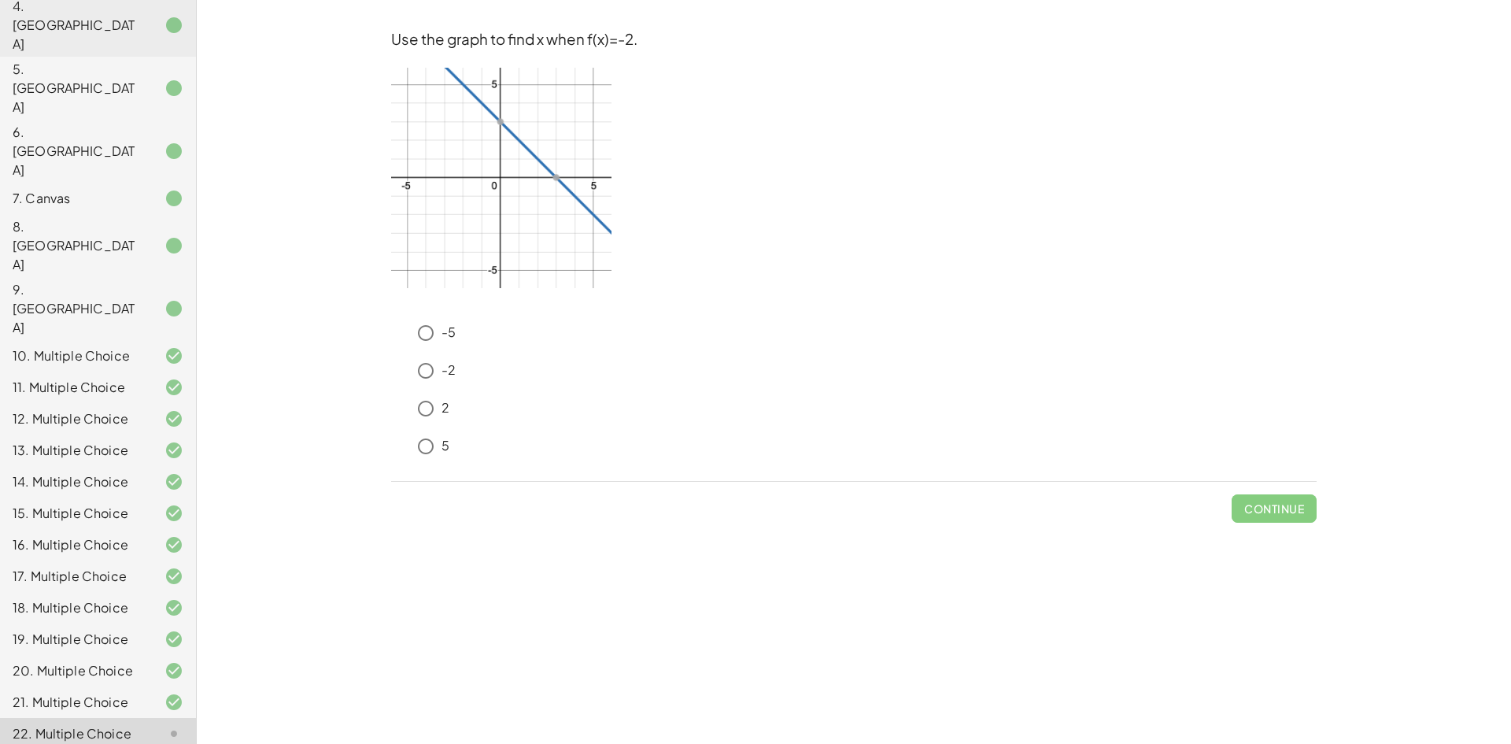
click at [558, 187] on img at bounding box center [501, 178] width 220 height 220
click at [559, 177] on img at bounding box center [501, 178] width 220 height 220
click at [562, 181] on img at bounding box center [501, 178] width 220 height 220
click at [560, 178] on img at bounding box center [501, 178] width 220 height 220
click at [552, 177] on img at bounding box center [501, 178] width 220 height 220
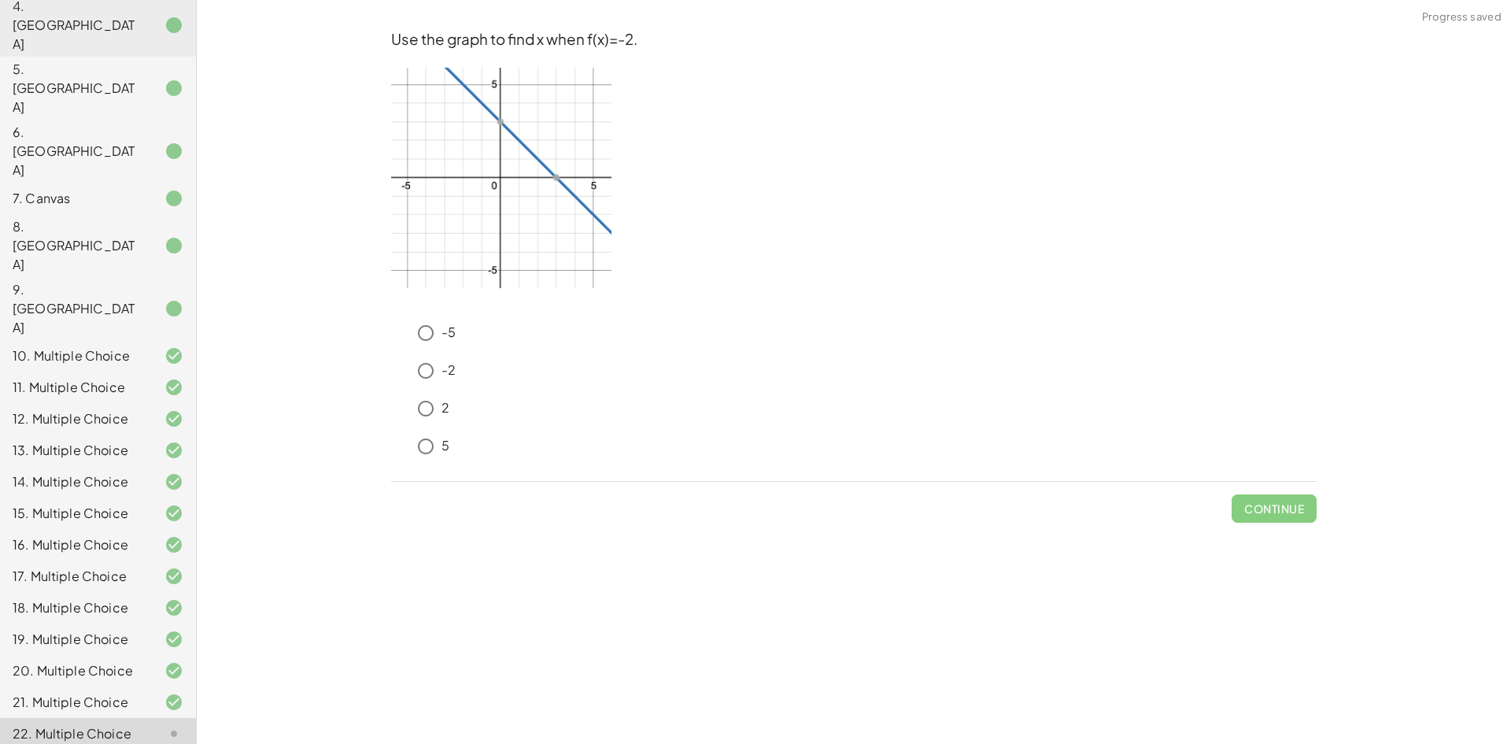
click at [499, 176] on img at bounding box center [501, 178] width 220 height 220
click at [499, 213] on img at bounding box center [501, 178] width 220 height 220
click at [500, 178] on img at bounding box center [501, 178] width 220 height 220
click at [498, 199] on img at bounding box center [501, 178] width 220 height 220
click at [499, 219] on img at bounding box center [501, 178] width 220 height 220
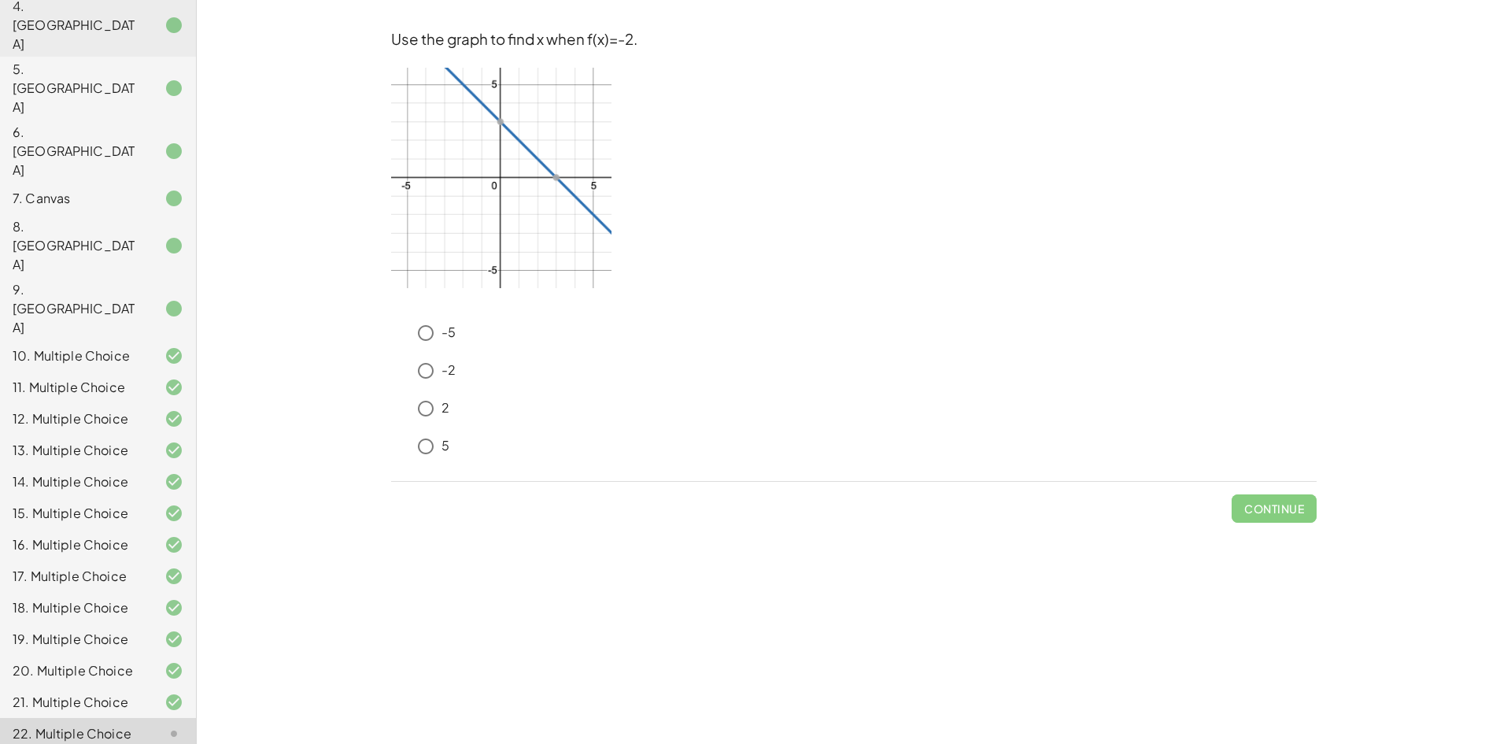
click at [594, 216] on img at bounding box center [501, 178] width 220 height 220
click at [444, 418] on div "2" at bounding box center [863, 408] width 906 height 31
click at [444, 419] on div "2" at bounding box center [863, 408] width 906 height 31
click at [451, 445] on div "5" at bounding box center [863, 445] width 906 height 31
click at [1248, 512] on div "Check" at bounding box center [853, 502] width 925 height 41
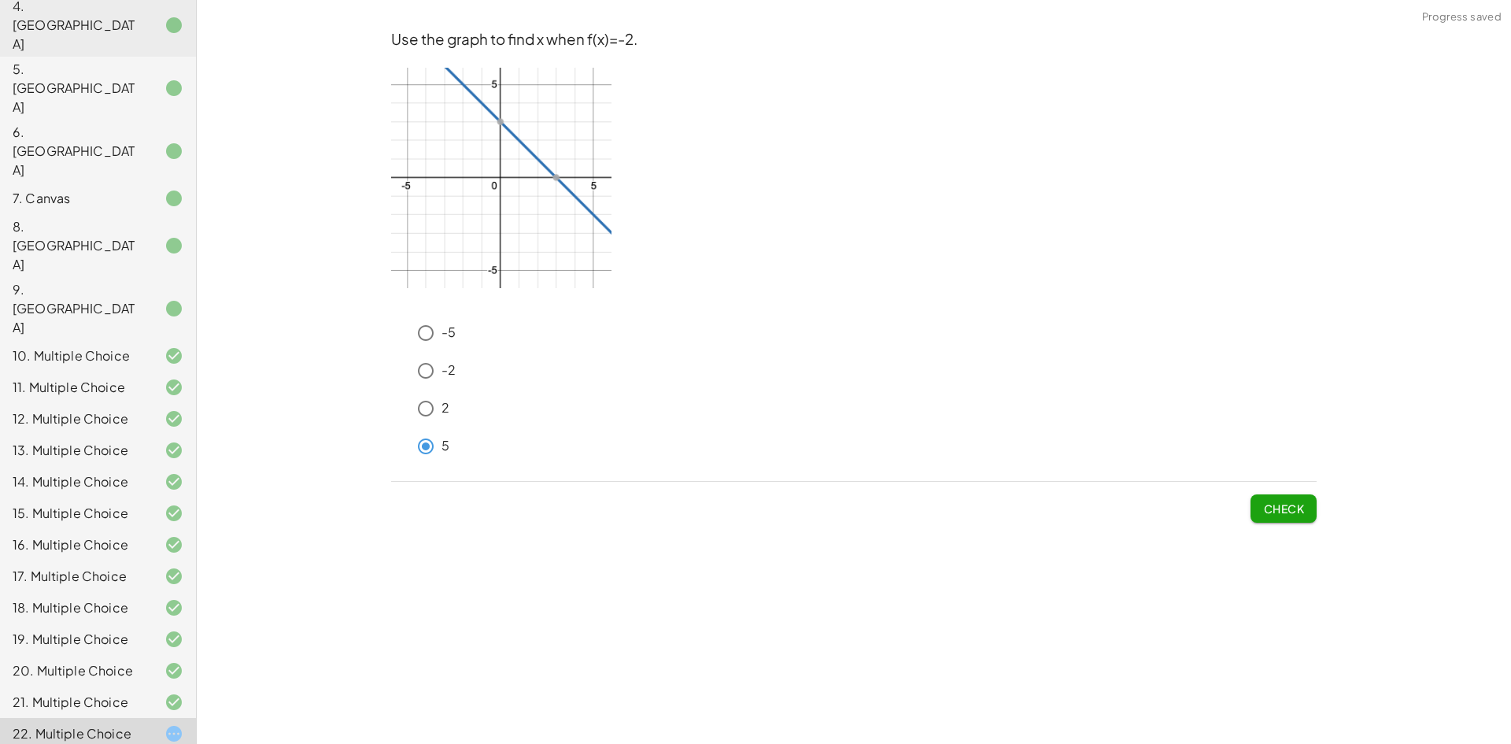
click at [1279, 511] on span "Check" at bounding box center [1283, 508] width 41 height 14
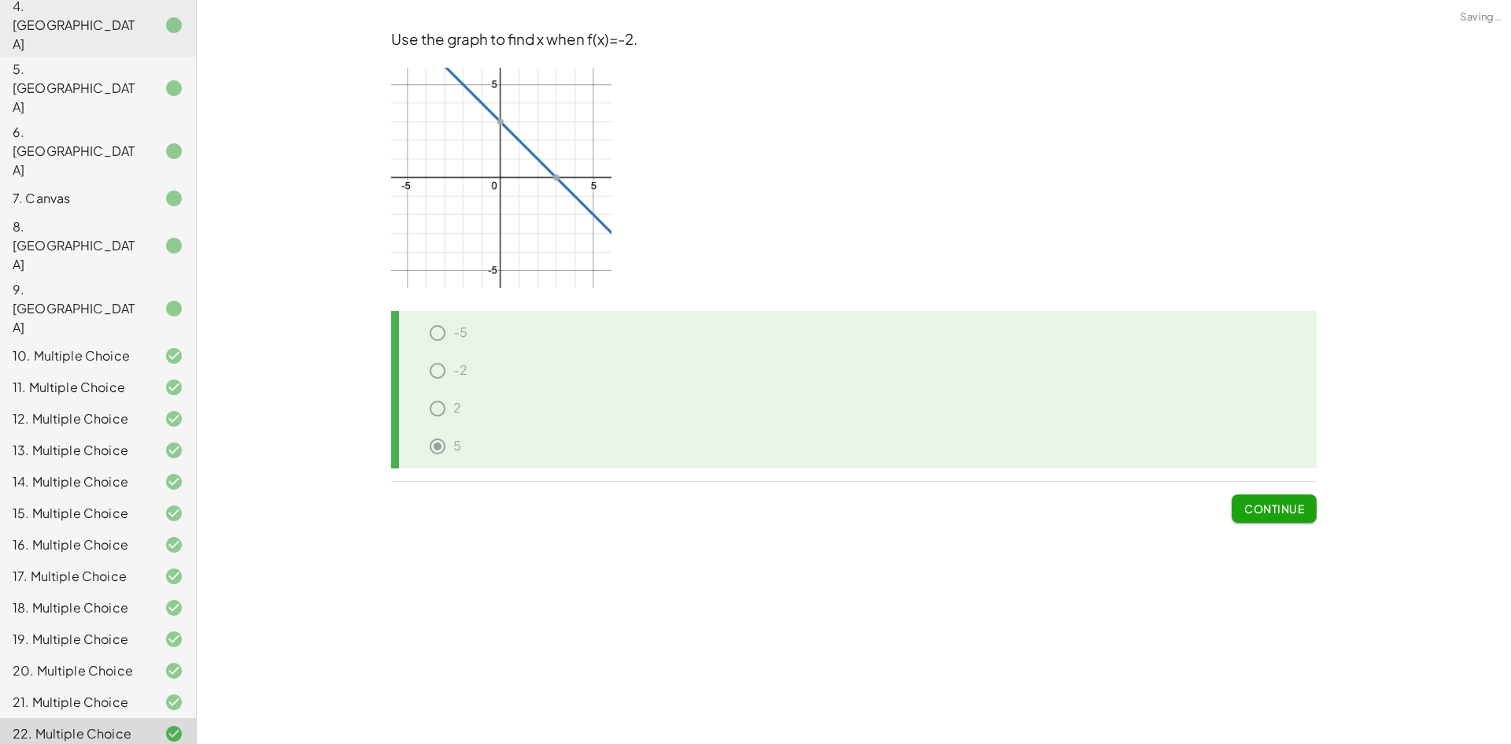
click at [1282, 513] on span "Continue" at bounding box center [1274, 508] width 60 height 14
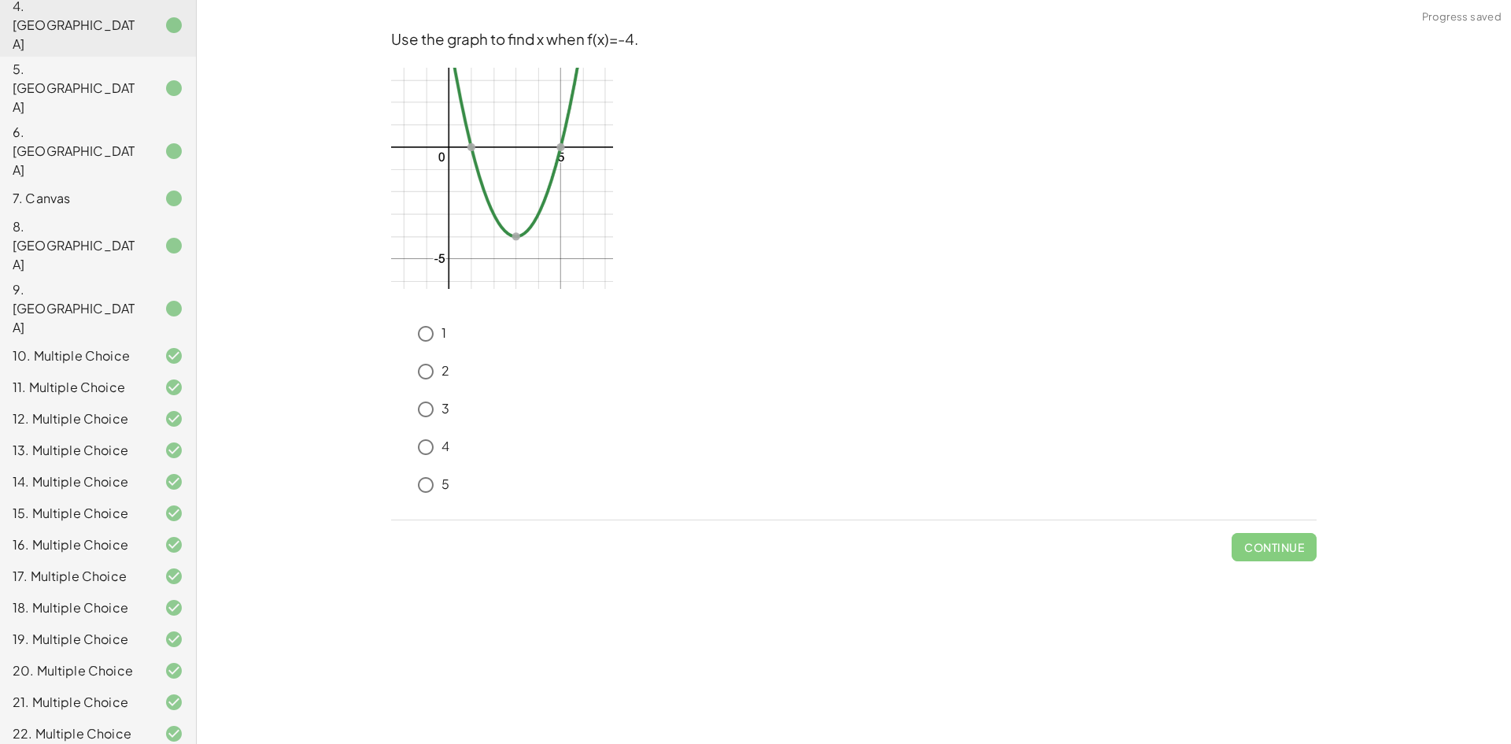
click at [450, 147] on img at bounding box center [502, 178] width 222 height 221
click at [447, 166] on img at bounding box center [502, 178] width 222 height 221
click at [448, 188] on img at bounding box center [502, 178] width 222 height 221
click at [448, 214] on img at bounding box center [502, 178] width 222 height 221
click at [445, 168] on img at bounding box center [502, 178] width 222 height 221
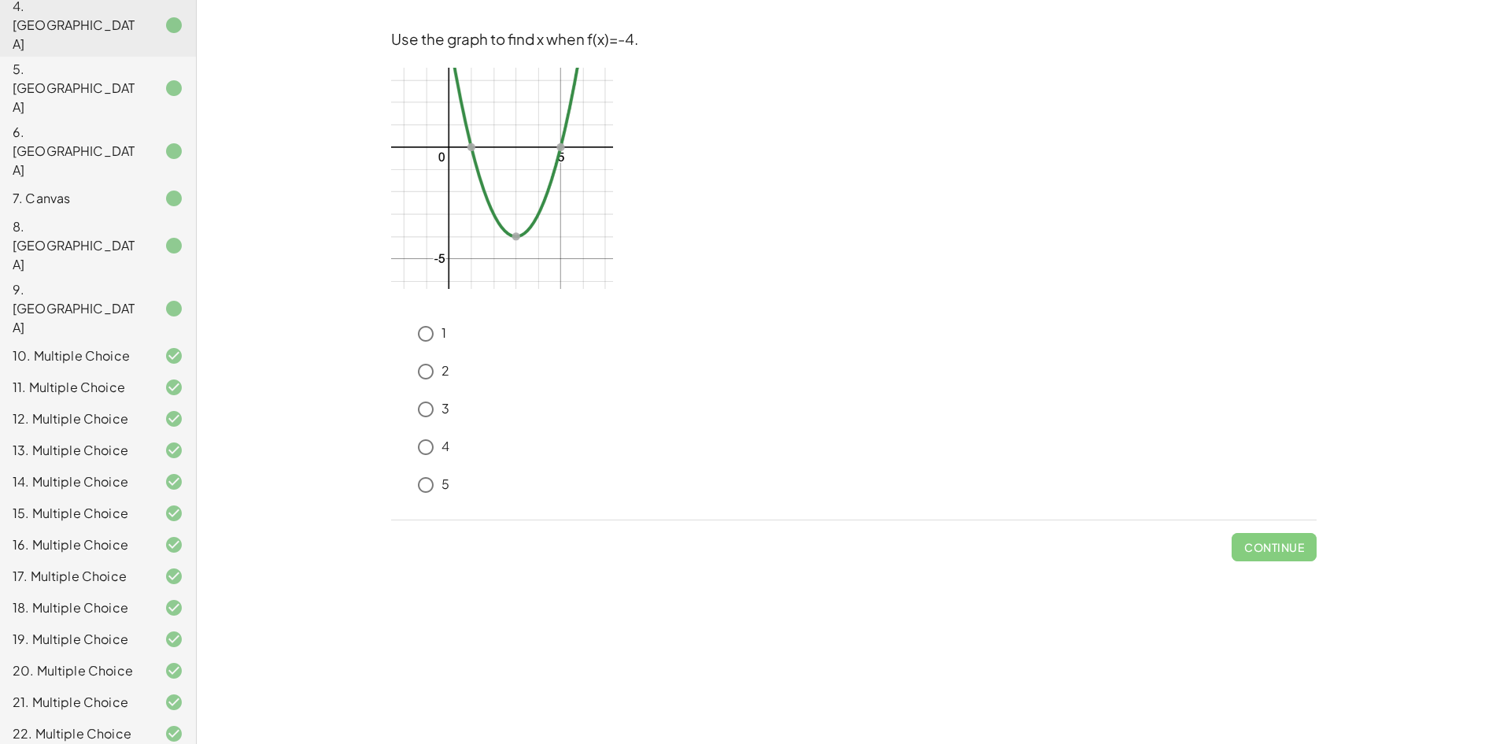
drag, startPoint x: 446, startPoint y: 191, endPoint x: 457, endPoint y: 199, distance: 13.5
click at [447, 190] on img at bounding box center [502, 178] width 222 height 221
drag, startPoint x: 448, startPoint y: 213, endPoint x: 463, endPoint y: 242, distance: 32.4
click at [449, 215] on img at bounding box center [502, 178] width 222 height 221
click at [446, 240] on img at bounding box center [502, 178] width 222 height 221
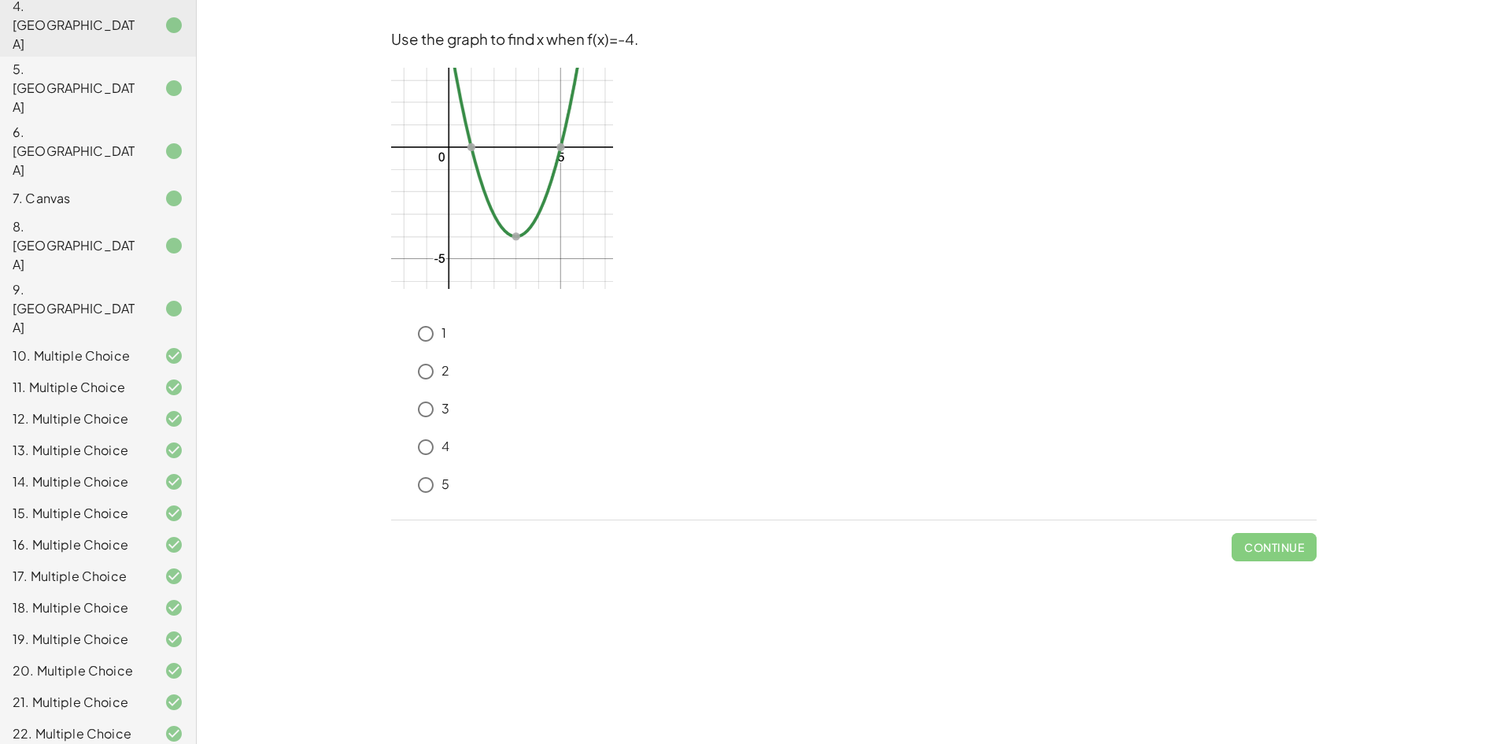
click at [513, 236] on img at bounding box center [502, 178] width 222 height 221
click at [511, 238] on img at bounding box center [502, 178] width 222 height 221
click at [459, 411] on div "3" at bounding box center [863, 408] width 906 height 31
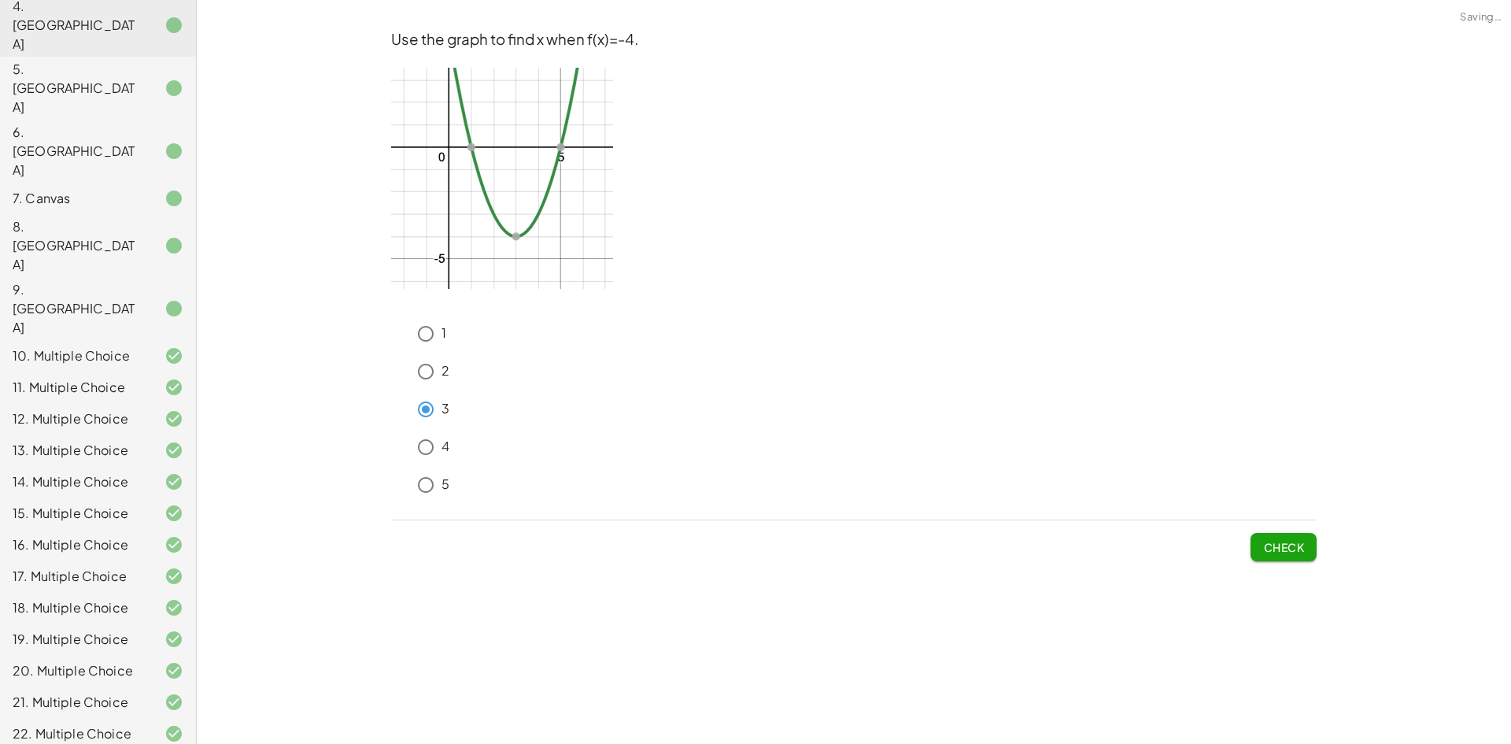
click at [1275, 552] on span "Check" at bounding box center [1283, 547] width 41 height 14
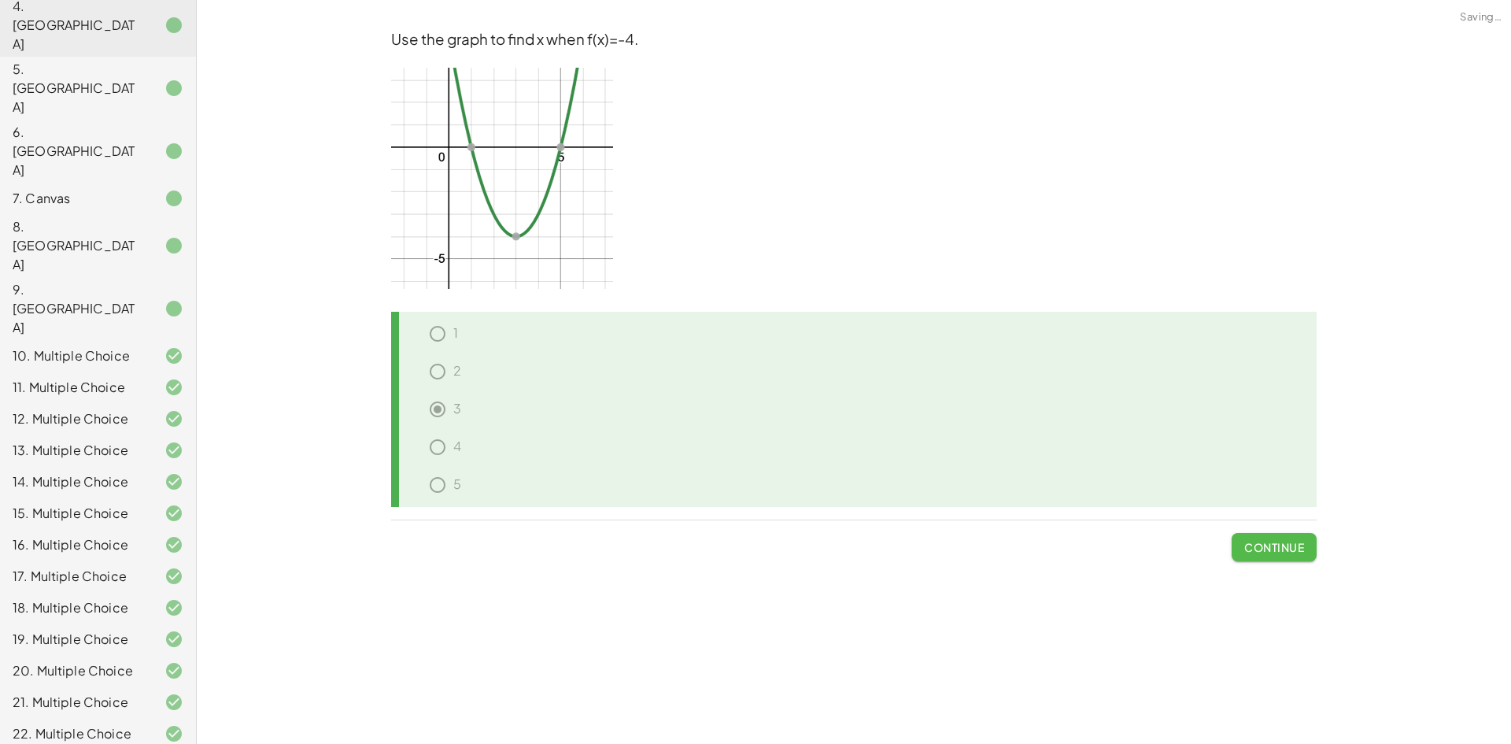
click at [1275, 552] on span "Continue" at bounding box center [1274, 547] width 60 height 14
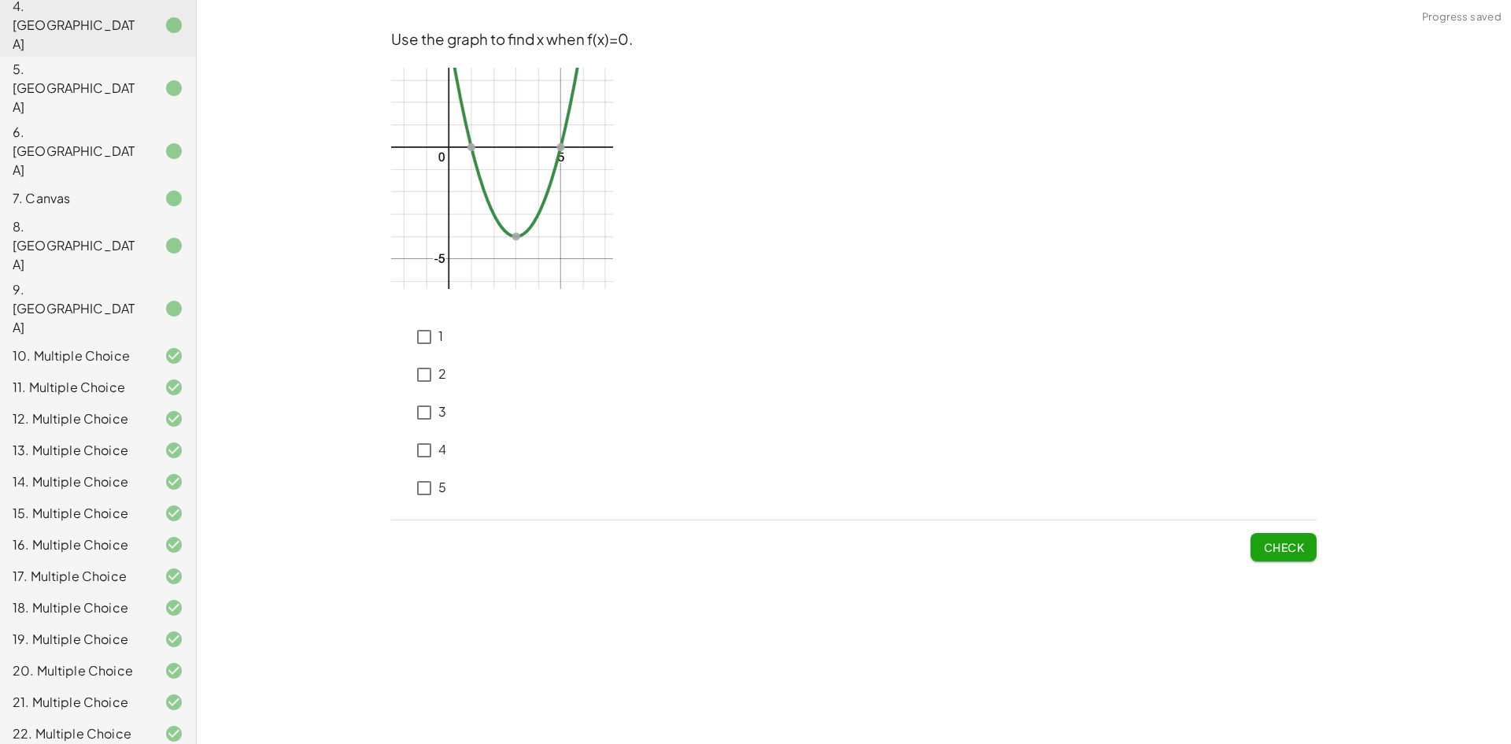
click at [441, 145] on img at bounding box center [502, 178] width 222 height 221
click at [467, 145] on img at bounding box center [502, 178] width 222 height 221
click at [442, 145] on img at bounding box center [502, 178] width 222 height 221
click at [468, 145] on img at bounding box center [502, 178] width 222 height 221
click at [453, 144] on img at bounding box center [502, 178] width 222 height 221
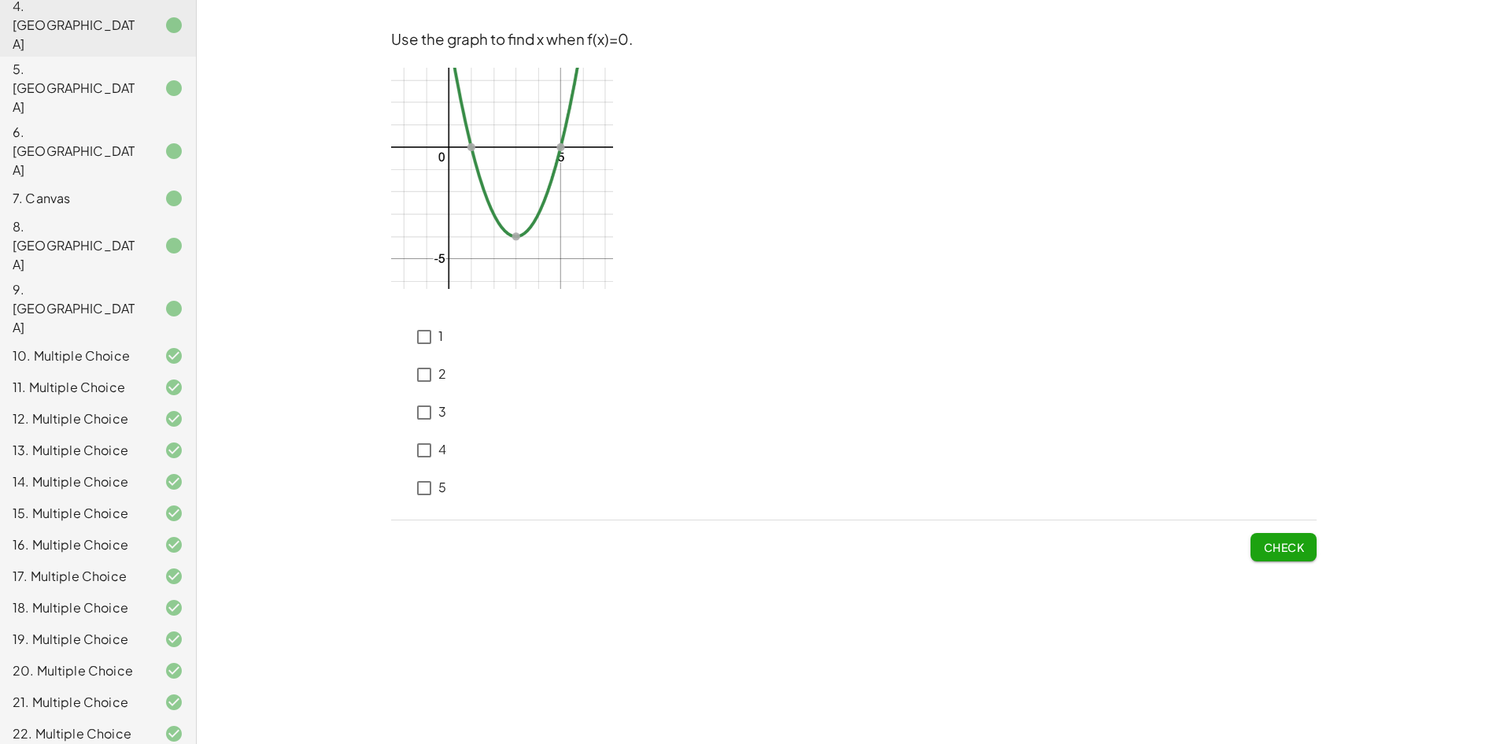
click at [483, 146] on img at bounding box center [502, 178] width 222 height 221
click at [460, 334] on div "1 2 3 4 5" at bounding box center [853, 409] width 925 height 195
click at [1282, 543] on span "Check" at bounding box center [1283, 547] width 41 height 14
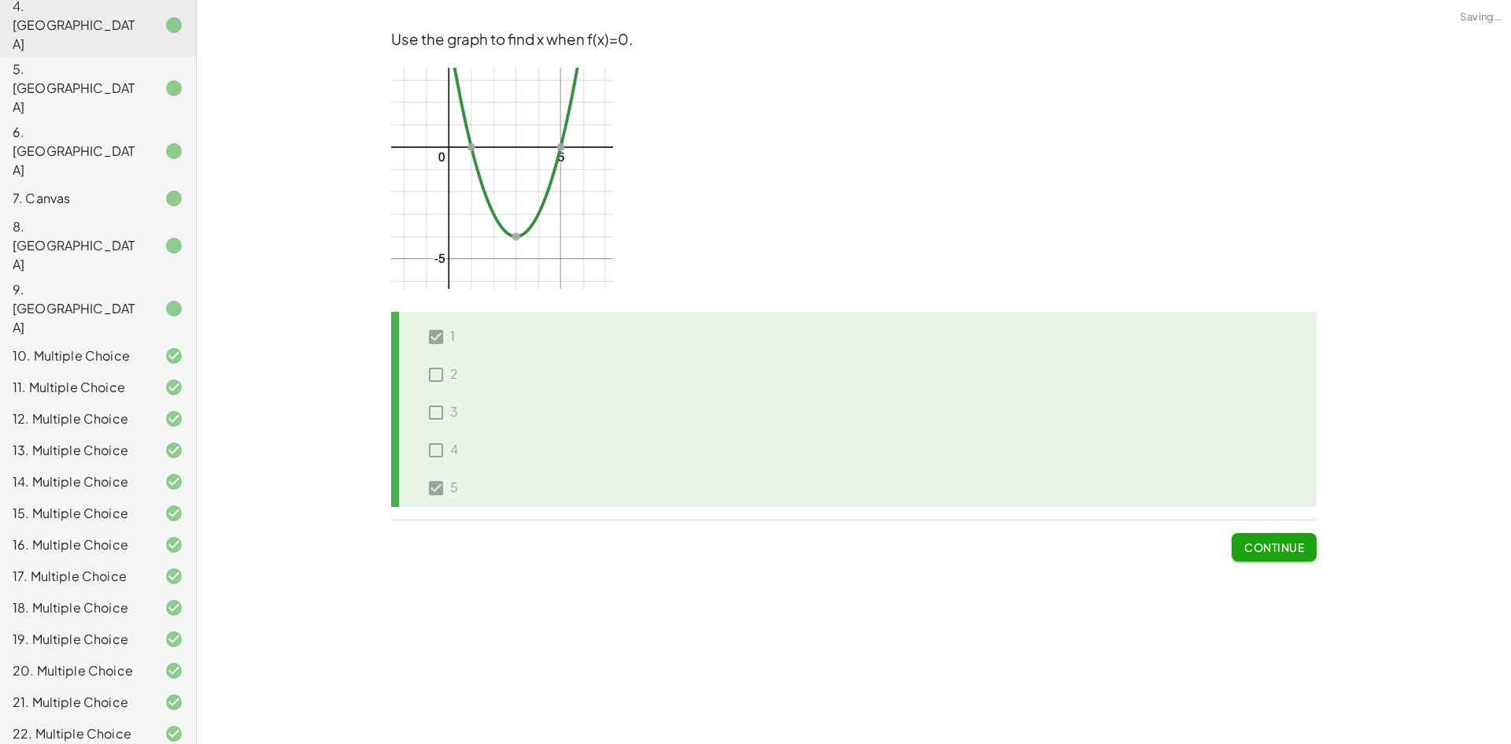
click at [1282, 543] on span "Continue" at bounding box center [1274, 547] width 60 height 14
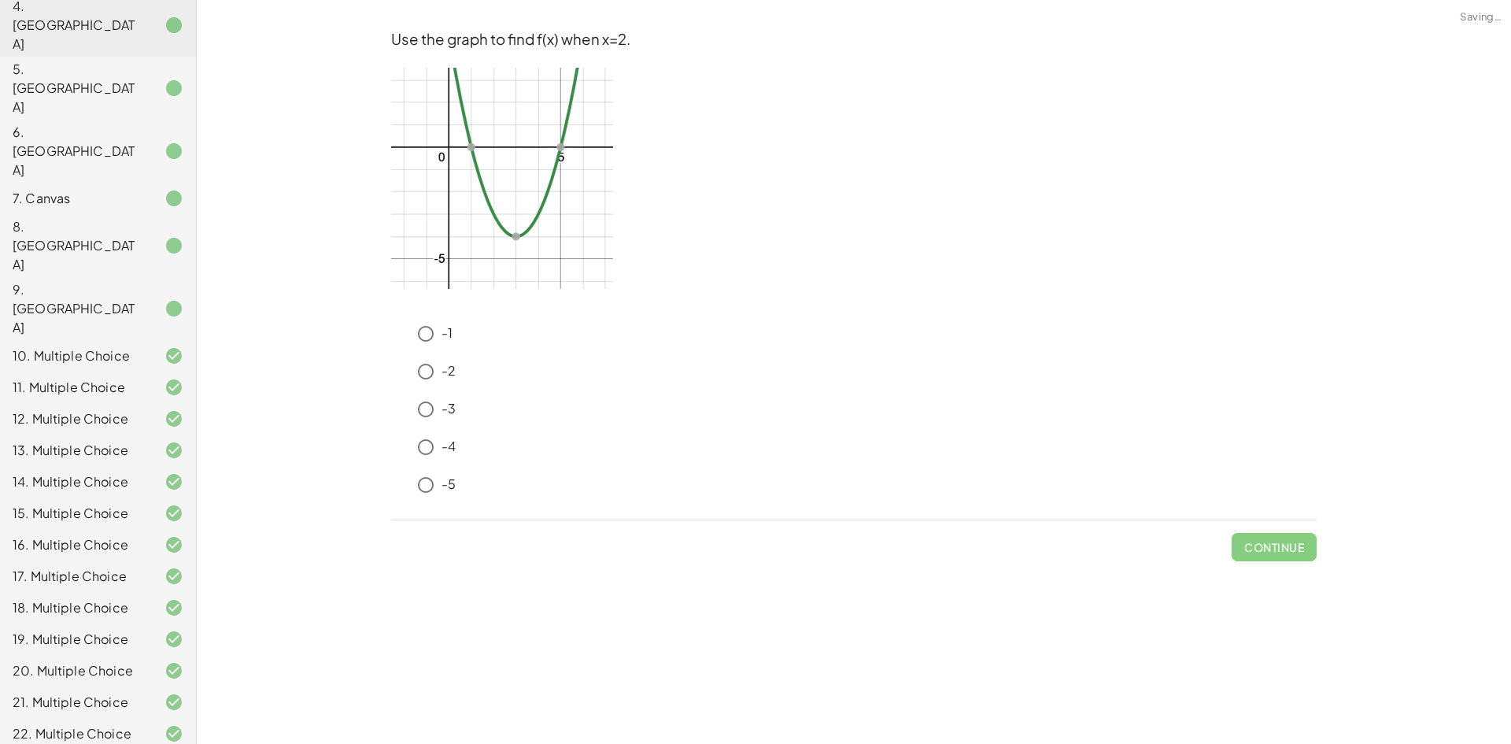
click at [445, 147] on img at bounding box center [502, 178] width 222 height 221
click at [445, 171] on img at bounding box center [502, 178] width 222 height 221
click at [447, 194] on img at bounding box center [502, 178] width 222 height 221
click at [604, 53] on p at bounding box center [853, 59] width 925 height 18
click at [470, 146] on img at bounding box center [502, 178] width 222 height 221
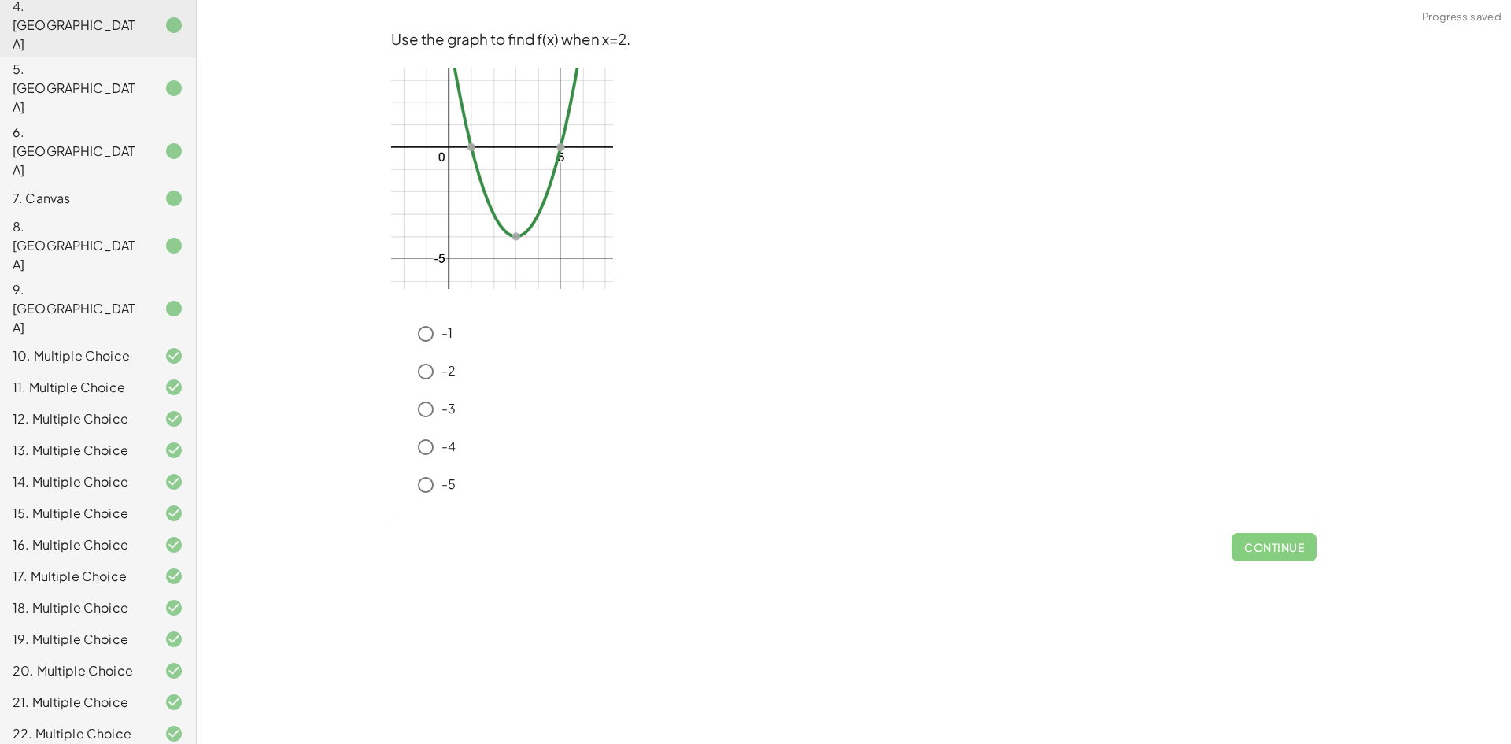
click at [496, 145] on img at bounding box center [502, 178] width 222 height 221
click at [493, 215] on img at bounding box center [502, 178] width 222 height 221
click at [429, 428] on div "-3" at bounding box center [853, 412] width 925 height 38
click at [1315, 539] on button "Check" at bounding box center [1283, 547] width 66 height 28
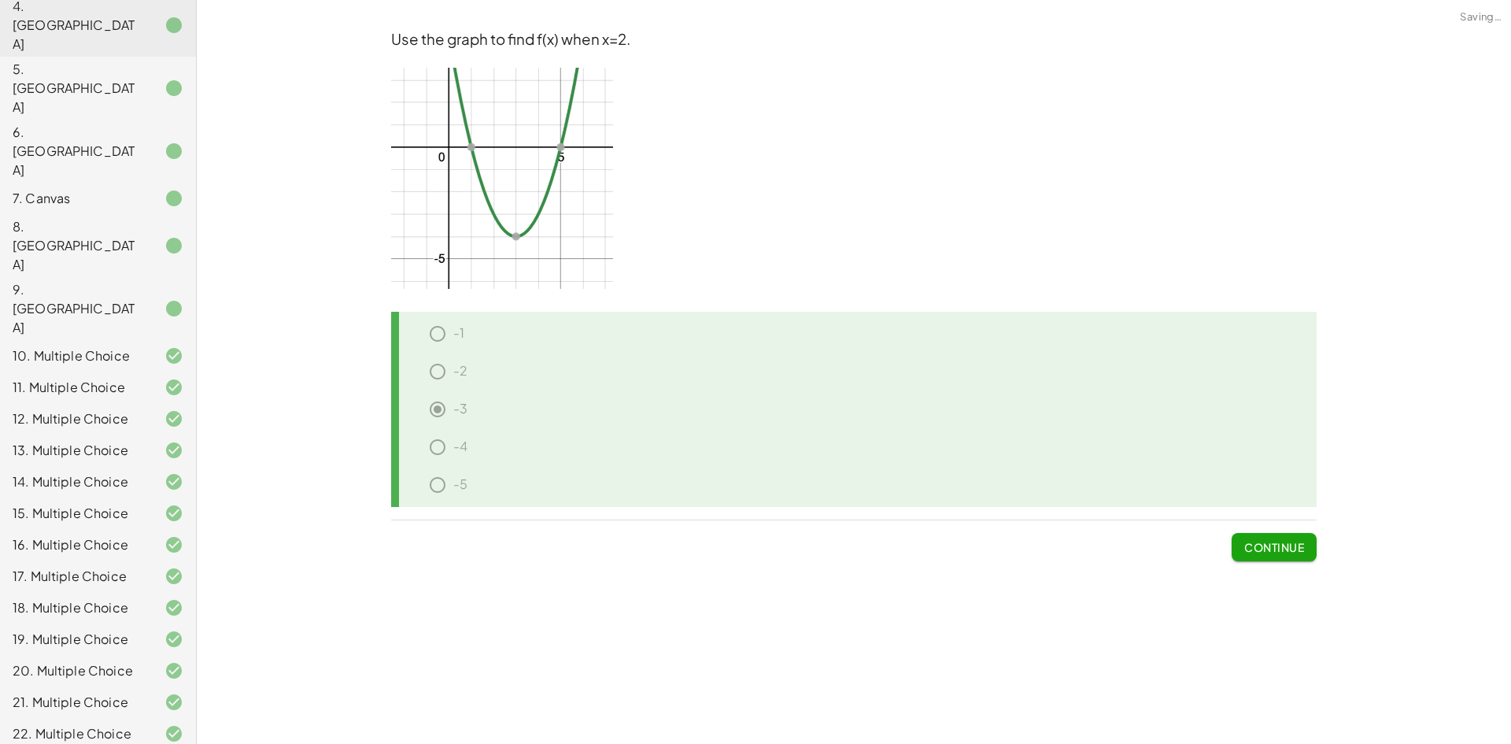
click at [1303, 538] on button "Continue" at bounding box center [1273, 547] width 85 height 28
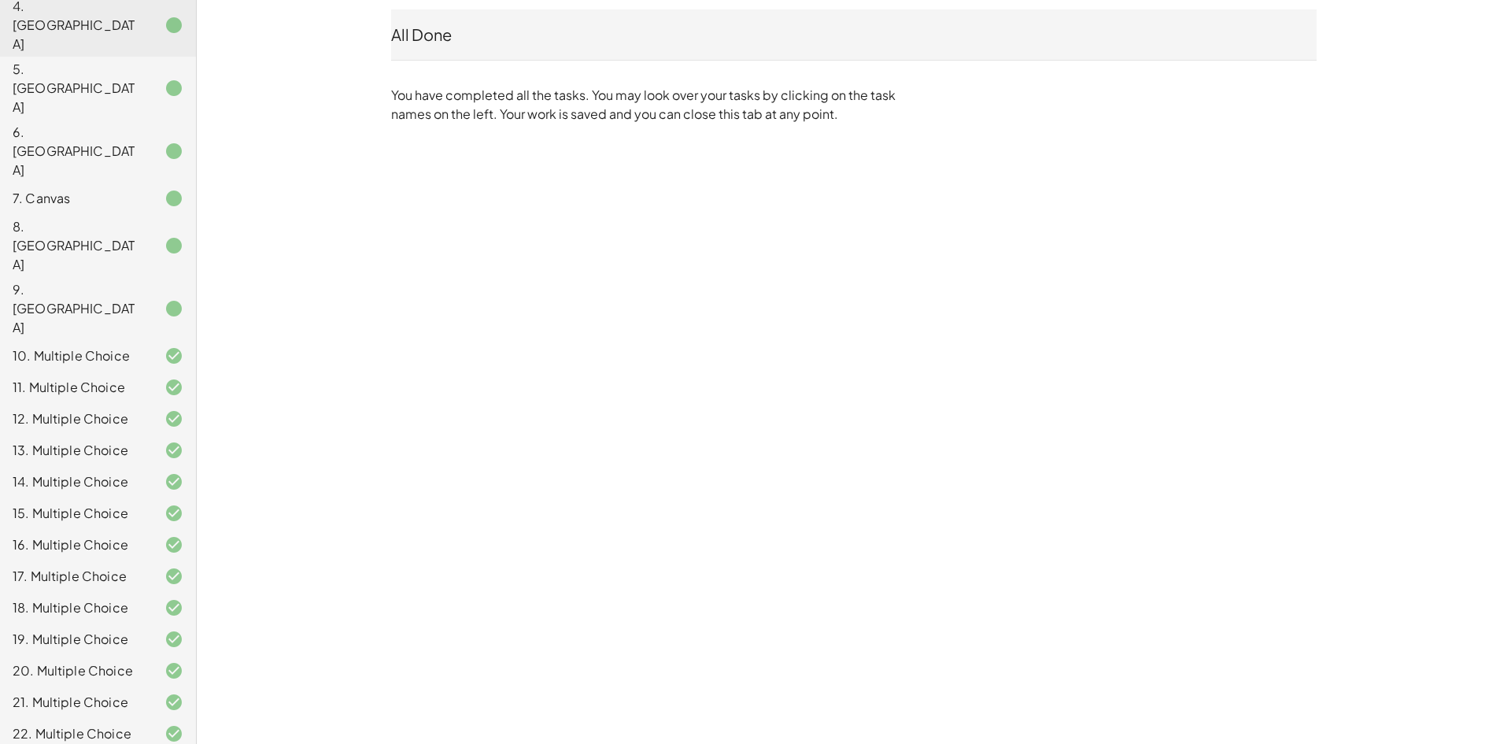
click at [415, 60] on hr at bounding box center [853, 60] width 925 height 1
drag, startPoint x: 482, startPoint y: 61, endPoint x: 472, endPoint y: 42, distance: 22.2
click at [480, 55] on div "All Done You have completed all the tasks. You may look over your tasks by clic…" at bounding box center [854, 66] width 944 height 133
drag, startPoint x: 456, startPoint y: 42, endPoint x: 445, endPoint y: 52, distance: 15.0
click at [455, 42] on div "All Done" at bounding box center [853, 35] width 925 height 22
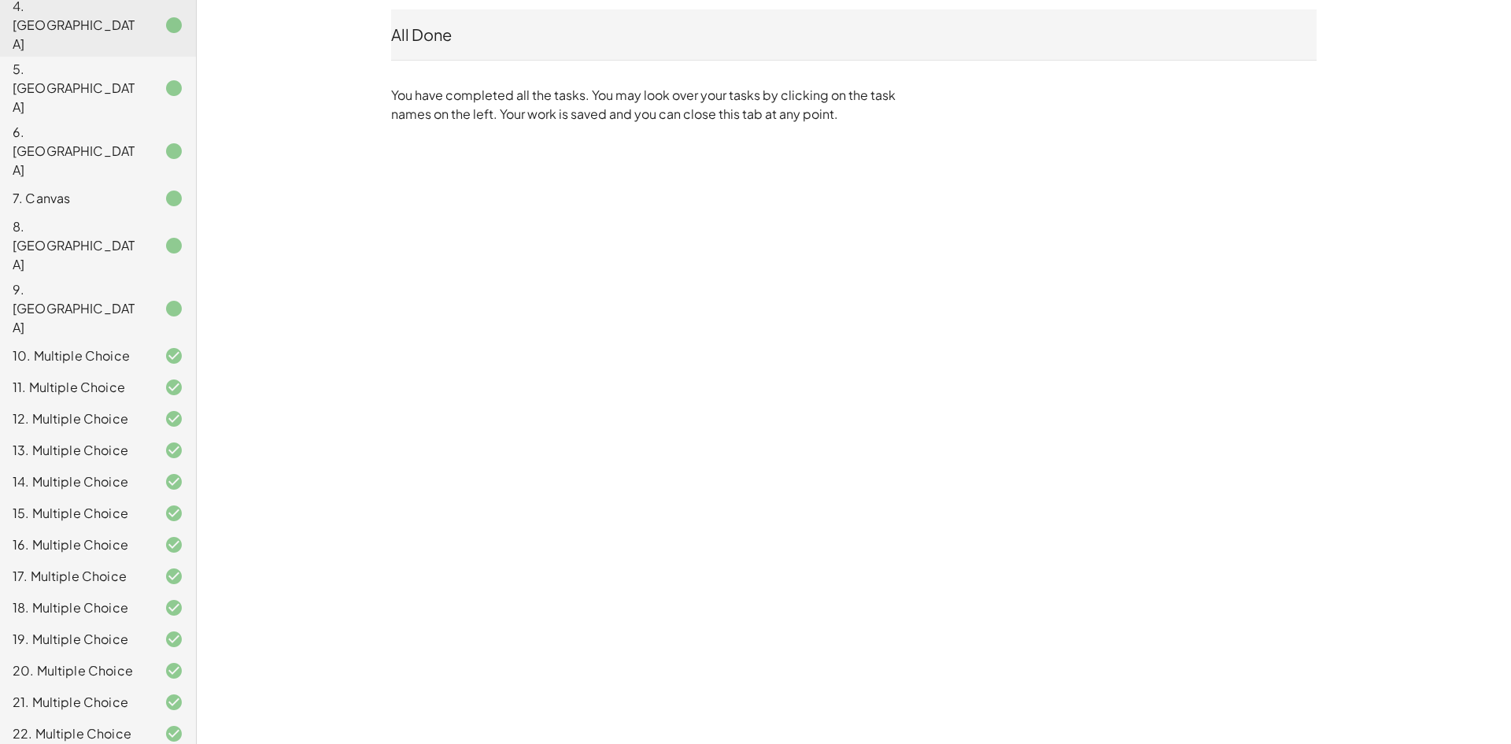
click at [0, 0] on div "M4T2U1: Evaluate Functions Substitution Hyeonseongjang4iep9 J Not you? Tasks 1.…" at bounding box center [0, 0] width 0 height 0
click at [392, 35] on div "All Done" at bounding box center [853, 35] width 925 height 22
